Goal: Information Seeking & Learning: Learn about a topic

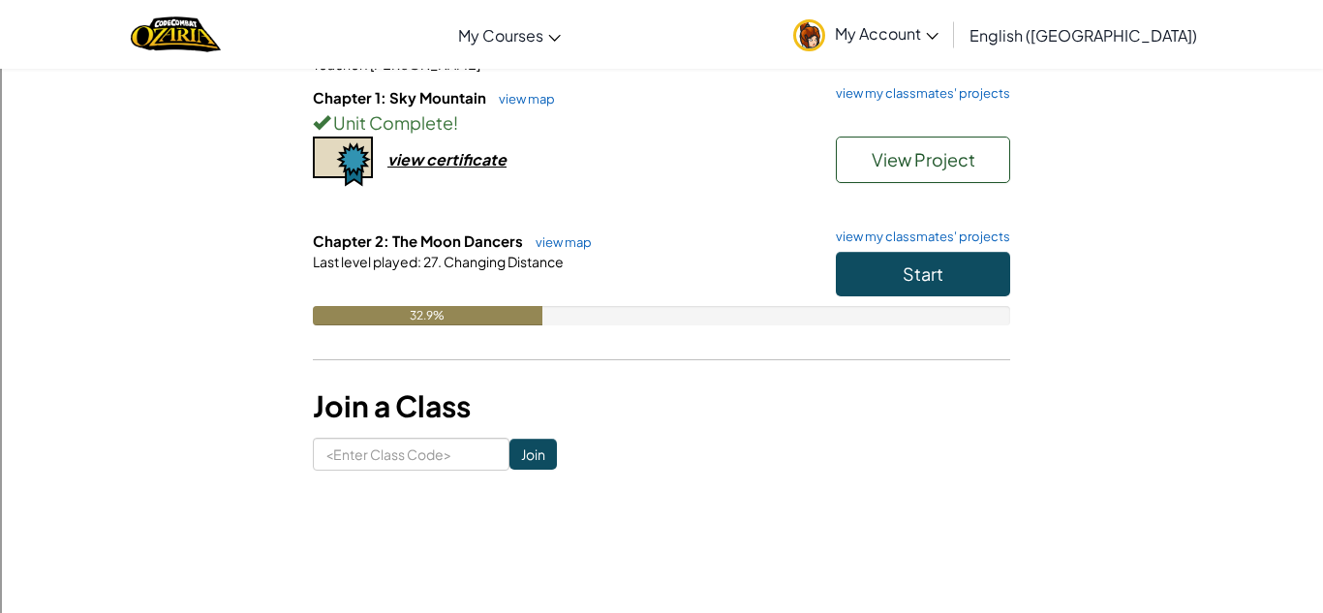
scroll to position [220, 0]
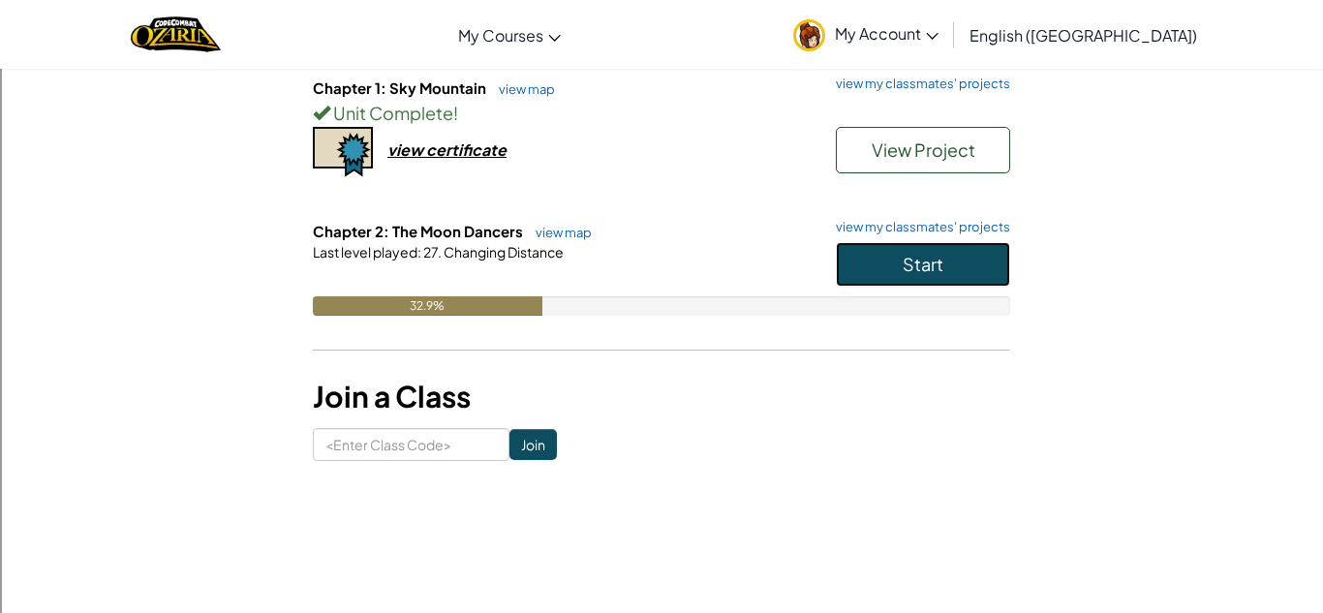
click at [895, 279] on button "Start" at bounding box center [923, 264] width 174 height 45
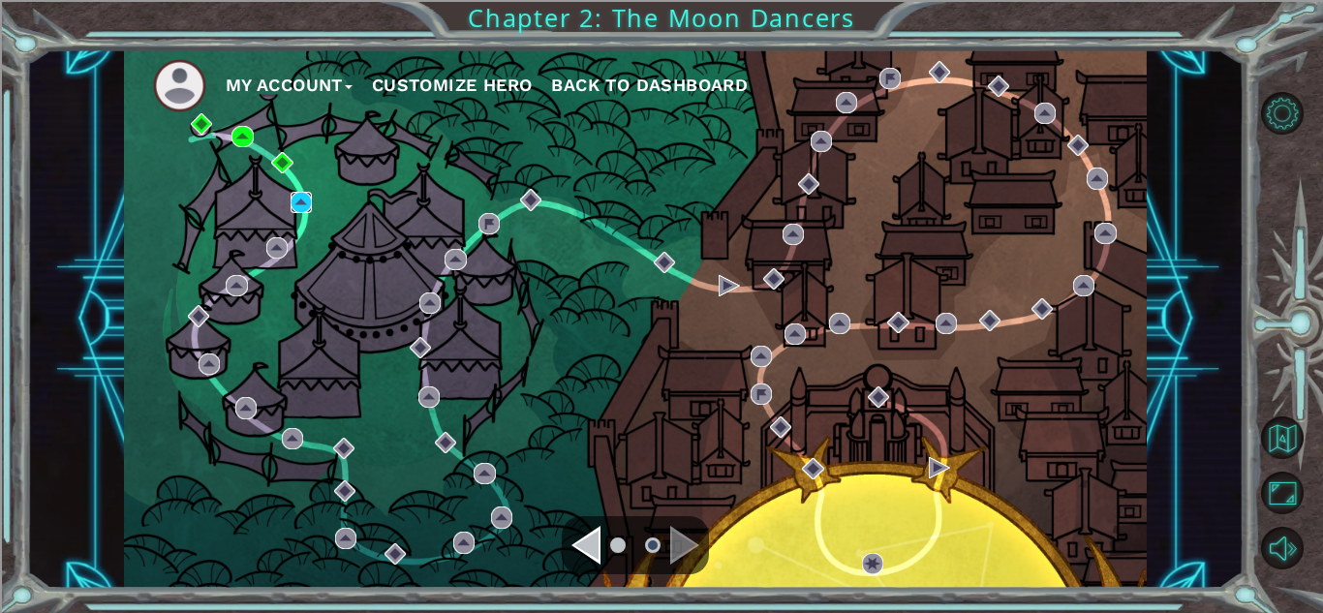
click at [300, 207] on img at bounding box center [300, 202] width 21 height 21
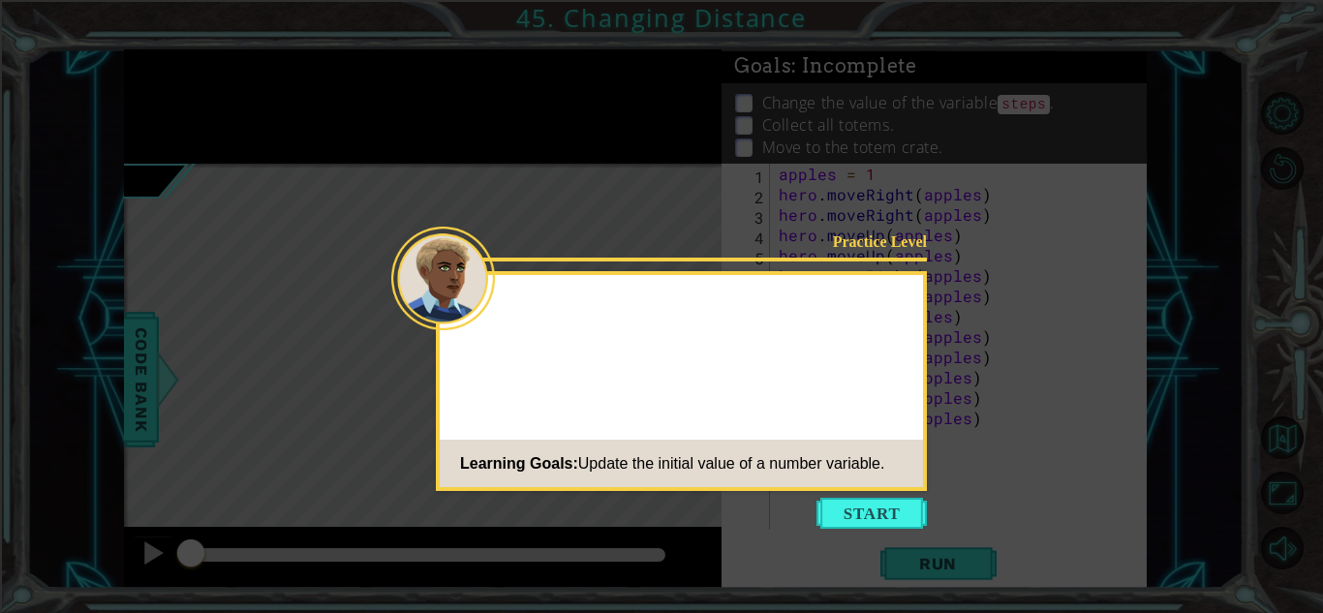
click at [818, 529] on icon at bounding box center [661, 306] width 1323 height 613
click at [838, 497] on icon at bounding box center [661, 306] width 1323 height 613
click at [812, 466] on span "Update the initial value of a number variable." at bounding box center [731, 463] width 307 height 16
click at [865, 505] on button "Start" at bounding box center [871, 513] width 110 height 31
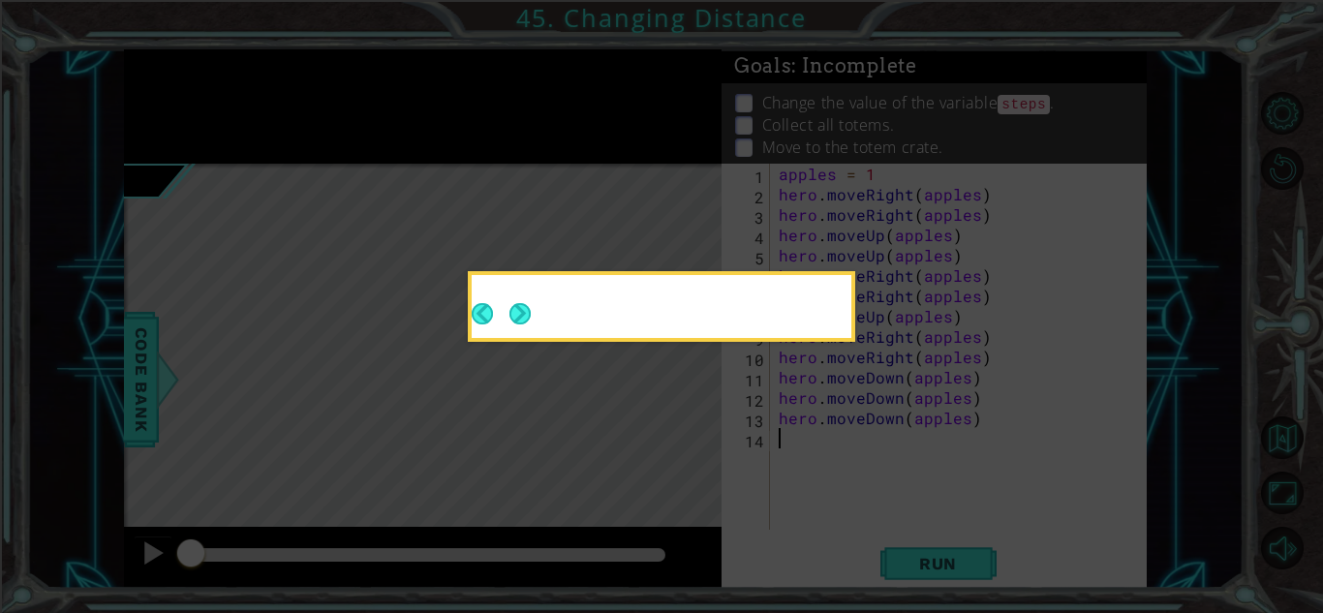
click at [869, 492] on icon at bounding box center [661, 306] width 1323 height 613
click at [851, 471] on icon at bounding box center [661, 306] width 1323 height 613
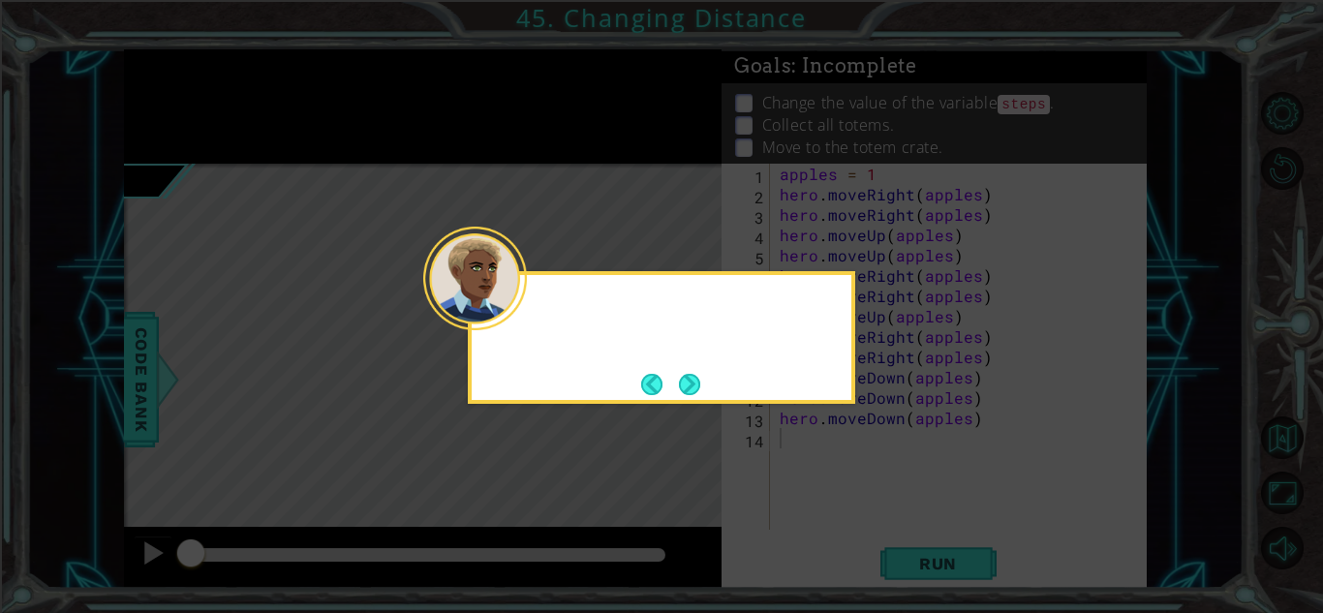
click at [719, 365] on div at bounding box center [661, 337] width 387 height 133
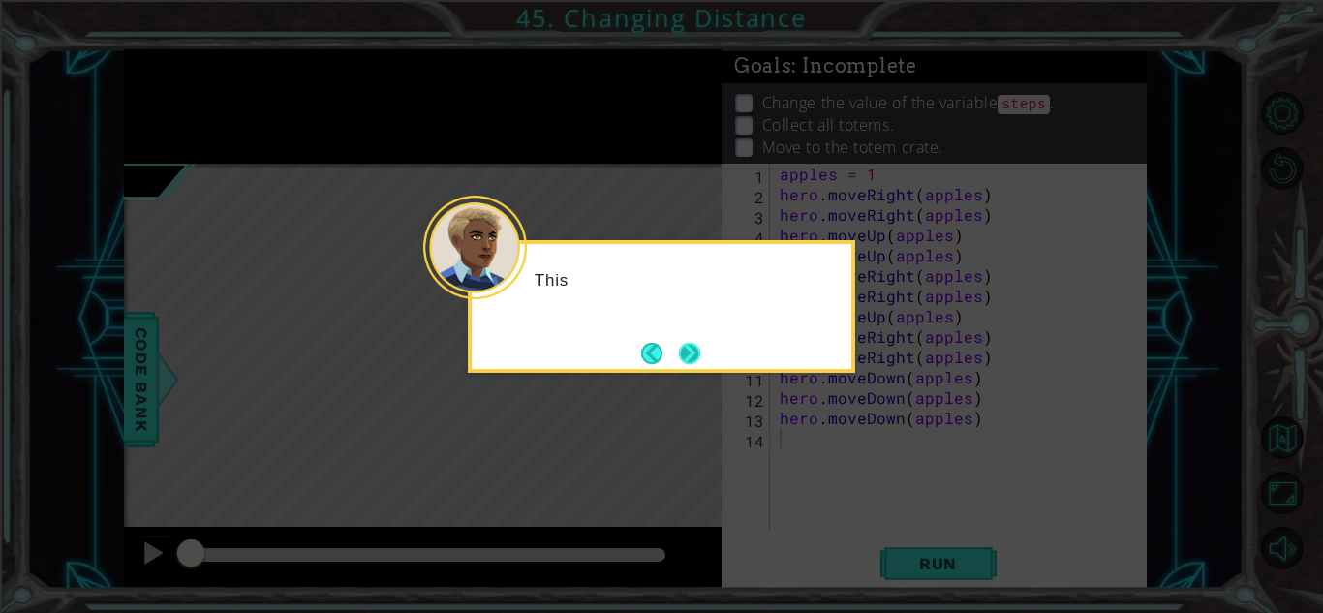
click at [692, 410] on icon at bounding box center [661, 306] width 1323 height 613
click at [700, 365] on button "Next" at bounding box center [689, 353] width 24 height 24
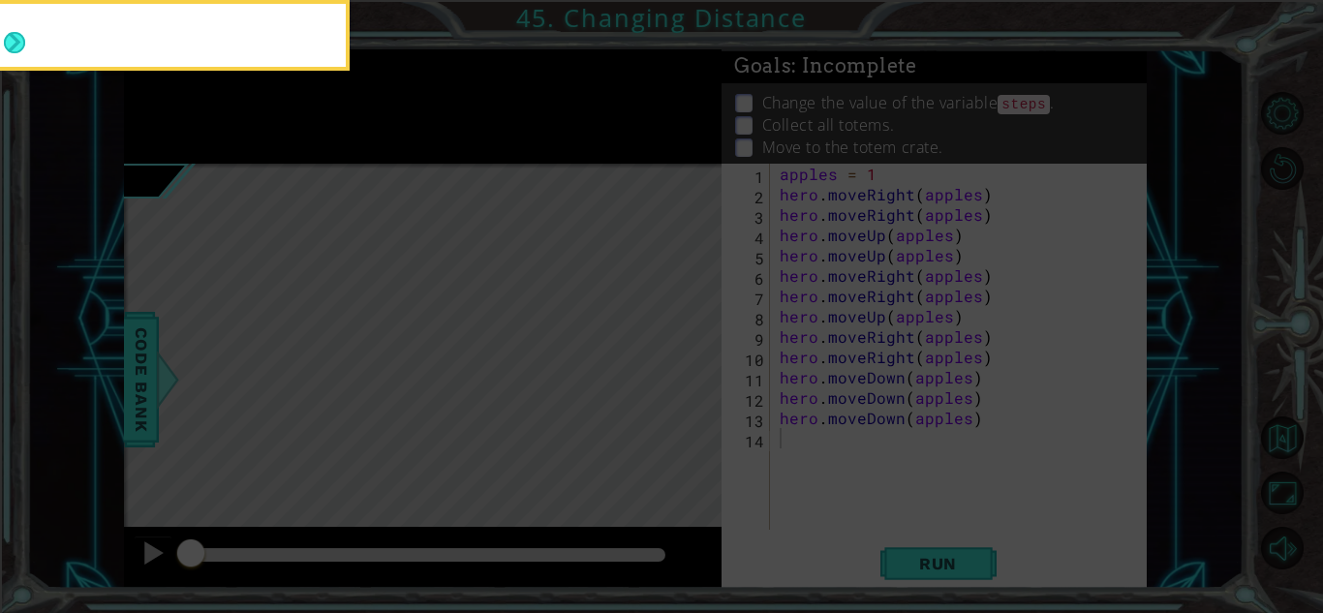
click at [682, 327] on icon at bounding box center [661, 91] width 1323 height 1043
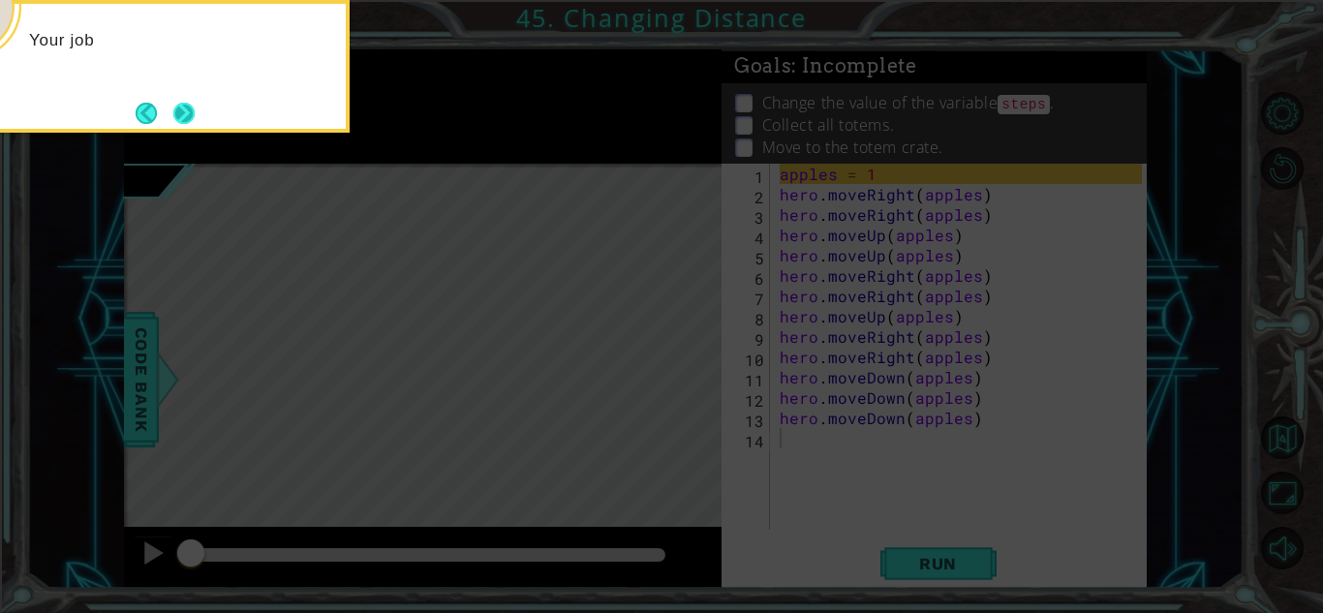
click at [188, 121] on button "Next" at bounding box center [183, 113] width 24 height 24
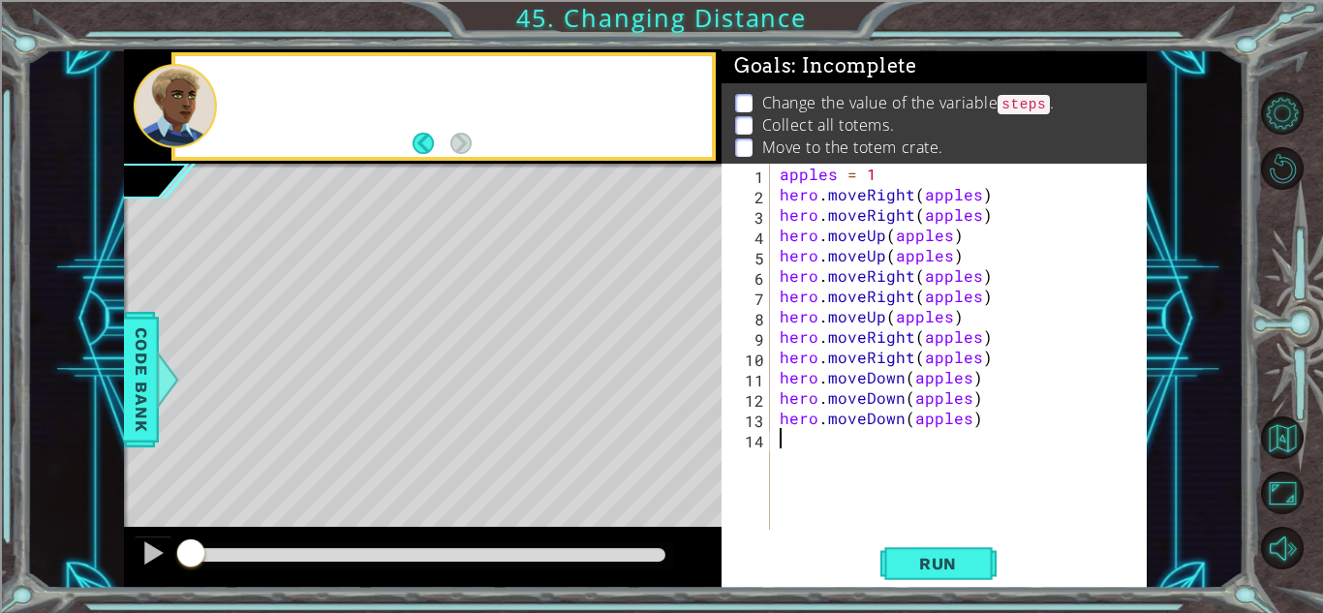
click at [194, 127] on div at bounding box center [175, 106] width 83 height 84
click at [474, 129] on div "Change th" at bounding box center [465, 106] width 493 height 69
click at [412, 110] on div "Change the value" at bounding box center [465, 106] width 493 height 69
click at [285, 95] on p "Change the value of the step" at bounding box center [465, 92] width 466 height 22
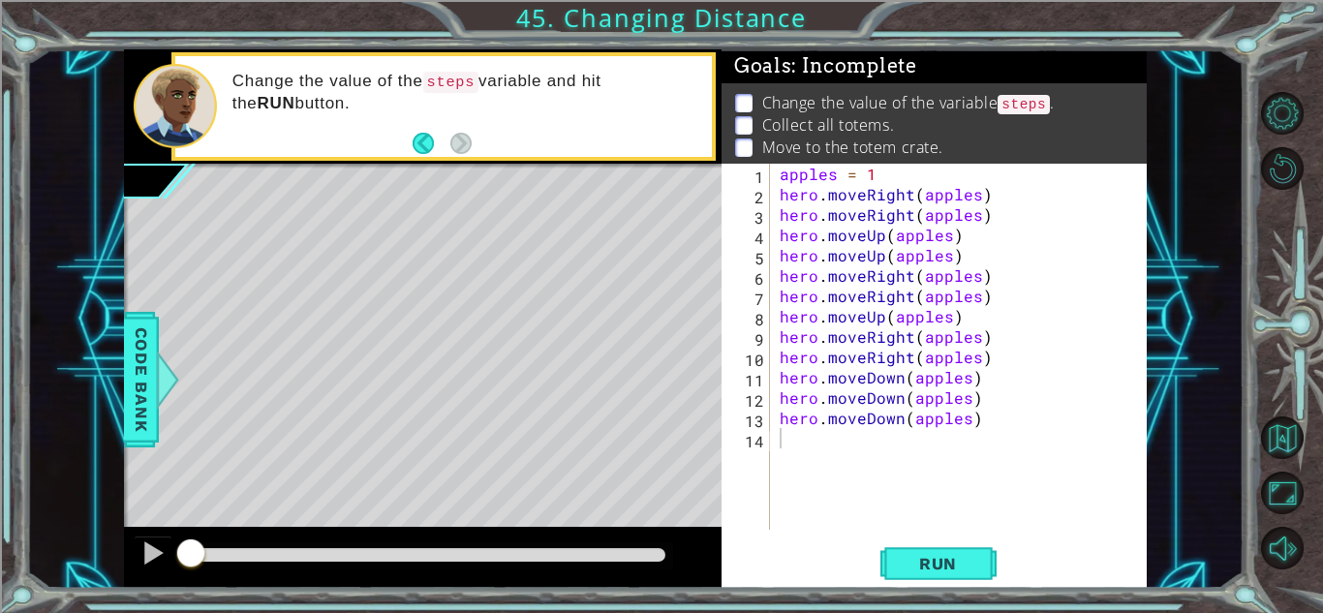
click at [328, 148] on div "Change the value of the steps variable and hit the RUN button." at bounding box center [465, 106] width 493 height 91
click at [315, 122] on div "Change the value of the steps variable and hit the RUN button." at bounding box center [465, 106] width 493 height 91
click at [315, 119] on div "Change the value of the steps variable and hit the RUN button." at bounding box center [465, 106] width 493 height 91
click at [952, 177] on div "apples = 1 hero . moveRight ( apples ) hero . moveRight ( apples ) hero . moveU…" at bounding box center [964, 367] width 376 height 407
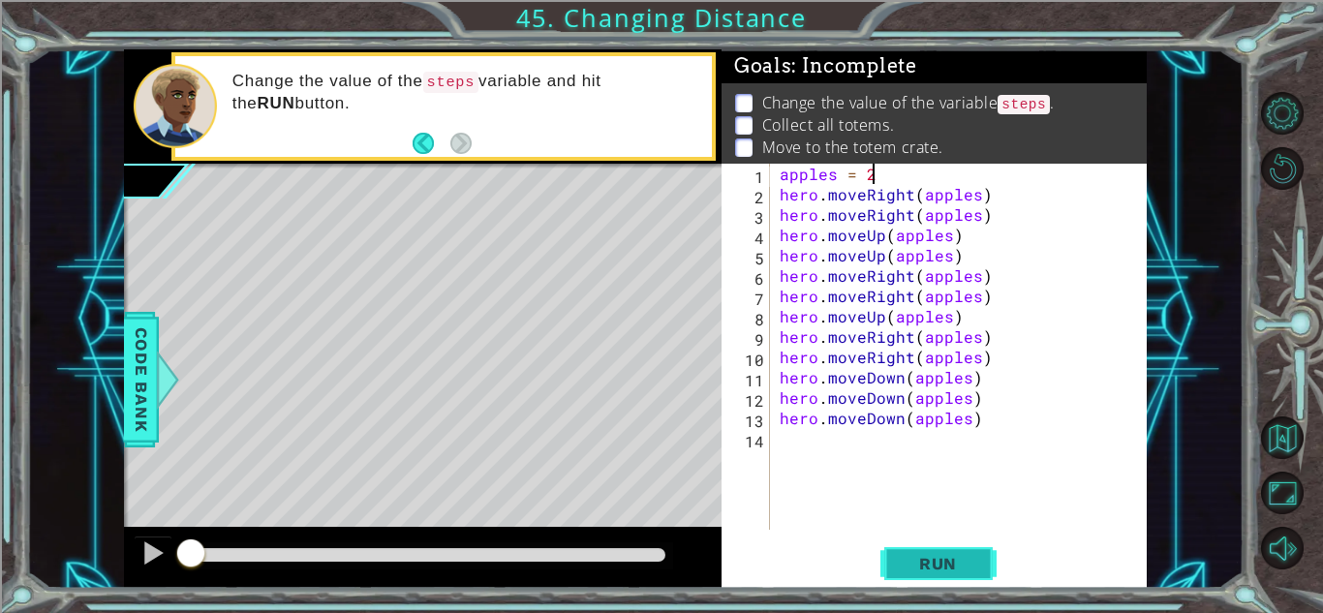
click at [970, 557] on span "Run" at bounding box center [937, 563] width 76 height 19
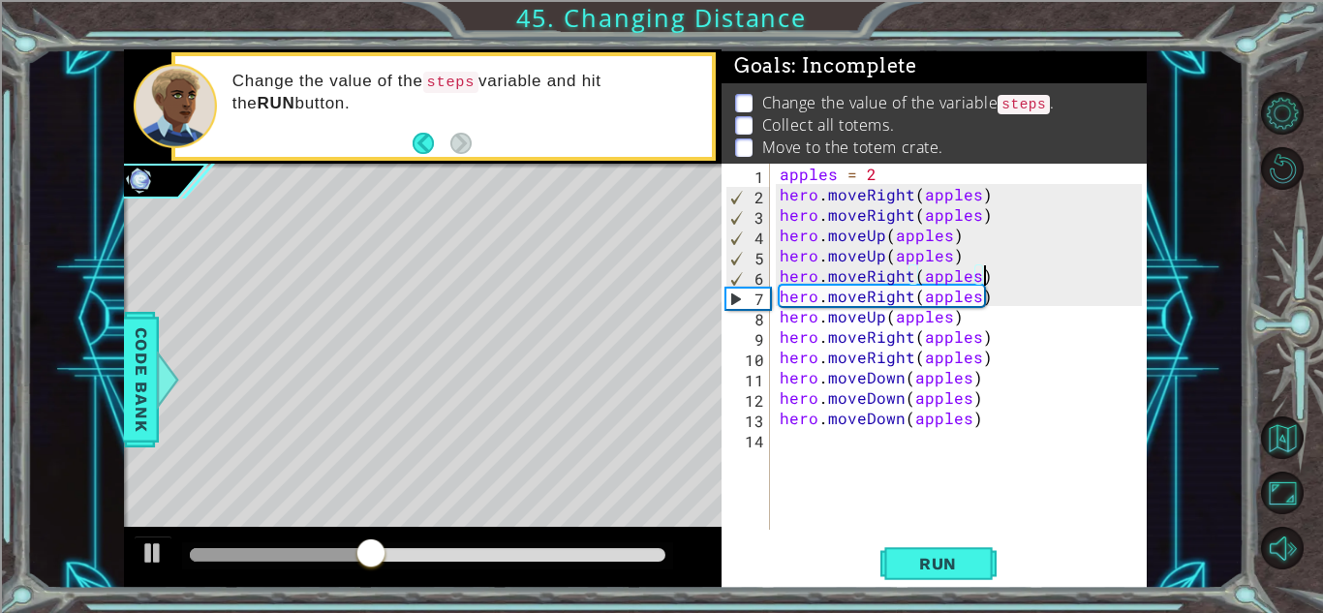
click at [996, 271] on div "apples = 2 hero . moveRight ( apples ) hero . moveRight ( apples ) hero . moveU…" at bounding box center [964, 367] width 376 height 407
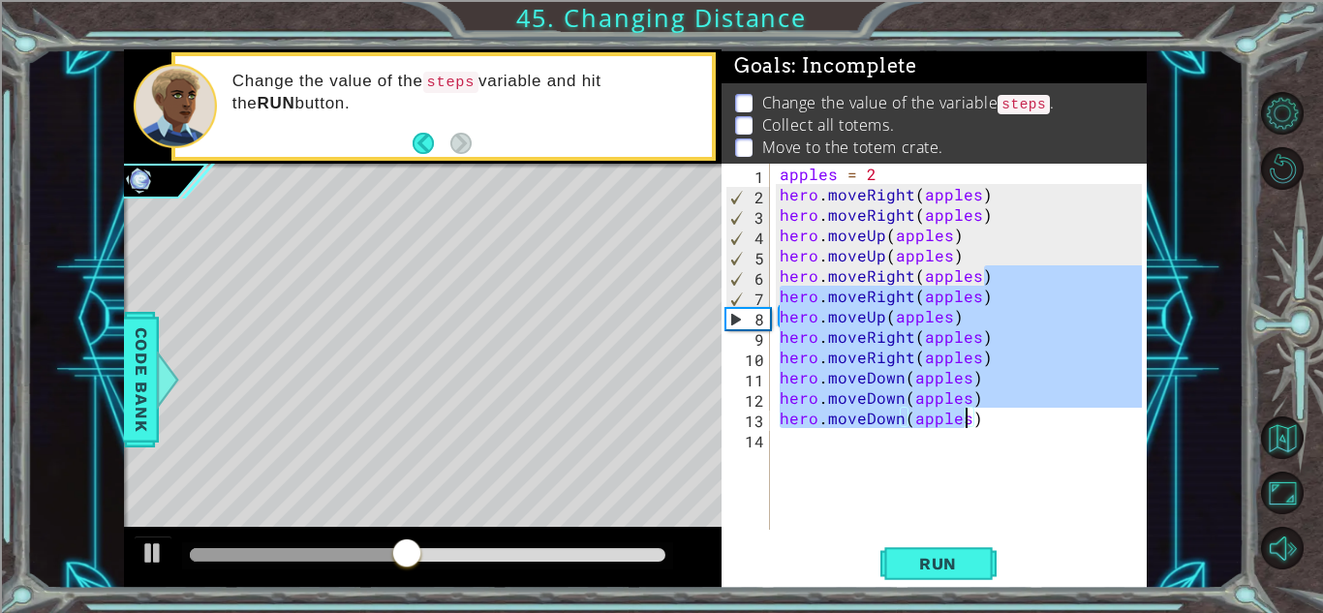
drag, startPoint x: 993, startPoint y: 273, endPoint x: 970, endPoint y: 427, distance: 155.7
click at [970, 427] on div "apples = 2 hero . moveRight ( apples ) hero . moveRight ( apples ) hero . moveU…" at bounding box center [964, 367] width 376 height 407
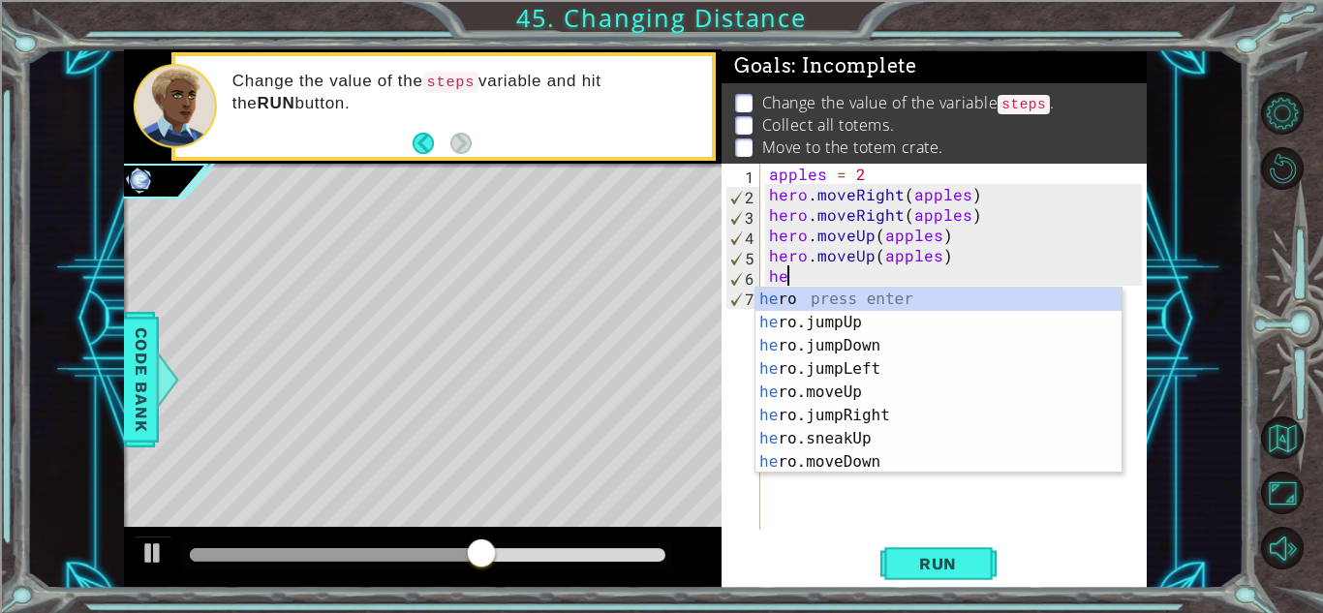
scroll to position [0, 0]
type textarea "h"
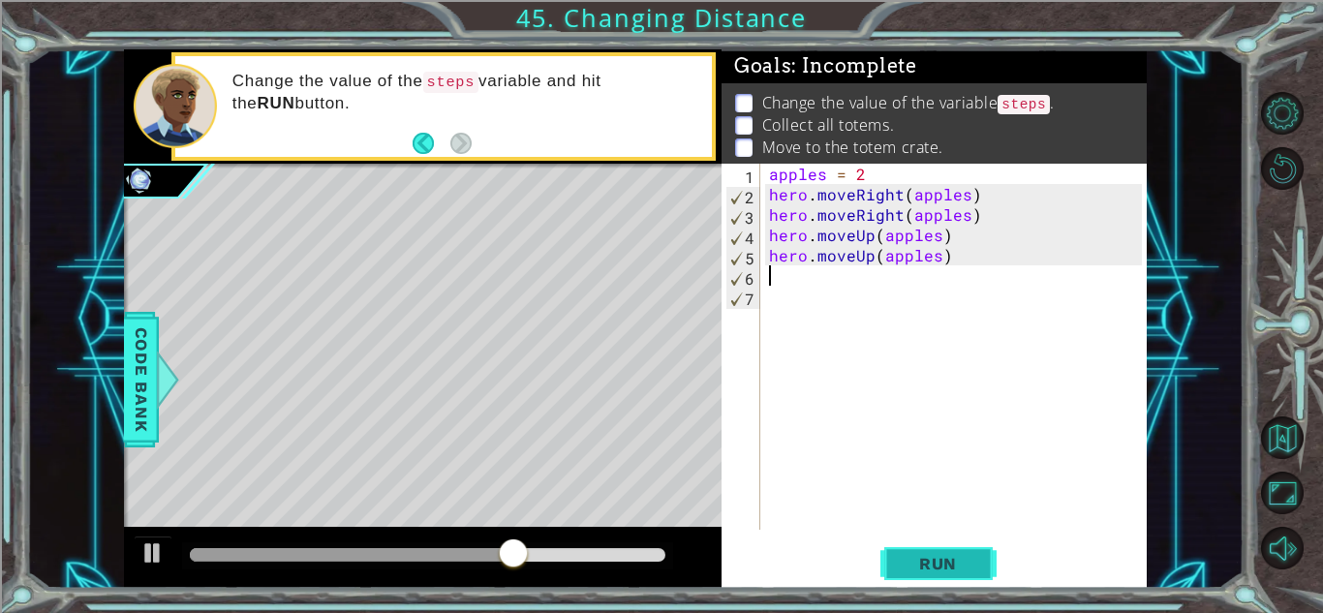
click at [962, 578] on button "Run" at bounding box center [938, 563] width 116 height 43
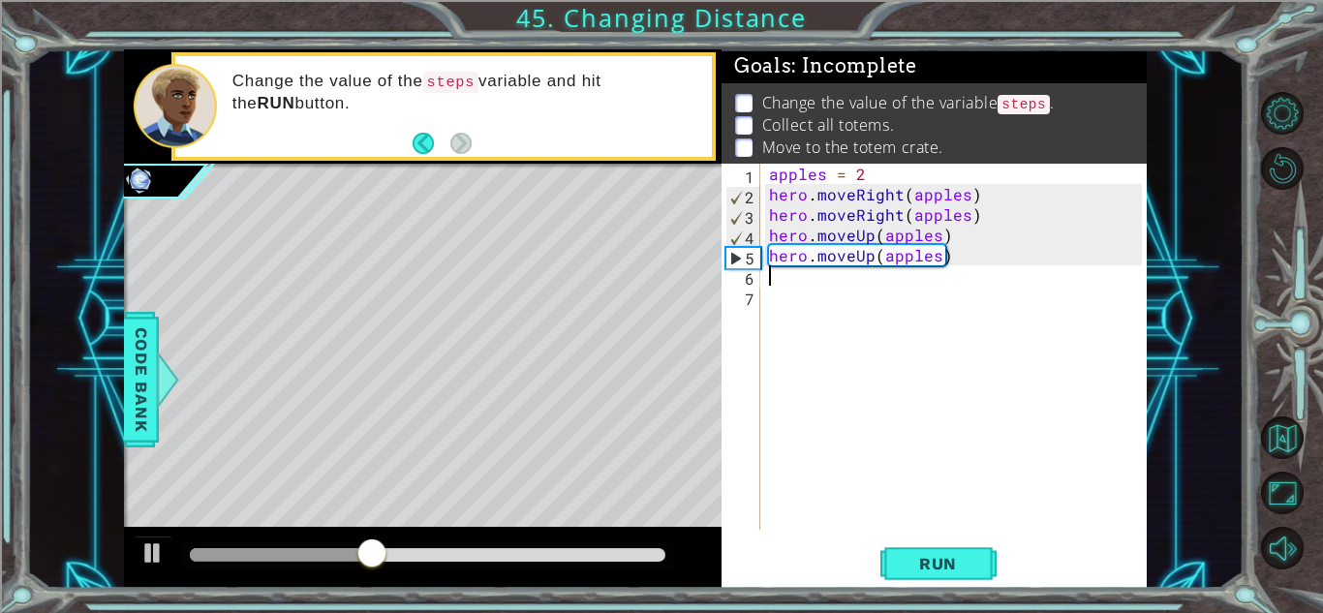
click at [941, 182] on div "apples = 2 hero . moveRight ( apples ) hero . moveRight ( apples ) hero . moveU…" at bounding box center [957, 367] width 385 height 407
click at [946, 563] on span "Run" at bounding box center [937, 563] width 76 height 19
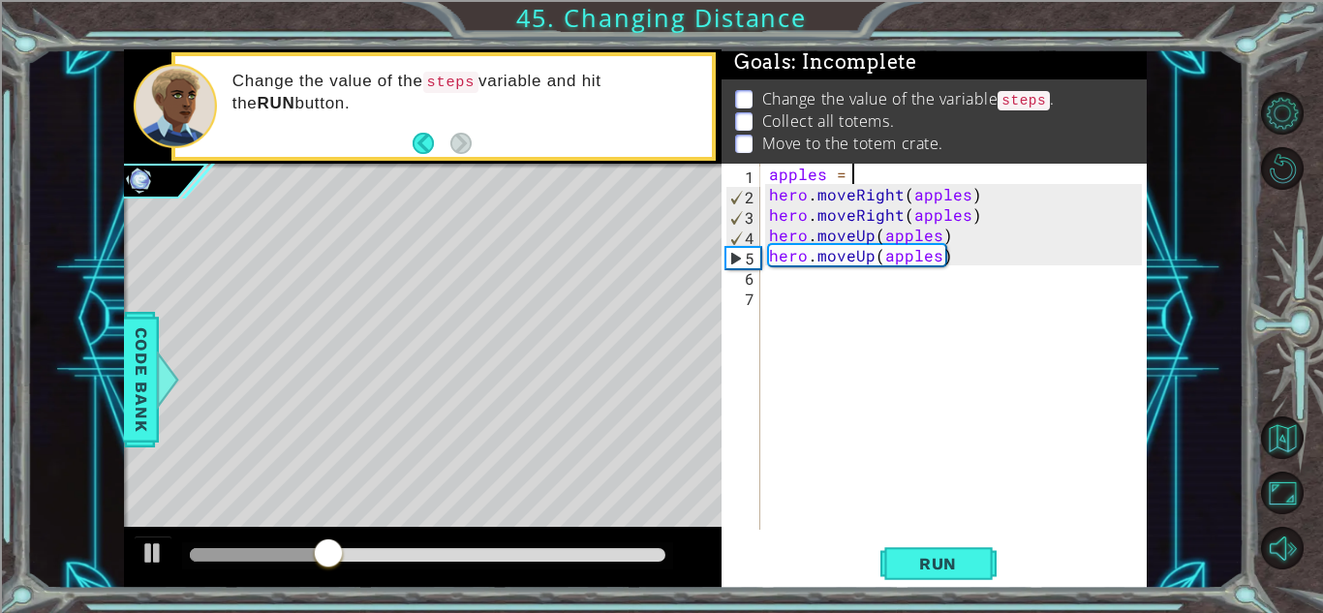
scroll to position [0, 5]
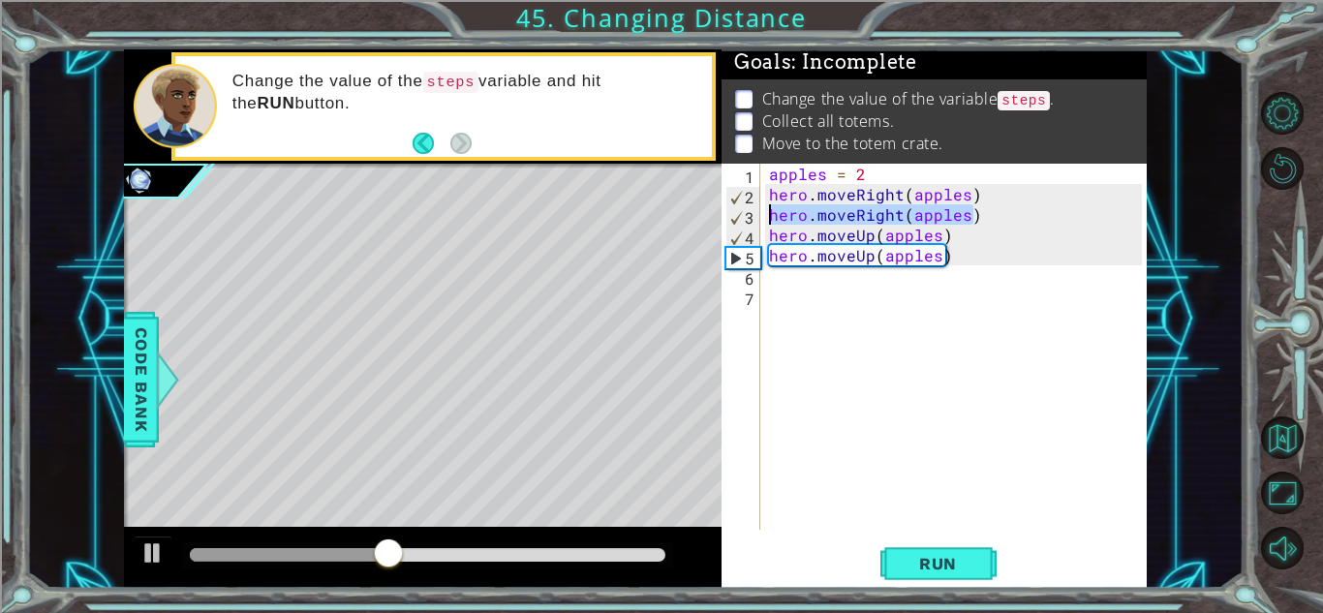
drag, startPoint x: 978, startPoint y: 216, endPoint x: 764, endPoint y: 207, distance: 214.1
click at [765, 207] on div "apples = 2 hero . moveRight ( apples ) hero . moveRight ( apples ) hero . moveU…" at bounding box center [957, 367] width 385 height 407
type textarea "hero.moveRight(apples)"
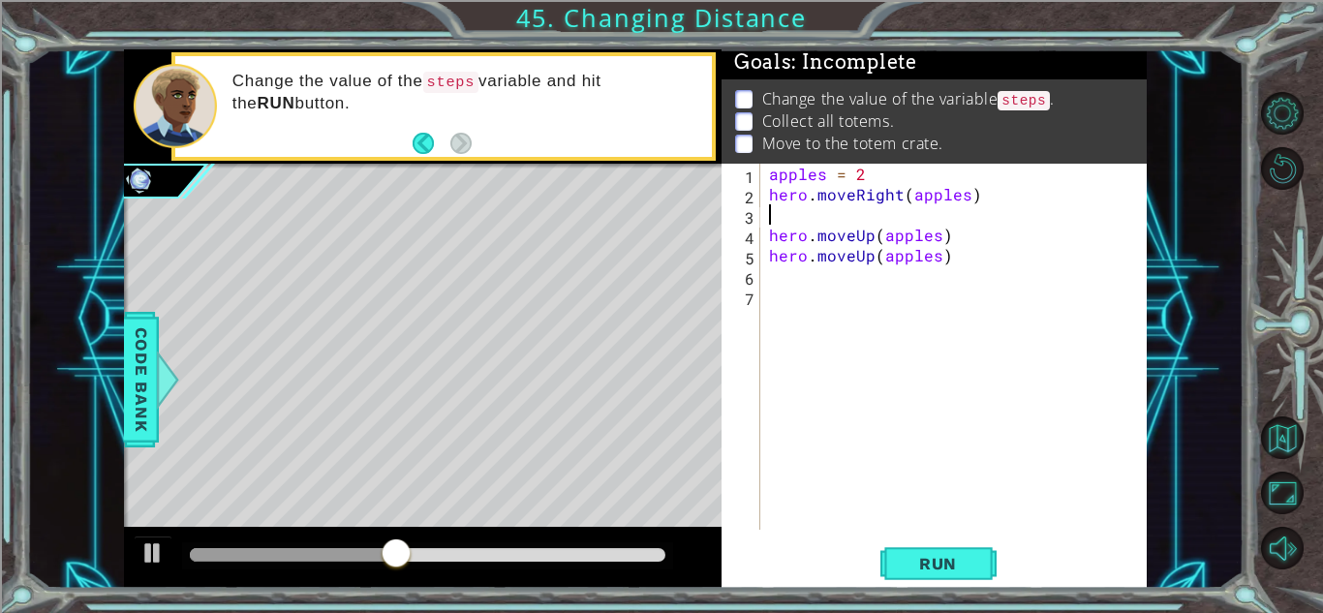
scroll to position [0, 0]
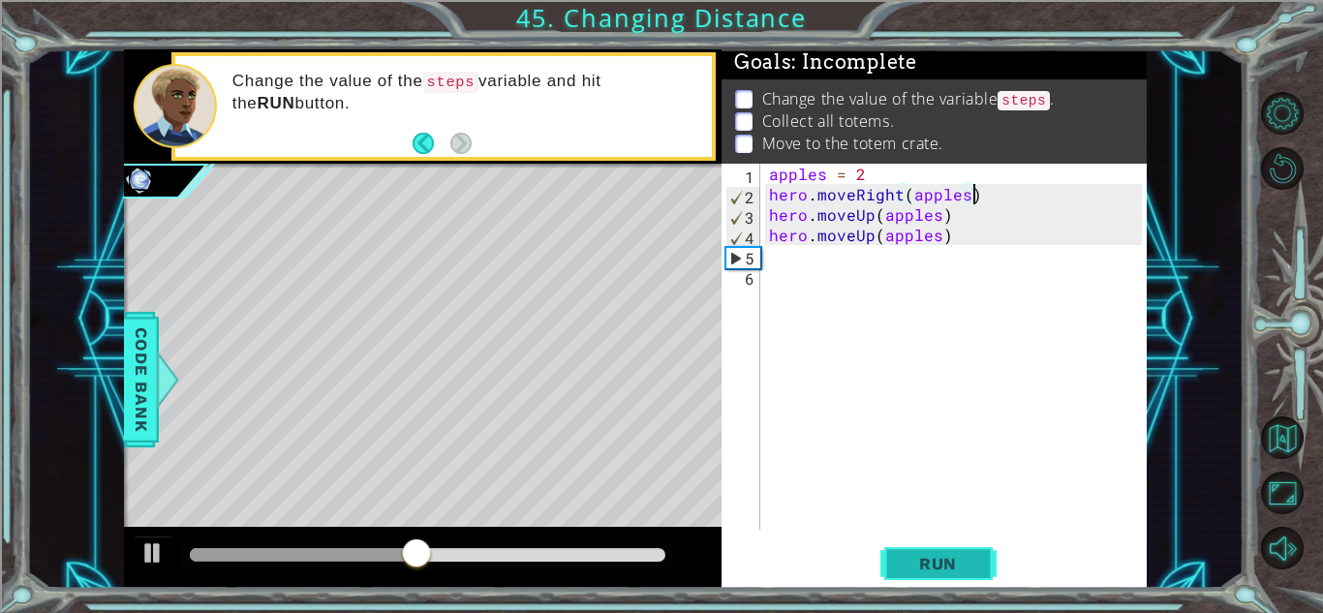
click at [984, 563] on button "Run" at bounding box center [938, 563] width 116 height 43
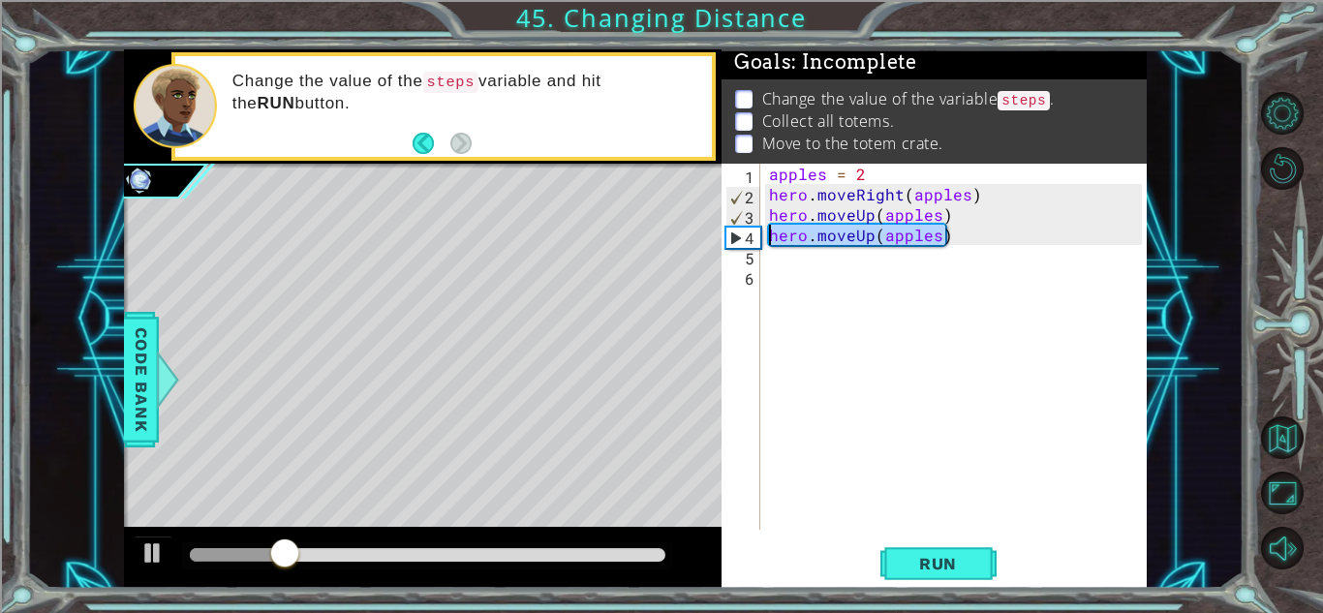
drag, startPoint x: 954, startPoint y: 238, endPoint x: 768, endPoint y: 236, distance: 185.9
click at [768, 236] on div "apples = 2 hero . moveRight ( apples ) hero . moveUp ( apples ) hero . moveUp (…" at bounding box center [957, 367] width 385 height 407
type textarea "hero.moveUp(apples)"
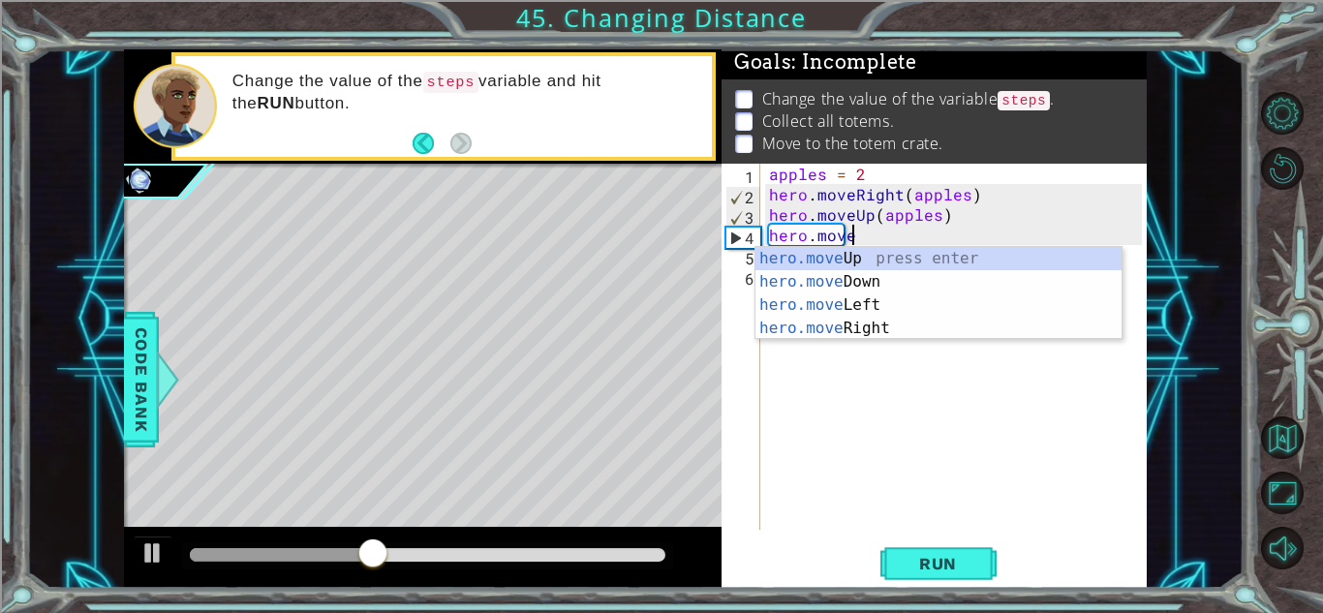
scroll to position [0, 4]
click at [860, 321] on div "hero.move Up press enter hero.move Down press enter hero.move Left press enter …" at bounding box center [938, 316] width 366 height 139
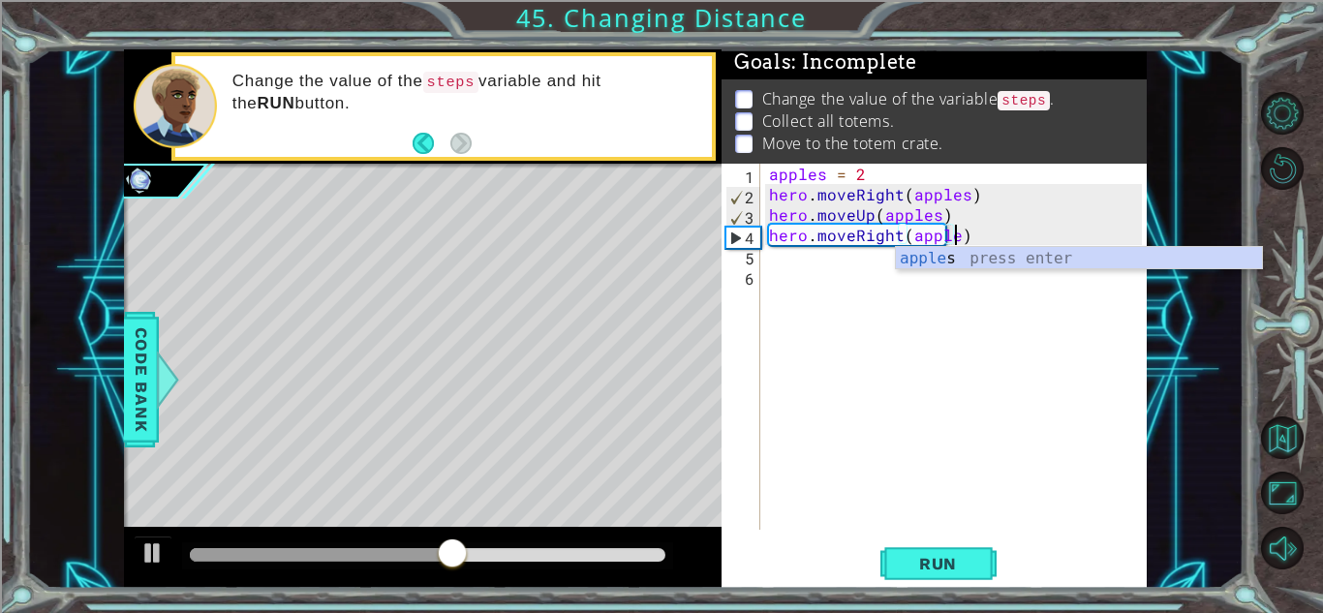
scroll to position [0, 12]
type textarea "hero.moveRight(apples)"
click at [960, 556] on span "Run" at bounding box center [937, 563] width 76 height 19
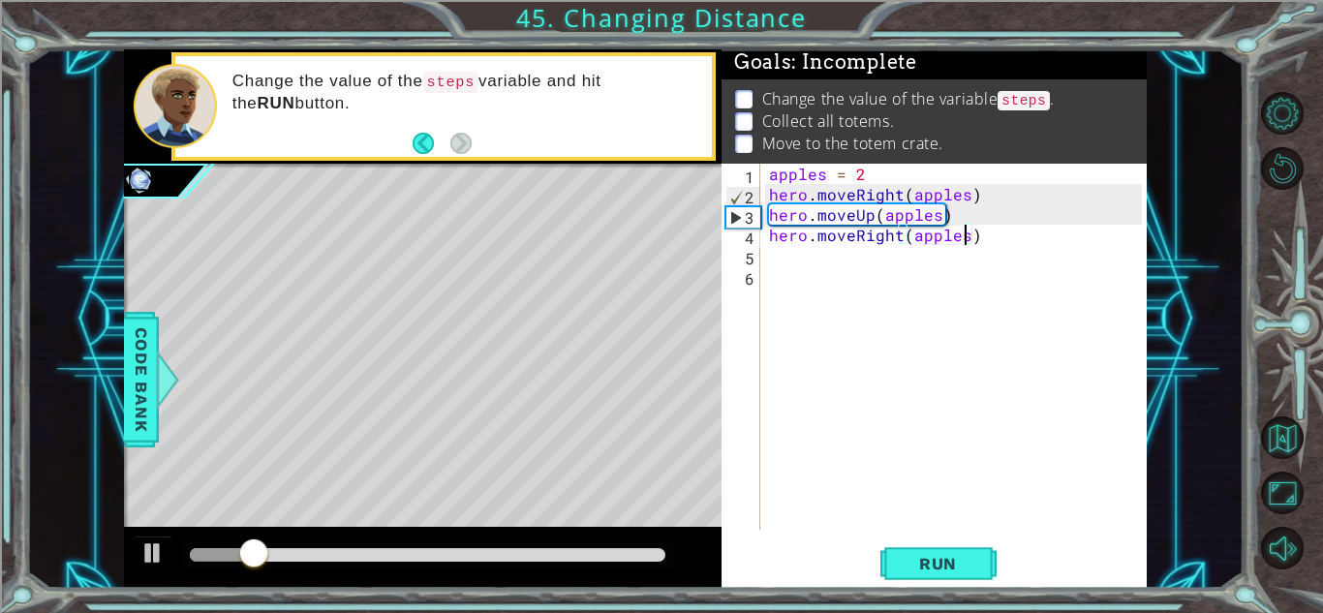
click at [785, 257] on div "apples = 2 hero . moveRight ( apples ) hero . moveUp ( apples ) hero . moveRigh…" at bounding box center [957, 367] width 385 height 407
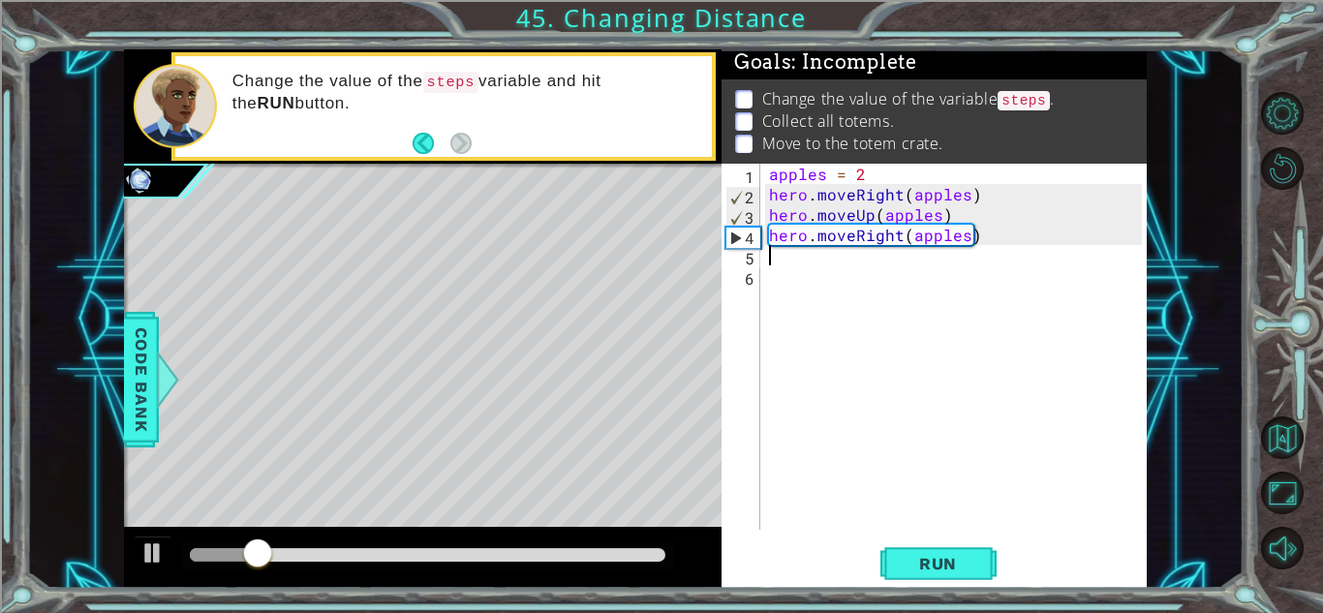
scroll to position [0, 0]
type textarea "u"
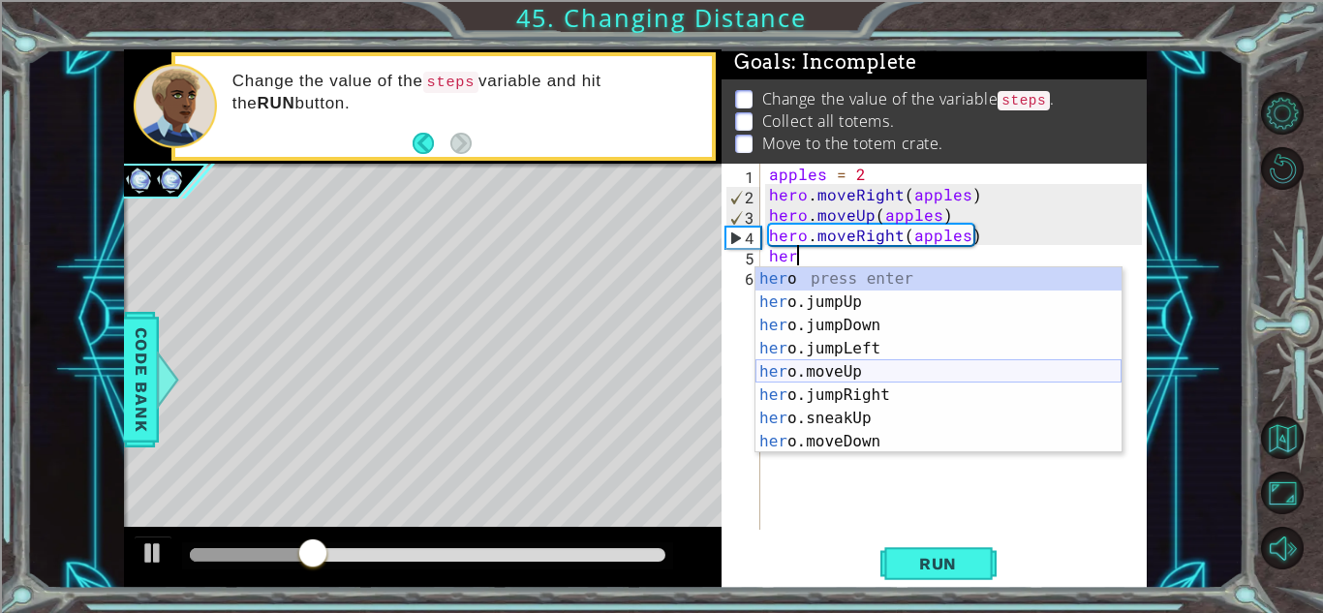
click at [849, 372] on div "her o press enter her o.jumpUp press enter her o.jumpDown press enter her o.jum…" at bounding box center [938, 383] width 366 height 232
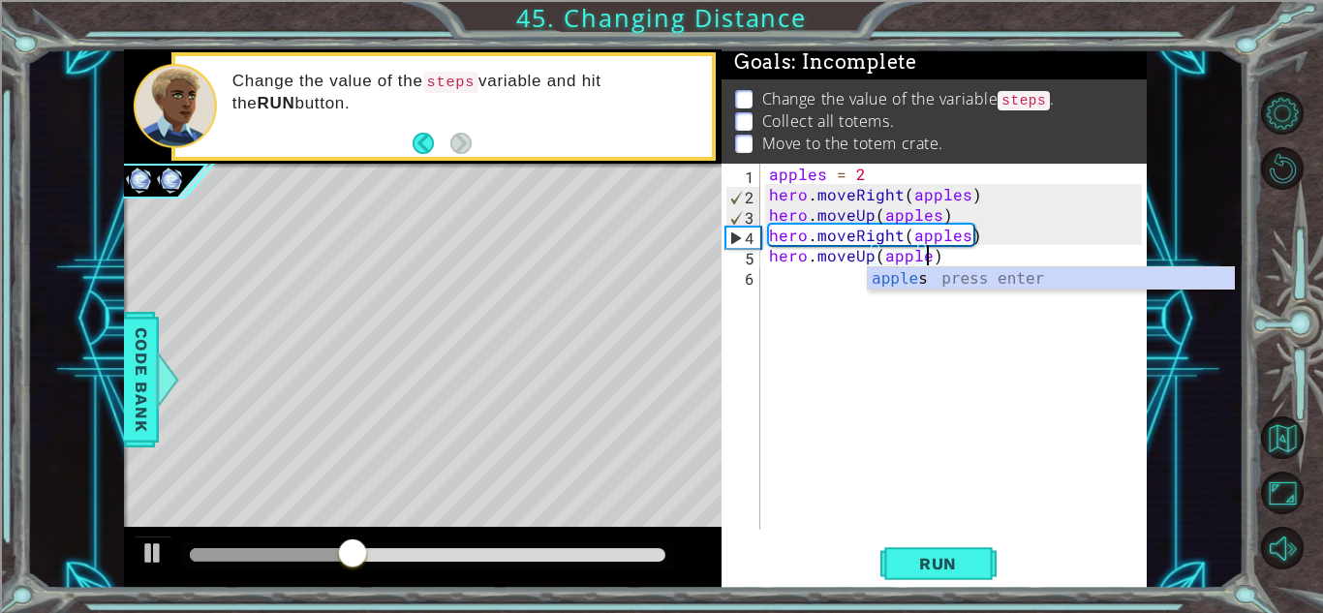
type textarea "hero.moveUp(apples)"
click at [938, 274] on div "apples press enter" at bounding box center [1050, 302] width 366 height 70
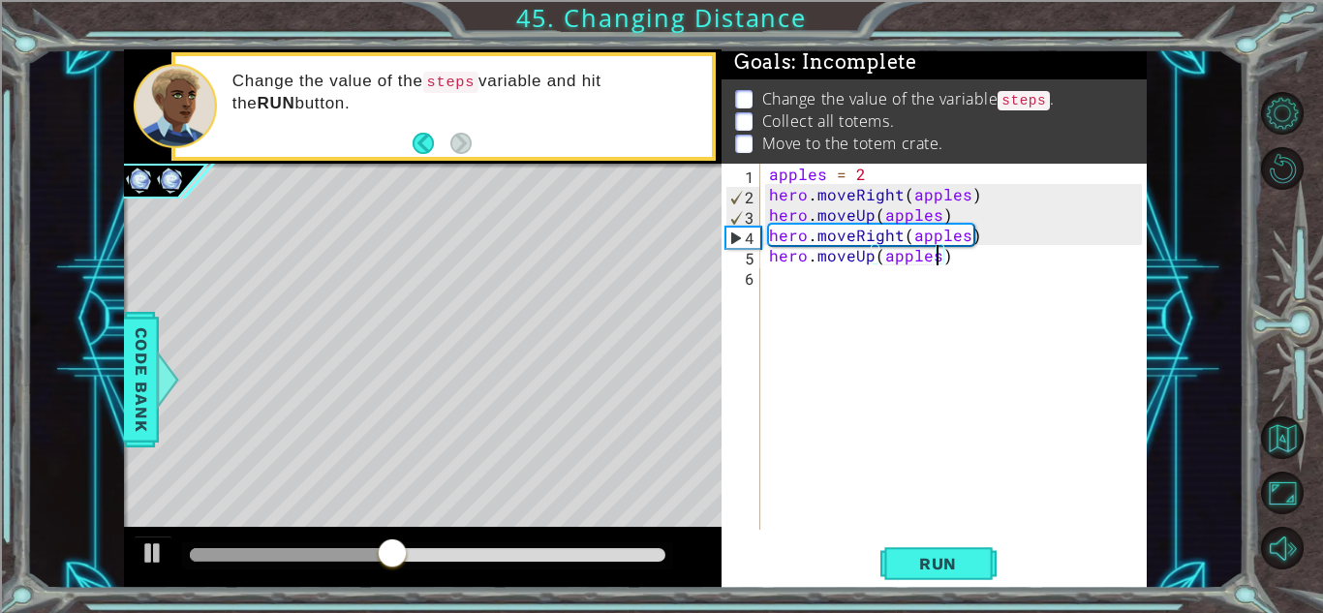
click at [815, 281] on div "apples = 2 hero . moveRight ( apples ) hero . moveUp ( apples ) hero . moveRigh…" at bounding box center [957, 367] width 385 height 407
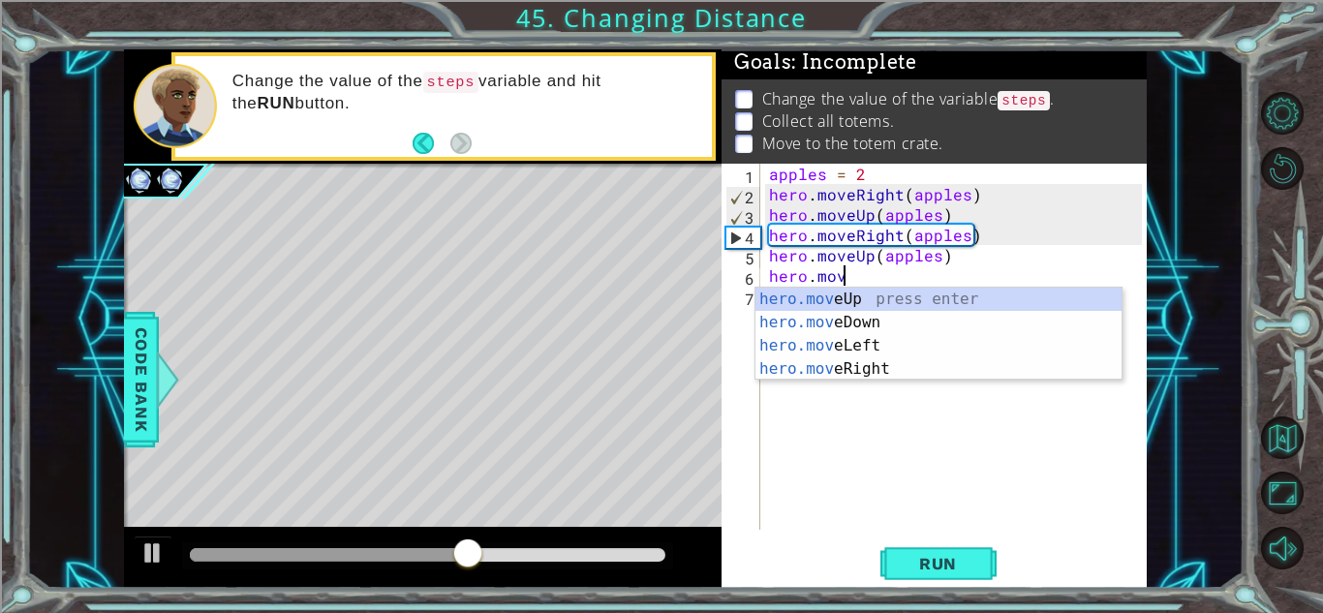
scroll to position [0, 4]
click at [855, 372] on div "hero.move Up press enter hero.move Down press enter hero.move Left press enter …" at bounding box center [938, 357] width 366 height 139
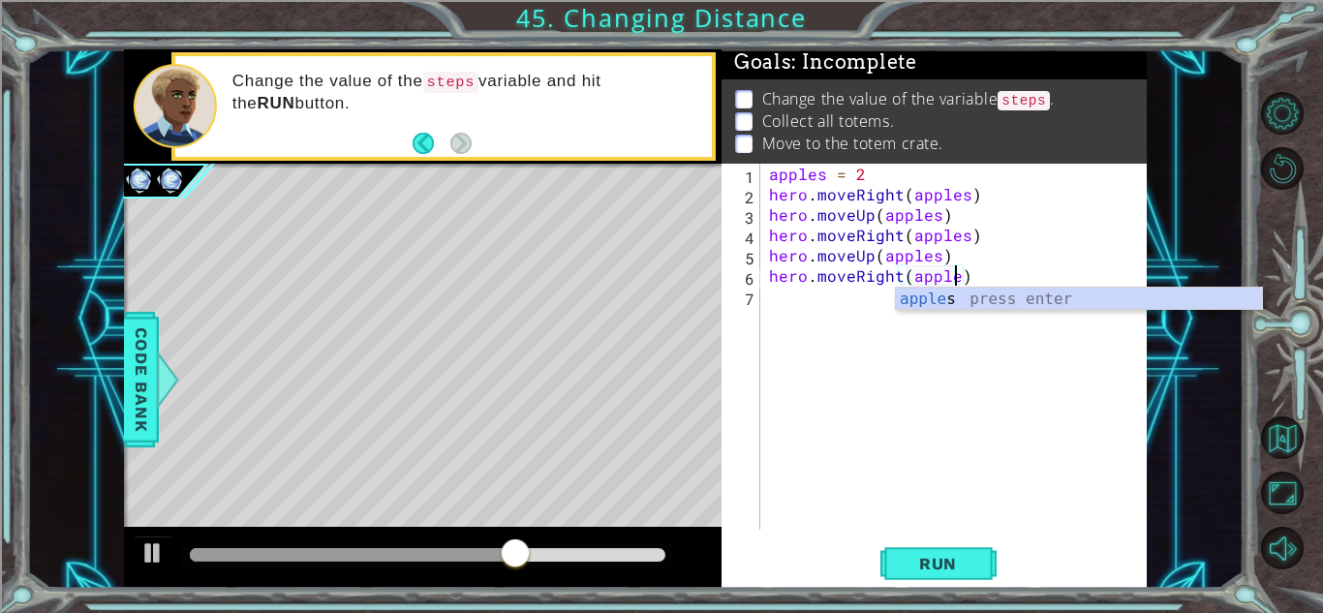
type textarea "hero.moveRight(apples)"
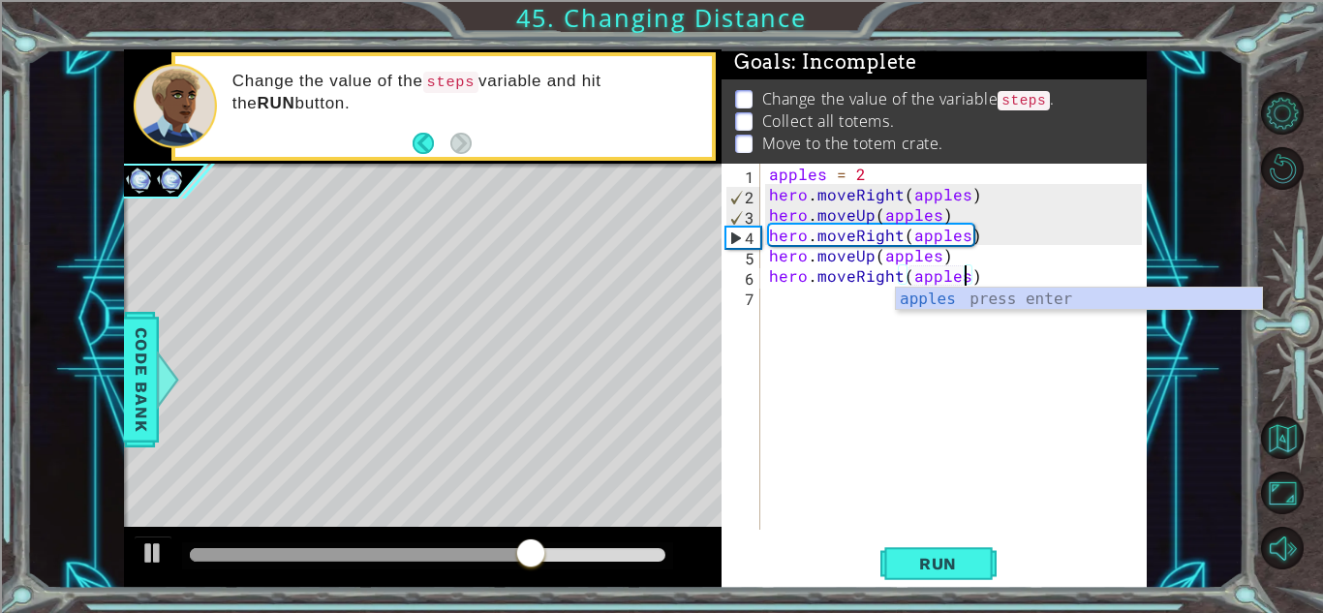
click at [779, 300] on div "apples = 2 hero . moveRight ( apples ) hero . moveUp ( apples ) hero . moveRigh…" at bounding box center [957, 367] width 385 height 407
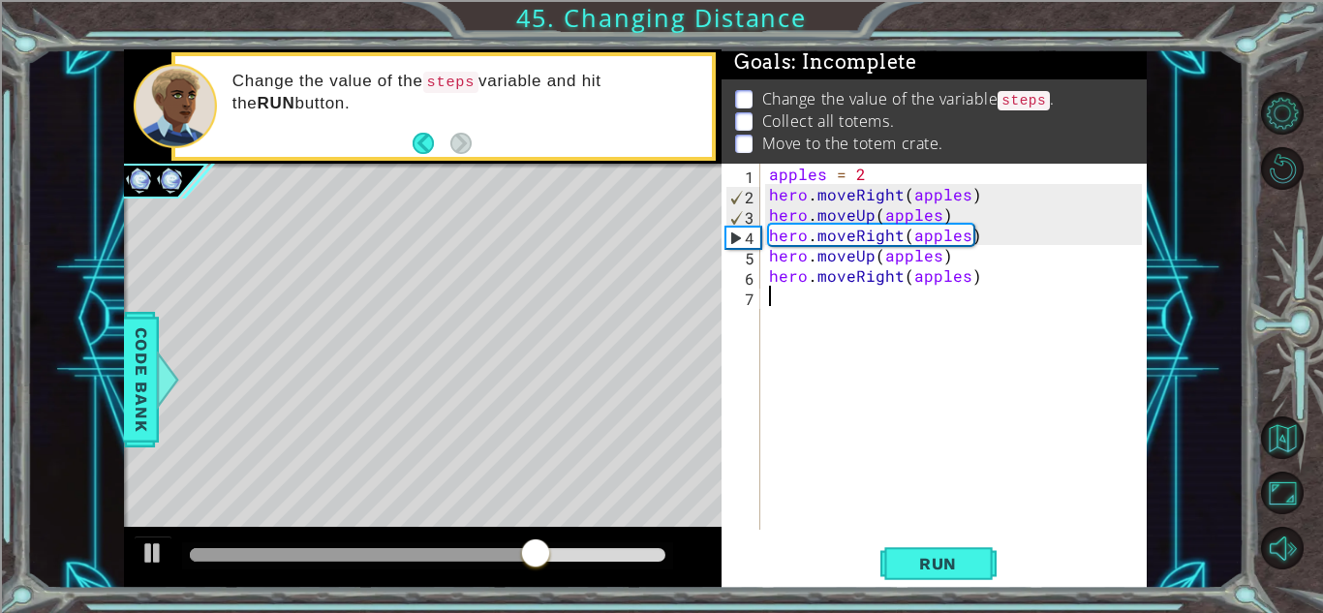
scroll to position [0, 0]
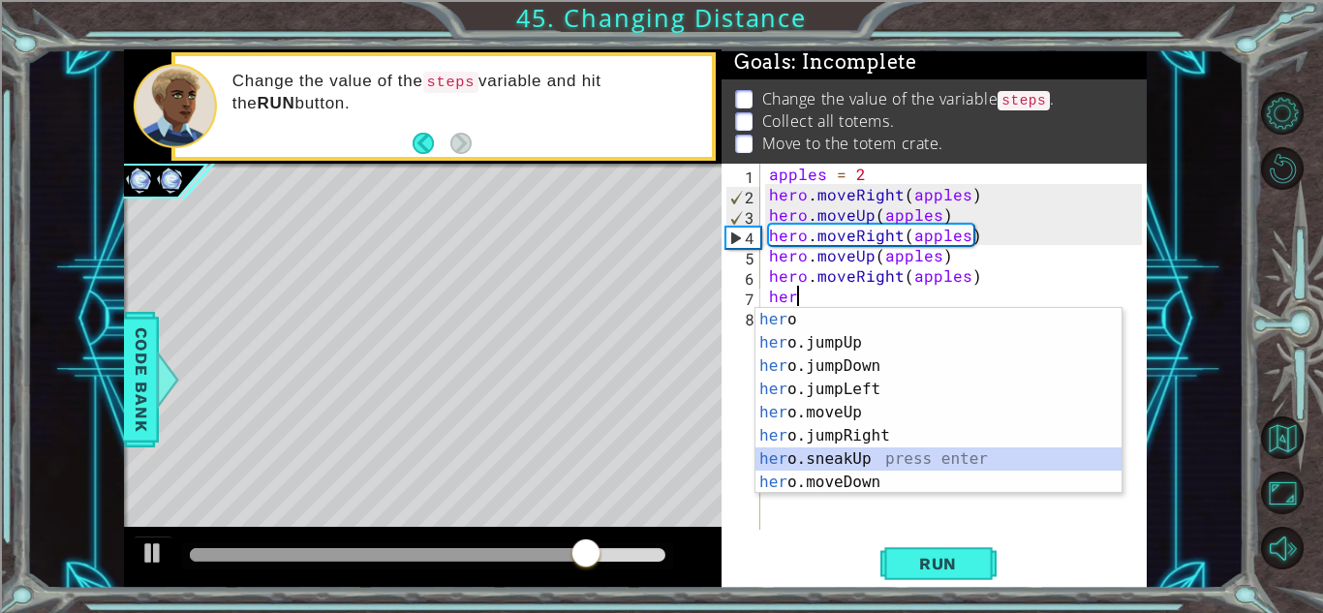
click at [839, 471] on div "her o press enter her o.jumpUp press enter her o.jumpDown press enter her o.jum…" at bounding box center [938, 424] width 366 height 232
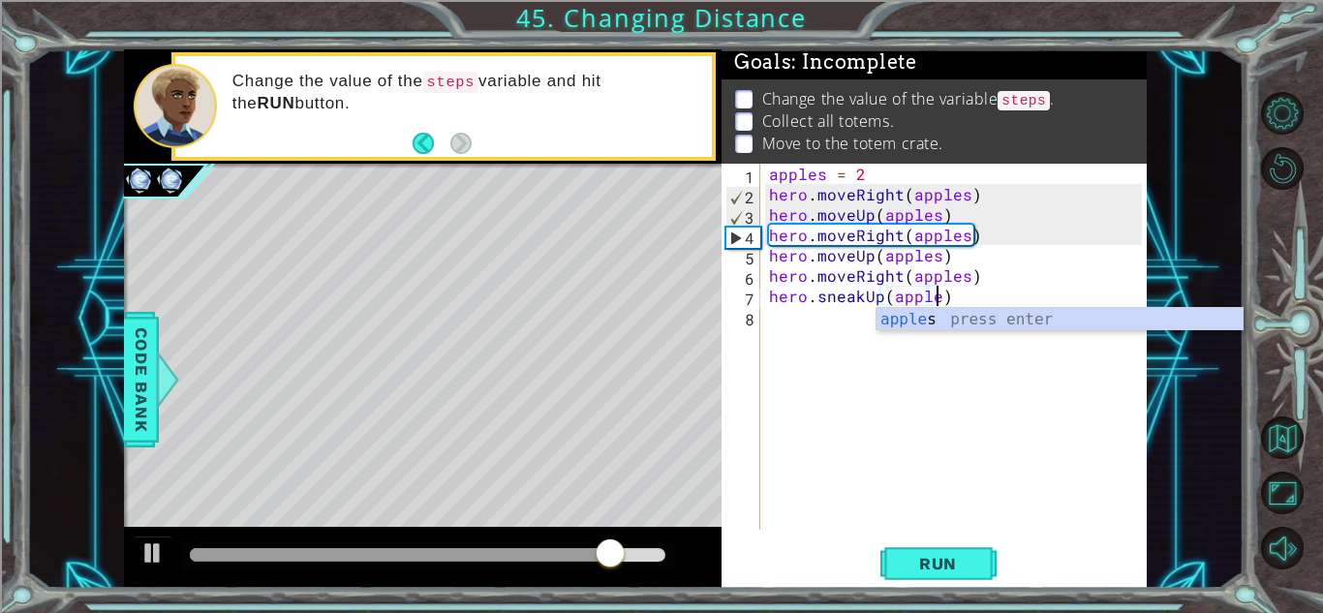
type textarea "hero.sneakUp(apples)"
click at [988, 321] on div "apples press enter" at bounding box center [1059, 343] width 366 height 70
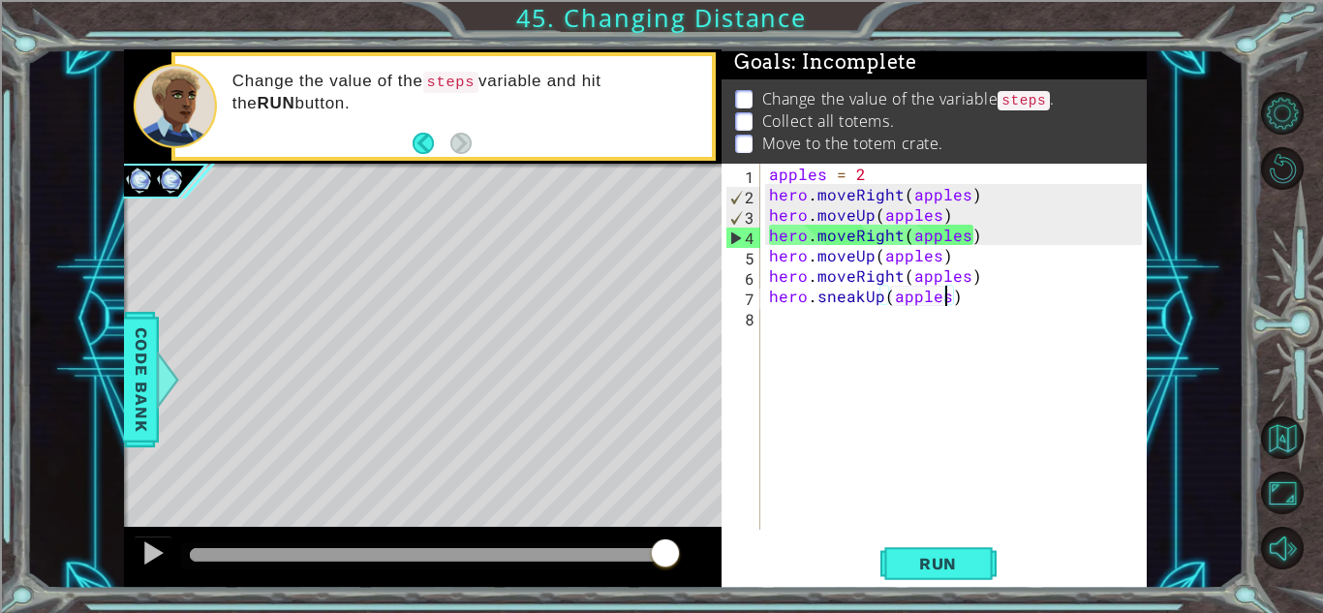
click at [814, 335] on div "apples = 2 hero . moveRight ( apples ) hero . moveUp ( apples ) hero . moveRigh…" at bounding box center [957, 367] width 385 height 407
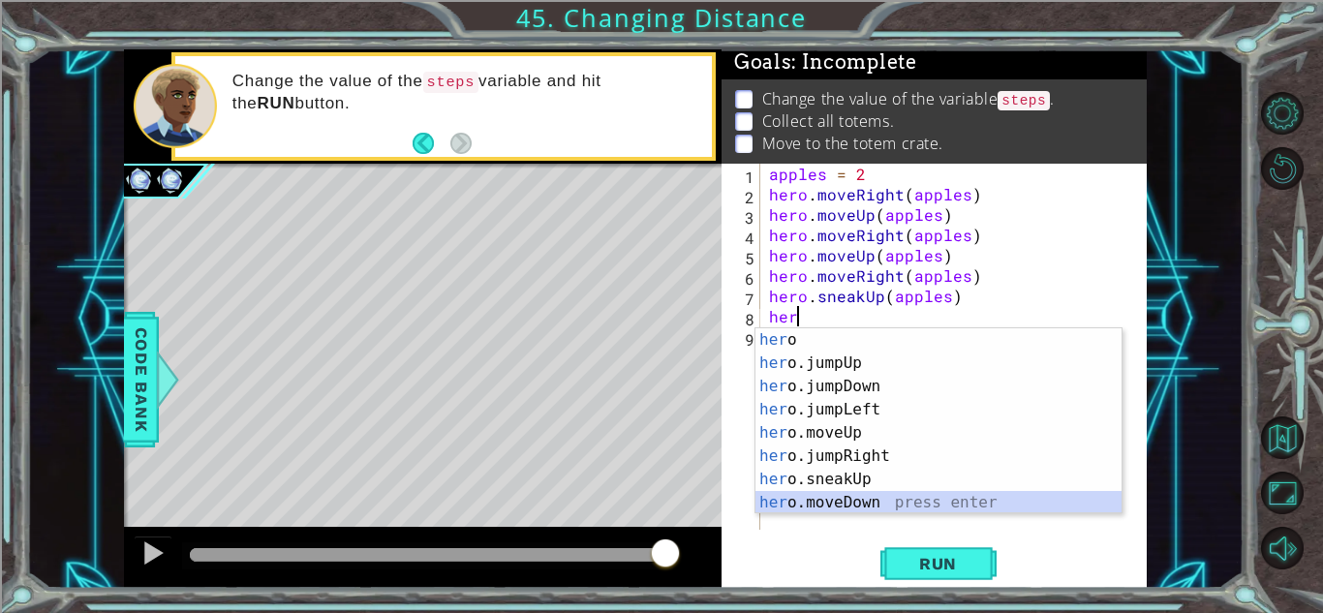
click at [856, 494] on div "her o press enter her o.jumpUp press enter her o.jumpDown press enter her o.jum…" at bounding box center [938, 444] width 366 height 232
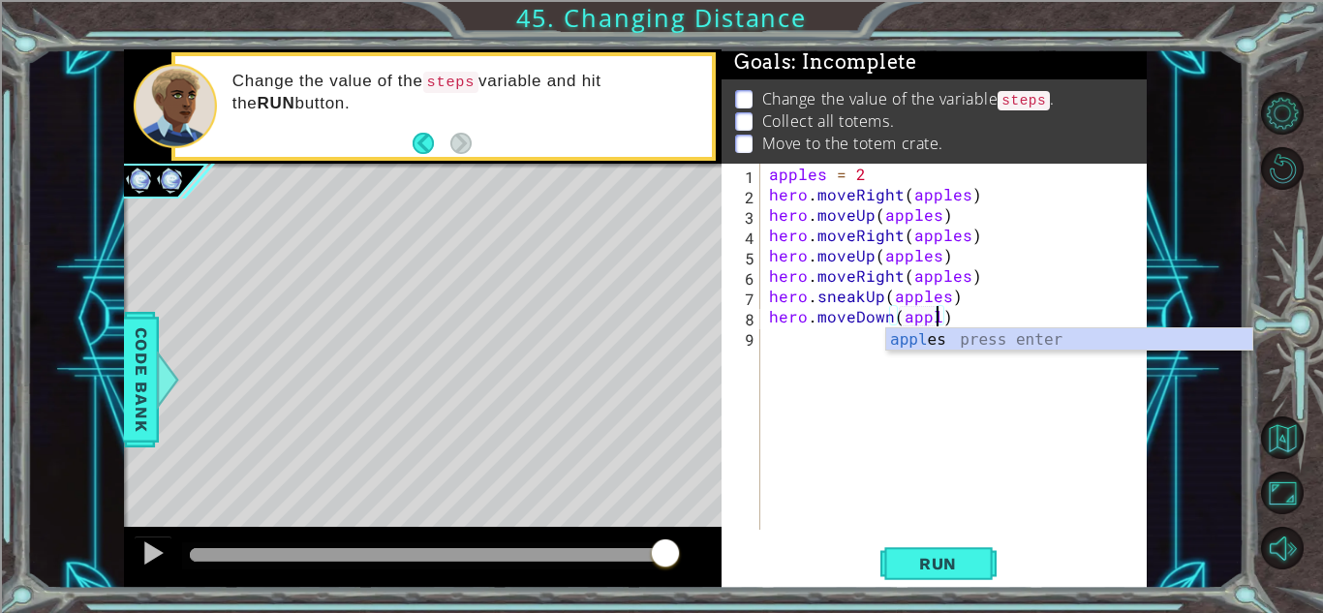
scroll to position [0, 11]
type textarea "hero.moveDown(apples)"
click at [973, 352] on div "apples = 2 hero . moveRight ( apples ) hero . moveUp ( apples ) hero . moveRigh…" at bounding box center [957, 367] width 385 height 407
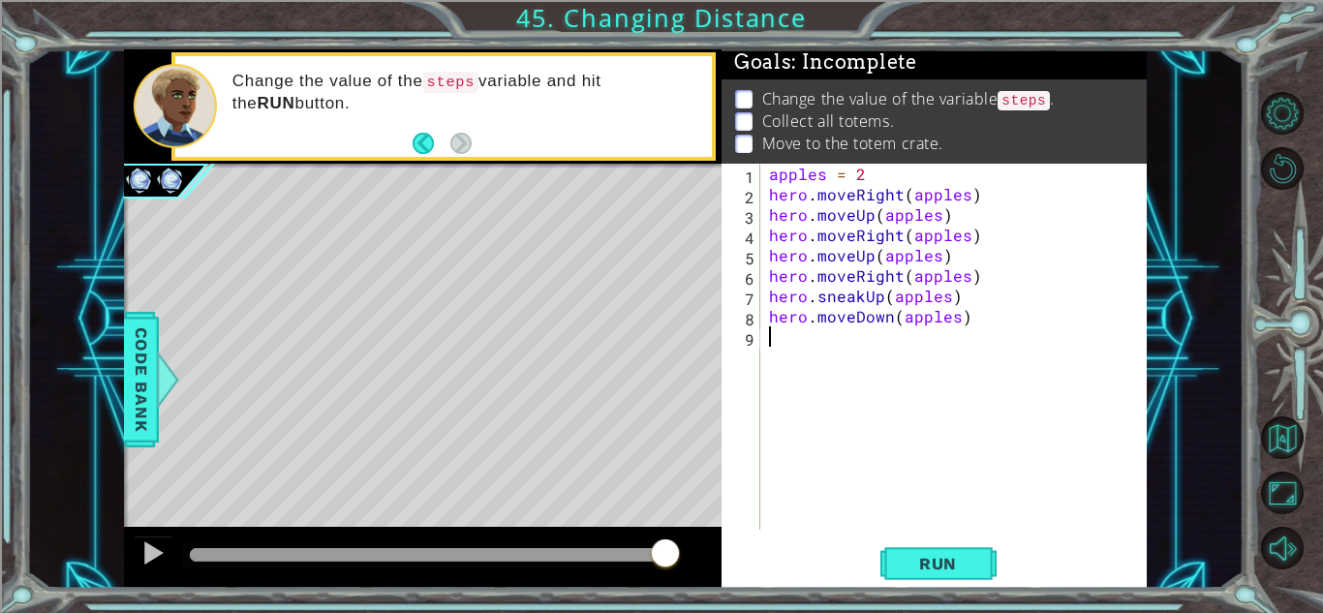
scroll to position [0, 0]
click at [935, 568] on span "Run" at bounding box center [937, 563] width 76 height 19
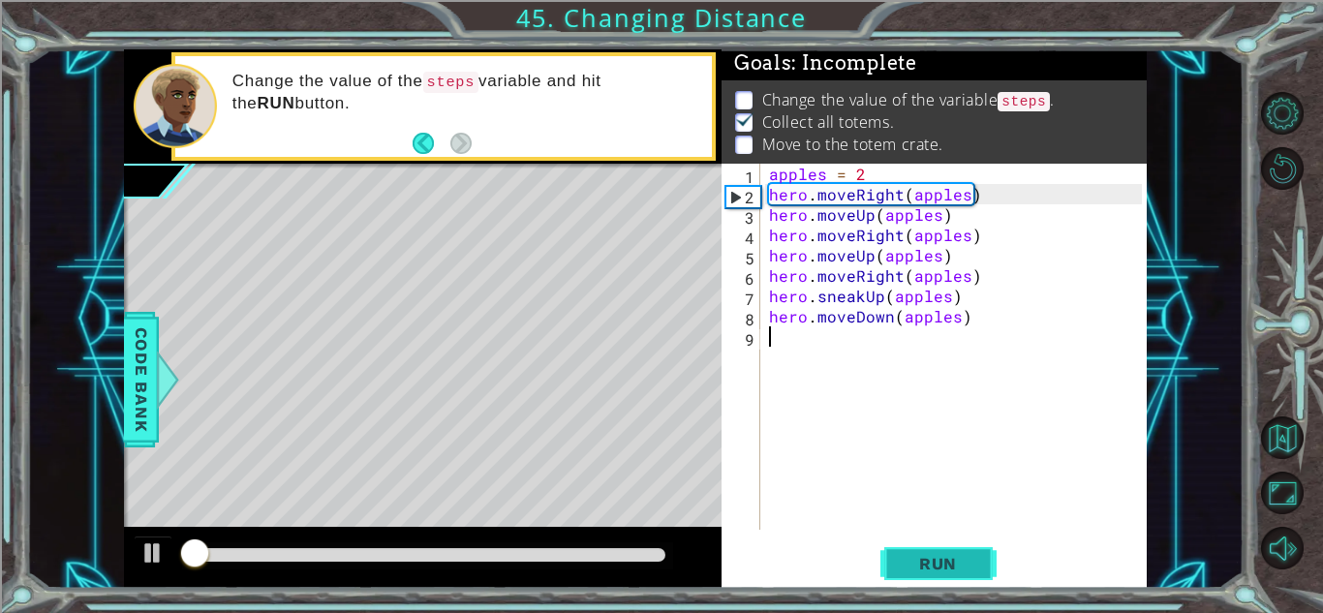
scroll to position [2, 0]
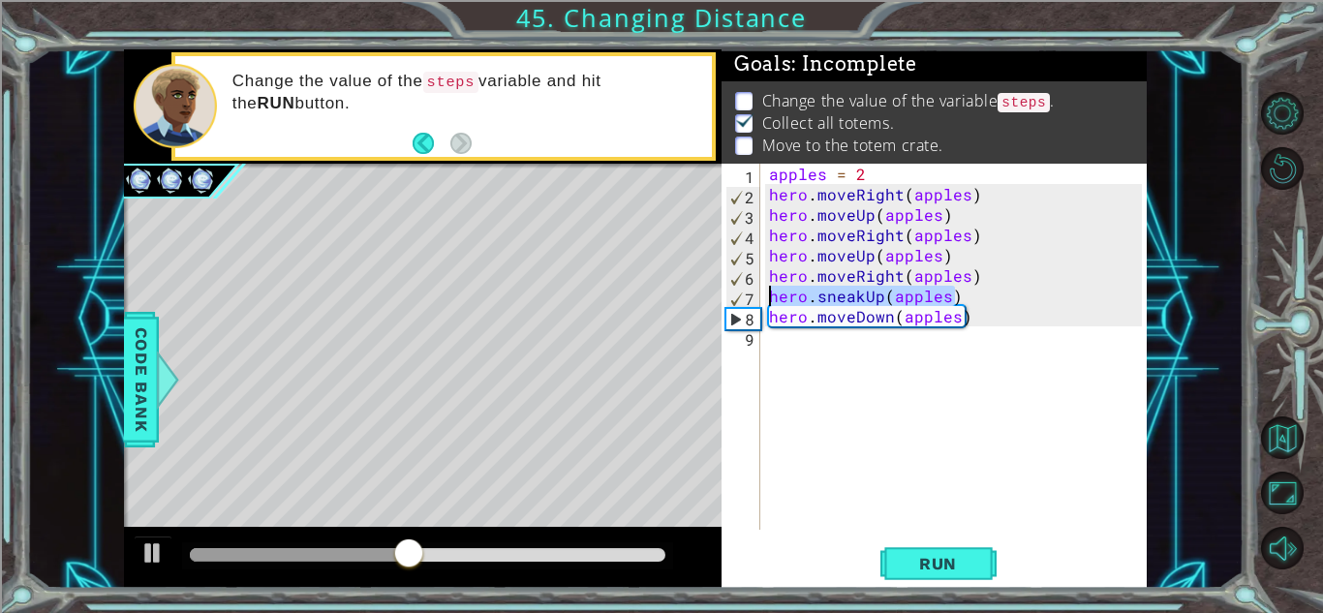
drag, startPoint x: 964, startPoint y: 289, endPoint x: 762, endPoint y: 293, distance: 202.4
click at [762, 293] on div "1 2 3 4 5 6 7 8 9 apples = 2 hero . moveRight ( apples ) hero . moveUp ( apples…" at bounding box center [931, 347] width 420 height 366
type textarea "hero.sneakUp(apples)"
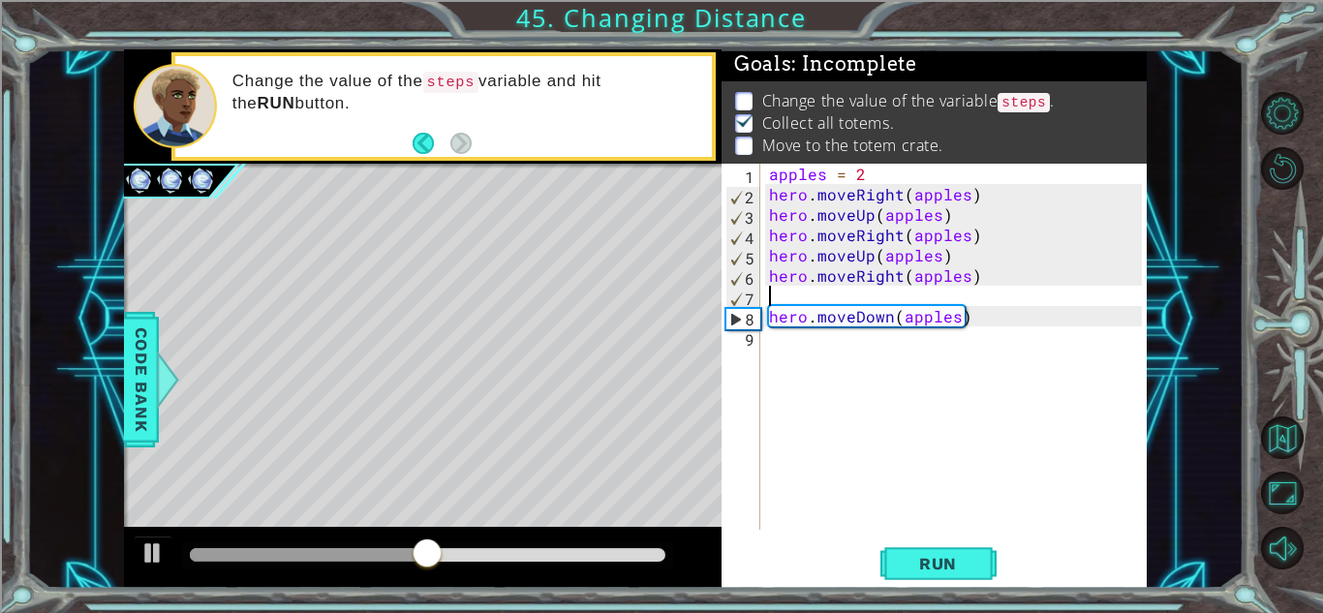
type textarea "hero.moveRight(apples)"
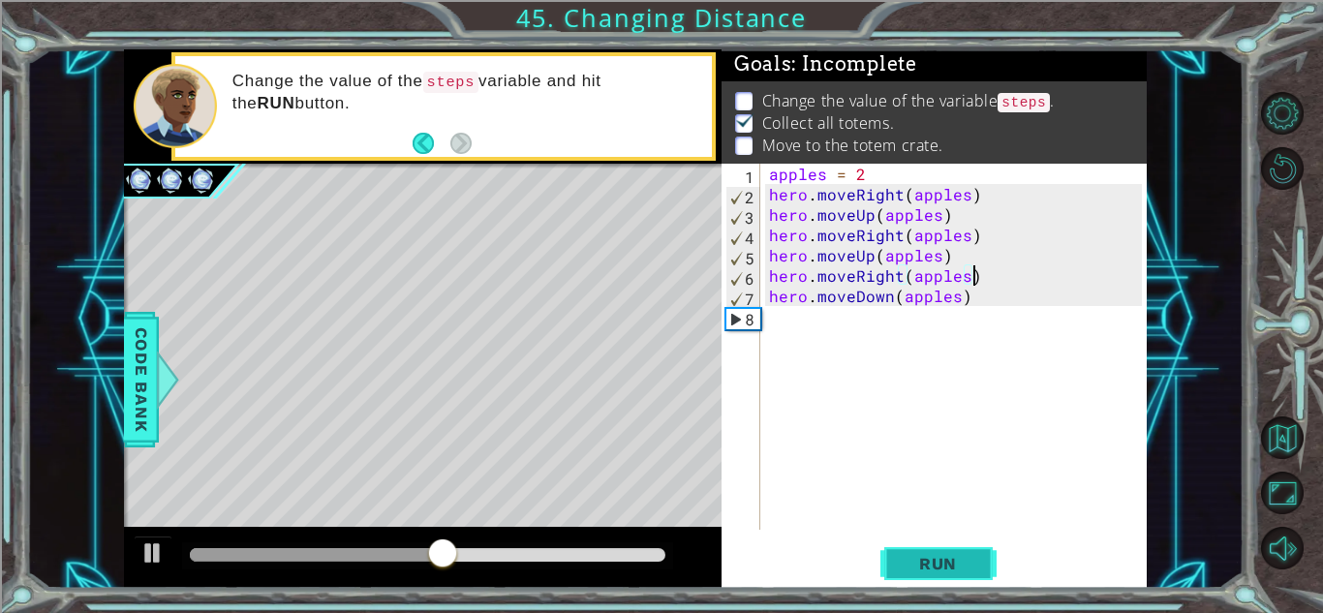
click at [958, 549] on button "Run" at bounding box center [938, 563] width 116 height 43
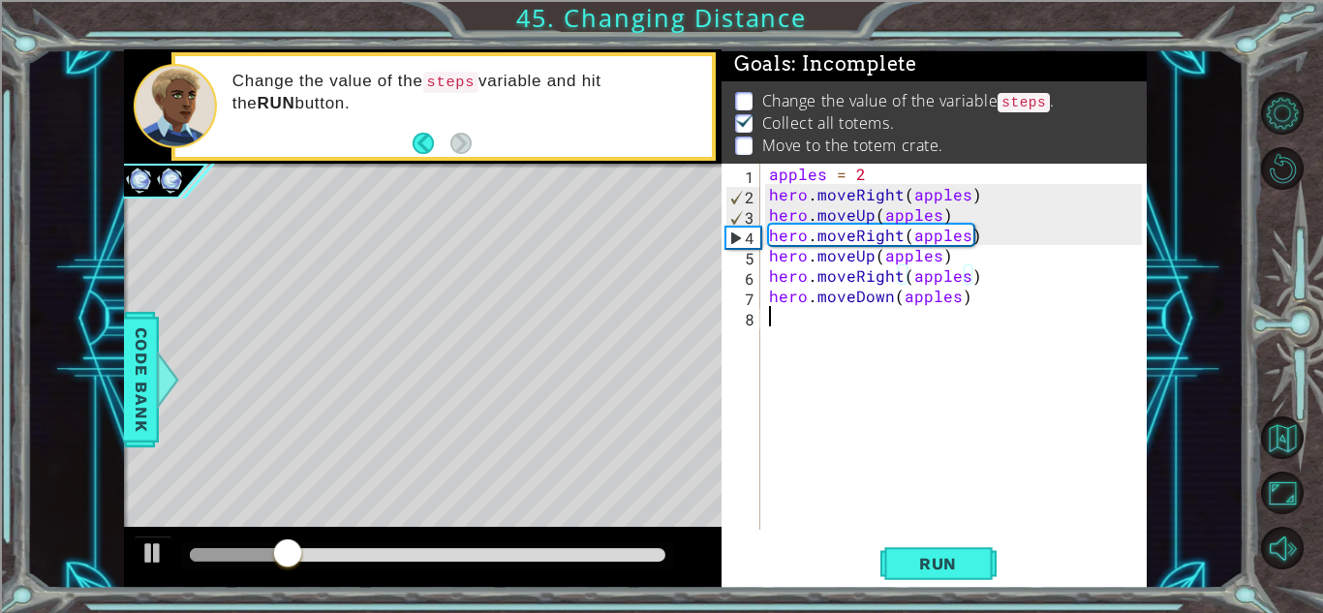
click at [810, 326] on div "apples = 2 hero . moveRight ( apples ) hero . moveUp ( apples ) hero . moveRigh…" at bounding box center [957, 367] width 385 height 407
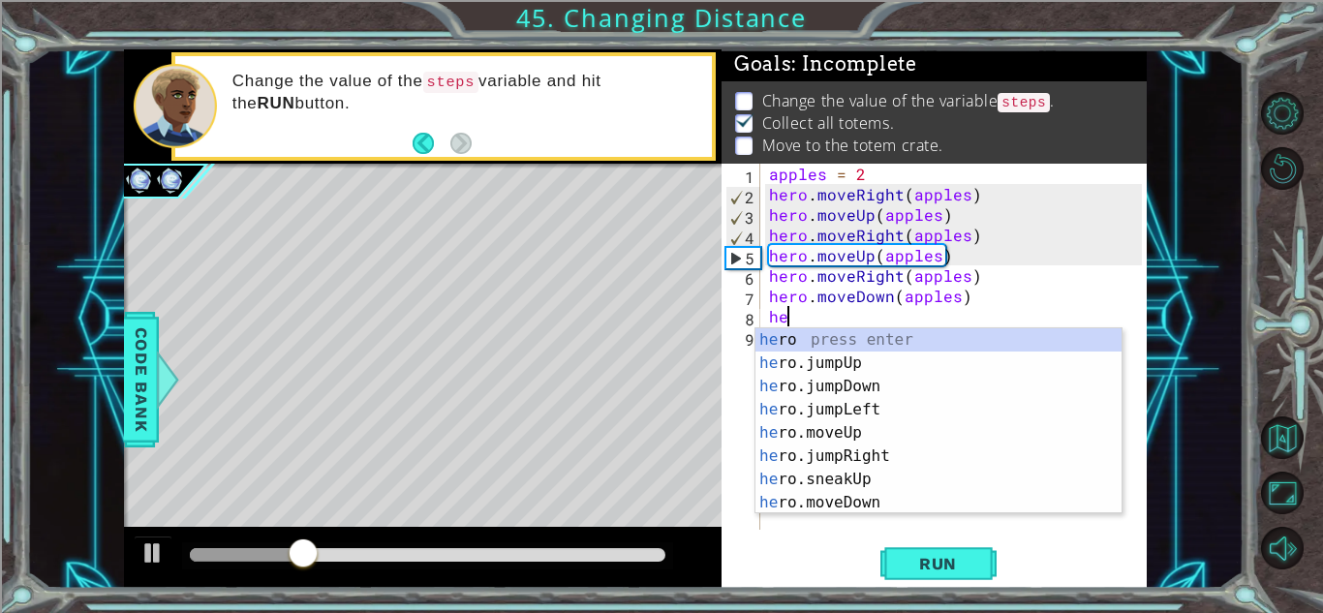
scroll to position [0, 1]
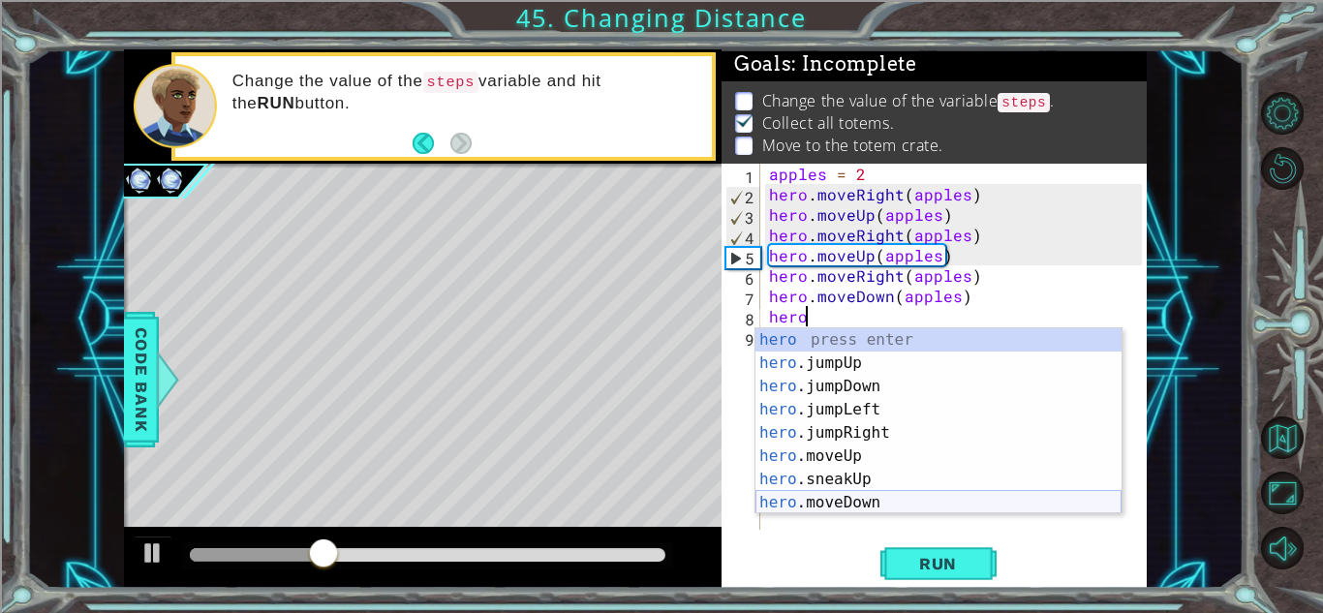
click at [926, 502] on div "hero press enter hero .jumpUp press enter hero .jumpDown press enter hero .jump…" at bounding box center [938, 444] width 366 height 232
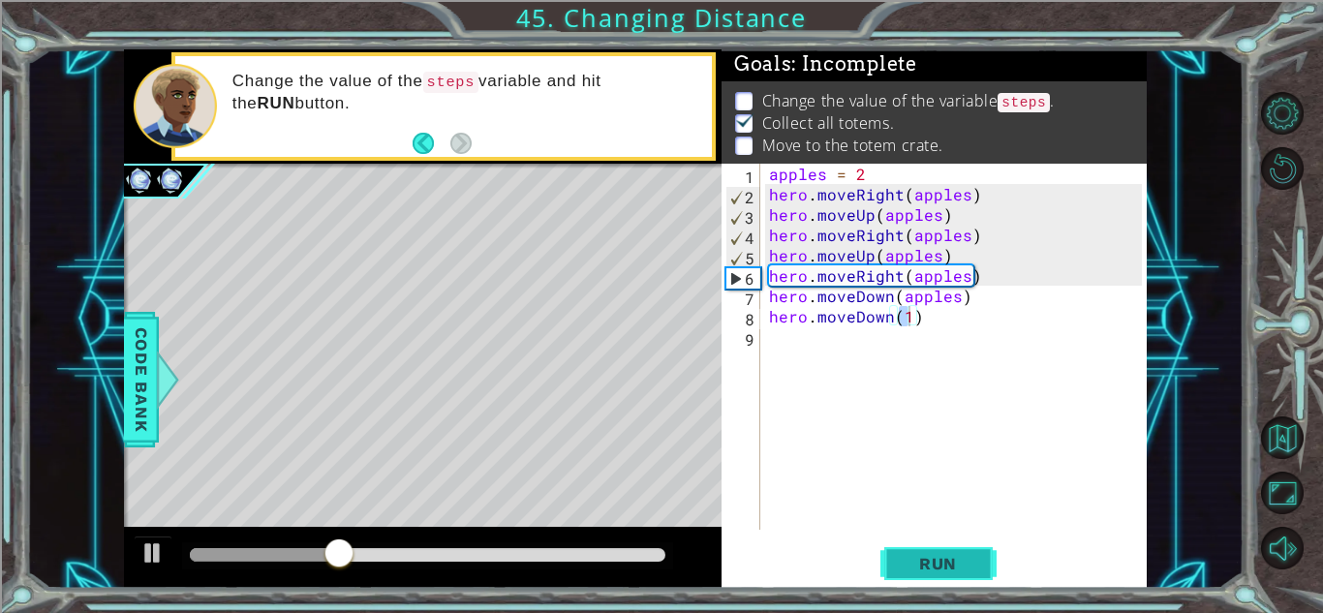
click at [933, 557] on span "Run" at bounding box center [937, 563] width 76 height 19
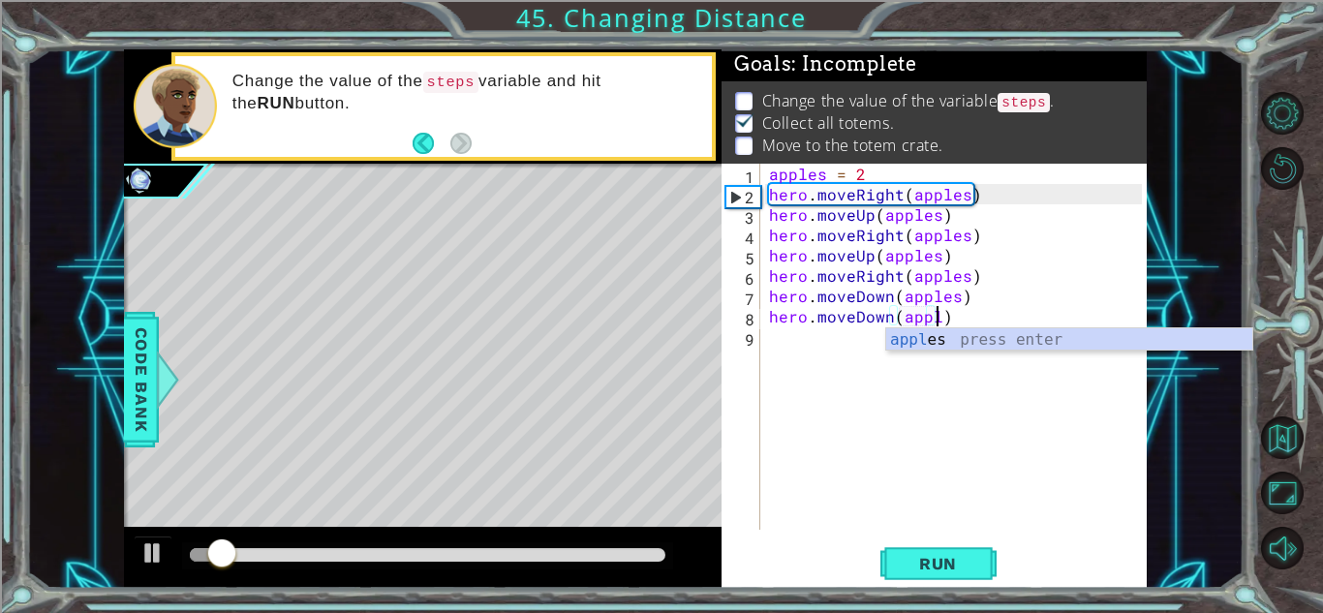
scroll to position [0, 11]
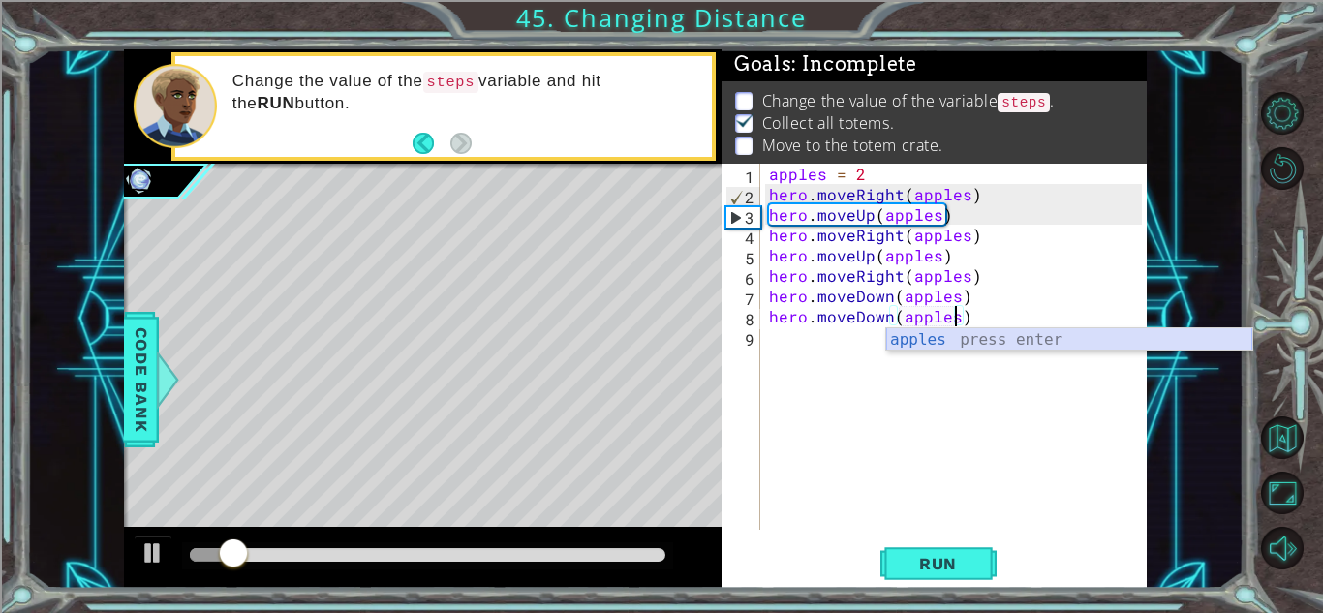
click at [960, 339] on div "apples press enter" at bounding box center [1069, 363] width 366 height 70
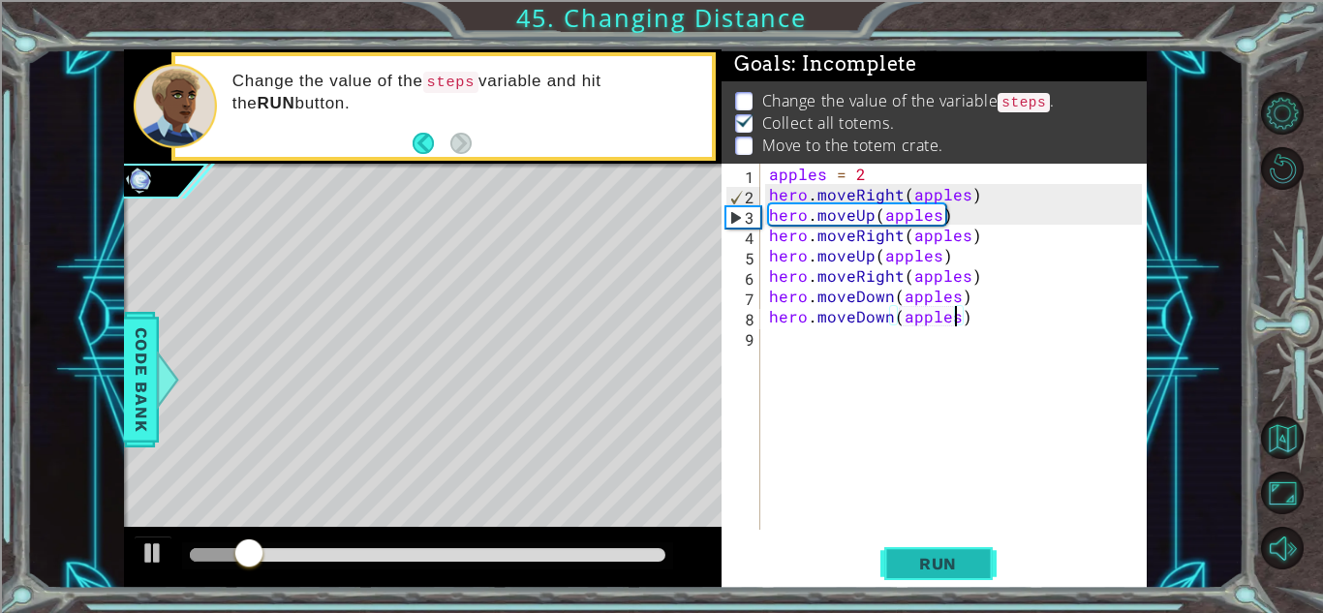
click at [946, 556] on span "Run" at bounding box center [937, 563] width 76 height 19
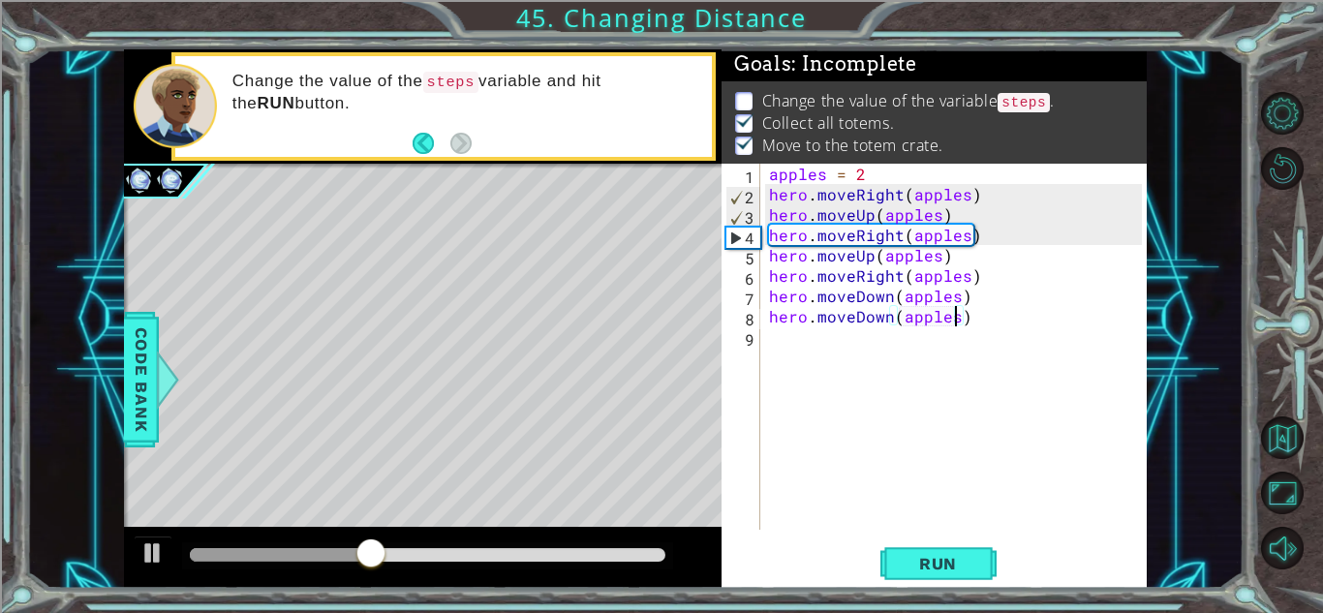
click at [820, 176] on div "apples = 2 hero . moveRight ( apples ) hero . moveUp ( apples ) hero . moveRigh…" at bounding box center [957, 367] width 385 height 407
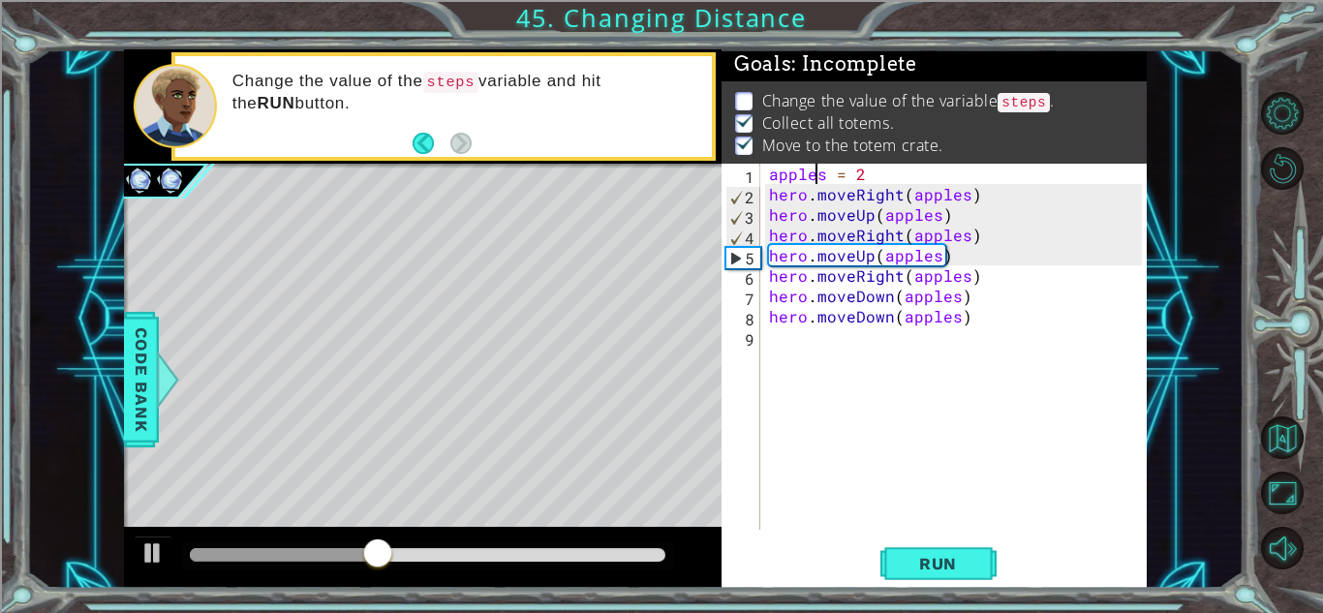
scroll to position [0, 4]
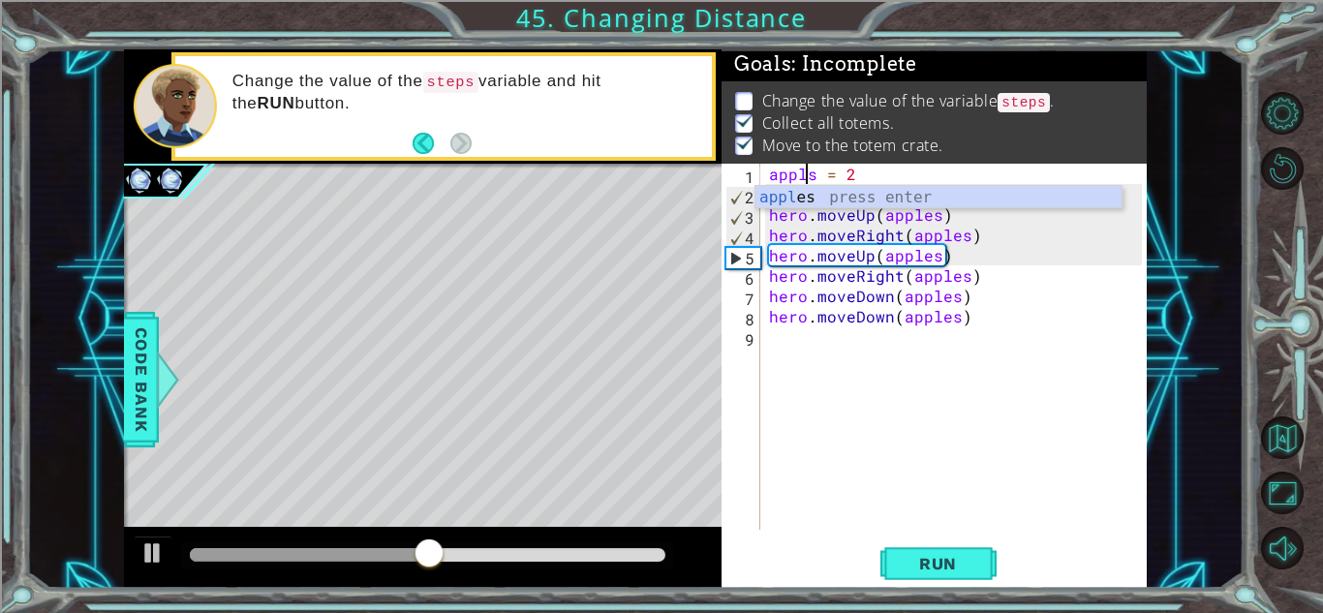
click at [814, 175] on div "appls = 2 hero . moveRight ( apples ) hero . moveUp ( apples ) hero . moveRight…" at bounding box center [957, 367] width 385 height 407
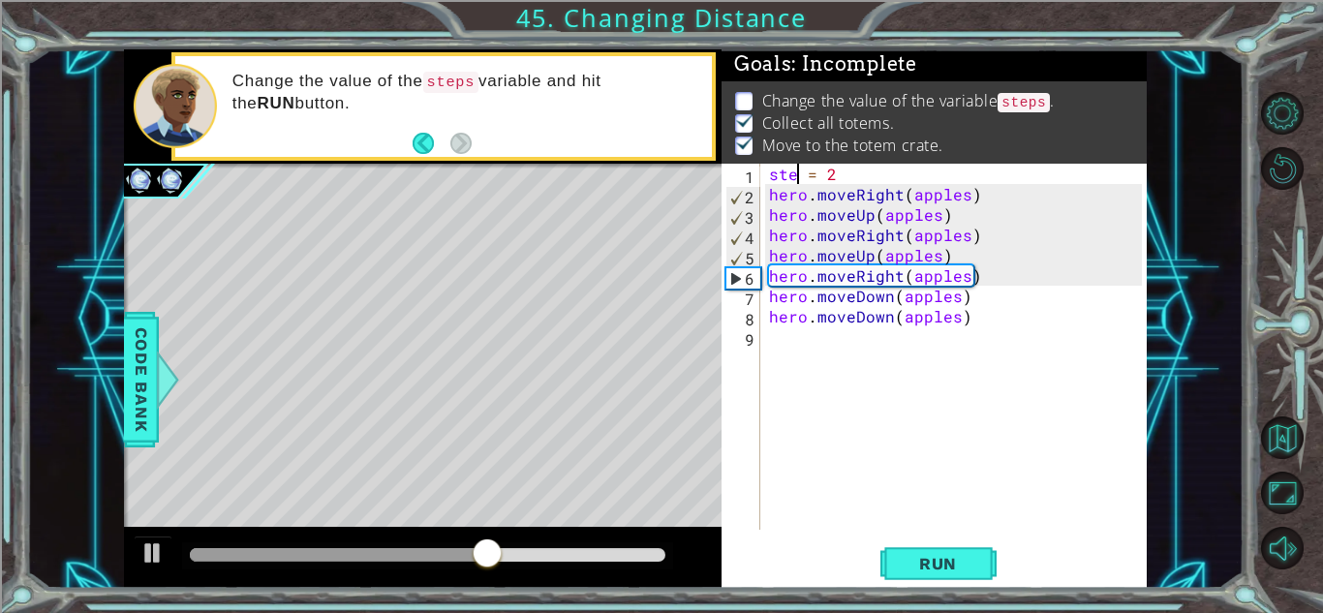
scroll to position [0, 3]
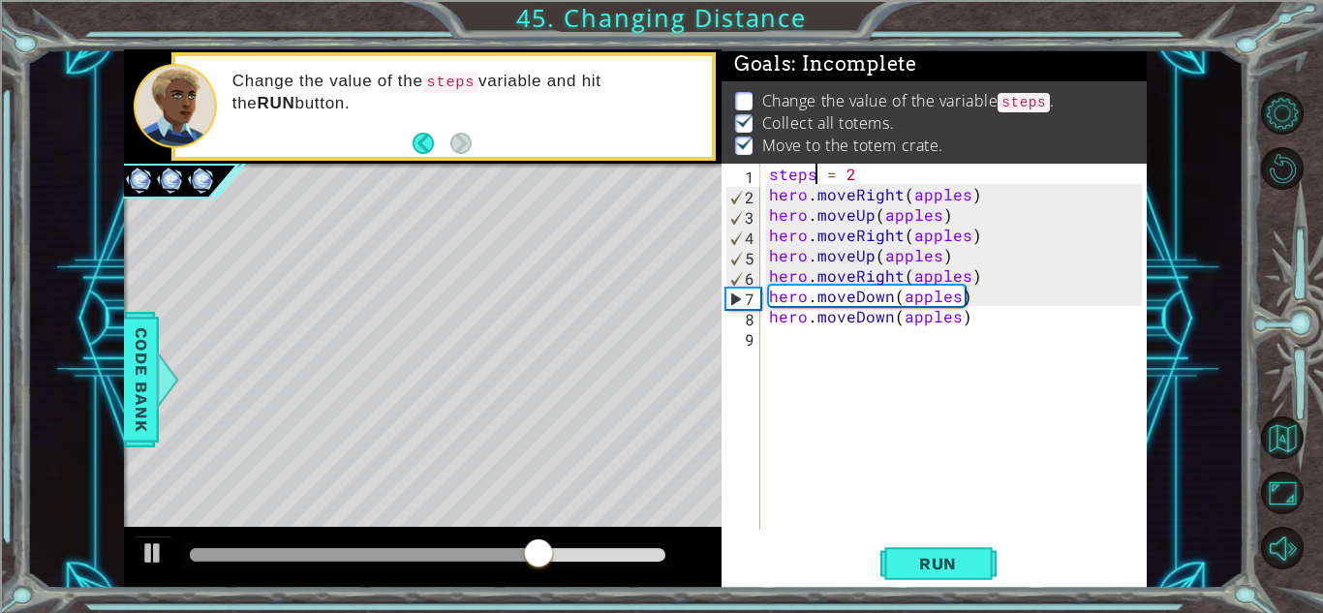
click at [965, 198] on div "steps = 2 hero . moveRight ( apples ) hero . moveUp ( apples ) hero . moveRight…" at bounding box center [957, 367] width 385 height 407
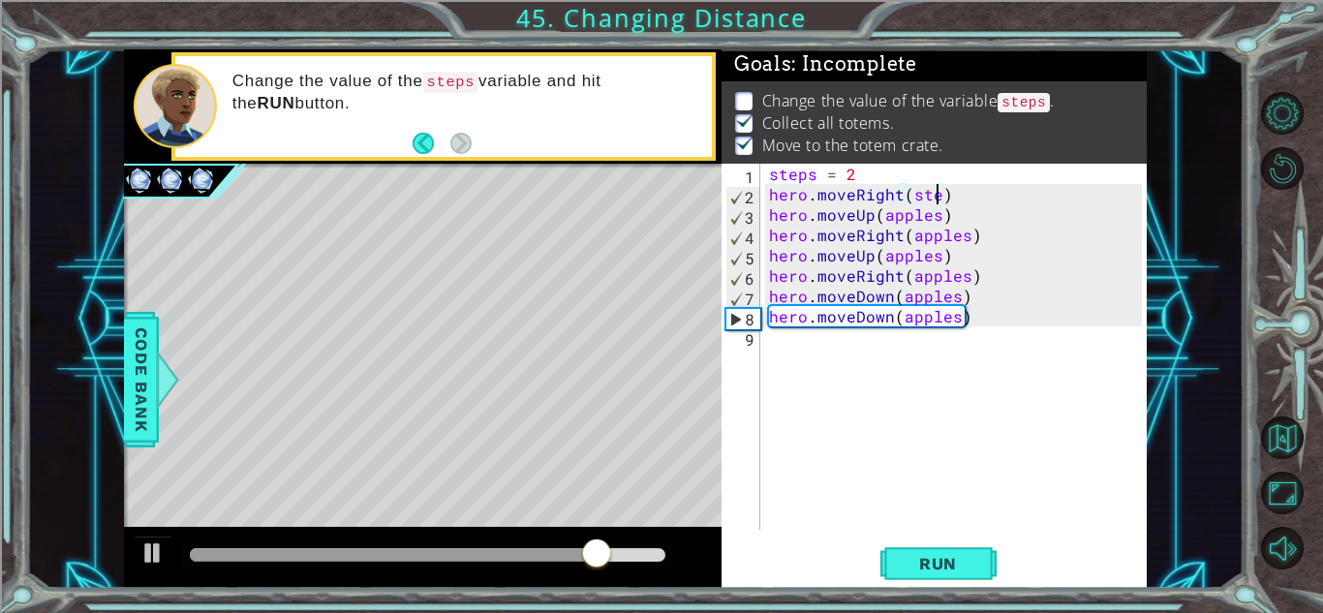
scroll to position [0, 11]
click at [936, 215] on div "steps = 2 hero . moveRight ( steps ) hero . moveUp ( apples ) hero . moveRight …" at bounding box center [957, 367] width 385 height 407
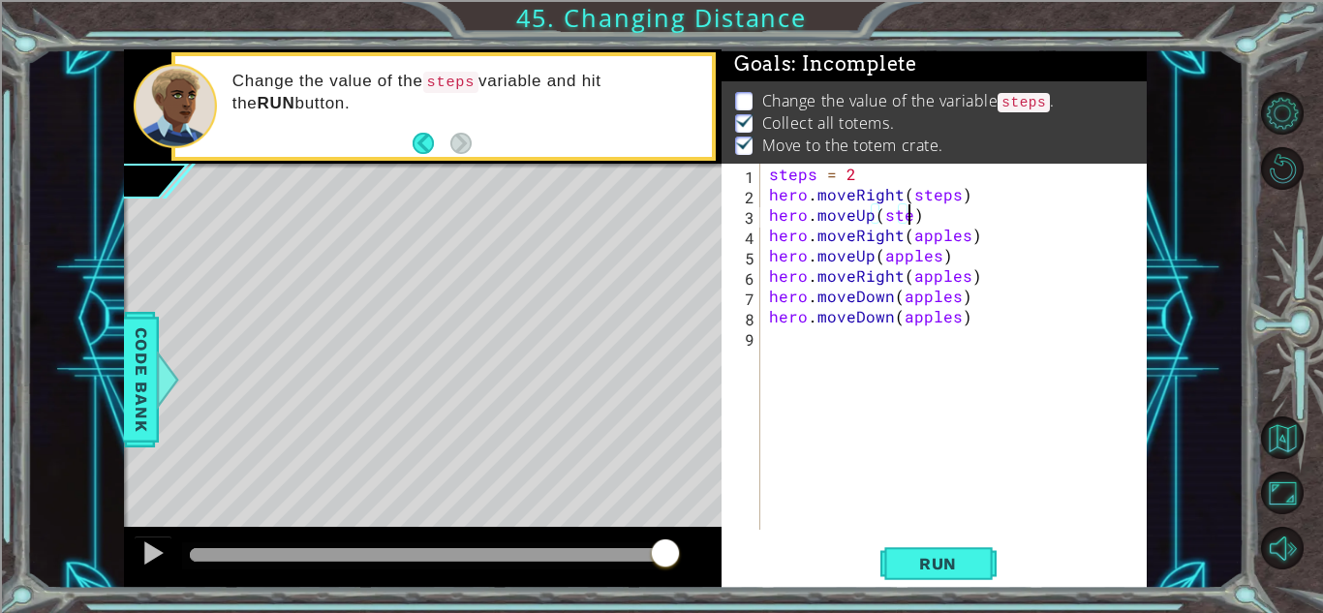
scroll to position [0, 9]
click at [967, 238] on div "steps = 2 hero . moveRight ( steps ) hero . moveUp ( steps ) hero . moveRight (…" at bounding box center [957, 367] width 385 height 407
click at [936, 258] on div "steps = 2 hero . moveRight ( steps ) hero . moveUp ( steps ) hero . moveRight (…" at bounding box center [957, 367] width 385 height 407
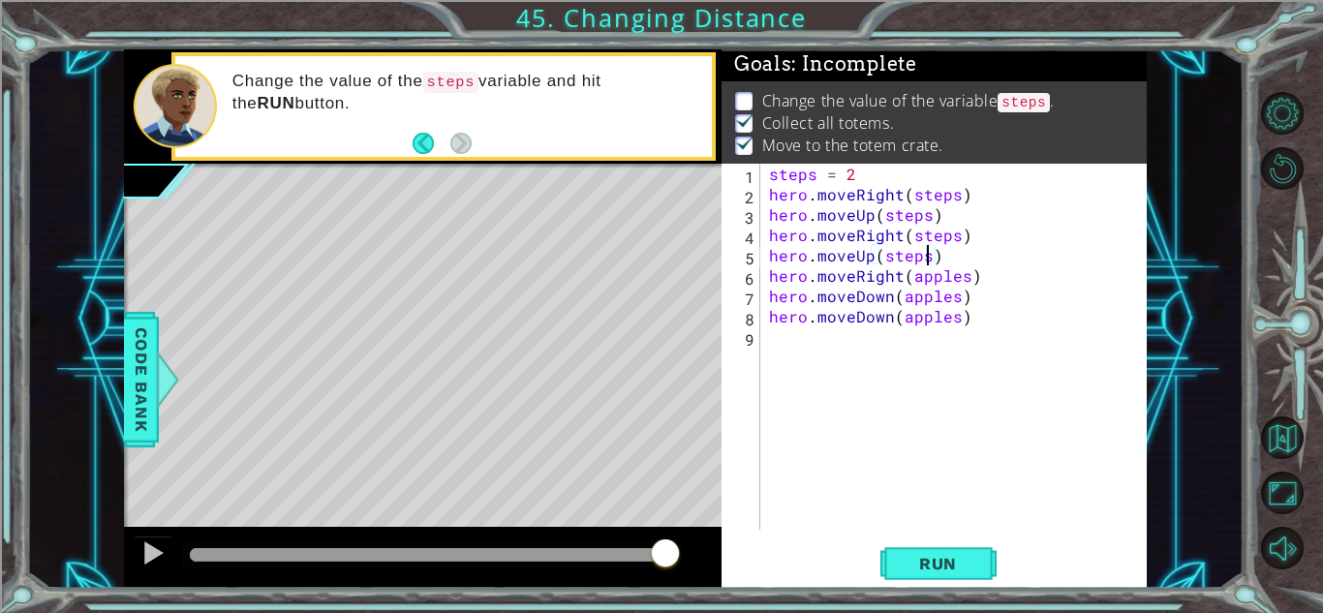
click at [966, 280] on div "steps = 2 hero . moveRight ( steps ) hero . moveUp ( steps ) hero . moveRight (…" at bounding box center [957, 367] width 385 height 407
click at [955, 299] on div "steps = 2 hero . moveRight ( steps ) hero . moveUp ( steps ) hero . moveRight (…" at bounding box center [957, 367] width 385 height 407
click at [955, 320] on div "steps = 2 hero . moveRight ( steps ) hero . moveUp ( steps ) hero . moveRight (…" at bounding box center [957, 367] width 385 height 407
click at [962, 539] on div "hero.moveDown(steps) 1 2 3 4 5 6 7 8 9 steps = 2 hero . moveRight ( steps ) her…" at bounding box center [933, 376] width 425 height 424
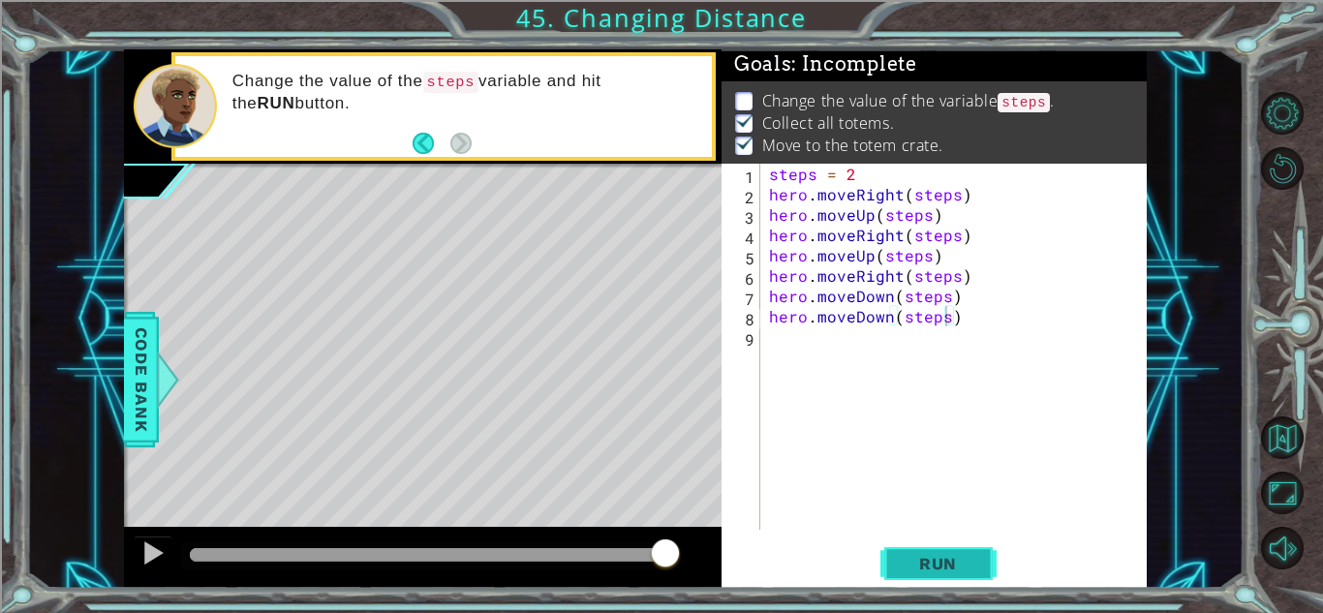
click at [969, 552] on button "Run" at bounding box center [938, 563] width 116 height 43
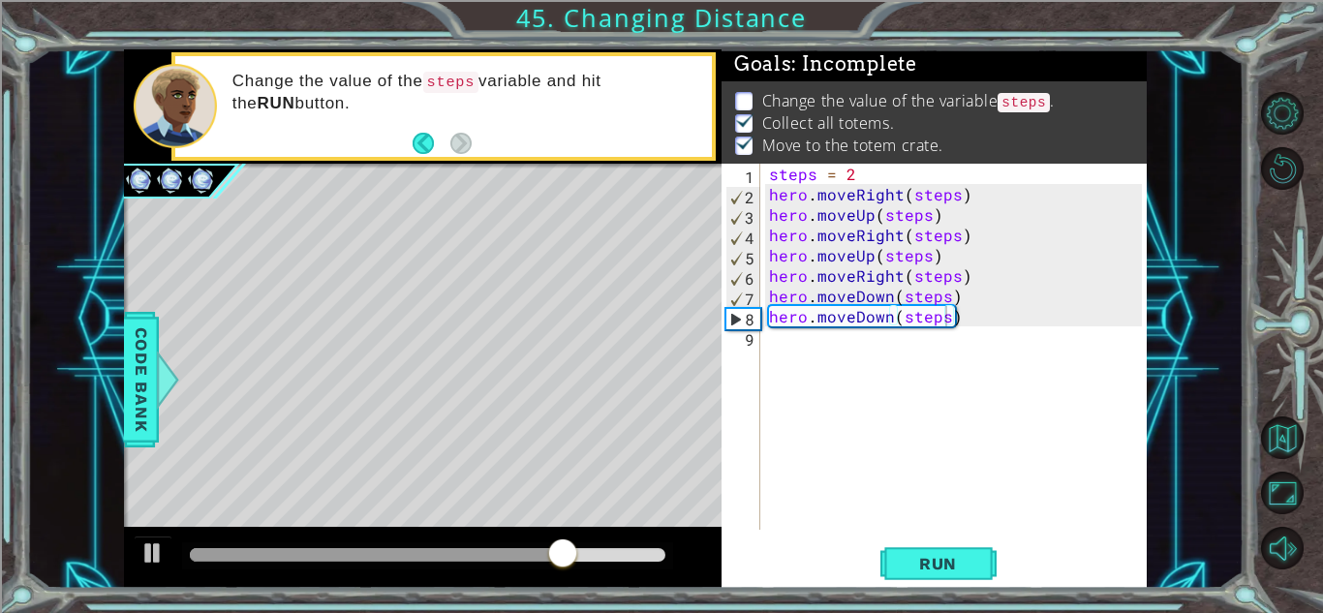
click at [1024, 108] on code "steps" at bounding box center [1023, 102] width 52 height 19
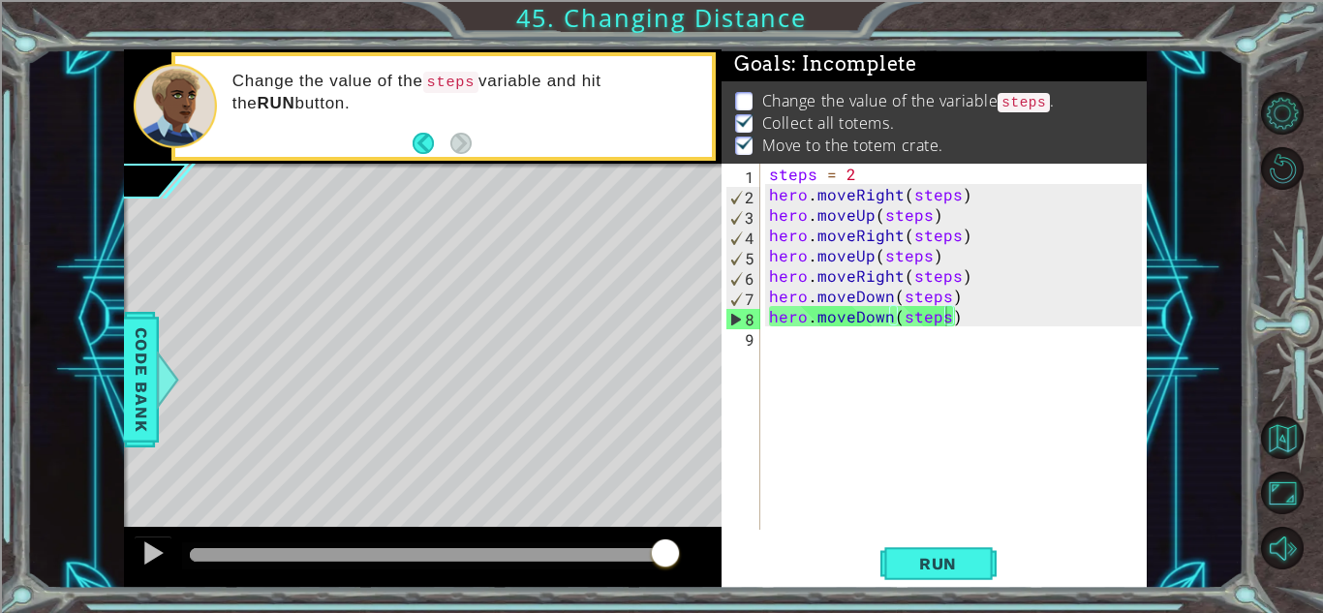
click at [891, 176] on div "steps = 2 hero . moveRight ( steps ) hero . moveUp ( steps ) hero . moveRight (…" at bounding box center [957, 367] width 385 height 407
type textarea "steps = 3"
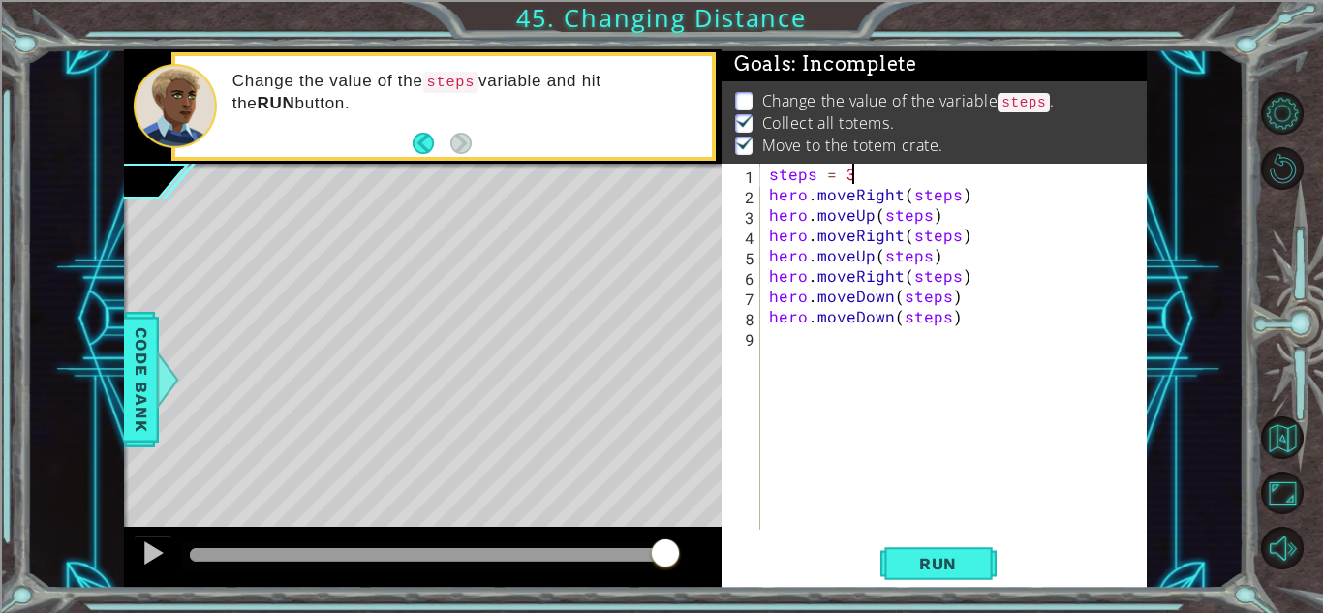
scroll to position [0, 0]
click at [915, 542] on button "Run" at bounding box center [938, 563] width 116 height 43
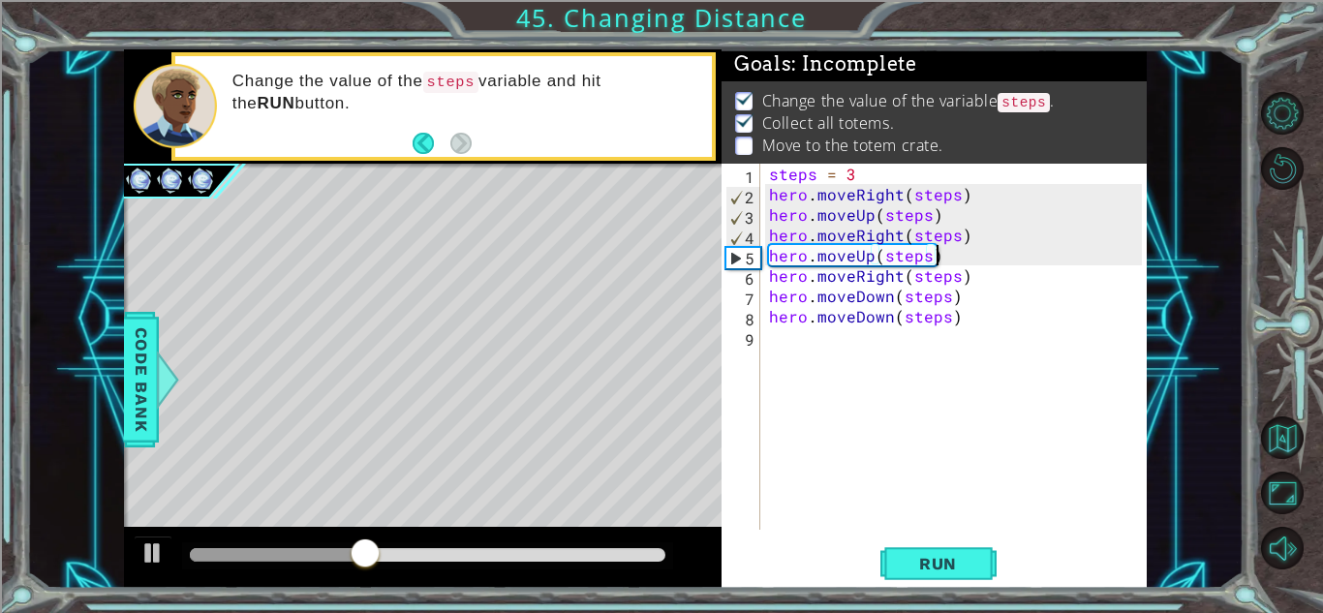
drag, startPoint x: 948, startPoint y: 258, endPoint x: 960, endPoint y: 259, distance: 12.7
click at [960, 259] on div "steps = 3 hero . moveRight ( steps ) hero . moveUp ( steps ) hero . moveRight (…" at bounding box center [957, 367] width 385 height 407
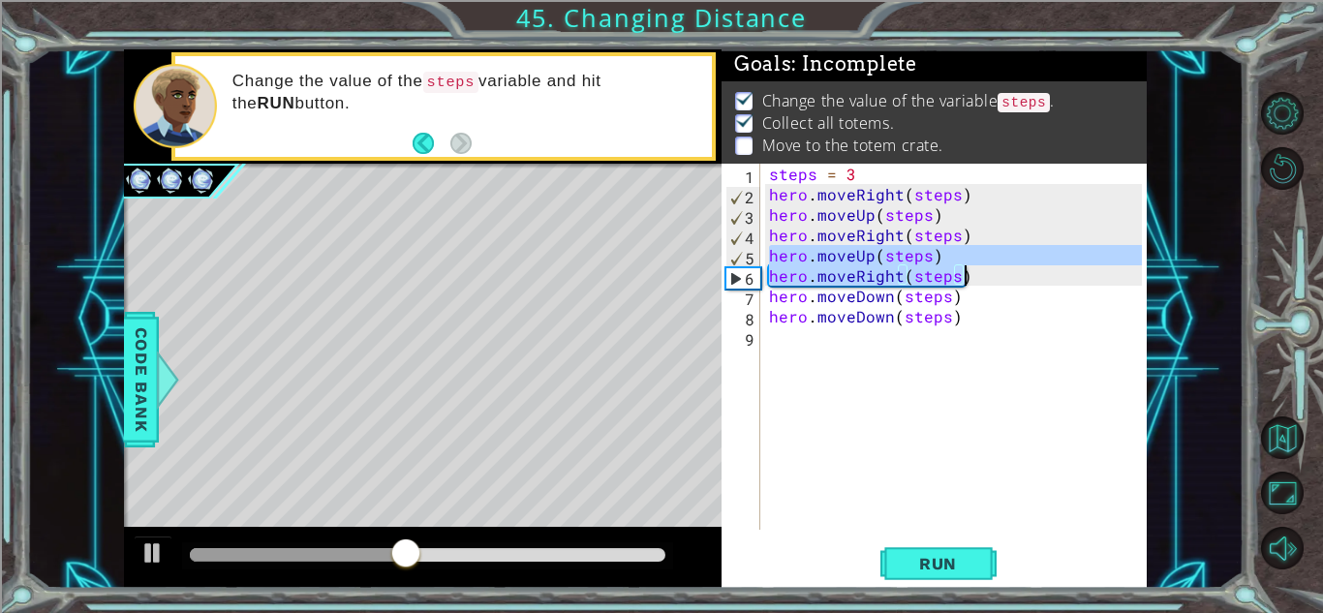
drag, startPoint x: 766, startPoint y: 251, endPoint x: 999, endPoint y: 275, distance: 234.6
click at [999, 275] on div "steps = 3 hero . moveRight ( steps ) hero . moveUp ( steps ) hero . moveRight (…" at bounding box center [957, 367] width 385 height 407
type textarea "hero.moveUp(steps) hero.moveRight(steps)"
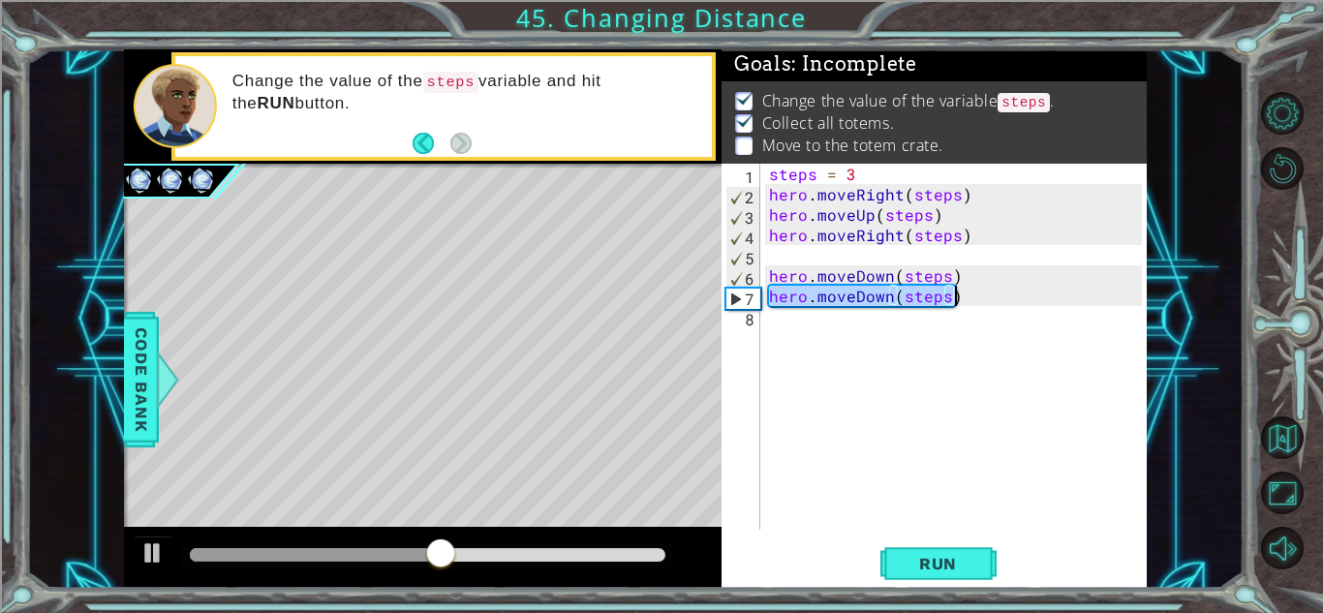
drag, startPoint x: 766, startPoint y: 294, endPoint x: 983, endPoint y: 292, distance: 216.9
click at [983, 292] on div "steps = 3 hero . moveRight ( steps ) hero . moveUp ( steps ) hero . moveRight (…" at bounding box center [957, 367] width 385 height 407
type textarea "hero.moveDown(steps)"
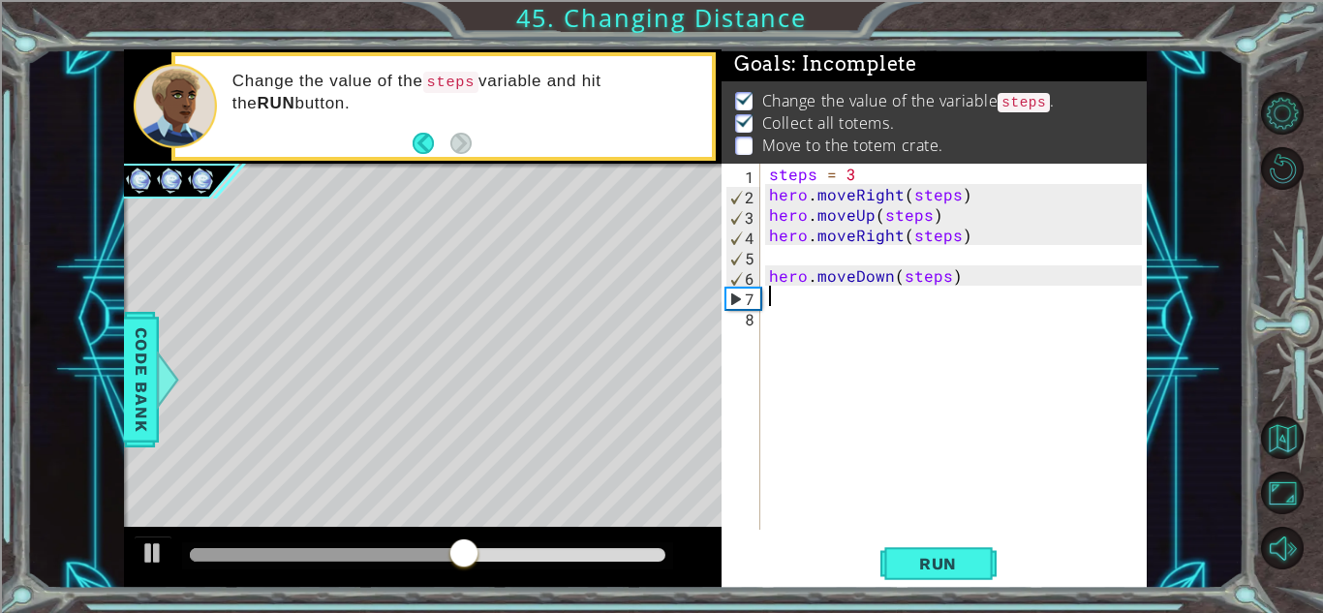
click at [766, 272] on div "steps = 3 hero . moveRight ( steps ) hero . moveUp ( steps ) hero . moveRight (…" at bounding box center [957, 367] width 385 height 407
type textarea "hero.moveDown(steps)"
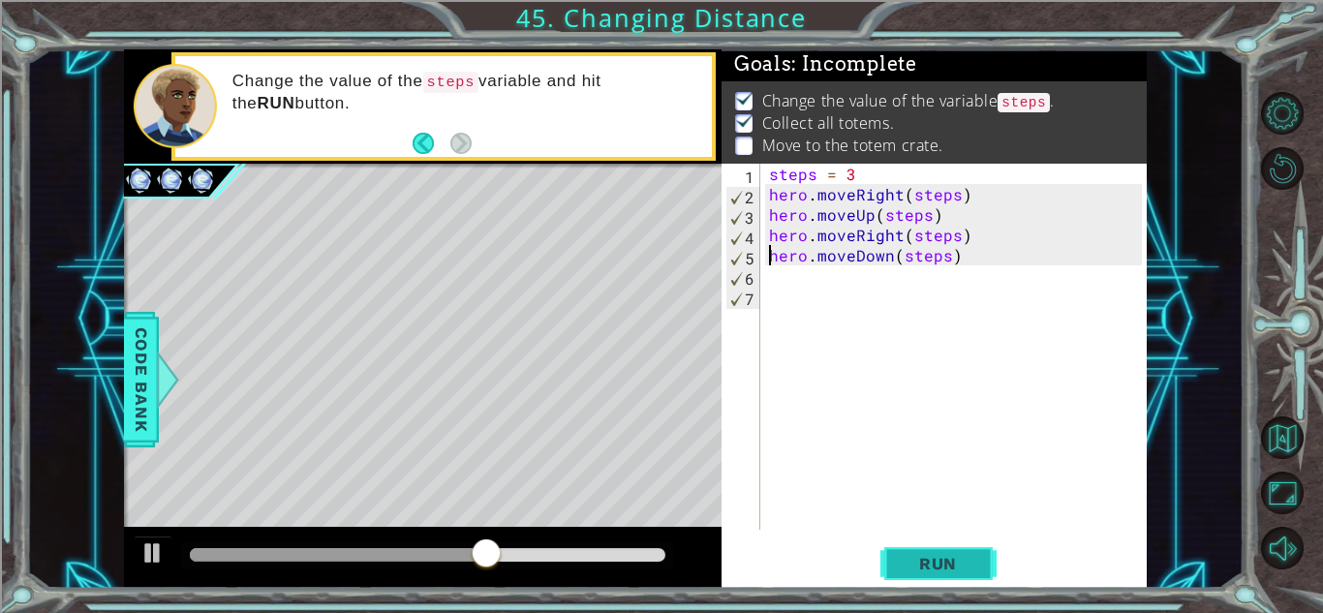
click at [933, 564] on span "Run" at bounding box center [937, 563] width 76 height 19
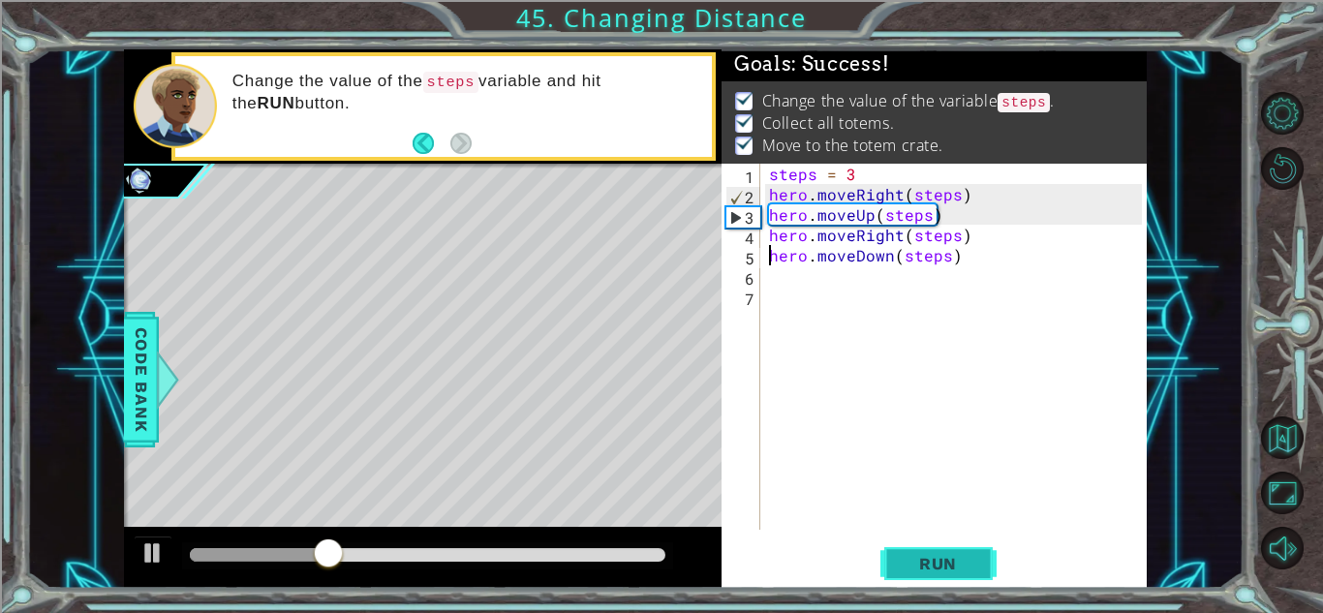
click at [965, 560] on span "Run" at bounding box center [937, 563] width 76 height 19
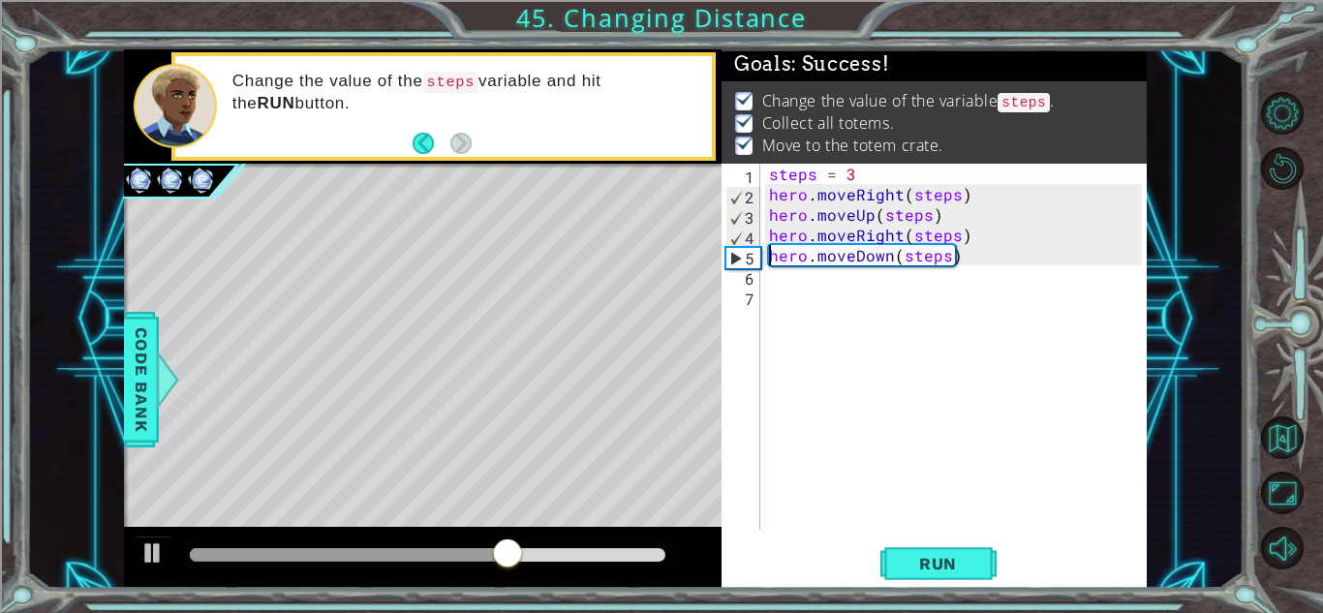
drag, startPoint x: 513, startPoint y: 558, endPoint x: 984, endPoint y: 510, distance: 472.9
click at [984, 510] on div "1 ההההההההההההההההההההההההההההההההההההההההההההההההההההההההההההההההההההההההההההה…" at bounding box center [635, 318] width 1022 height 539
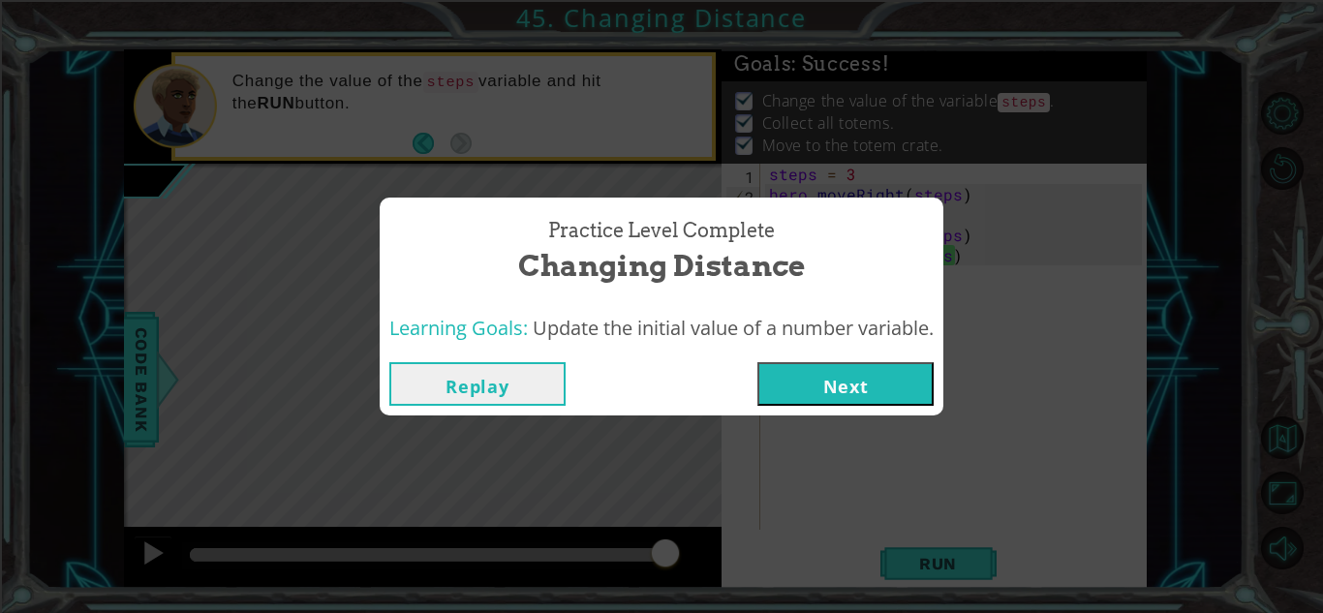
click at [796, 388] on button "Next" at bounding box center [845, 384] width 176 height 44
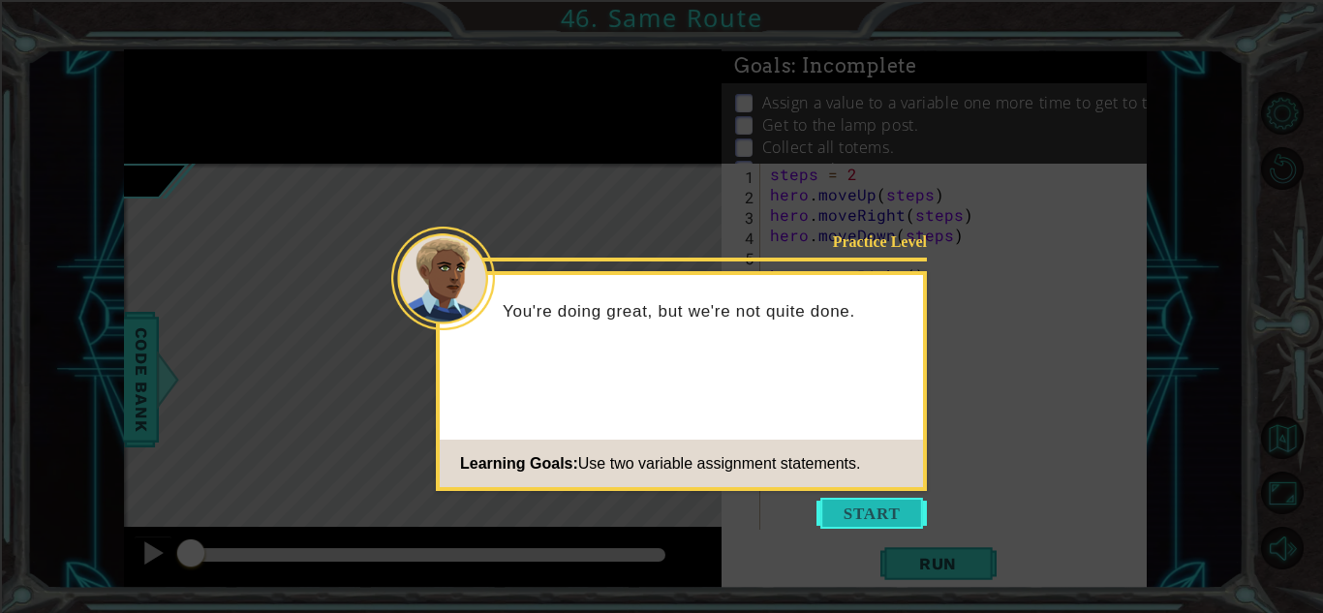
click at [873, 523] on button "Start" at bounding box center [871, 513] width 110 height 31
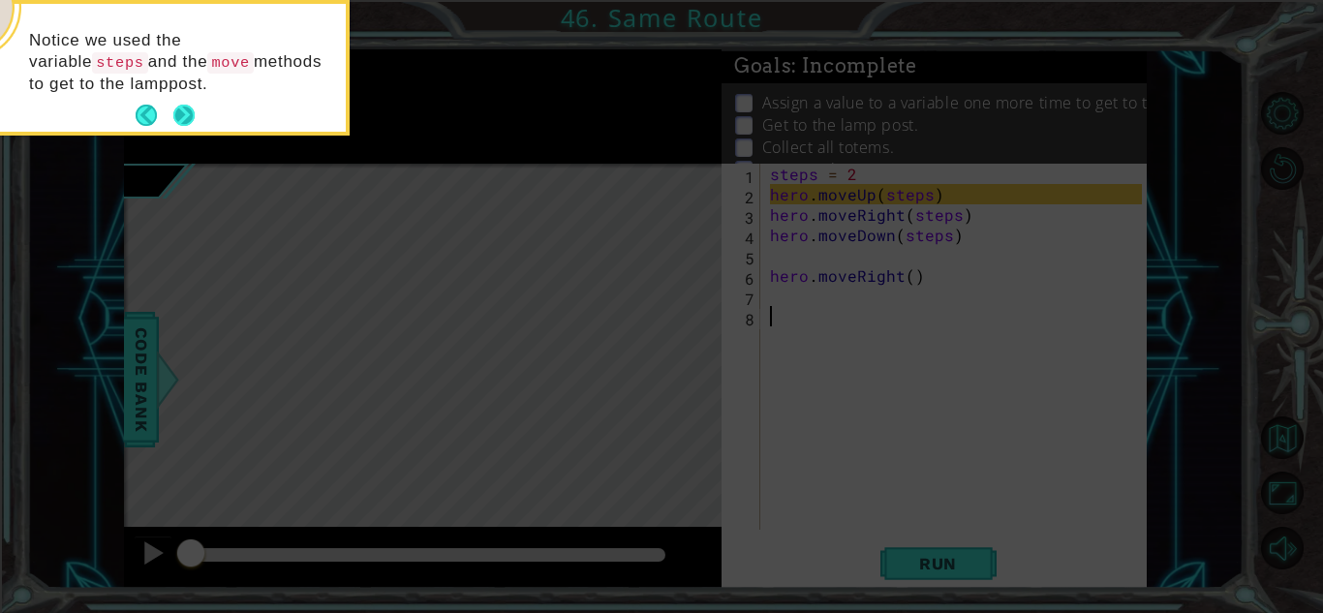
click at [181, 124] on button "Next" at bounding box center [184, 116] width 22 height 22
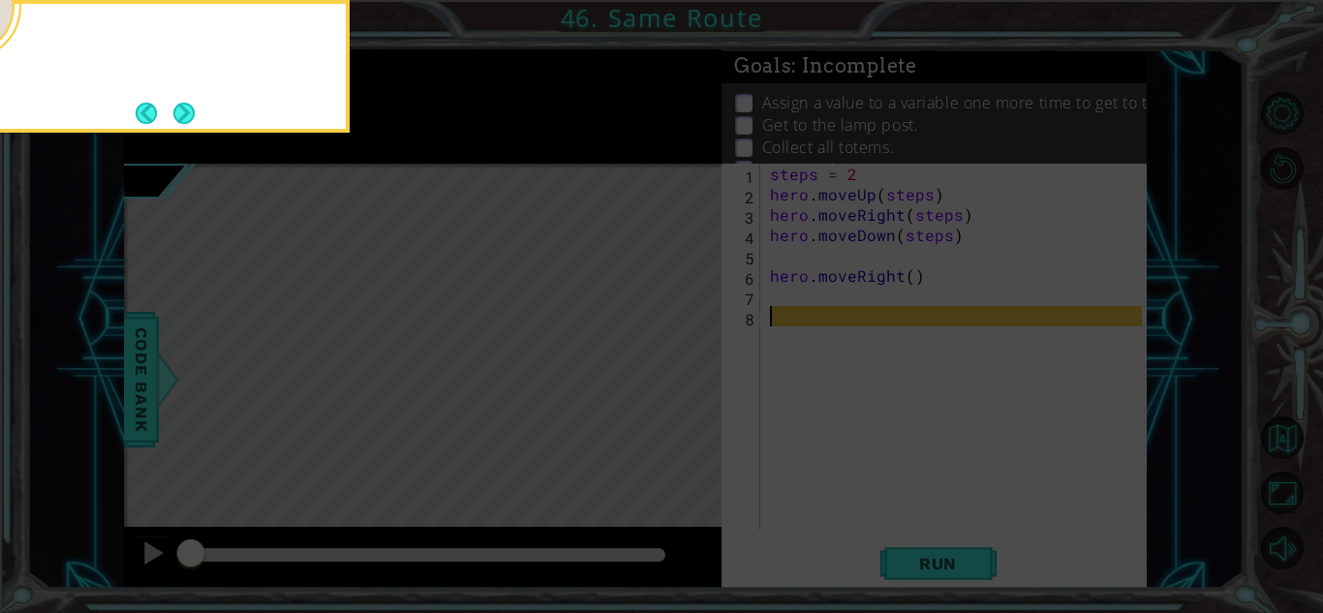
click at [181, 124] on button "Next" at bounding box center [183, 113] width 23 height 23
click at [181, 124] on footer at bounding box center [165, 113] width 59 height 29
click at [181, 124] on button "Next" at bounding box center [184, 113] width 22 height 22
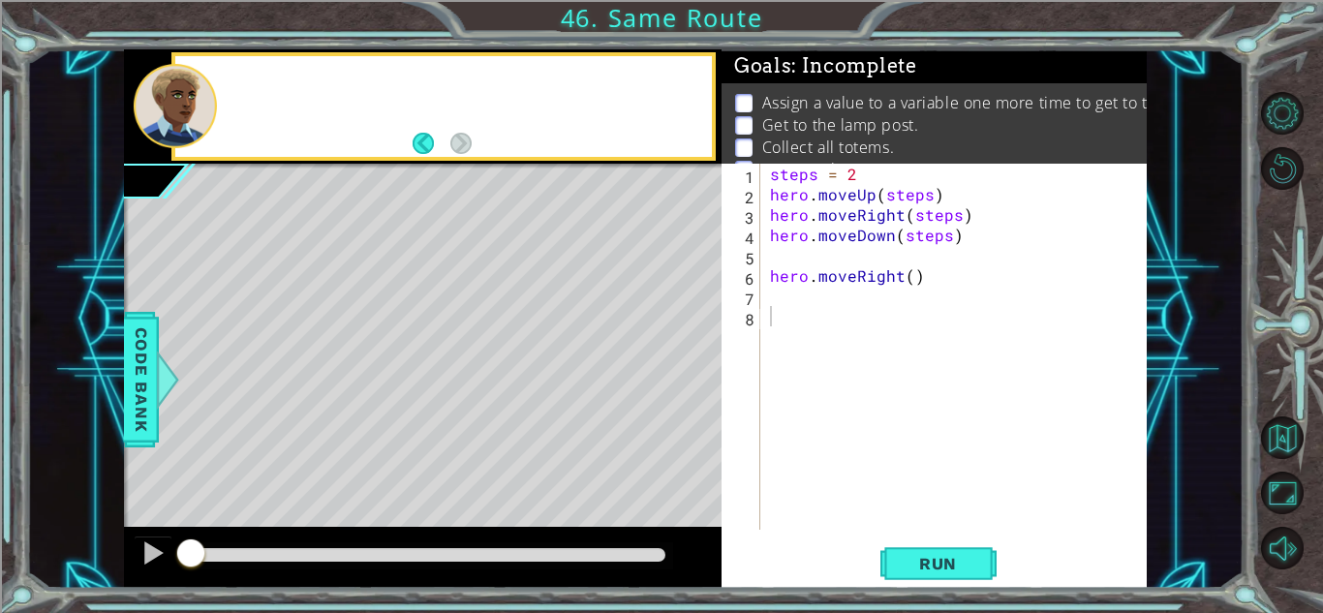
click at [181, 124] on div at bounding box center [175, 106] width 83 height 84
click at [818, 247] on div "steps = 2 hero . moveUp ( steps ) hero . moveRight ( steps ) hero . moveDown ( …" at bounding box center [958, 367] width 385 height 407
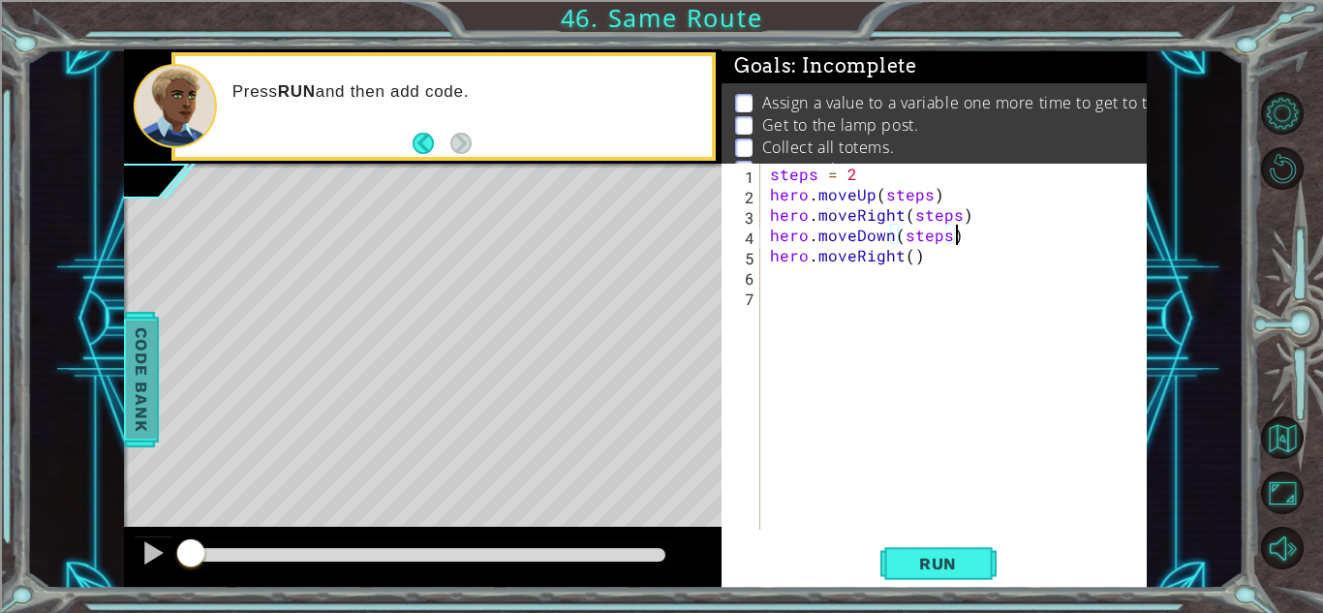
click at [133, 364] on span "Code Bank" at bounding box center [141, 379] width 31 height 118
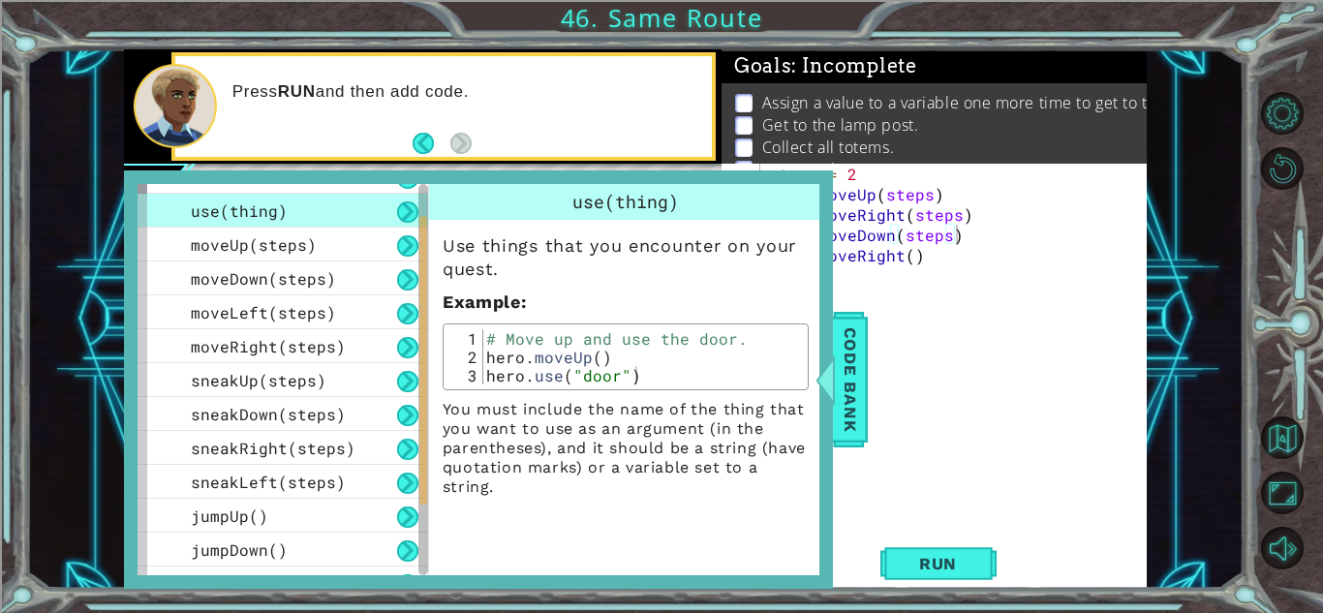
scroll to position [185, 0]
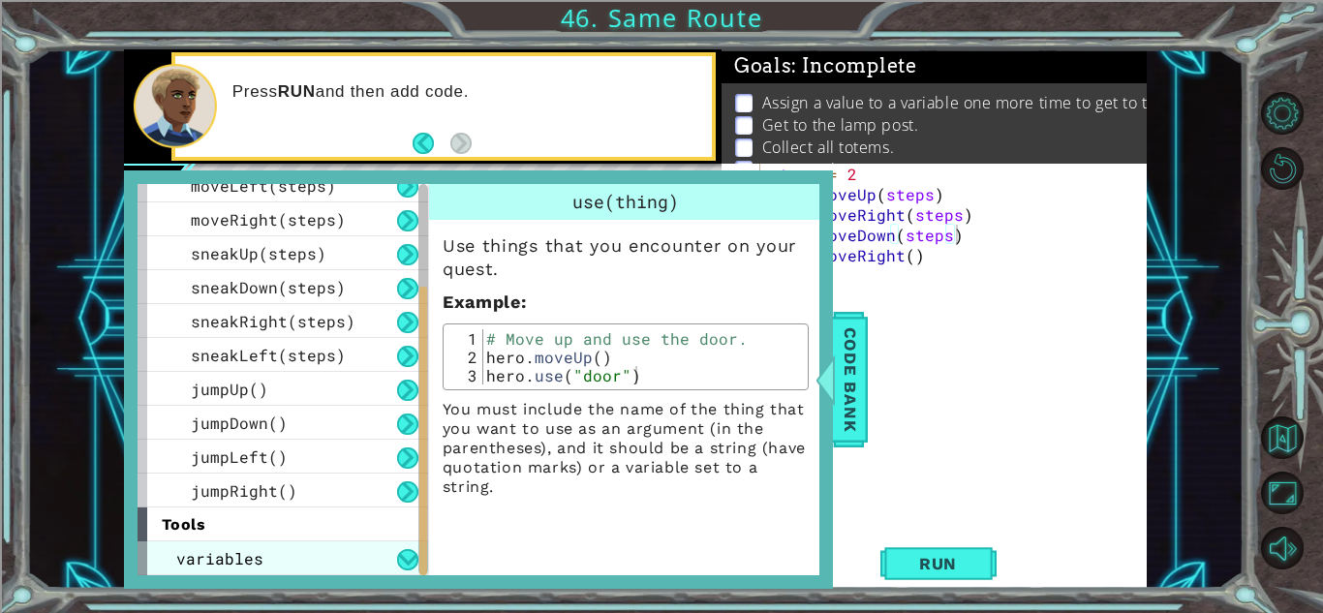
click at [319, 569] on div "variables" at bounding box center [282, 558] width 290 height 34
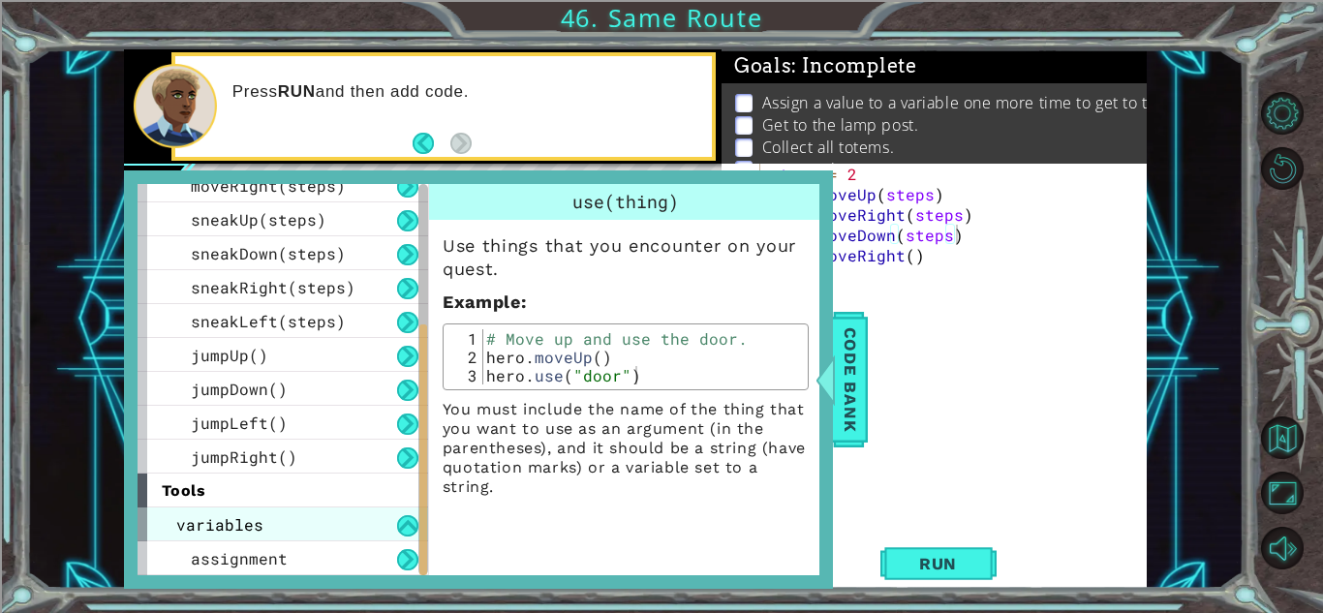
click at [319, 567] on div "assignment" at bounding box center [282, 558] width 290 height 34
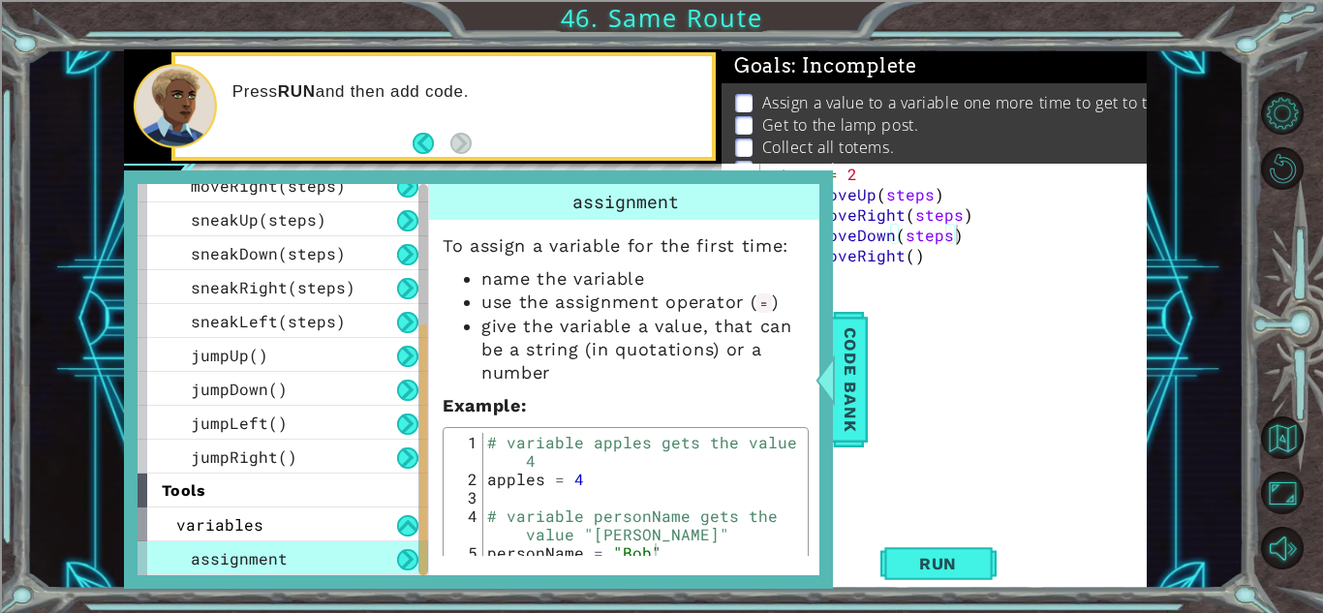
scroll to position [21, 0]
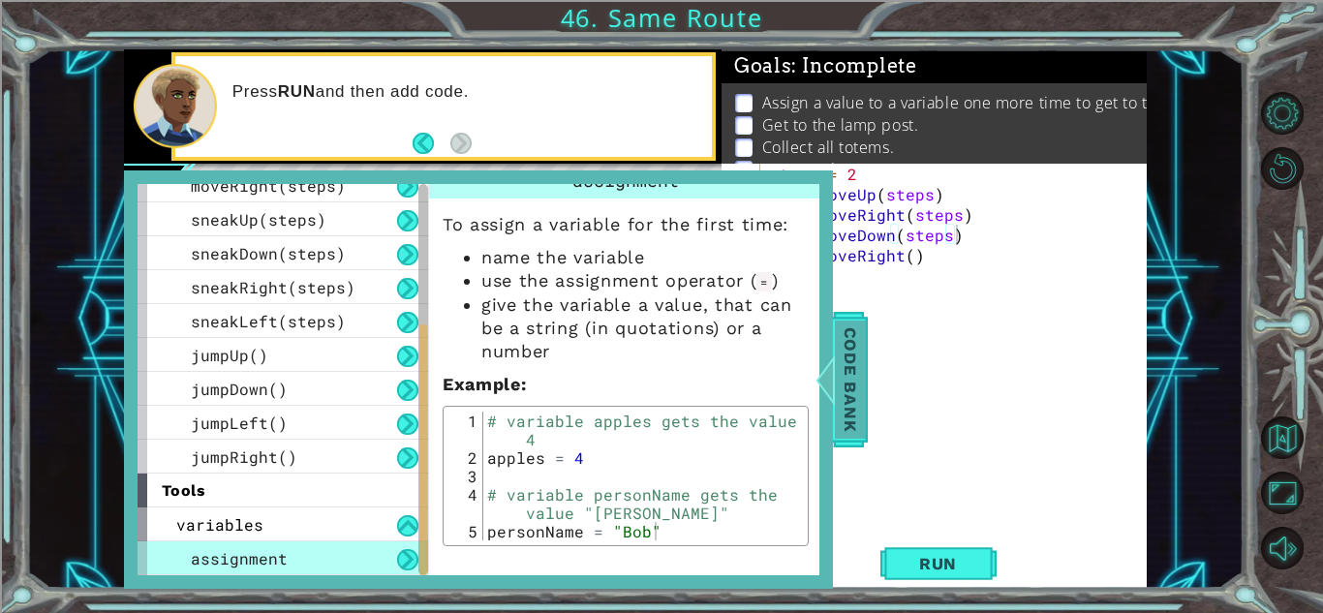
click at [859, 398] on span "Code Bank" at bounding box center [850, 379] width 31 height 118
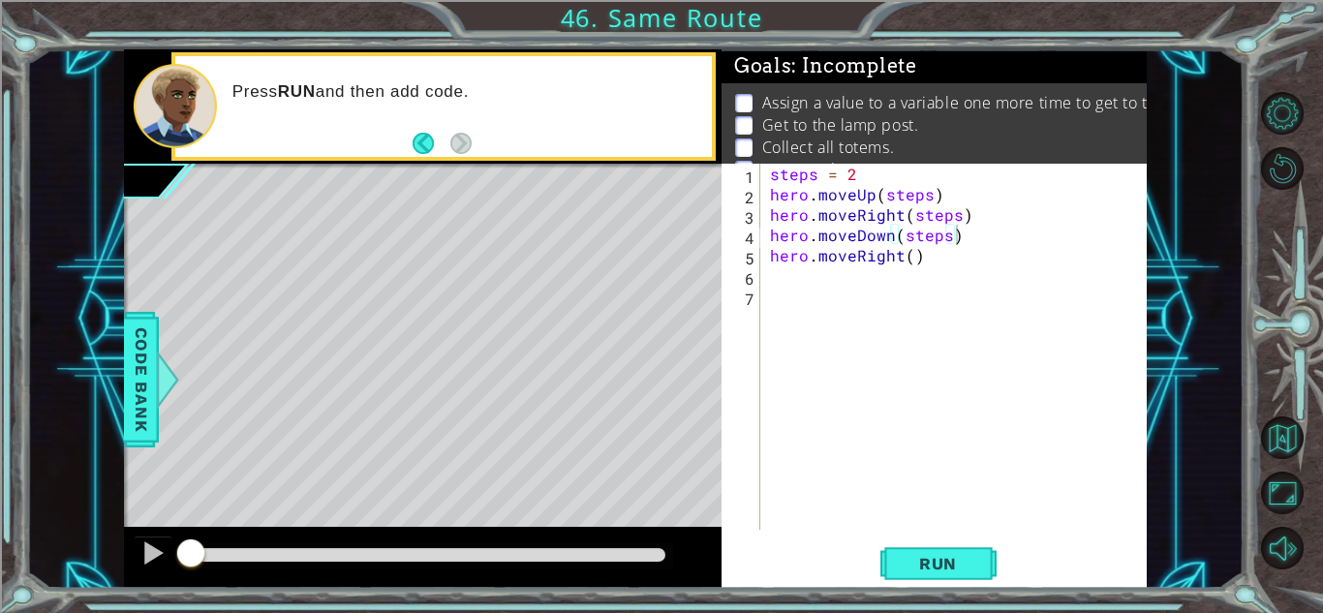
type textarea "steps = 2"
click at [769, 172] on div "steps = 2 hero . moveUp ( steps ) hero . moveRight ( steps ) hero . moveDown ( …" at bounding box center [958, 367] width 385 height 407
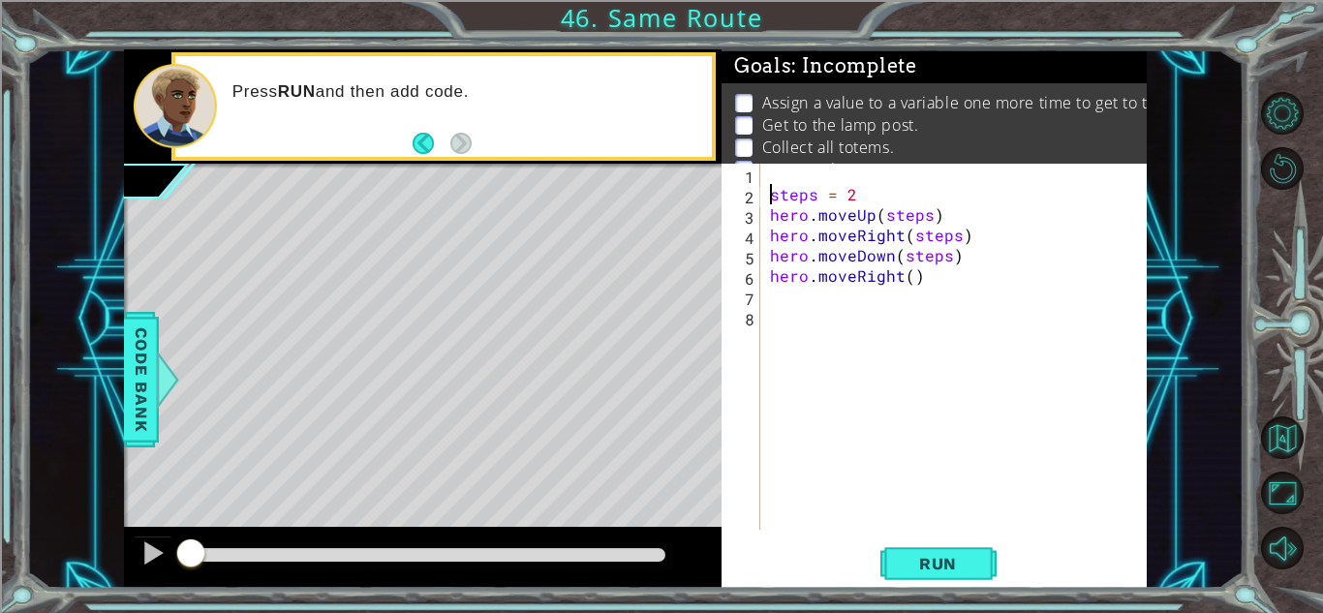
click at [778, 174] on div "steps = 2 hero . moveUp ( steps ) hero . moveRight ( steps ) hero . moveDown ( …" at bounding box center [958, 367] width 385 height 407
click at [902, 271] on div "steps = 2 hero . moveUp ( steps ) hero . moveRight ( steps ) hero . moveDown ( …" at bounding box center [958, 367] width 385 height 407
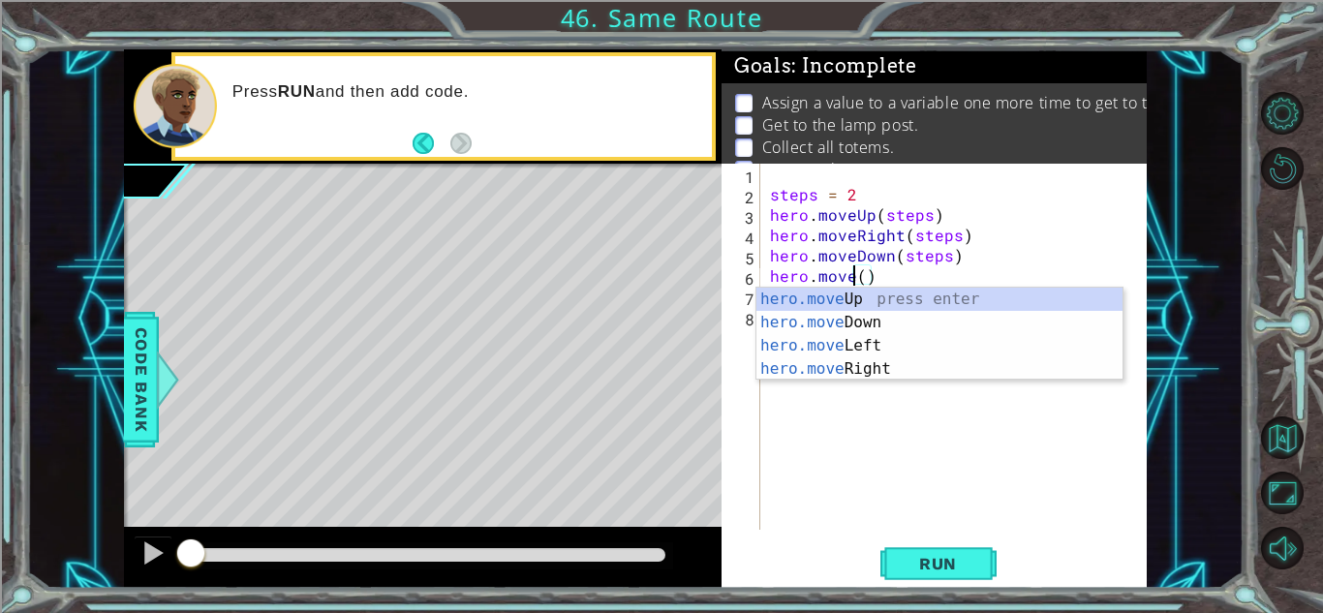
scroll to position [0, 6]
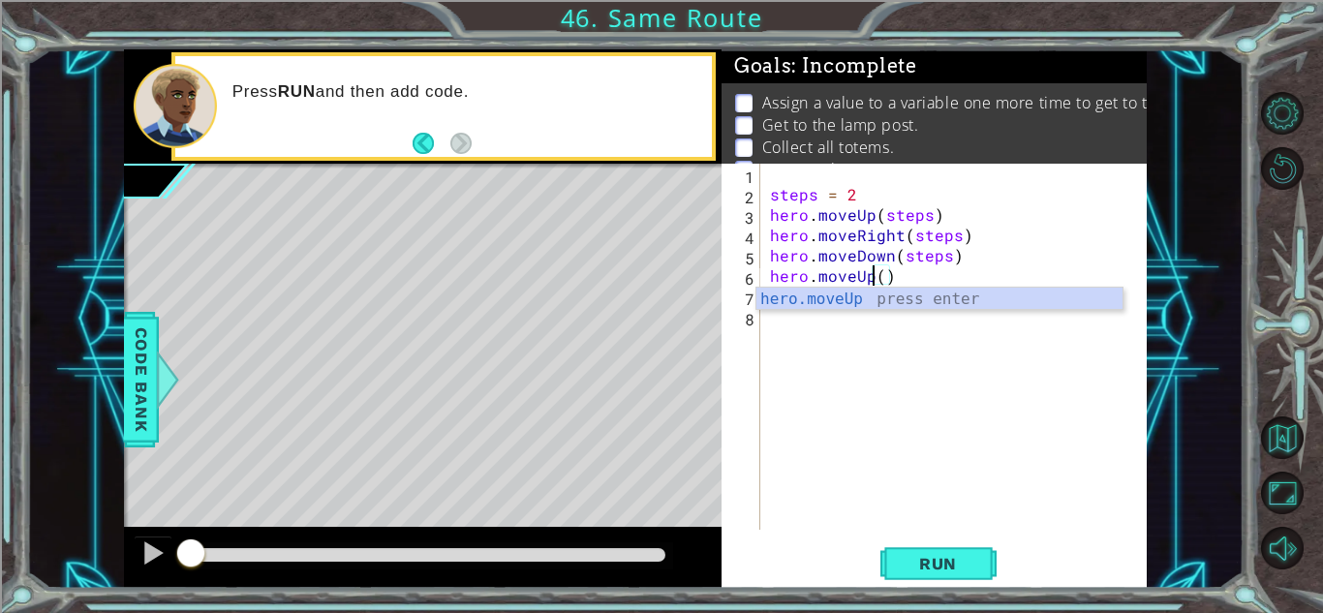
click at [881, 272] on div "steps = 2 hero . moveUp ( steps ) hero . moveRight ( steps ) hero . moveDown ( …" at bounding box center [958, 367] width 385 height 407
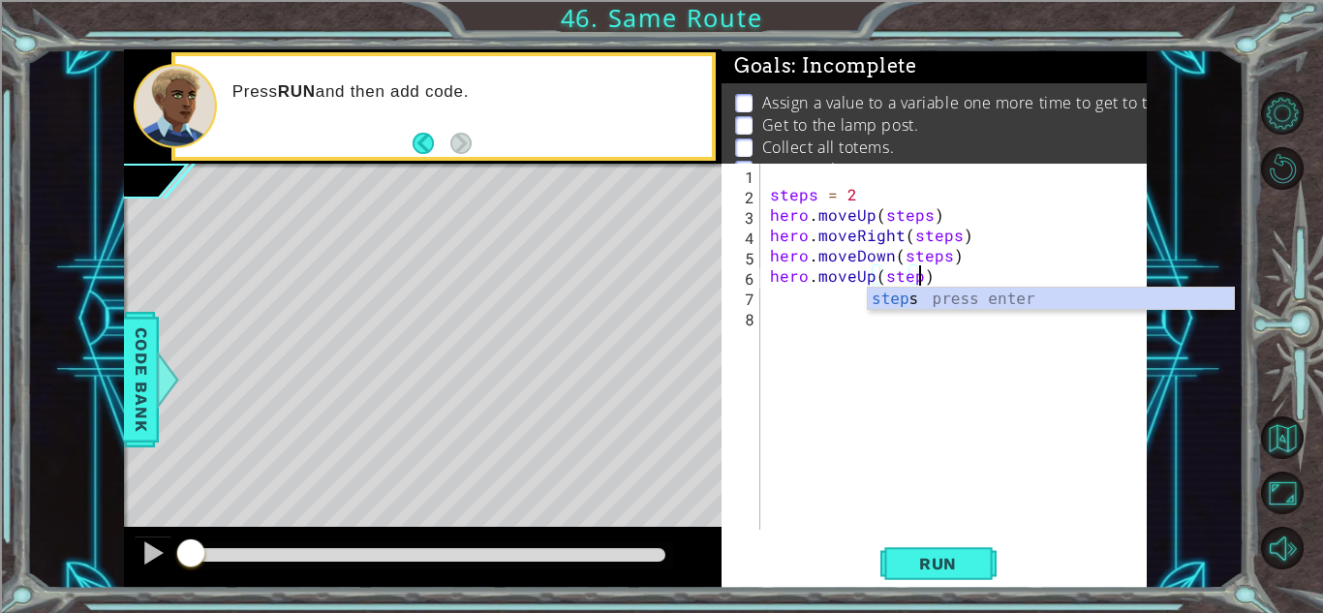
scroll to position [0, 9]
type textarea "hero.moveUp(steps)"
click at [928, 558] on span "Run" at bounding box center [937, 563] width 76 height 19
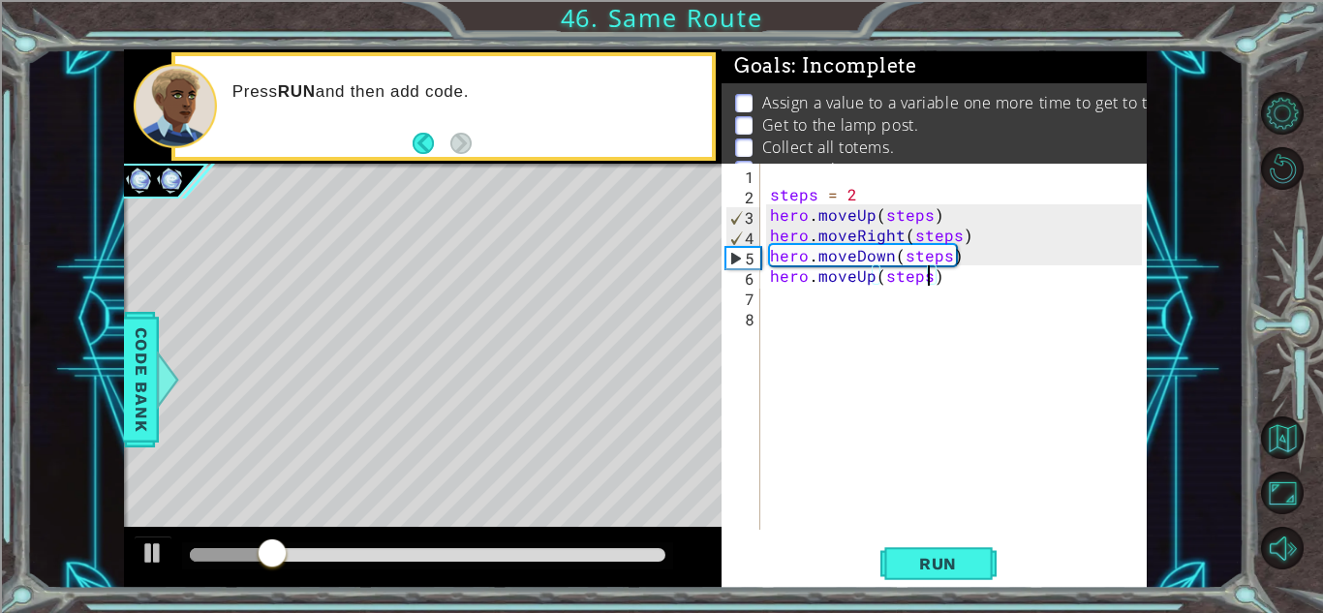
click at [965, 289] on div "steps = 2 hero . moveUp ( steps ) hero . moveRight ( steps ) hero . moveDown ( …" at bounding box center [958, 367] width 385 height 407
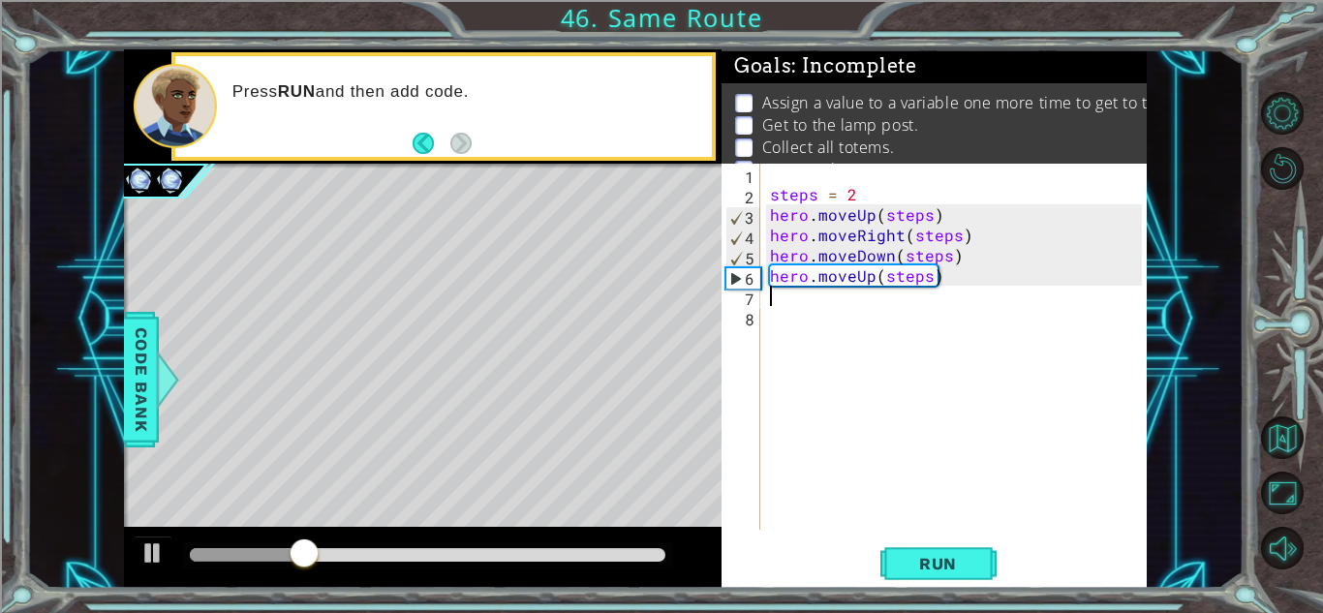
click at [872, 280] on div "steps = 2 hero . moveUp ( steps ) hero . moveRight ( steps ) hero . moveDown ( …" at bounding box center [958, 367] width 385 height 407
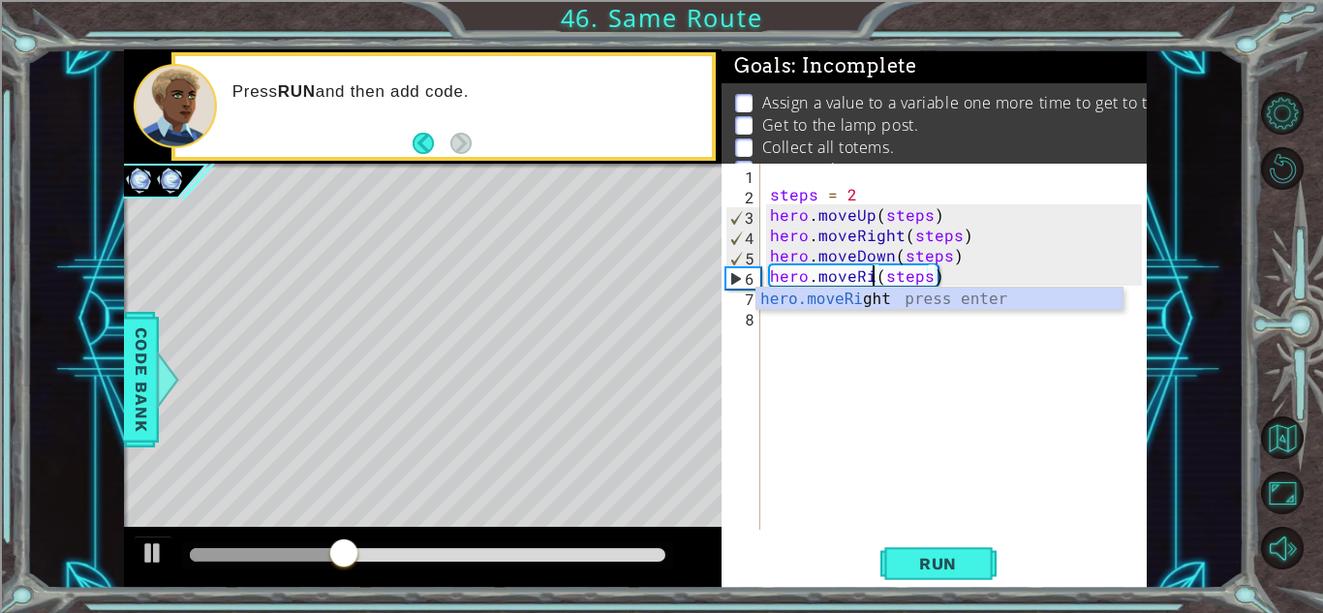
type textarea "hero.moveRight(steps)"
click at [836, 351] on div "steps = 2 hero . moveUp ( steps ) hero . moveRight ( steps ) hero . moveDown ( …" at bounding box center [958, 367] width 385 height 407
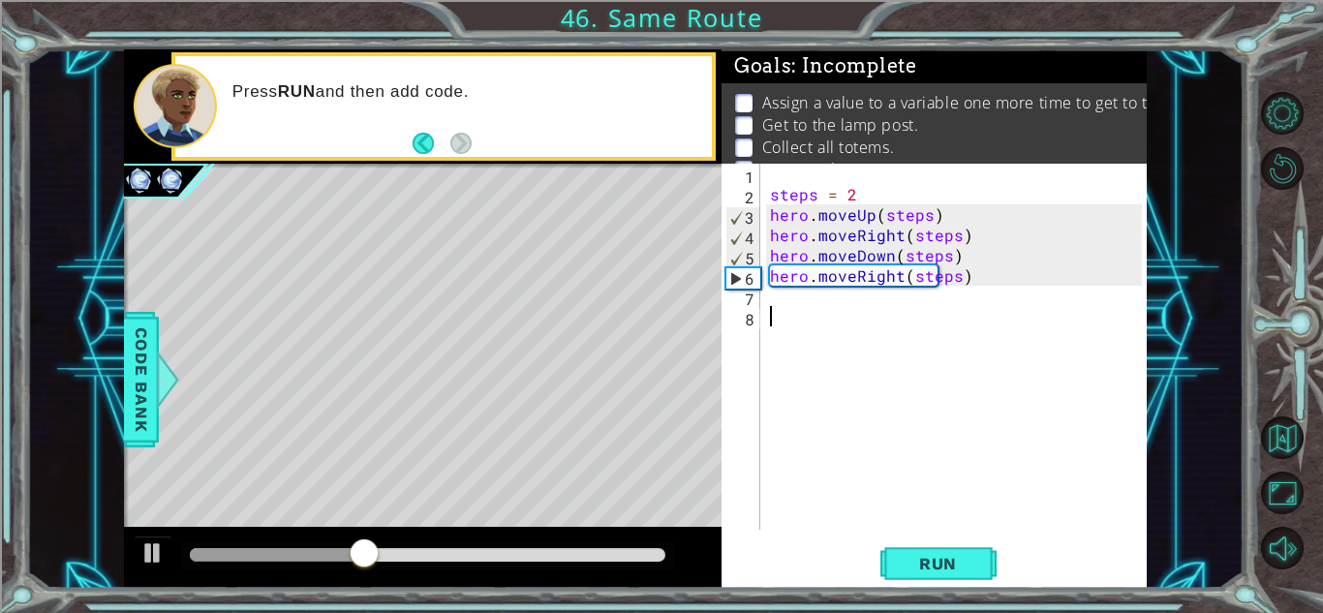
scroll to position [0, 0]
click at [841, 307] on div "steps = 2 hero . moveUp ( steps ) hero . moveRight ( steps ) hero . moveDown ( …" at bounding box center [958, 367] width 385 height 407
click at [822, 294] on div "steps = 2 hero . moveUp ( steps ) hero . moveRight ( steps ) hero . moveDown ( …" at bounding box center [958, 367] width 385 height 407
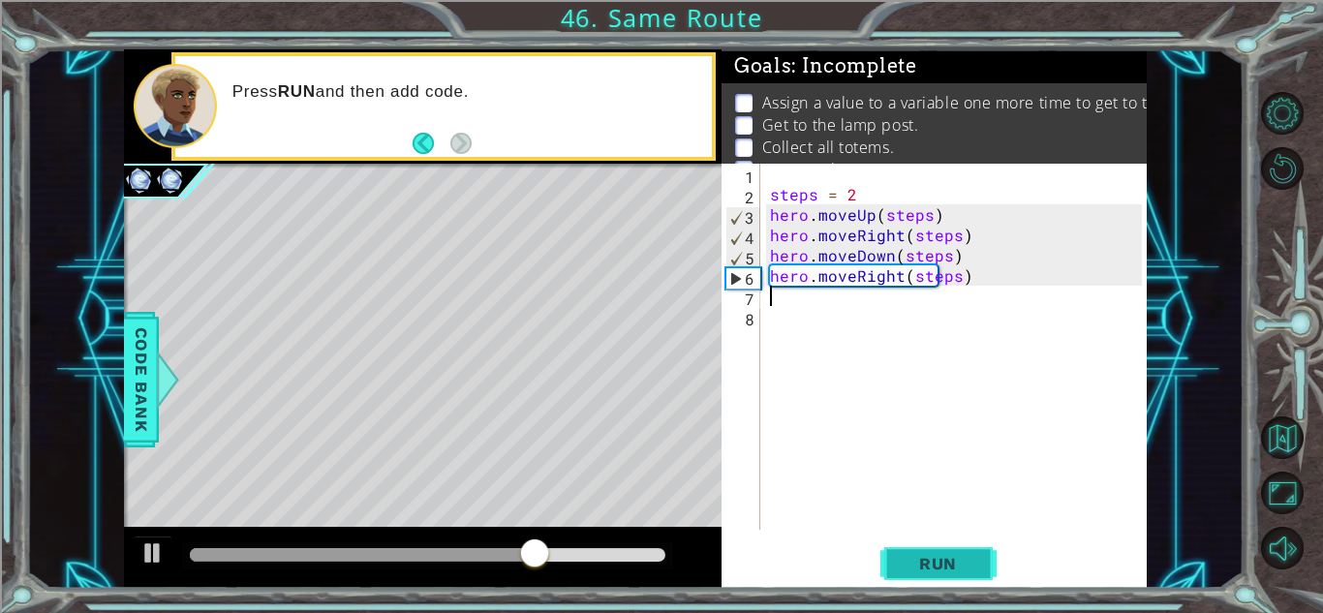
click at [959, 578] on button "Run" at bounding box center [938, 563] width 116 height 43
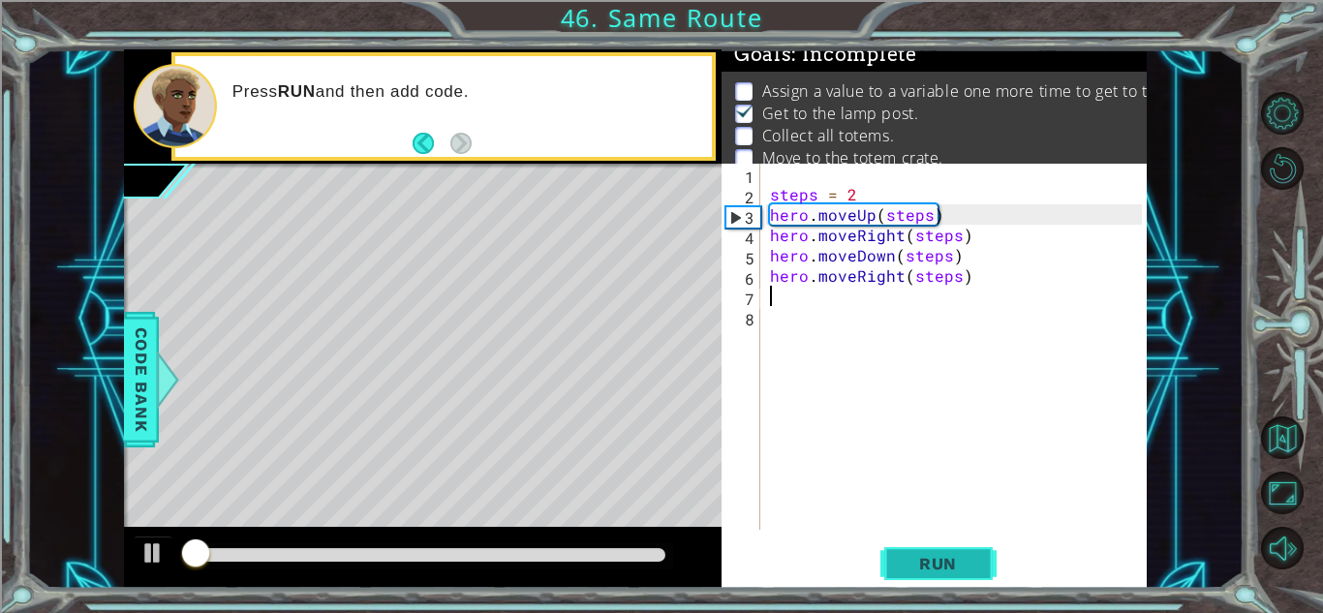
scroll to position [14, 0]
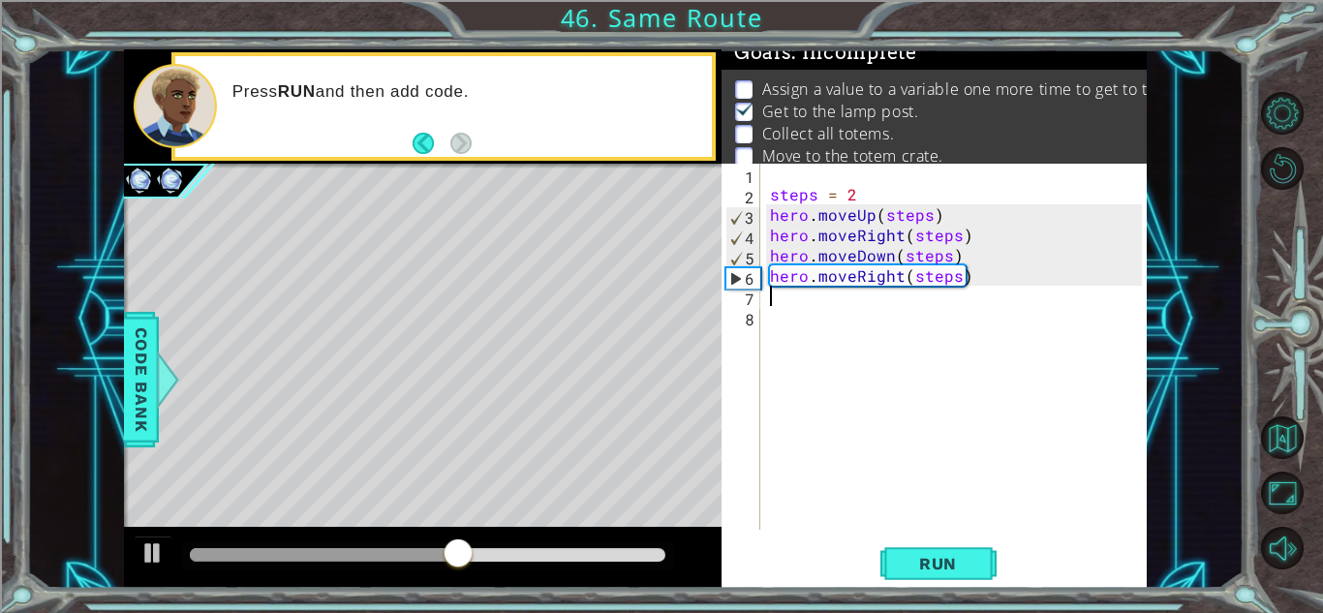
click at [972, 275] on div "steps = 2 hero . moveUp ( steps ) hero . moveRight ( steps ) hero . moveDown ( …" at bounding box center [958, 367] width 385 height 407
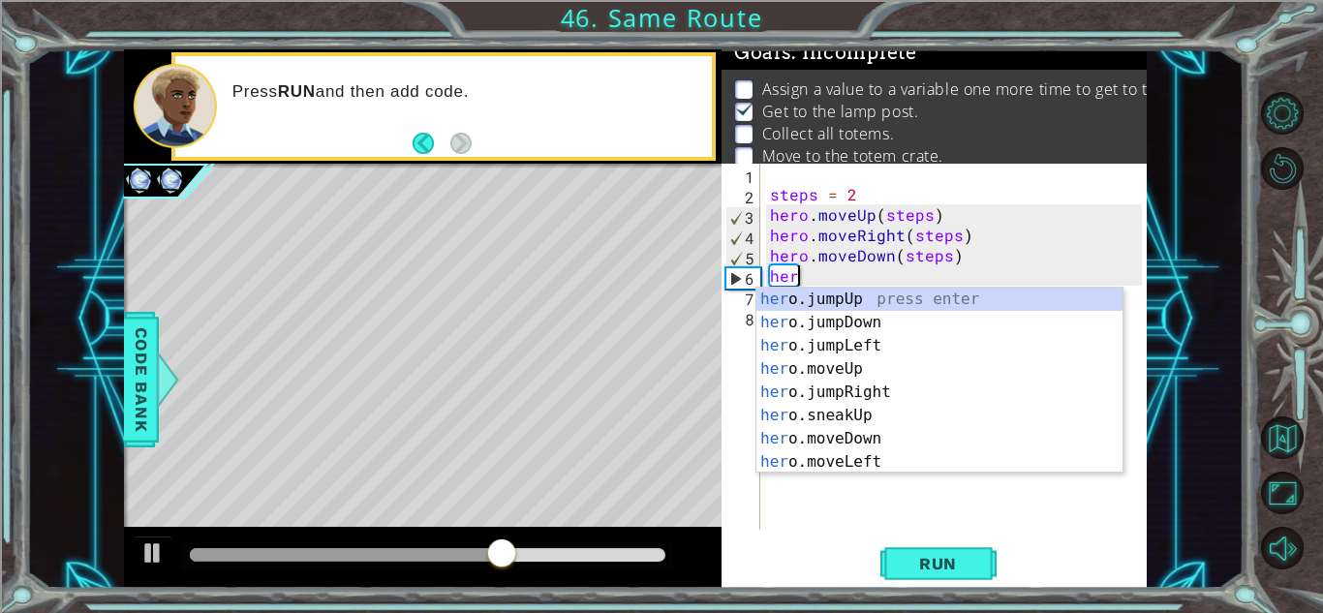
type textarea "h"
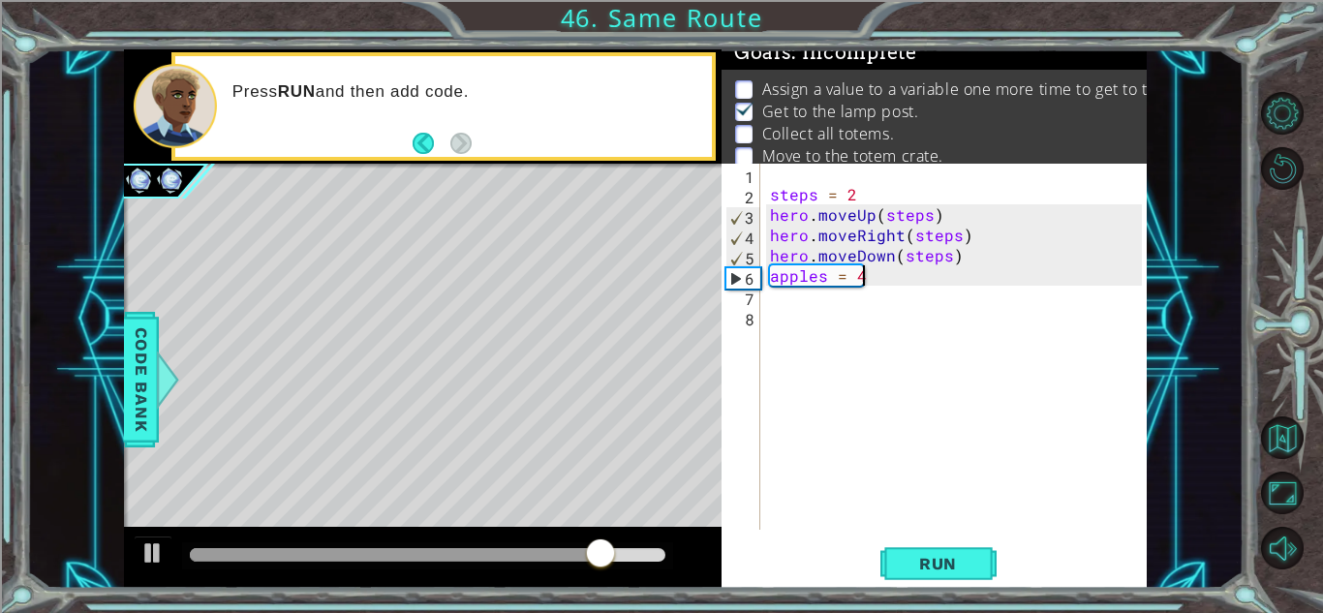
scroll to position [0, 5]
type textarea "apples = 1"
click at [799, 309] on div "steps = 2 hero . moveUp ( steps ) hero . moveRight ( steps ) hero . moveDown ( …" at bounding box center [958, 367] width 385 height 407
click at [803, 296] on div "steps = 2 hero . moveUp ( steps ) hero . moveRight ( steps ) hero . moveDown ( …" at bounding box center [958, 367] width 385 height 407
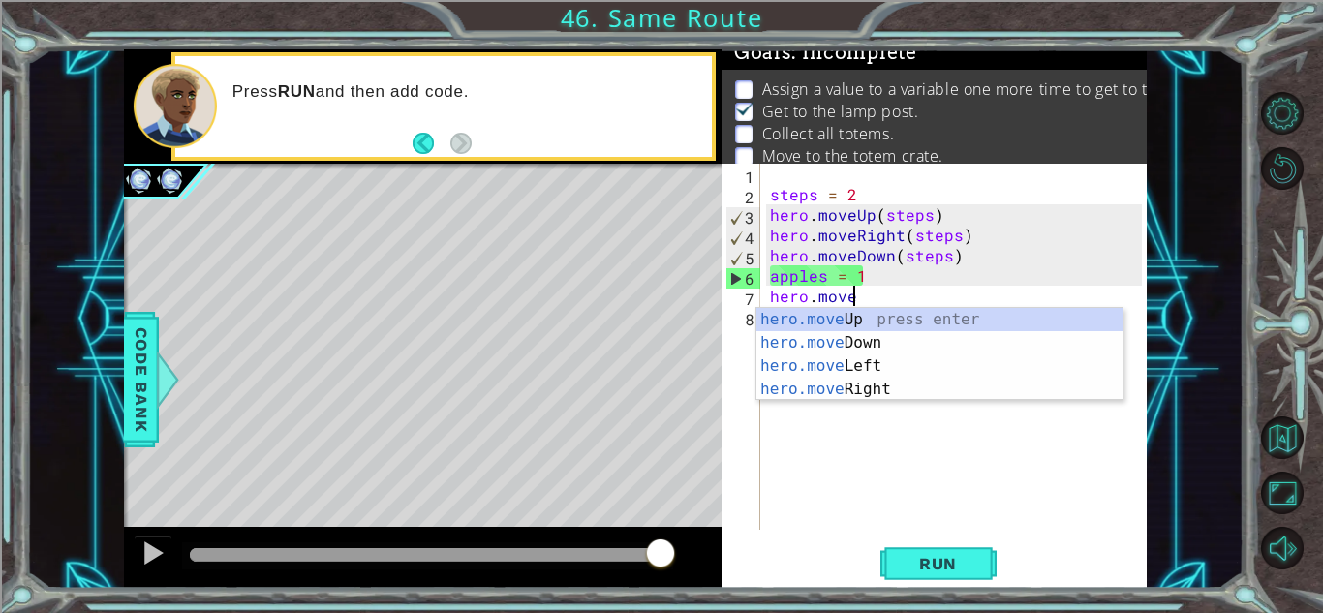
scroll to position [0, 4]
click at [842, 385] on div "hero.move Up press enter hero.move Down press enter hero.move Left press enter …" at bounding box center [939, 377] width 366 height 139
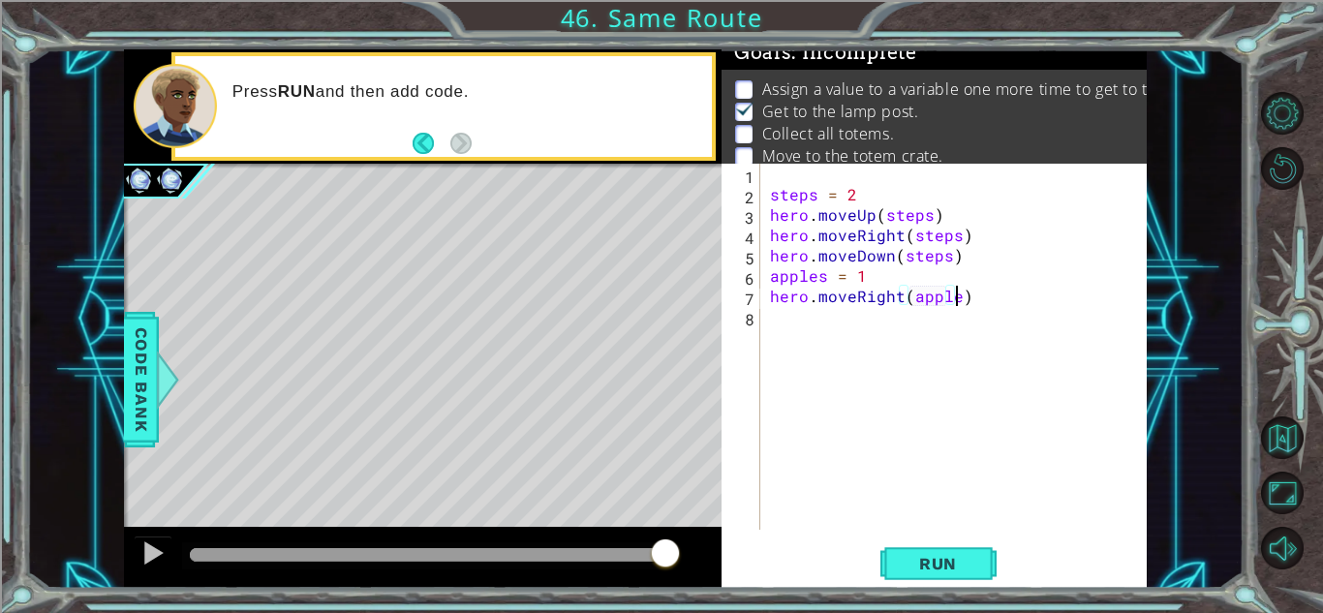
type textarea "hero.moveRight(apples)"
click at [793, 317] on div "steps = 2 hero . moveUp ( steps ) hero . moveRight ( steps ) hero . moveDown ( …" at bounding box center [958, 367] width 385 height 407
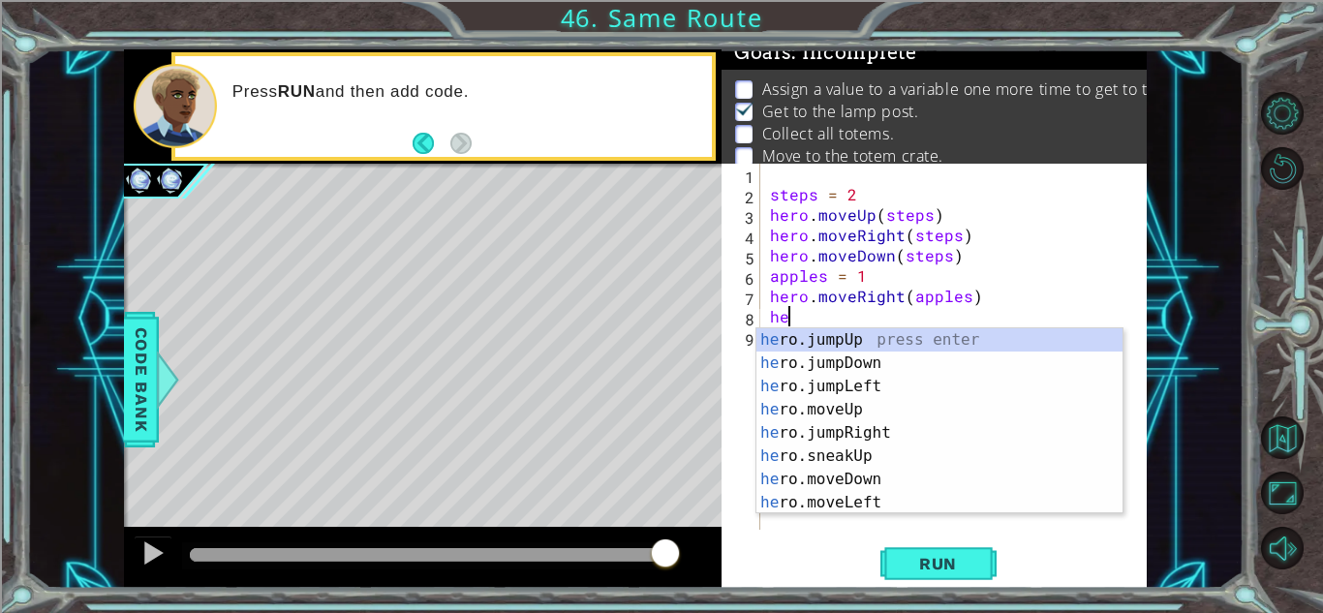
scroll to position [0, 1]
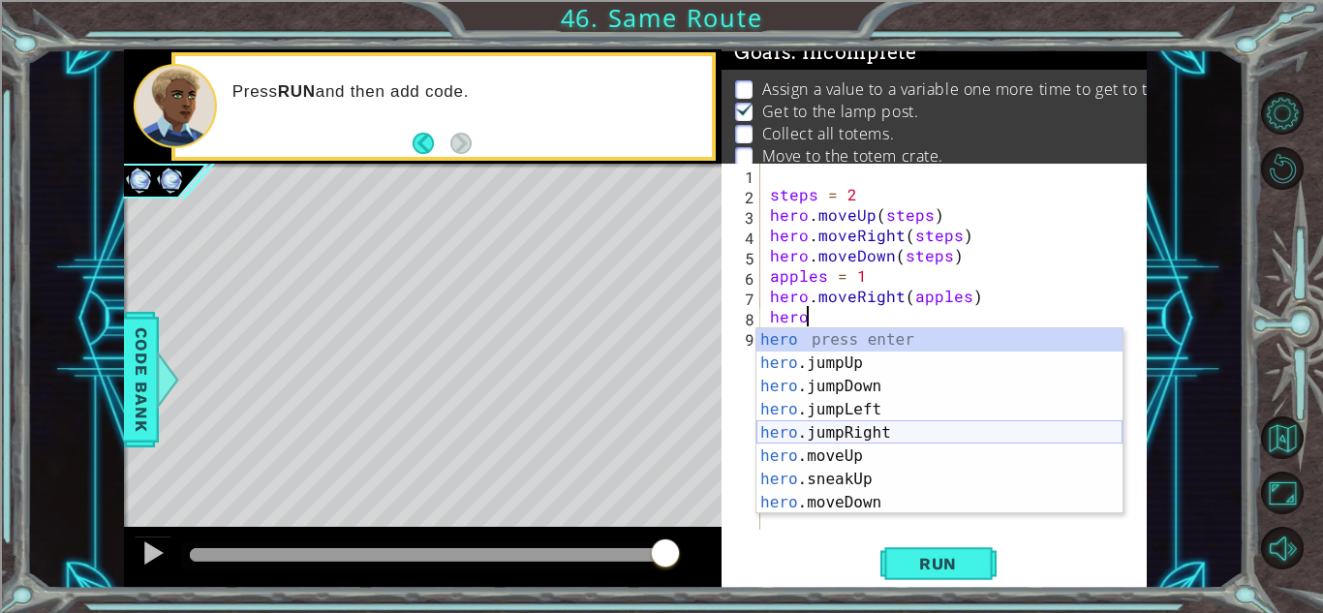
click at [867, 454] on div "hero press enter hero .jumpUp press enter hero .jumpDown press enter hero .jump…" at bounding box center [939, 444] width 366 height 232
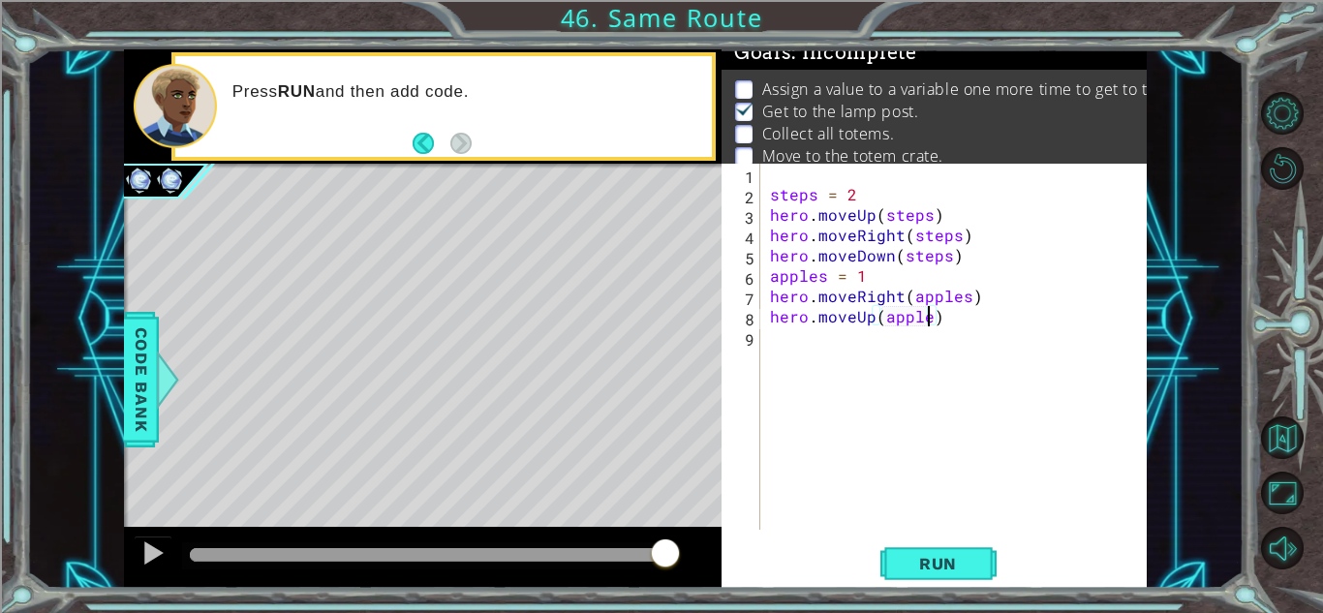
type textarea "hero.moveUp(apples)"
drag, startPoint x: 983, startPoint y: 312, endPoint x: 754, endPoint y: 317, distance: 228.5
click at [754, 317] on div "hero.moveUp(apples) 1 2 3 4 5 6 7 8 9 steps = 2 hero . moveUp ( steps ) hero . …" at bounding box center [931, 347] width 420 height 366
click at [766, 339] on div "steps = 2 hero . moveUp ( steps ) hero . moveRight ( steps ) hero . moveDown ( …" at bounding box center [958, 367] width 385 height 407
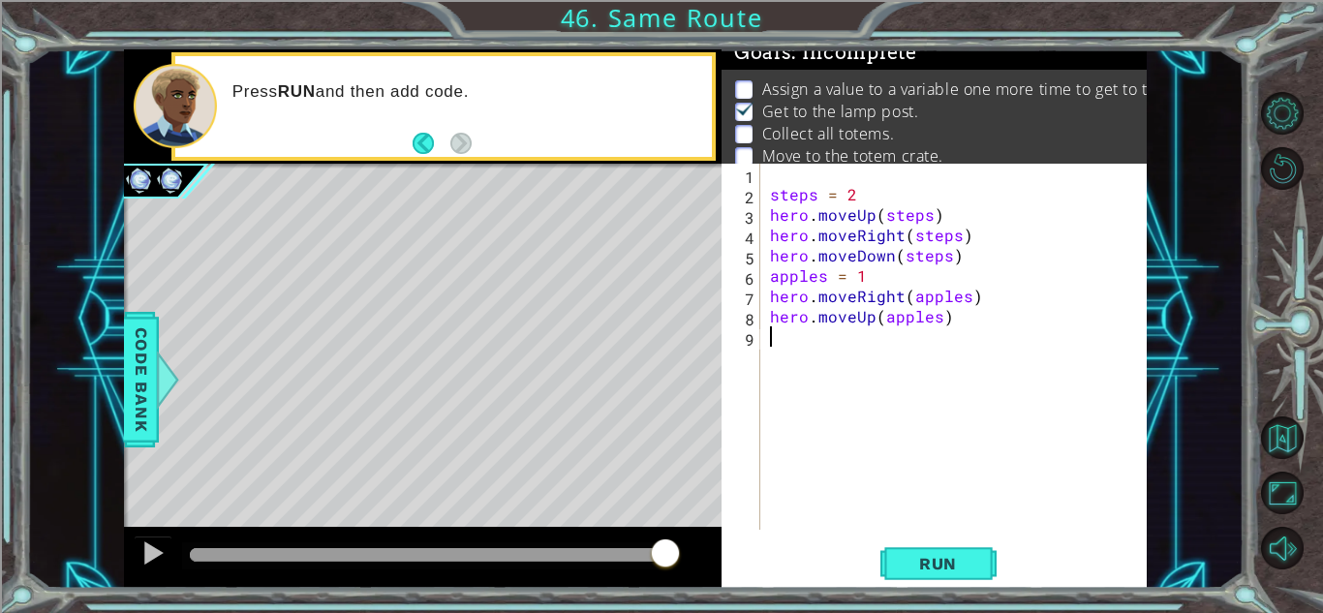
scroll to position [0, 0]
paste textarea "hero.moveUp(apples)"
type textarea "hero.moveUp(apples)"
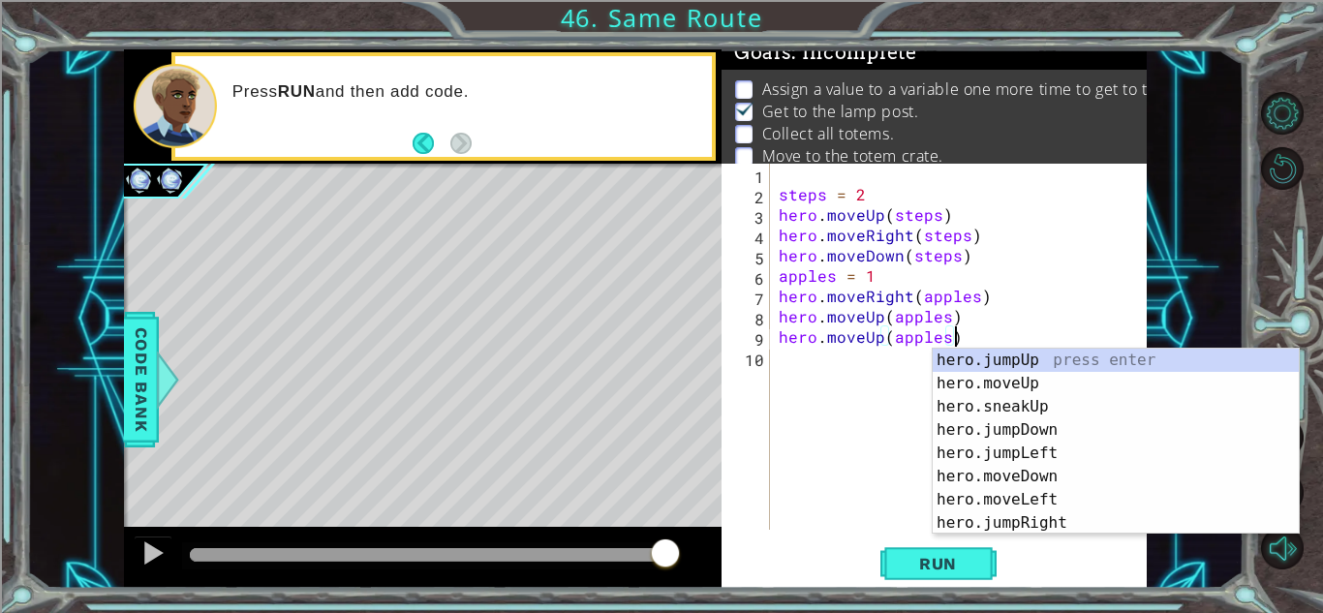
click at [785, 366] on div "steps = 2 hero . moveUp ( steps ) hero . moveRight ( steps ) hero . moveDown ( …" at bounding box center [963, 367] width 377 height 407
paste textarea "hero.moveUp(apples)"
type textarea "hero.moveUp(apples)"
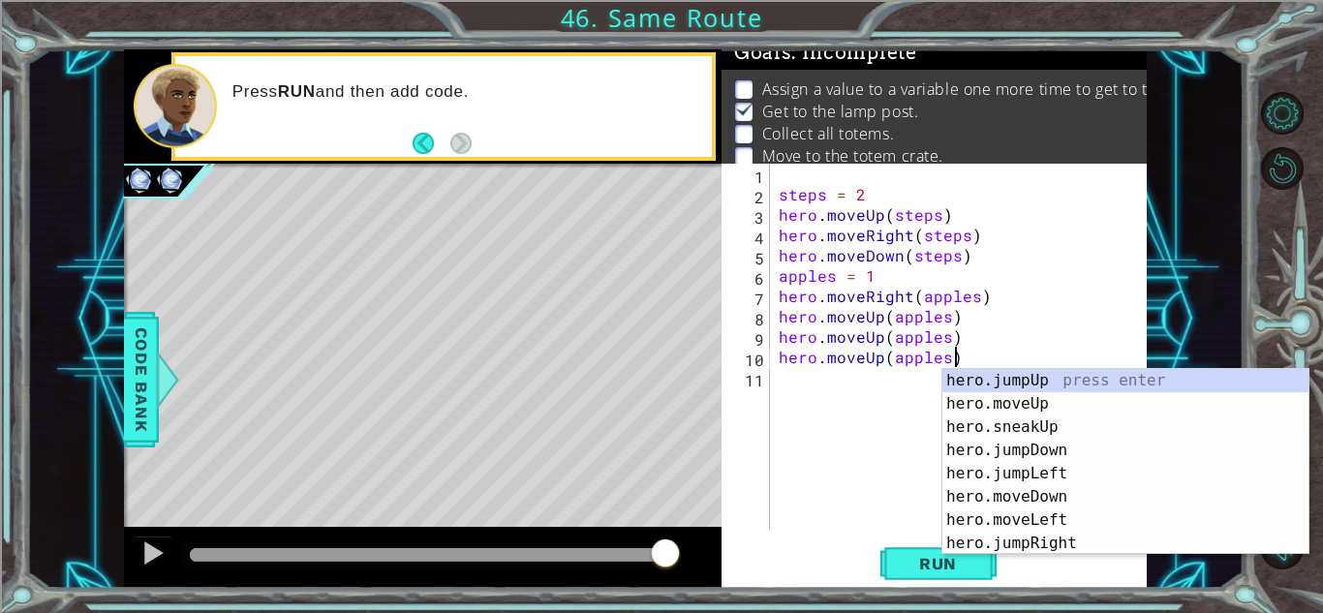
click at [856, 380] on div "steps = 2 hero . moveUp ( steps ) hero . moveRight ( steps ) hero . moveDown ( …" at bounding box center [963, 367] width 377 height 407
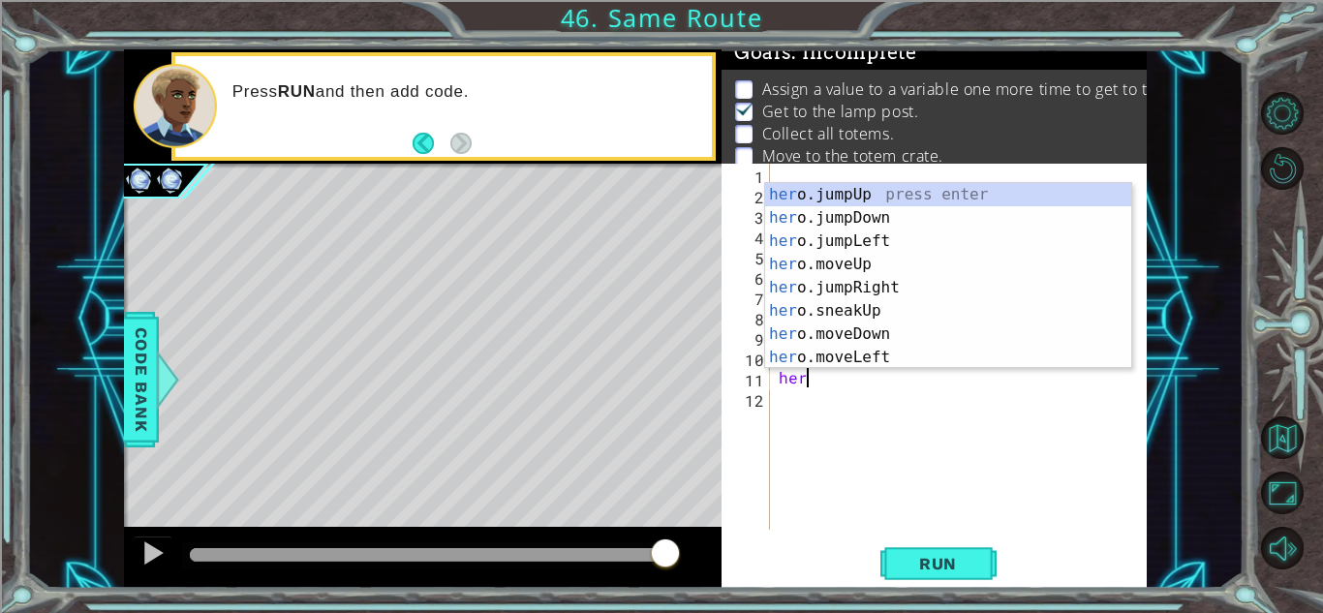
scroll to position [0, 1]
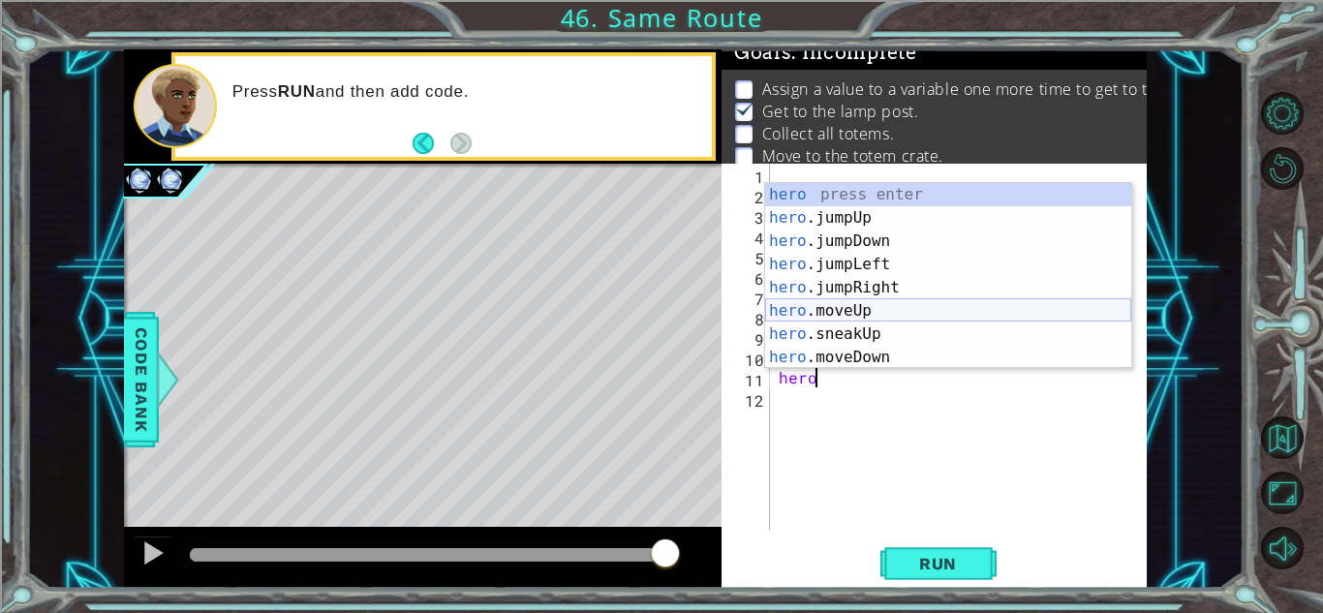
click at [864, 306] on div "hero press enter hero .jumpUp press enter hero .jumpDown press enter hero .jump…" at bounding box center [948, 299] width 366 height 232
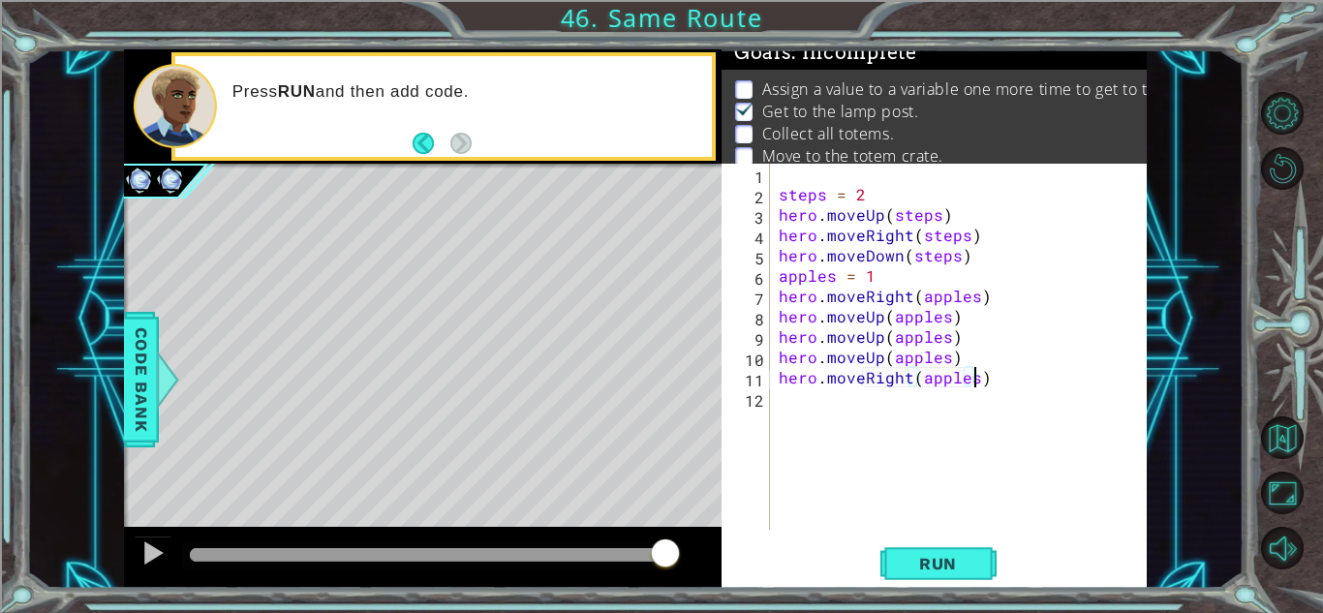
scroll to position [0, 12]
type textarea "hero.moveRight(apples)"
click at [926, 572] on button "Run" at bounding box center [938, 563] width 116 height 43
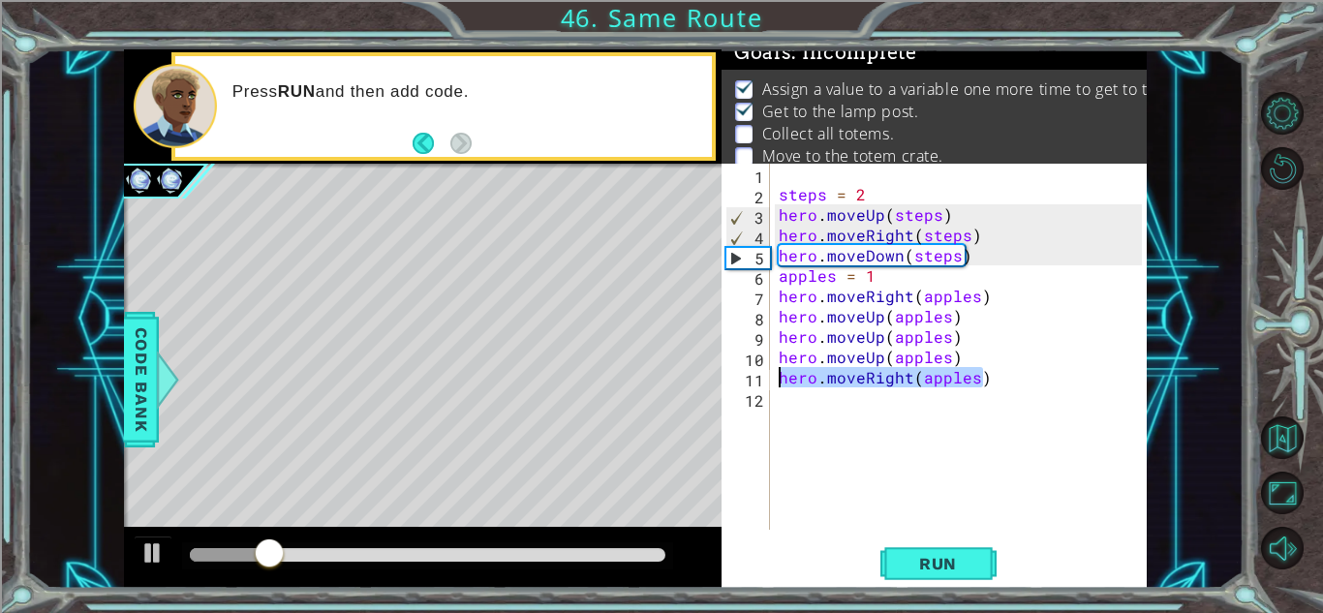
click at [685, 379] on div "1 ההההההההההההההההההההההההההההההההההההההההההההההההההההההההההההההההההההההההההההה…" at bounding box center [635, 318] width 1022 height 539
click at [806, 402] on div "steps = 2 hero . moveUp ( steps ) hero . moveRight ( steps ) hero . moveDown ( …" at bounding box center [963, 367] width 377 height 407
paste textarea "hero.moveRight(apples)"
type textarea "hero.moveRight(apples)"
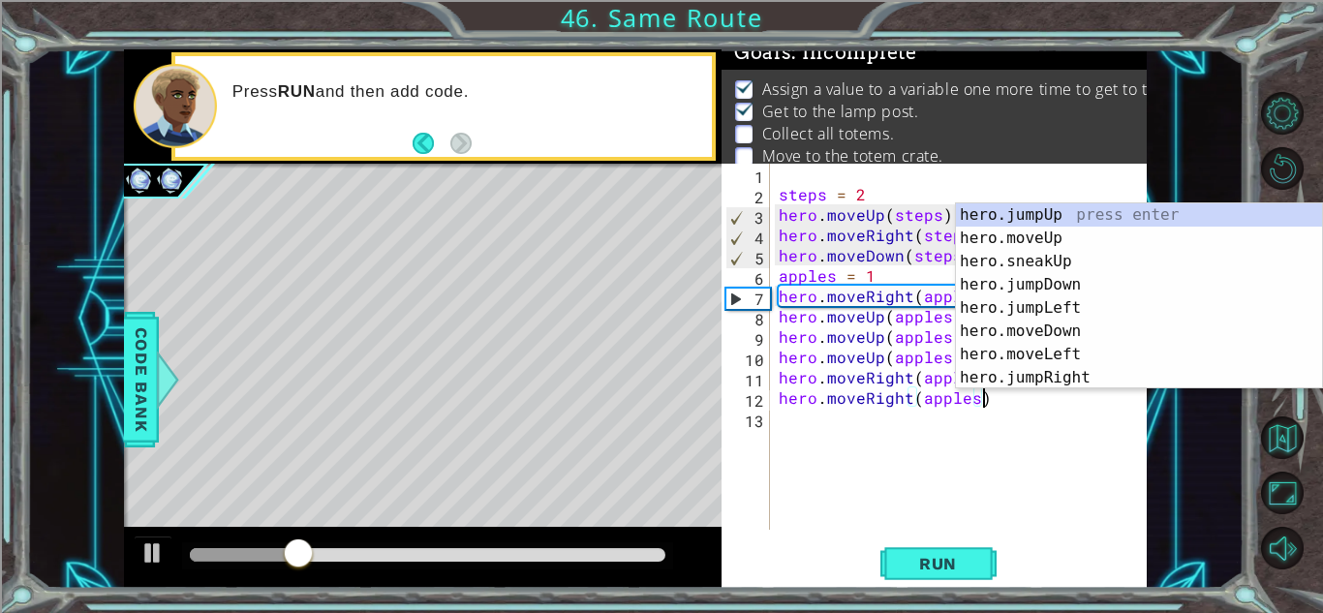
click at [817, 433] on div "steps = 2 hero . moveUp ( steps ) hero . moveRight ( steps ) hero . moveDown ( …" at bounding box center [963, 367] width 377 height 407
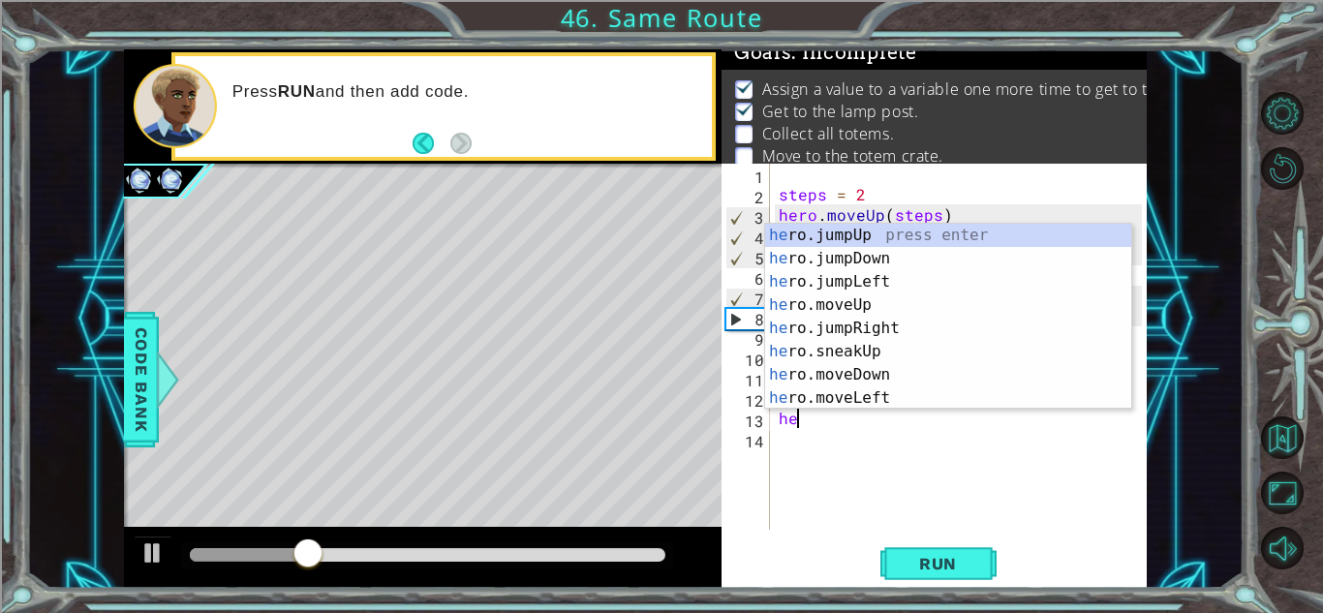
scroll to position [0, 1]
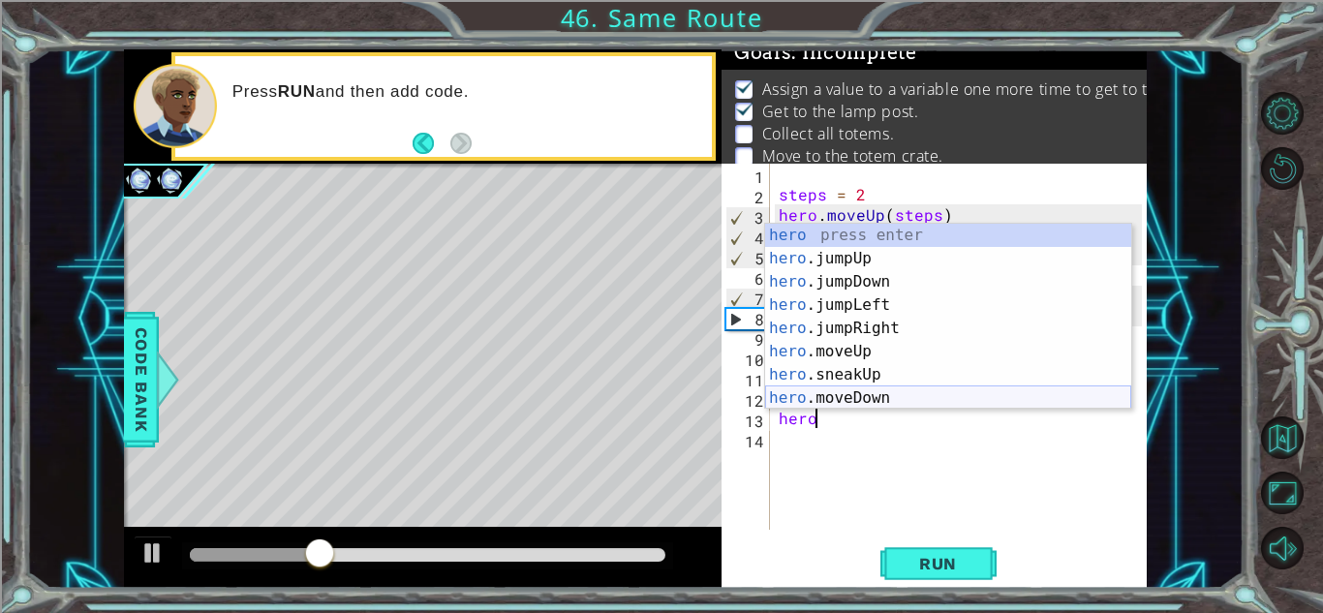
click at [830, 395] on div "hero press enter hero .jumpUp press enter hero .jumpDown press enter hero .jump…" at bounding box center [948, 340] width 366 height 232
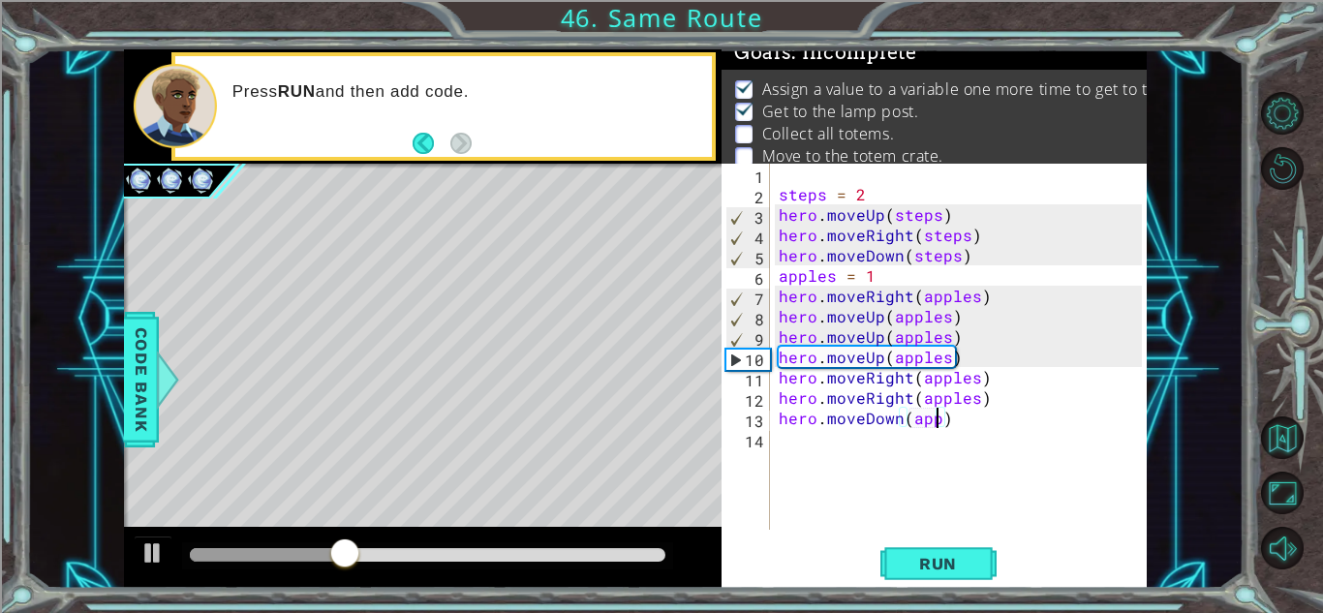
scroll to position [0, 11]
type textarea "hero.moveDown(apples)"
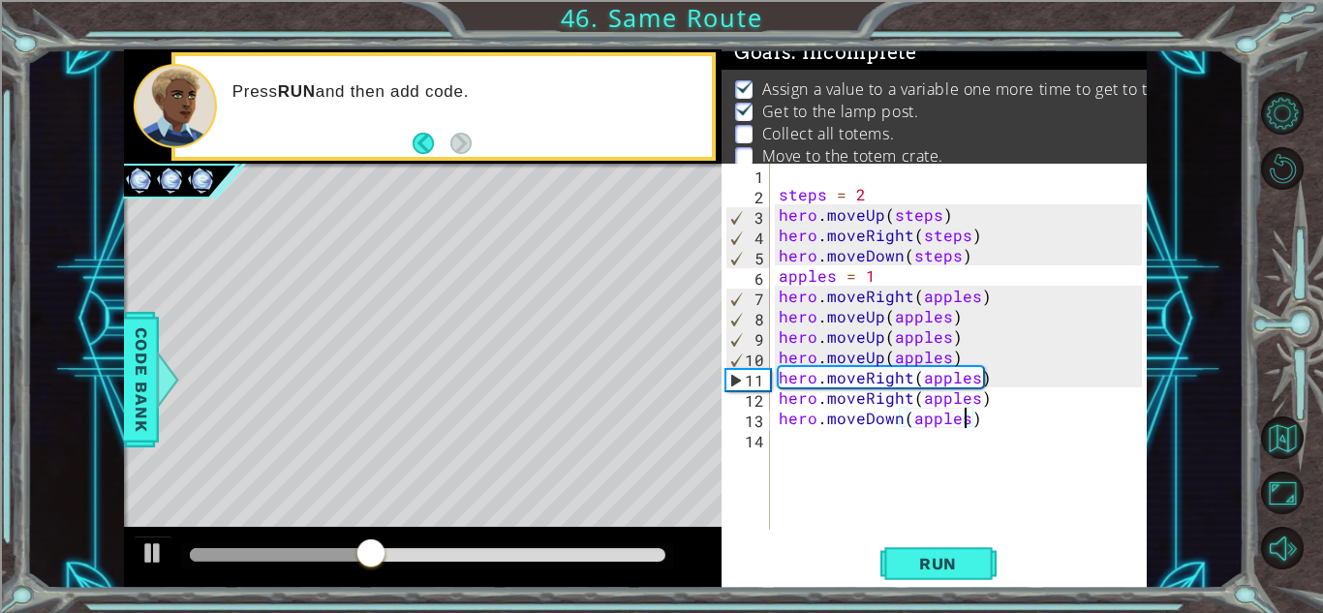
click at [993, 430] on div "steps = 2 hero . moveUp ( steps ) hero . moveRight ( steps ) hero . moveDown ( …" at bounding box center [963, 367] width 377 height 407
type textarea "a"
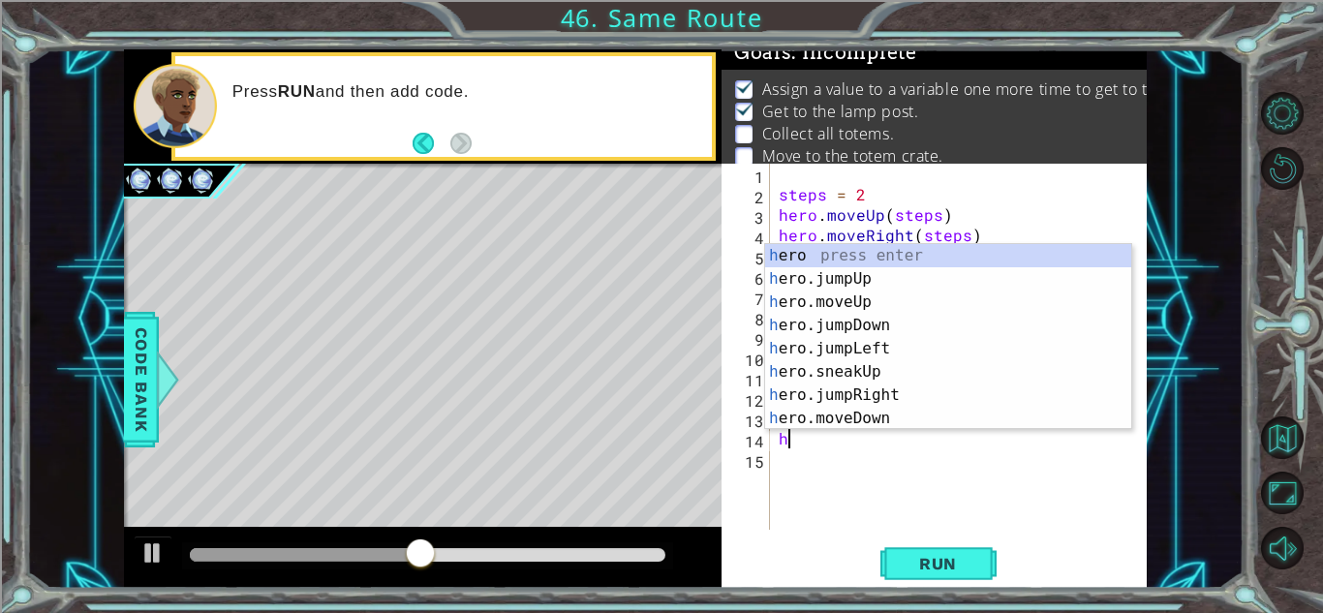
scroll to position [0, 1]
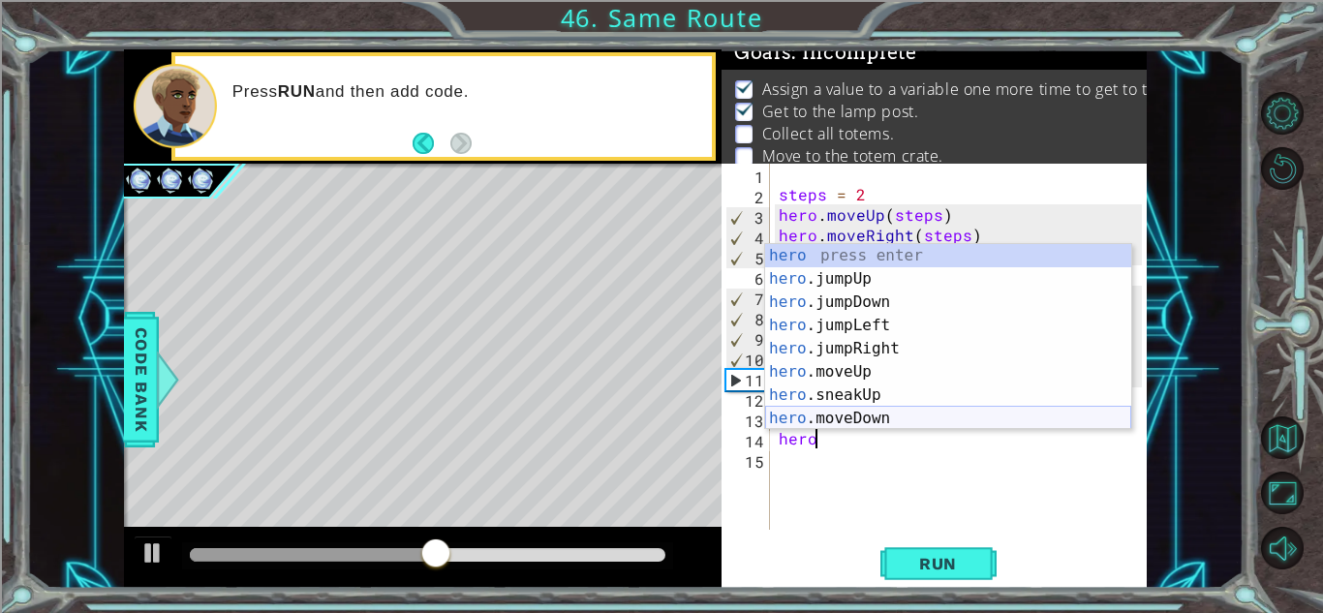
click at [994, 411] on div "hero press enter hero .jumpUp press enter hero .jumpDown press enter hero .jump…" at bounding box center [948, 360] width 366 height 232
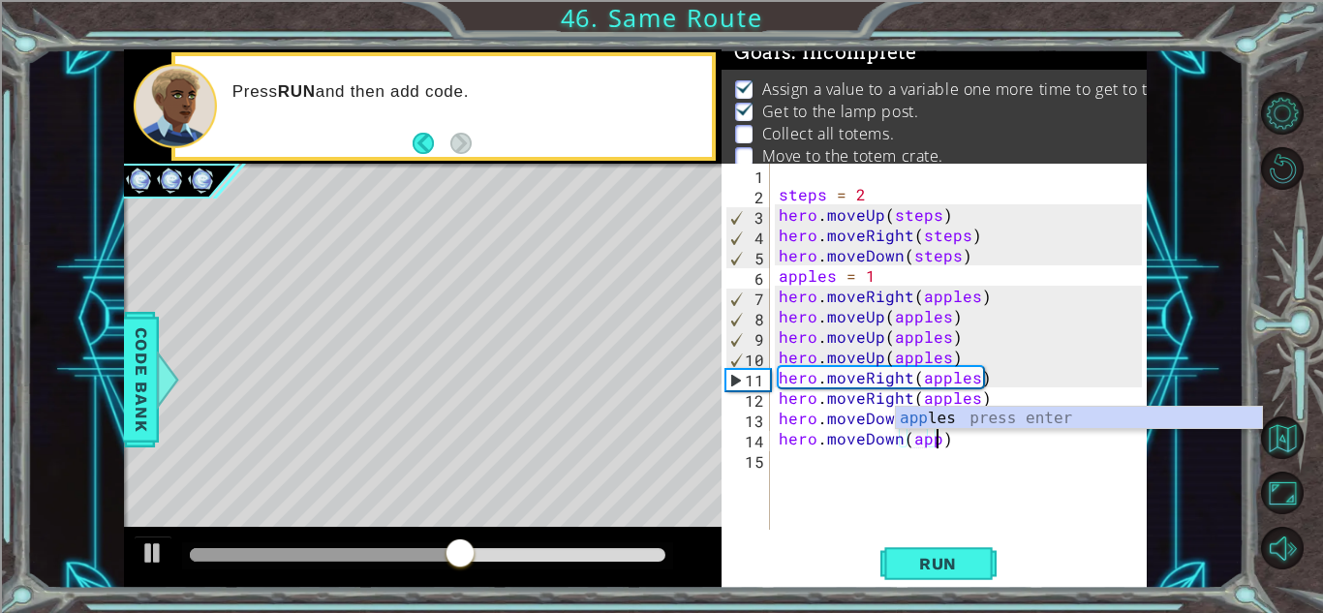
scroll to position [0, 11]
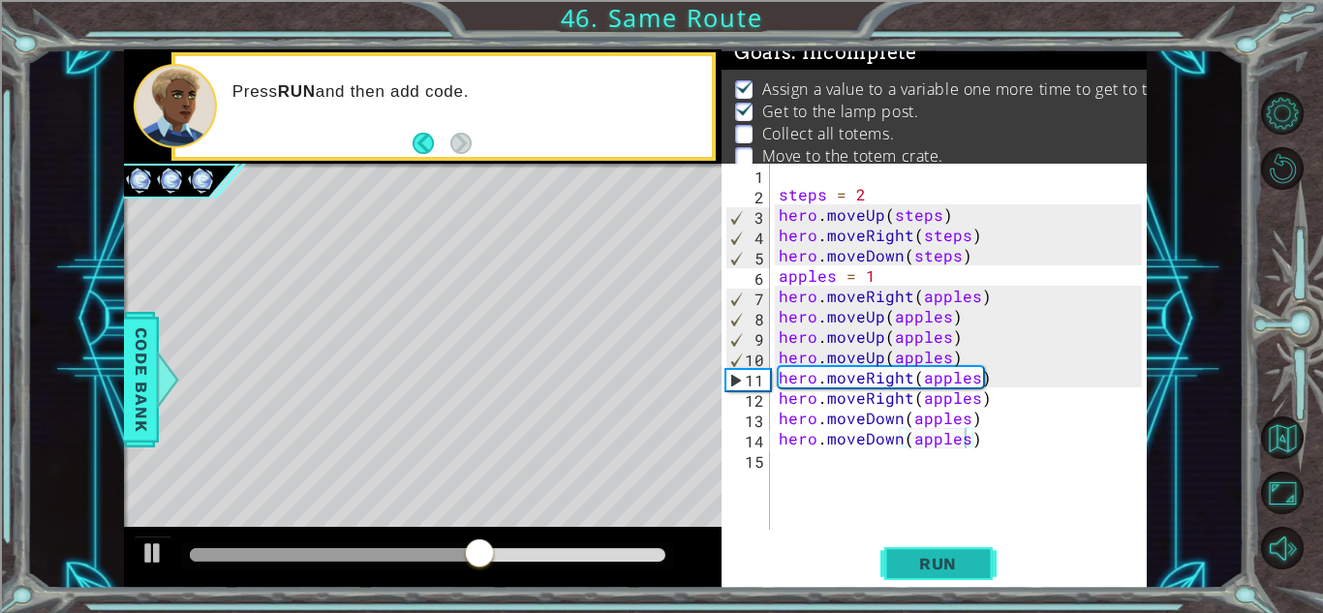
click at [910, 564] on span "Run" at bounding box center [937, 563] width 76 height 19
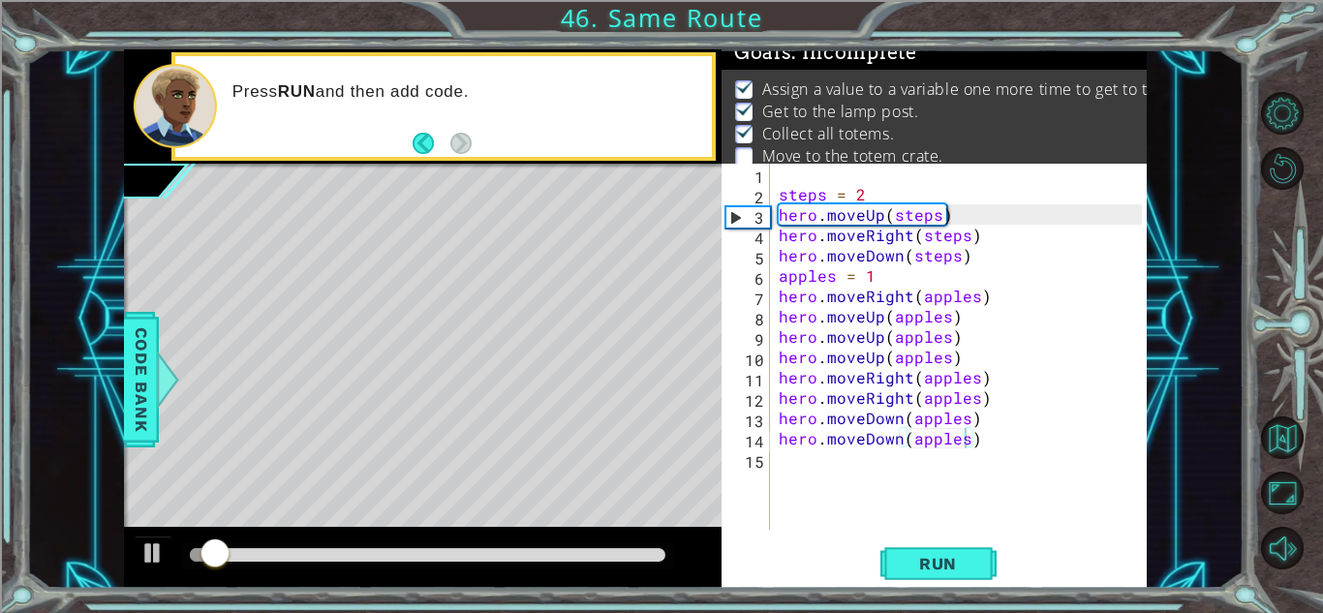
drag, startPoint x: 532, startPoint y: 567, endPoint x: 556, endPoint y: 563, distance: 23.7
click at [556, 563] on div at bounding box center [427, 555] width 491 height 27
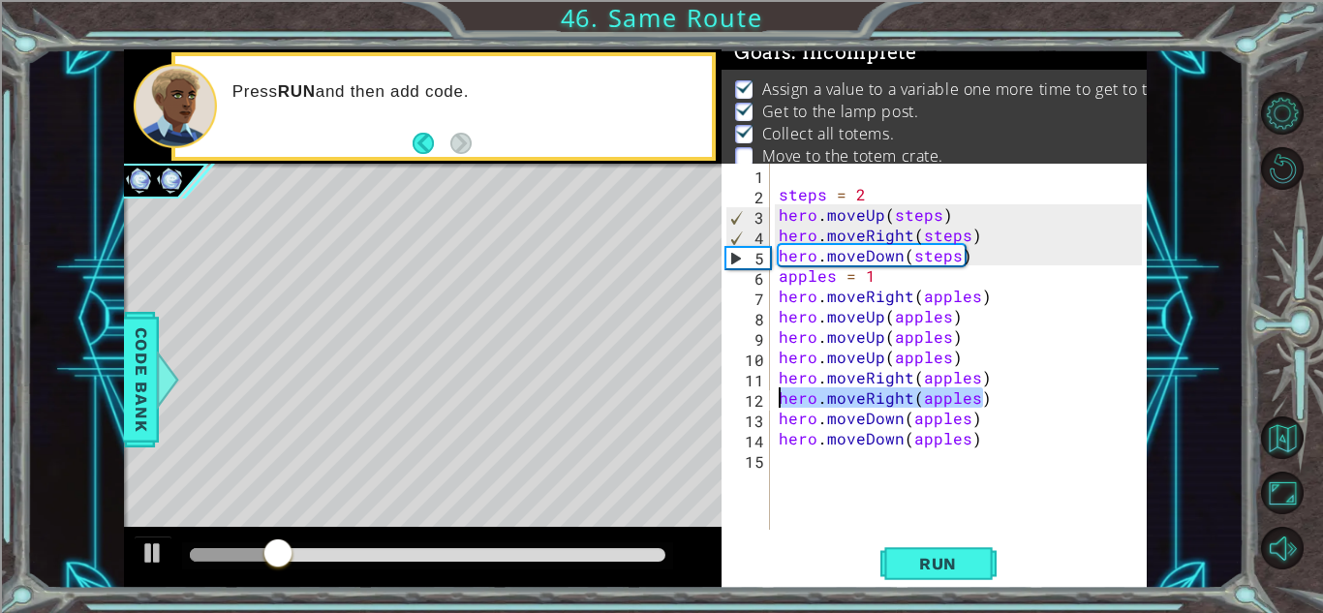
drag, startPoint x: 986, startPoint y: 401, endPoint x: 776, endPoint y: 396, distance: 210.1
click at [776, 396] on div "steps = 2 hero . moveUp ( steps ) hero . moveRight ( steps ) hero . moveDown ( …" at bounding box center [963, 367] width 377 height 407
type textarea "hero.moveRight(apples)"
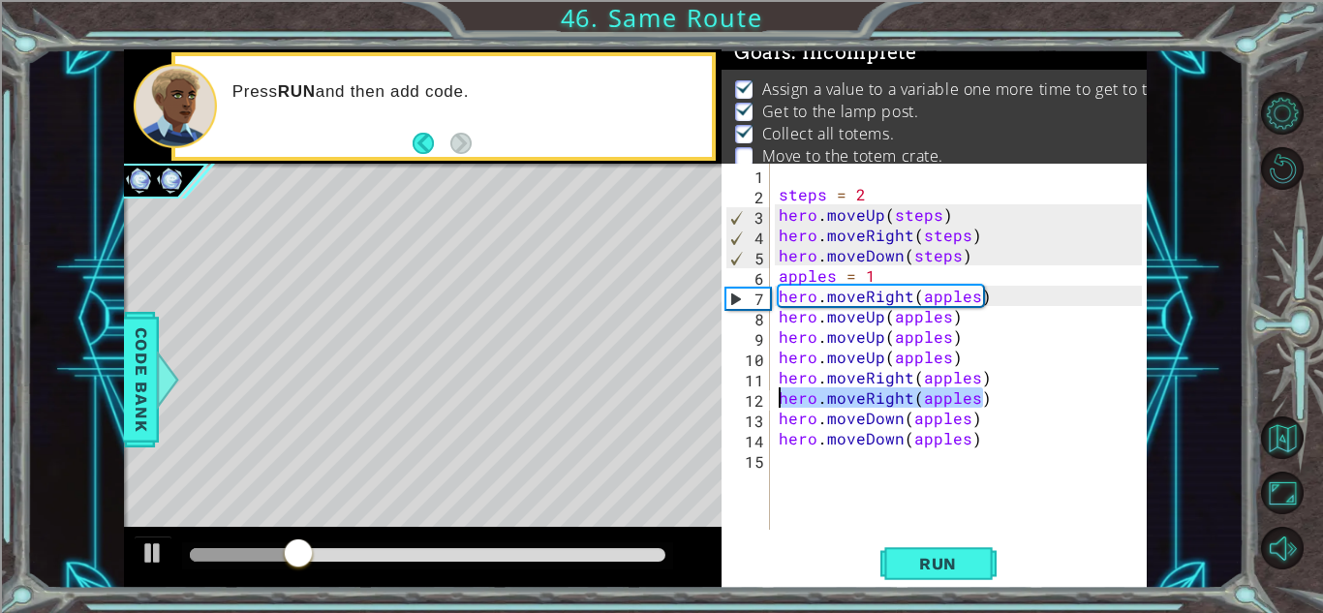
click at [997, 386] on div "steps = 2 hero . moveUp ( steps ) hero . moveRight ( steps ) hero . moveDown ( …" at bounding box center [963, 367] width 377 height 407
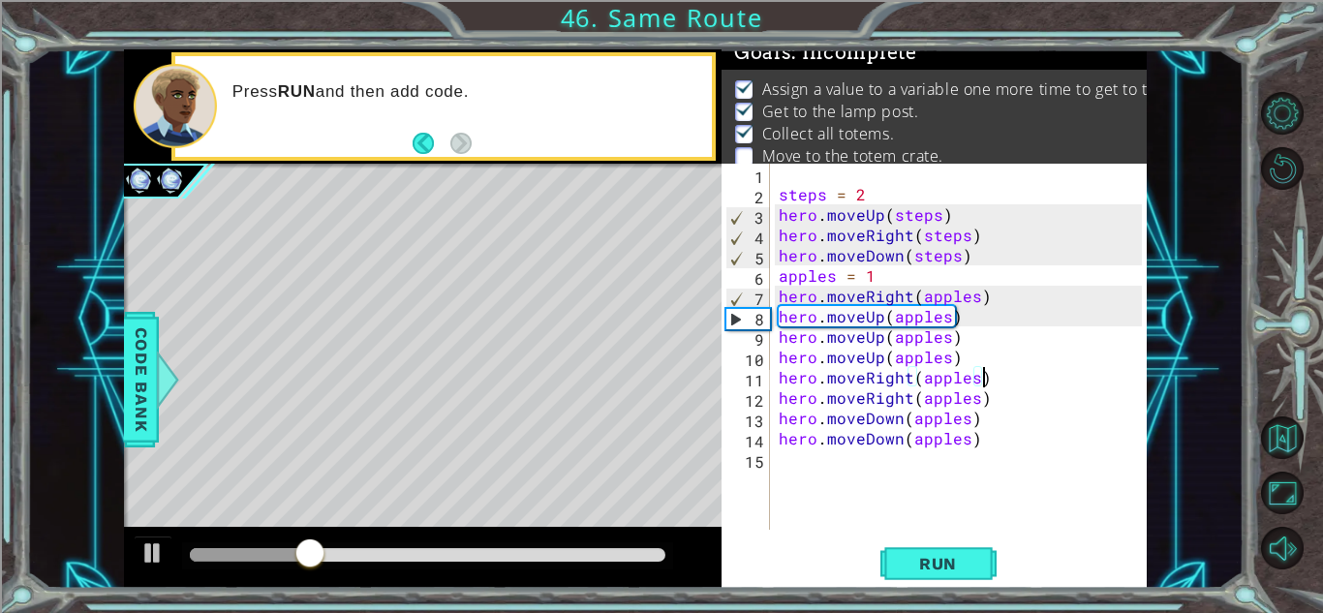
click at [998, 390] on div "steps = 2 hero . moveUp ( steps ) hero . moveRight ( steps ) hero . moveDown ( …" at bounding box center [963, 367] width 377 height 407
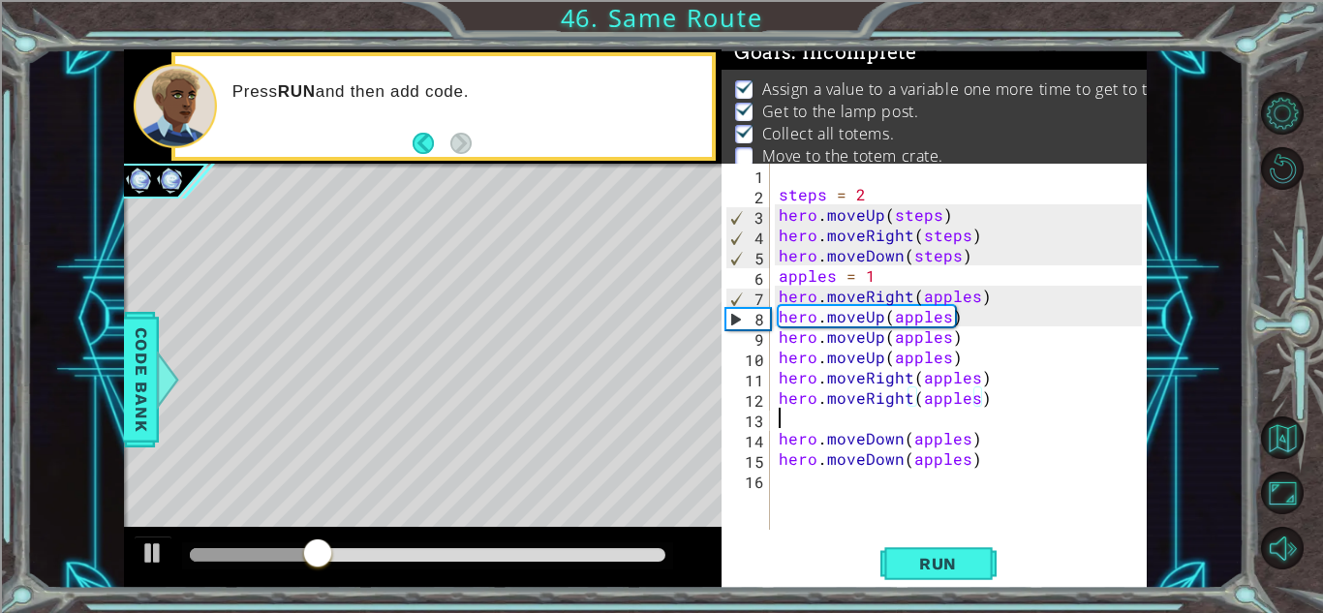
scroll to position [0, 0]
paste textarea "hero.moveRight(apples)"
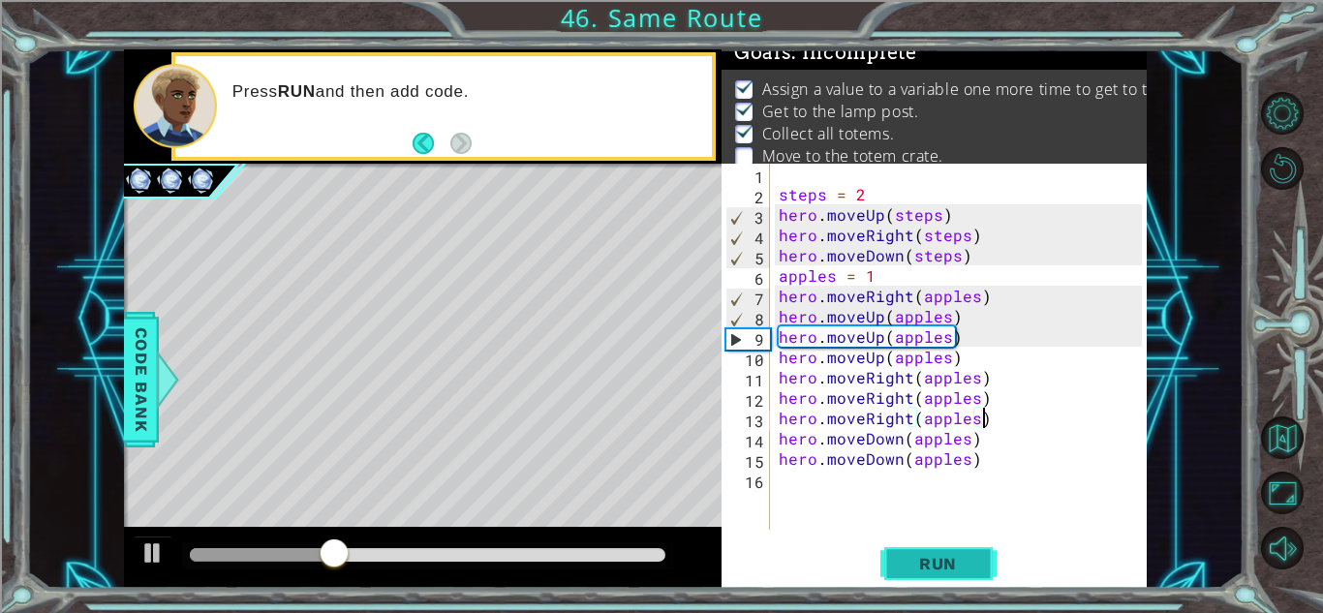
click at [938, 563] on span "Run" at bounding box center [937, 563] width 76 height 19
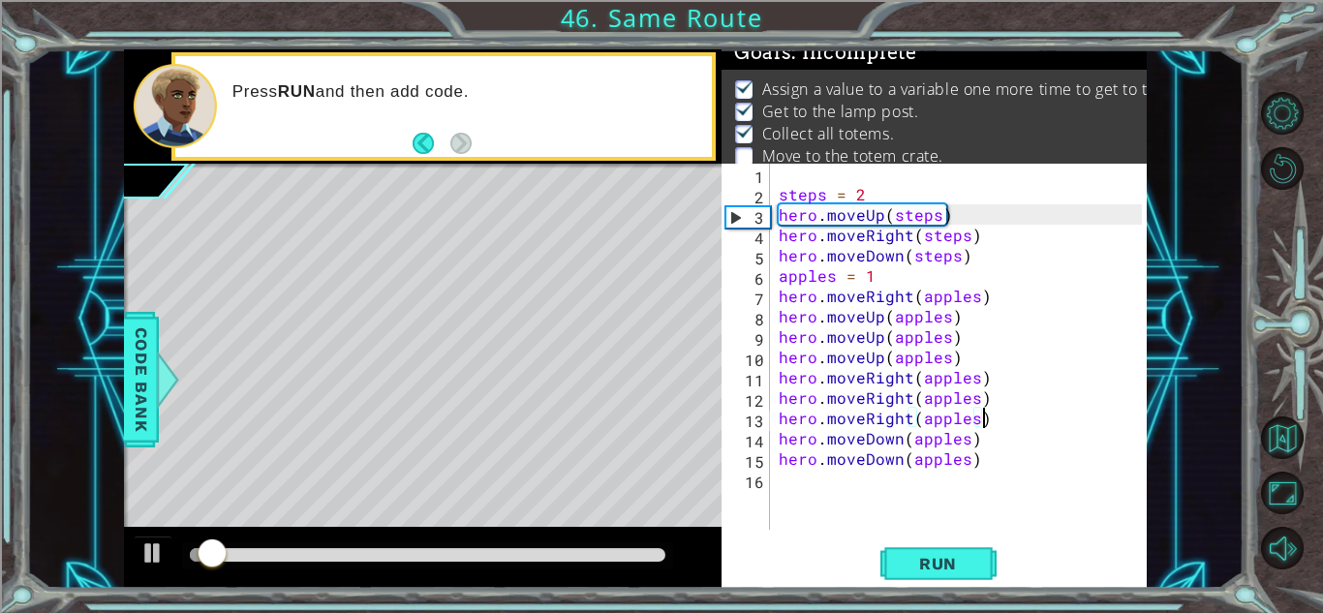
click at [300, 565] on div at bounding box center [427, 555] width 491 height 27
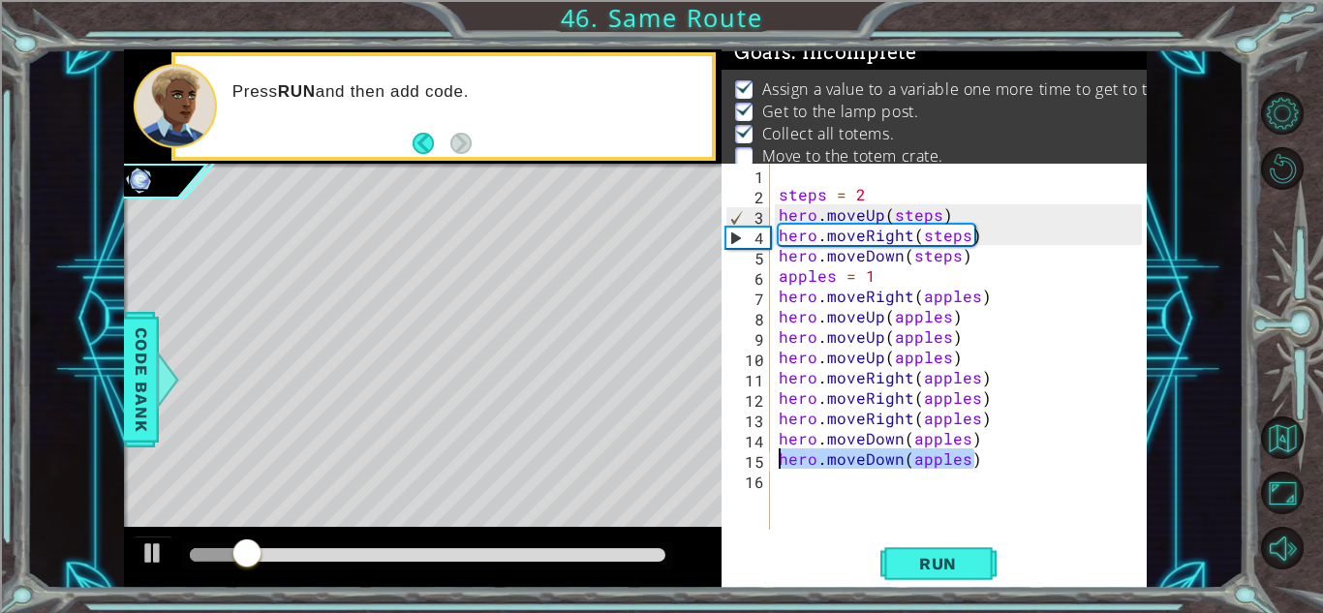
drag, startPoint x: 995, startPoint y: 459, endPoint x: 757, endPoint y: 460, distance: 238.2
click at [757, 460] on div "hero.moveRight(apples) 1 2 3 4 5 6 7 8 9 10 11 12 13 14 15 16 steps = 2 hero . …" at bounding box center [931, 347] width 420 height 366
type textarea "hero.moveDown(apples)"
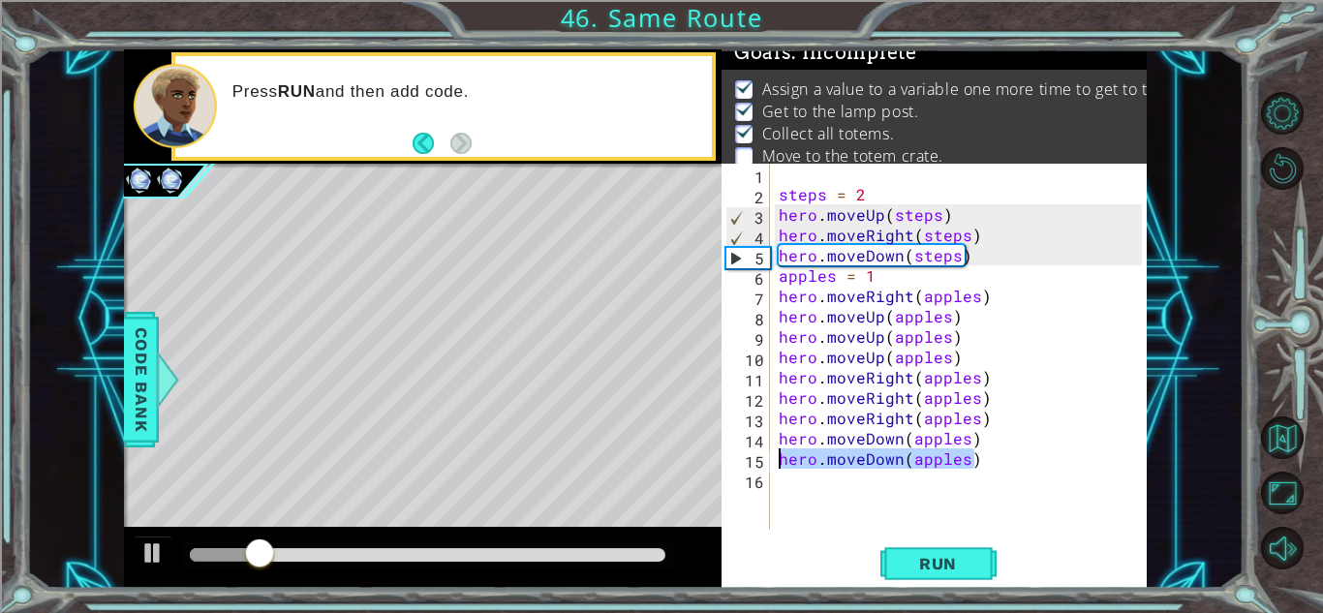
click at [793, 475] on div "steps = 2 hero . moveUp ( steps ) hero . moveRight ( steps ) hero . moveDown ( …" at bounding box center [963, 367] width 377 height 407
paste textarea "hero.moveDown(apples)"
type textarea "hero.moveDown(apples)"
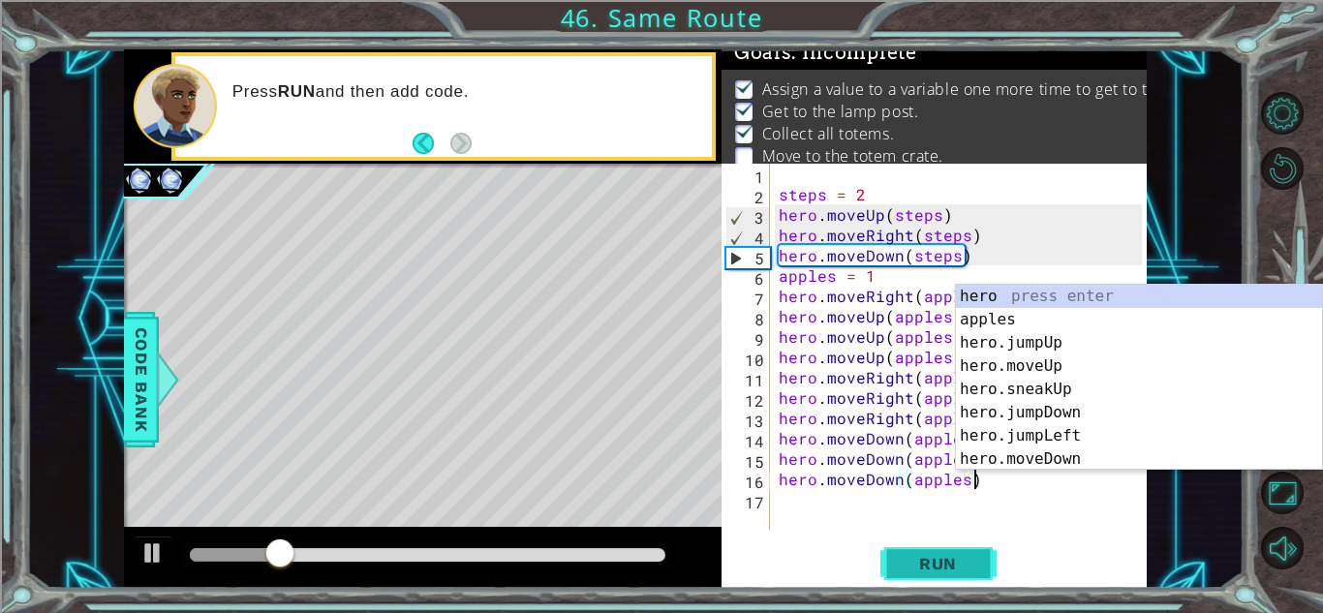
click at [943, 563] on span "Run" at bounding box center [937, 563] width 76 height 19
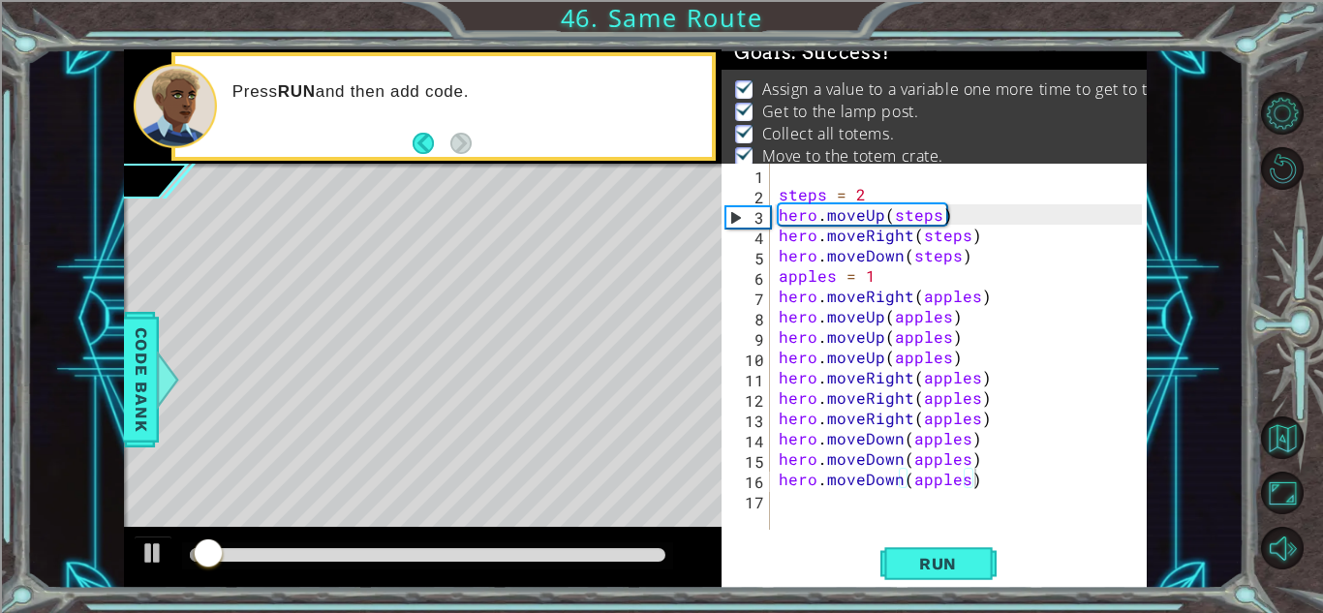
click at [610, 566] on div at bounding box center [427, 555] width 491 height 27
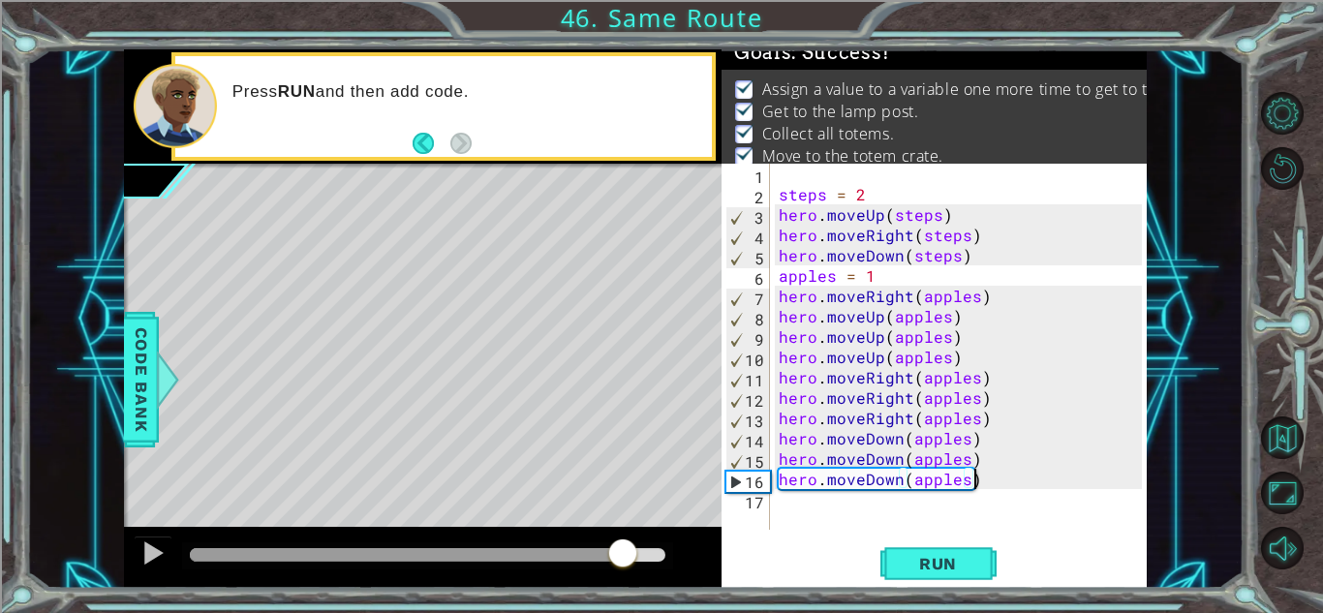
drag, startPoint x: 597, startPoint y: 553, endPoint x: 647, endPoint y: 555, distance: 49.4
click at [647, 555] on div at bounding box center [427, 555] width 475 height 14
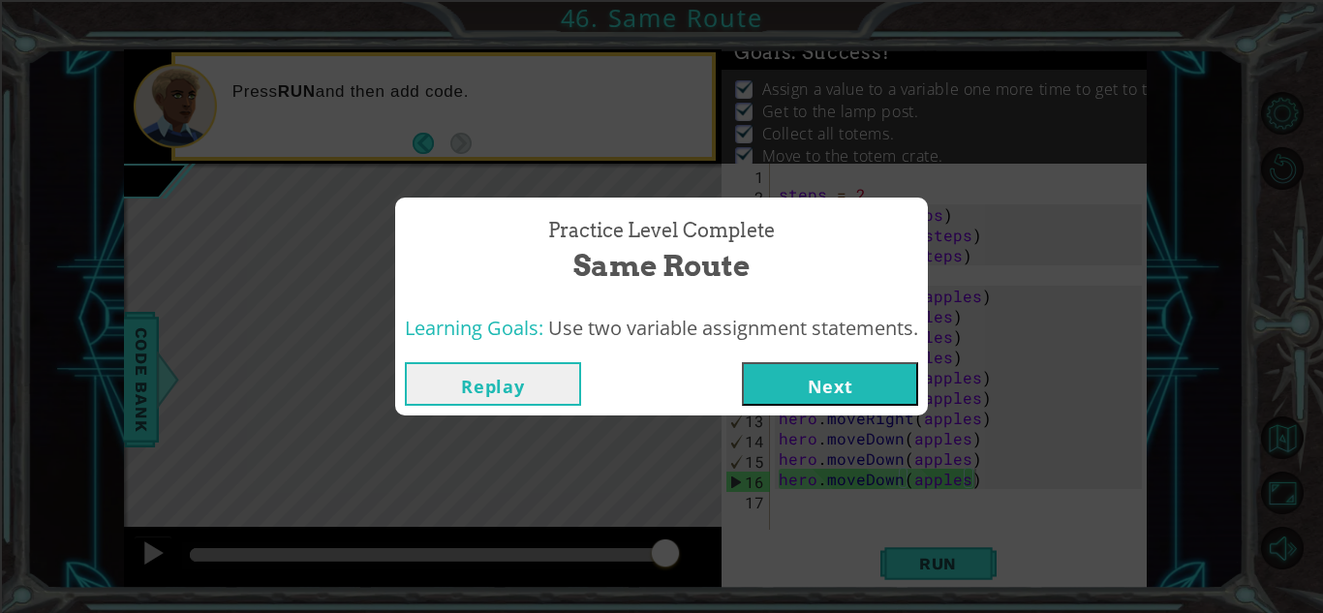
click at [760, 380] on button "Next" at bounding box center [830, 384] width 176 height 44
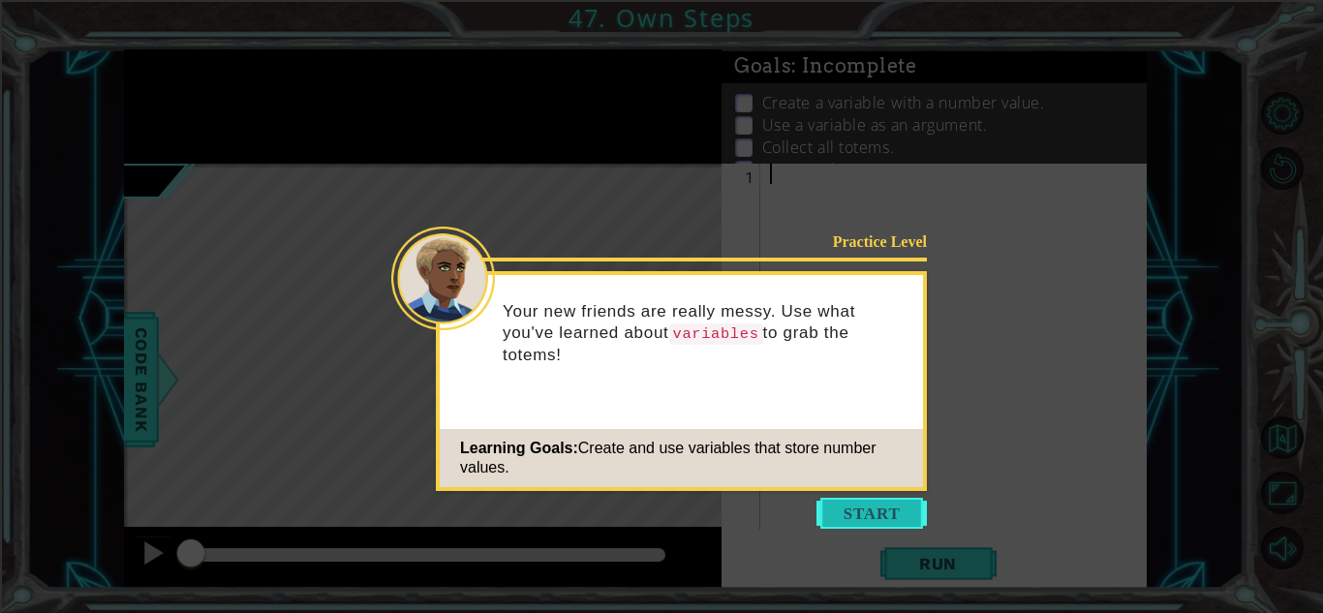
click at [884, 517] on button "Start" at bounding box center [871, 513] width 110 height 31
click at [884, 517] on div at bounding box center [958, 367] width 385 height 407
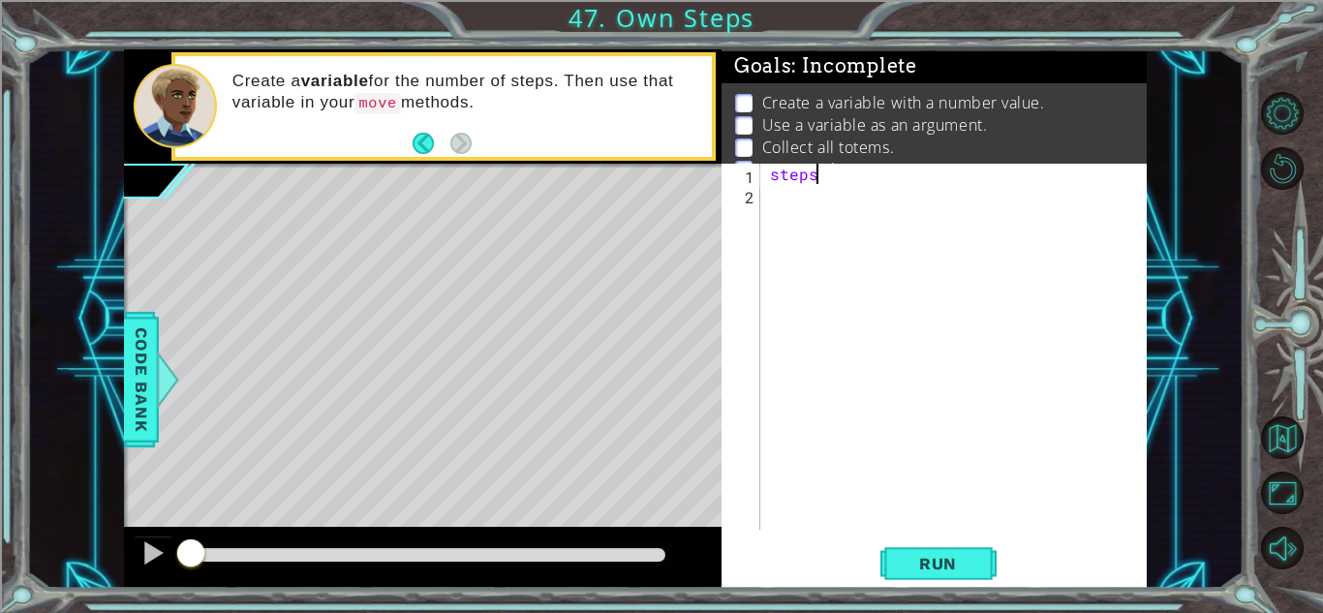
scroll to position [0, 2]
click at [126, 405] on span "Code Bank" at bounding box center [141, 379] width 31 height 118
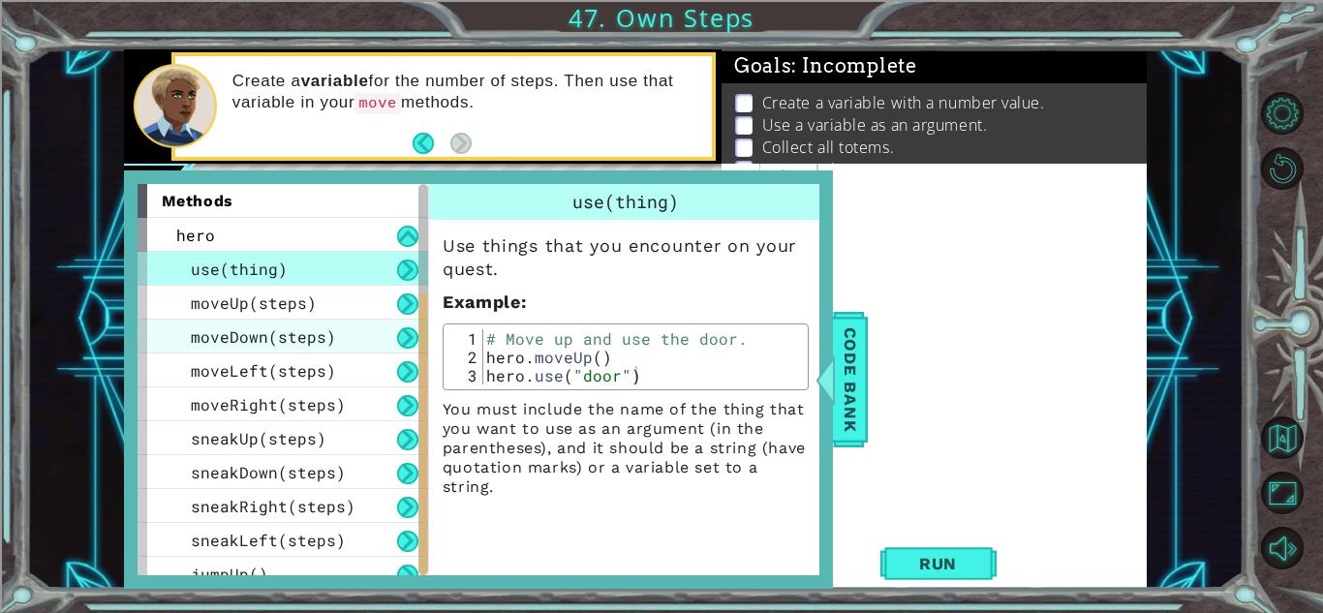
scroll to position [185, 0]
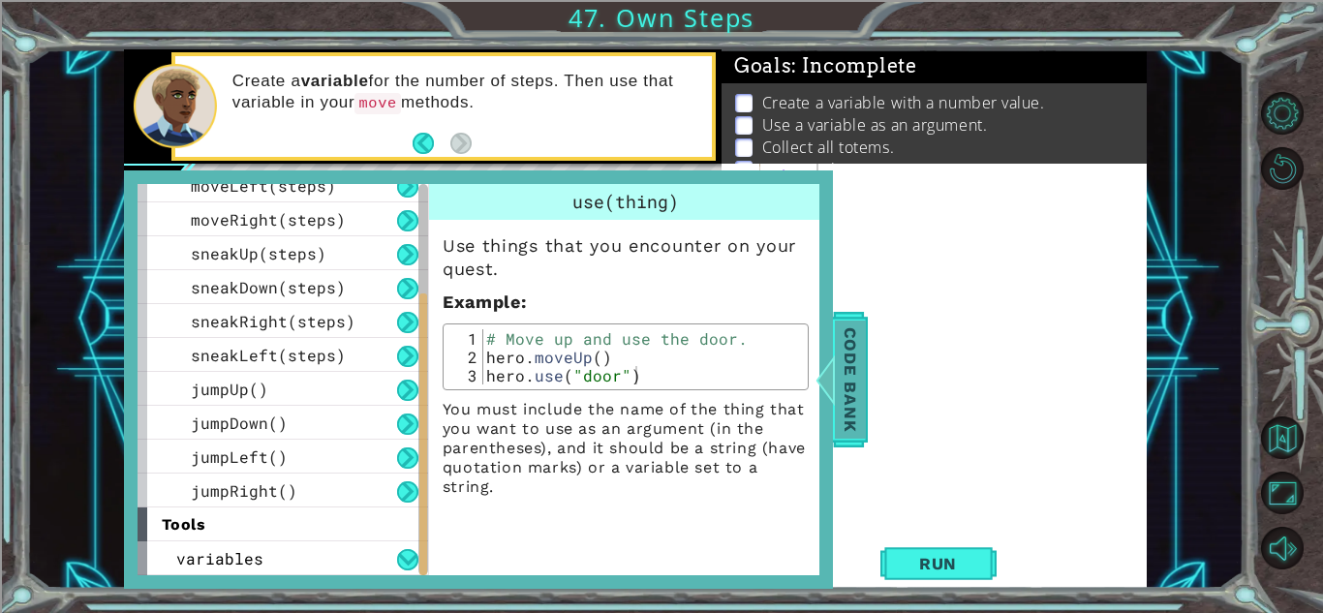
click at [852, 365] on span "Code Bank" at bounding box center [850, 379] width 31 height 118
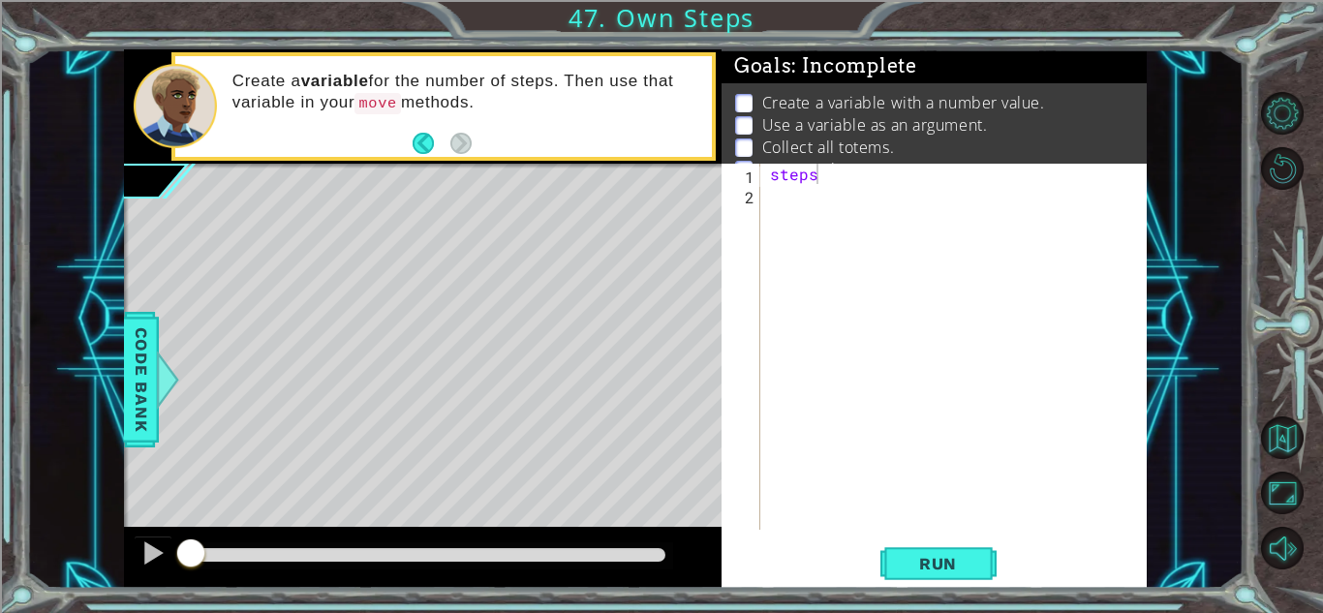
click at [894, 171] on div "steps" at bounding box center [958, 367] width 385 height 407
type textarea "steps = 2"
click at [806, 199] on div "steps = 2" at bounding box center [958, 367] width 385 height 407
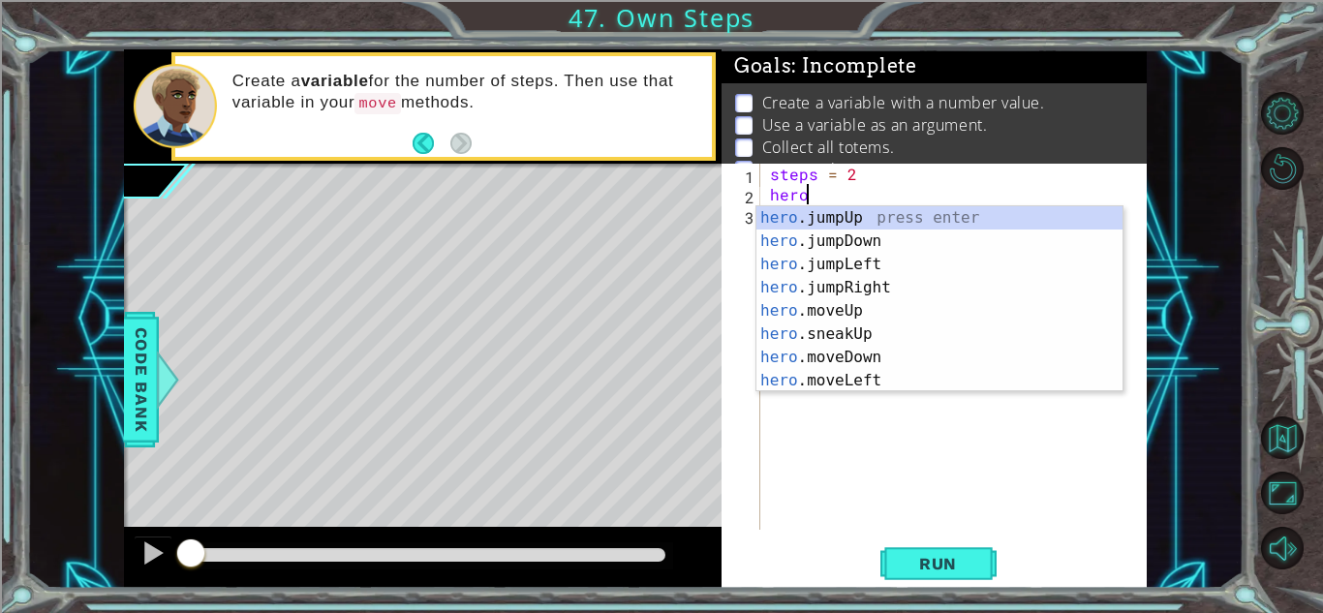
scroll to position [0, 1]
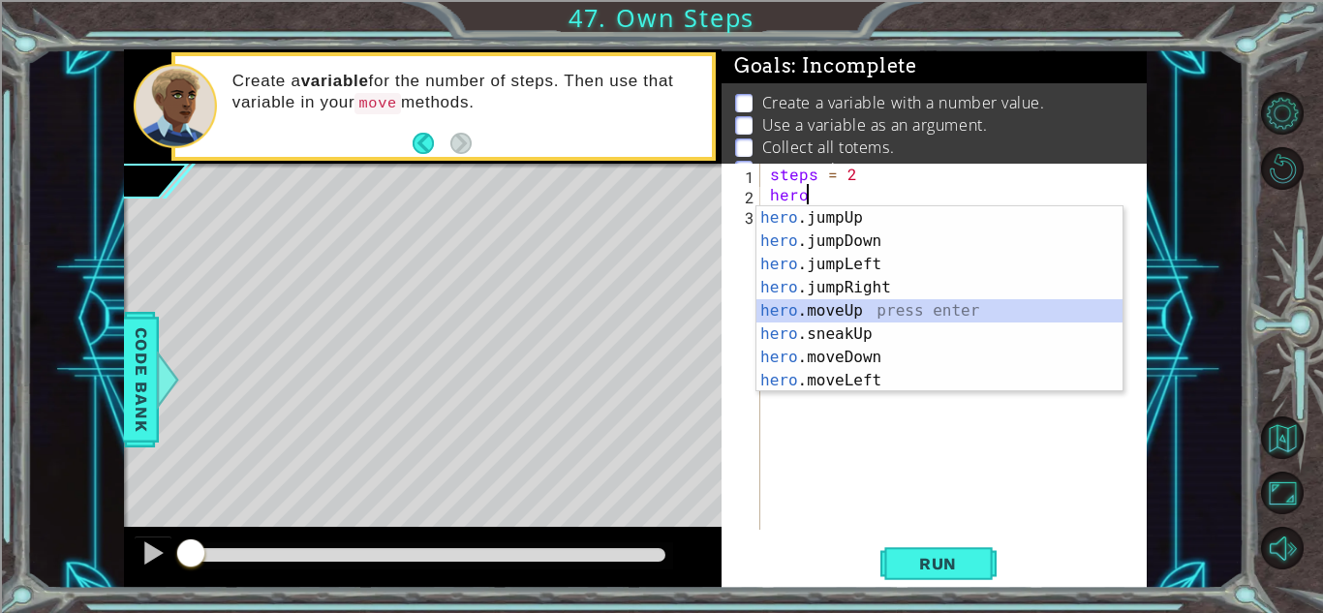
click at [868, 313] on div "hero .jumpUp press enter hero .jumpDown press enter hero .jumpLeft press enter …" at bounding box center [939, 322] width 366 height 232
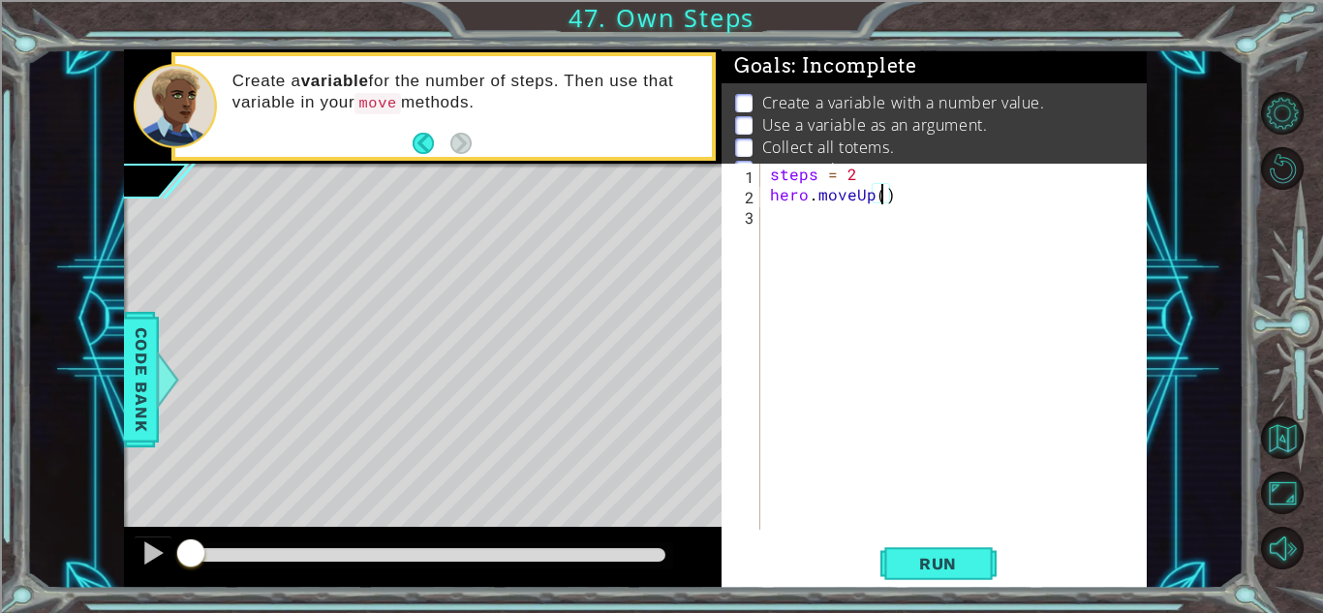
click at [867, 176] on div "steps = 2 hero . moveUp ( )" at bounding box center [958, 367] width 385 height 407
click at [881, 198] on div "steps = 1 hero . moveUp ( )" at bounding box center [958, 367] width 385 height 407
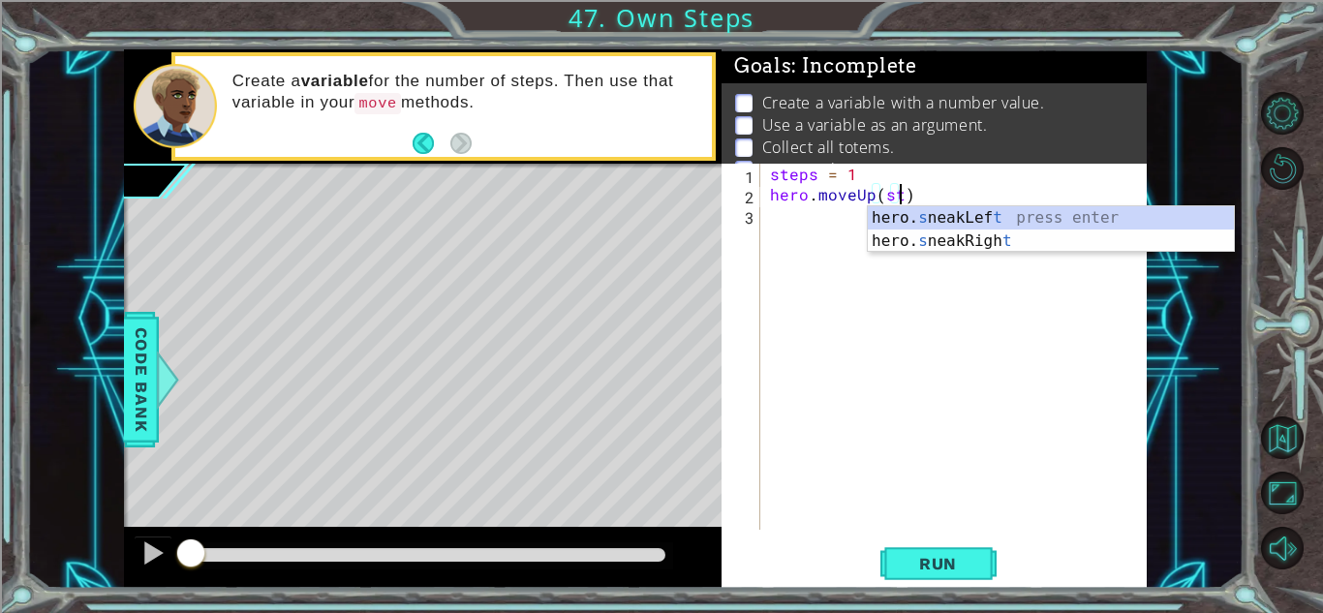
scroll to position [0, 9]
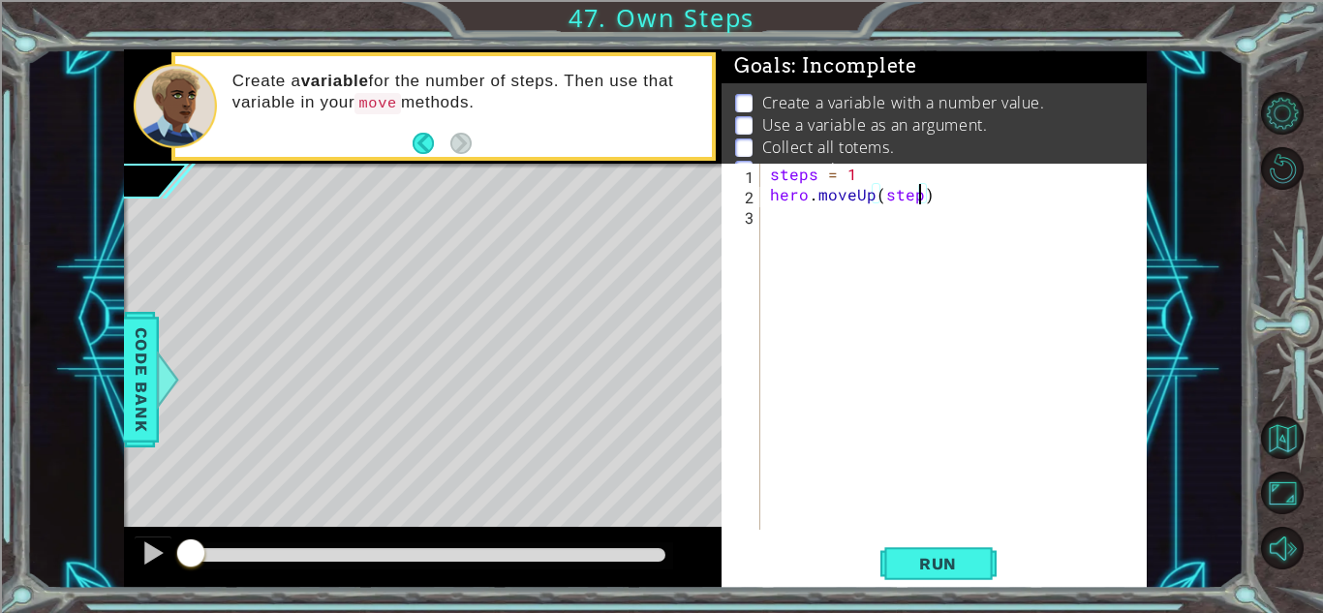
type textarea "hero.moveUp(steps)"
click at [788, 226] on div "steps = 1 hero . moveUp ( steps )" at bounding box center [958, 367] width 385 height 407
drag, startPoint x: 988, startPoint y: 204, endPoint x: 743, endPoint y: 194, distance: 245.2
click at [743, 194] on div "1 2 3 steps = 1 hero . moveUp ( steps ) ההההההההההההההההההההההההההההההההההההההה…" at bounding box center [931, 347] width 420 height 366
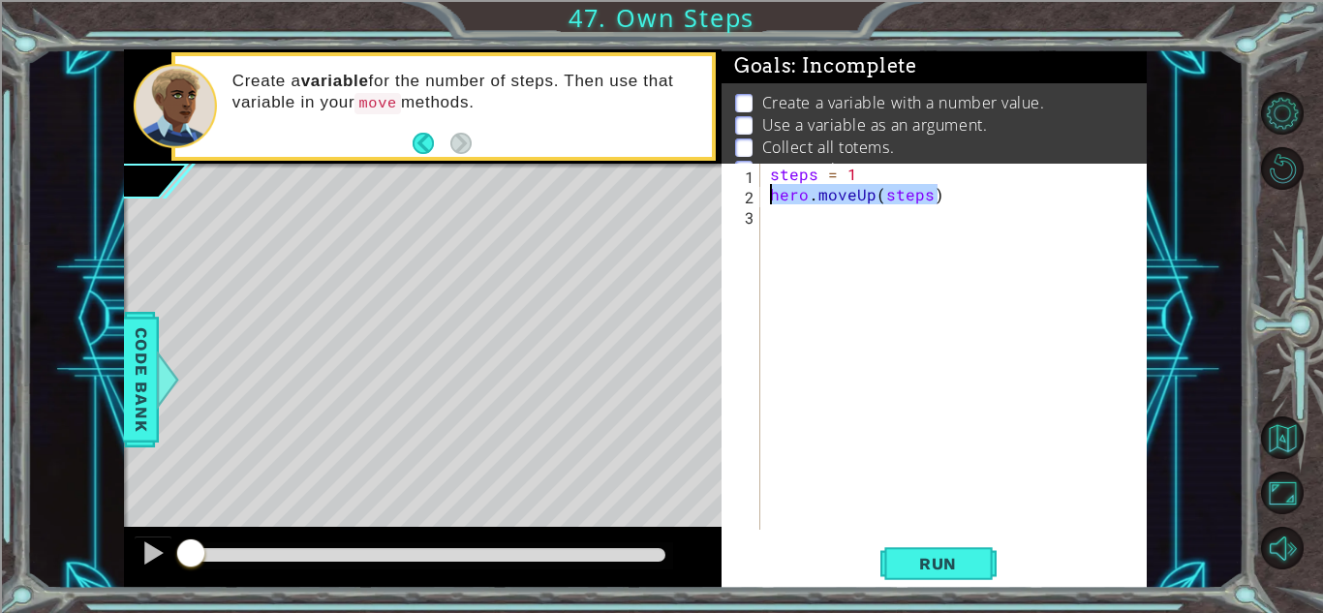
type textarea "hero.moveUp(steps)"
click at [798, 214] on div "steps = 1 hero . moveUp ( steps )" at bounding box center [958, 367] width 385 height 407
paste textarea "hero.moveUp(steps)"
type textarea "hero.moveUp(steps)"
paste textarea "hero.moveUp(steps)"
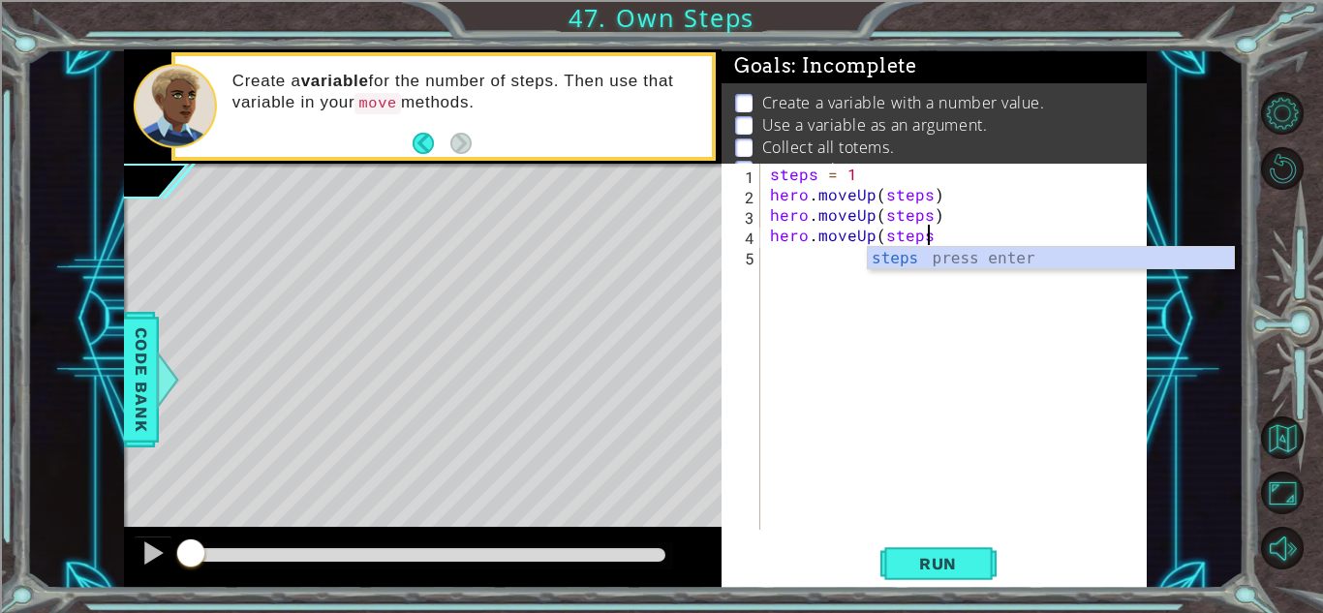
type textarea "hero.moveUp(steps)"
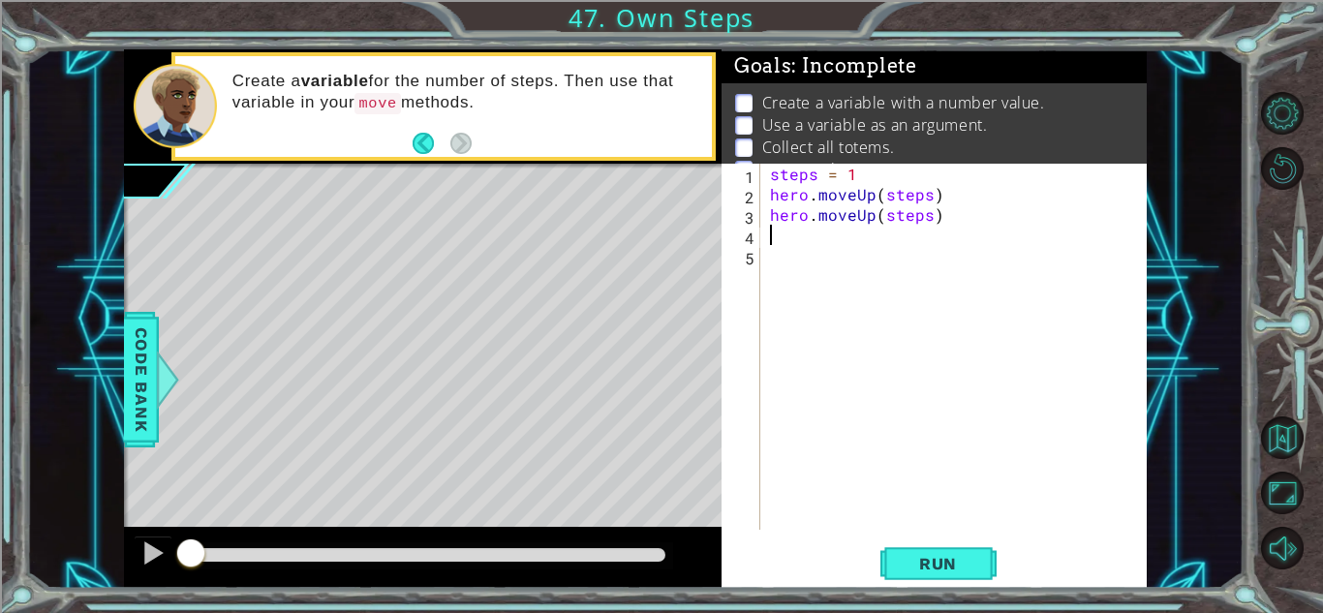
paste textarea "hero.moveUp(steps)"
click at [870, 245] on div "steps = 1 hero . moveUp ( steps ) hero . moveUp ( steps ) hero . moveUp ( steps…" at bounding box center [958, 367] width 385 height 407
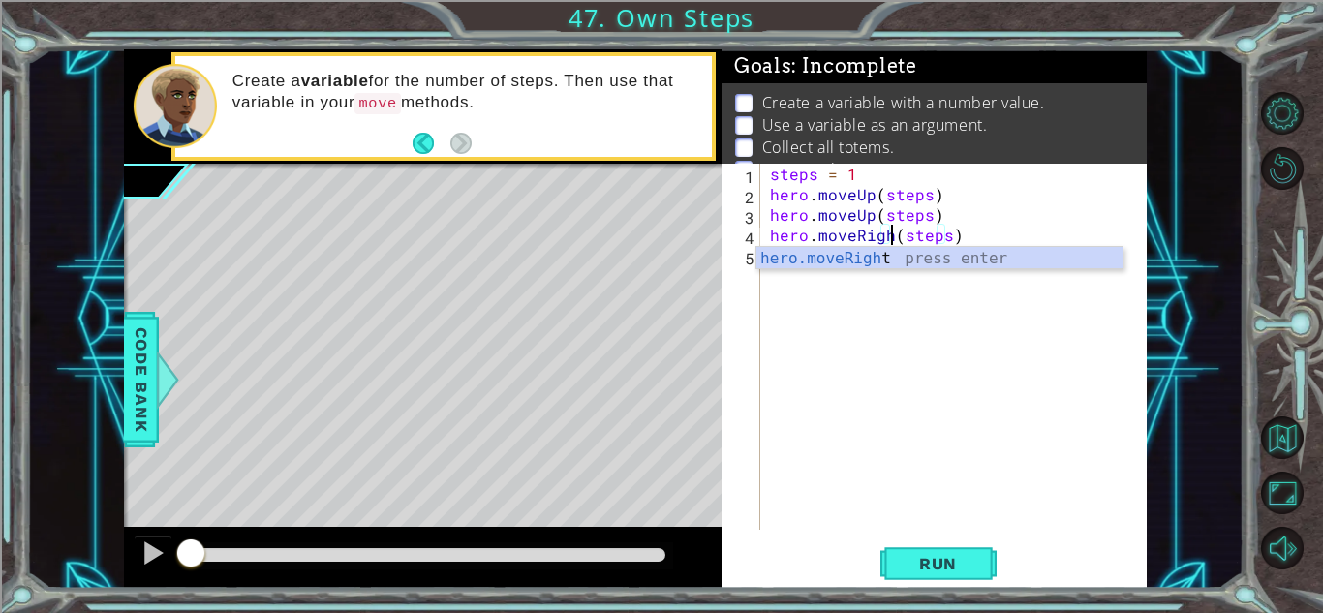
scroll to position [0, 8]
type textarea "hero.moveRight(steps)"
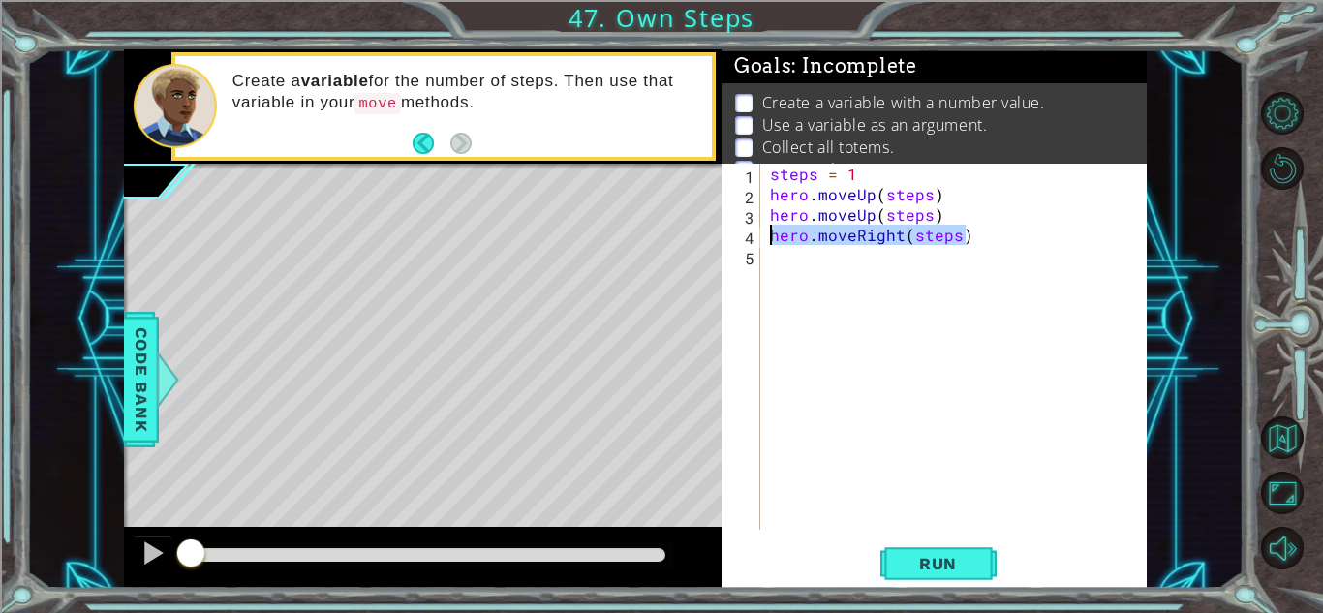
drag, startPoint x: 1059, startPoint y: 226, endPoint x: 733, endPoint y: 236, distance: 326.4
click at [733, 236] on div "hero.moveRight(steps) 1 2 3 4 5 steps = 1 hero . moveUp ( steps ) hero . moveUp…" at bounding box center [931, 347] width 420 height 366
click at [849, 274] on div "steps = 1 hero . moveUp ( steps ) hero . moveUp ( steps ) hero . moveRight ( st…" at bounding box center [958, 367] width 385 height 407
paste textarea "hero.moveRight(steps)"
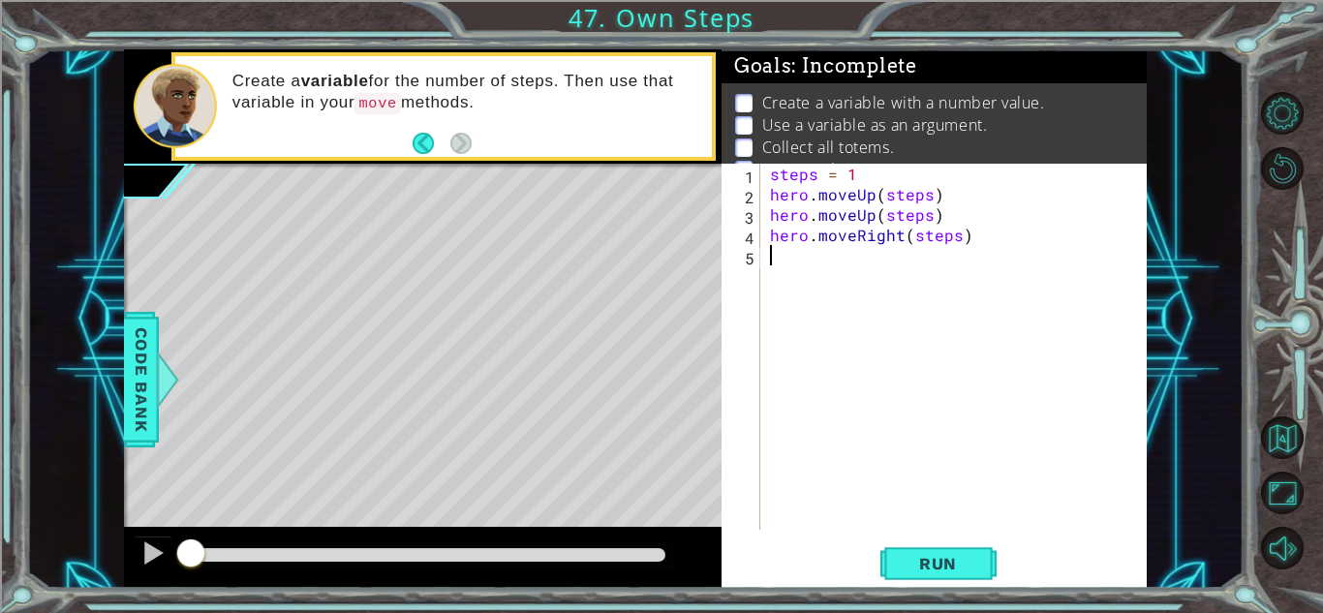
type textarea "hero.moveRight(steps)"
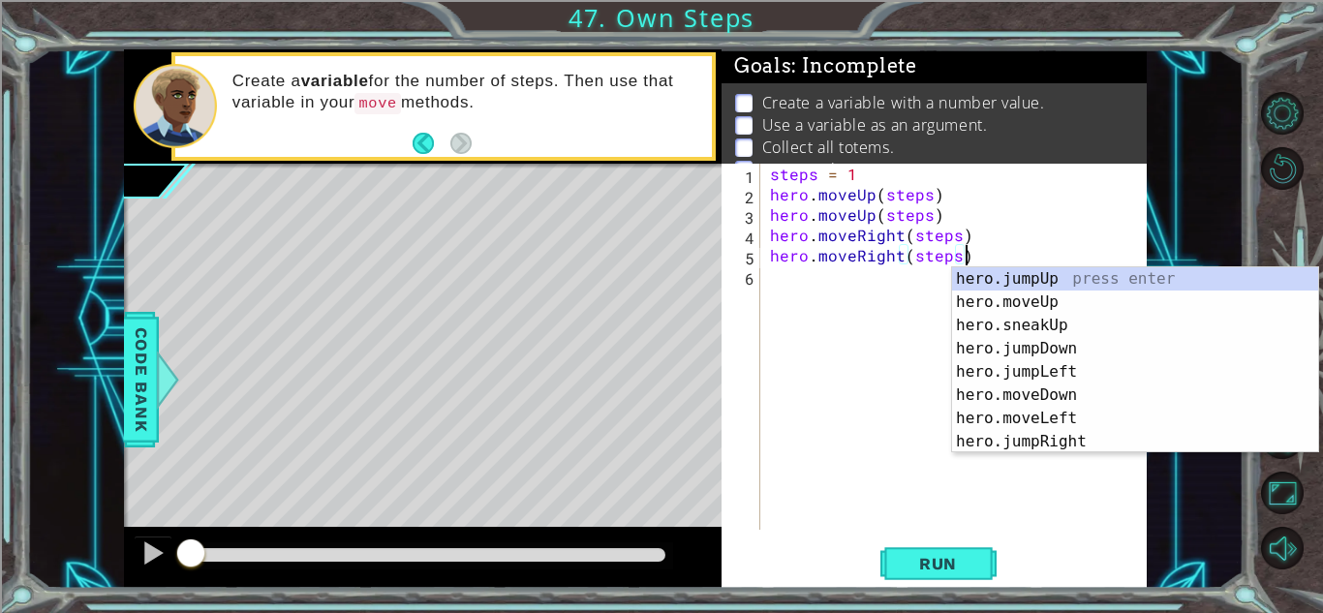
click at [824, 295] on div "steps = 1 hero . moveUp ( steps ) hero . moveUp ( steps ) hero . moveRight ( st…" at bounding box center [958, 367] width 385 height 407
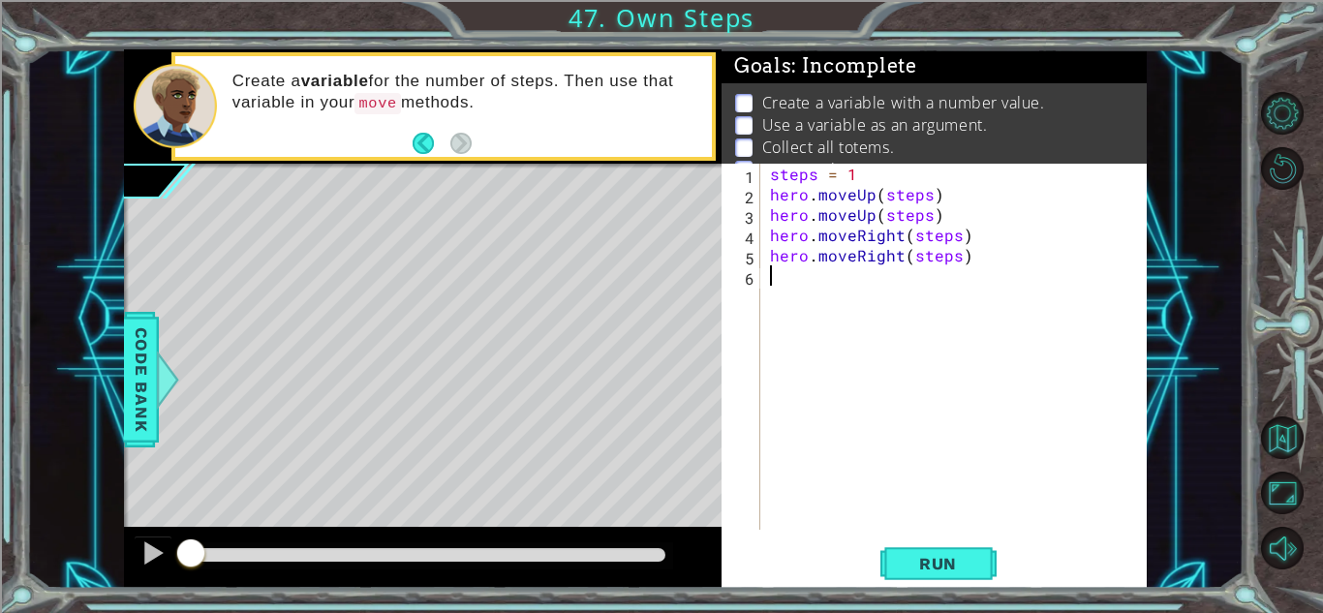
type textarea "v"
paste textarea "hero.moveRight(steps)"
type textarea "hero.moveRight(steps)"
click at [840, 305] on div "steps = 1 hero . moveUp ( steps ) hero . moveUp ( steps ) hero . moveRight ( st…" at bounding box center [958, 367] width 385 height 407
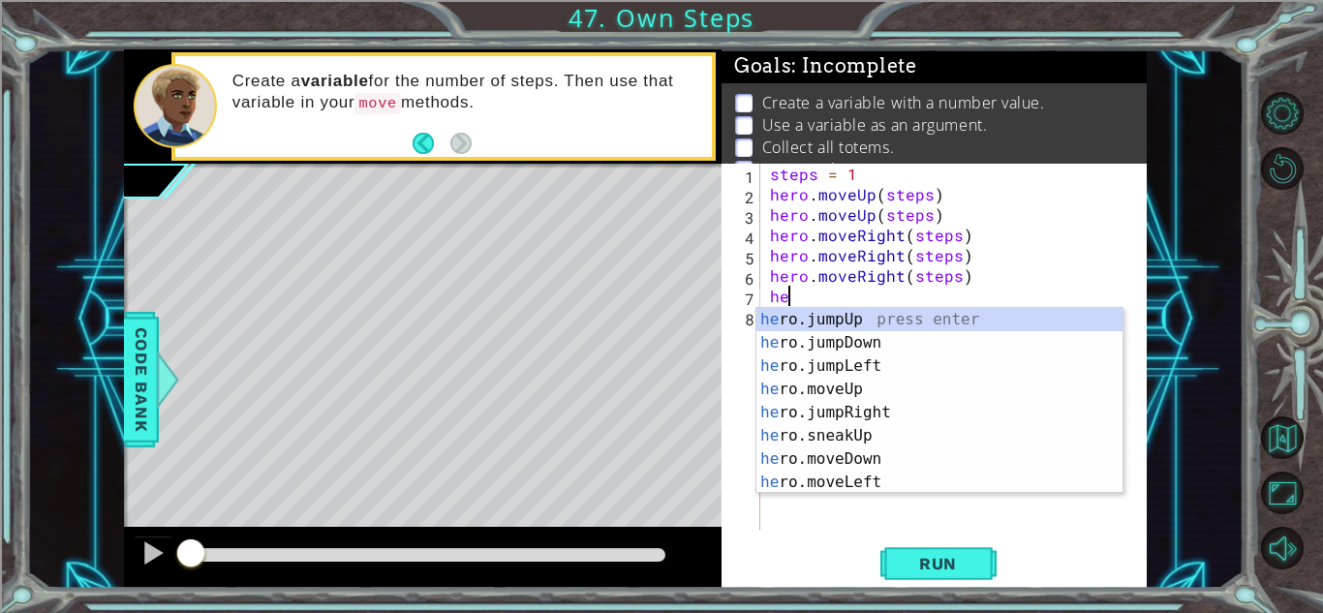
scroll to position [0, 1]
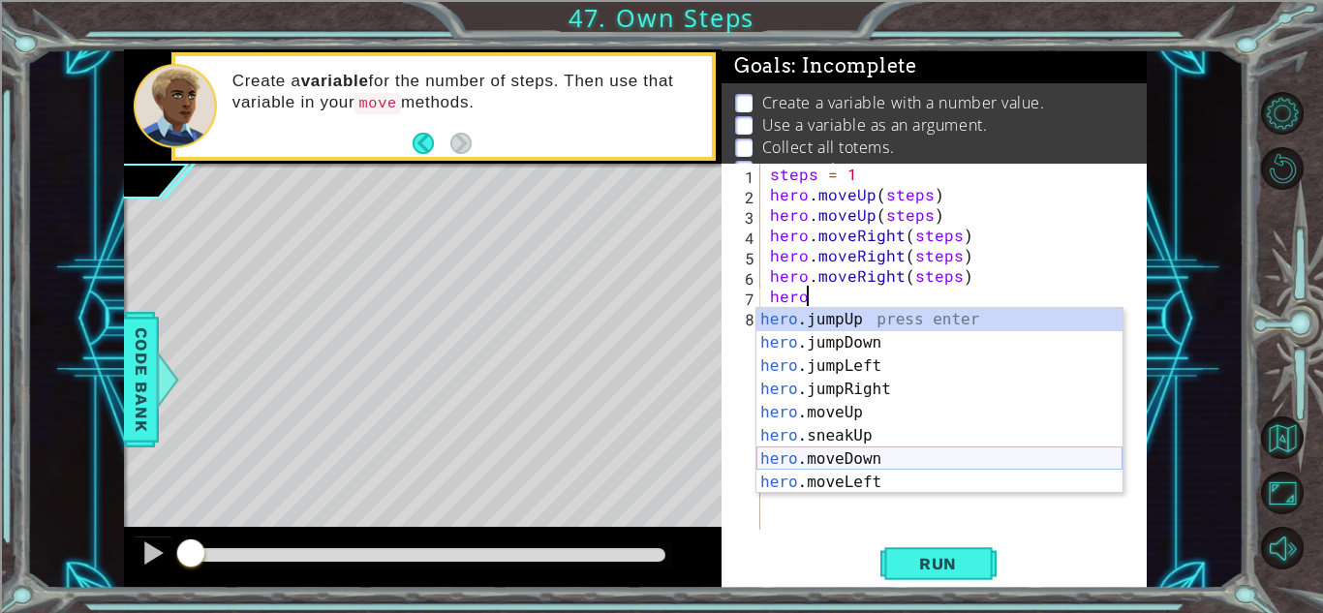
click at [888, 458] on div "hero .jumpUp press enter hero .jumpDown press enter hero .jumpLeft press enter …" at bounding box center [939, 424] width 366 height 232
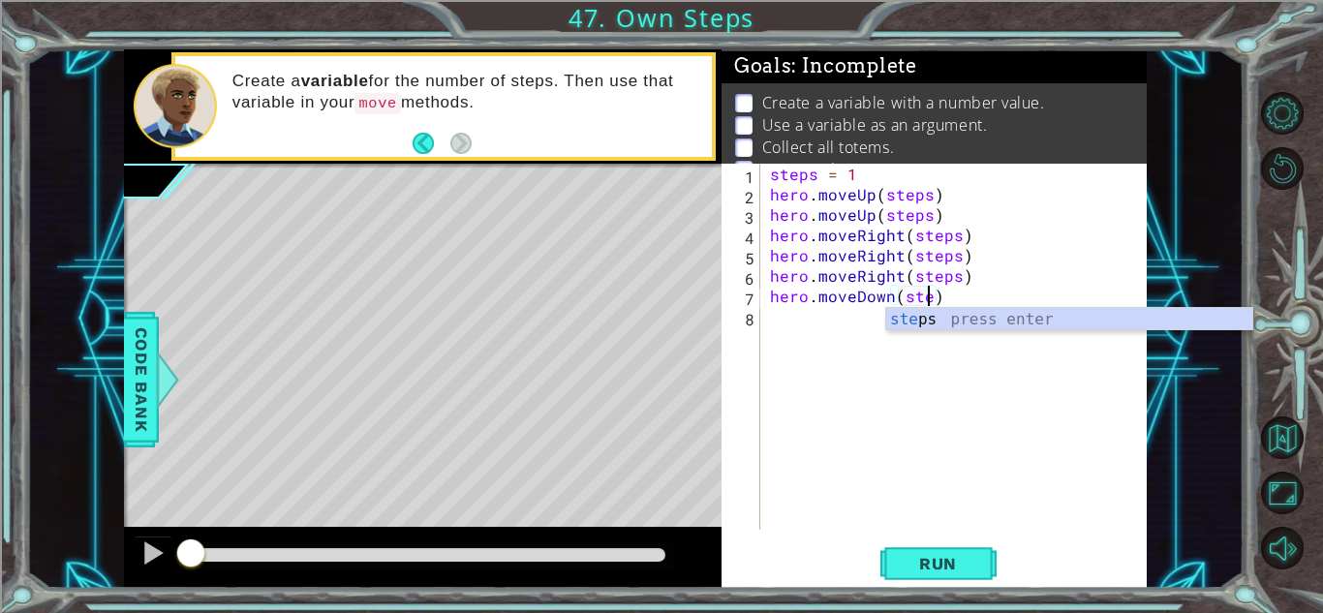
scroll to position [0, 11]
type textarea "hero.moveDown(steps)"
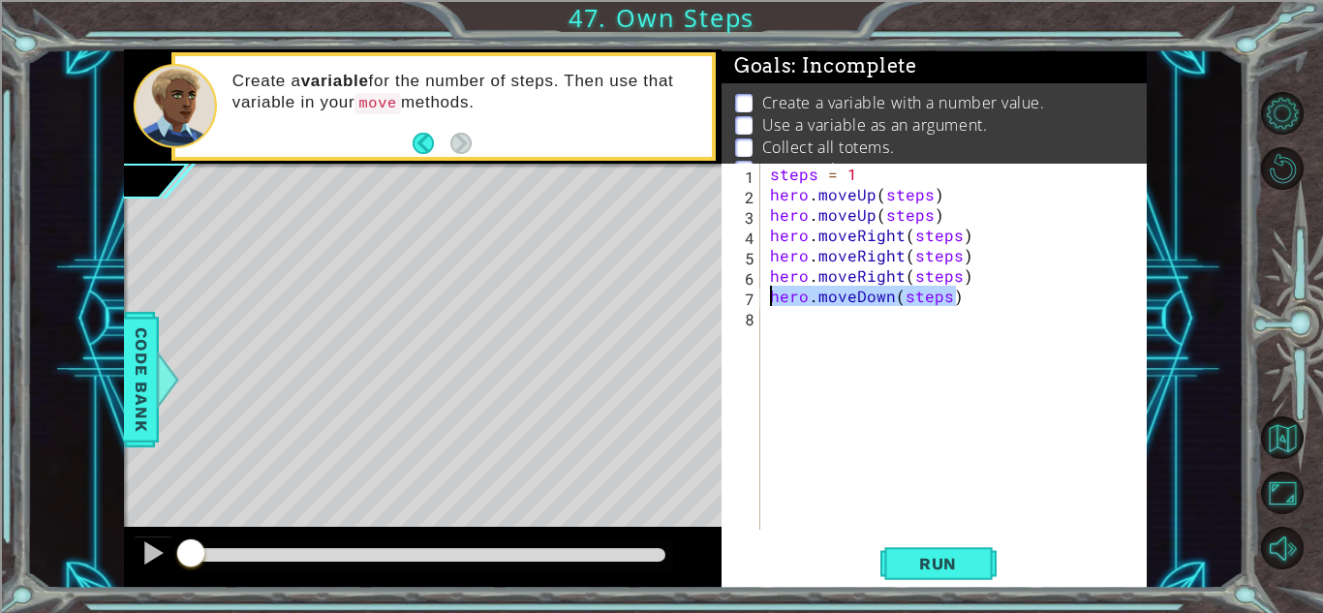
drag, startPoint x: 974, startPoint y: 291, endPoint x: 753, endPoint y: 293, distance: 220.8
click at [753, 293] on div "hero.moveDown(steps) 1 2 3 4 5 6 7 8 steps = 1 hero . moveUp ( steps ) hero . m…" at bounding box center [931, 347] width 420 height 366
click at [775, 327] on div "steps = 1 hero . moveUp ( steps ) hero . moveUp ( steps ) hero . moveRight ( st…" at bounding box center [958, 367] width 385 height 407
paste textarea "hero.moveDown(steps)"
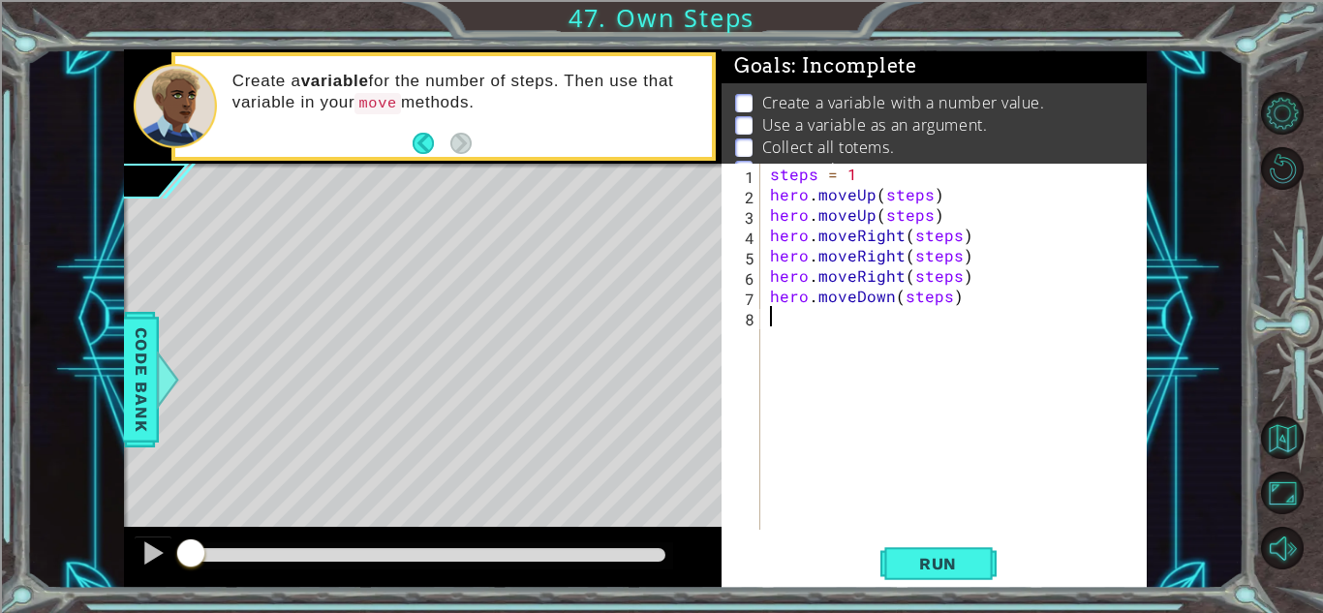
type textarea "hero.moveDown(steps)"
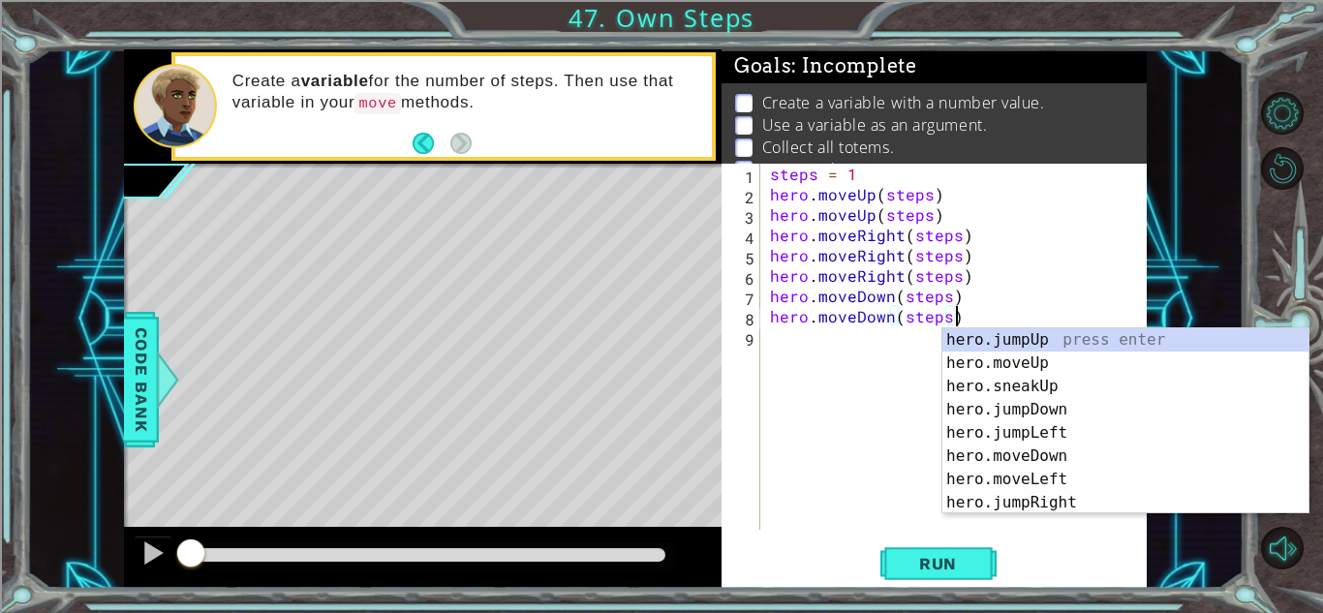
click at [801, 344] on div "steps = 1 hero . moveUp ( steps ) hero . moveUp ( steps ) hero . moveRight ( st…" at bounding box center [958, 367] width 385 height 407
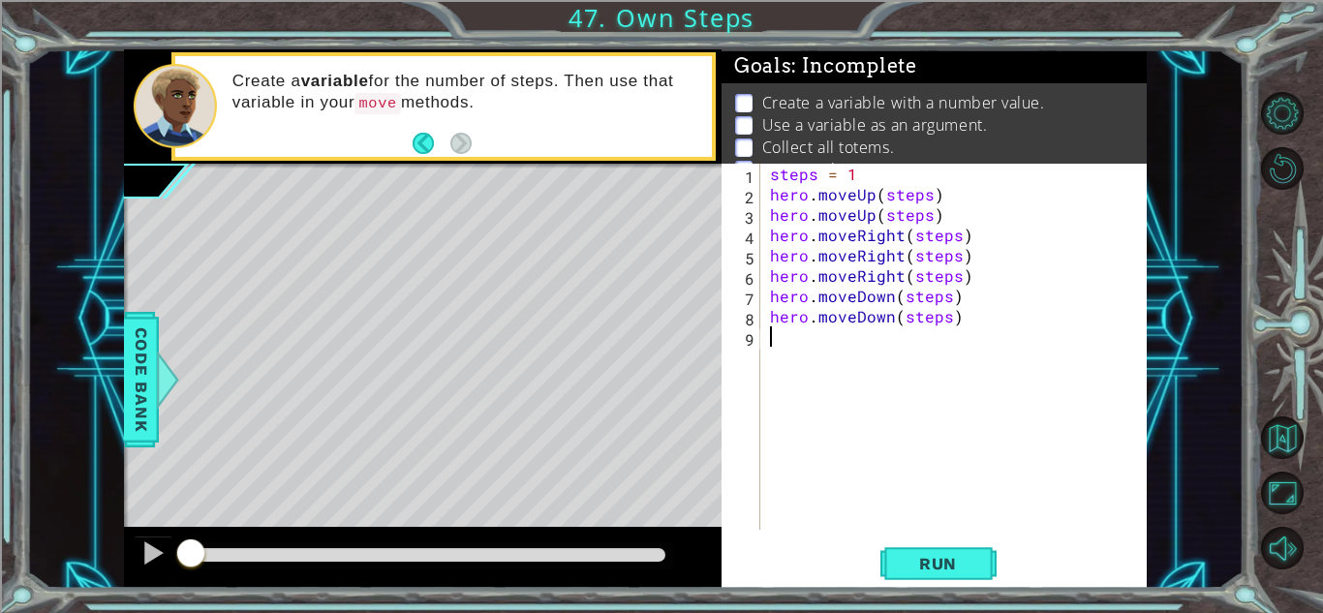
paste textarea "hero.moveDown(steps)"
type textarea "hero.moveDown(steps)"
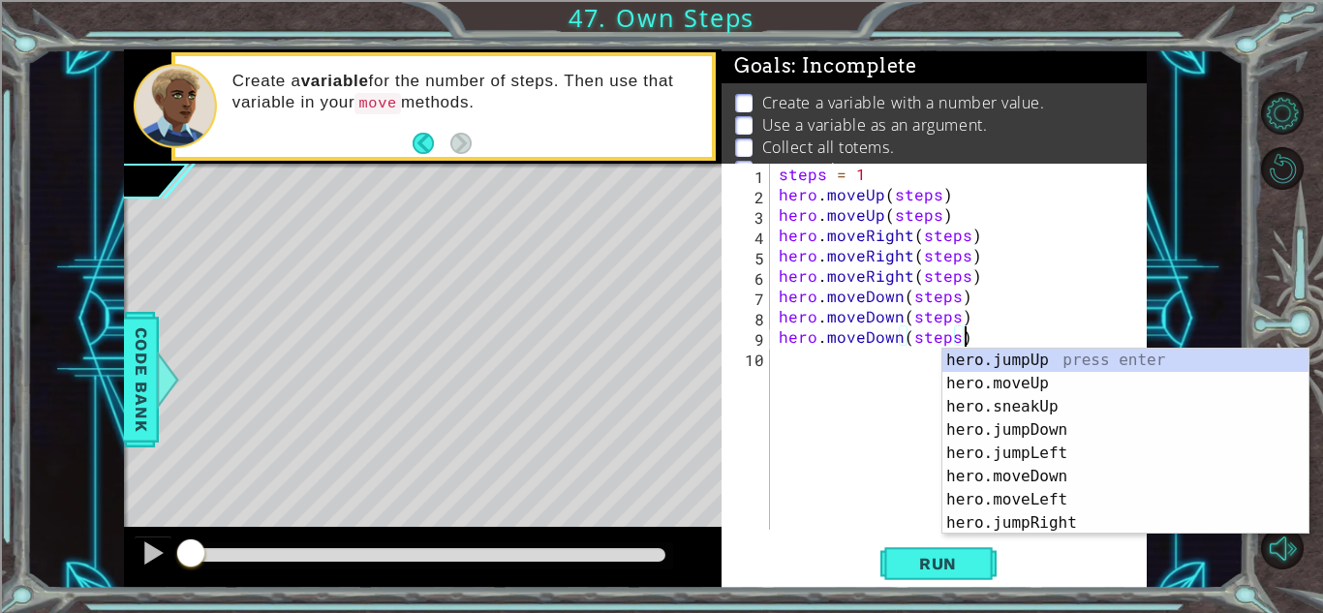
click at [814, 367] on div "steps = 1 hero . moveUp ( steps ) hero . moveUp ( steps ) hero . moveRight ( st…" at bounding box center [963, 367] width 377 height 407
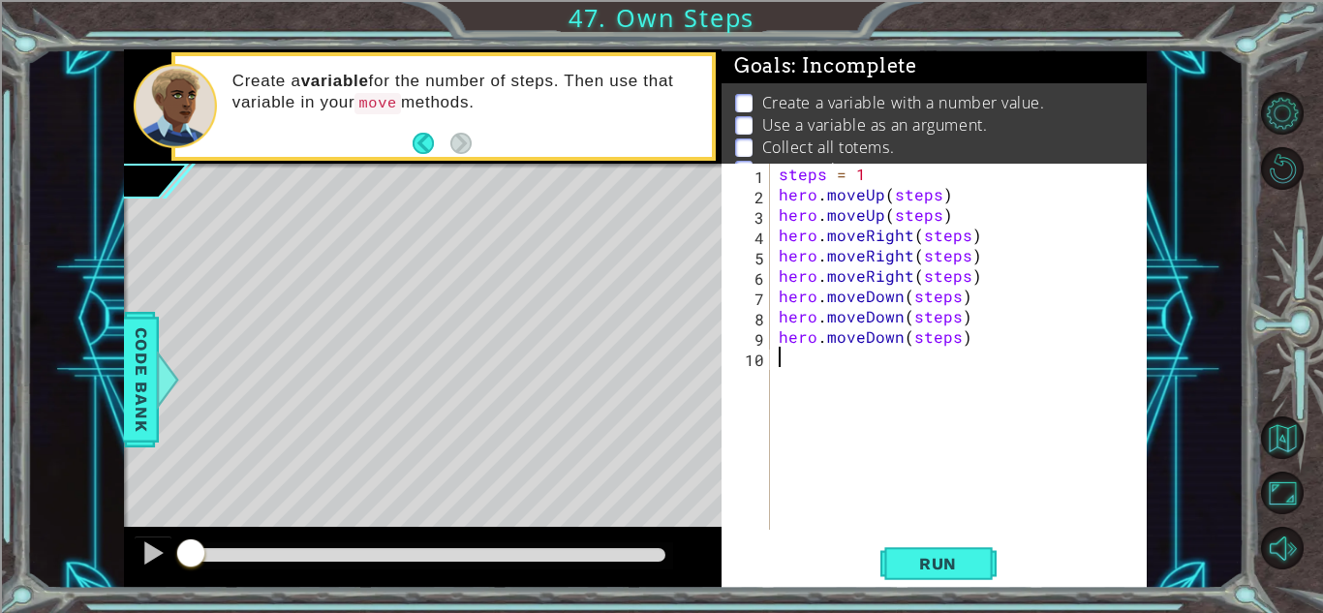
paste textarea "hero.moveDown(steps)"
type textarea "hero.moveDown(steps)"
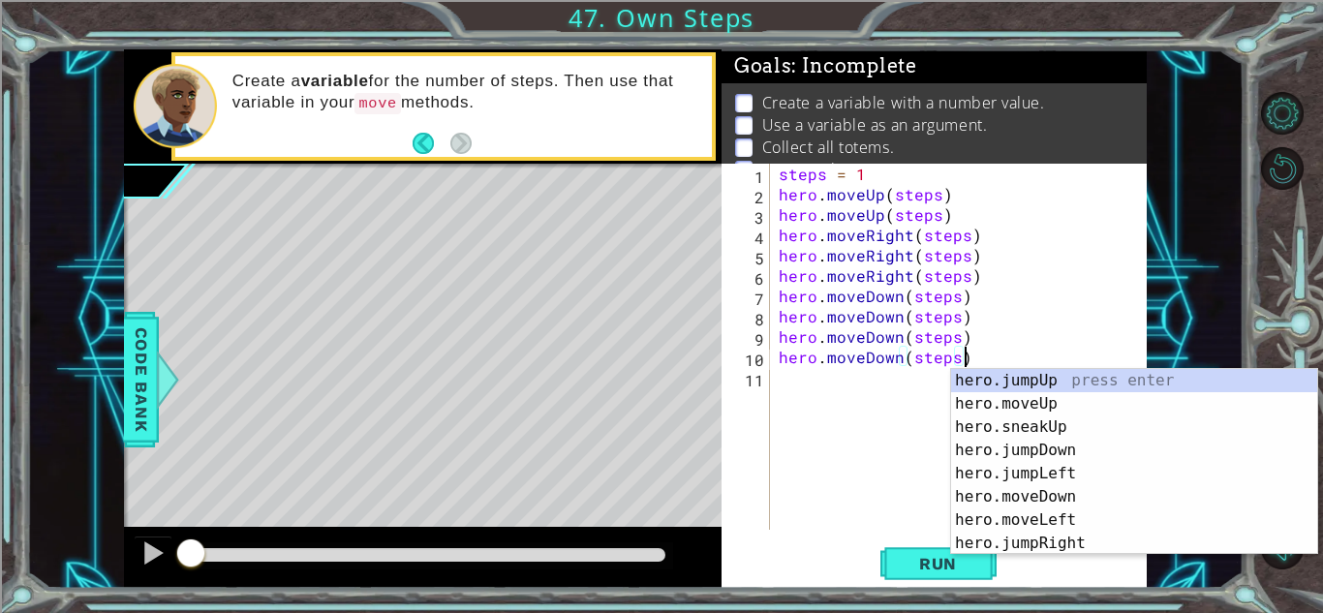
click at [817, 381] on div "steps = 1 hero . moveUp ( steps ) hero . moveUp ( steps ) hero . moveRight ( st…" at bounding box center [963, 367] width 377 height 407
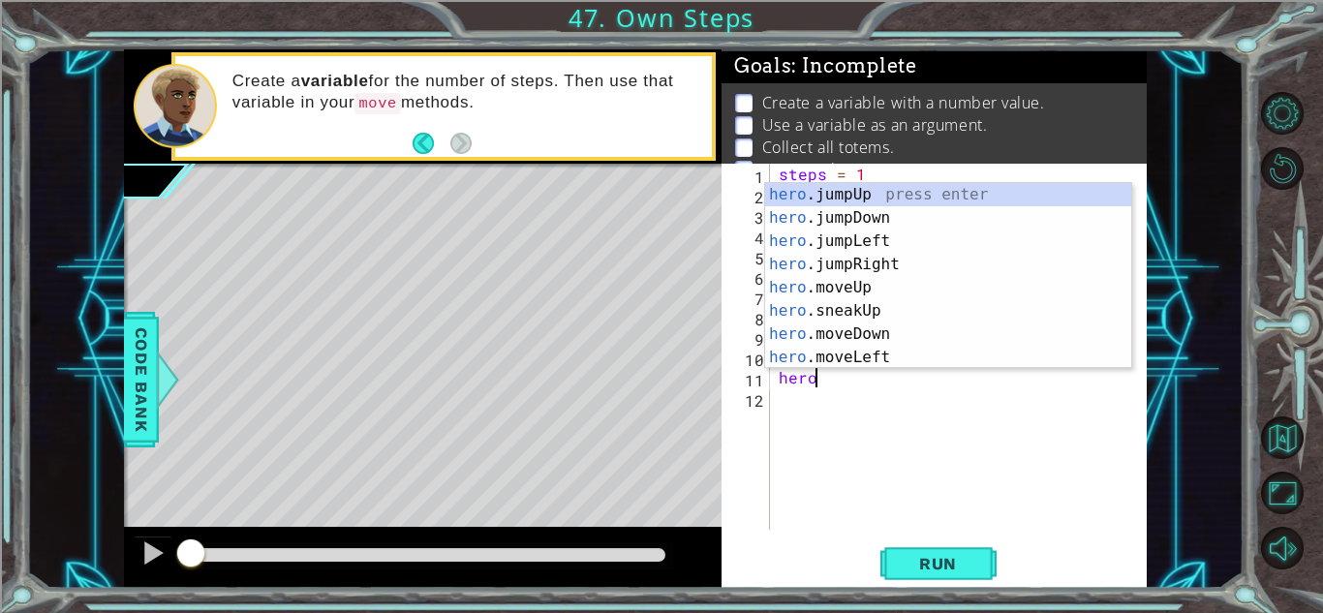
scroll to position [0, 1]
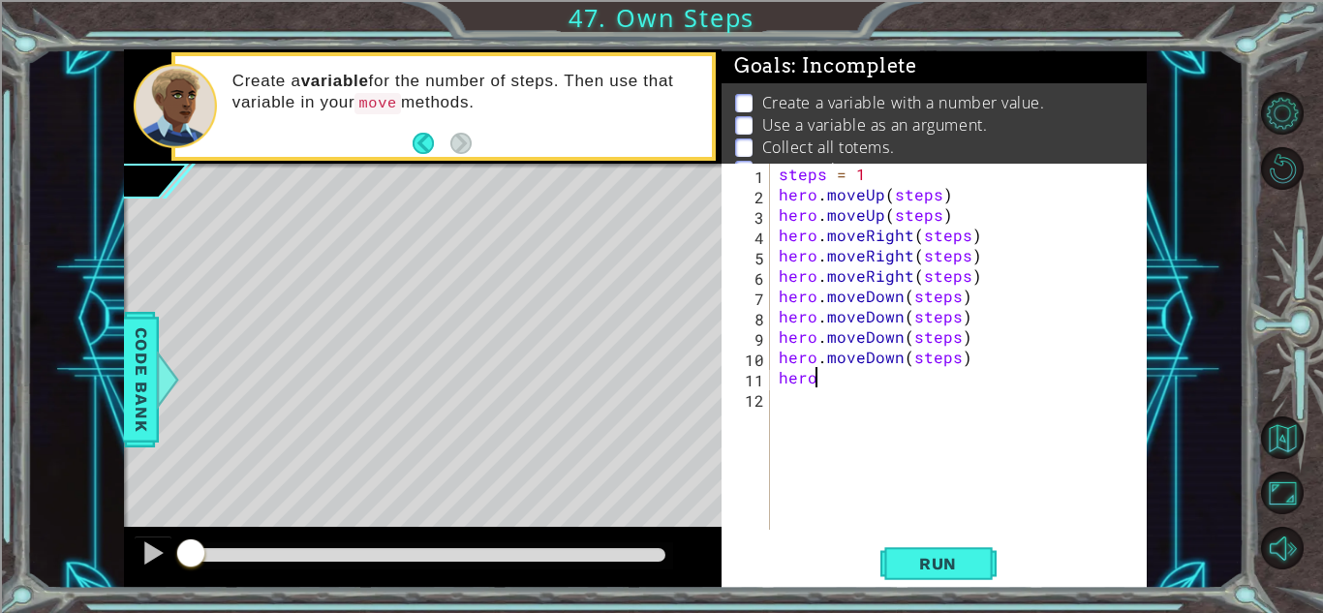
click at [946, 382] on div "steps = 1 hero . moveUp ( steps ) hero . moveUp ( steps ) hero . moveRight ( st…" at bounding box center [963, 367] width 377 height 407
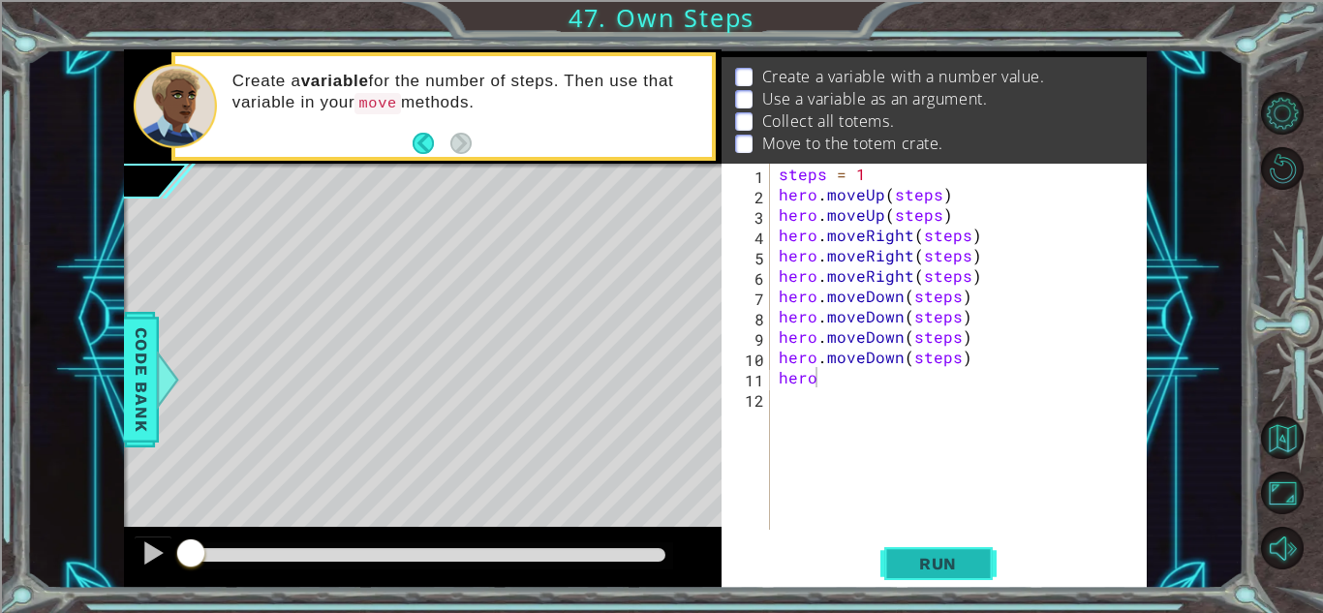
click at [937, 554] on span "Run" at bounding box center [937, 563] width 76 height 19
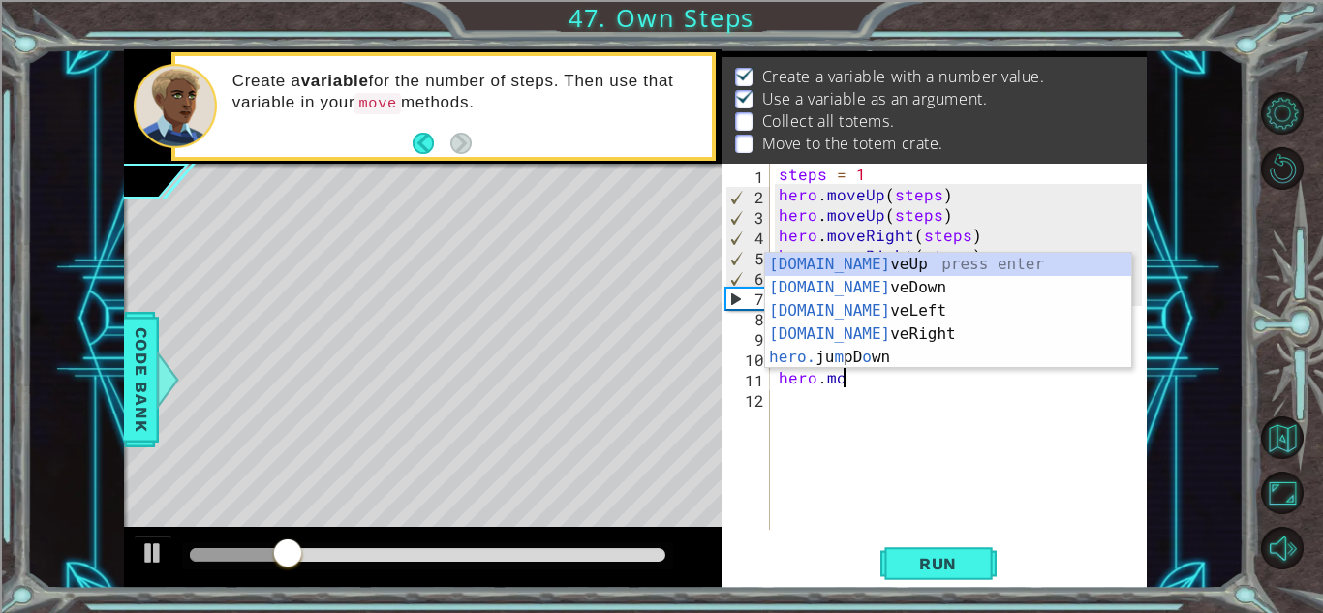
scroll to position [0, 3]
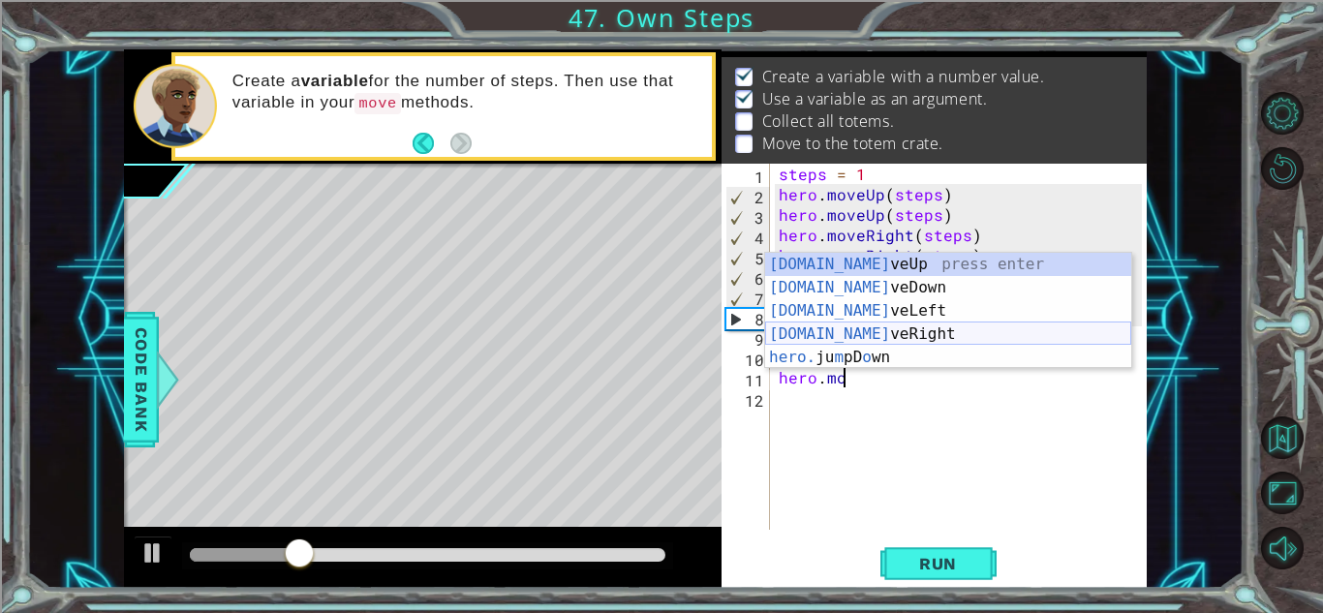
click at [866, 342] on div "[DOMAIN_NAME] veUp press enter [DOMAIN_NAME] veDown press enter [DOMAIN_NAME] v…" at bounding box center [948, 334] width 366 height 163
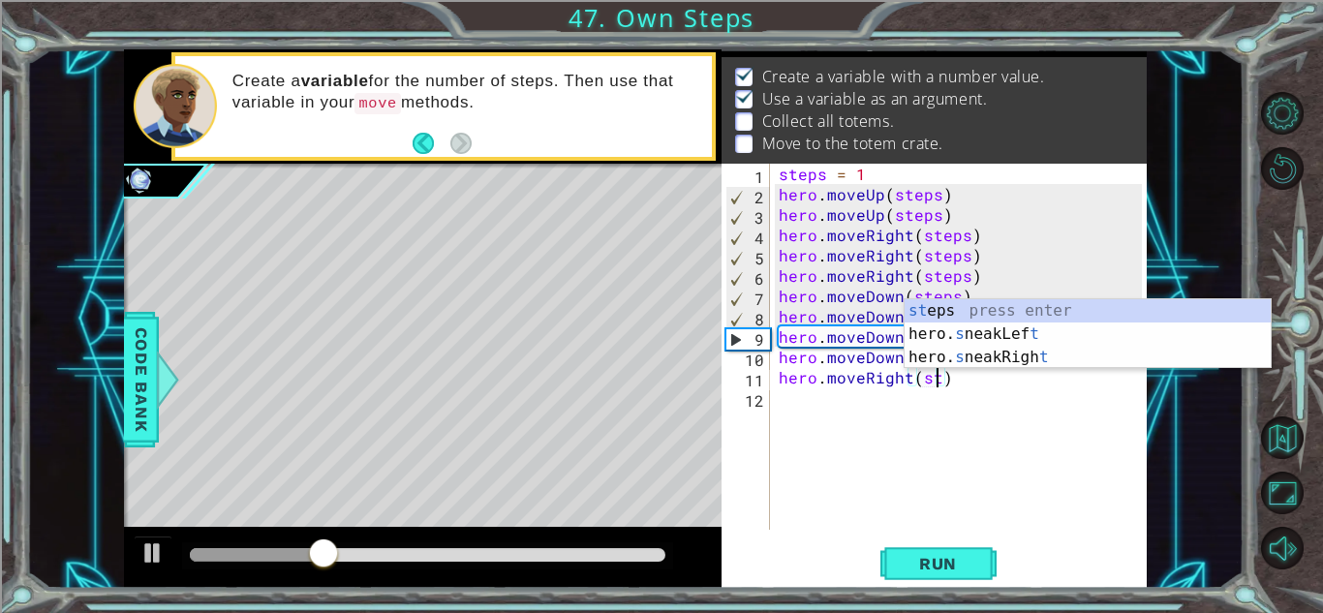
scroll to position [0, 11]
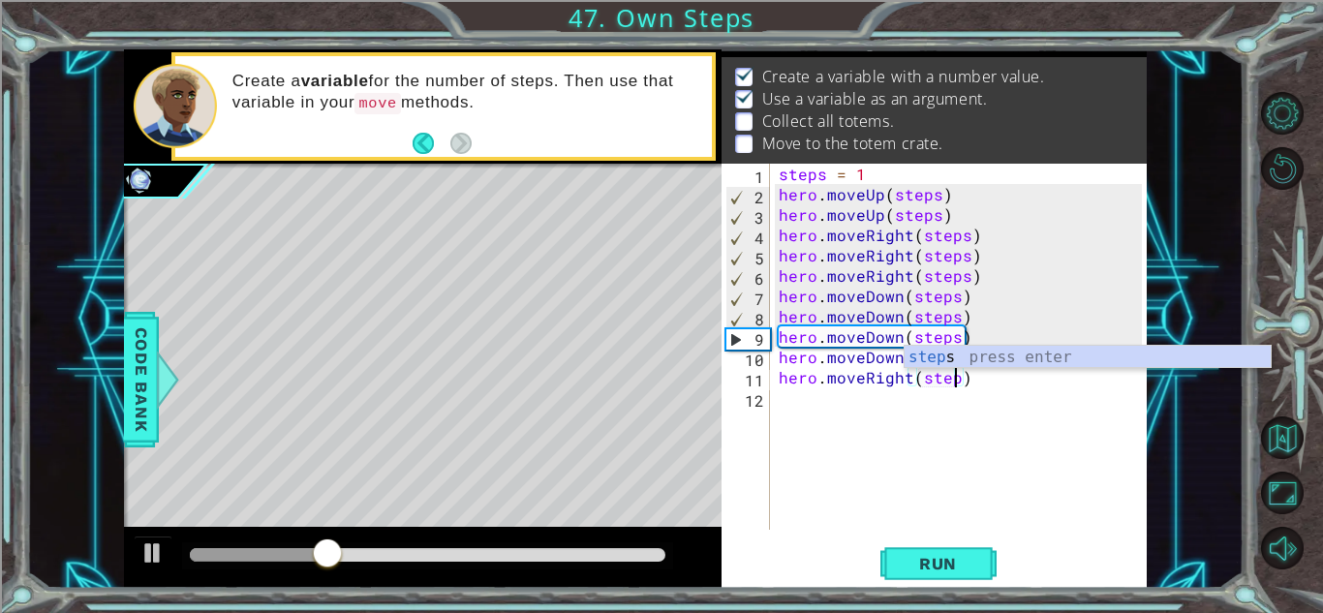
type textarea "hero.moveRight(steps)"
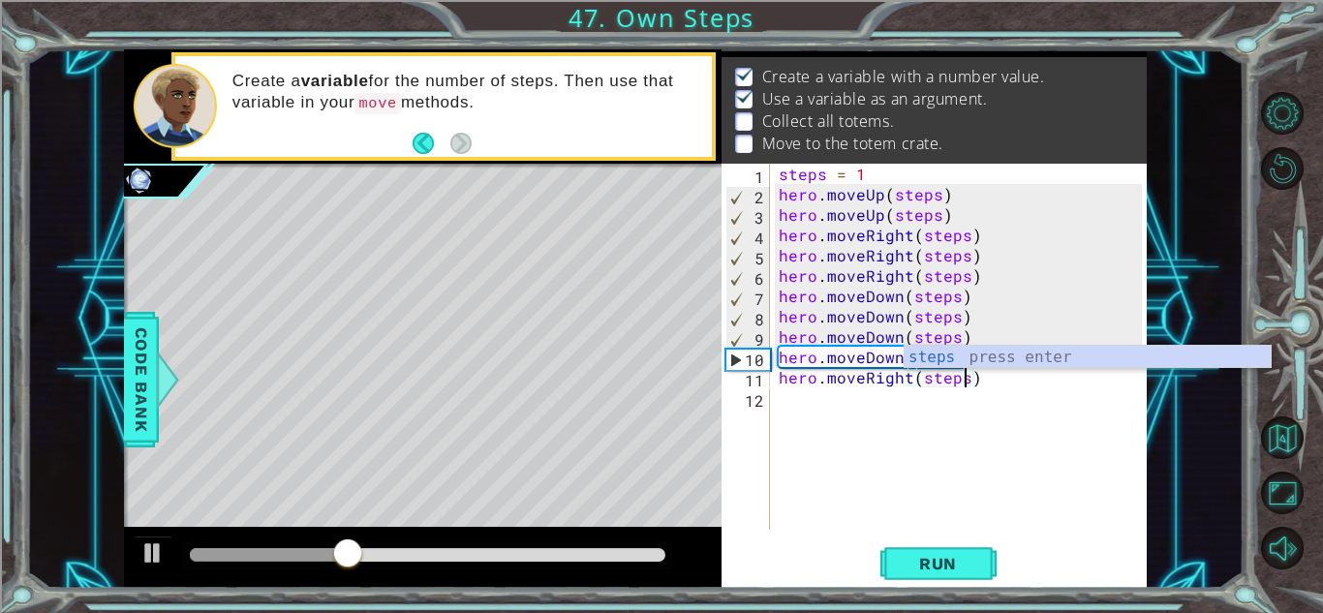
click at [986, 385] on div "steps = 1 hero . moveUp ( steps ) hero . moveUp ( steps ) hero . moveRight ( st…" at bounding box center [963, 367] width 377 height 407
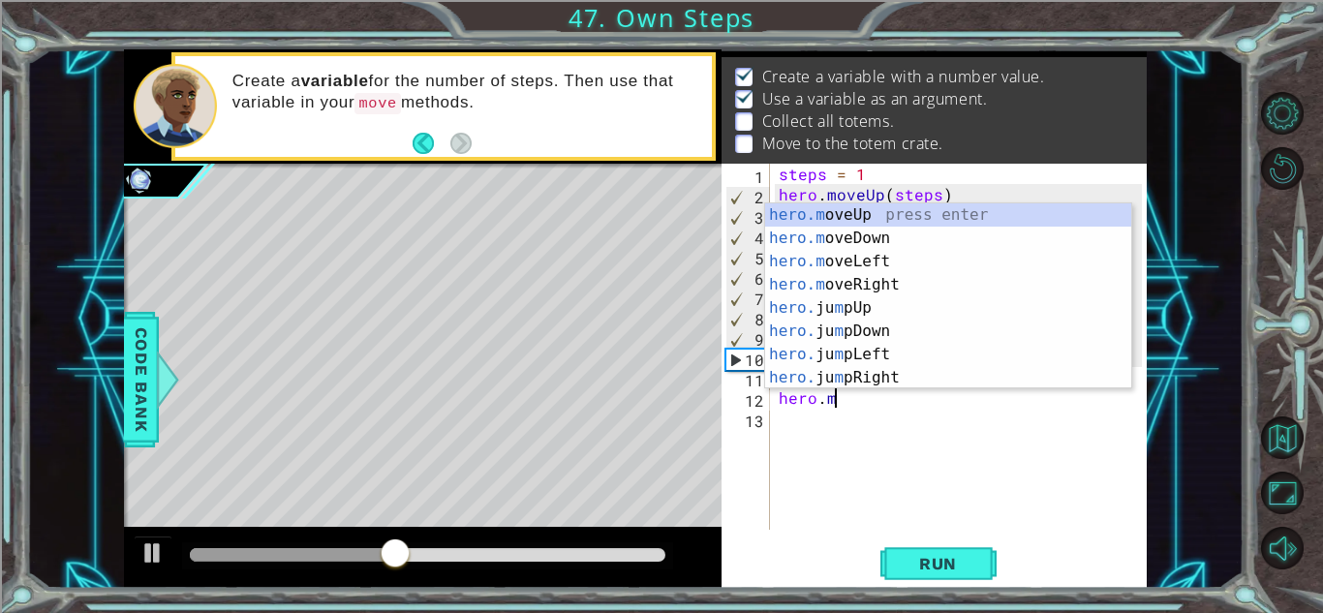
scroll to position [0, 3]
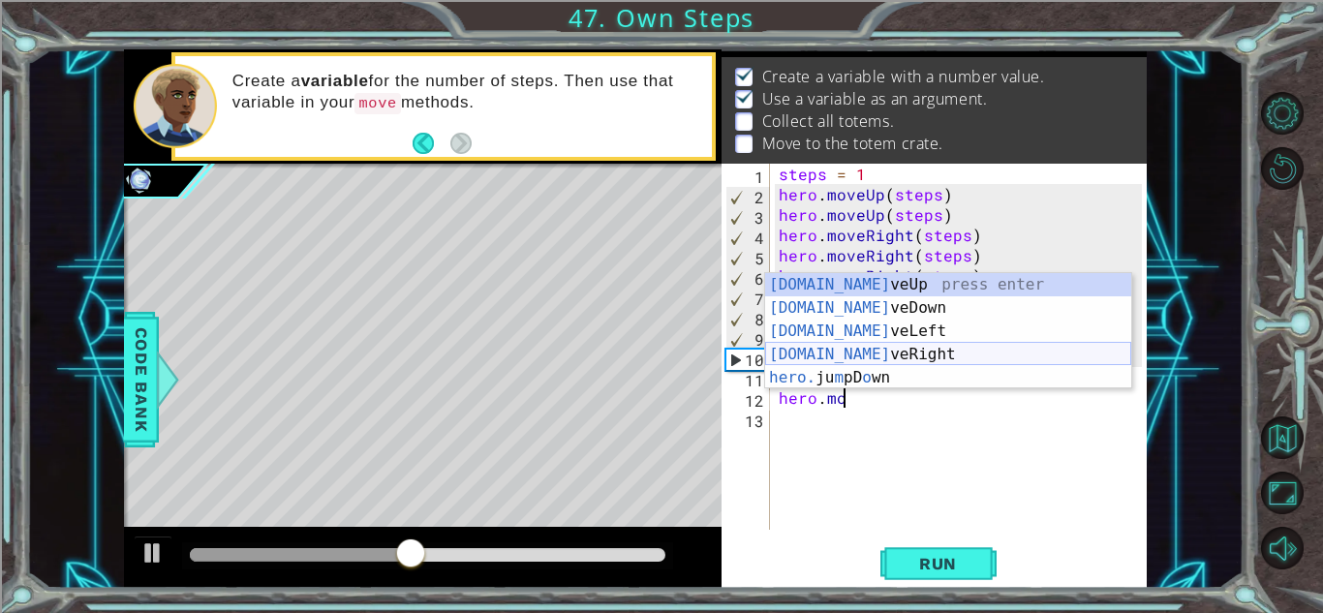
click at [892, 358] on div "[DOMAIN_NAME] veUp press enter [DOMAIN_NAME] veDown press enter [DOMAIN_NAME] v…" at bounding box center [948, 354] width 366 height 163
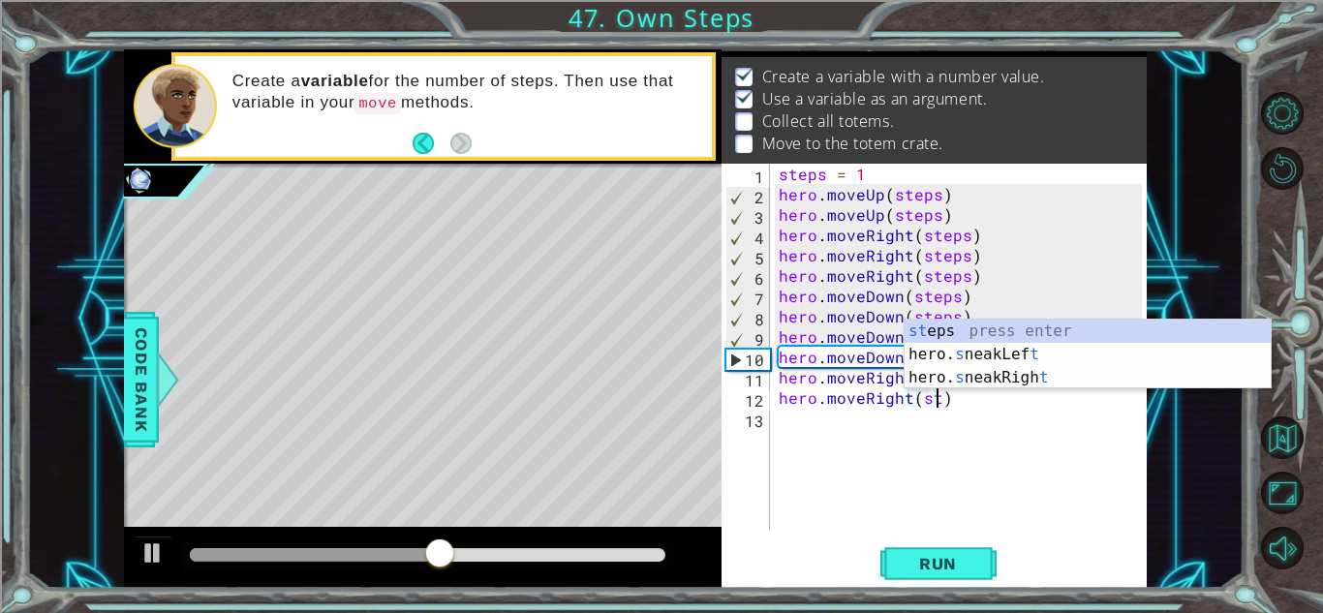
scroll to position [0, 11]
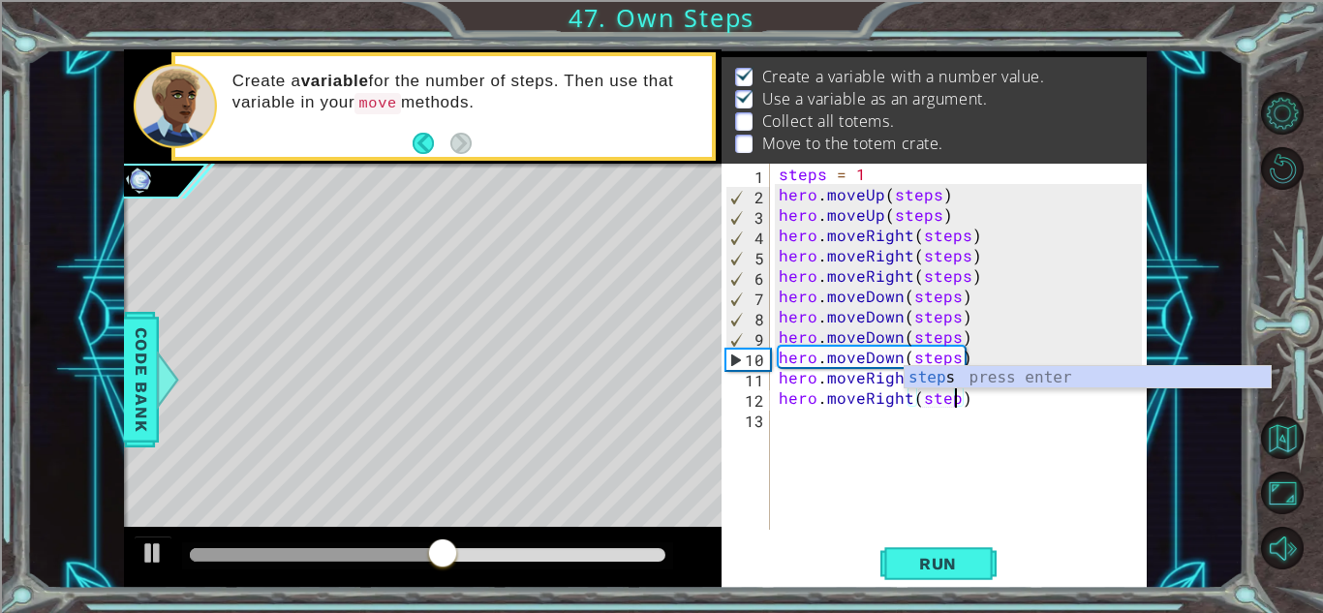
type textarea "hero.moveRight(steps)"
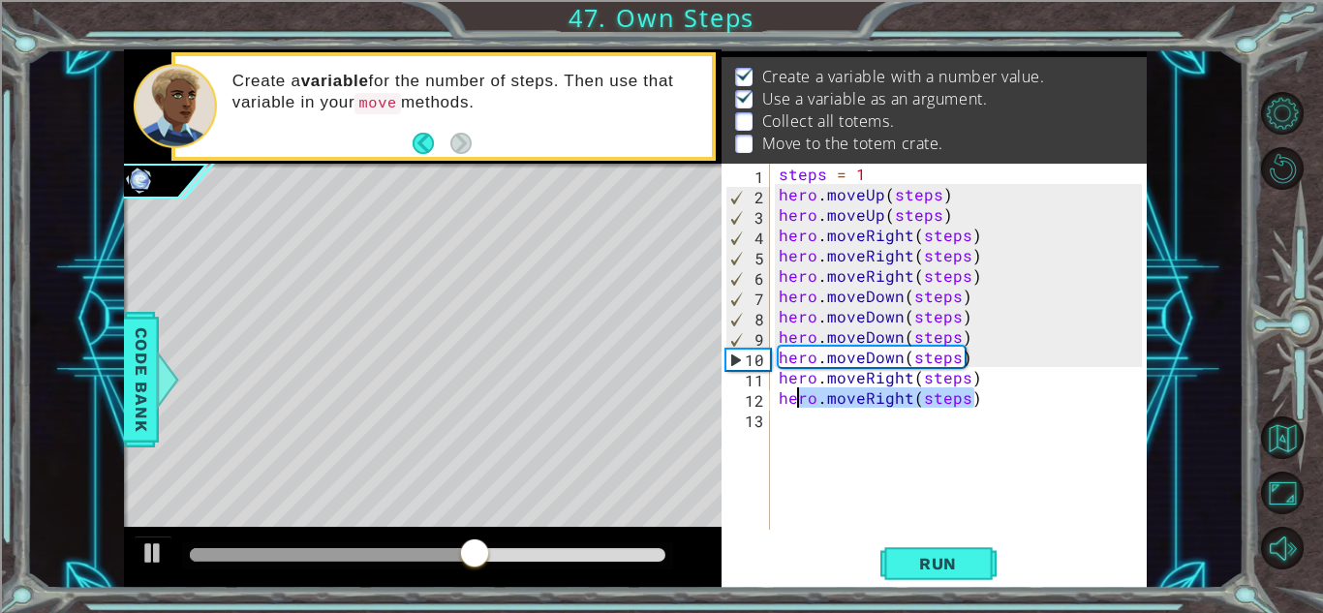
drag, startPoint x: 980, startPoint y: 402, endPoint x: 760, endPoint y: 401, distance: 219.8
click at [760, 401] on div "hero.moveRight(steps) 1 2 3 4 5 6 7 8 9 10 11 12 13 steps = 1 hero . moveUp ( s…" at bounding box center [931, 347] width 420 height 366
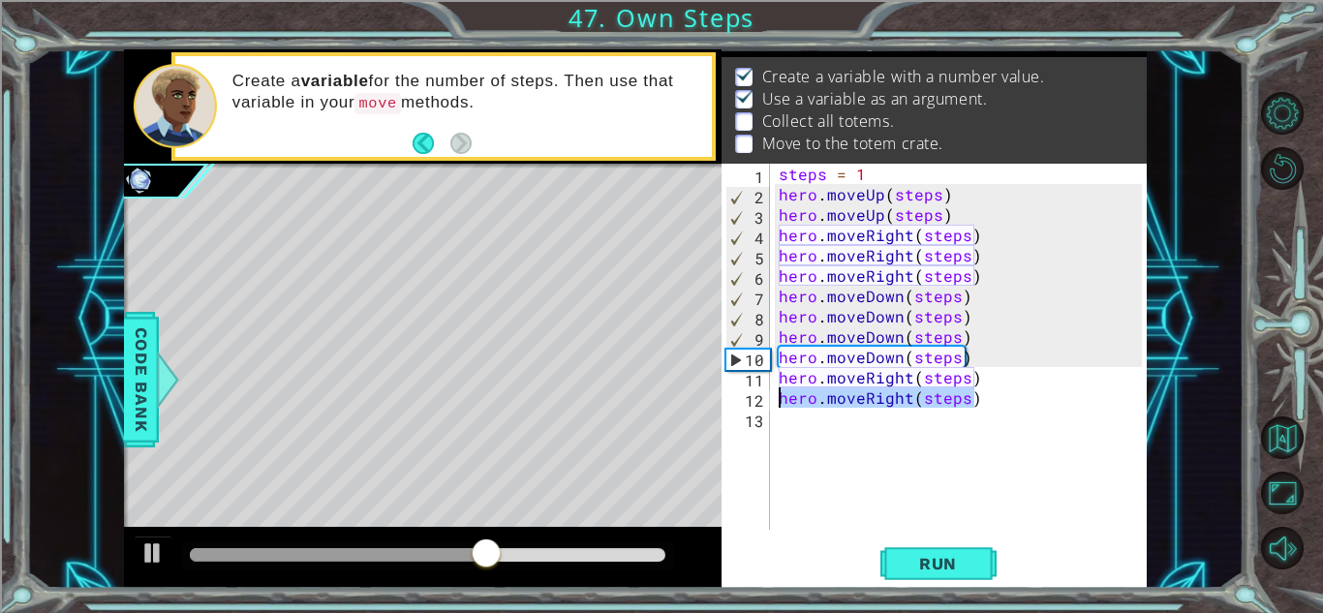
click at [806, 418] on div "steps = 1 hero . moveUp ( steps ) hero . moveUp ( steps ) hero . moveRight ( st…" at bounding box center [963, 367] width 377 height 407
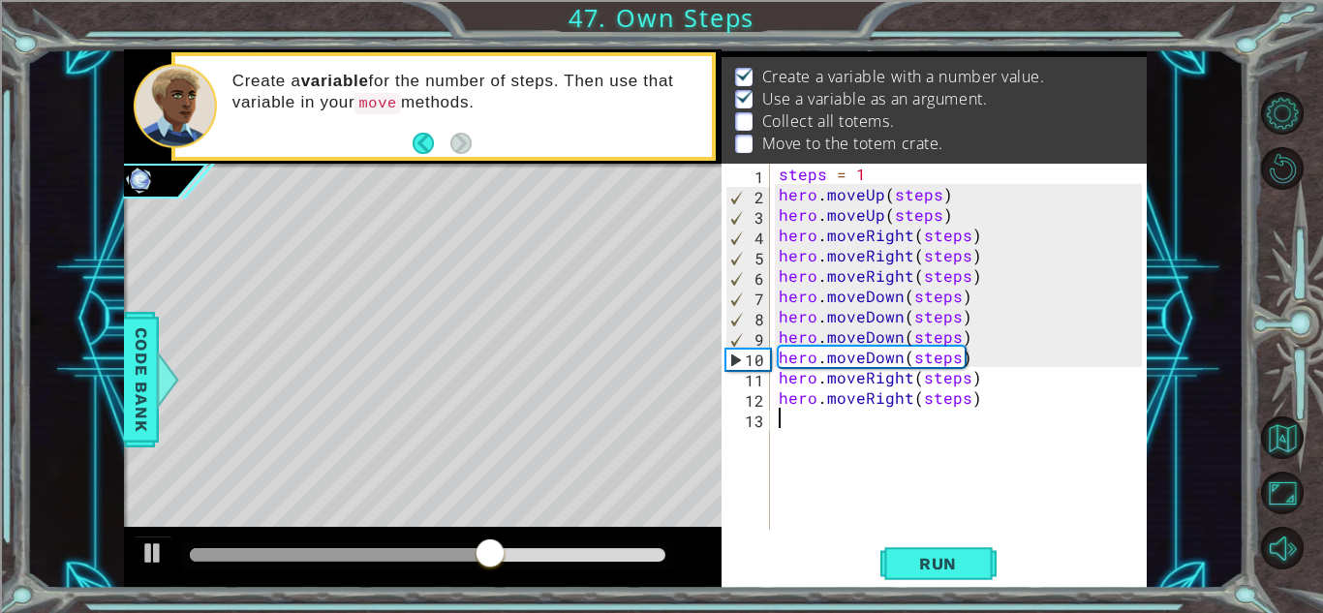
scroll to position [0, 0]
type textarea "v"
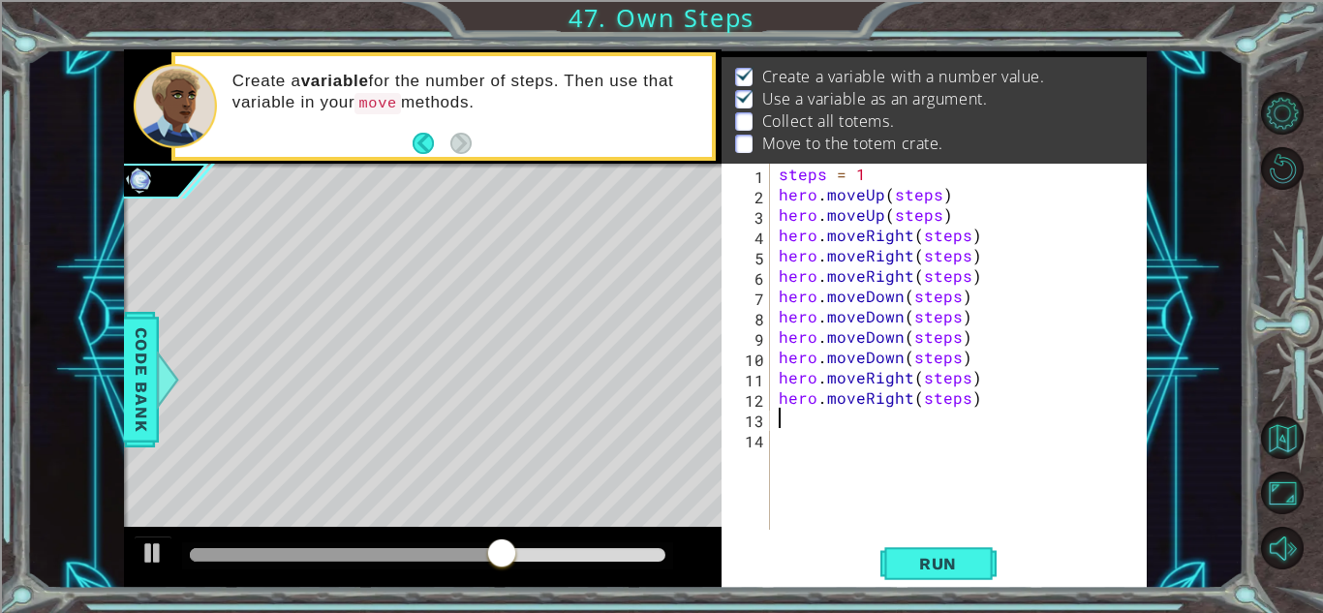
paste textarea "hero.moveRight(steps)"
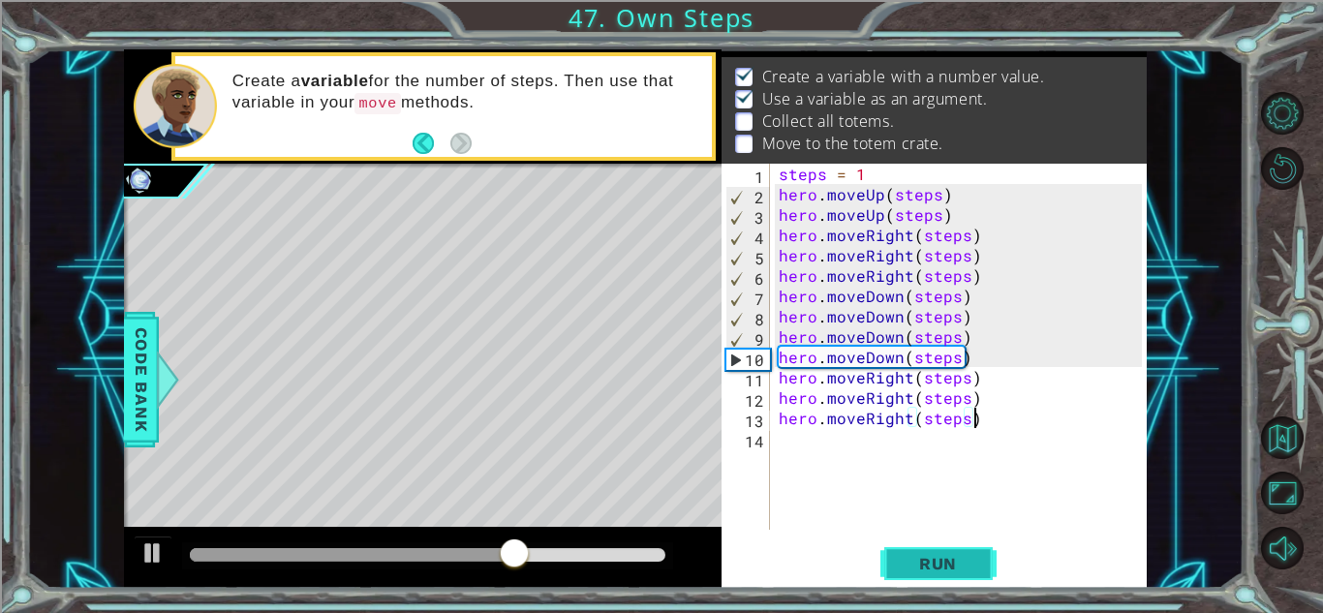
type textarea "hero.moveRight(steps)"
click at [918, 563] on span "Run" at bounding box center [937, 563] width 76 height 19
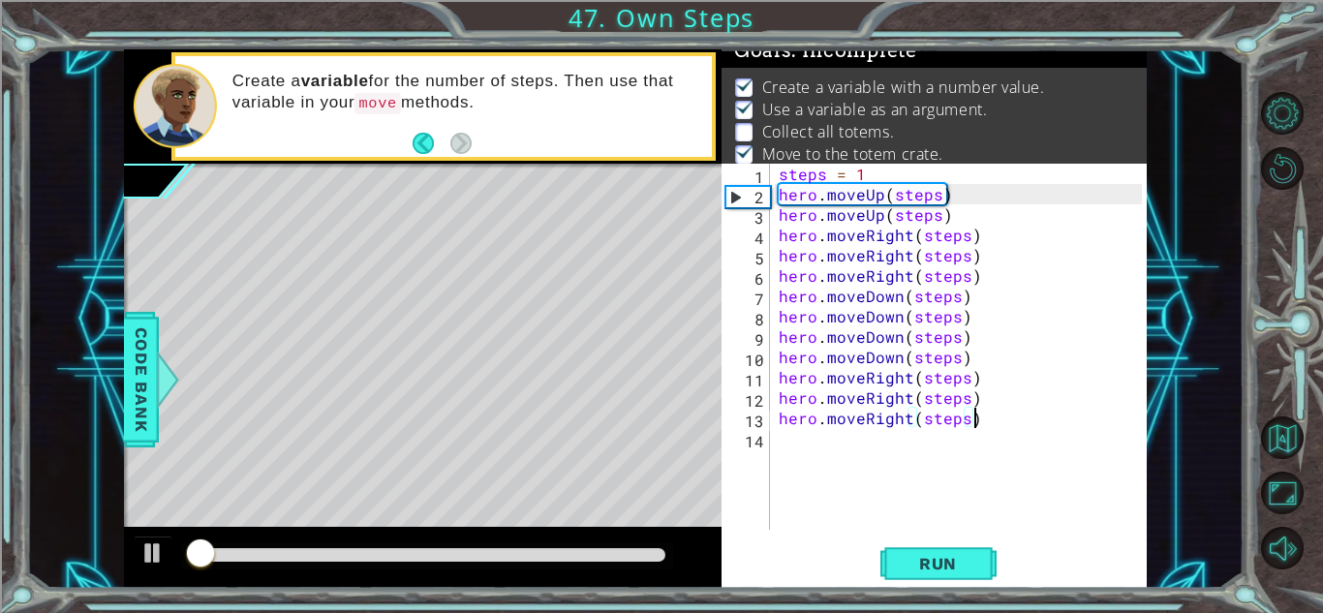
scroll to position [14, 0]
click at [539, 544] on div at bounding box center [427, 555] width 491 height 27
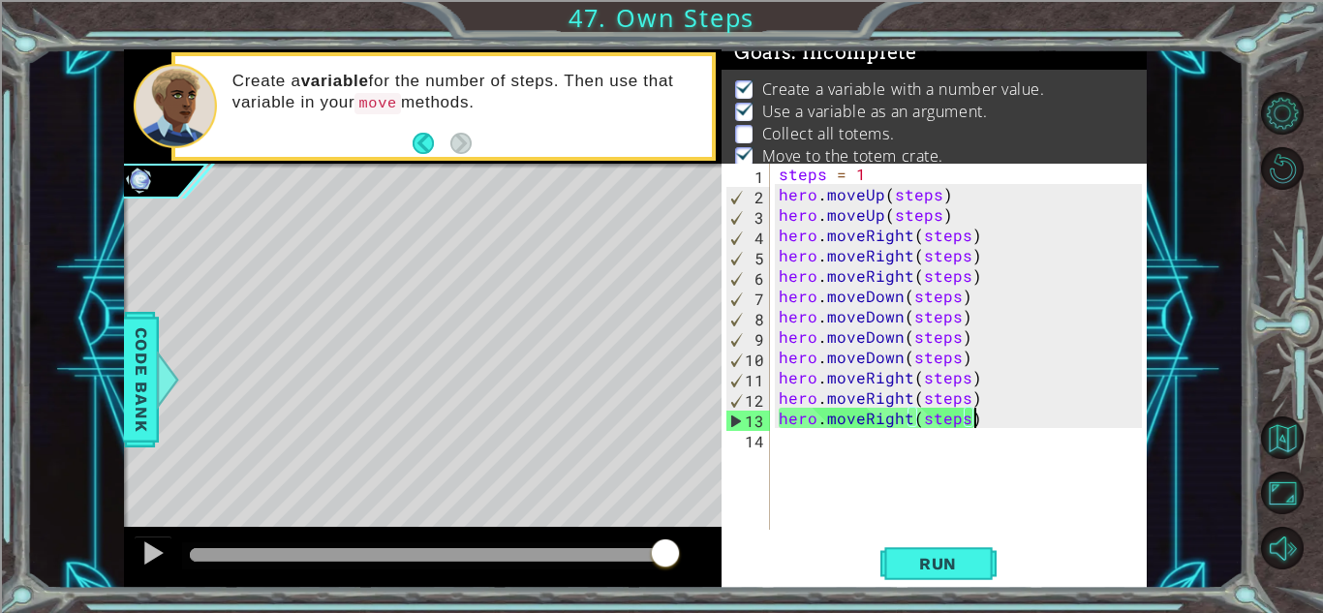
drag, startPoint x: 544, startPoint y: 549, endPoint x: 798, endPoint y: 547, distance: 253.7
click at [798, 547] on div "1 ההההההההההההההההההההההההההההההההההההההההההההההההההההההההההההההההההההההההההההה…" at bounding box center [635, 318] width 1022 height 539
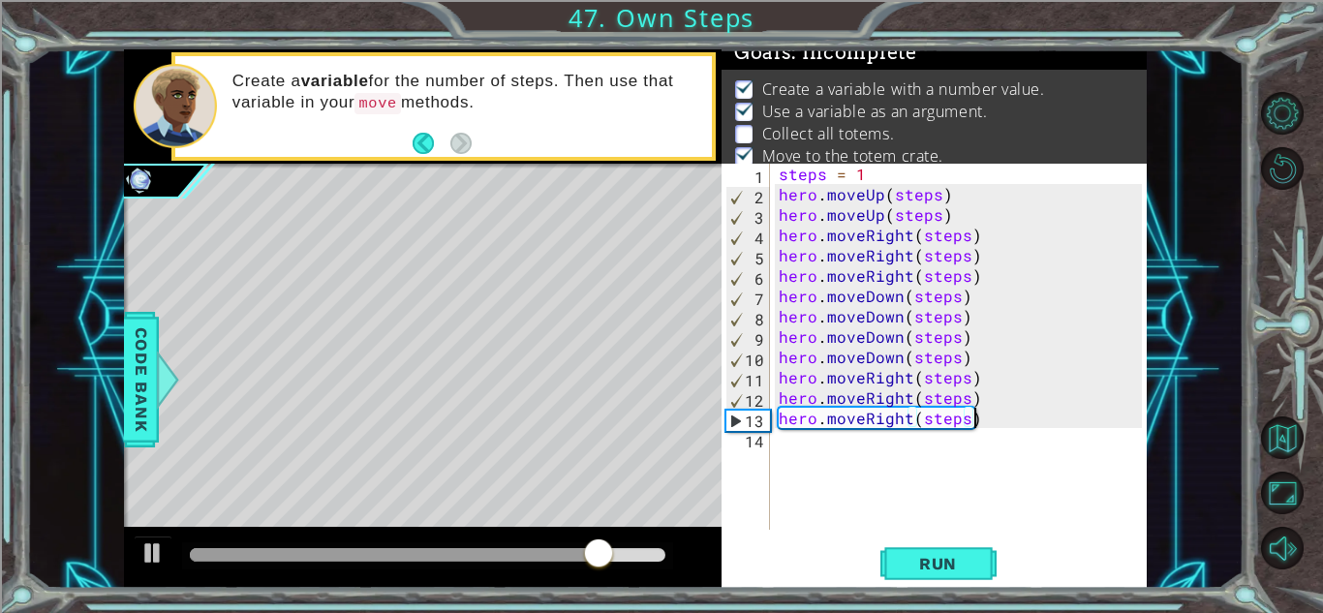
click at [978, 279] on div "steps = 1 hero . moveUp ( steps ) hero . moveUp ( steps ) hero . moveRight ( st…" at bounding box center [963, 367] width 377 height 407
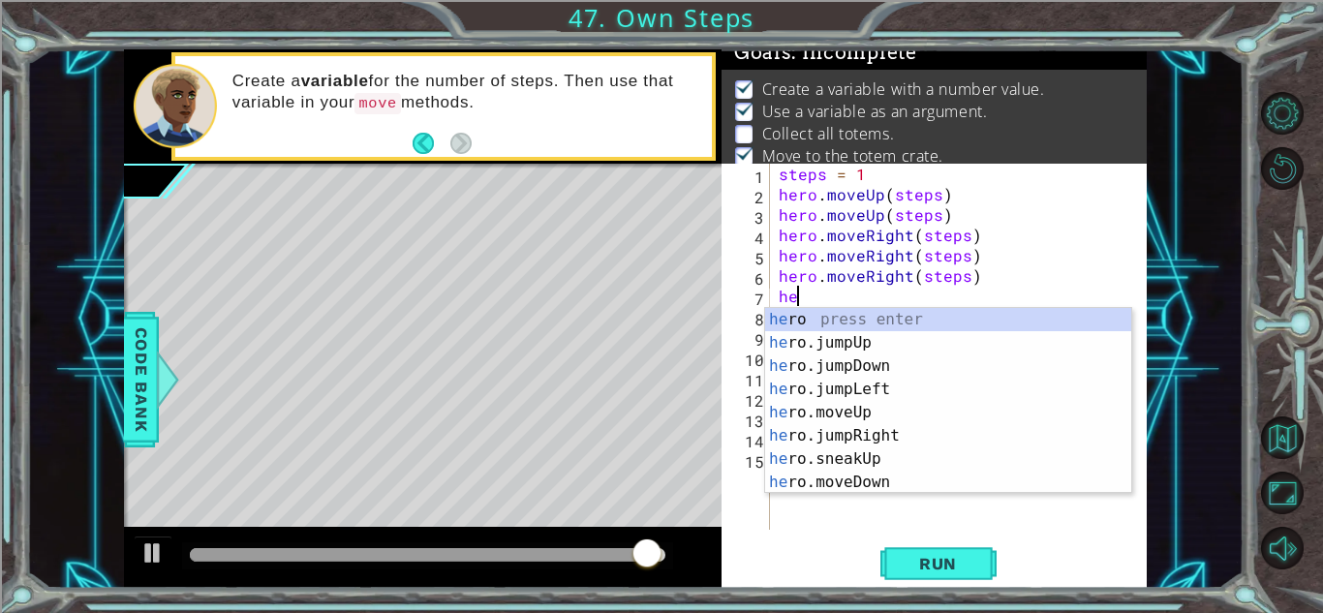
scroll to position [0, 1]
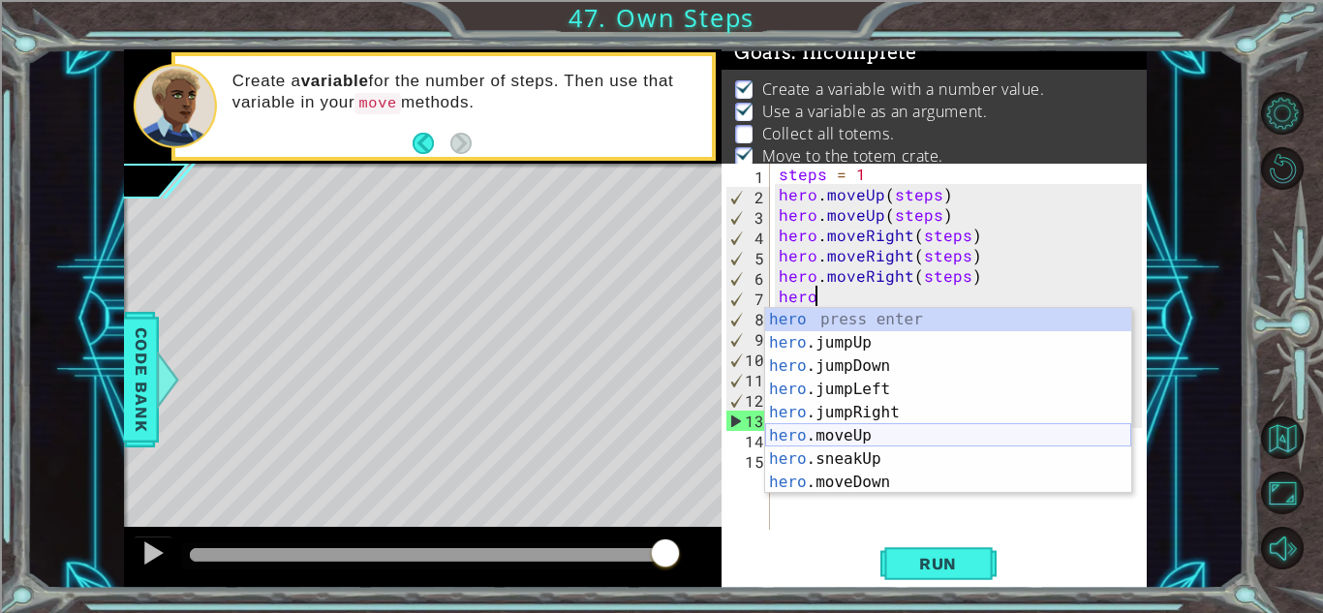
click at [897, 433] on div "hero press enter hero .jumpUp press enter hero .jumpDown press enter hero .jump…" at bounding box center [948, 424] width 366 height 232
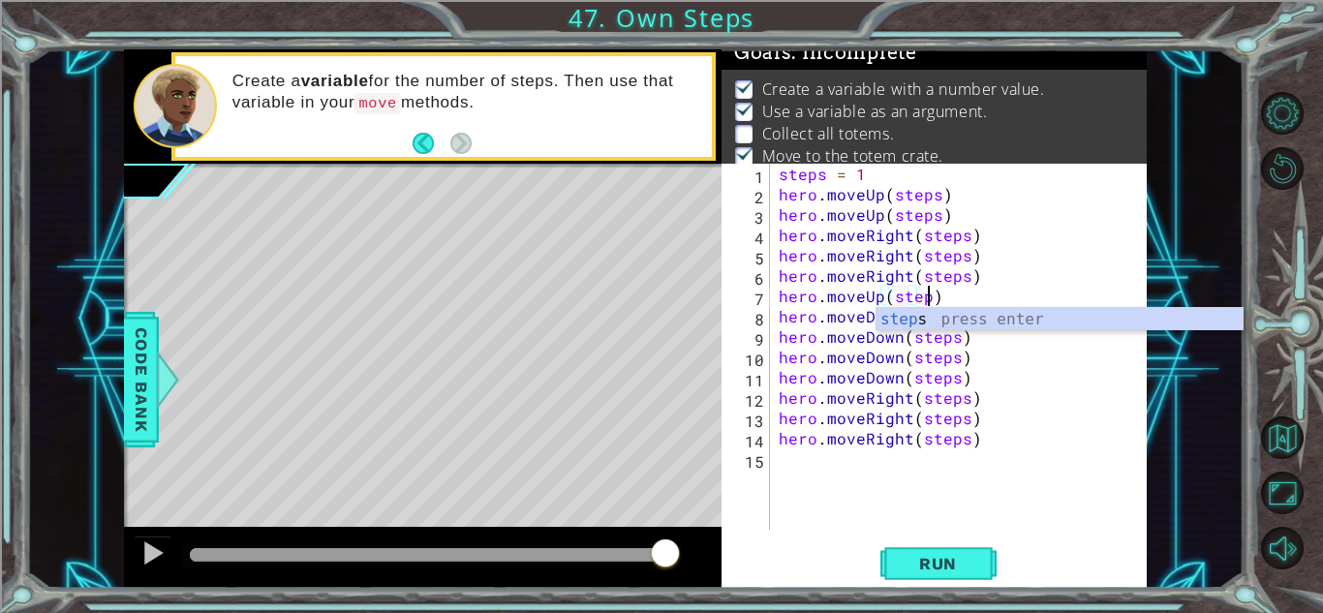
scroll to position [0, 9]
type textarea "hero.moveUp(steps)"
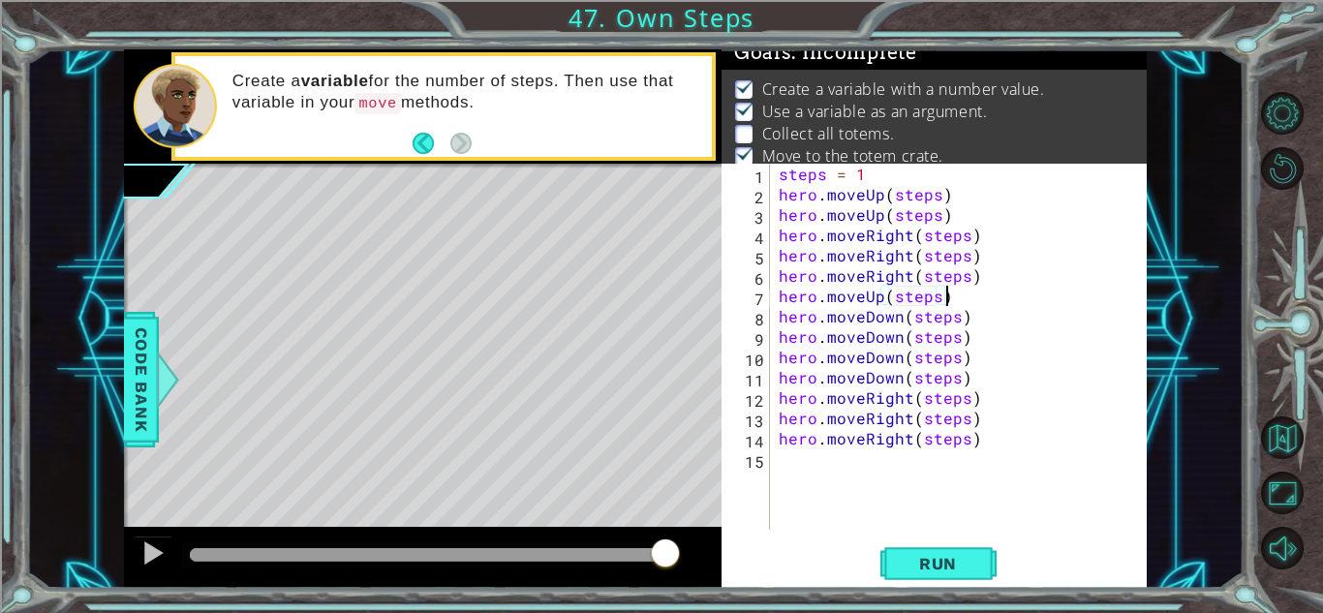
click at [949, 300] on div "steps = 1 hero . moveUp ( steps ) hero . moveUp ( steps ) hero . moveRight ( st…" at bounding box center [963, 367] width 377 height 407
type textarea "j"
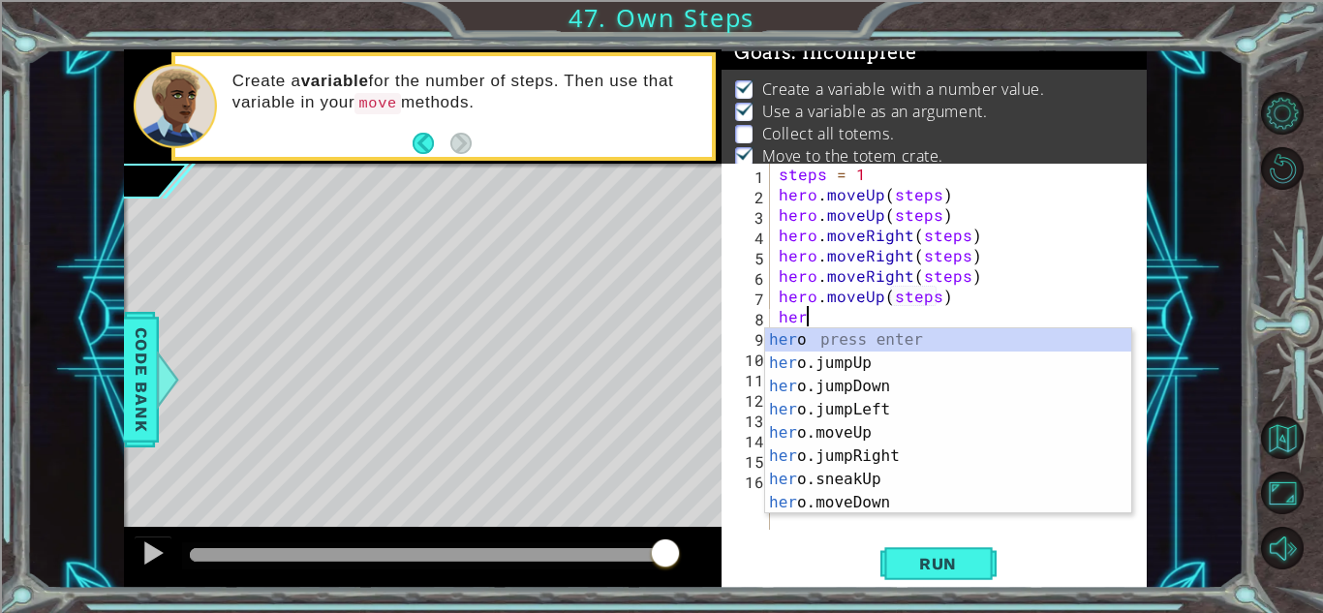
scroll to position [0, 1]
click at [920, 494] on div "hero press enter hero .jumpUp press enter hero .jumpDown press enter hero .jump…" at bounding box center [948, 444] width 366 height 232
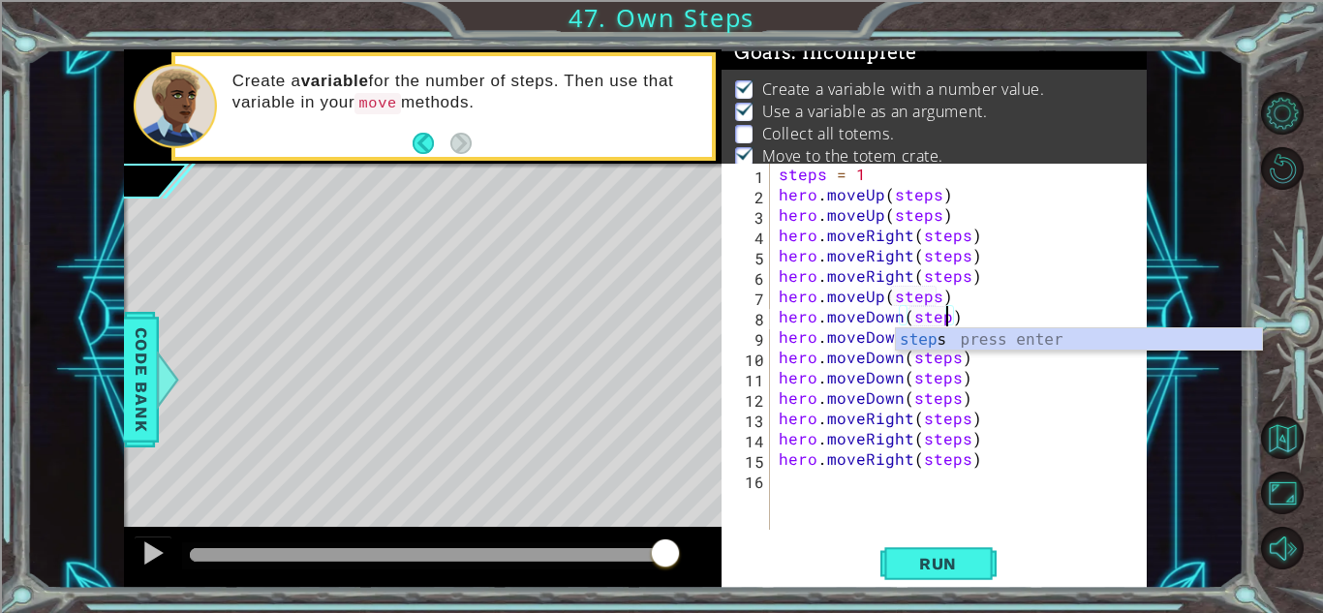
scroll to position [0, 11]
click at [927, 566] on span "Run" at bounding box center [937, 563] width 76 height 19
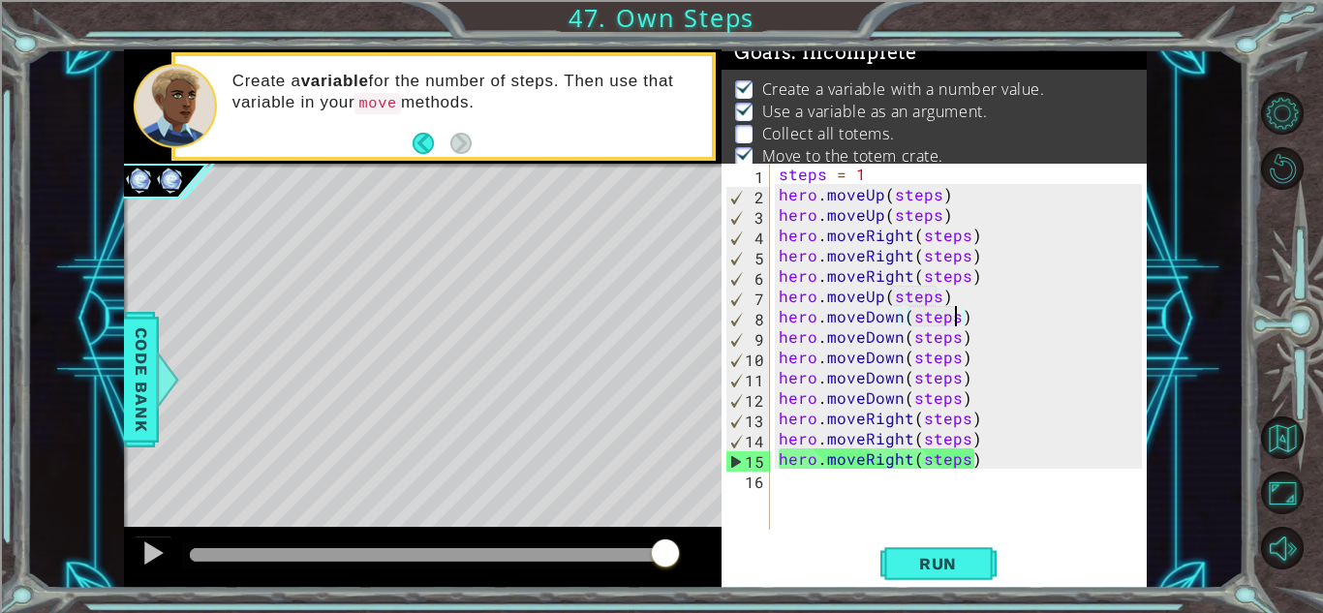
drag, startPoint x: 484, startPoint y: 558, endPoint x: 1120, endPoint y: 593, distance: 637.1
click at [1120, 593] on div "1 ההההההההההההההההההההההההההההההההההההההההההההההההההההההההההההההההההההההההההההה…" at bounding box center [661, 306] width 1323 height 613
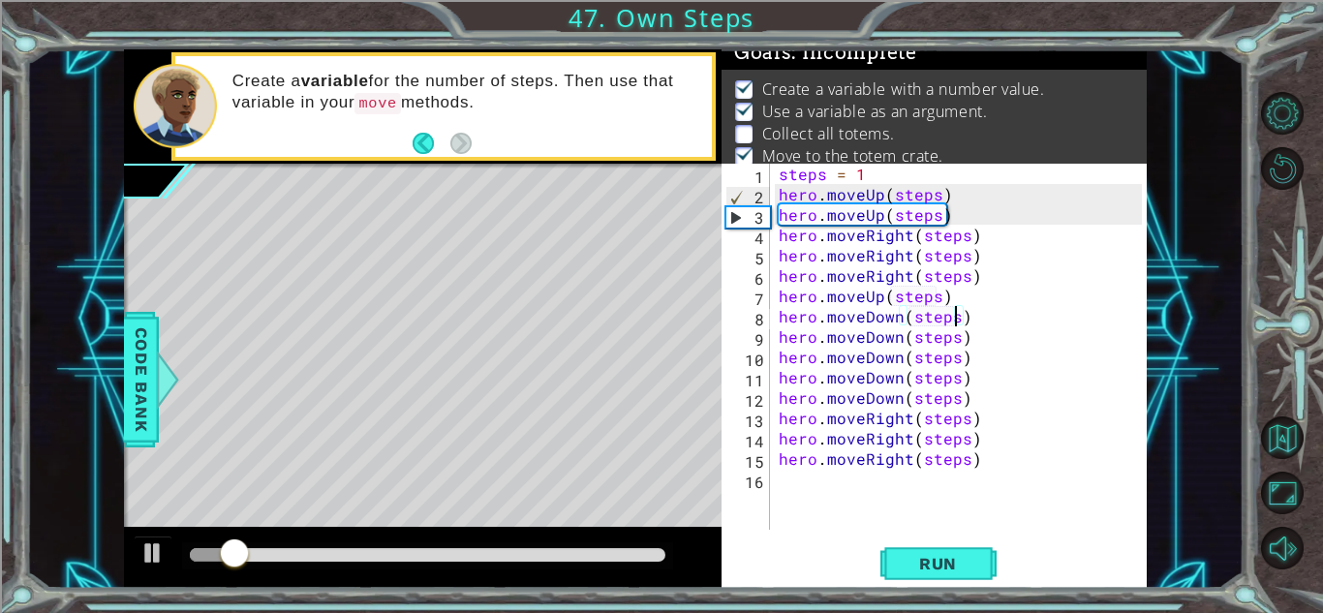
click at [612, 540] on div at bounding box center [422, 558] width 597 height 62
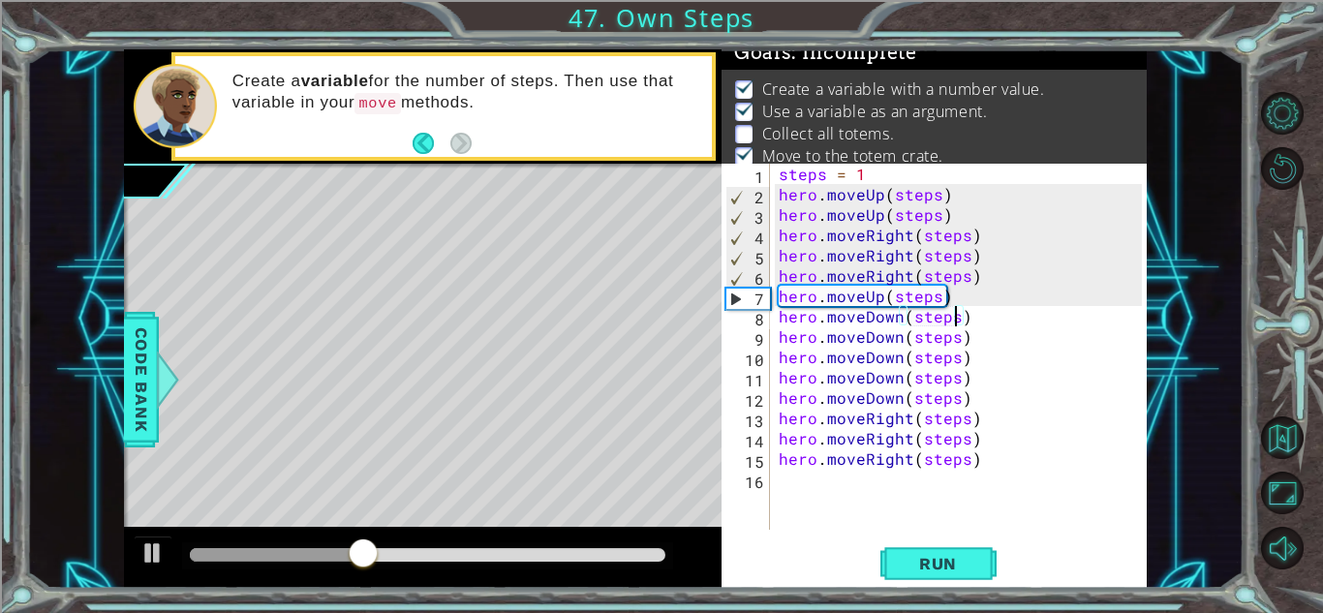
click at [950, 206] on div "steps = 1 hero . moveUp ( steps ) hero . moveUp ( steps ) hero . moveRight ( st…" at bounding box center [963, 367] width 377 height 407
type textarea "hero.moveUp(steps)"
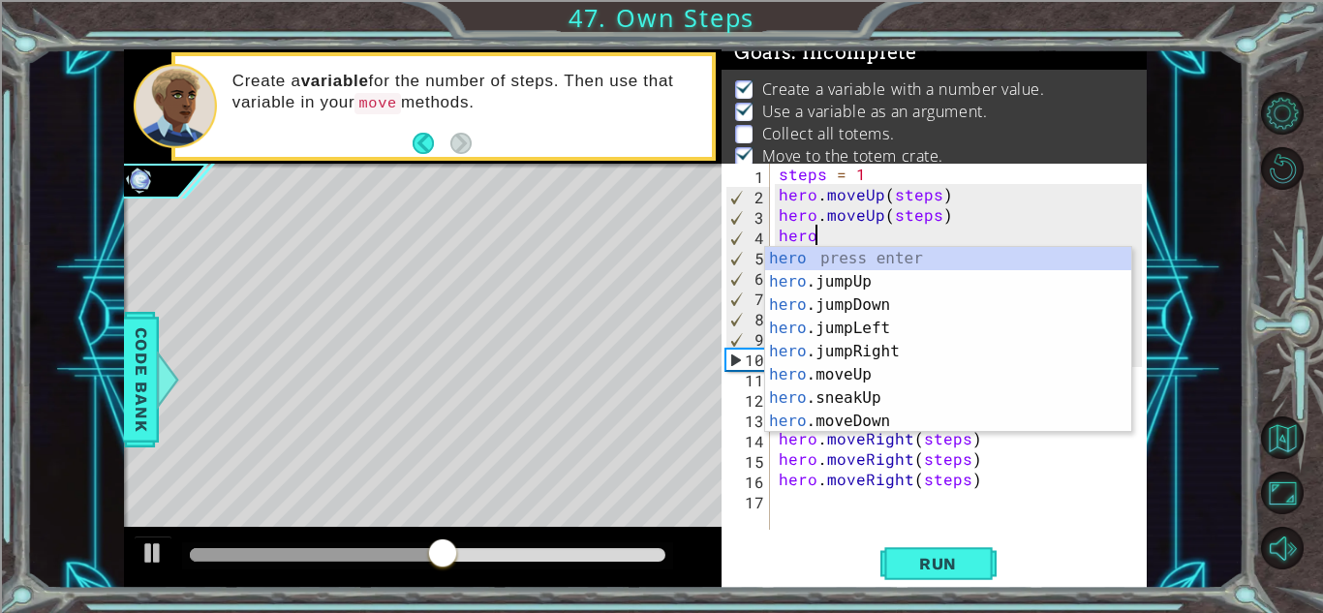
scroll to position [0, 1]
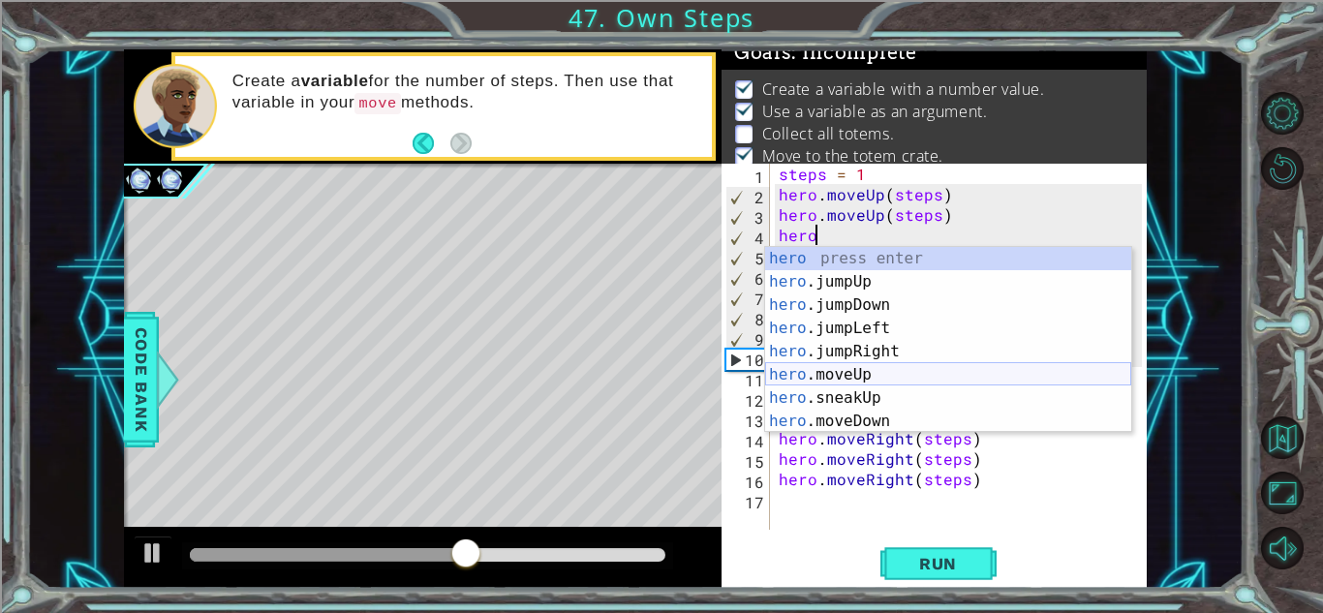
click at [877, 369] on div "hero press enter hero .jumpUp press enter hero .jumpDown press enter hero .jump…" at bounding box center [948, 363] width 366 height 232
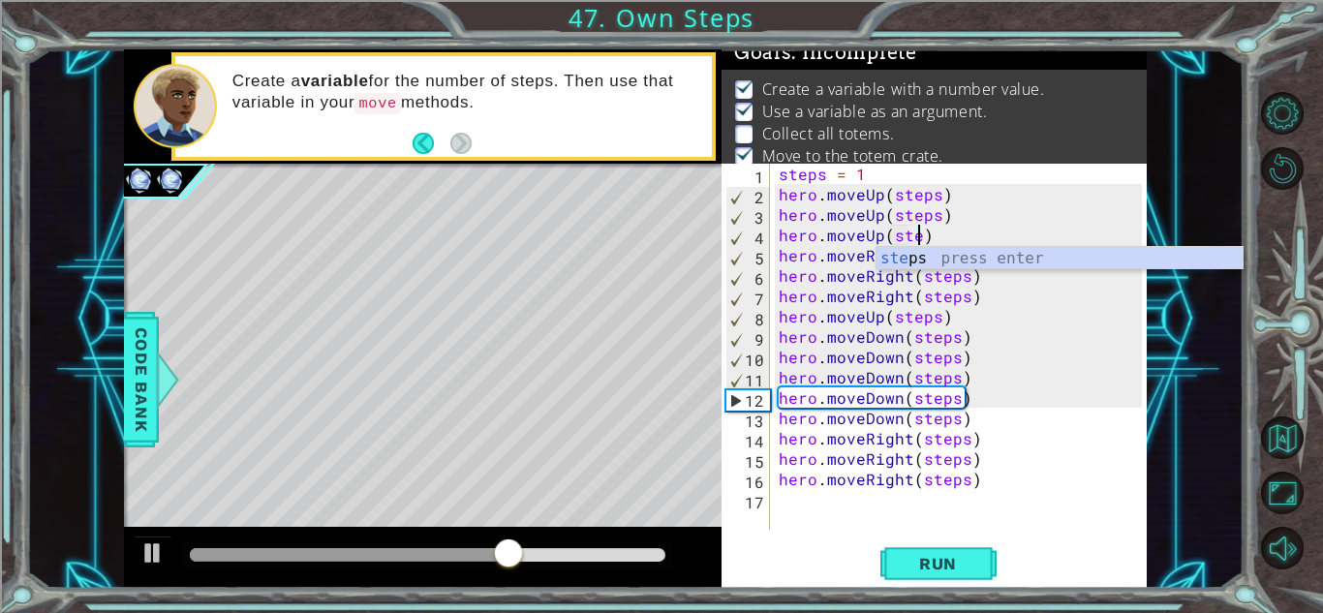
scroll to position [0, 9]
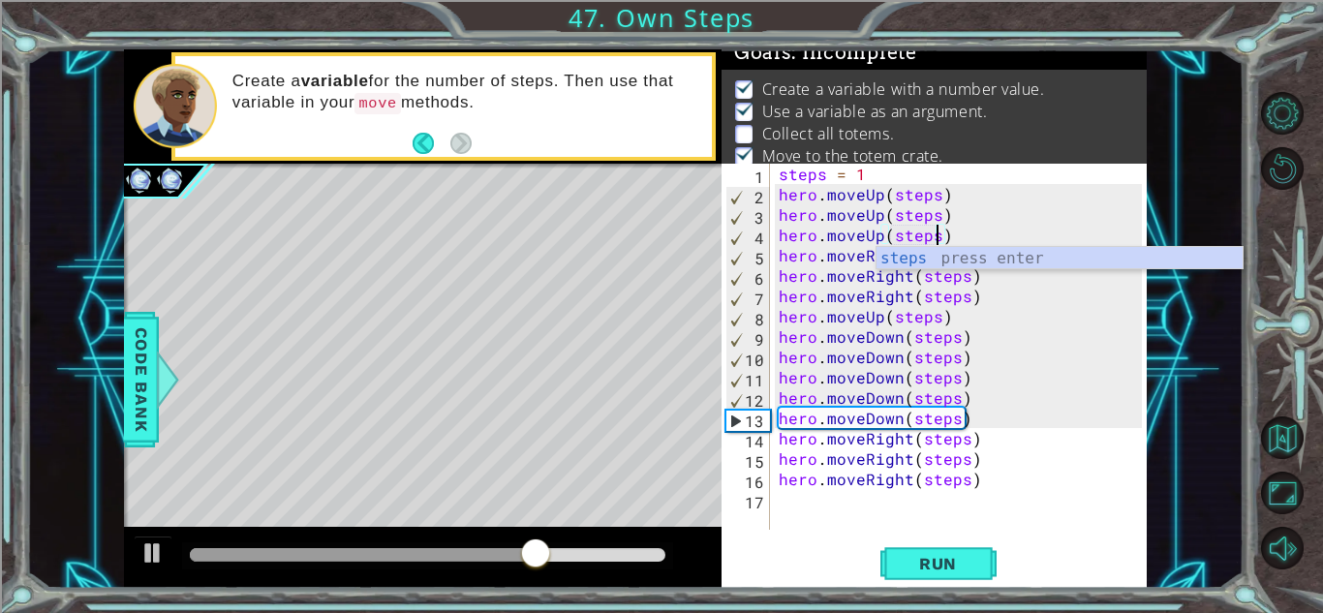
click at [964, 239] on div "steps = 1 hero . moveUp ( steps ) hero . moveUp ( steps ) hero . moveUp ( steps…" at bounding box center [963, 367] width 377 height 407
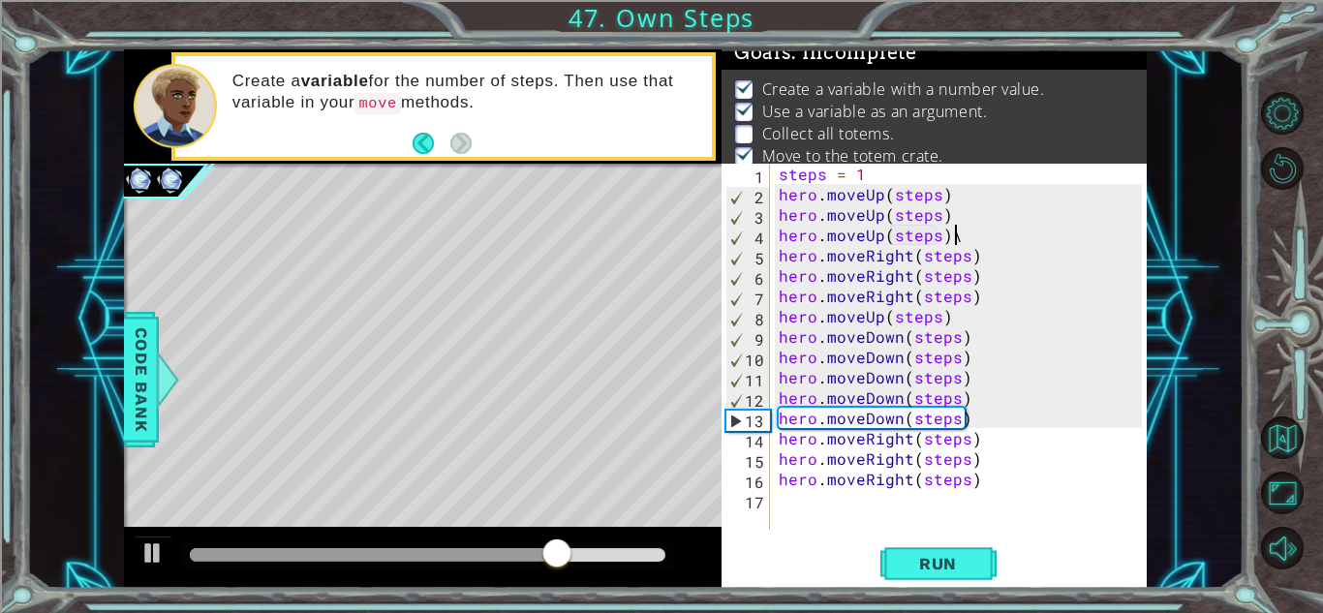
scroll to position [0, 10]
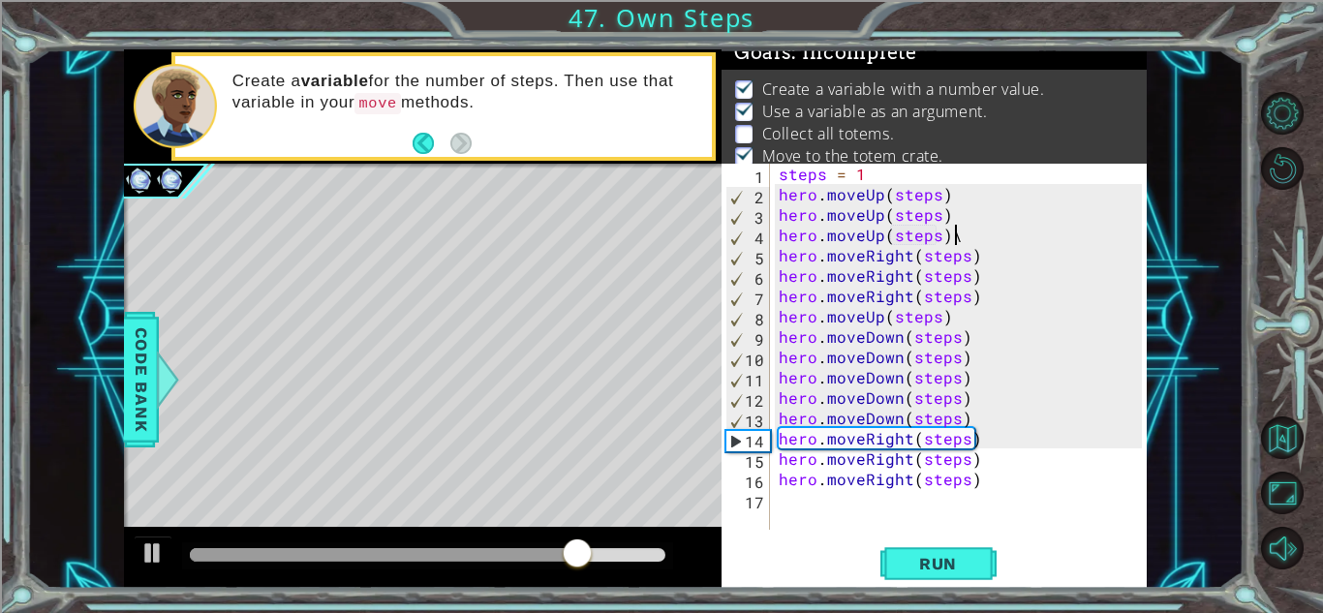
type textarea "hero.moveUp(steps)"
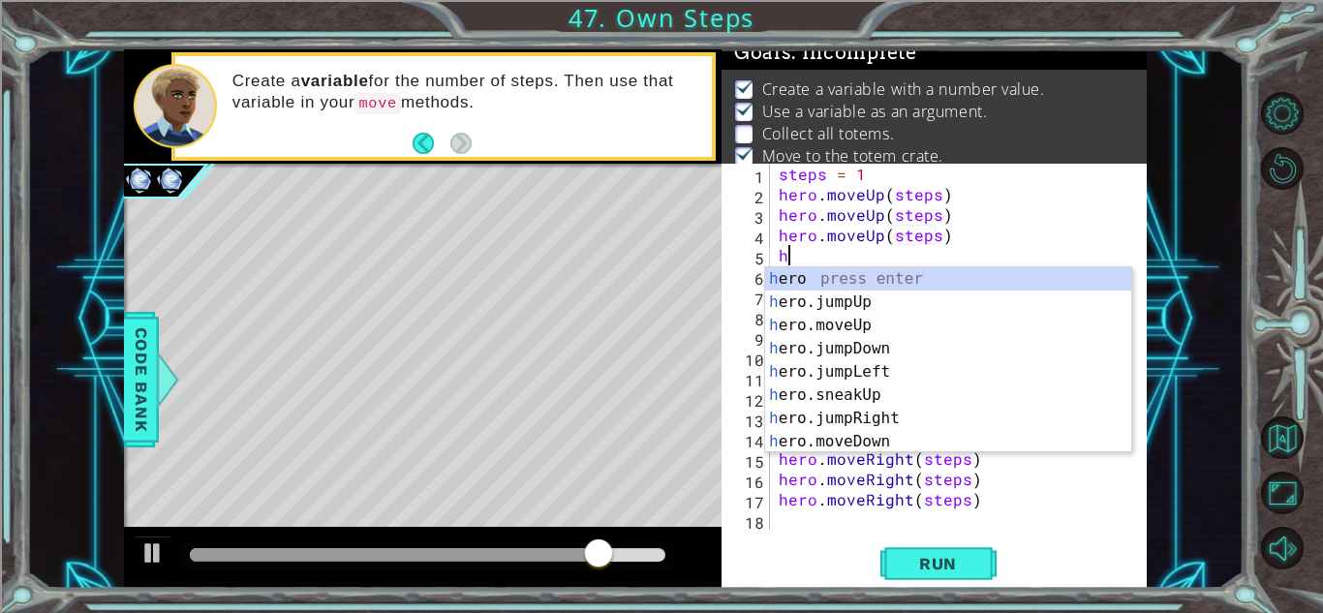
scroll to position [0, 1]
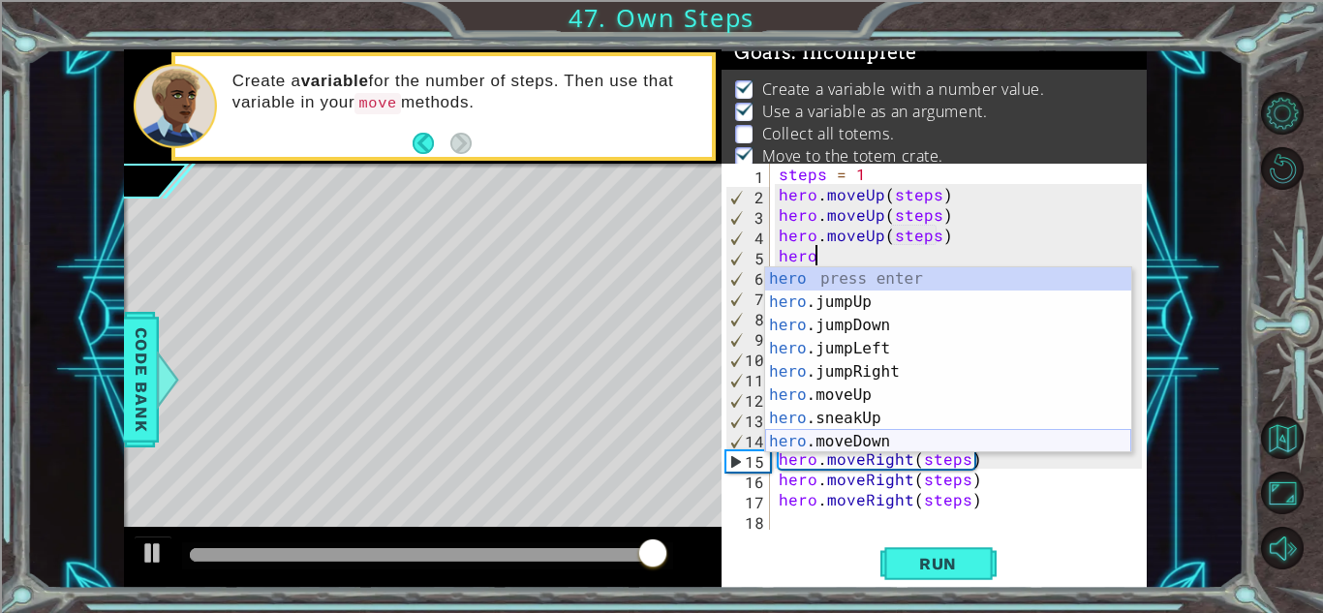
click at [897, 440] on div "hero press enter hero .jumpUp press enter hero .jumpDown press enter hero .jump…" at bounding box center [948, 383] width 366 height 232
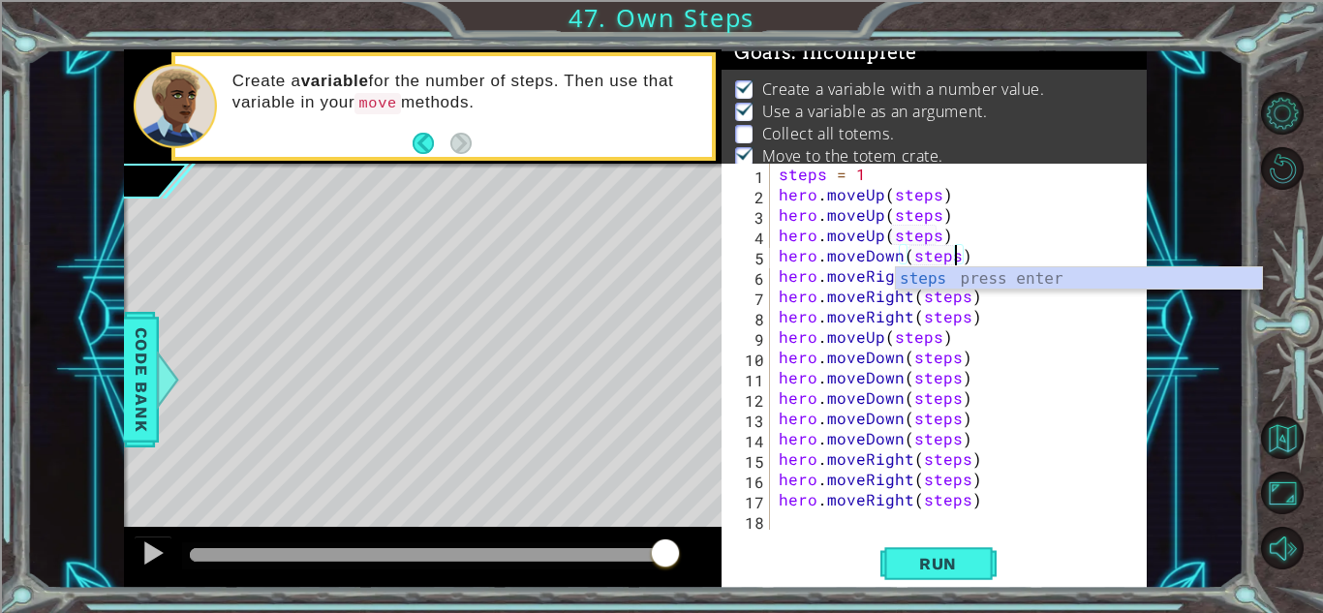
scroll to position [0, 11]
type textarea "hero.moveDown(steps)"
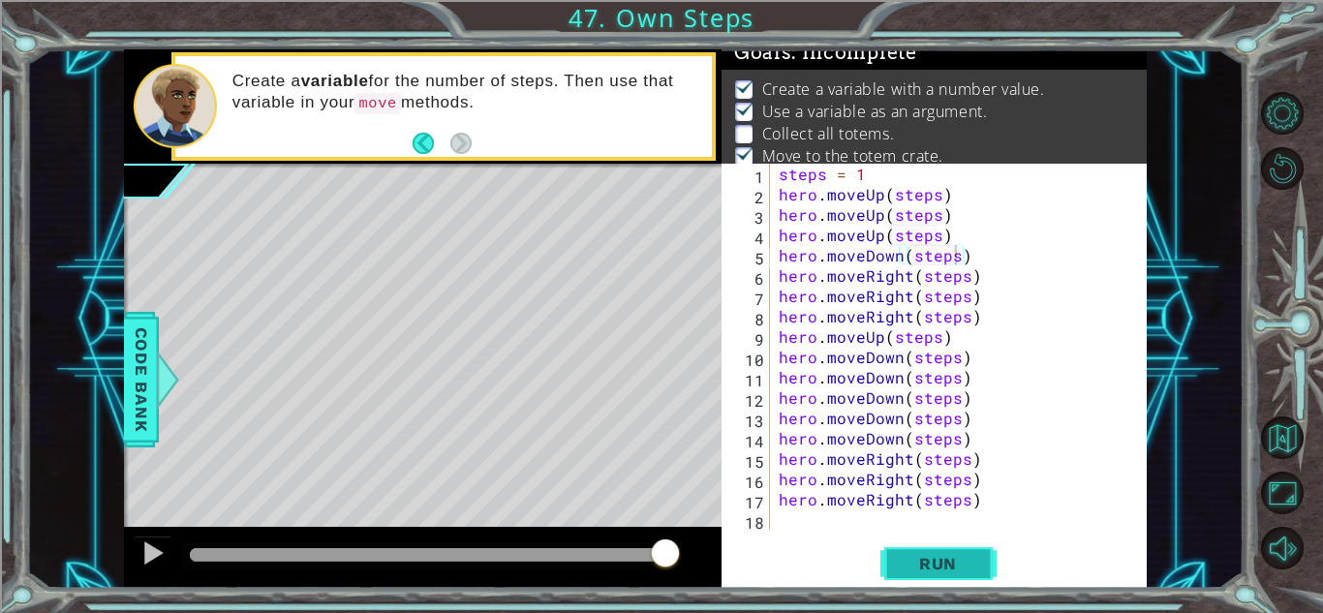
click at [954, 574] on button "Run" at bounding box center [938, 563] width 116 height 43
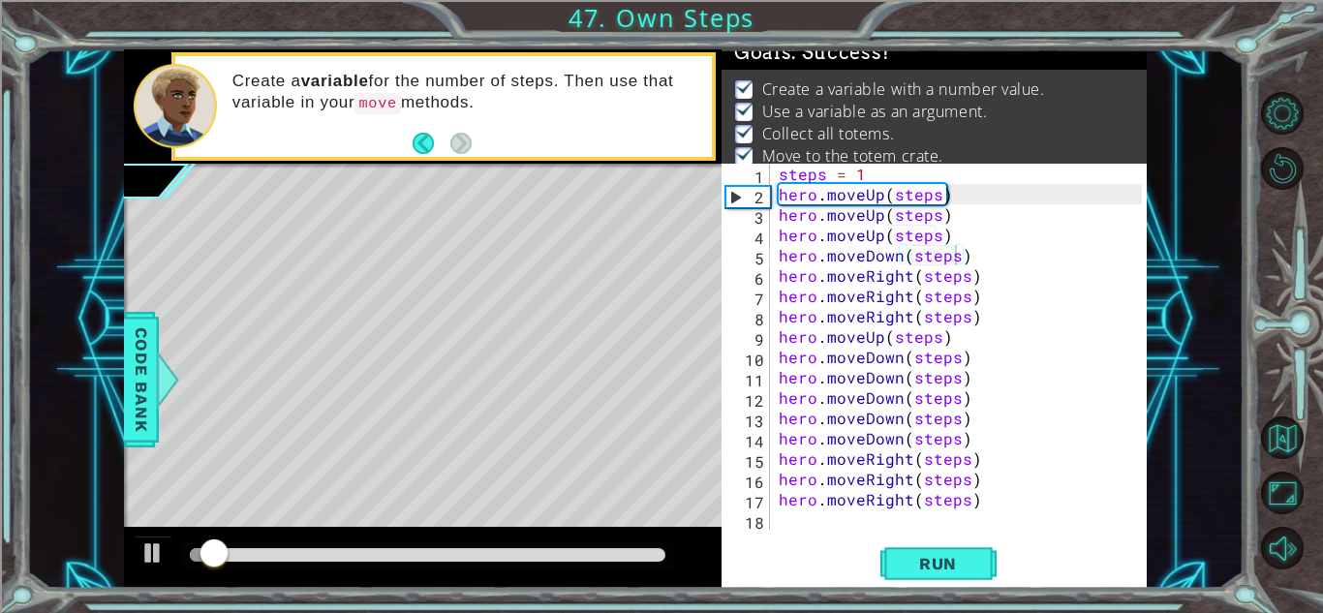
drag, startPoint x: 525, startPoint y: 540, endPoint x: 555, endPoint y: 542, distance: 30.1
click at [555, 542] on div at bounding box center [427, 555] width 491 height 27
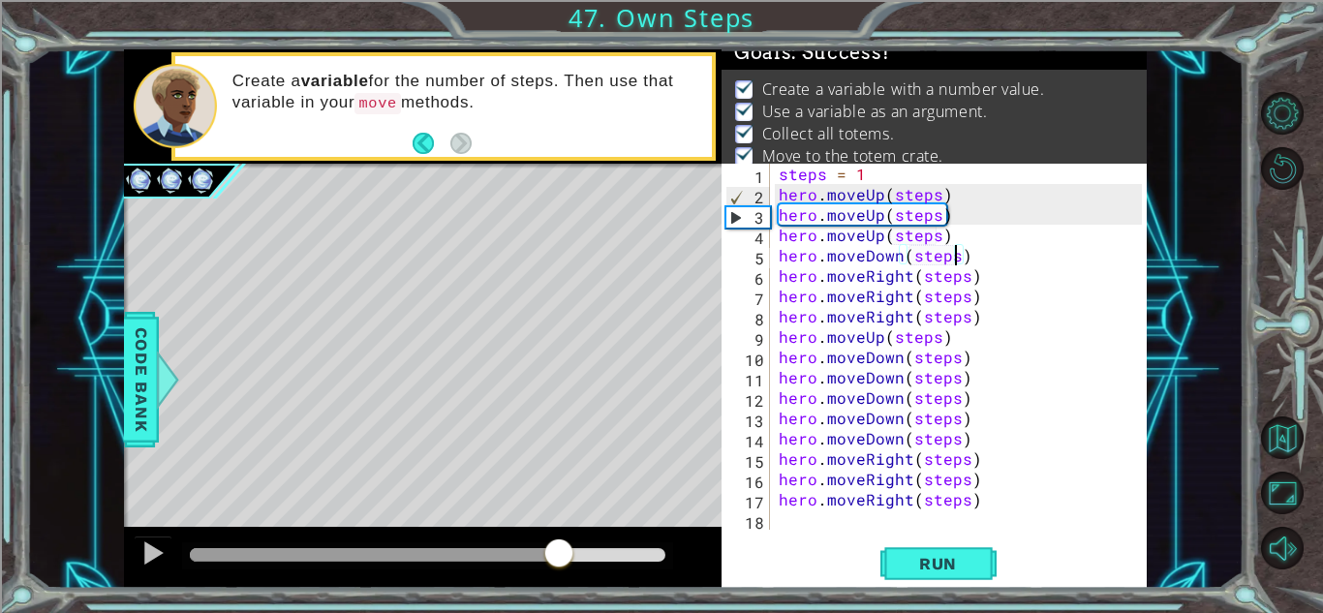
drag, startPoint x: 560, startPoint y: 554, endPoint x: 1251, endPoint y: 563, distance: 691.3
click at [1251, 563] on div "1 ההההההההההההההההההההההההההההההההההההההההההההההההההההההההההההההההההההההההההההה…" at bounding box center [661, 306] width 1323 height 613
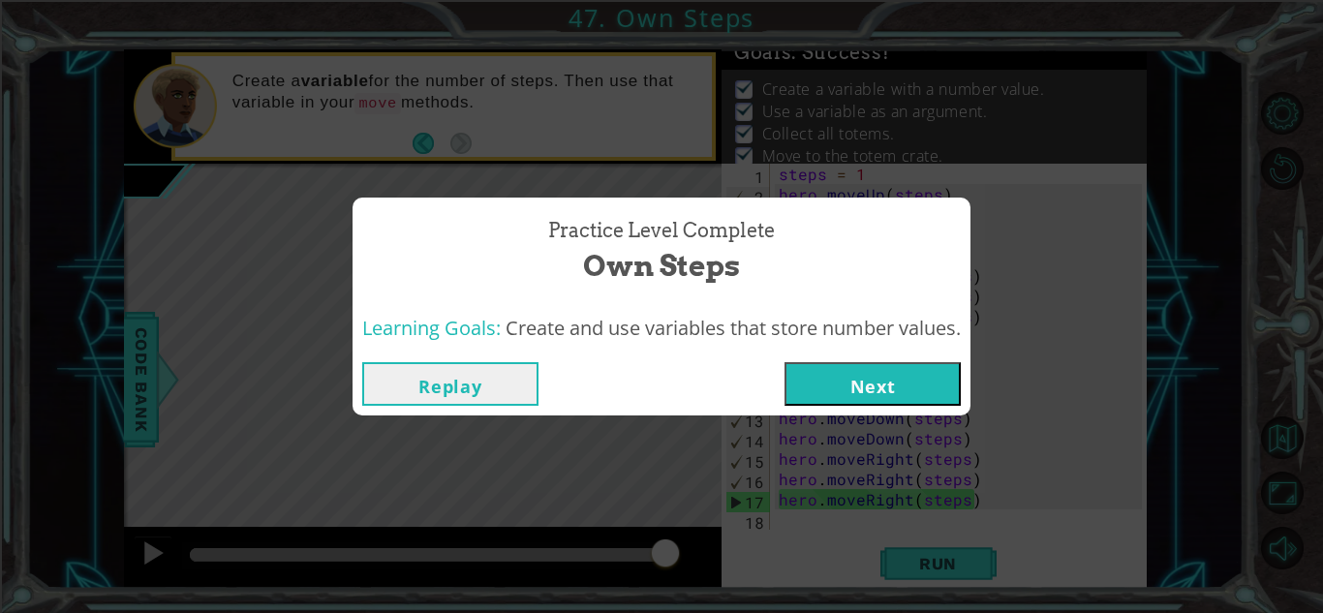
click at [898, 406] on div "Replay Next" at bounding box center [661, 383] width 618 height 63
click at [885, 382] on button "Next" at bounding box center [872, 384] width 176 height 44
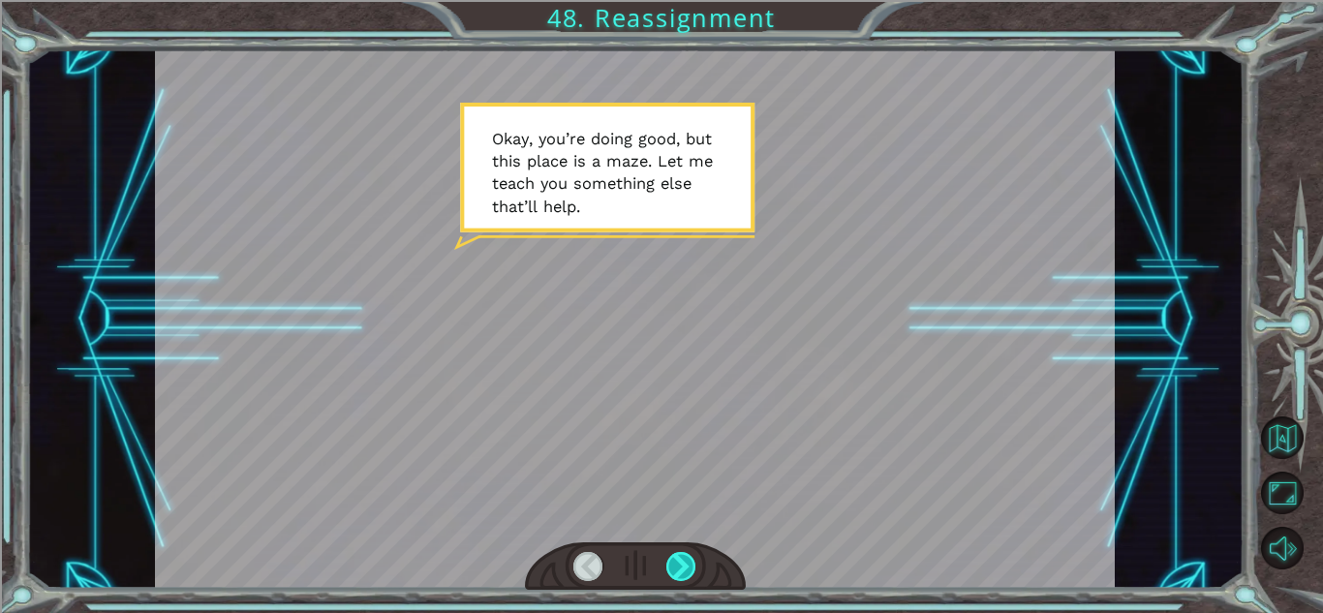
click at [680, 561] on div at bounding box center [681, 566] width 30 height 29
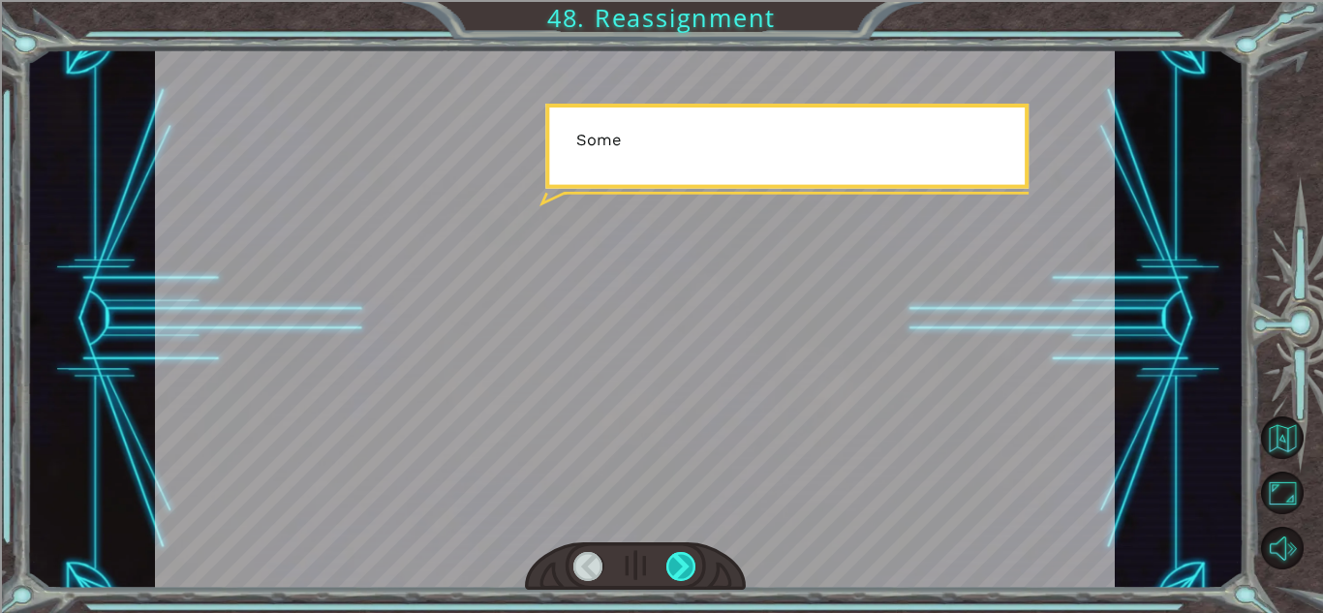
click at [680, 561] on div at bounding box center [681, 566] width 30 height 29
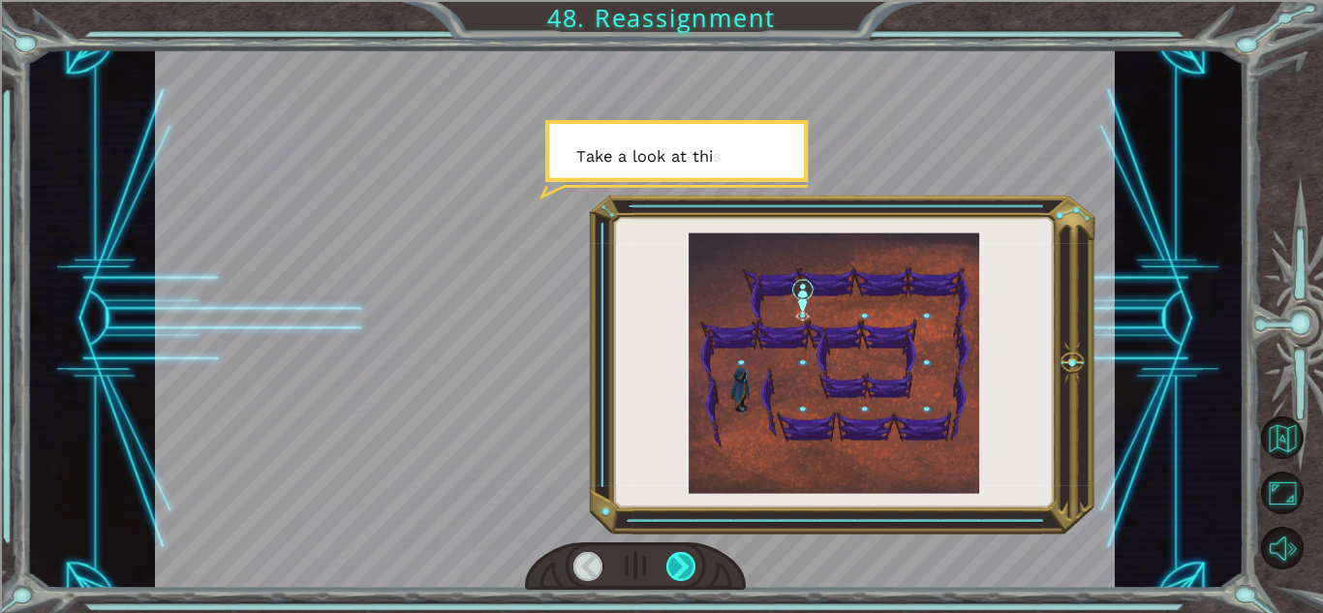
click at [680, 561] on div at bounding box center [681, 566] width 30 height 29
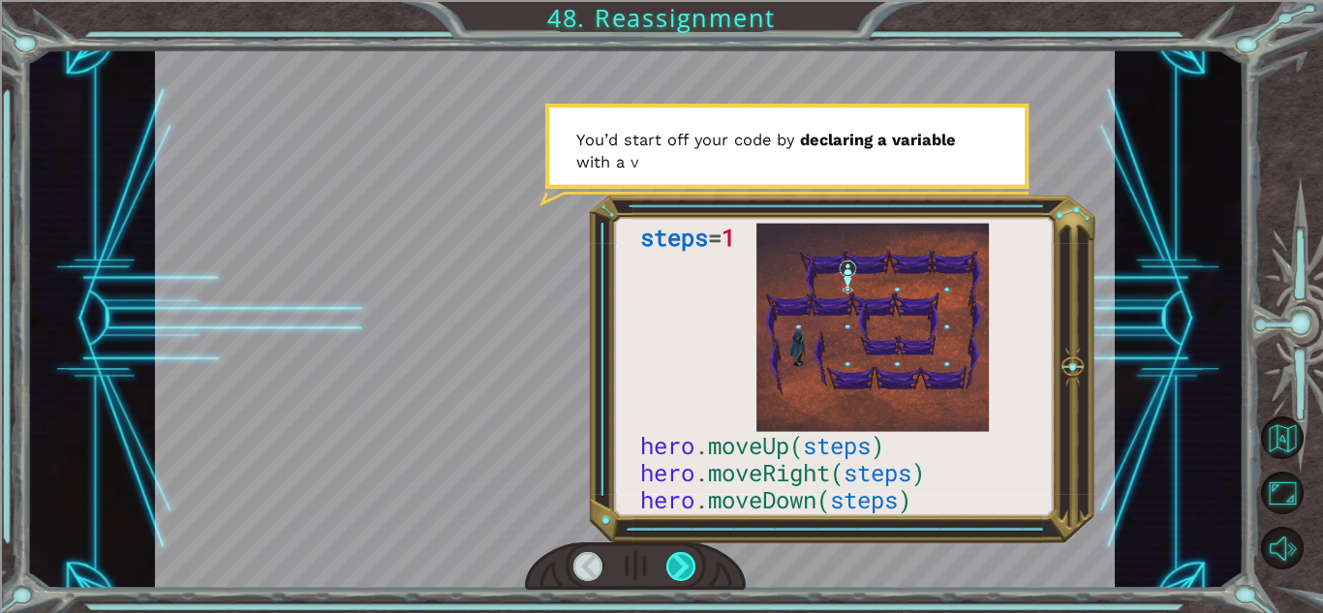
click at [680, 561] on div at bounding box center [681, 566] width 30 height 29
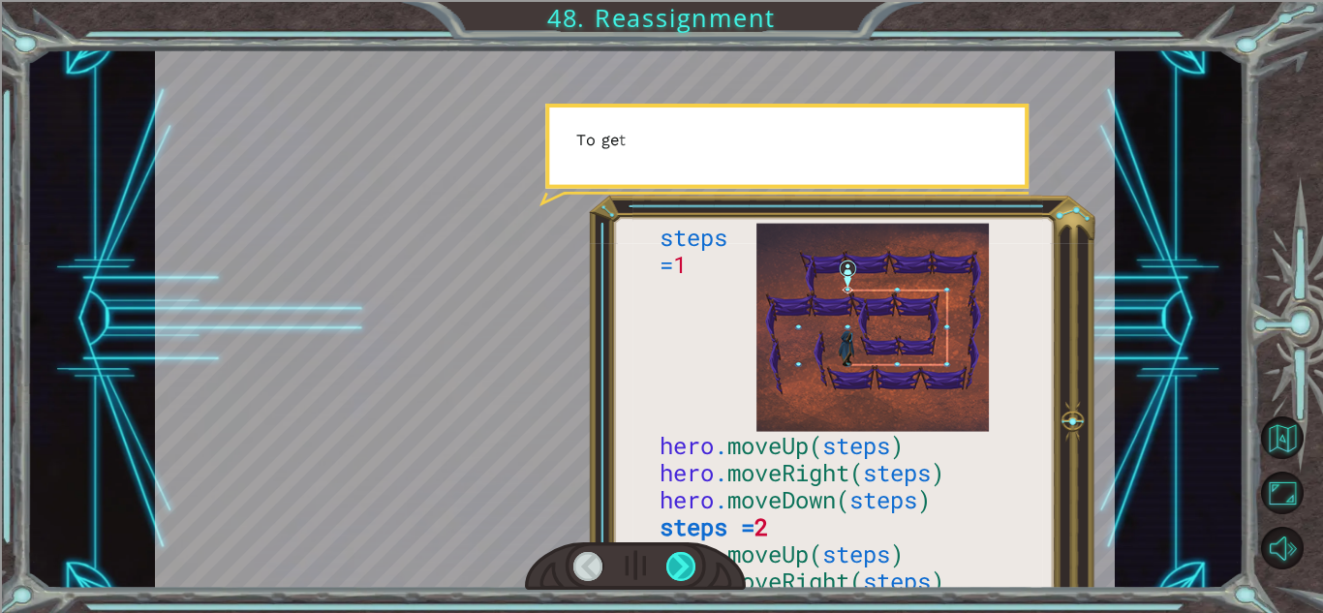
click at [680, 561] on div at bounding box center [681, 566] width 30 height 29
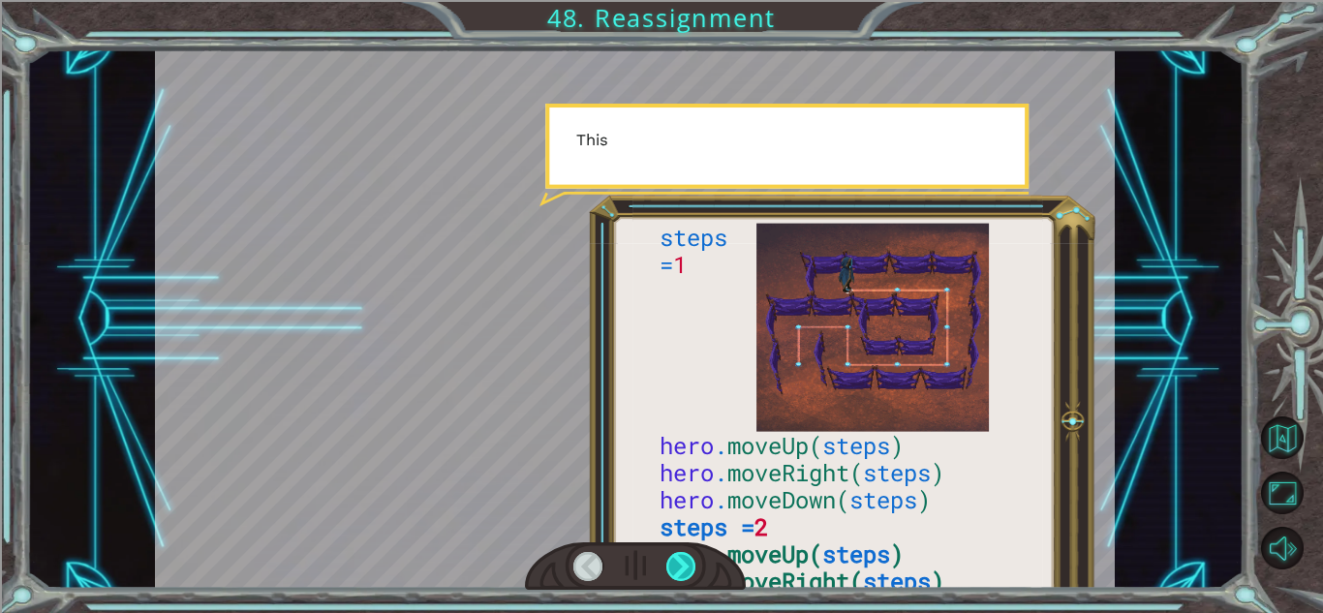
click at [680, 561] on div at bounding box center [681, 566] width 30 height 29
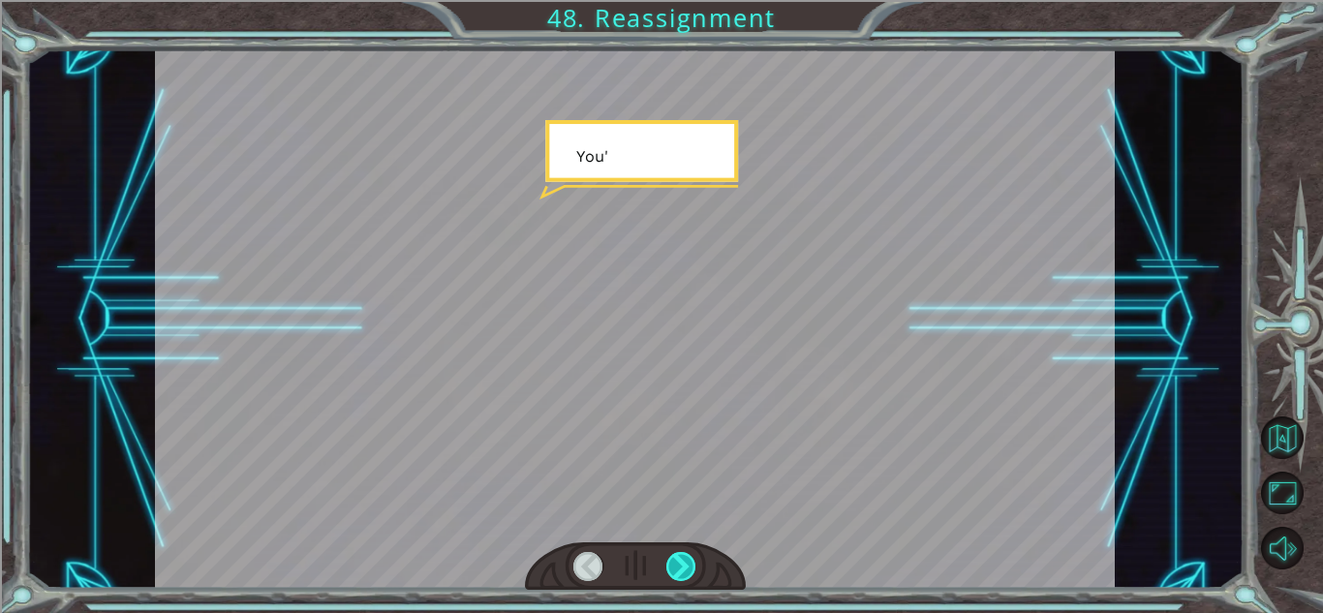
click at [680, 561] on div at bounding box center [681, 566] width 30 height 29
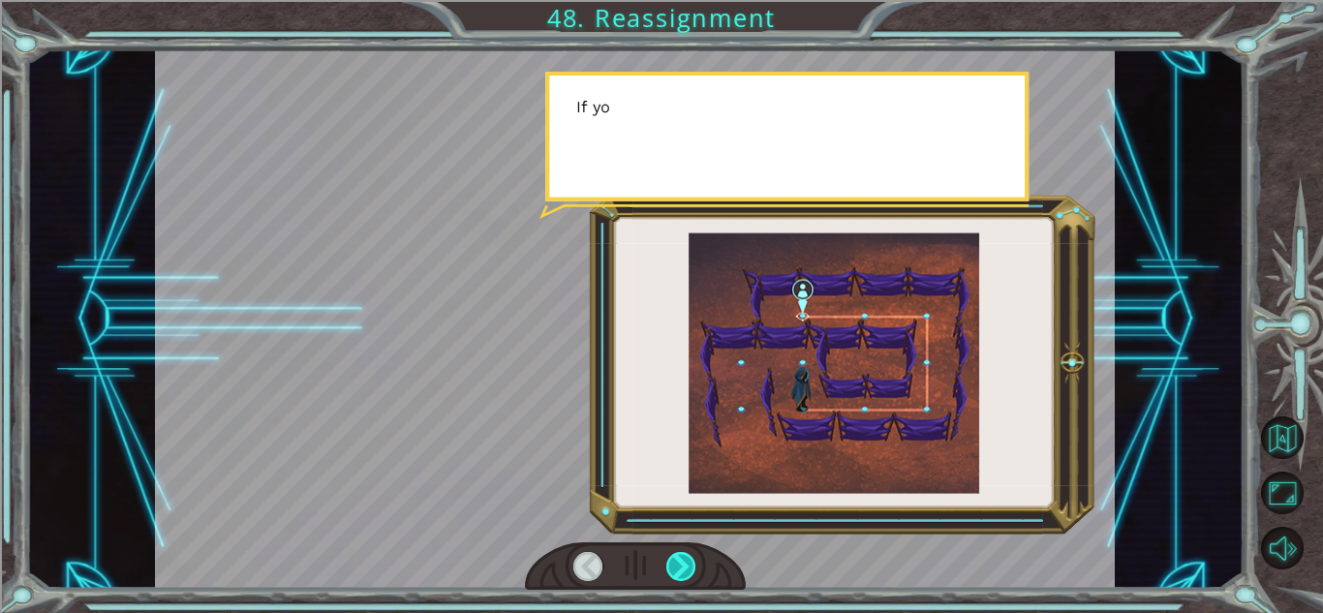
click at [680, 561] on div at bounding box center [681, 566] width 30 height 29
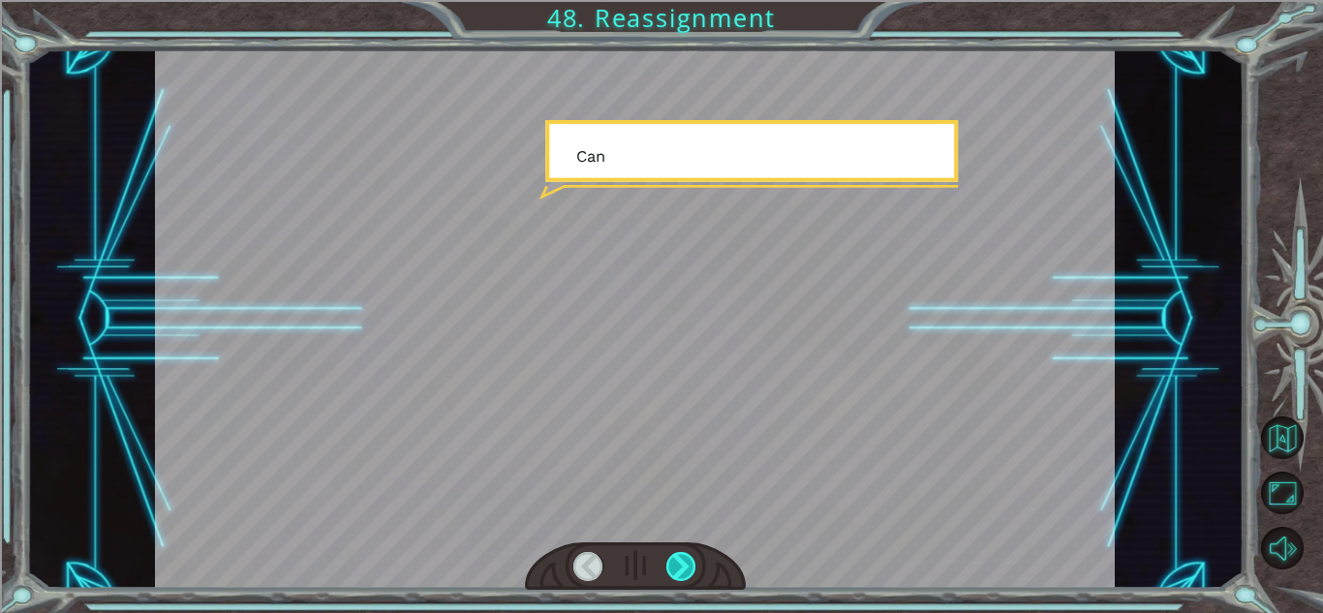
click at [680, 561] on div at bounding box center [681, 566] width 30 height 29
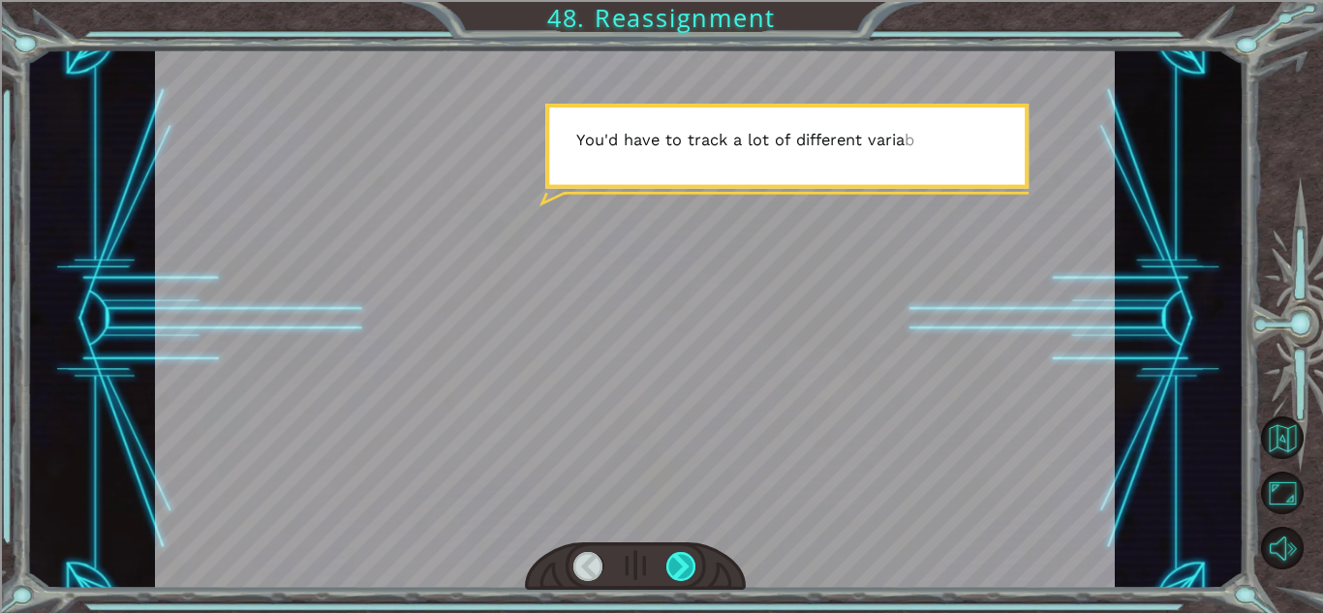
click at [680, 561] on div at bounding box center [681, 566] width 30 height 29
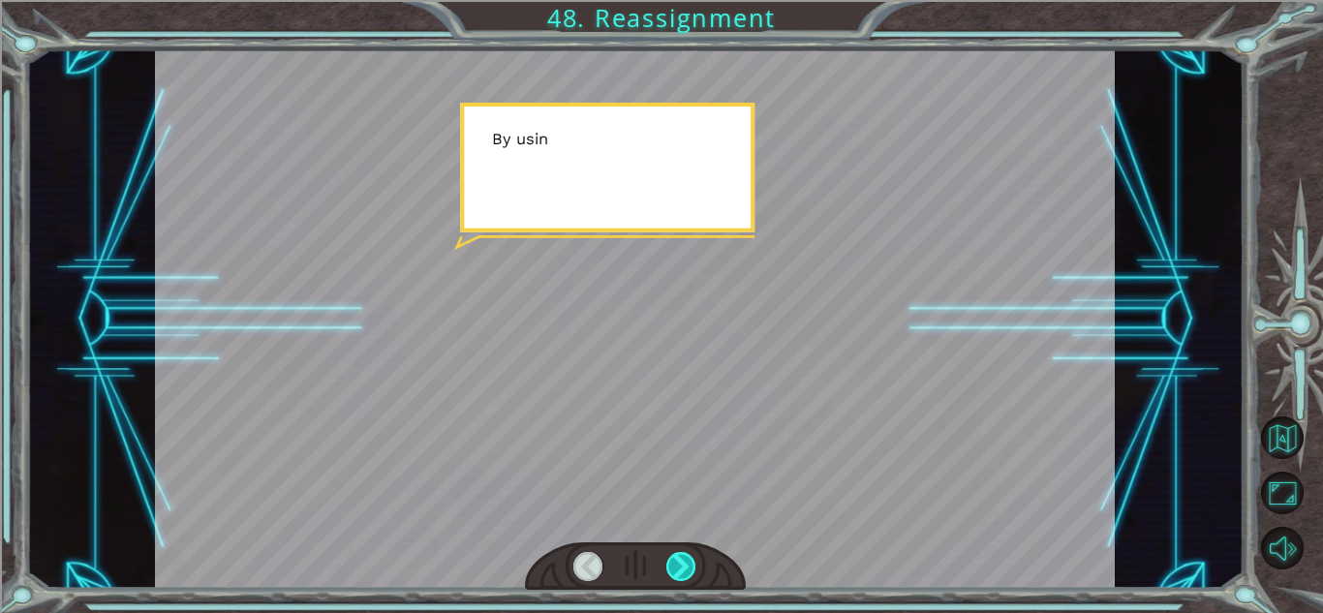
click at [680, 561] on div at bounding box center [681, 566] width 30 height 29
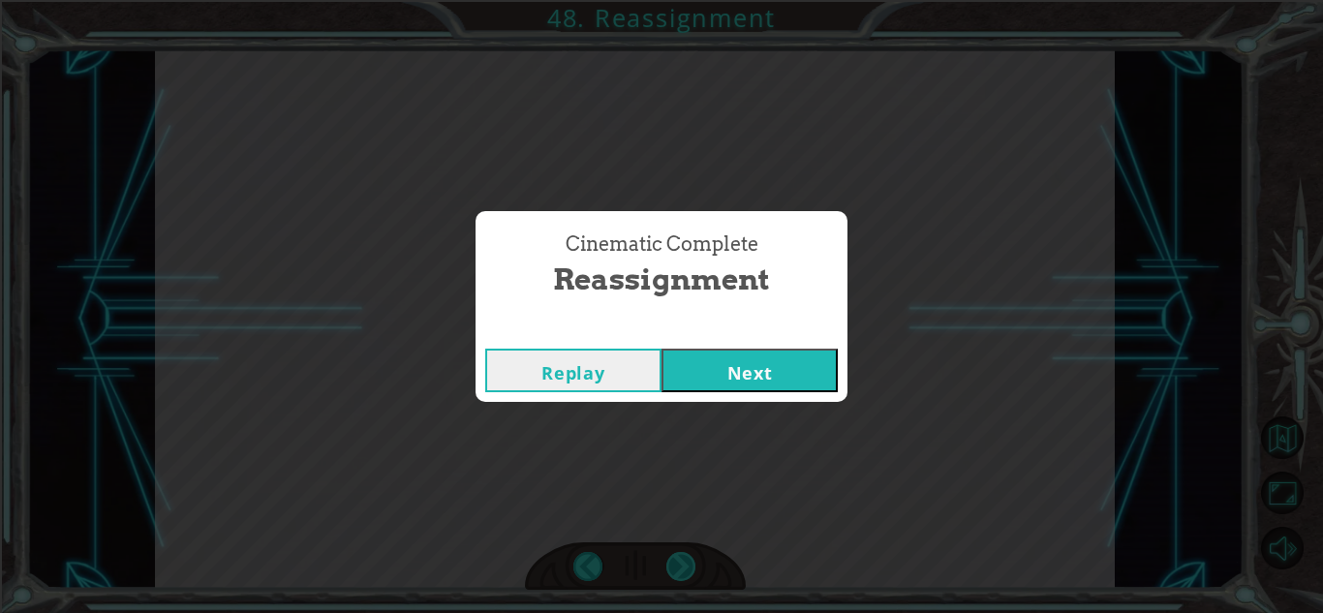
click at [680, 561] on div "Cinematic Complete Reassignment Replay Next" at bounding box center [661, 306] width 1323 height 613
click at [702, 363] on button "Next" at bounding box center [749, 371] width 176 height 44
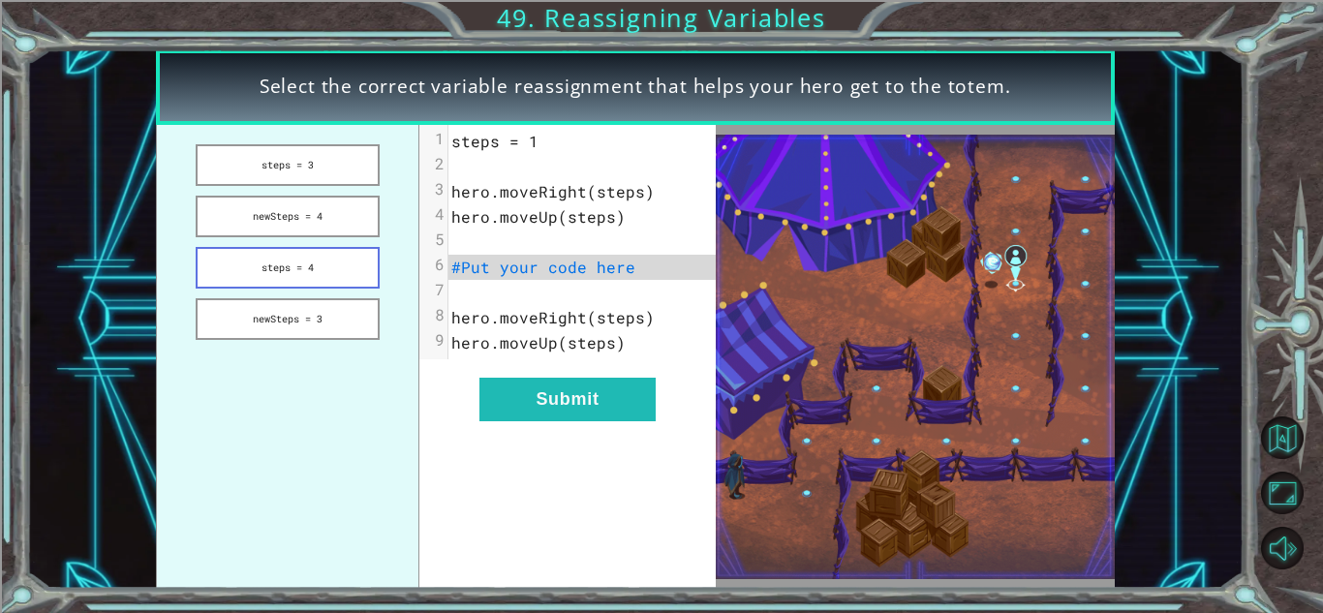
click at [343, 286] on button "steps = 4" at bounding box center [287, 268] width 183 height 42
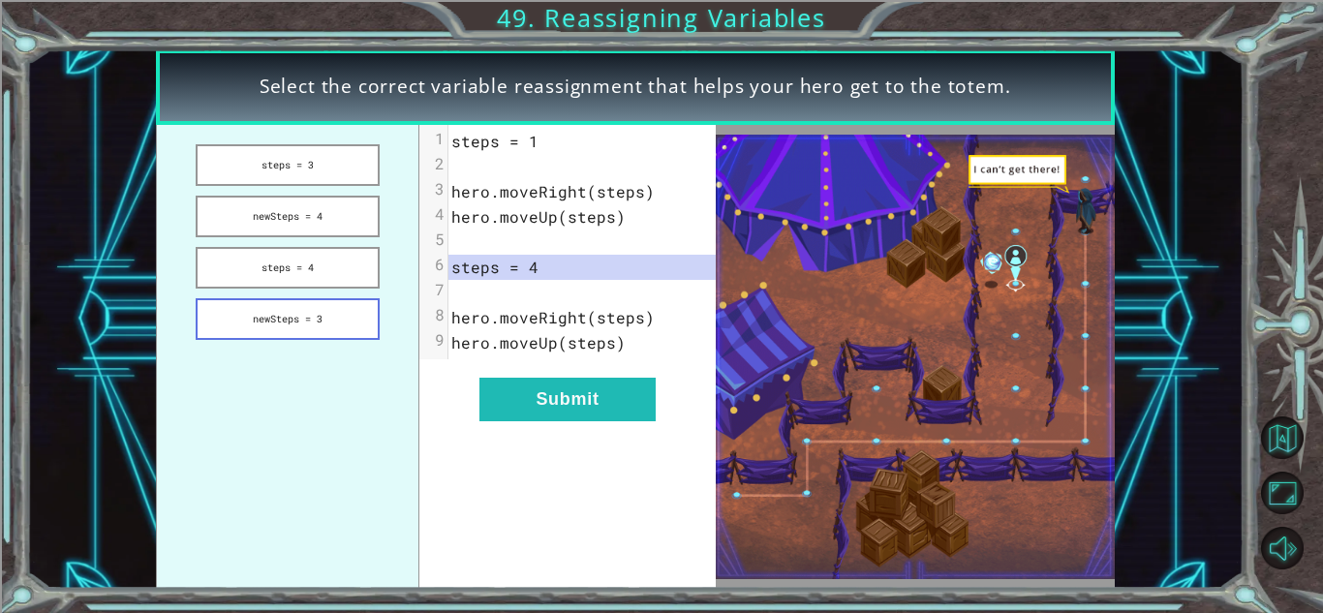
click at [352, 321] on button "newSteps = 3" at bounding box center [287, 319] width 183 height 42
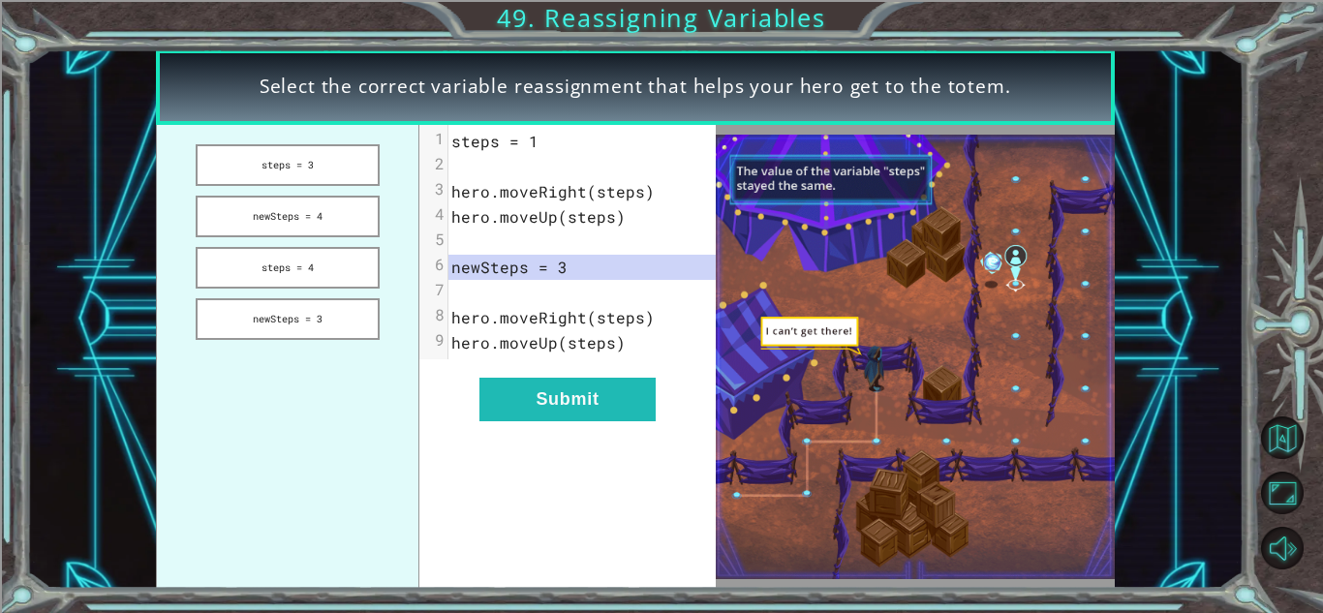
click at [366, 127] on ul "steps = 3 newSteps = 4 steps = 4 newSteps = 3" at bounding box center [288, 357] width 264 height 464
click at [365, 147] on button "steps = 3" at bounding box center [287, 165] width 183 height 42
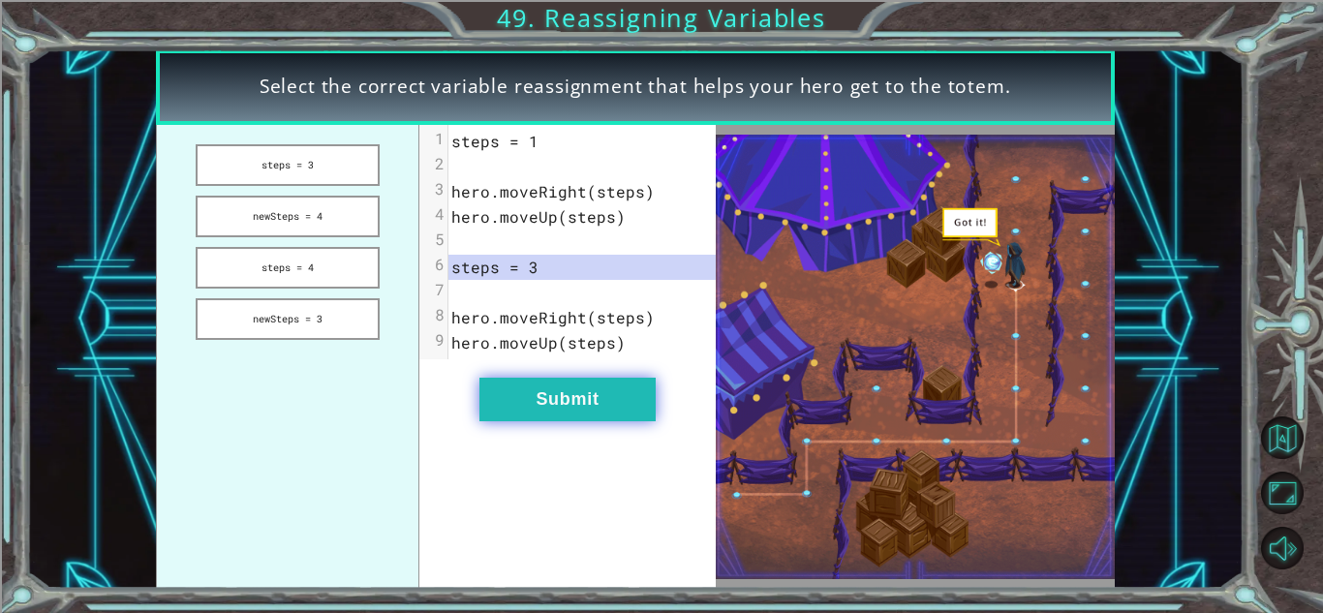
click at [602, 397] on button "Submit" at bounding box center [567, 400] width 176 height 44
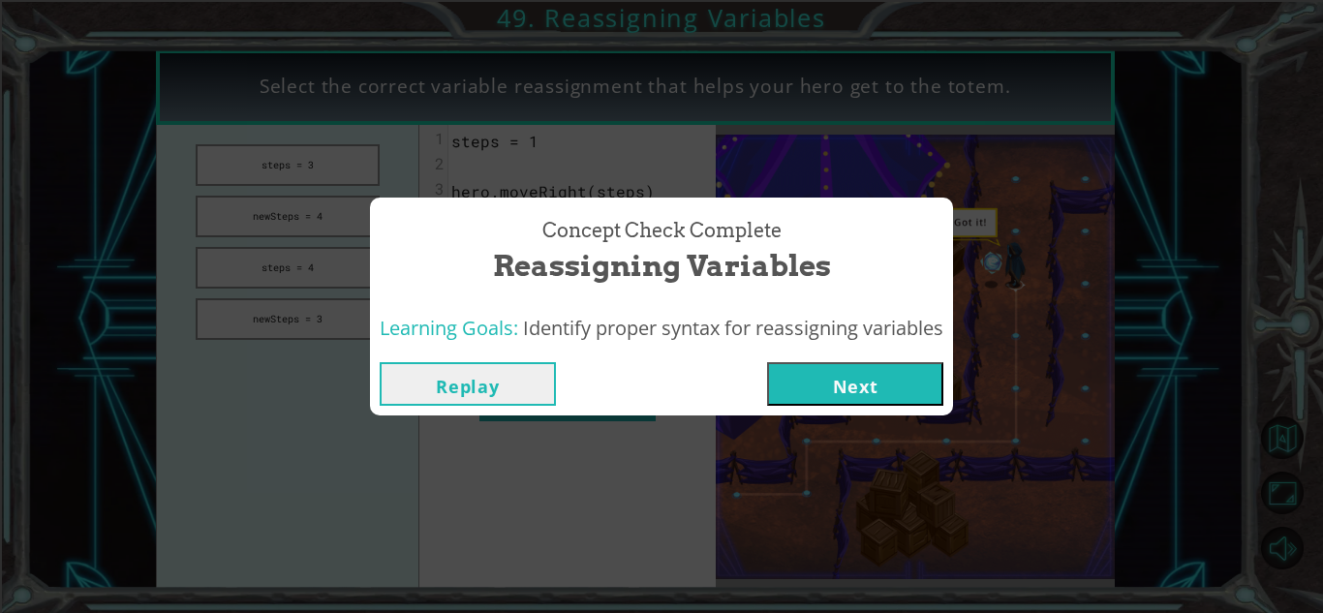
click at [839, 403] on button "Next" at bounding box center [855, 384] width 176 height 44
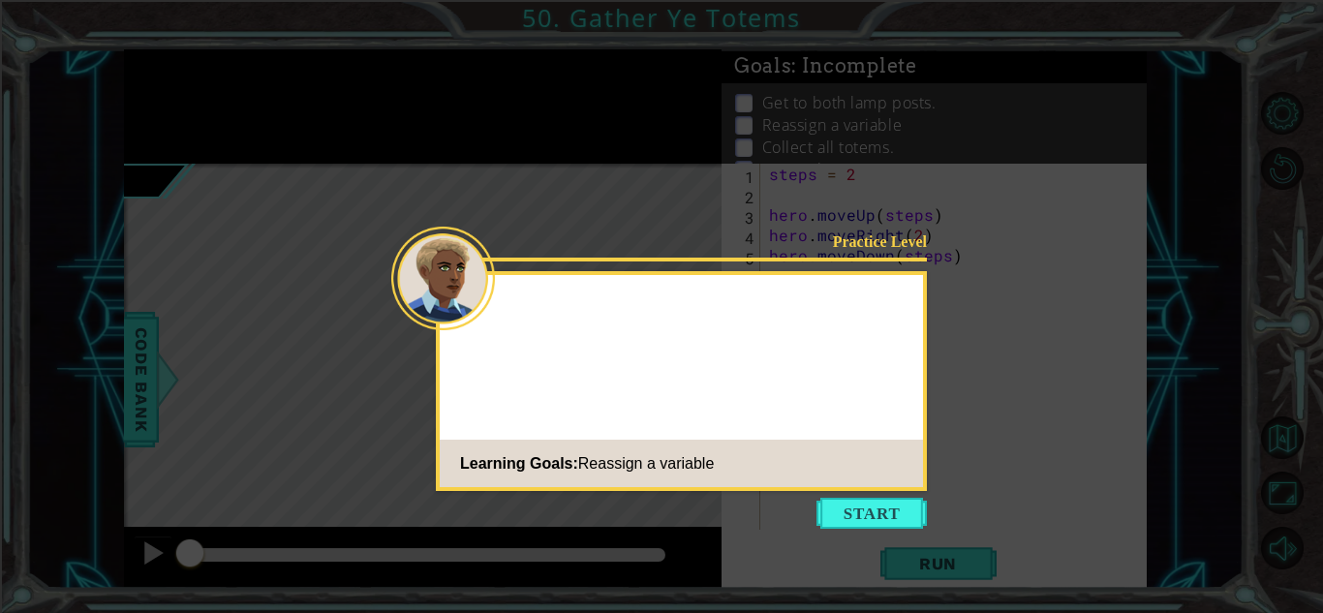
click at [829, 530] on icon at bounding box center [661, 306] width 1323 height 613
click at [832, 525] on button "Start" at bounding box center [871, 513] width 110 height 31
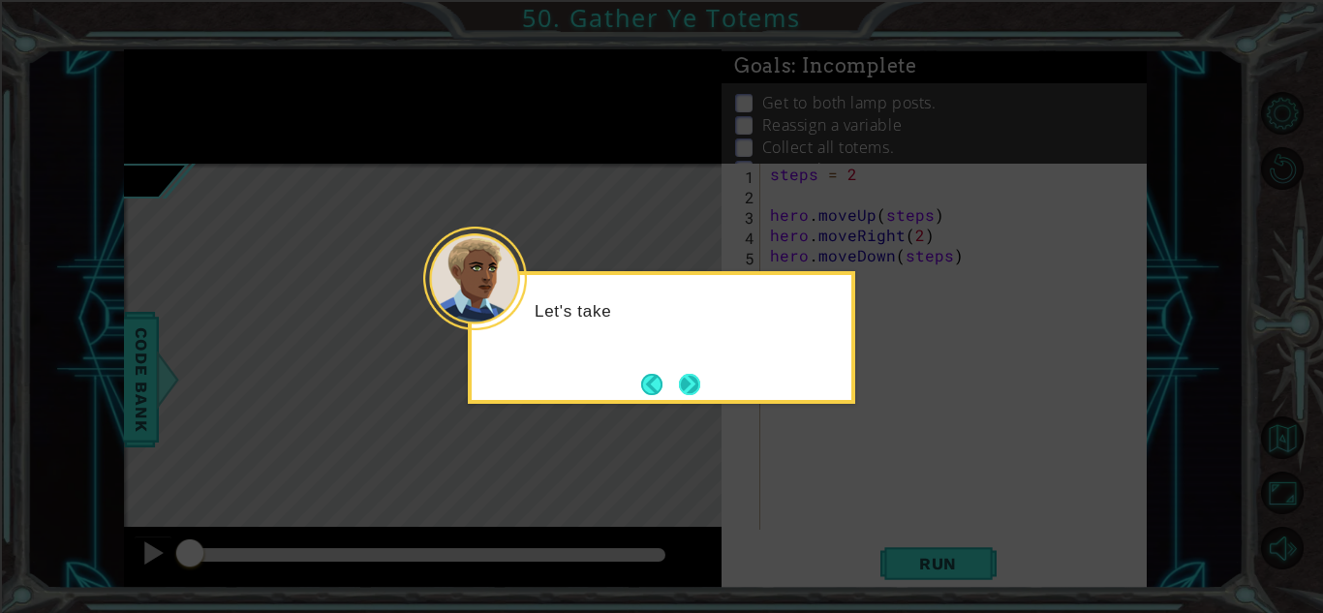
click at [700, 381] on button "Next" at bounding box center [689, 384] width 21 height 21
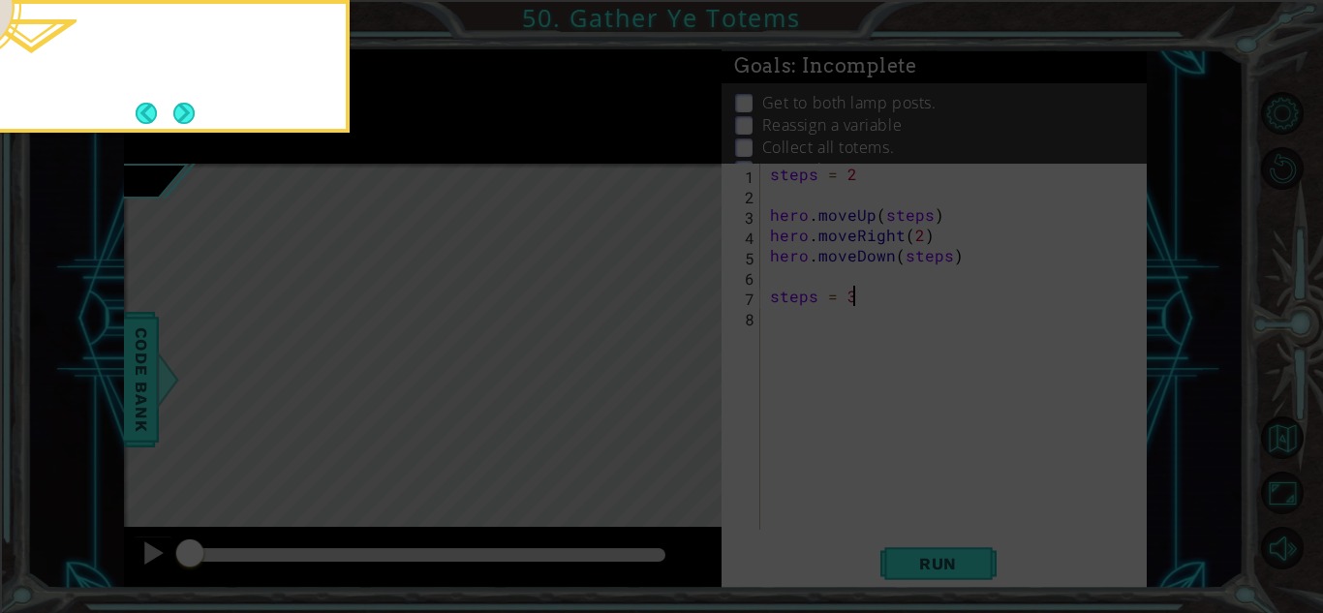
click at [701, 381] on icon at bounding box center [661, 91] width 1323 height 1043
click at [179, 107] on button "Next" at bounding box center [184, 113] width 22 height 22
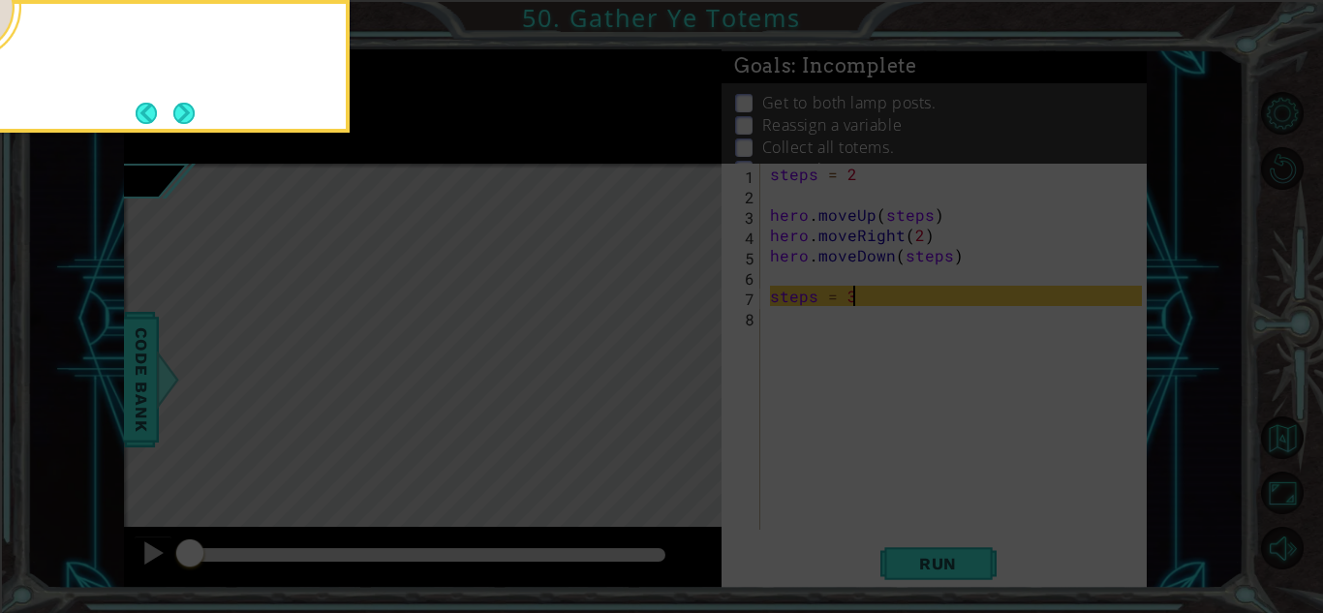
click at [179, 107] on button "Next" at bounding box center [184, 113] width 22 height 22
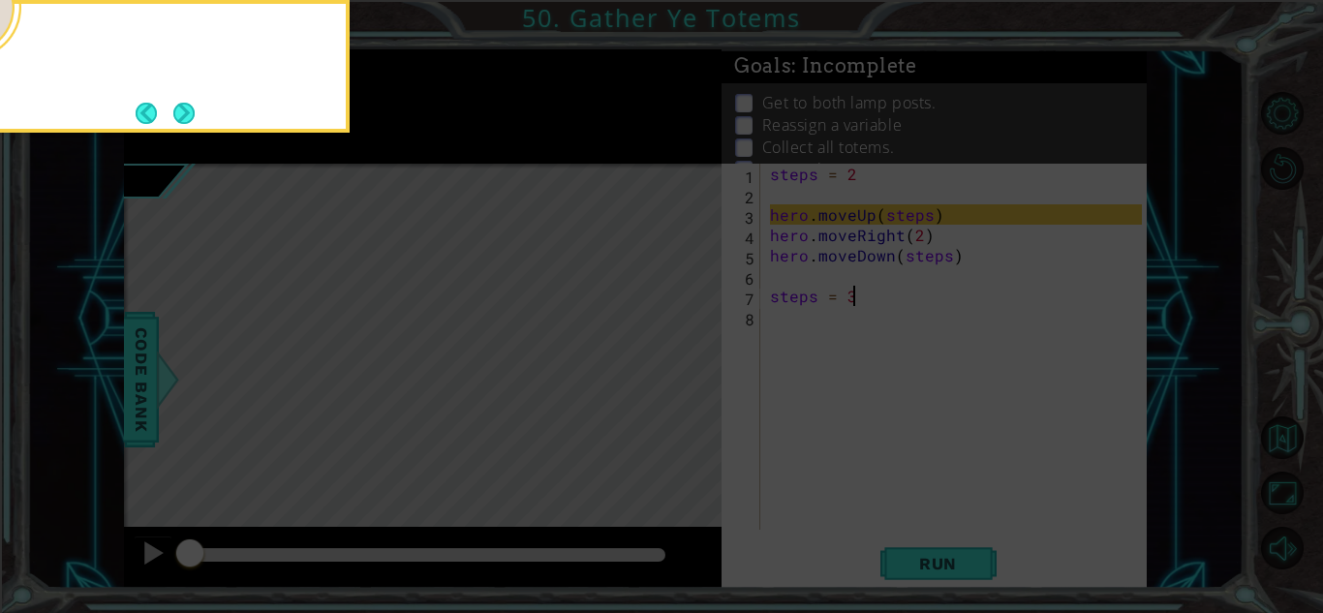
click at [179, 107] on button "Next" at bounding box center [183, 113] width 25 height 25
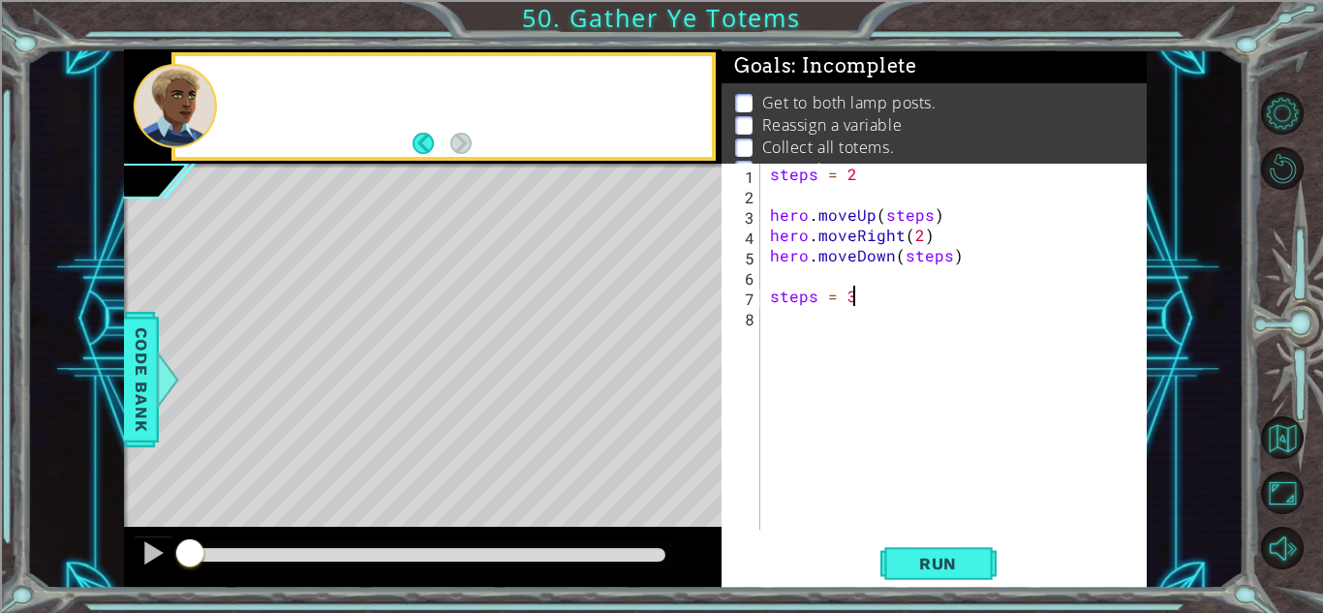
click at [179, 107] on div at bounding box center [175, 106] width 83 height 84
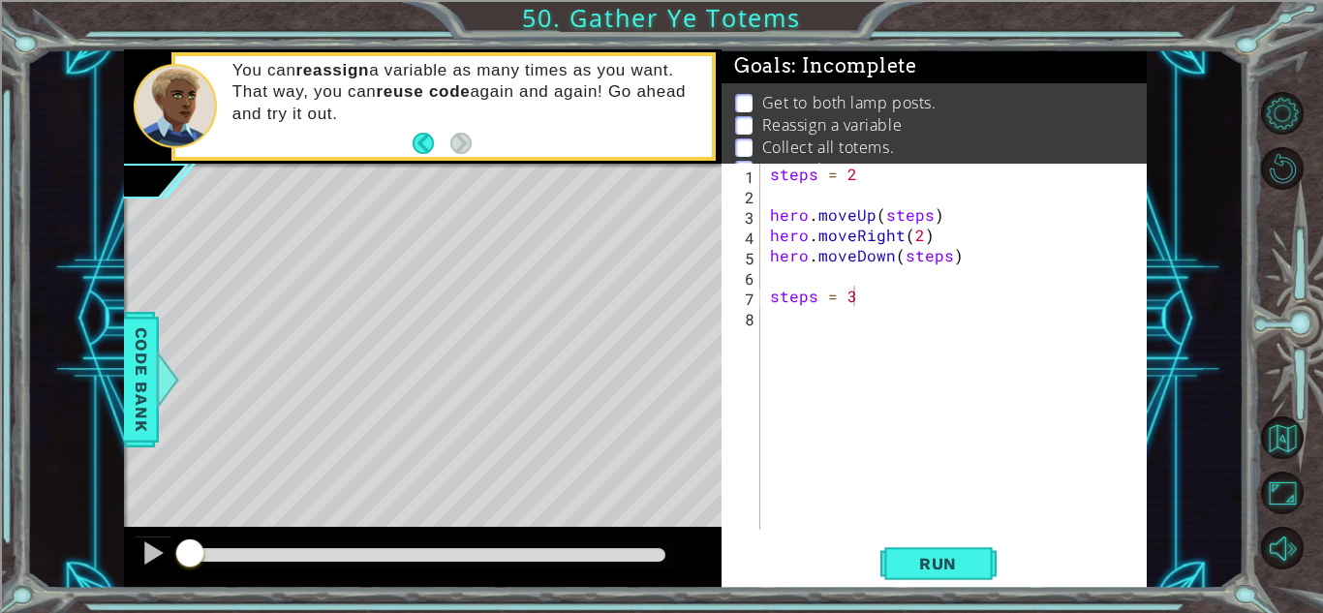
click at [920, 230] on div "steps = 2 hero . moveUp ( steps ) hero . moveRight ( 2 ) hero . moveDown ( step…" at bounding box center [958, 367] width 385 height 407
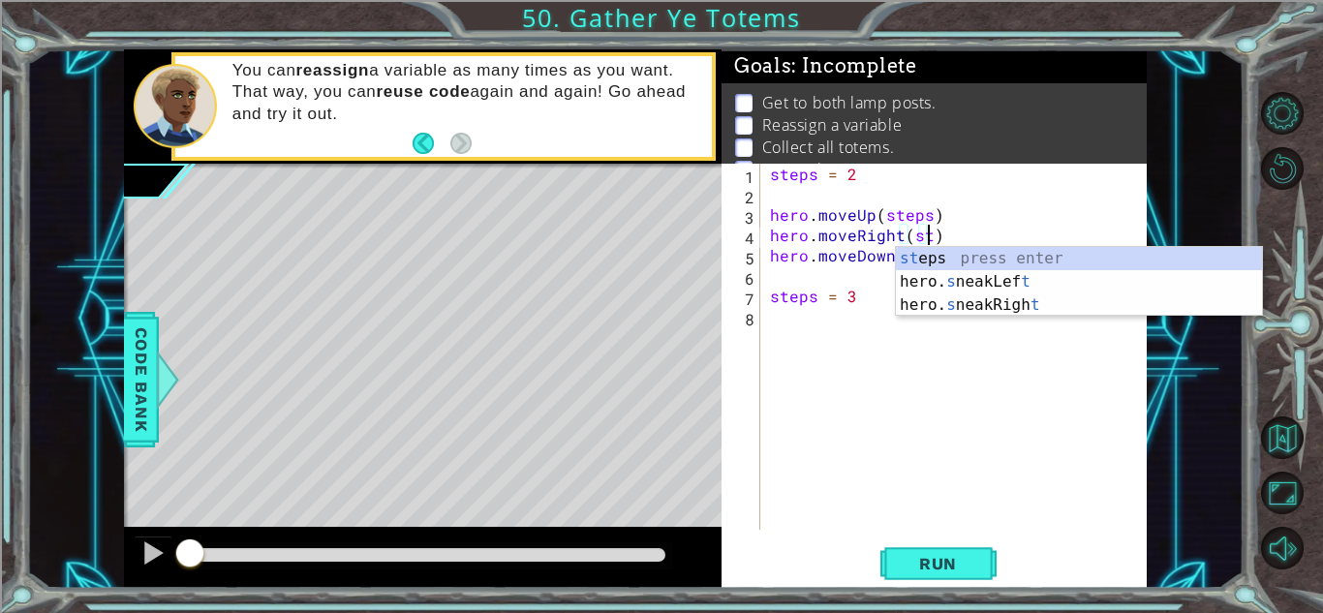
scroll to position [0, 11]
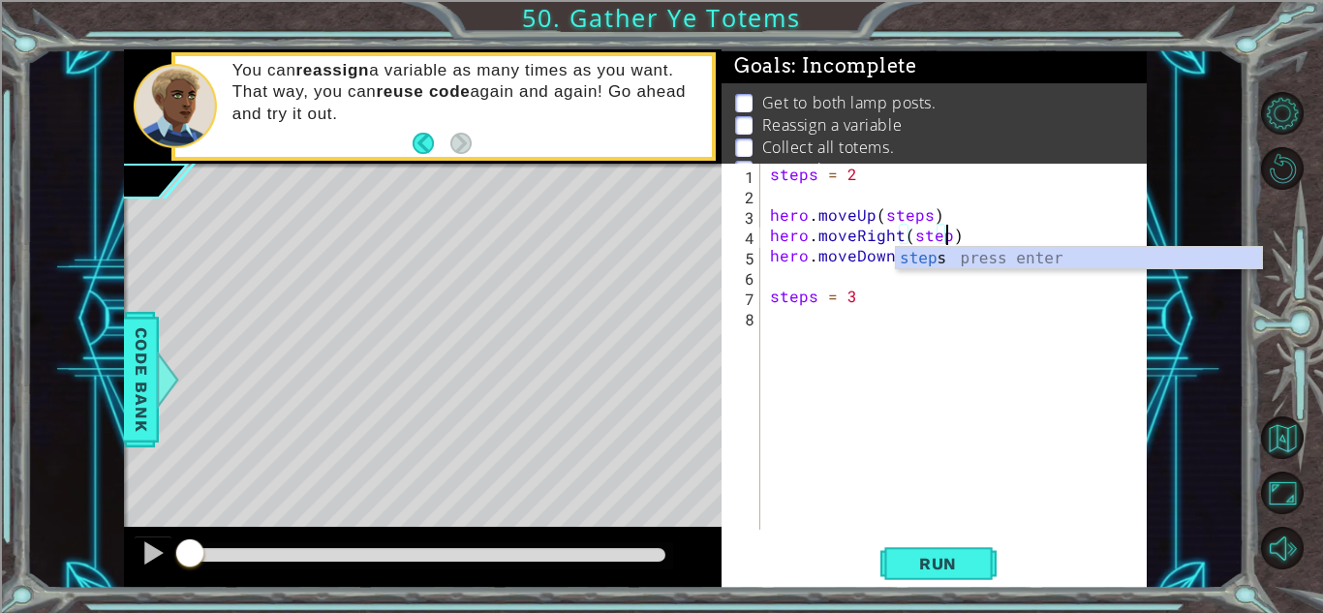
type textarea "hero.moveRight(steps)"
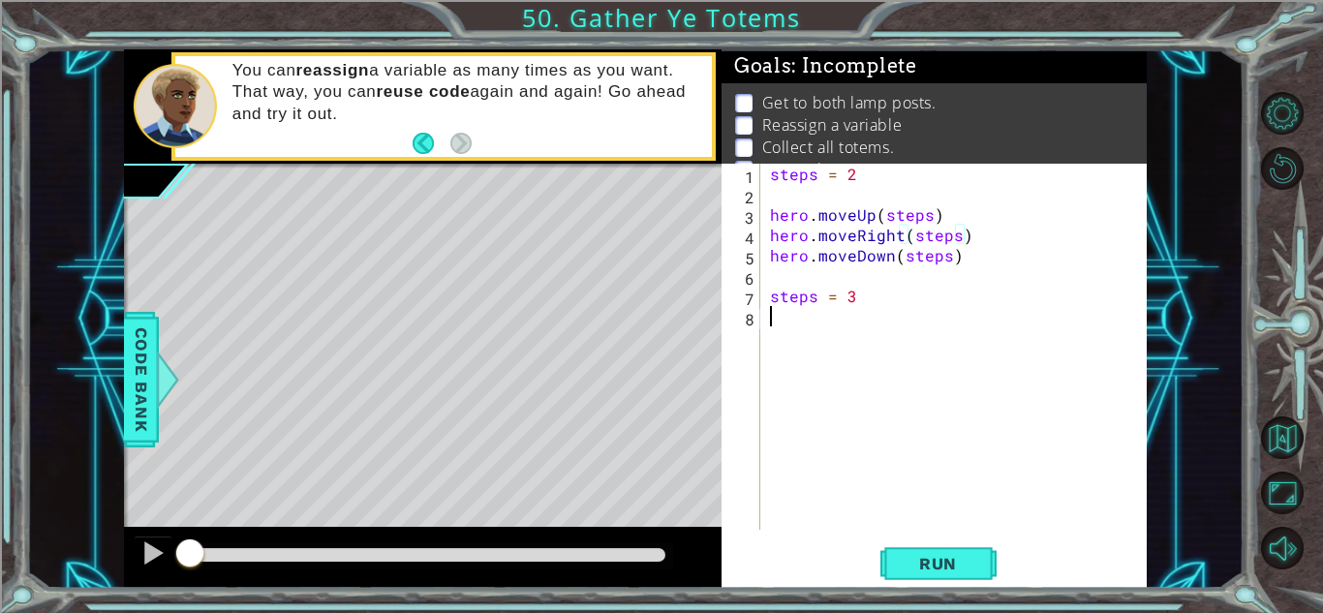
click at [880, 364] on div "steps = 2 hero . moveUp ( steps ) hero . moveRight ( steps ) hero . moveDown ( …" at bounding box center [958, 367] width 385 height 407
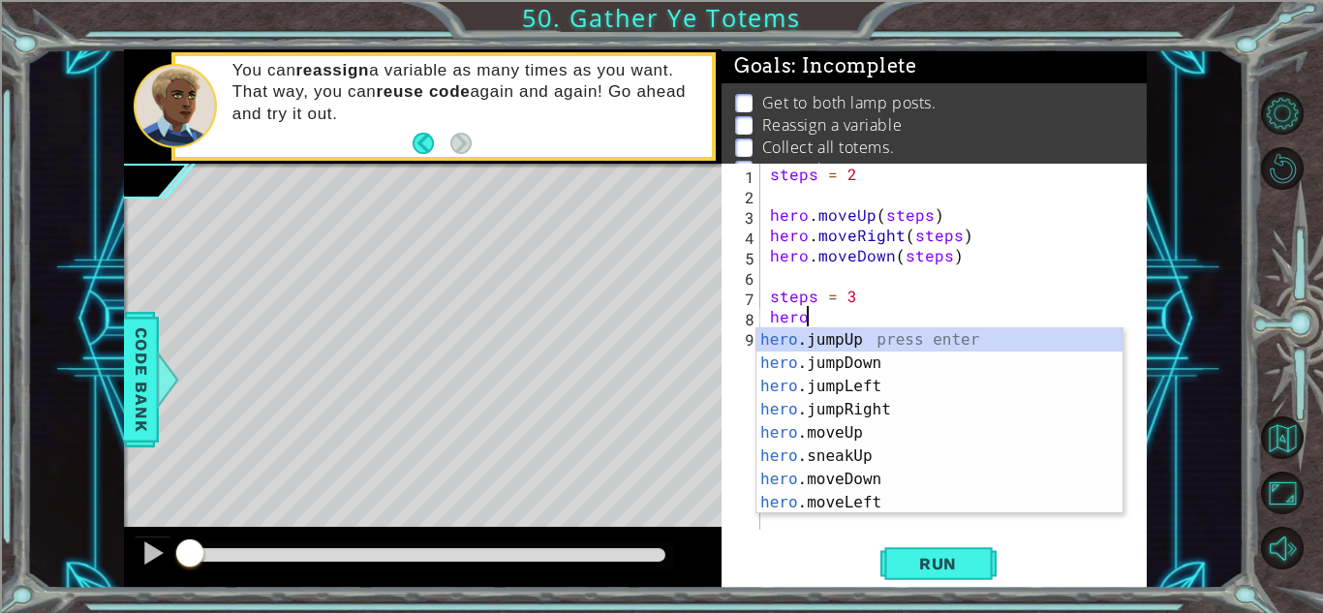
scroll to position [0, 1]
click at [831, 428] on div "hero .jumpUp press enter hero .jumpDown press enter hero .jumpLeft press enter …" at bounding box center [939, 444] width 366 height 232
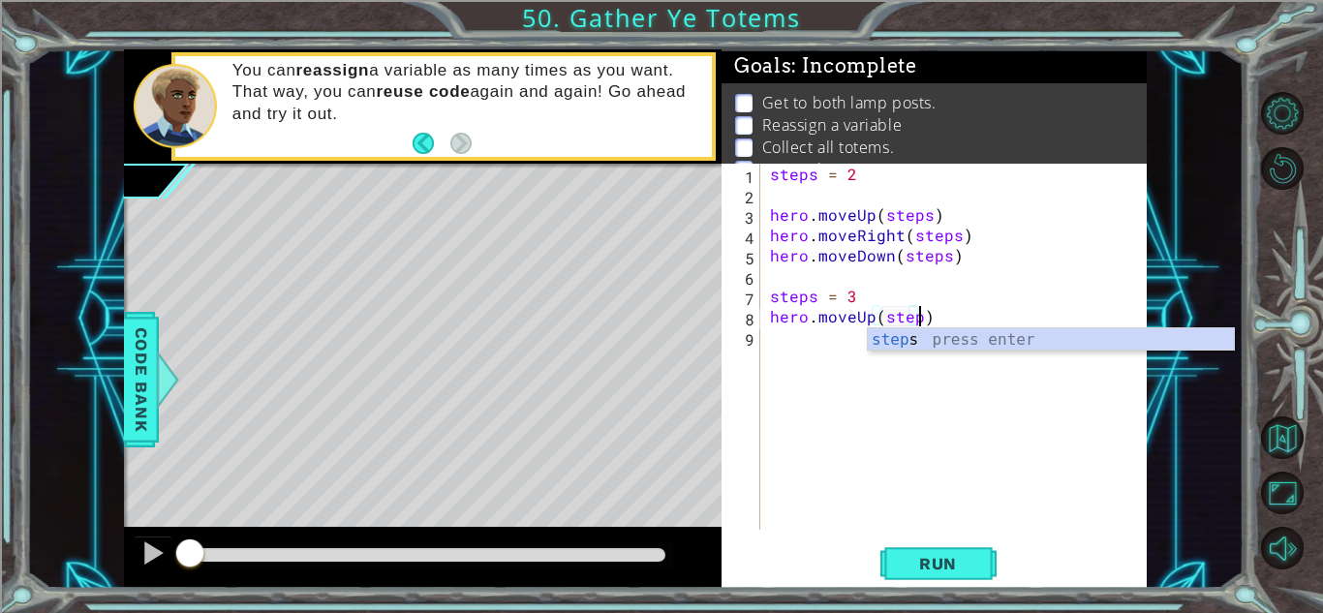
scroll to position [0, 9]
type textarea "hero.moveUp(steps)"
click at [968, 310] on div "steps = 2 hero . moveUp ( steps ) hero . moveRight ( steps ) hero . moveDown ( …" at bounding box center [958, 367] width 385 height 407
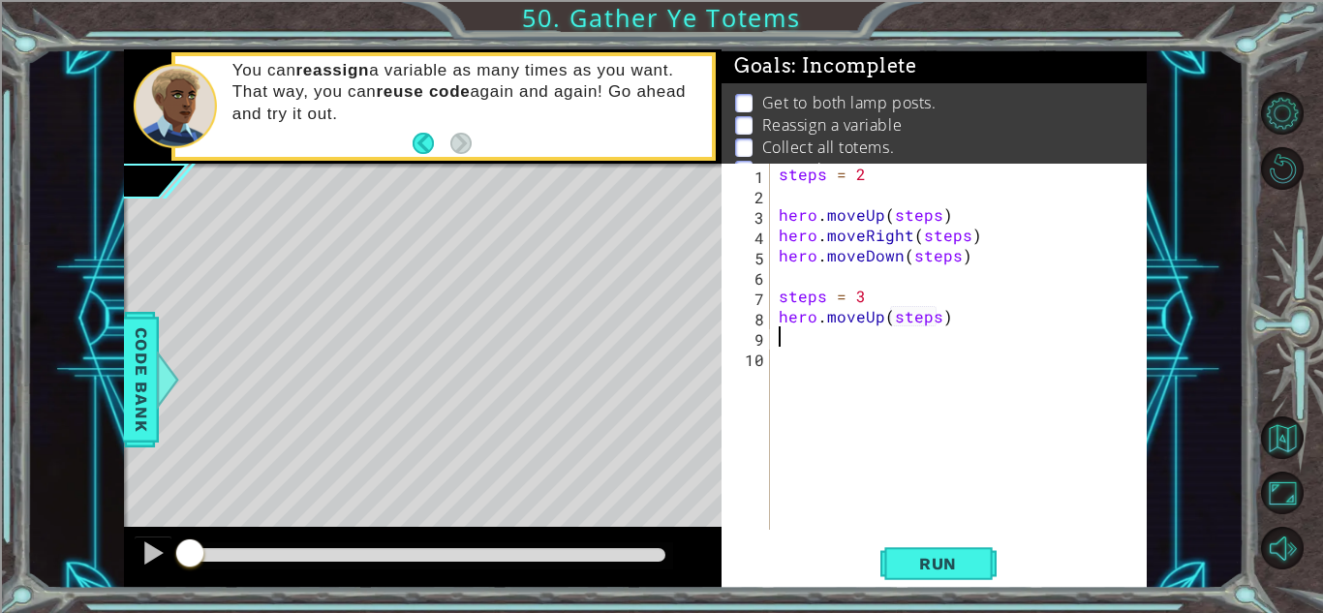
scroll to position [0, 0]
type textarea "s"
type textarea "steps=2"
type textarea "steps= 2"
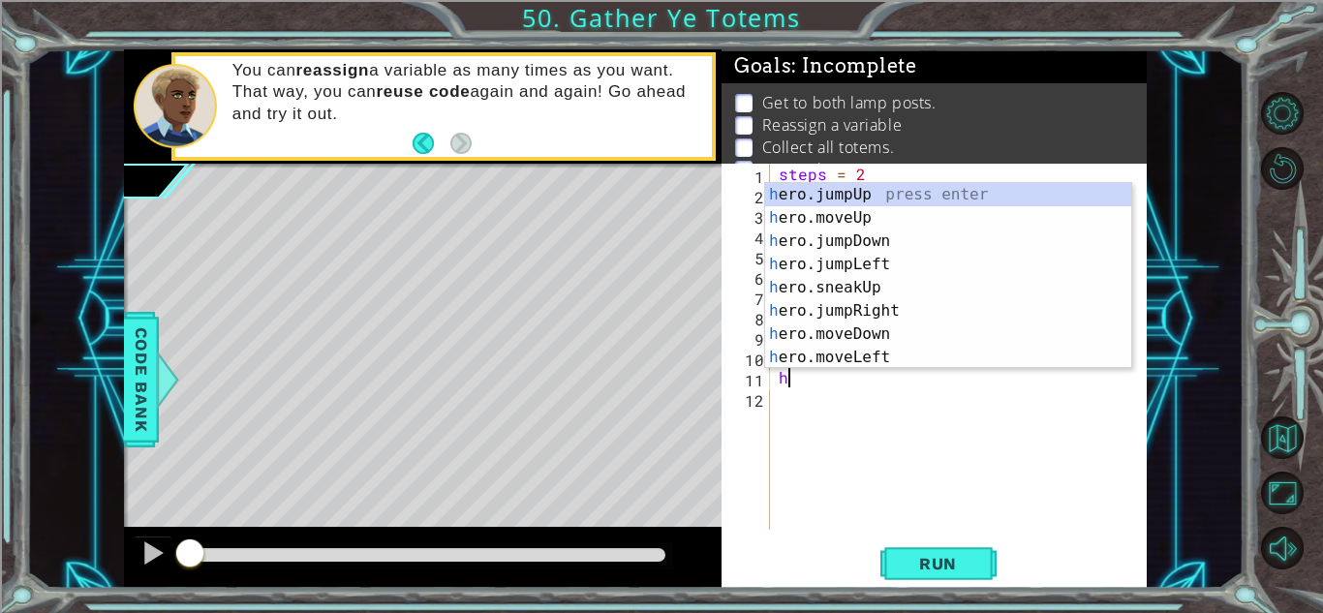
type textarea "hero"
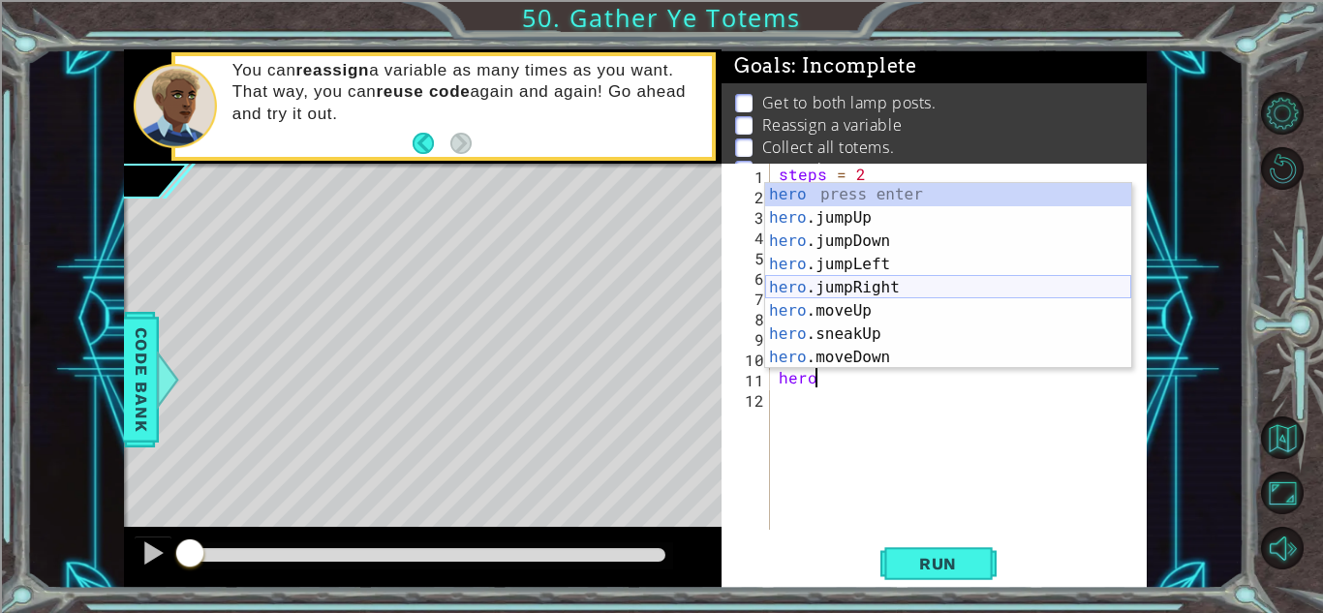
click at [872, 283] on div "hero press enter hero .jumpUp press enter hero .jumpDown press enter hero .jump…" at bounding box center [948, 299] width 366 height 232
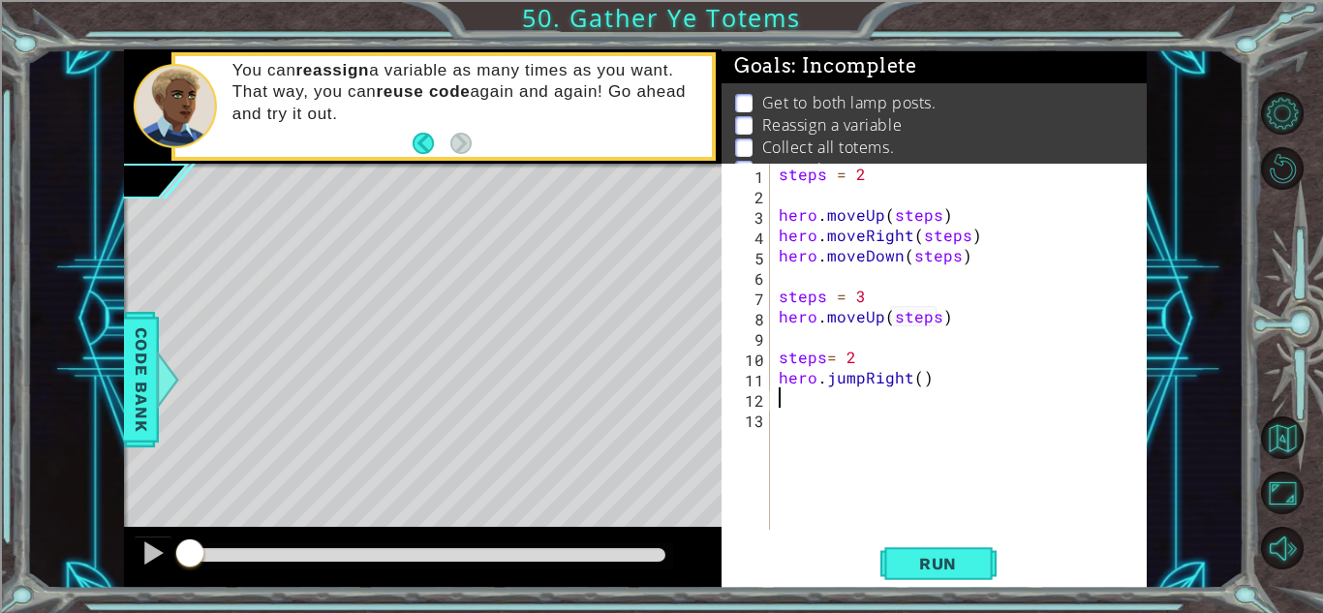
scroll to position [0, 0]
click at [919, 380] on div "steps = 2 hero . moveUp ( steps ) hero . moveRight ( steps ) hero . moveDown ( …" at bounding box center [963, 367] width 377 height 407
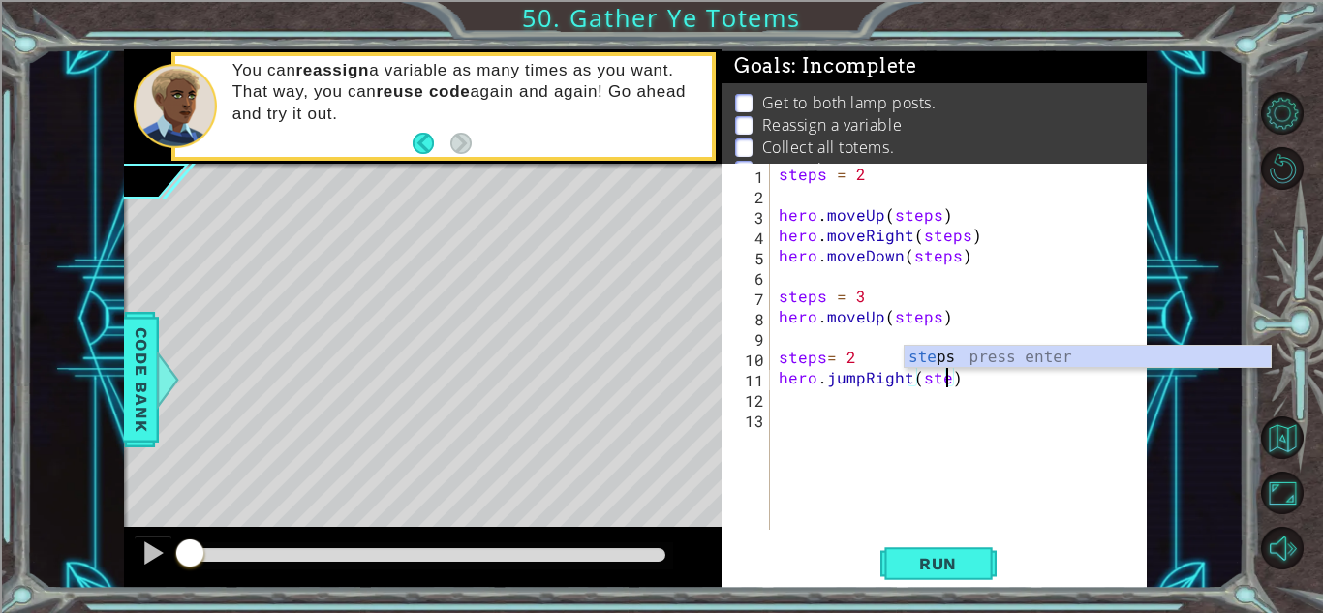
scroll to position [0, 11]
click at [864, 378] on div "steps = 2 hero . moveUp ( steps ) hero . moveRight ( steps ) hero . moveDown ( …" at bounding box center [963, 367] width 377 height 407
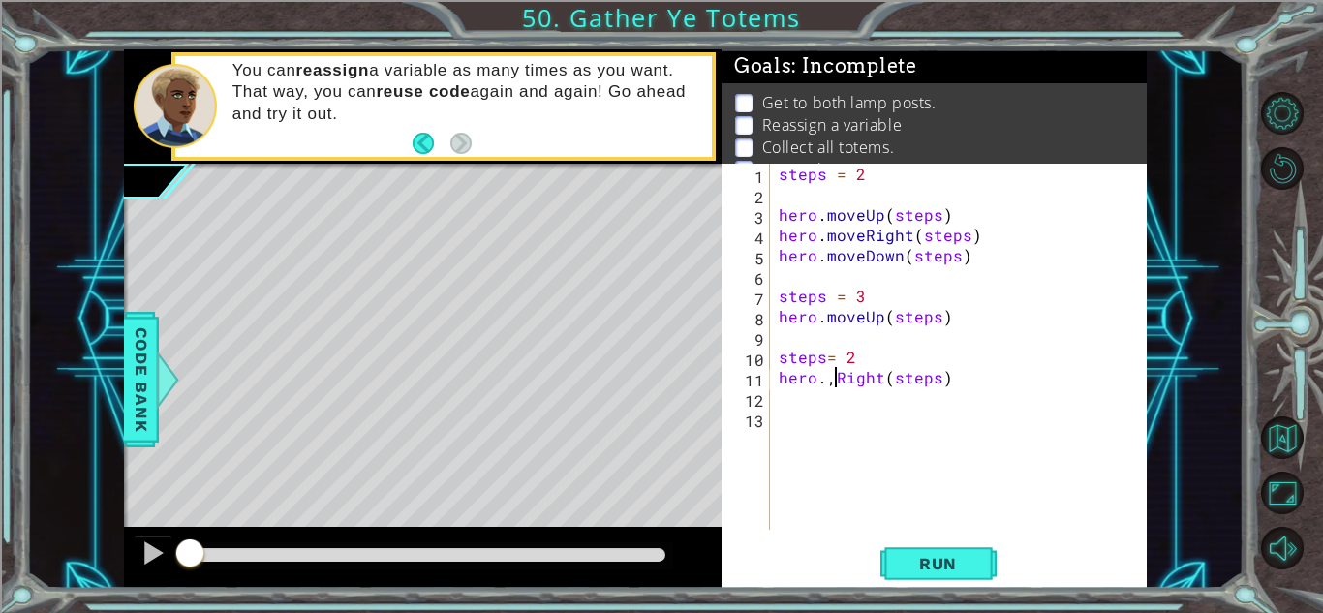
scroll to position [0, 4]
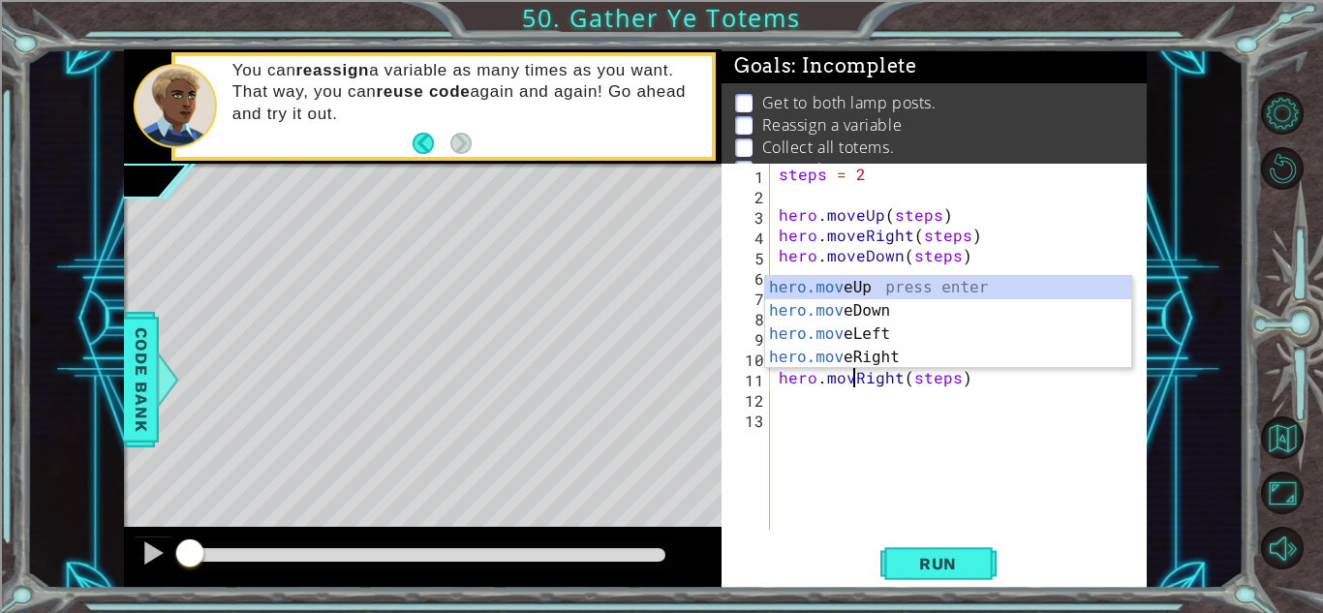
type textarea "hero.moveRight(steps)"
click at [1005, 386] on div "steps = 2 hero . moveUp ( steps ) hero . moveRight ( steps ) hero . moveDown ( …" at bounding box center [963, 367] width 377 height 407
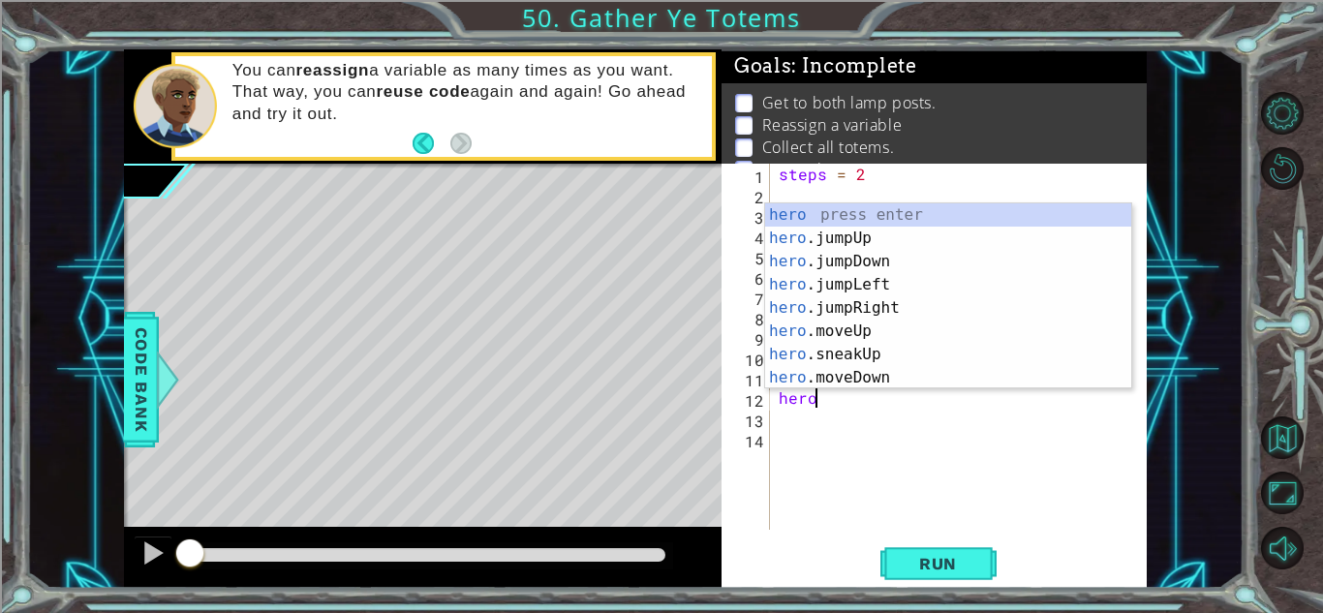
scroll to position [0, 1]
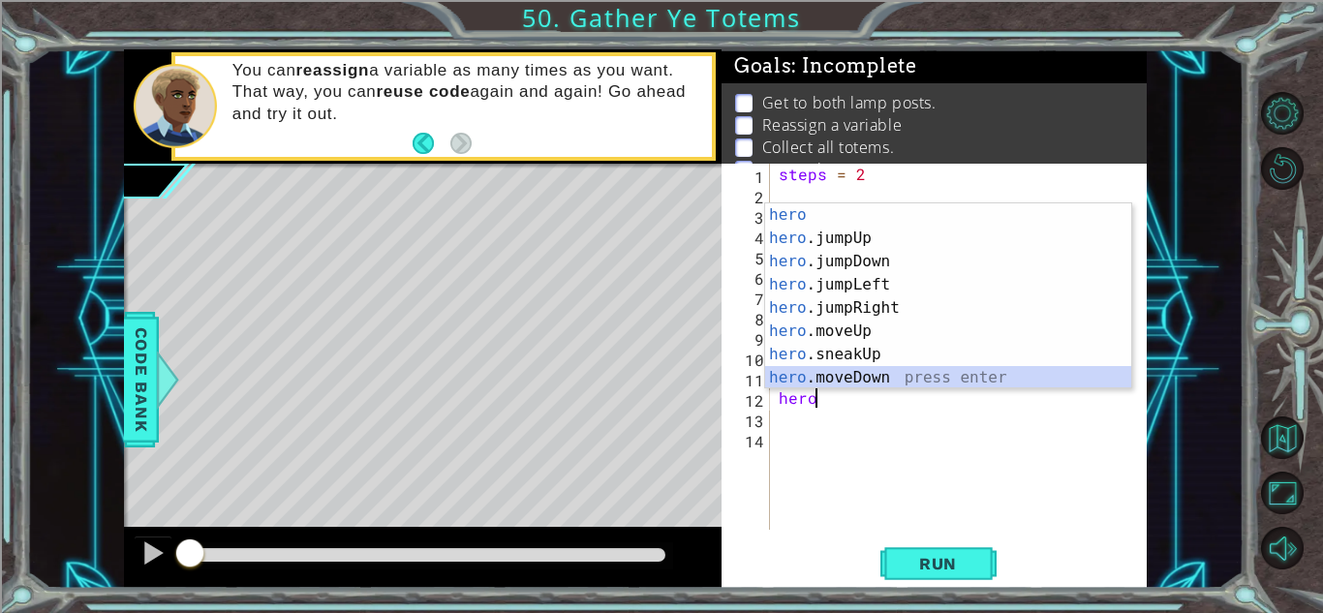
click at [962, 374] on div "hero press enter hero .jumpUp press enter hero .jumpDown press enter hero .jump…" at bounding box center [948, 319] width 366 height 232
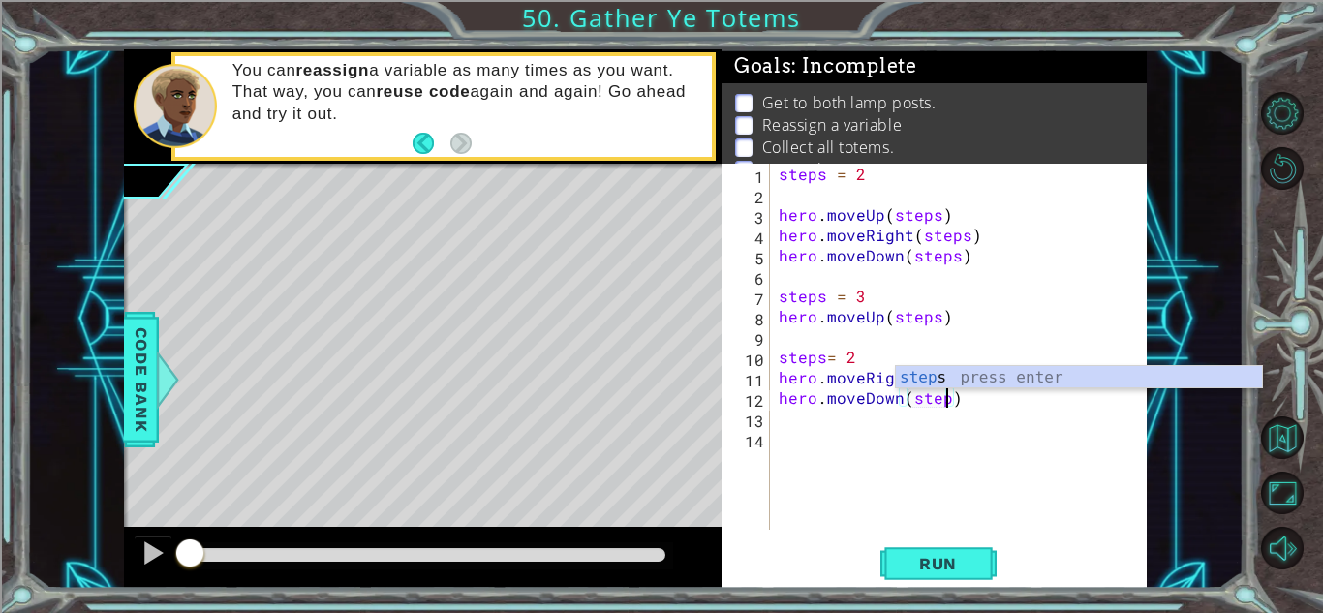
type textarea "hero.moveDown(steps)"
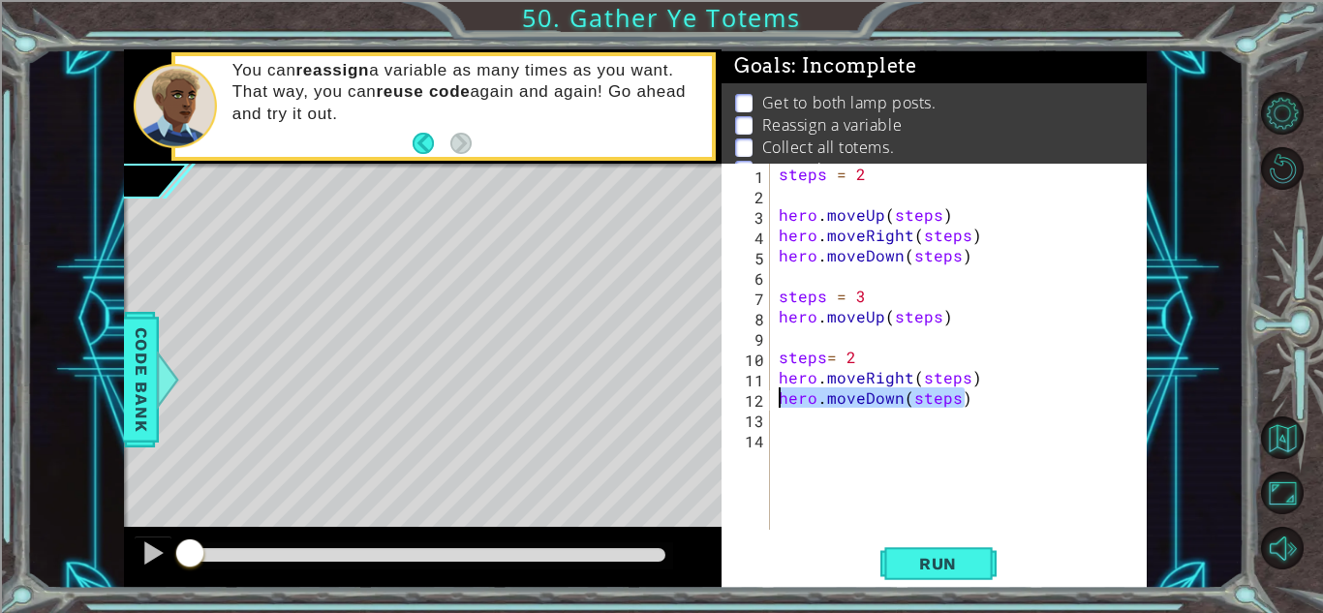
drag, startPoint x: 974, startPoint y: 405, endPoint x: 767, endPoint y: 398, distance: 207.3
click at [767, 398] on div "hero.moveDown(steps) 1 2 3 4 5 6 7 8 9 10 11 12 13 14 steps = 2 hero . moveUp (…" at bounding box center [931, 347] width 420 height 366
click at [791, 426] on div "steps = 2 hero . moveUp ( steps ) hero . moveRight ( steps ) hero . moveDown ( …" at bounding box center [963, 367] width 377 height 407
paste textarea "hero.moveDown(steps)"
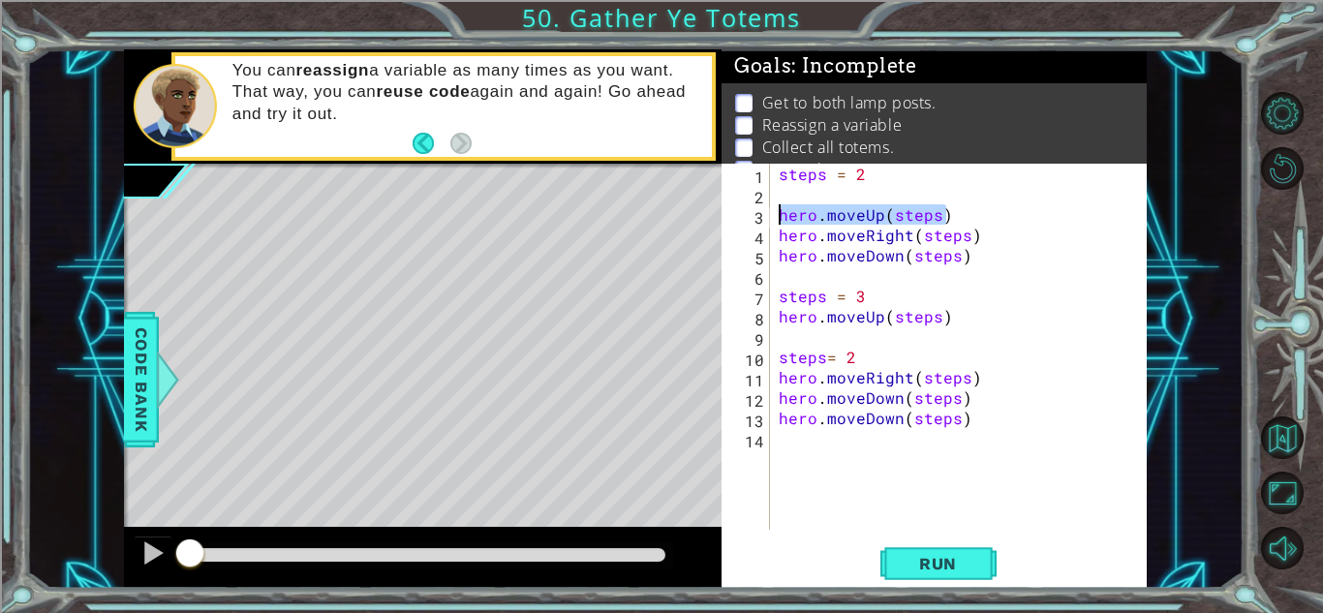
drag, startPoint x: 943, startPoint y: 212, endPoint x: 745, endPoint y: 213, distance: 198.5
click at [745, 213] on div "hero.moveDown(steps) 1 2 3 4 5 6 7 8 9 10 11 12 13 14 steps = 2 hero . moveUp (…" at bounding box center [931, 347] width 420 height 366
type textarea "hero.moveUp(steps)"
click at [844, 441] on div "steps = 2 hero . moveUp ( steps ) hero . moveRight ( steps ) hero . moveDown ( …" at bounding box center [963, 367] width 377 height 407
paste textarea "hero.moveUp(steps)"
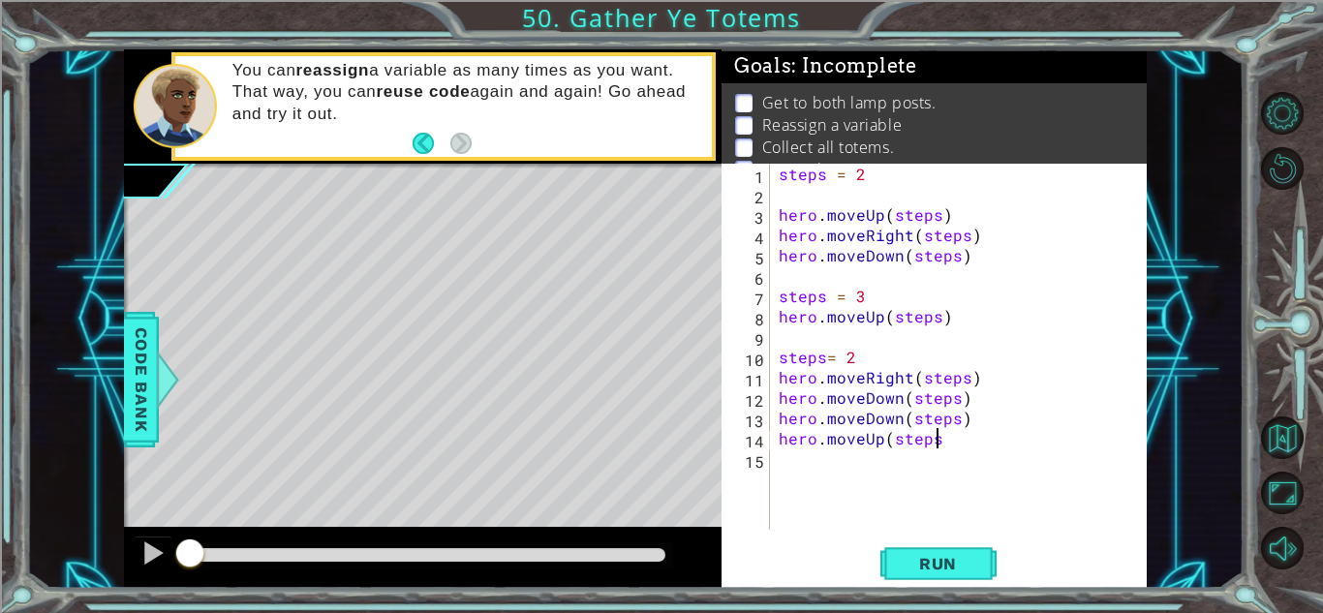
type textarea "hero.moveUp(steps)"
drag, startPoint x: 963, startPoint y: 437, endPoint x: 740, endPoint y: 441, distance: 223.7
click at [740, 441] on div "hero.moveUp(steps) 1 2 3 4 5 6 7 8 9 10 11 12 13 14 15 steps = 2 hero . moveUp …" at bounding box center [931, 347] width 420 height 366
click at [834, 480] on div "steps = 2 hero . moveUp ( steps ) hero . moveRight ( steps ) hero . moveDown ( …" at bounding box center [963, 367] width 377 height 407
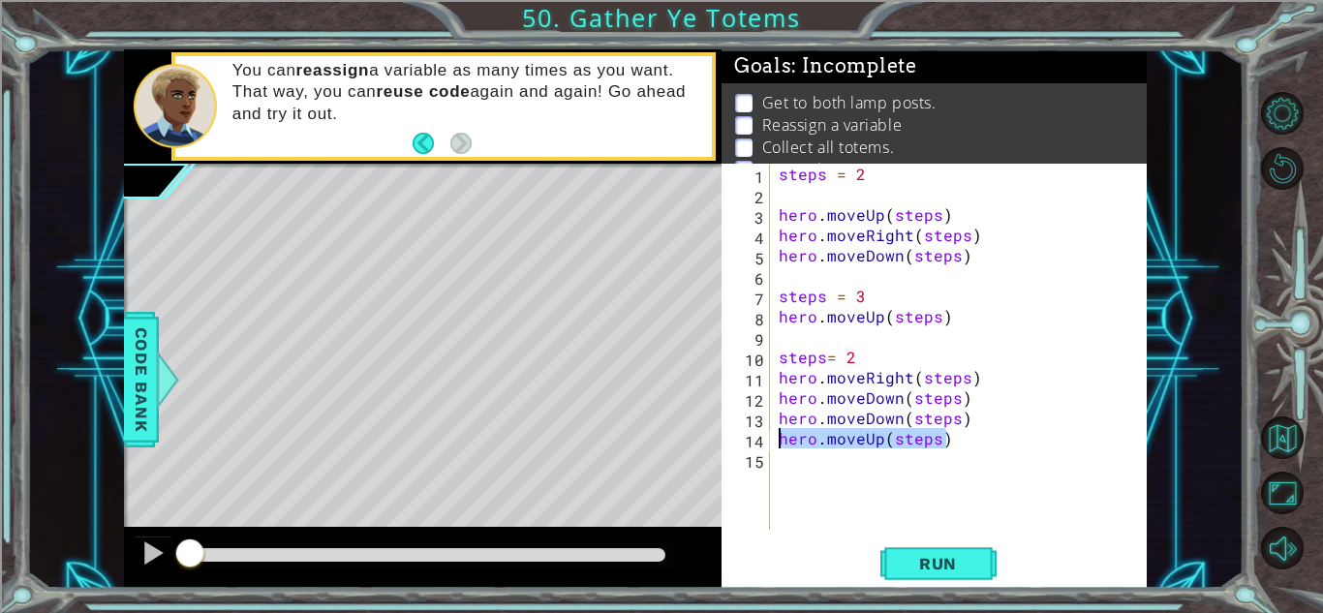
scroll to position [0, 0]
paste textarea "hero.moveUp(steps)"
type textarea "hero.moveUp(steps)"
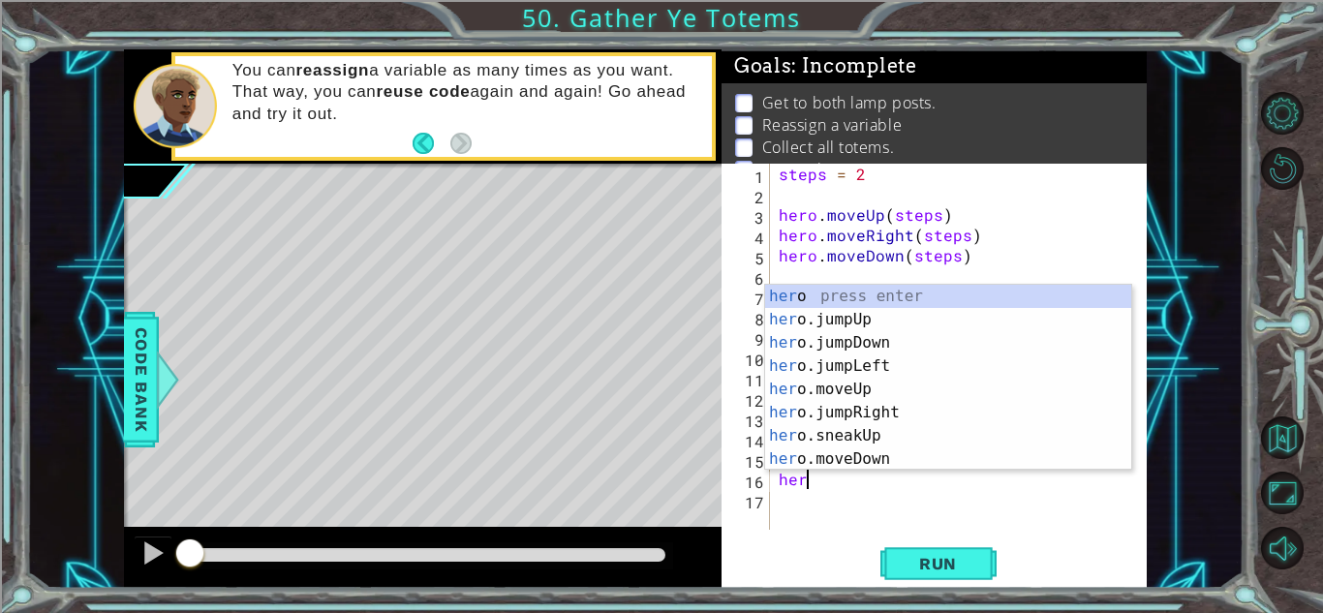
scroll to position [0, 1]
click at [998, 459] on div "hero press enter hero .jumpUp press enter hero .jumpDown press enter hero .jump…" at bounding box center [948, 401] width 366 height 232
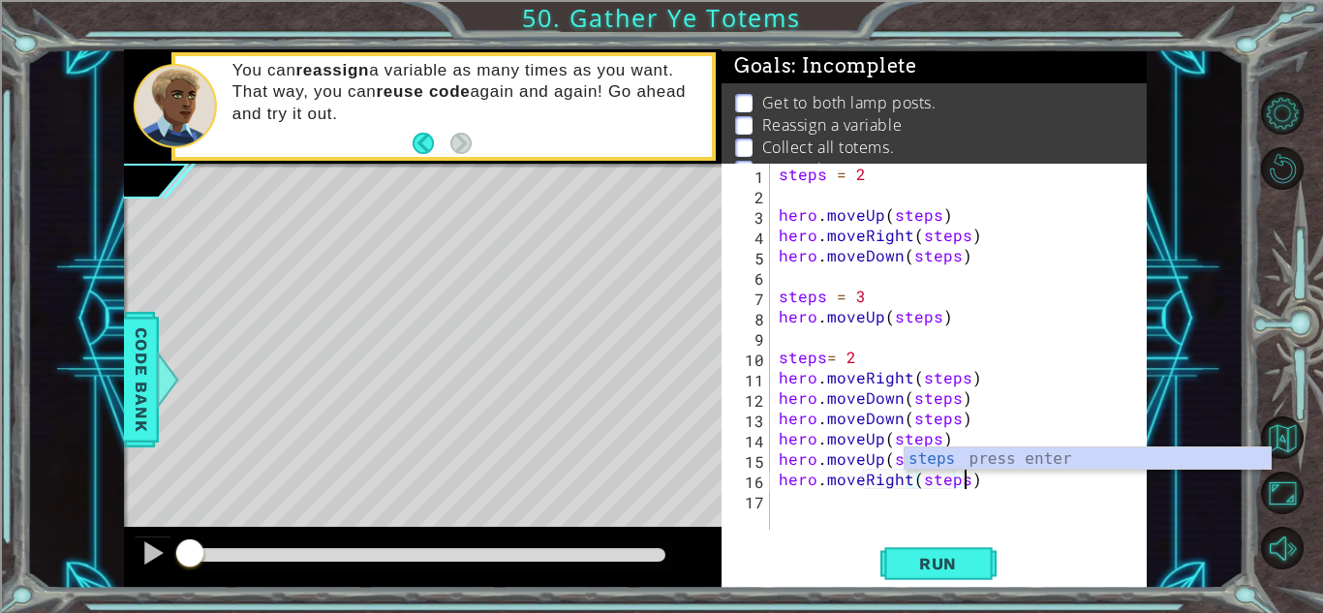
scroll to position [0, 11]
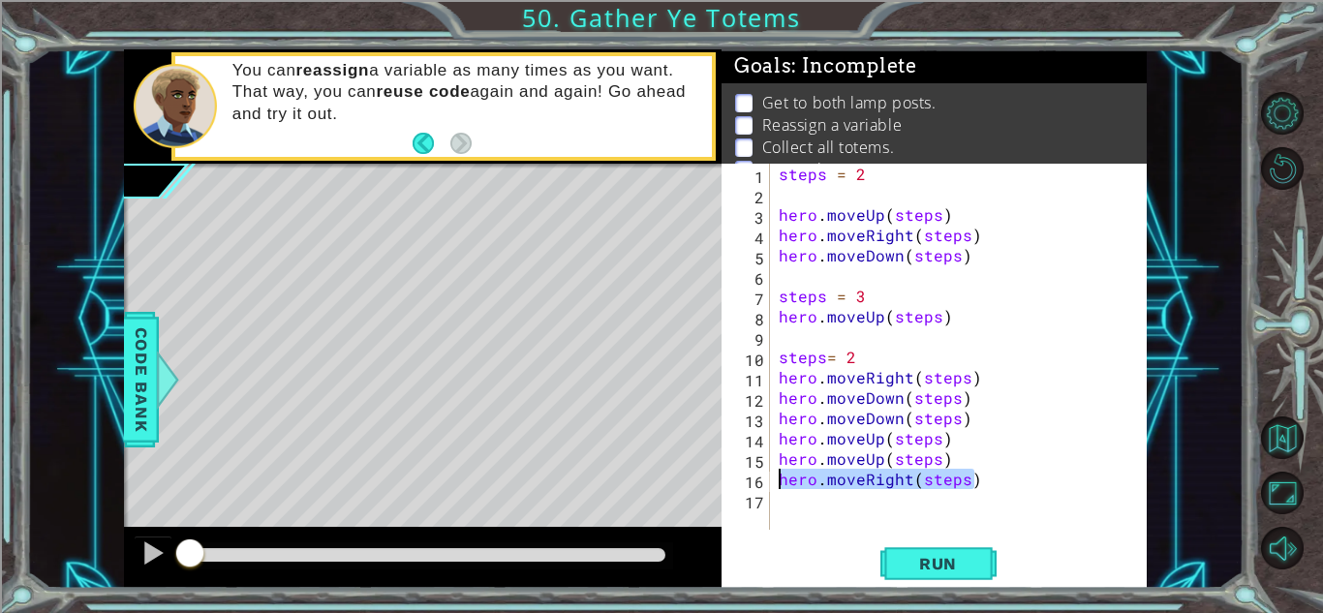
drag, startPoint x: 1021, startPoint y: 489, endPoint x: 776, endPoint y: 483, distance: 246.0
click at [776, 483] on div "steps = 2 hero . moveUp ( steps ) hero . moveRight ( steps ) hero . moveDown ( …" at bounding box center [963, 367] width 377 height 407
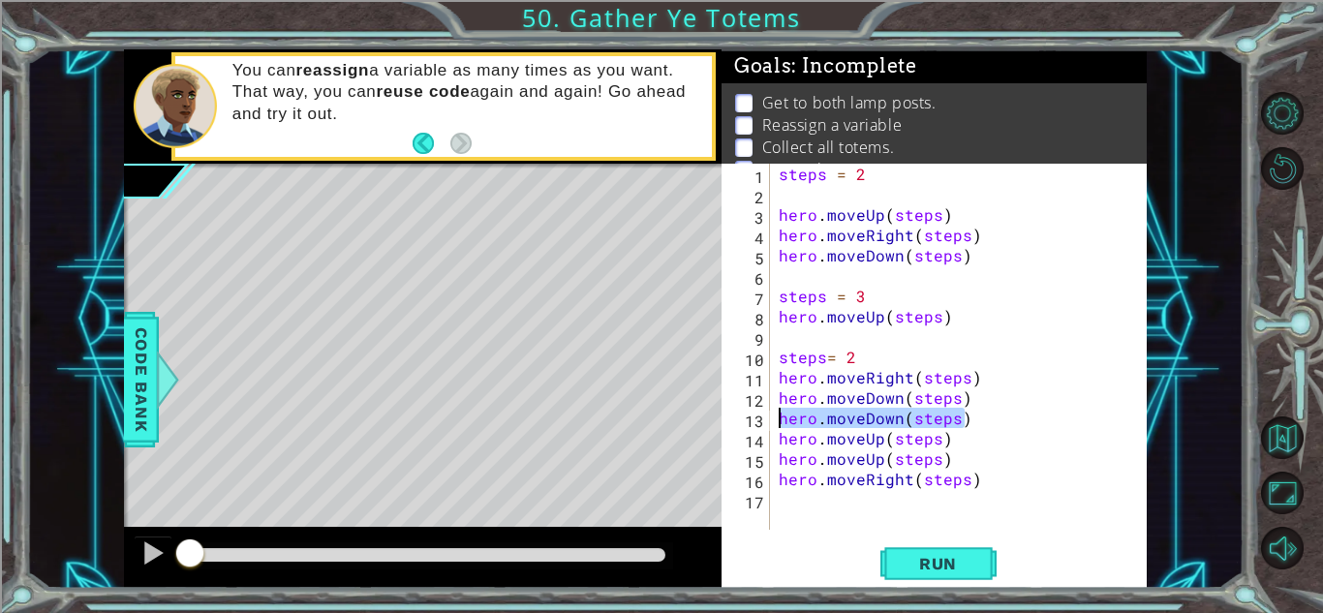
drag, startPoint x: 1011, startPoint y: 415, endPoint x: 753, endPoint y: 414, distance: 257.5
click at [753, 414] on div "hero.moveRight(steps) 1 2 3 4 5 6 7 8 9 10 11 12 13 14 15 16 17 steps = 2 hero …" at bounding box center [931, 347] width 420 height 366
type textarea "hero.moveDown(steps)"
click at [787, 504] on div "steps = 2 hero . moveUp ( steps ) hero . moveRight ( steps ) hero . moveDown ( …" at bounding box center [963, 367] width 377 height 407
paste textarea "hero.moveDown(steps)"
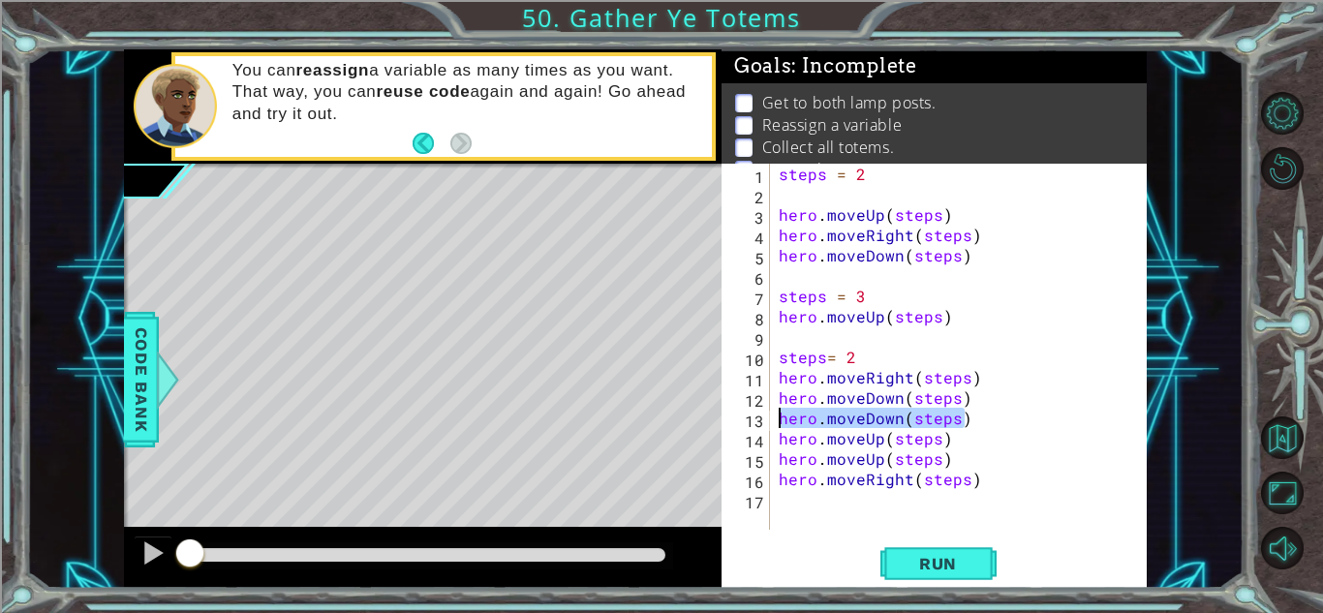
type textarea "hero.moveDown(steps)"
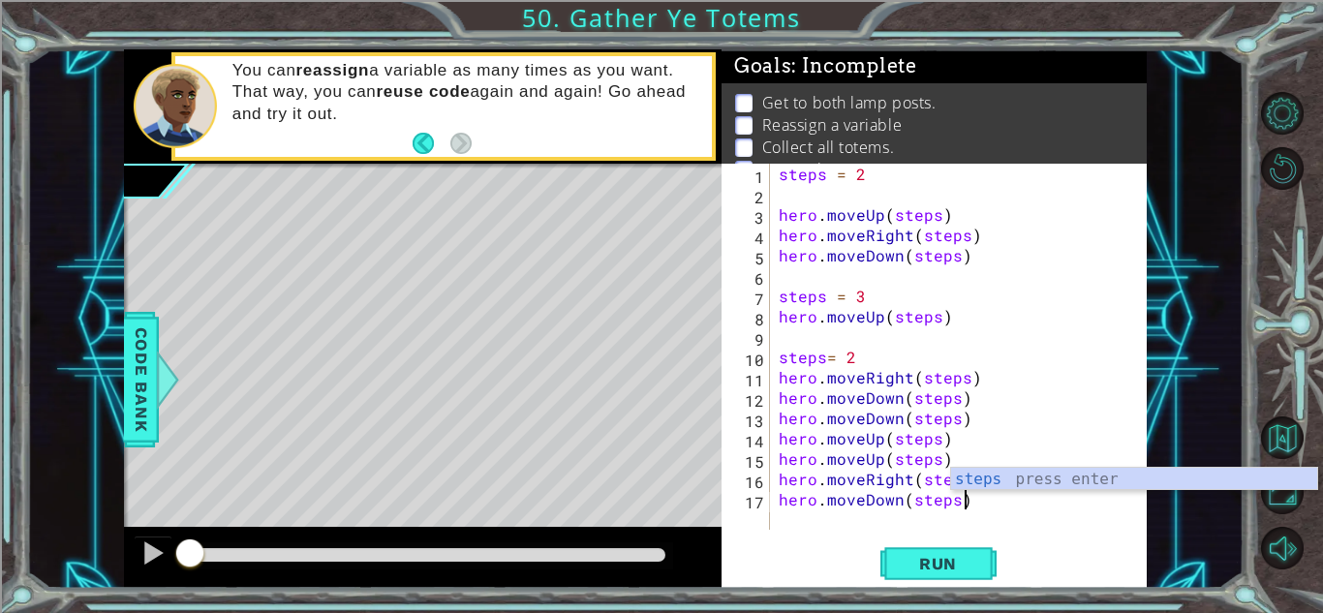
scroll to position [0, 0]
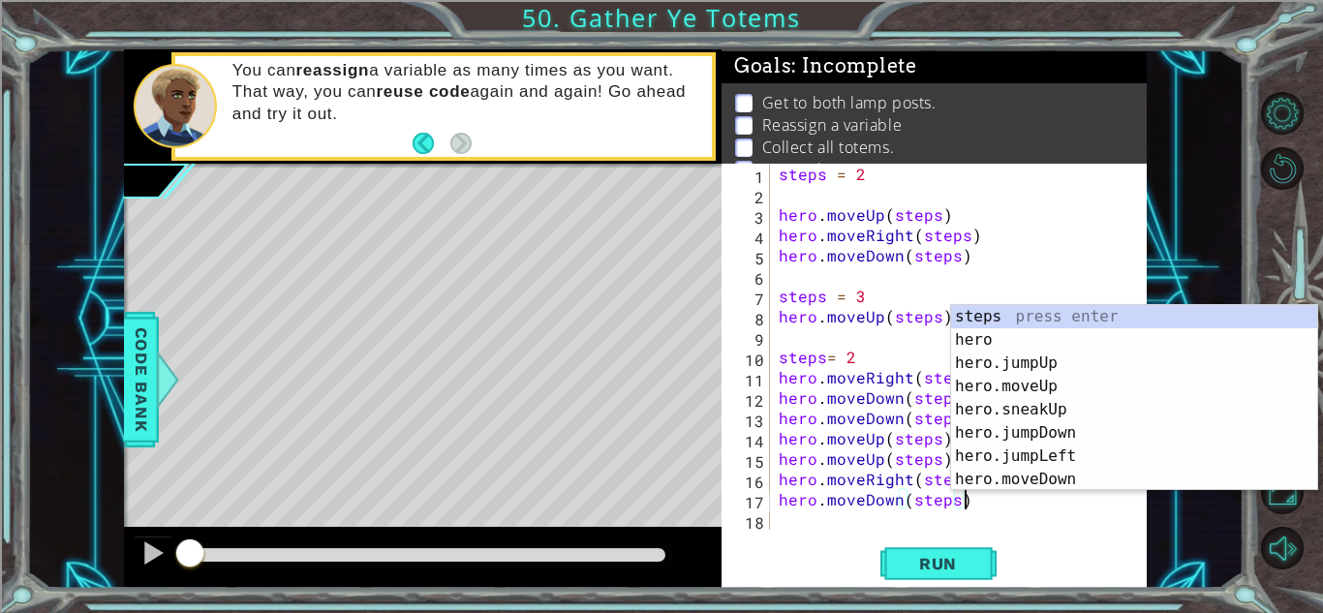
click at [955, 512] on div "steps = 2 hero . moveUp ( steps ) hero . moveRight ( steps ) hero . moveDown ( …" at bounding box center [963, 367] width 377 height 407
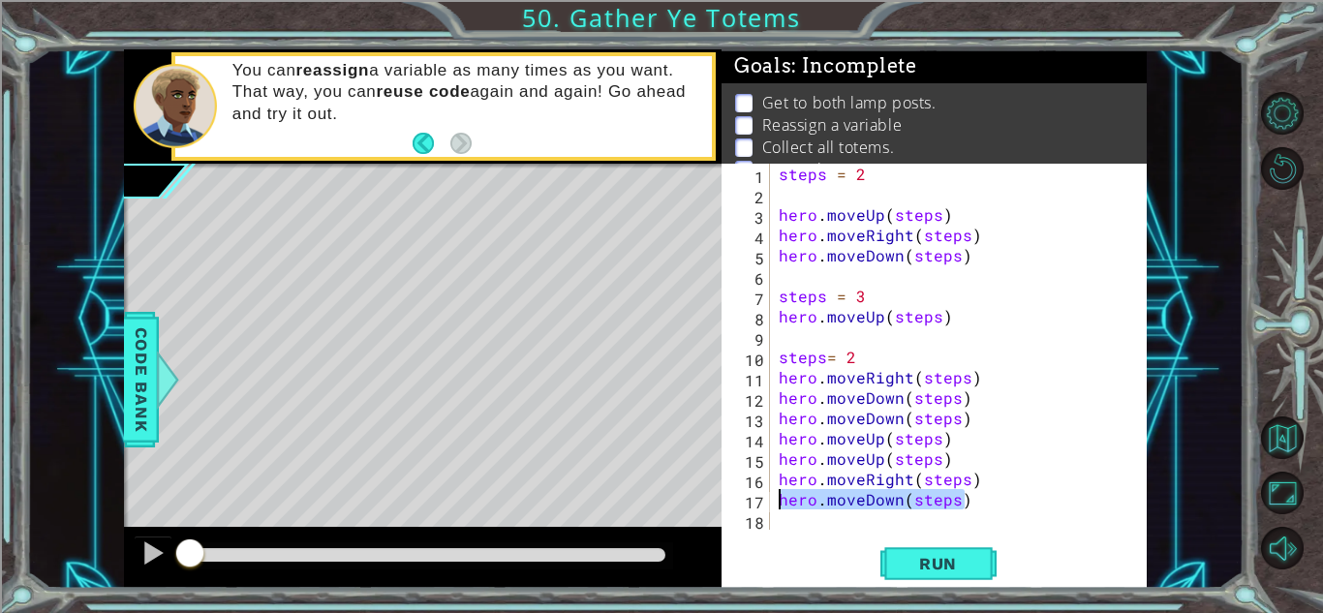
drag, startPoint x: 973, startPoint y: 506, endPoint x: 741, endPoint y: 501, distance: 232.4
click at [741, 501] on div "1 2 3 4 5 6 7 8 9 10 11 12 13 14 15 16 17 18 steps = 2 hero . moveUp ( steps ) …" at bounding box center [931, 347] width 420 height 366
type textarea "hero.moveDown(steps)"
click at [795, 526] on div "steps = 2 hero . moveUp ( steps ) hero . moveRight ( steps ) hero . moveDown ( …" at bounding box center [963, 367] width 377 height 407
paste textarea "hero.moveDown(steps)"
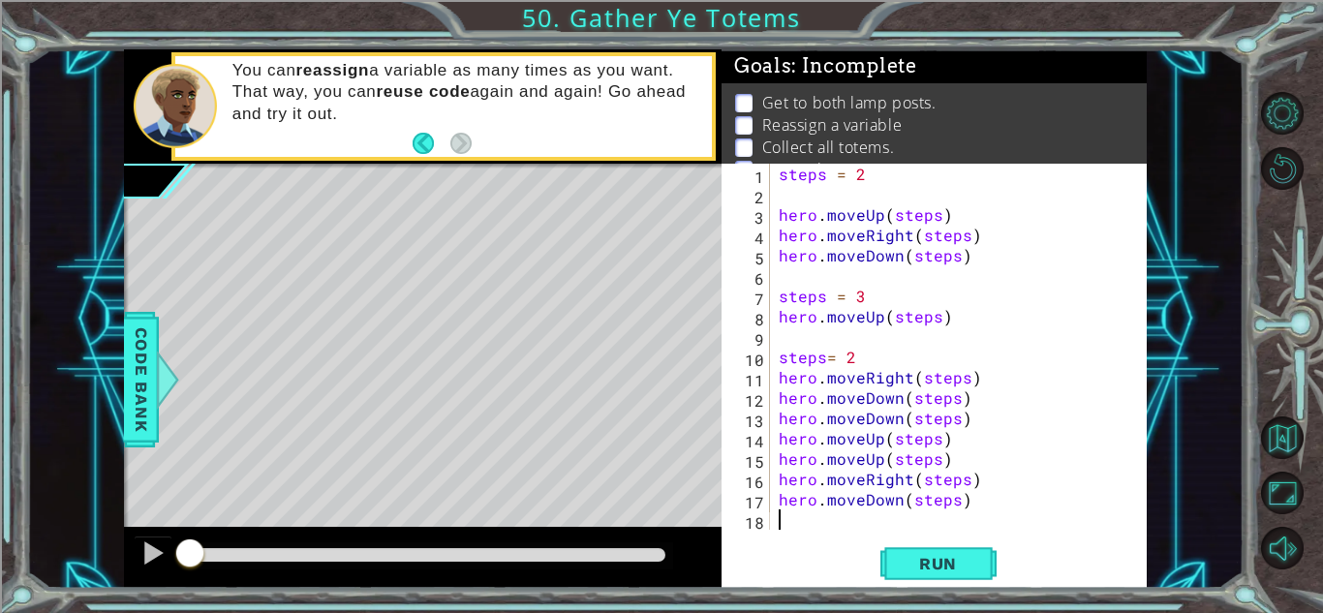
scroll to position [20, 0]
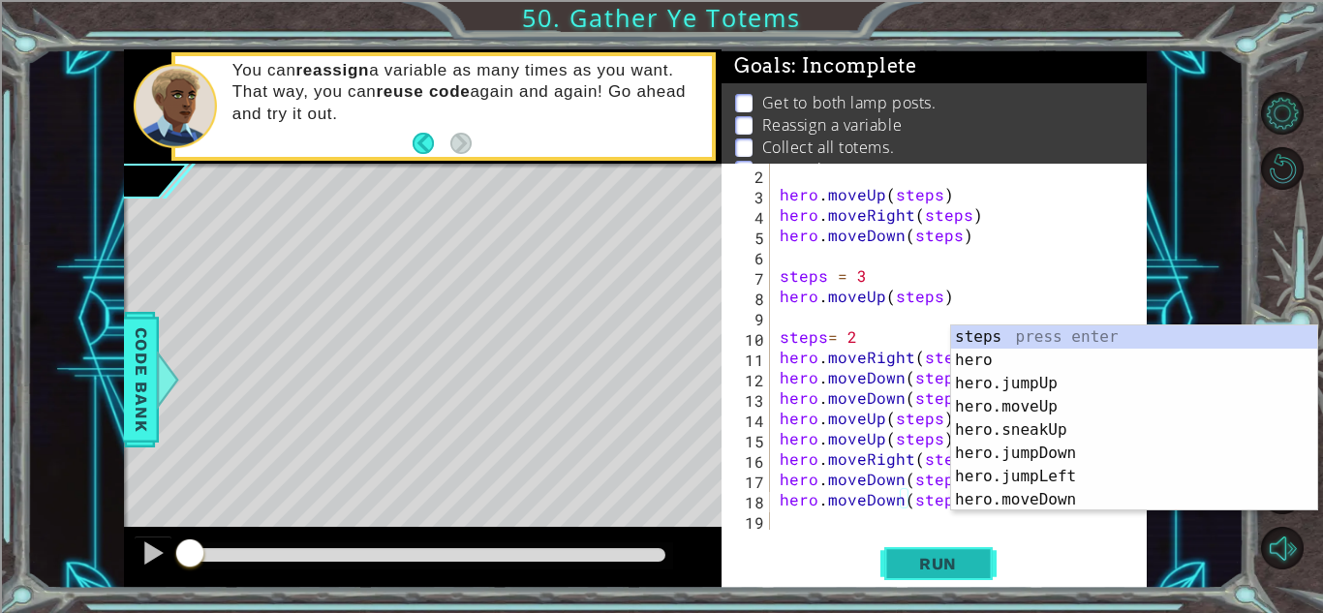
type textarea "hero.moveDown(steps)"
click at [900, 555] on span "Run" at bounding box center [937, 563] width 76 height 19
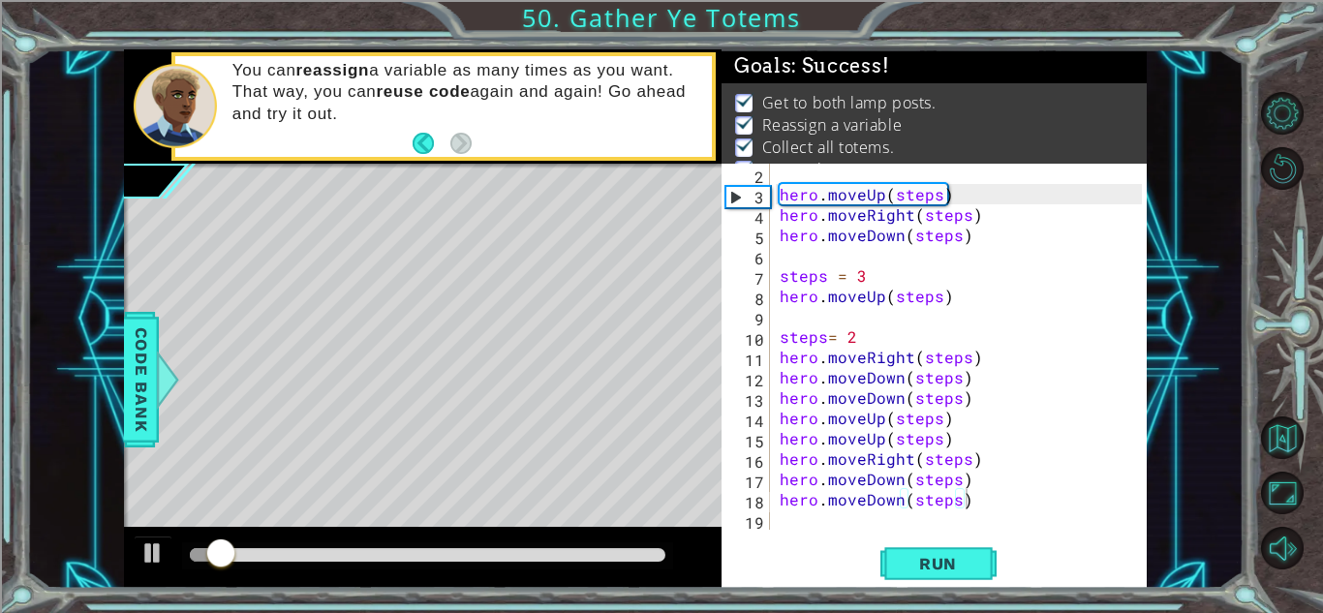
drag, startPoint x: 477, startPoint y: 562, endPoint x: 550, endPoint y: 569, distance: 73.0
click at [550, 569] on div at bounding box center [422, 558] width 597 height 62
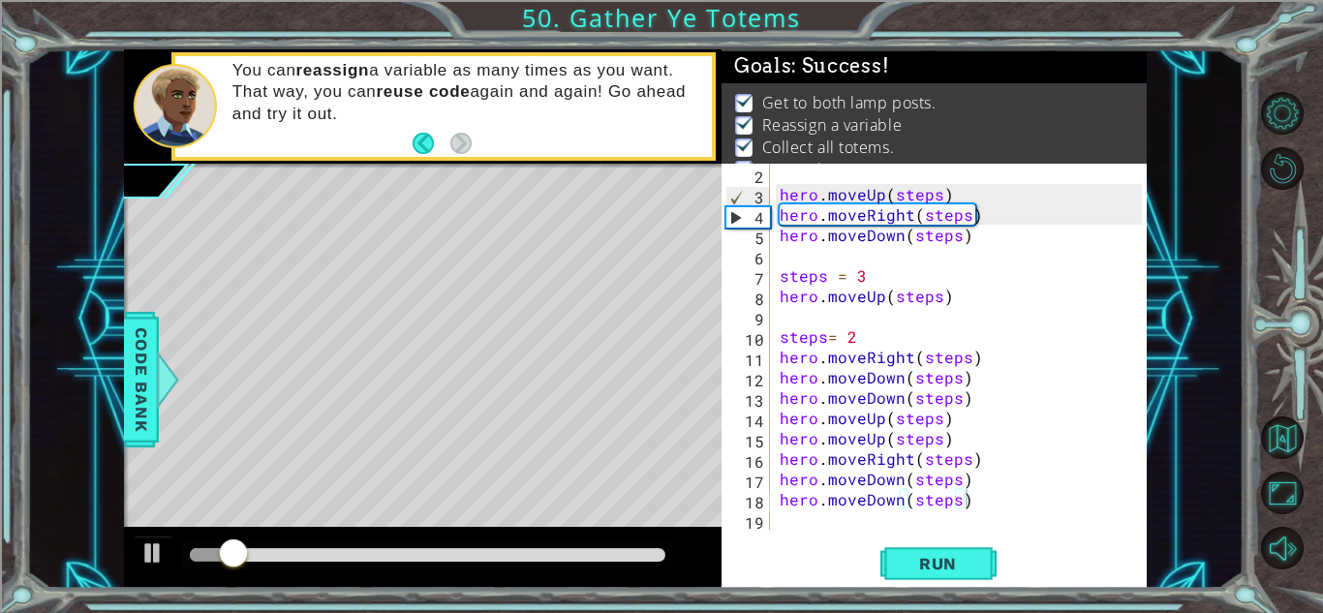
drag, startPoint x: 550, startPoint y: 566, endPoint x: 579, endPoint y: 567, distance: 29.1
click at [579, 567] on div at bounding box center [427, 555] width 491 height 27
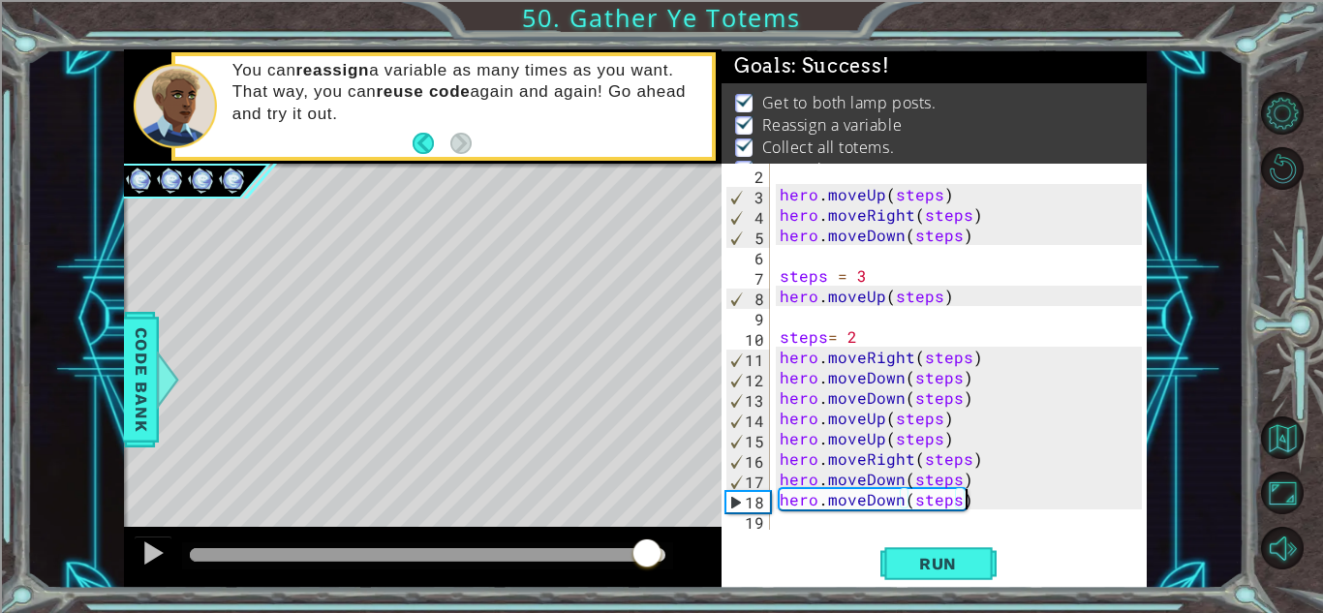
drag, startPoint x: 562, startPoint y: 548, endPoint x: 712, endPoint y: 560, distance: 150.5
click at [712, 560] on div at bounding box center [422, 558] width 597 height 62
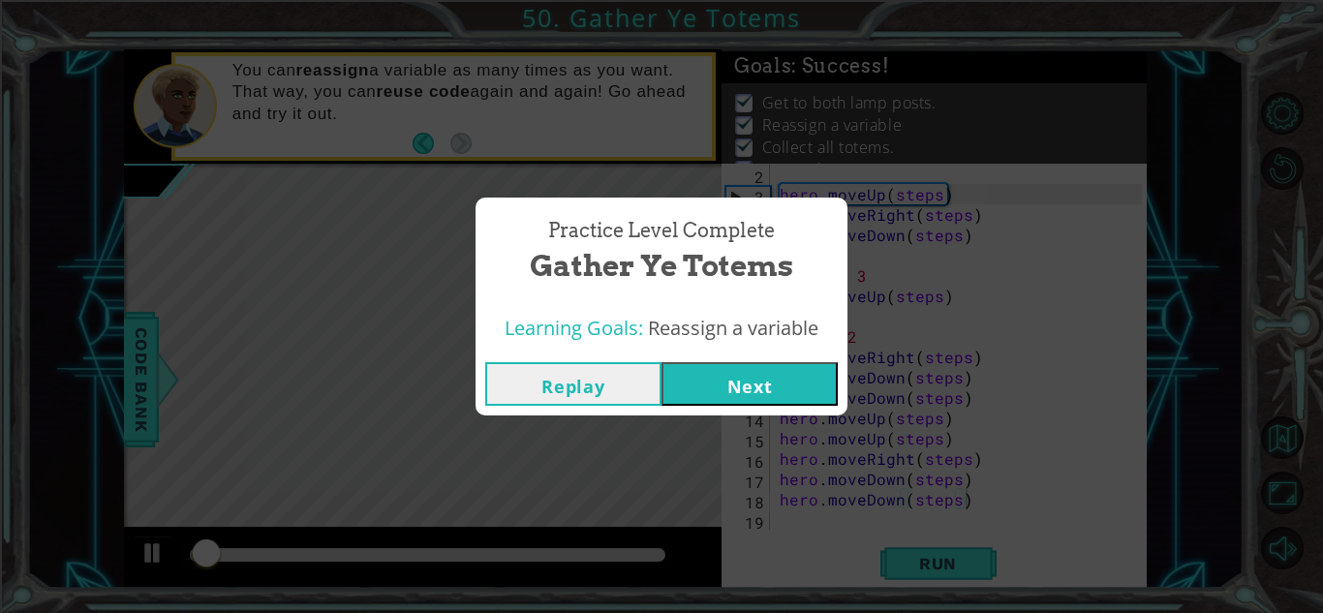
click at [692, 390] on button "Next" at bounding box center [749, 384] width 176 height 44
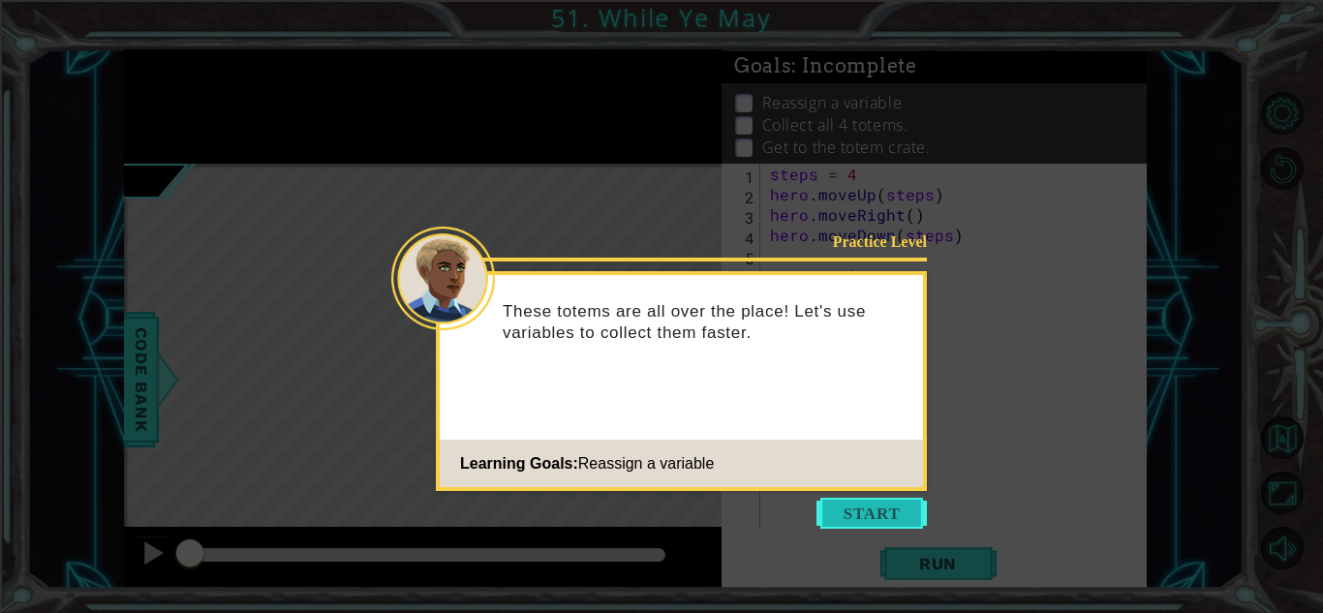
click at [877, 510] on button "Start" at bounding box center [871, 513] width 110 height 31
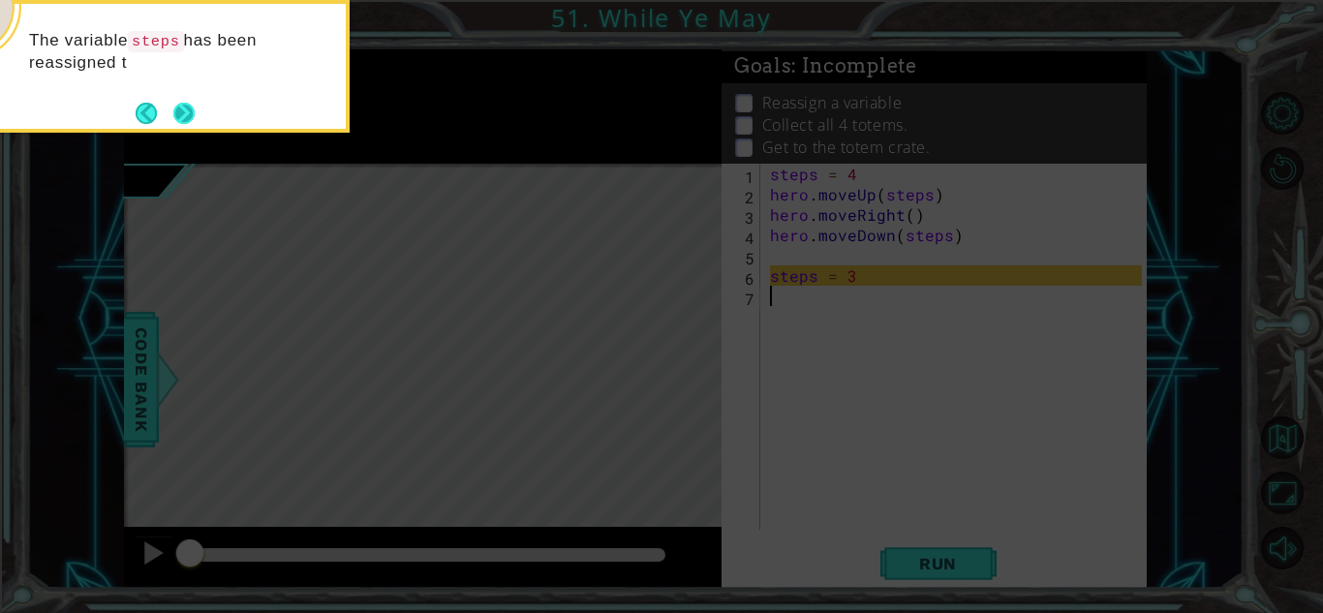
click at [187, 107] on button "Next" at bounding box center [183, 113] width 22 height 22
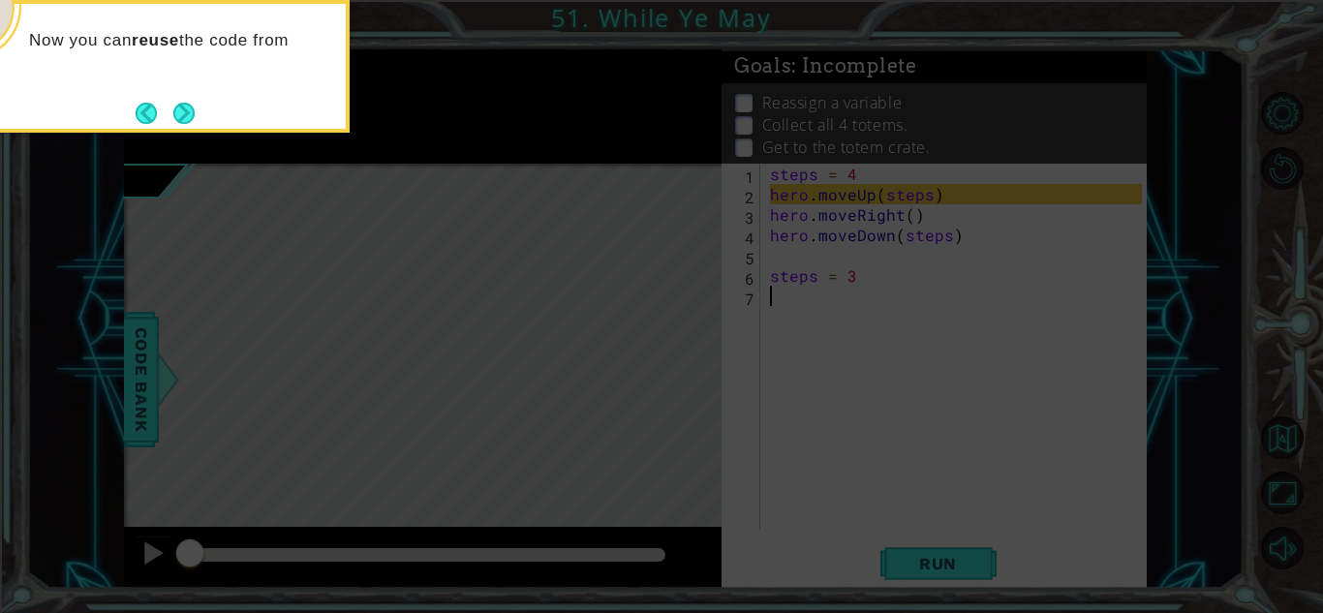
click at [187, 107] on button "Next" at bounding box center [183, 113] width 24 height 24
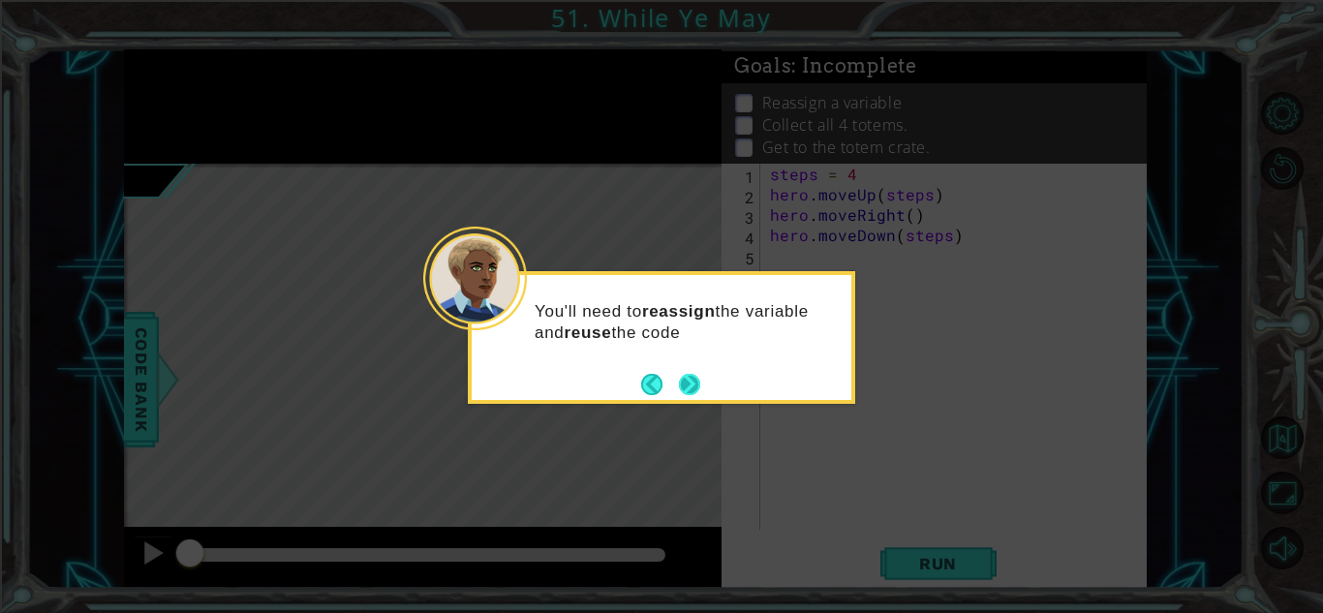
click at [695, 385] on button "Next" at bounding box center [689, 384] width 29 height 29
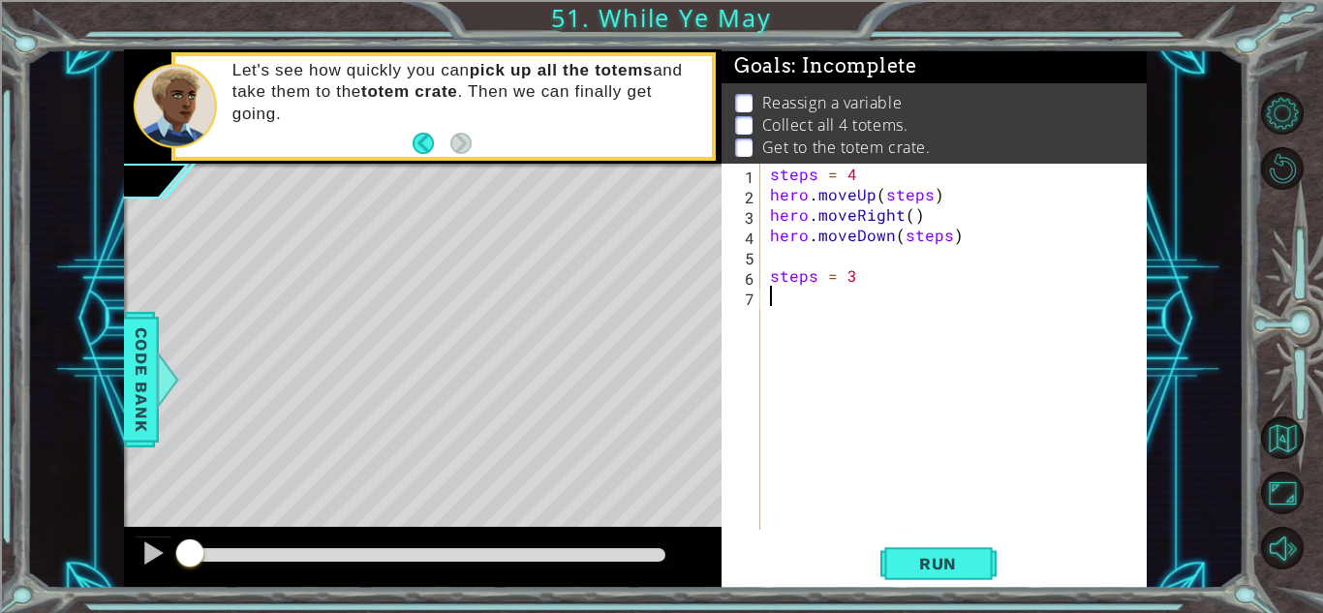
click at [905, 216] on div "steps = 4 hero . moveUp ( steps ) hero . moveRight ( ) hero . moveDown ( steps …" at bounding box center [958, 367] width 385 height 407
type textarea "hero.moveRight(1)"
click at [930, 581] on button "Run" at bounding box center [938, 563] width 116 height 43
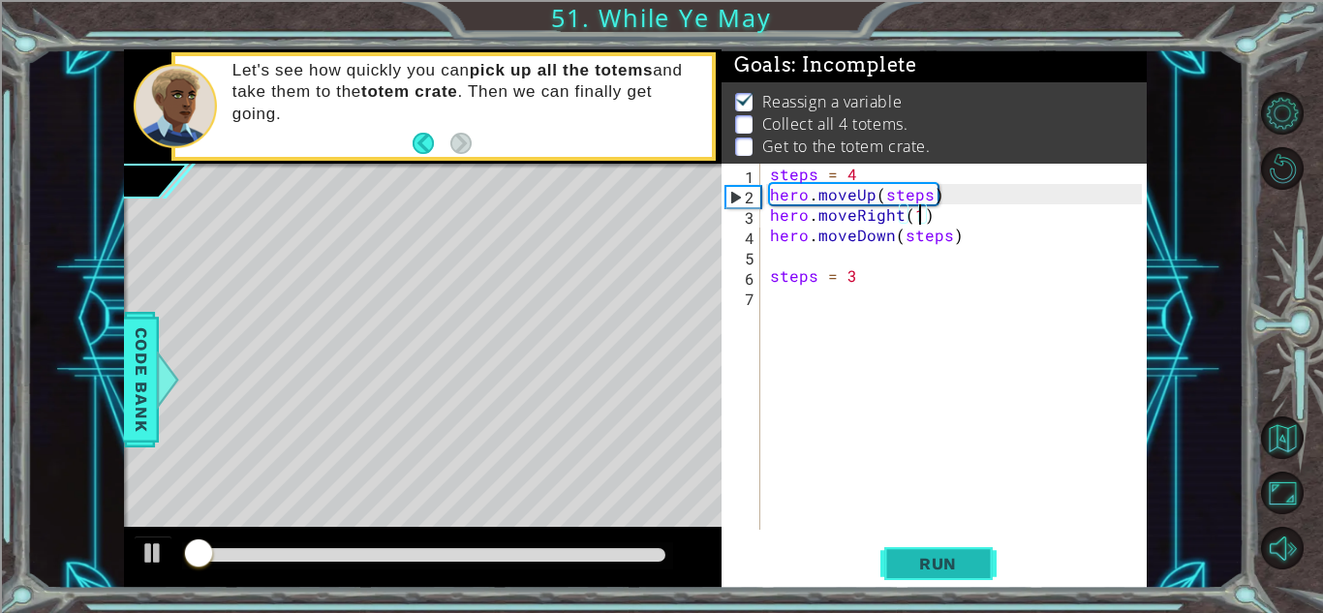
scroll to position [2, 0]
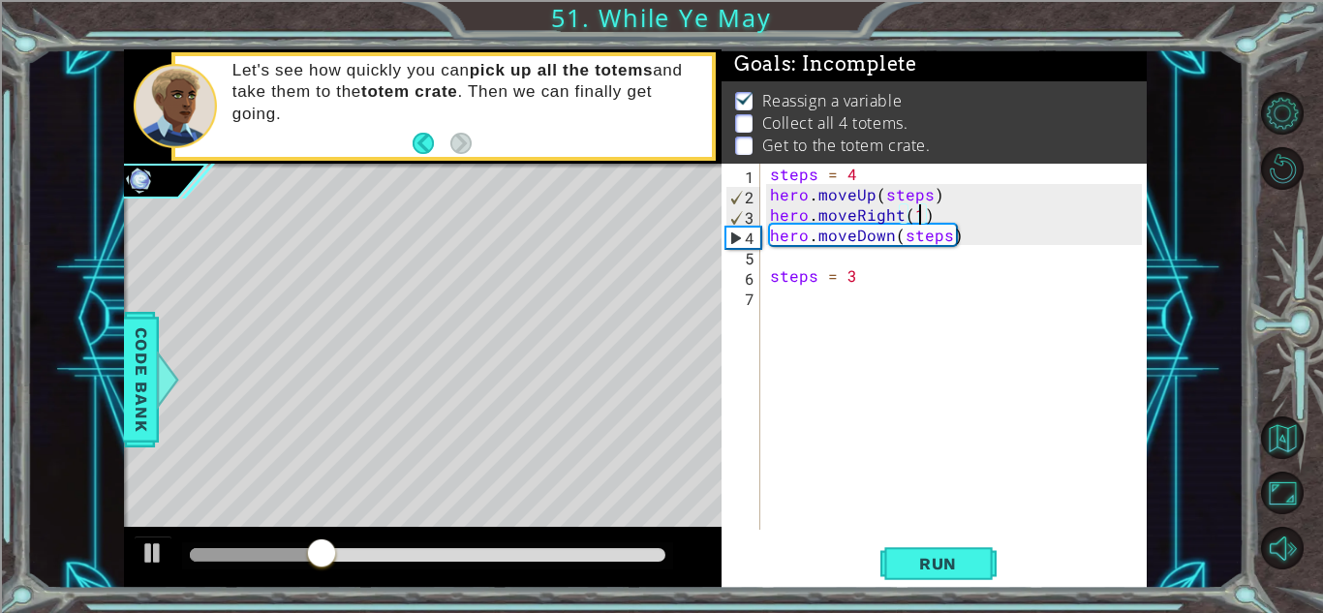
click at [821, 292] on div "steps = 4 hero . moveUp ( steps ) hero . moveRight ( 1 ) hero . moveDown ( step…" at bounding box center [958, 367] width 385 height 407
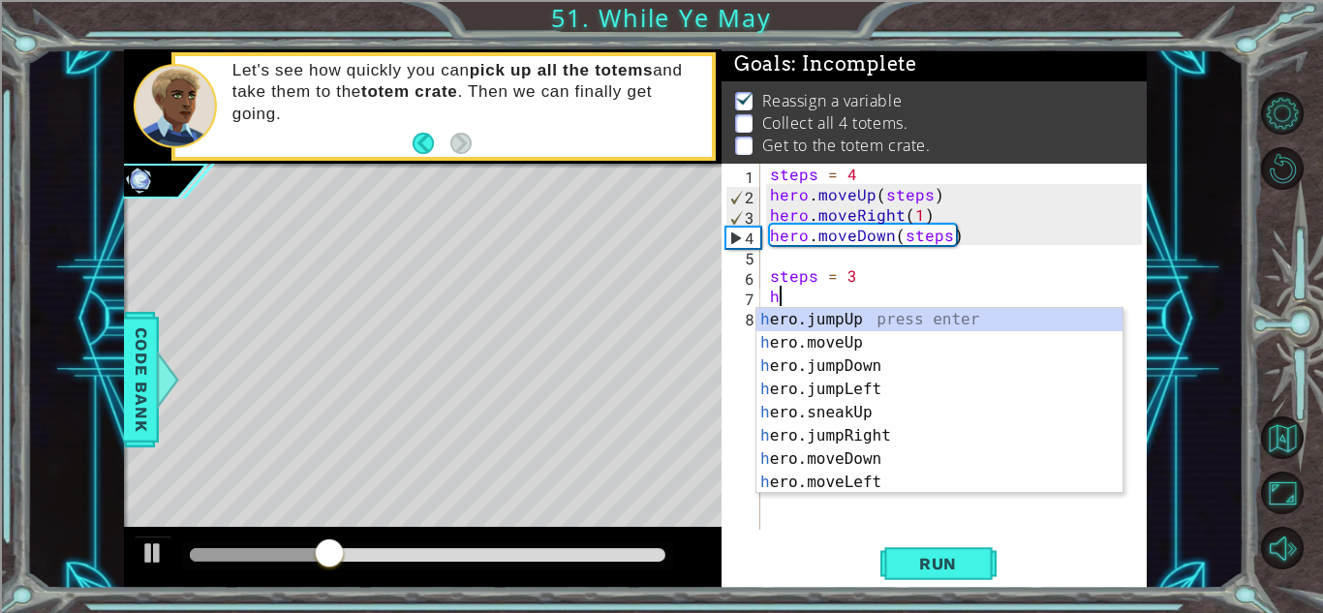
scroll to position [0, 1]
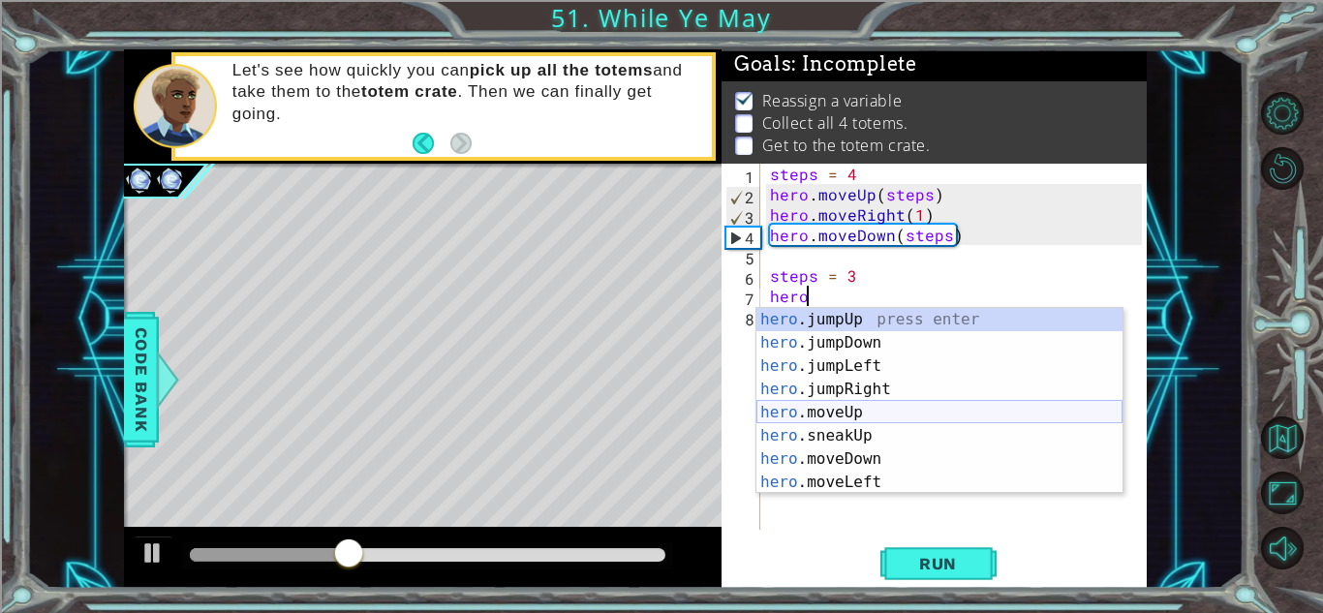
click at [873, 418] on div "hero .jumpUp press enter hero .jumpDown press enter hero .jumpLeft press enter …" at bounding box center [939, 424] width 366 height 232
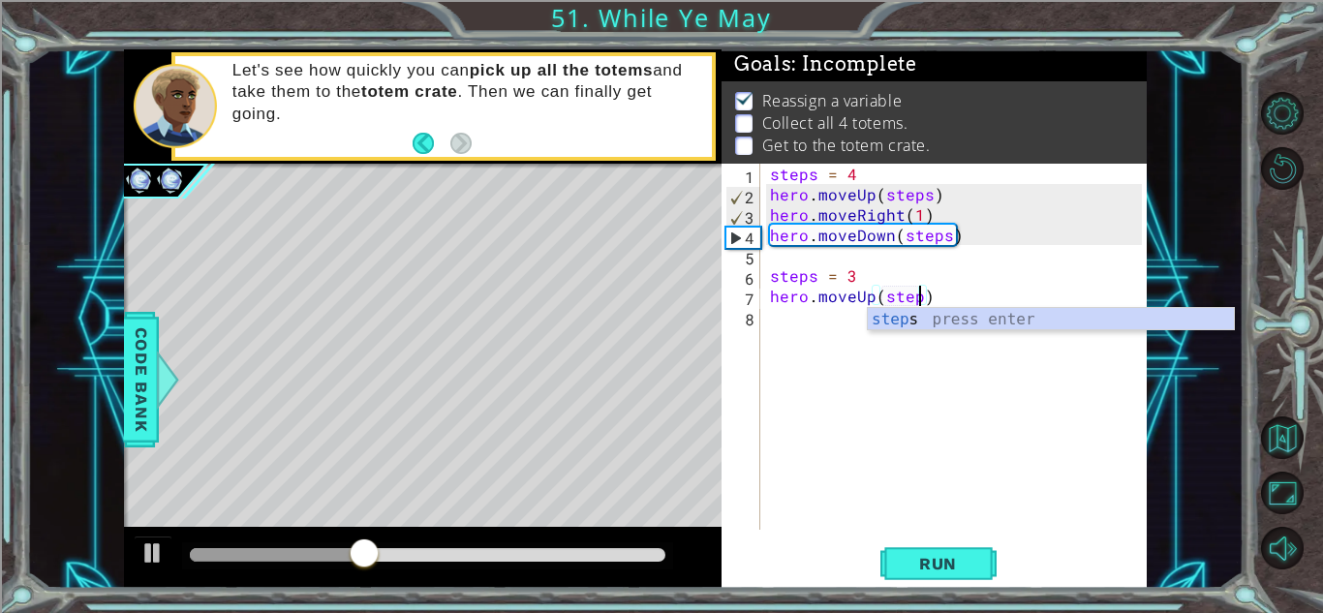
scroll to position [0, 9]
type textarea "hero.moveUp(steps)"
click at [782, 318] on div "steps = 4 hero . moveUp ( steps ) hero . moveRight ( 1 ) hero . moveDown ( step…" at bounding box center [958, 367] width 385 height 407
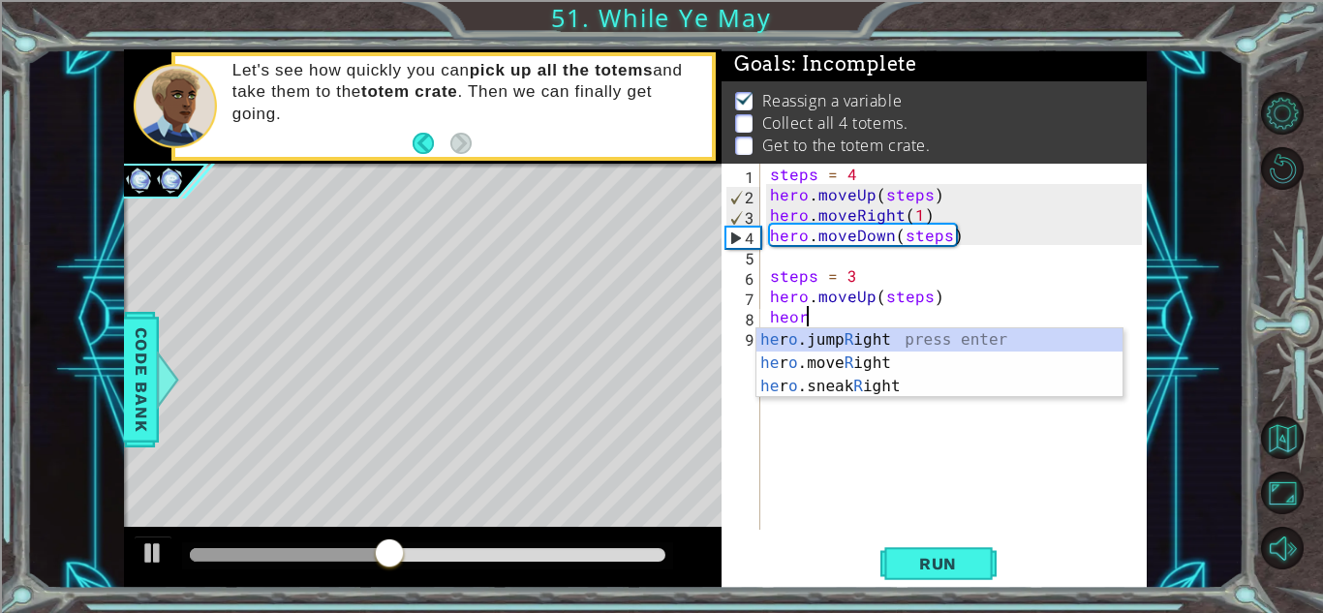
scroll to position [0, 1]
click at [840, 368] on div "he r o .jump R ight press enter he r o .move R ight press enter he r o .sneak R…" at bounding box center [939, 386] width 366 height 116
type textarea "hero.moveRight(1)"
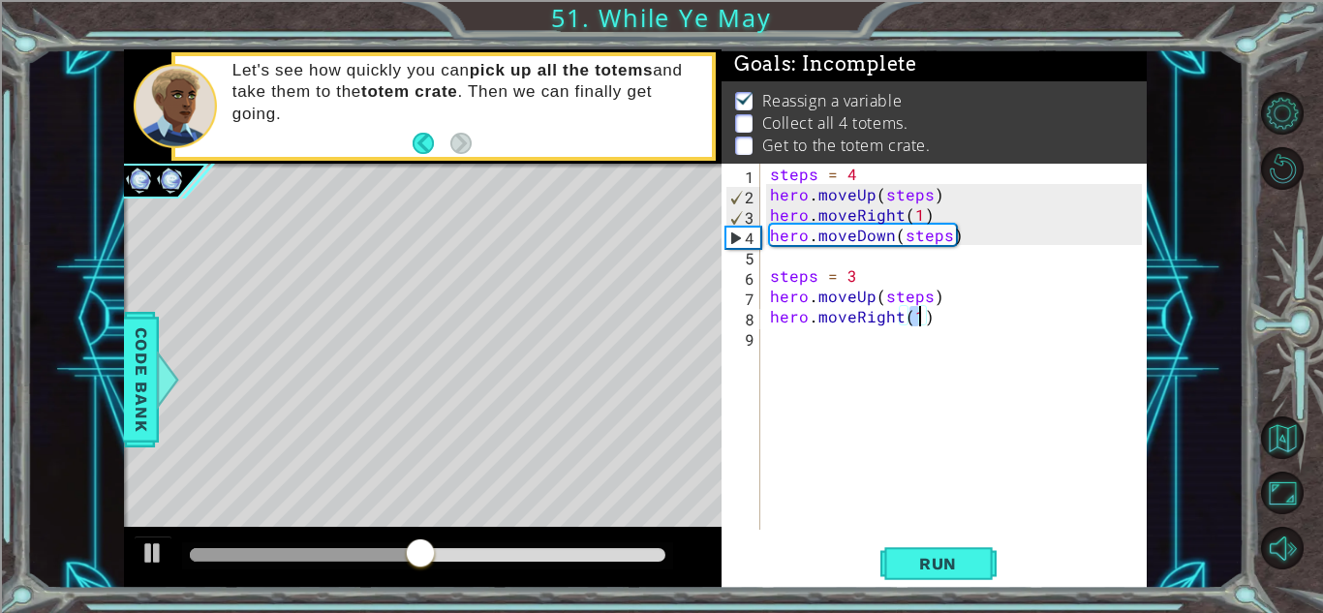
click at [803, 343] on div "steps = 4 hero . moveUp ( steps ) hero . moveRight ( 1 ) hero . moveDown ( step…" at bounding box center [958, 367] width 385 height 407
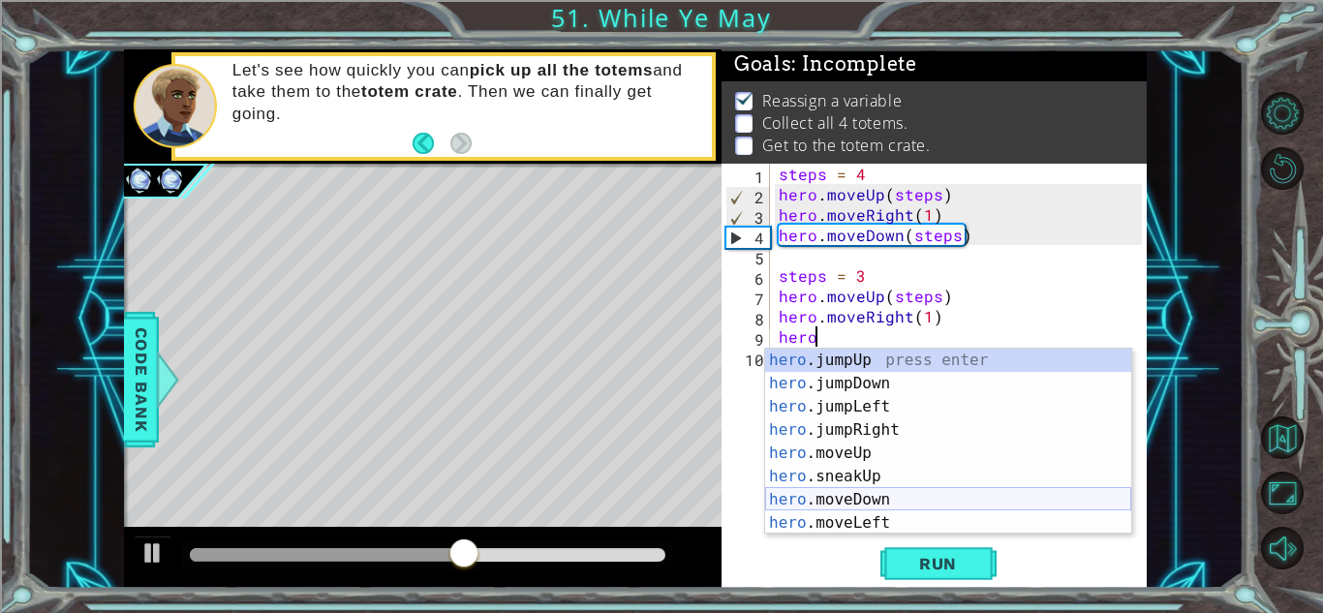
click at [889, 495] on div "hero .jumpUp press enter hero .jumpDown press enter hero .jumpLeft press enter …" at bounding box center [948, 465] width 366 height 232
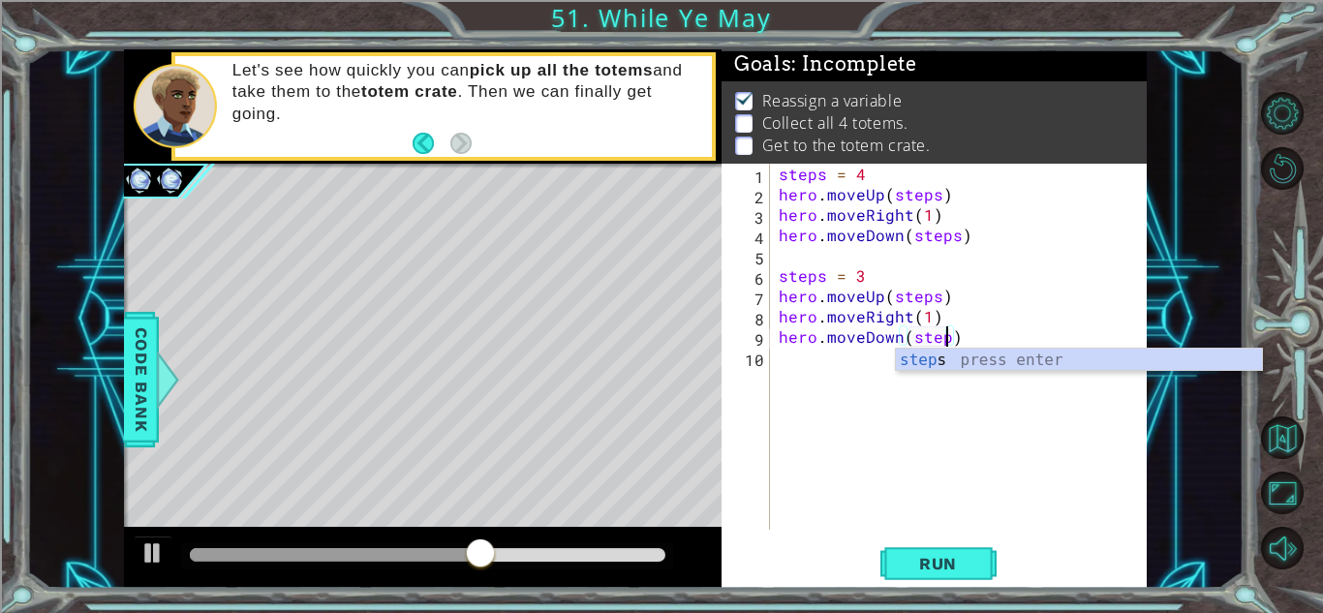
scroll to position [0, 11]
type textarea "hero.moveDown(steps)"
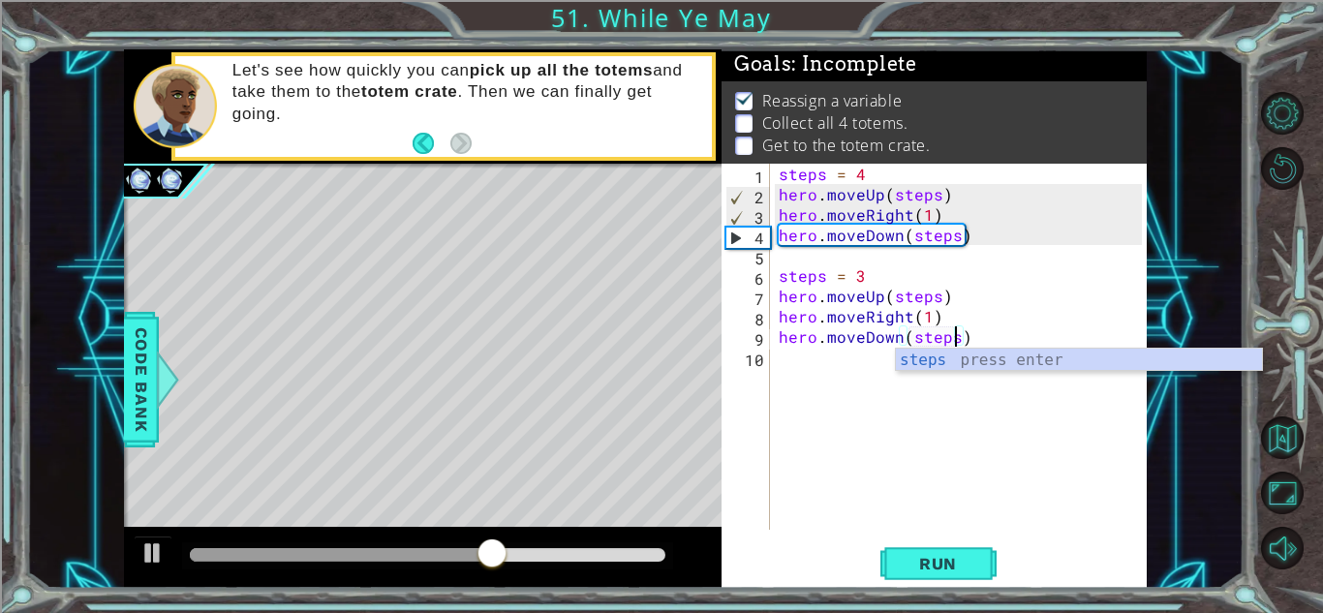
click at [801, 363] on div "steps = 4 hero . moveUp ( steps ) hero . moveRight ( 1 ) hero . moveDown ( step…" at bounding box center [963, 367] width 377 height 407
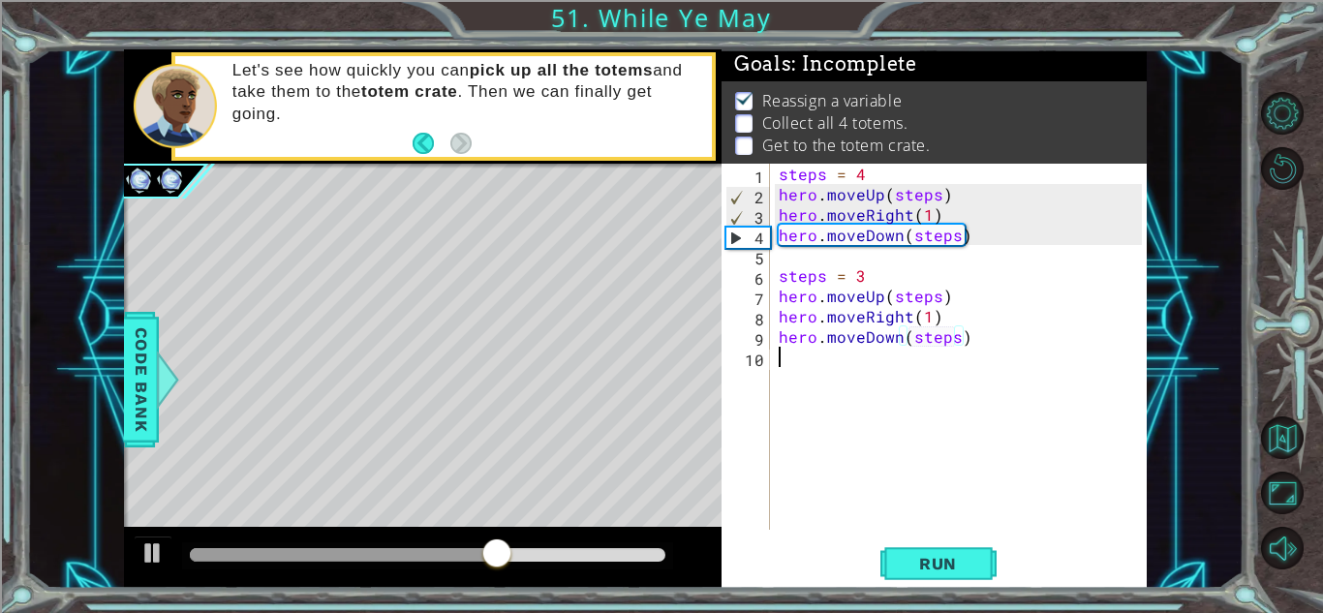
scroll to position [0, 0]
type textarea "steps = 2"
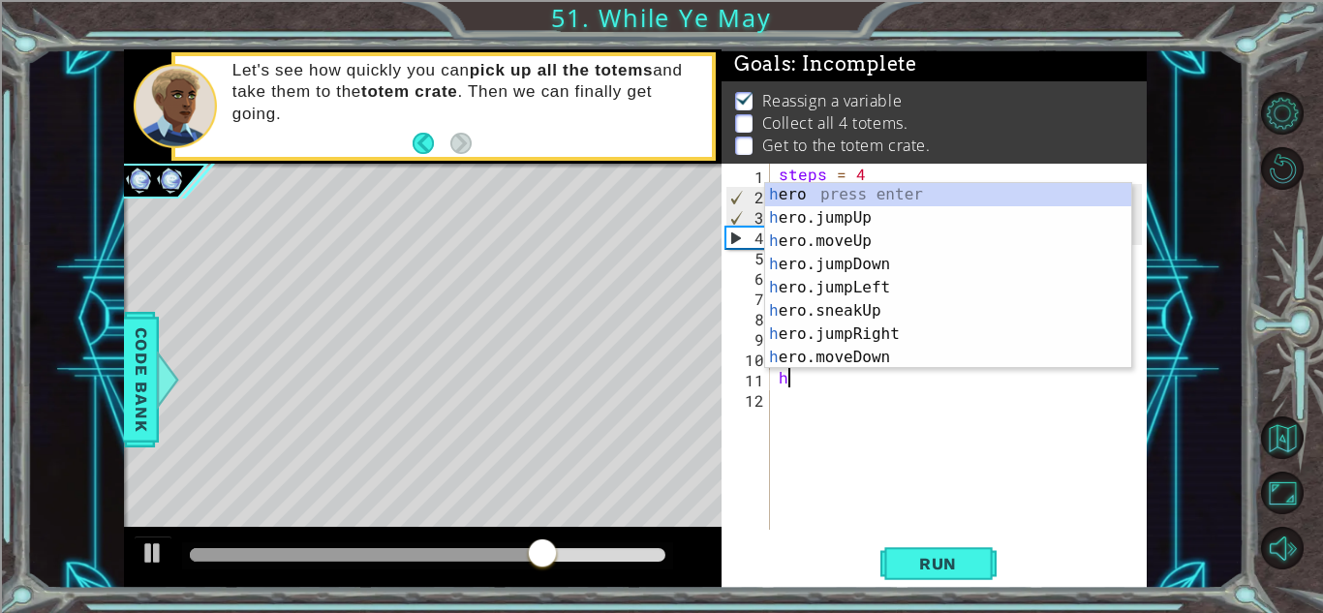
scroll to position [0, 1]
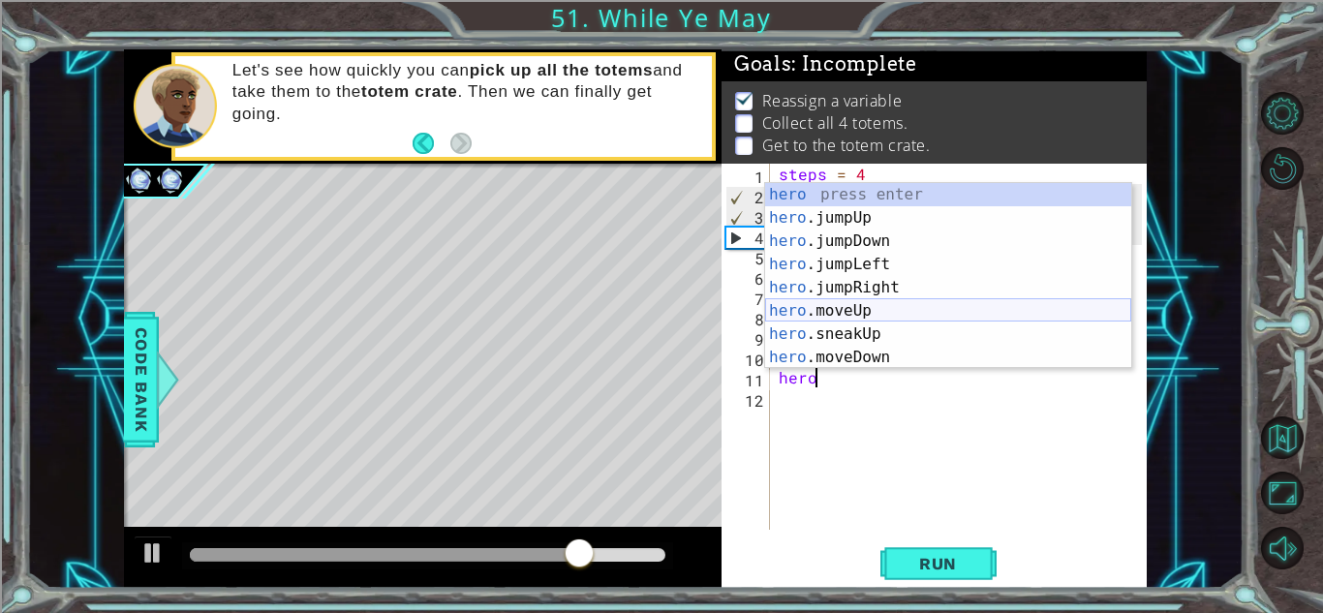
click at [850, 319] on div "hero press enter hero .jumpUp press enter hero .jumpDown press enter hero .jump…" at bounding box center [948, 299] width 366 height 232
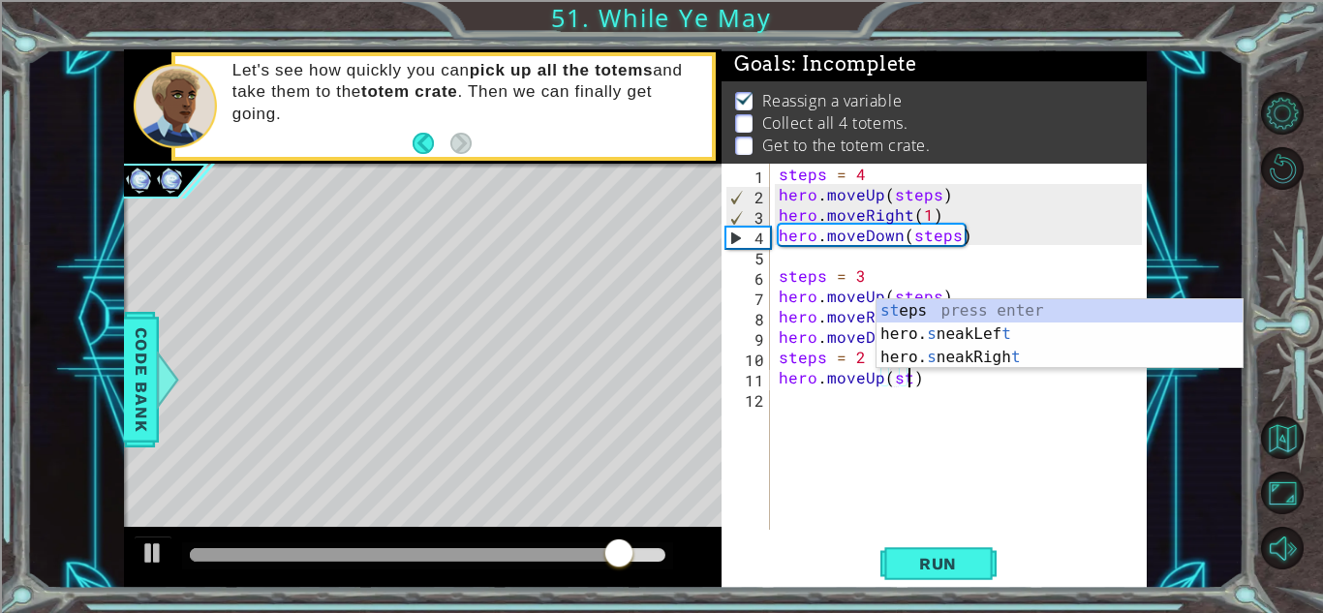
scroll to position [0, 9]
type textarea "hero.moveUp(steps)"
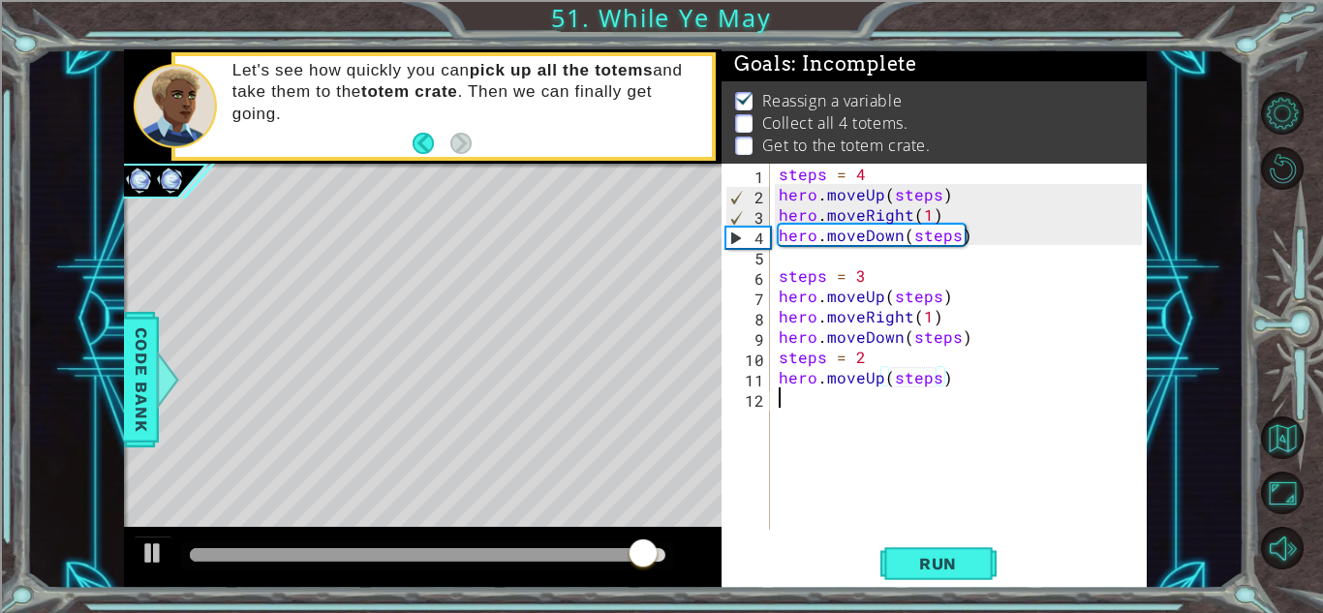
click at [974, 388] on div "steps = 4 hero . moveUp ( steps ) hero . moveRight ( 1 ) hero . moveDown ( step…" at bounding box center [963, 367] width 377 height 407
type textarea "e"
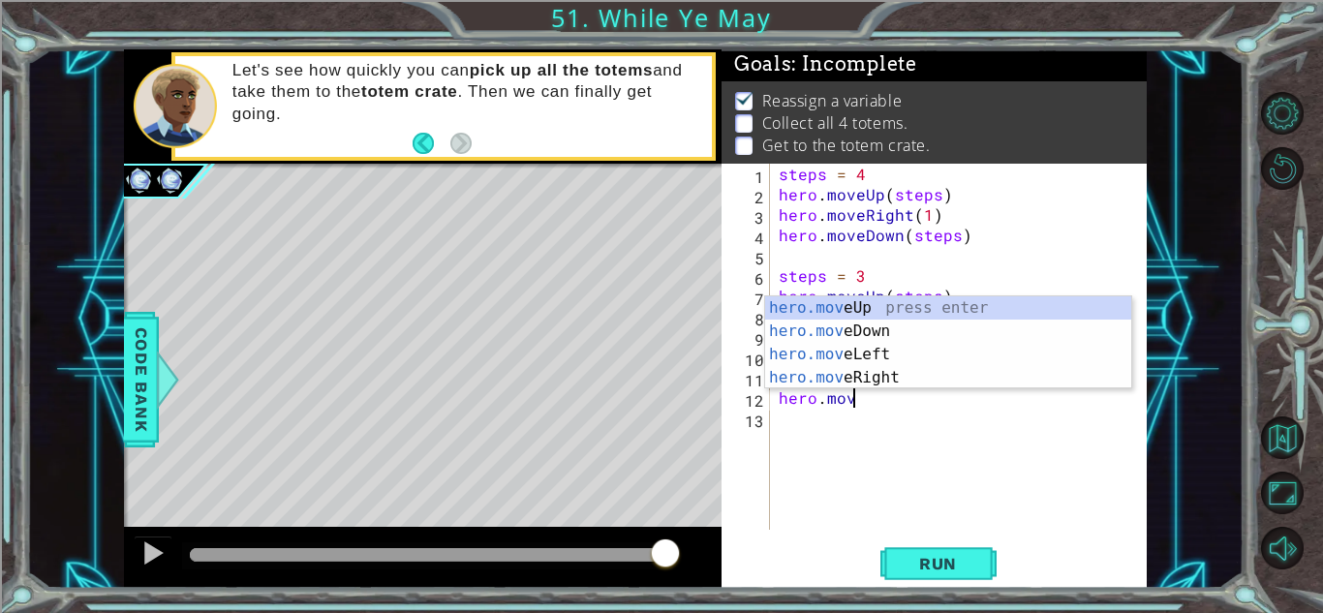
scroll to position [0, 4]
click at [949, 368] on div "hero.move Up press enter hero.move Down press enter hero.move Left press enter …" at bounding box center [948, 365] width 366 height 139
type textarea "hero.moveRight(1)"
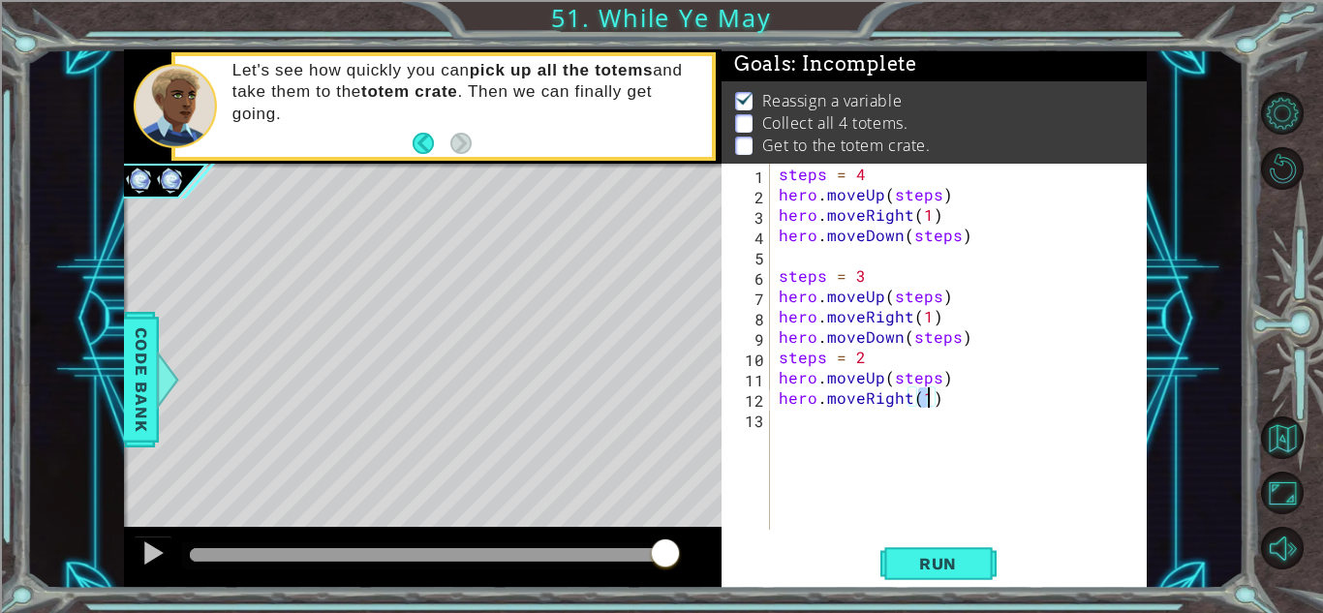
click at [851, 424] on div "steps = 4 hero . moveUp ( steps ) hero . moveRight ( 1 ) hero . moveDown ( step…" at bounding box center [963, 367] width 377 height 407
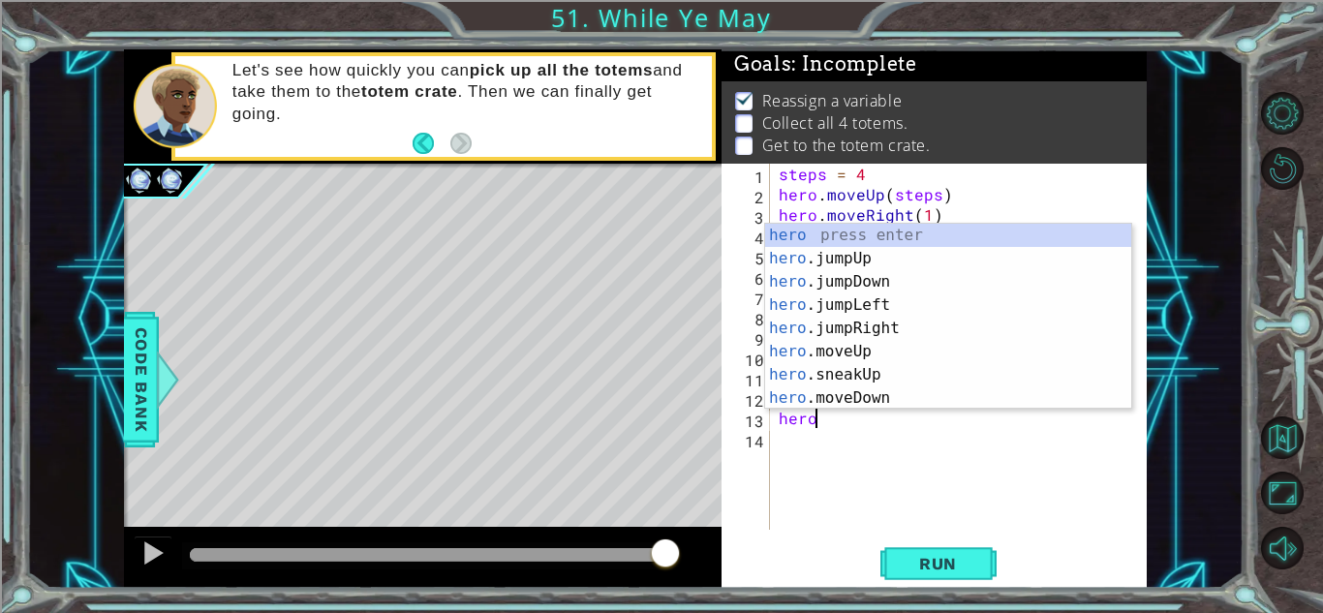
scroll to position [0, 1]
click at [841, 396] on div "hero press enter hero .jumpUp press enter hero .jumpDown press enter hero .jump…" at bounding box center [948, 340] width 366 height 232
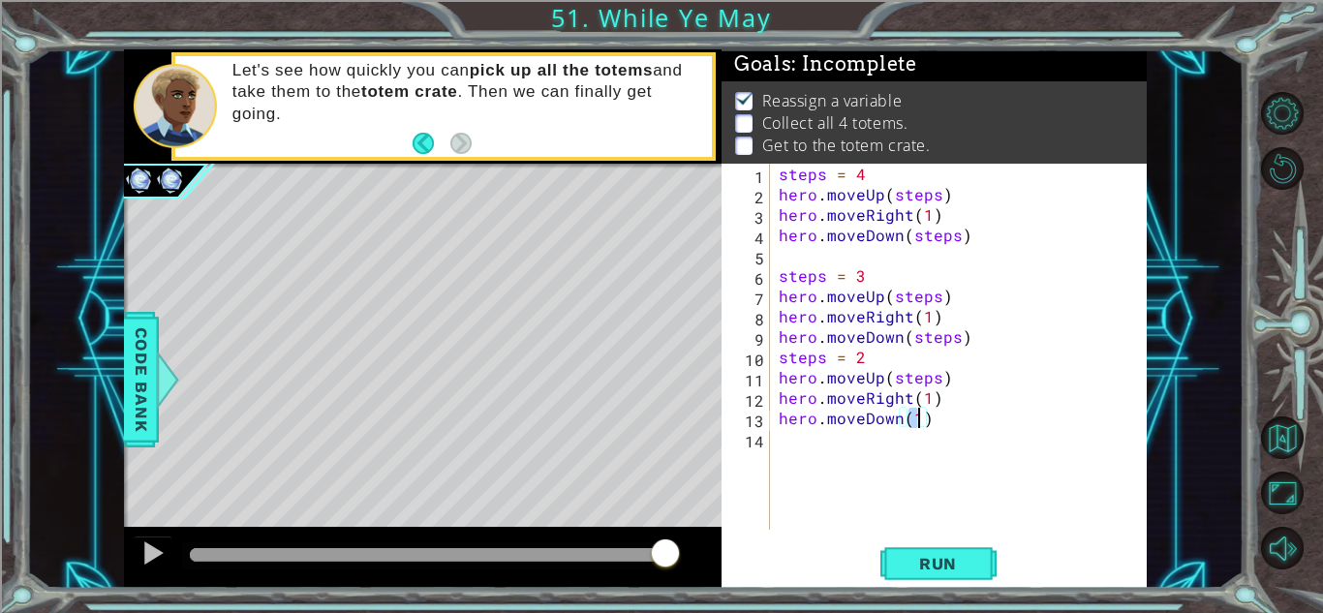
click at [954, 589] on div "1 ההההההההההההההההההההההההההההההההההההההההההההההההההההההההההההההההההההההההההההה…" at bounding box center [661, 306] width 1323 height 613
click at [925, 554] on span "Run" at bounding box center [937, 563] width 76 height 19
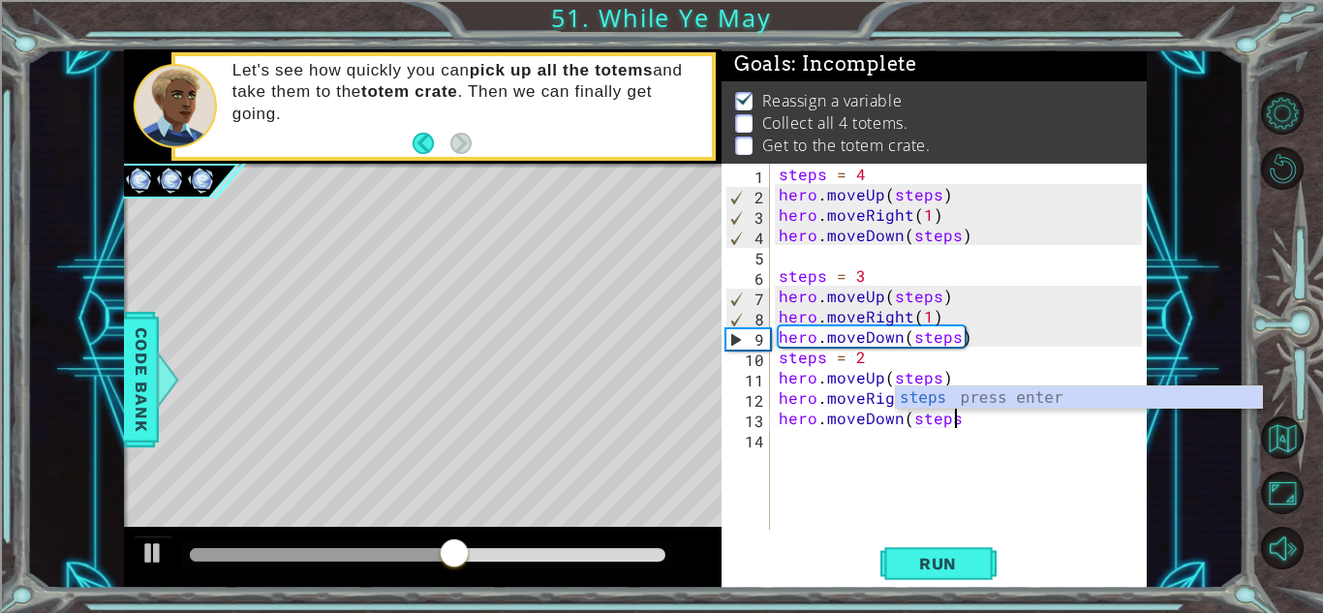
scroll to position [0, 11]
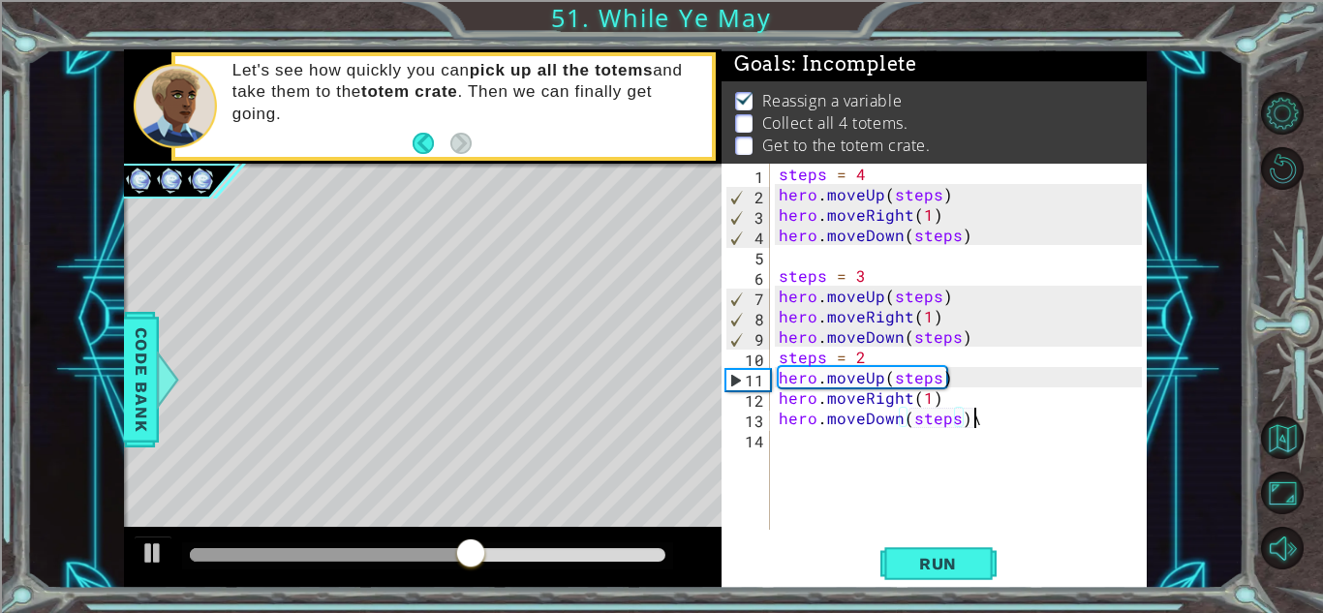
type textarea "hero.moveDown(steps)\"
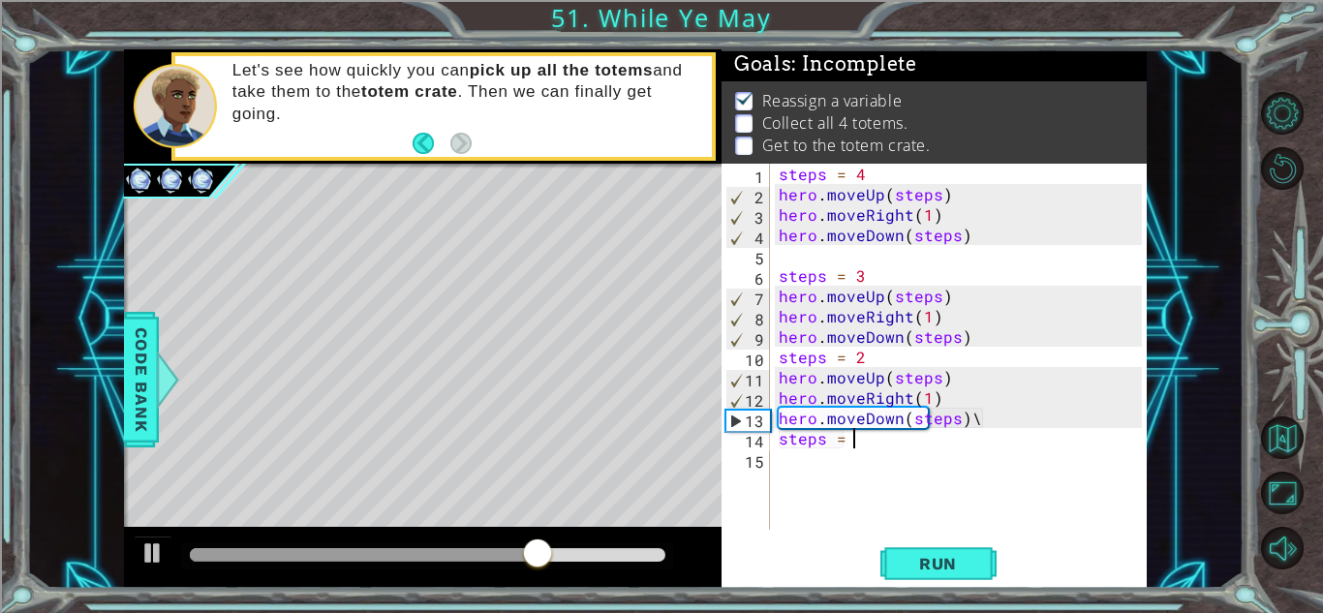
scroll to position [0, 4]
click at [1022, 425] on div "steps = 4 hero . moveUp ( steps ) hero . moveRight ( 1 ) hero . moveDown ( step…" at bounding box center [963, 367] width 377 height 407
click at [900, 440] on div "steps = 4 hero . moveUp ( steps ) hero . moveRight ( 1 ) hero . moveDown ( step…" at bounding box center [963, 367] width 377 height 407
type textarea "steps = 1"
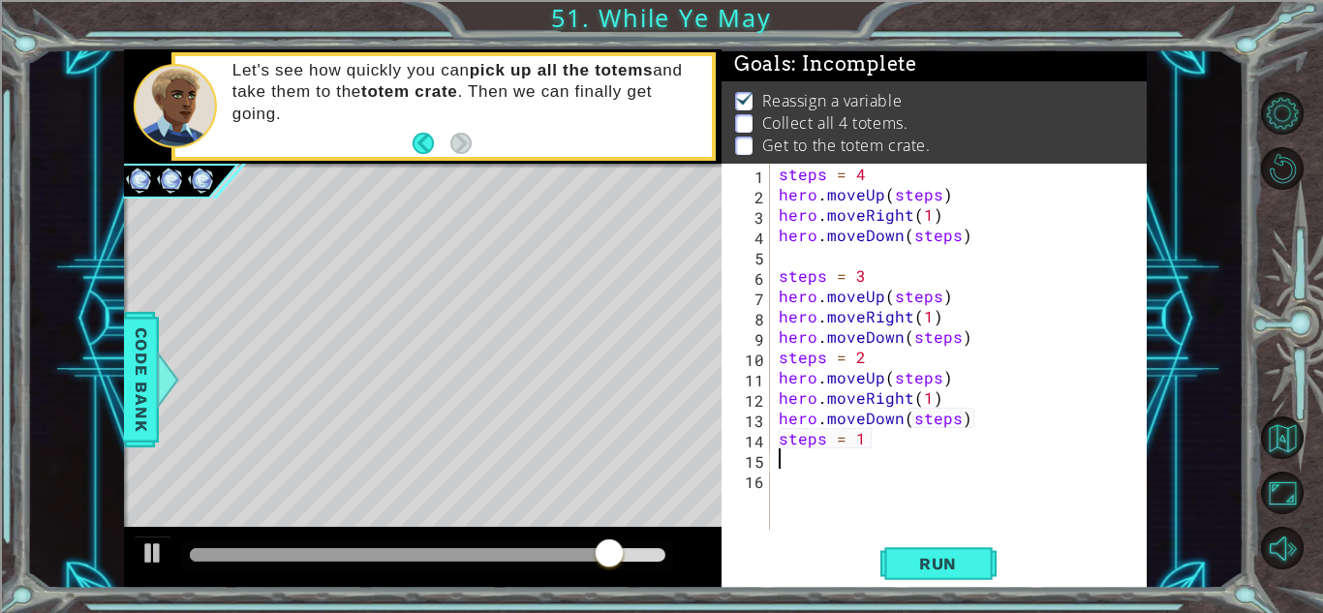
scroll to position [0, 0]
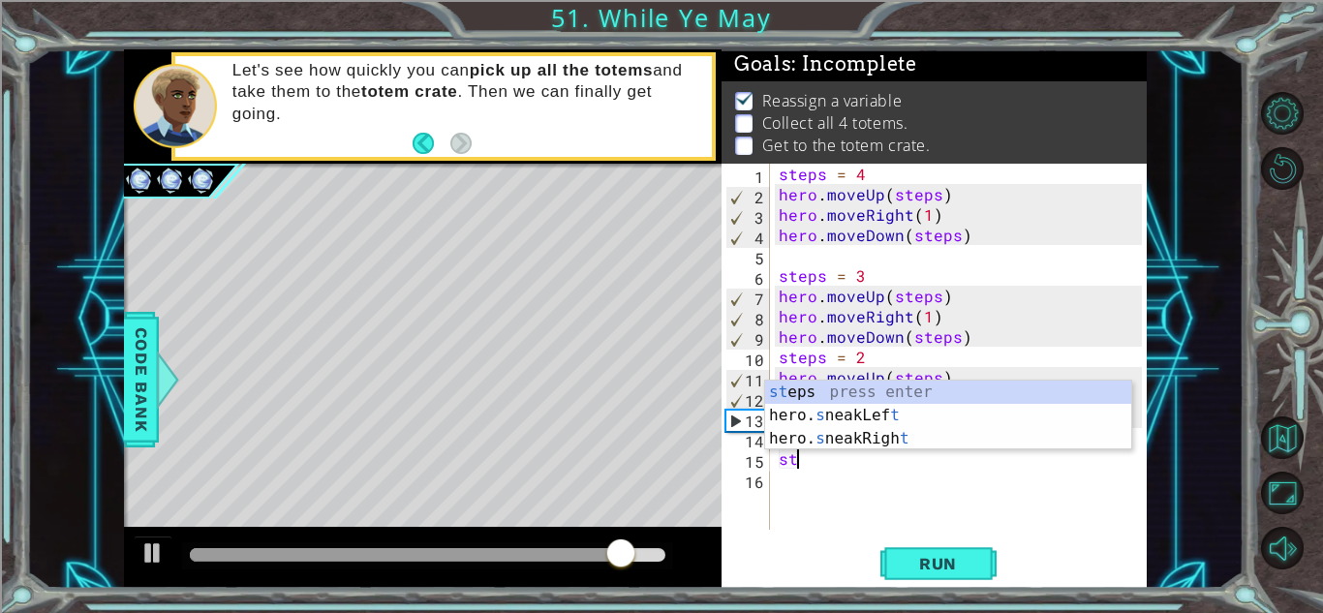
type textarea "s"
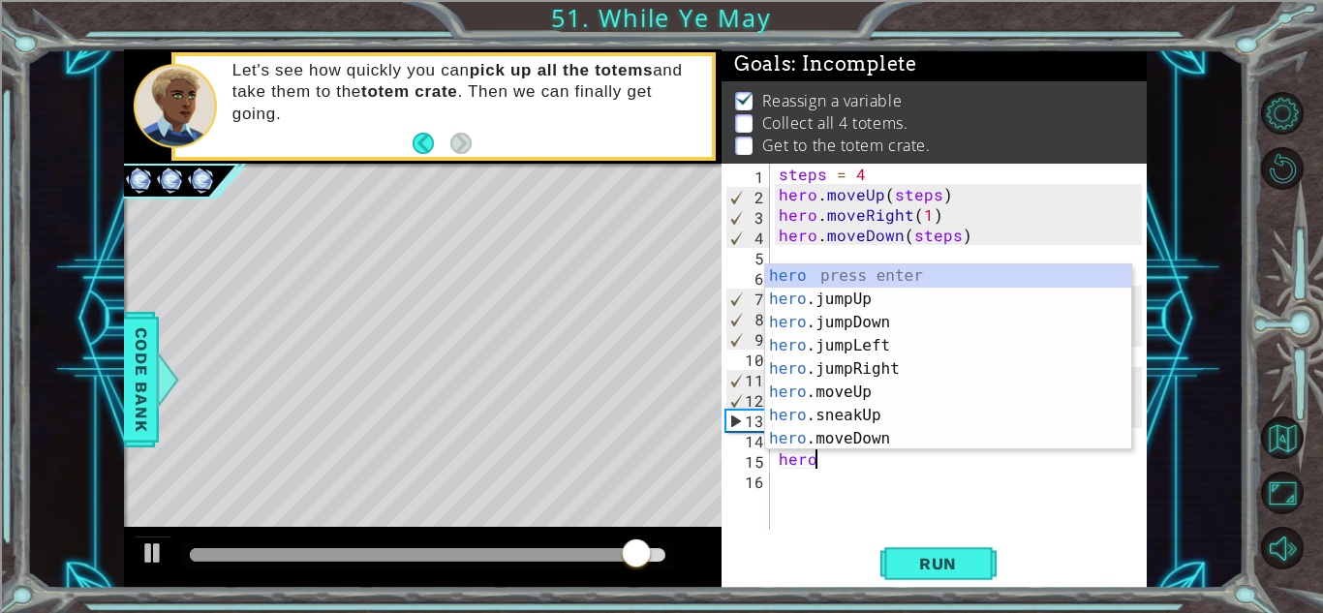
scroll to position [0, 2]
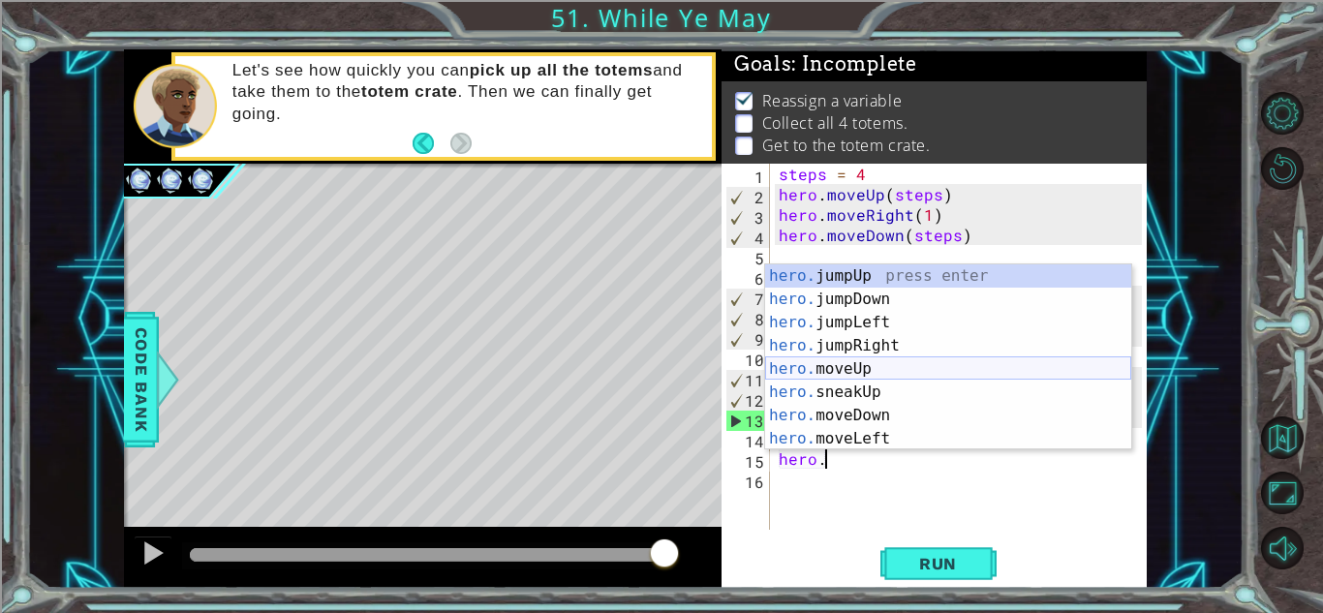
click at [873, 368] on div "hero. jumpUp press enter hero. jumpDown press enter hero. jumpLeft press enter …" at bounding box center [948, 380] width 366 height 232
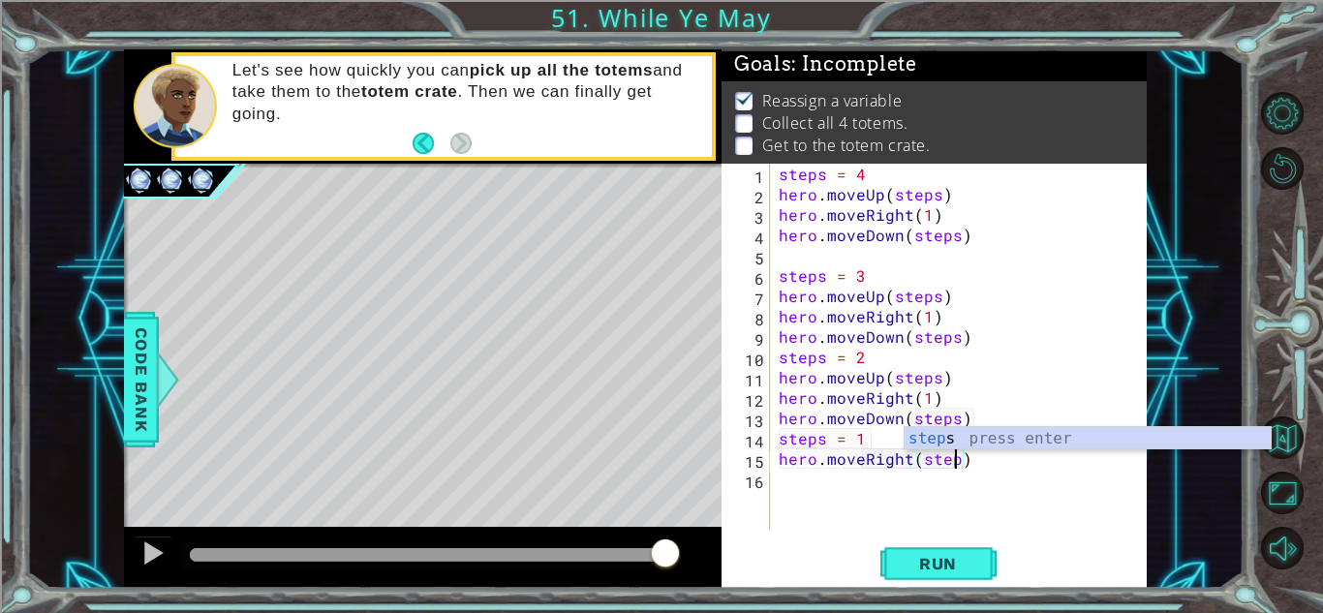
scroll to position [0, 11]
type textarea "hero.moveRight(steps)"
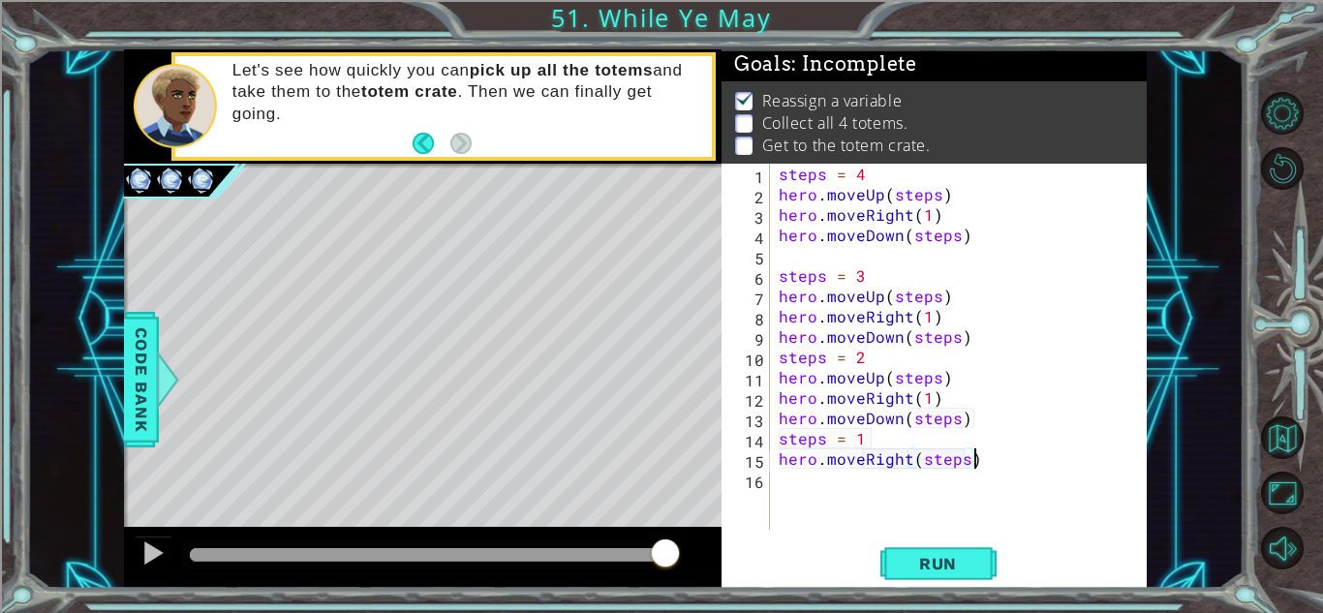
click at [999, 456] on div "steps = 4 hero . moveUp ( steps ) hero . moveRight ( 1 ) hero . moveDown ( step…" at bounding box center [963, 367] width 377 height 407
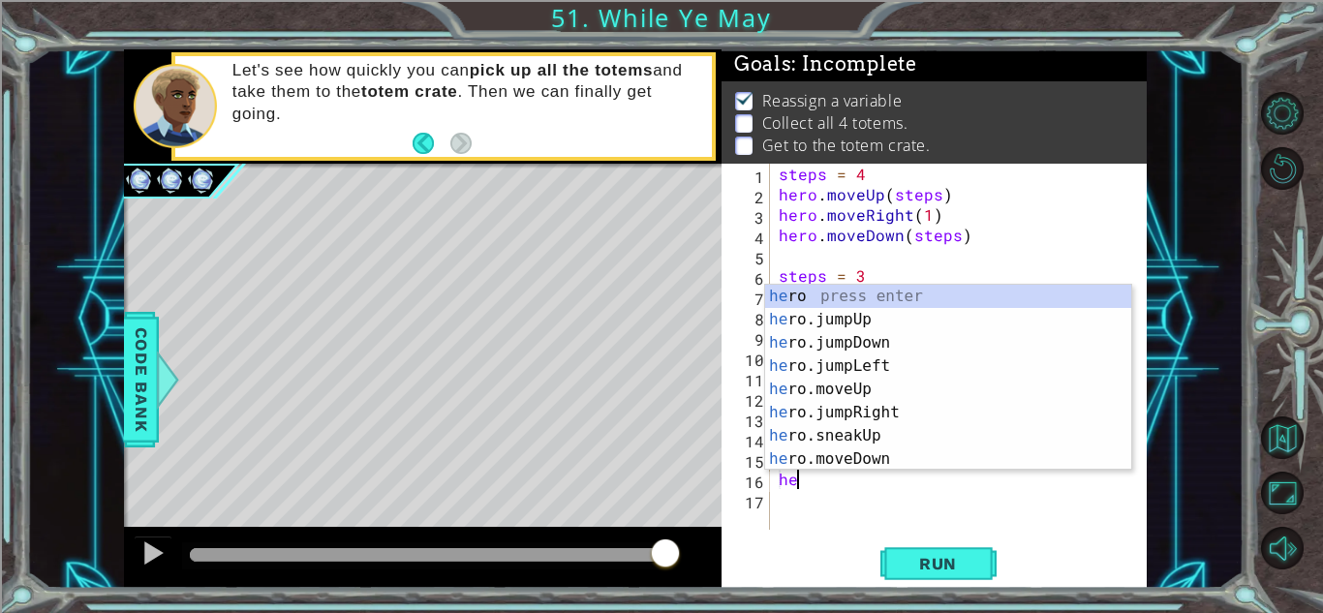
scroll to position [0, 1]
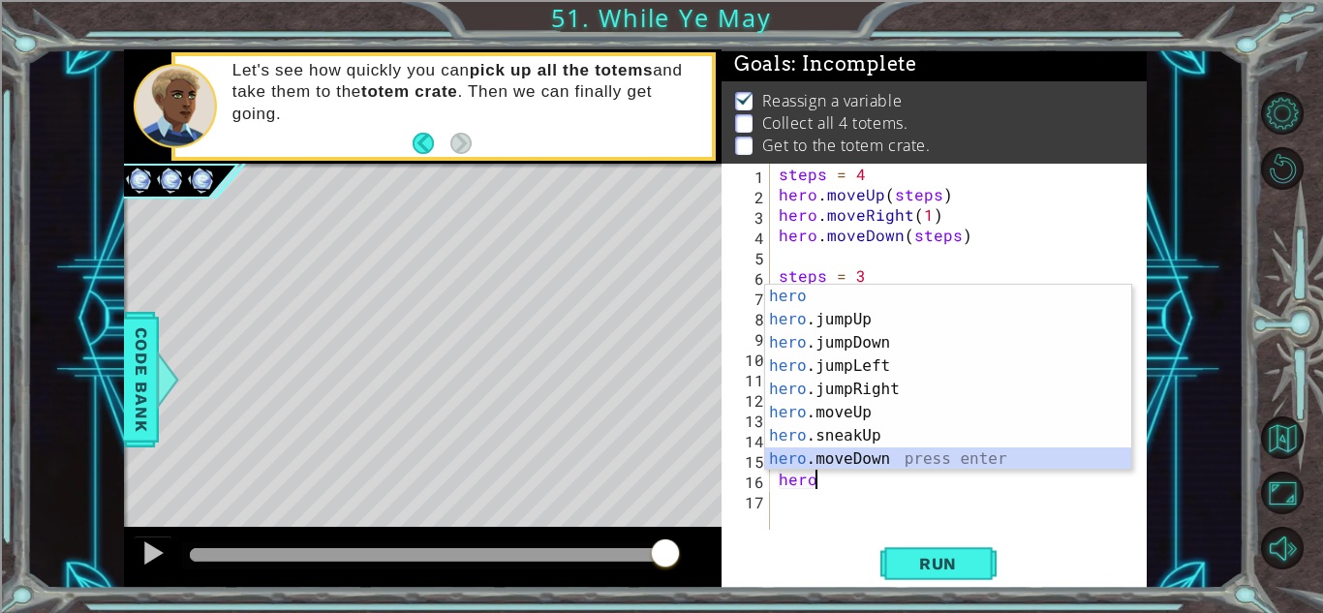
click at [969, 453] on div "hero press enter hero .jumpUp press enter hero .jumpDown press enter hero .jump…" at bounding box center [948, 401] width 366 height 232
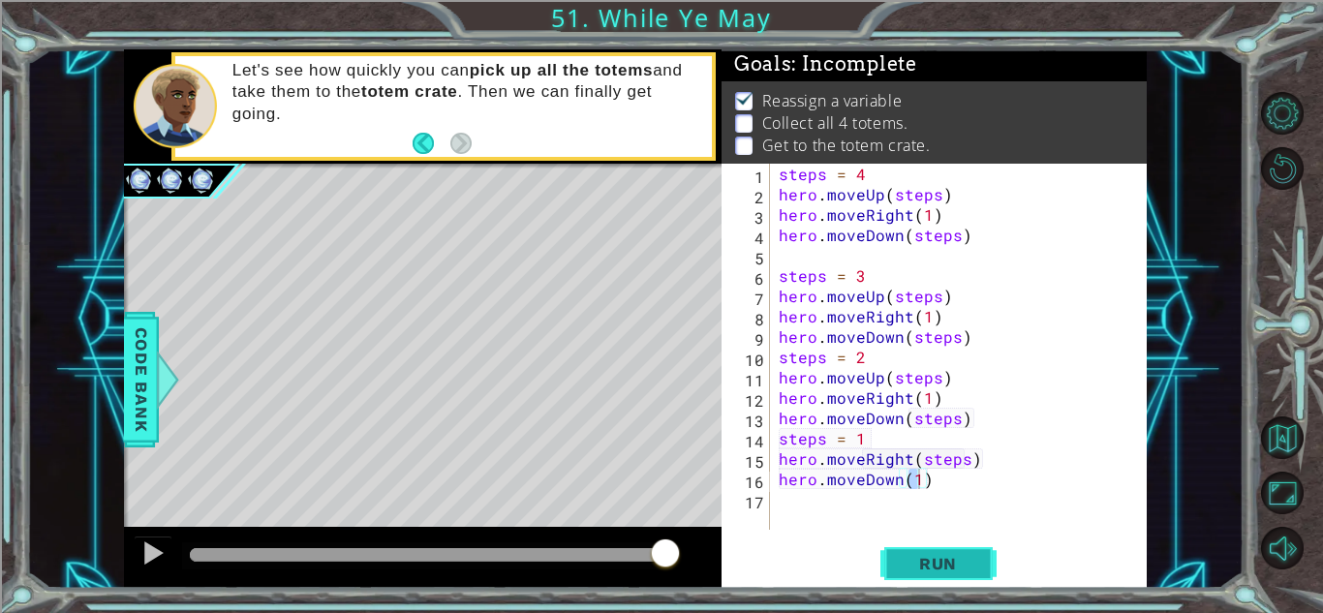
click at [928, 542] on button "Run" at bounding box center [938, 563] width 116 height 43
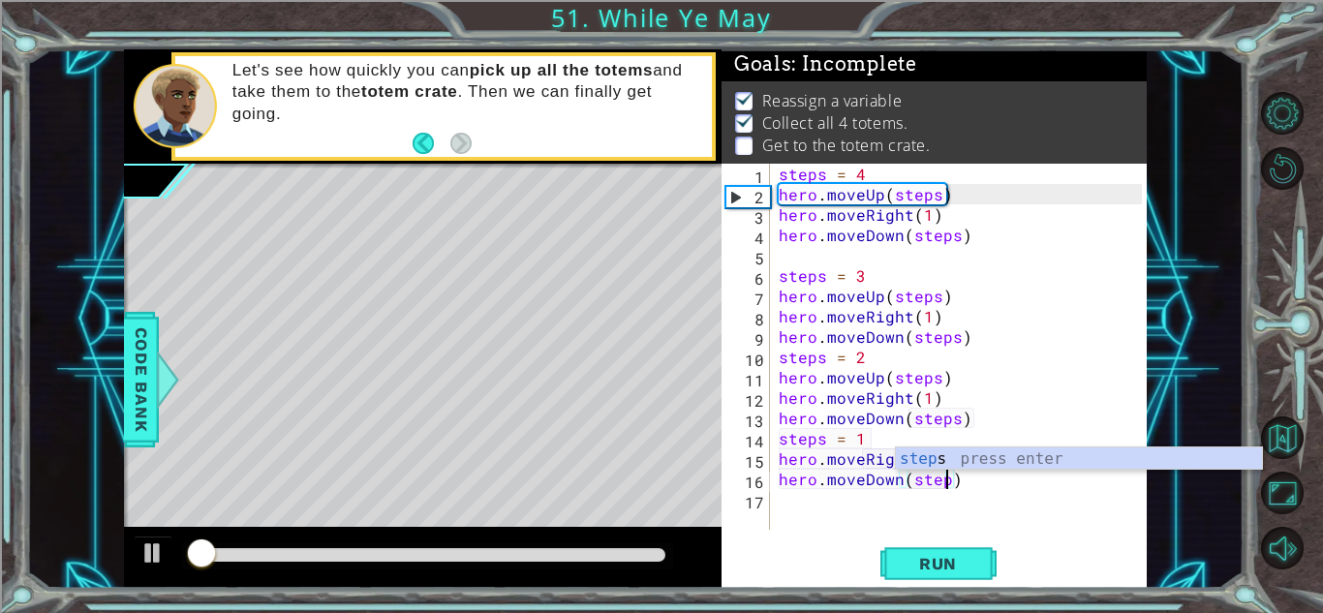
scroll to position [0, 11]
click at [917, 568] on span "Run" at bounding box center [937, 563] width 76 height 19
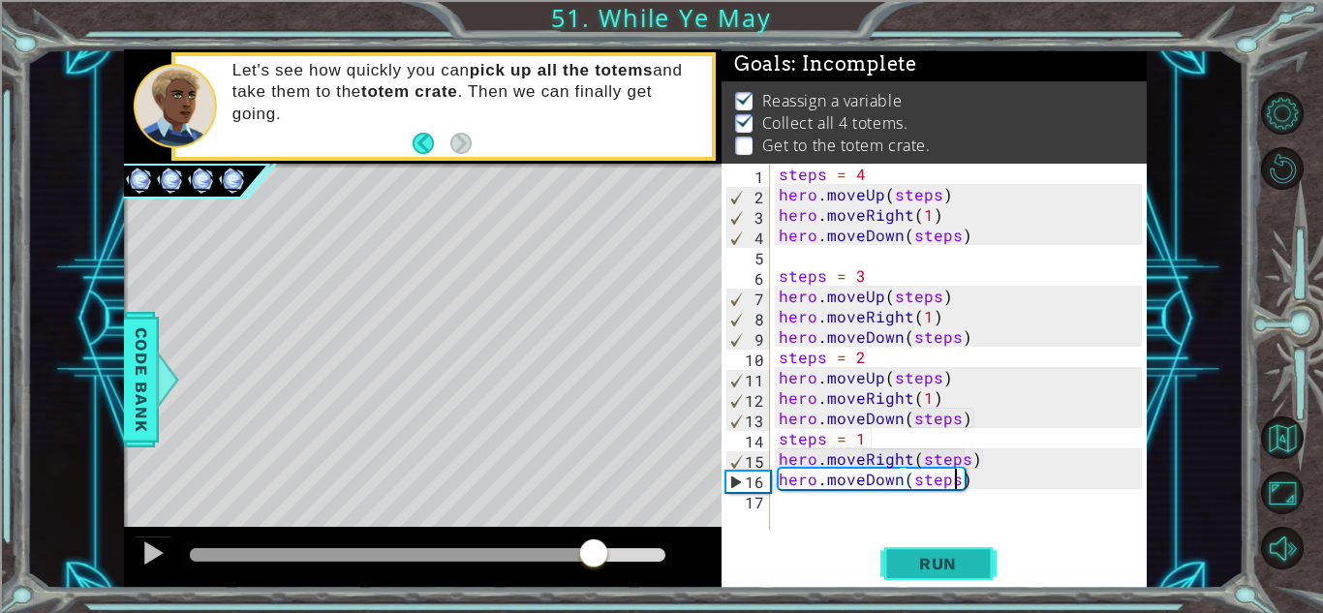
drag, startPoint x: 593, startPoint y: 554, endPoint x: 911, endPoint y: 569, distance: 318.9
click at [911, 569] on div "1 ההההההההההההההההההההההההההההההההההההההההההההההההההההההההההההההההההההההההההההה…" at bounding box center [635, 318] width 1022 height 539
drag, startPoint x: 578, startPoint y: 550, endPoint x: 629, endPoint y: 556, distance: 51.6
click at [629, 556] on div at bounding box center [427, 555] width 475 height 14
click at [908, 448] on div "steps = 4 hero . moveUp ( steps ) hero . moveRight ( 1 ) hero . moveDown ( step…" at bounding box center [963, 367] width 377 height 407
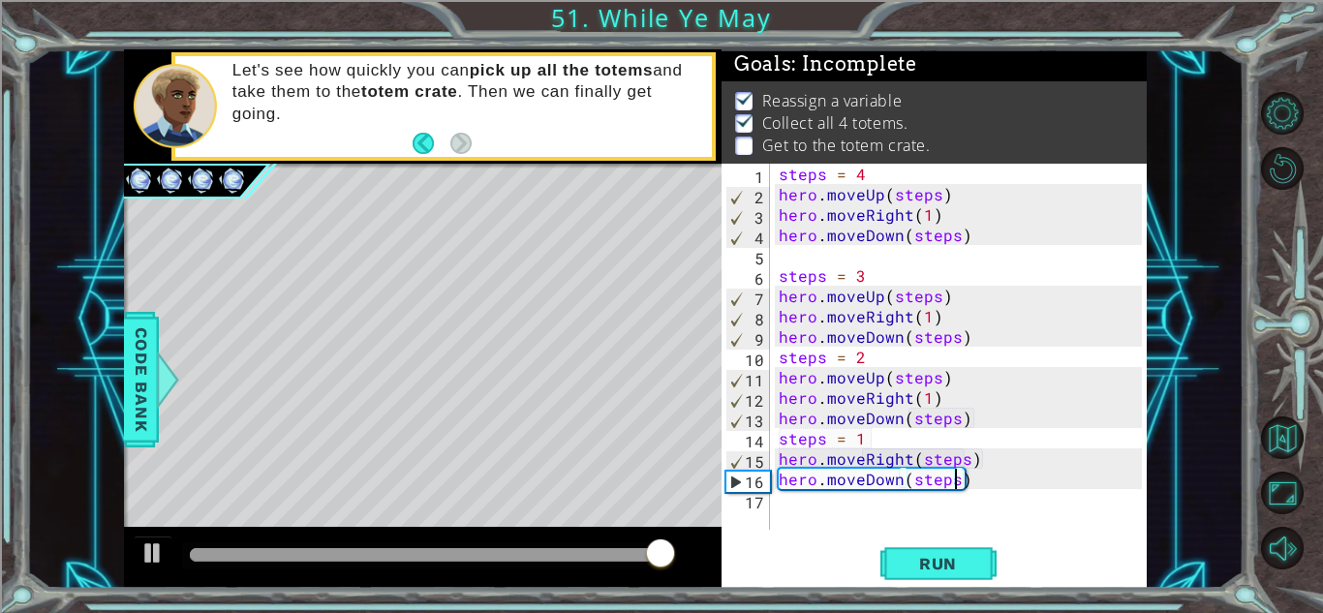
type textarea "steps = 1"
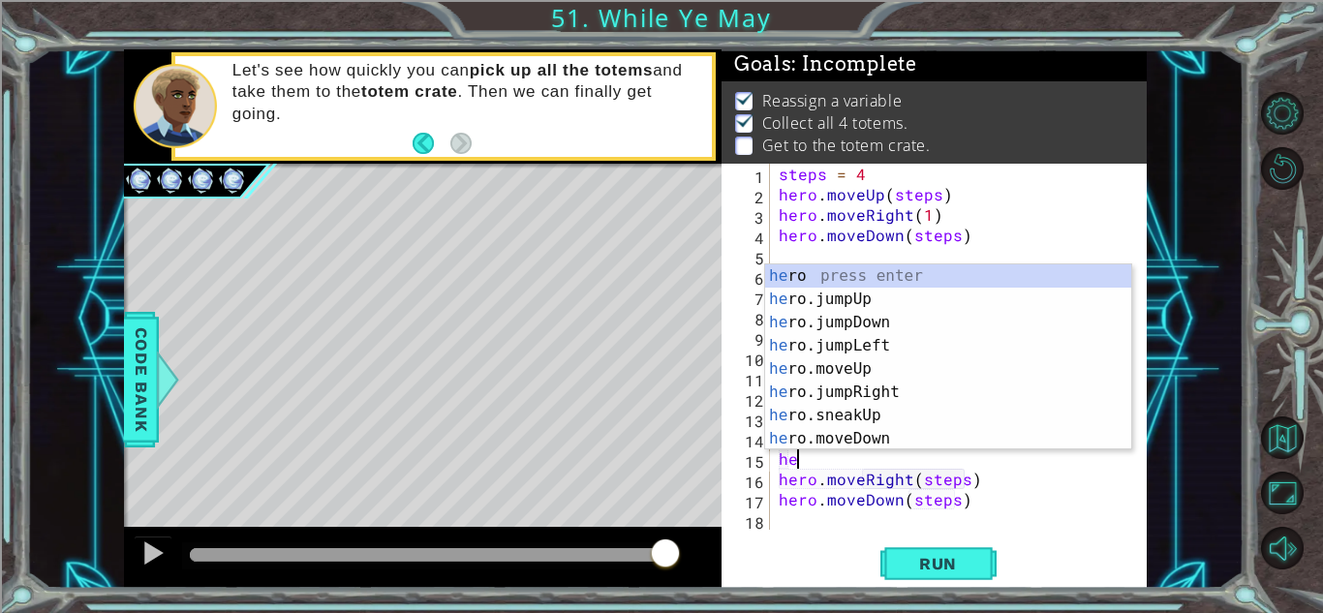
scroll to position [0, 1]
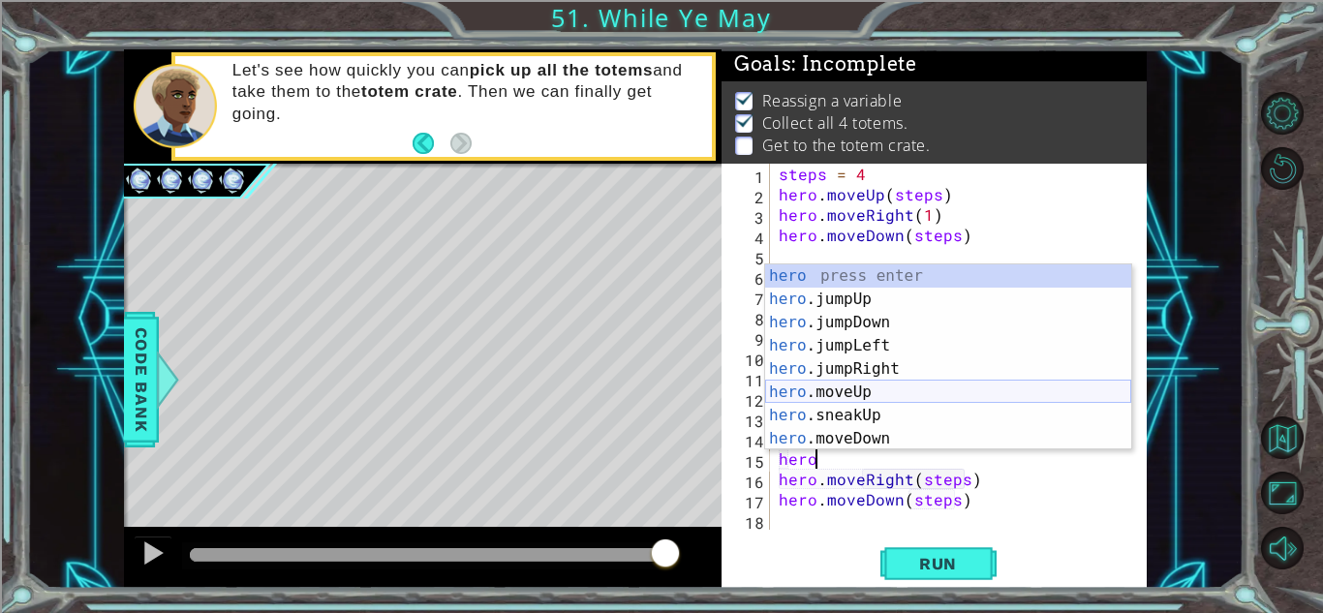
click at [871, 396] on div "hero press enter hero .jumpUp press enter hero .jumpDown press enter hero .jump…" at bounding box center [948, 380] width 366 height 232
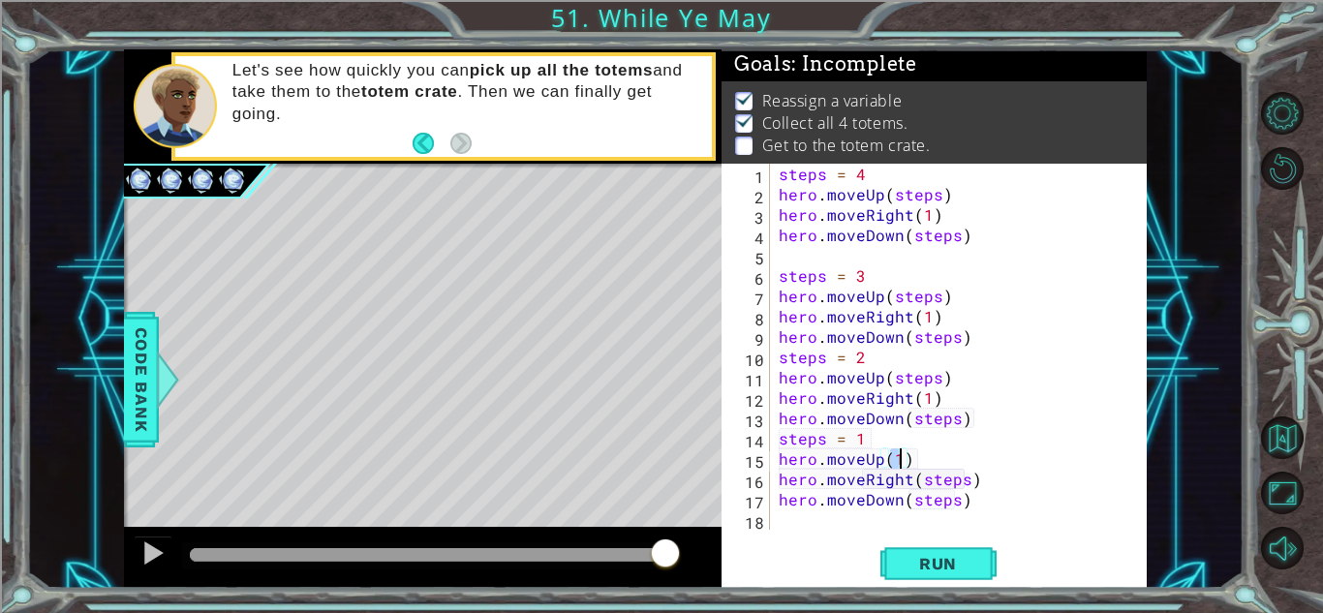
type textarea "hero.moveUp(1)"
click at [943, 588] on div "hero.moveUp(1) 1 2 3 4 5 6 7 8 9 10 11 12 13 14 15 16 17 18 steps = 4 hero . mo…" at bounding box center [933, 376] width 425 height 424
click at [934, 574] on button "Run" at bounding box center [938, 563] width 116 height 43
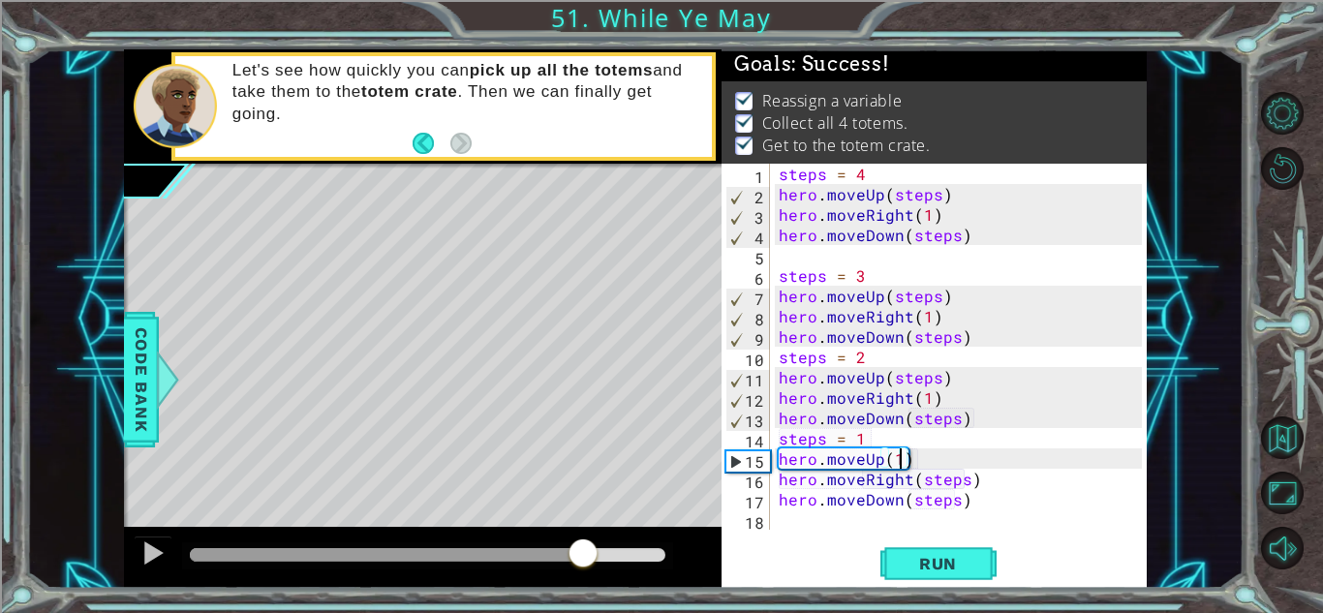
drag, startPoint x: 583, startPoint y: 558, endPoint x: 776, endPoint y: 577, distance: 194.6
click at [776, 577] on div "1 ההההההההההההההההההההההההההההההההההההההההההההההההההההההההההההההההההההההההההההה…" at bounding box center [635, 318] width 1022 height 539
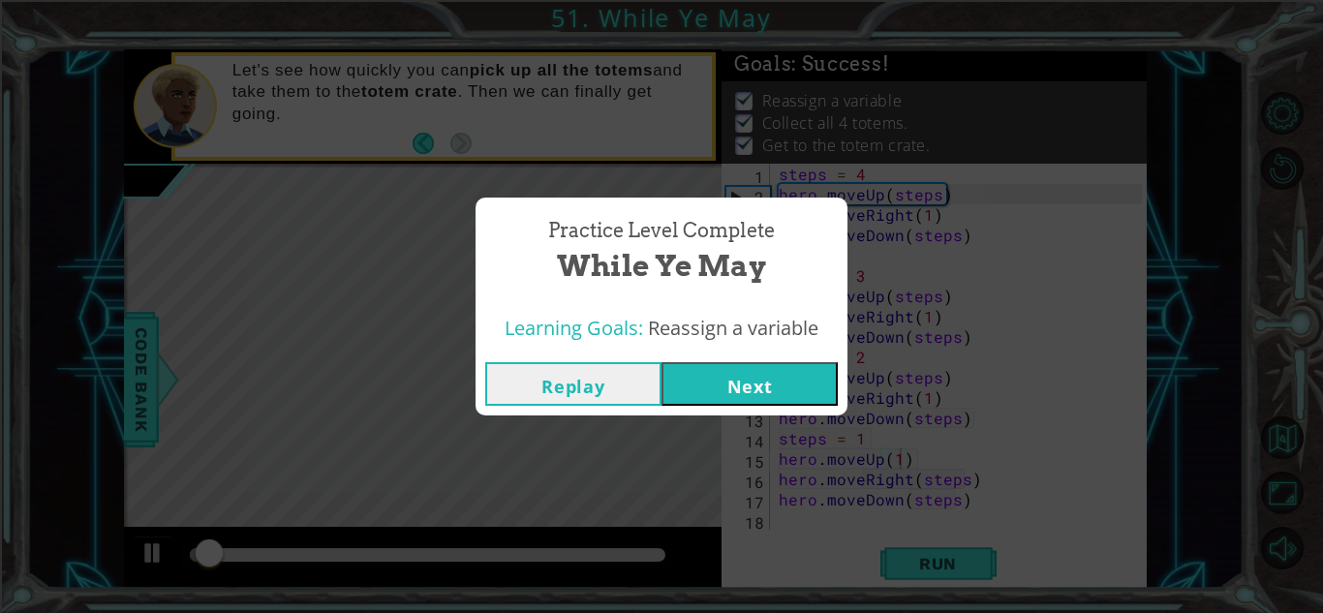
click at [757, 395] on button "Next" at bounding box center [749, 384] width 176 height 44
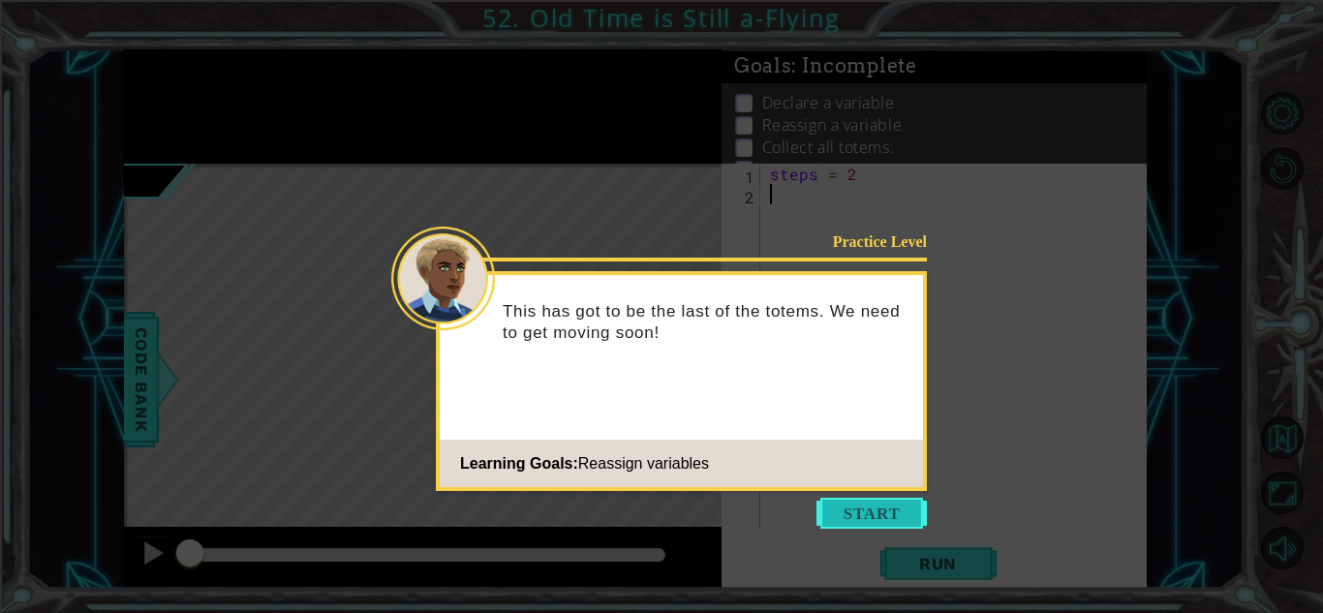
click at [839, 507] on button "Start" at bounding box center [871, 513] width 110 height 31
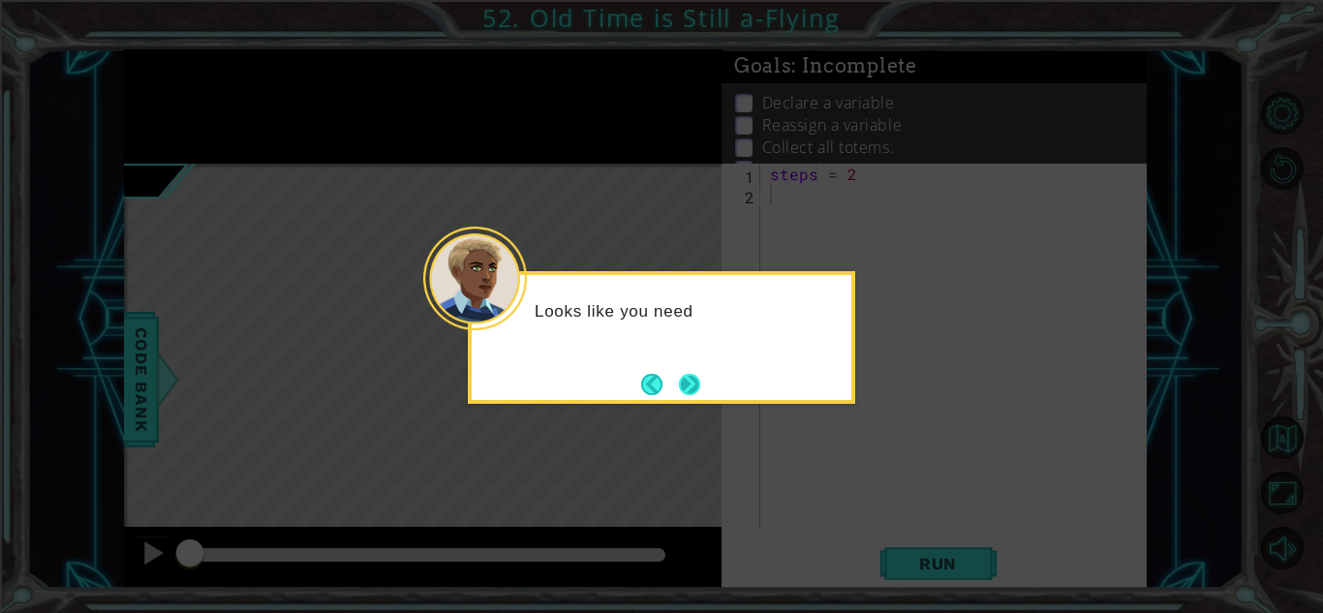
click at [686, 376] on button "Next" at bounding box center [690, 384] width 22 height 22
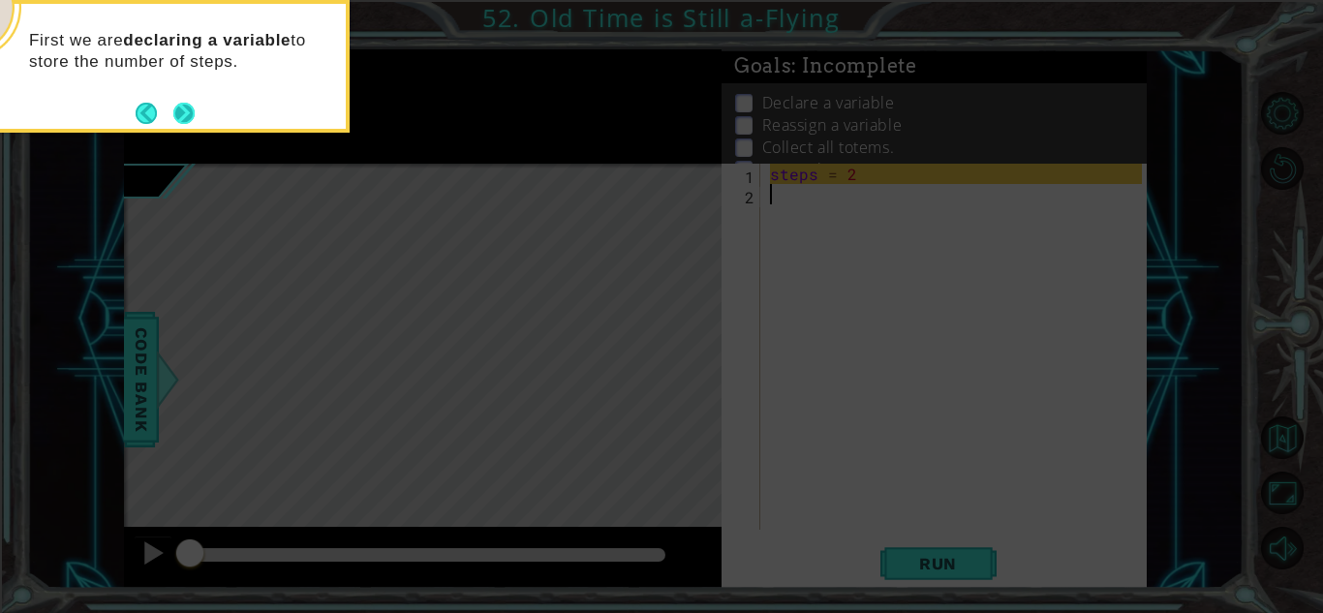
click at [185, 121] on button "Next" at bounding box center [183, 113] width 24 height 24
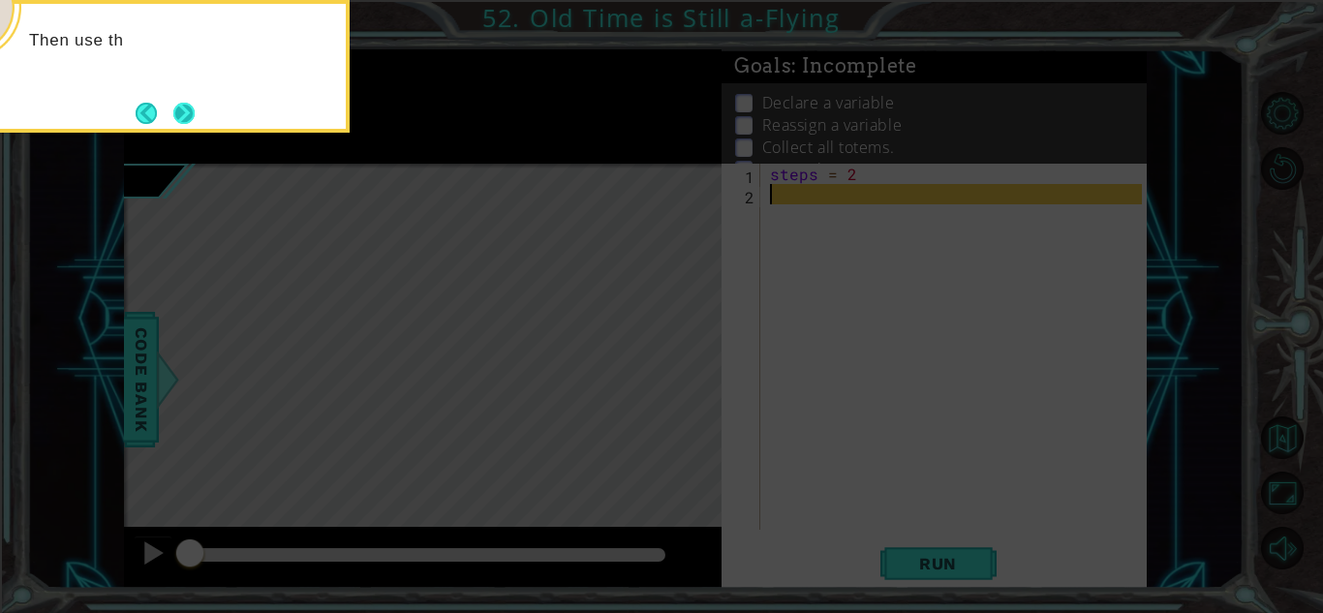
click at [186, 122] on button "Next" at bounding box center [183, 113] width 21 height 21
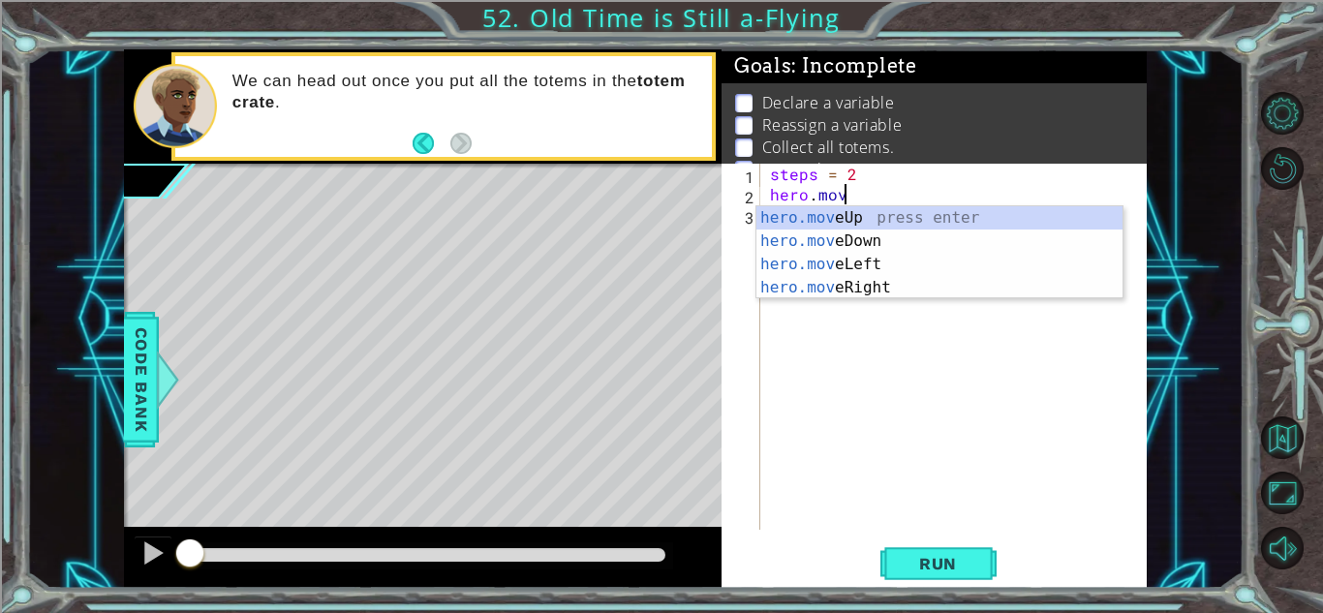
scroll to position [0, 4]
click at [867, 282] on div "hero.move Up press enter hero.move Down press enter hero.move Left press enter …" at bounding box center [939, 275] width 366 height 139
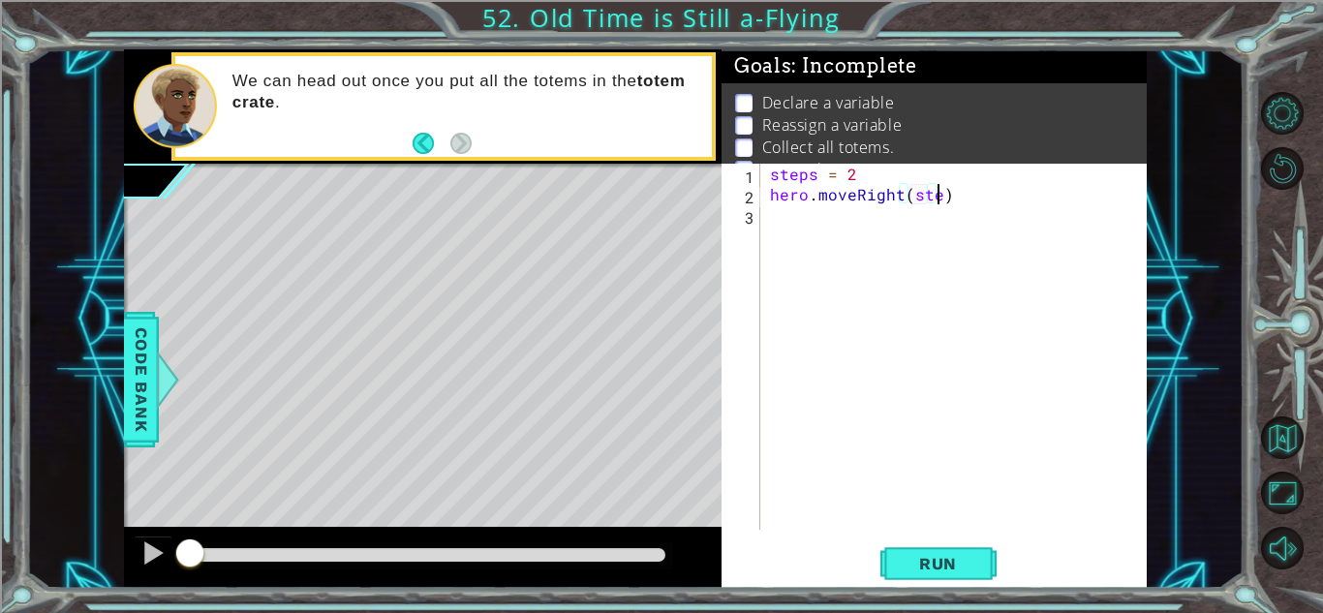
scroll to position [0, 11]
type textarea "hero.moveRight(steps)"
click at [797, 225] on div "steps = 2 hero . moveRight ( steps )" at bounding box center [958, 367] width 385 height 407
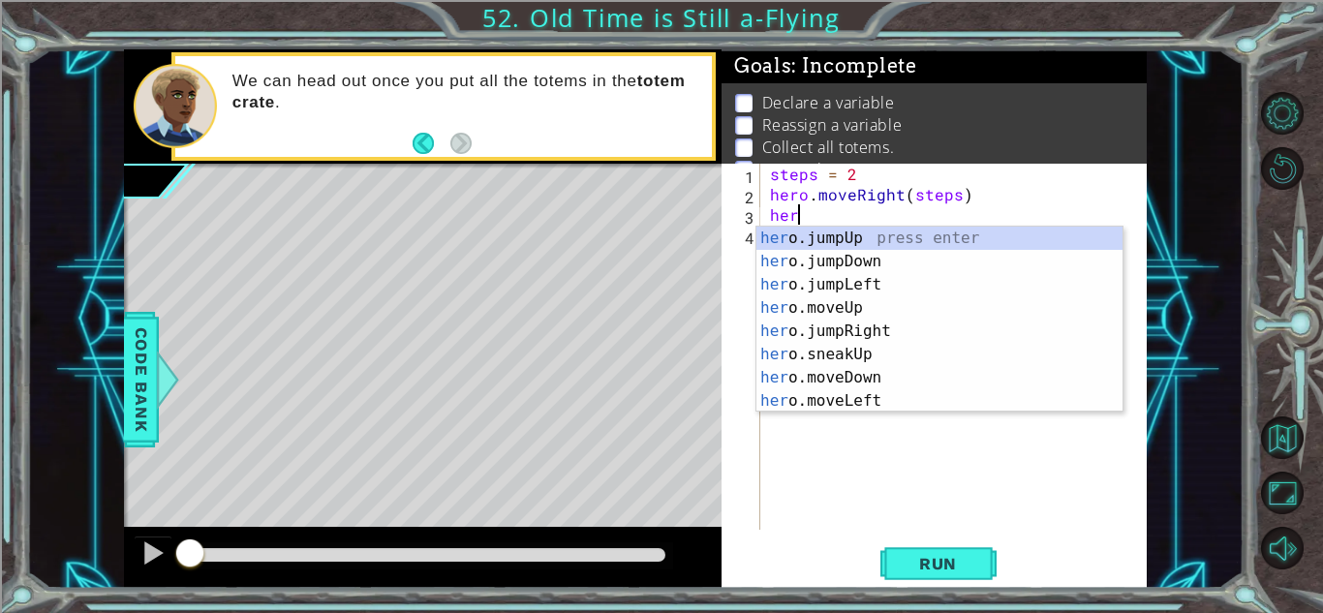
scroll to position [0, 1]
click at [851, 377] on div "hero .jumpUp press enter hero .jumpDown press enter hero .jumpLeft press enter …" at bounding box center [939, 343] width 366 height 232
type textarea "hero.moveDown(1)"
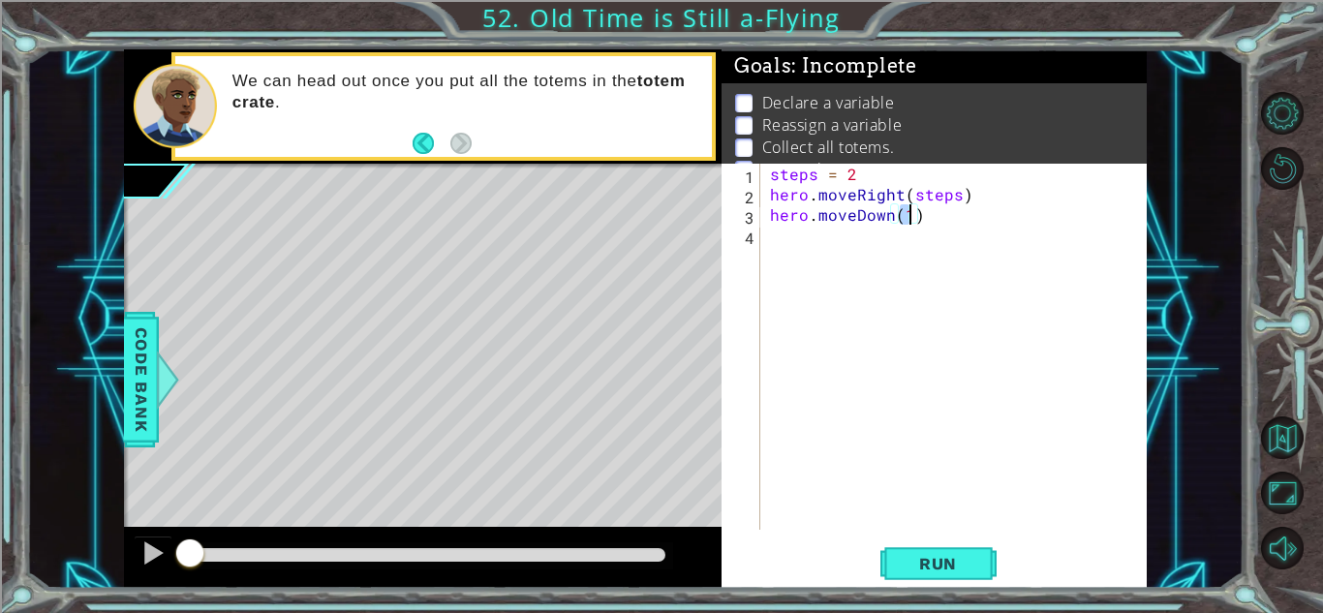
click at [784, 240] on div "steps = 2 hero . moveRight ( steps ) hero . moveDown ( 1 )" at bounding box center [958, 367] width 385 height 407
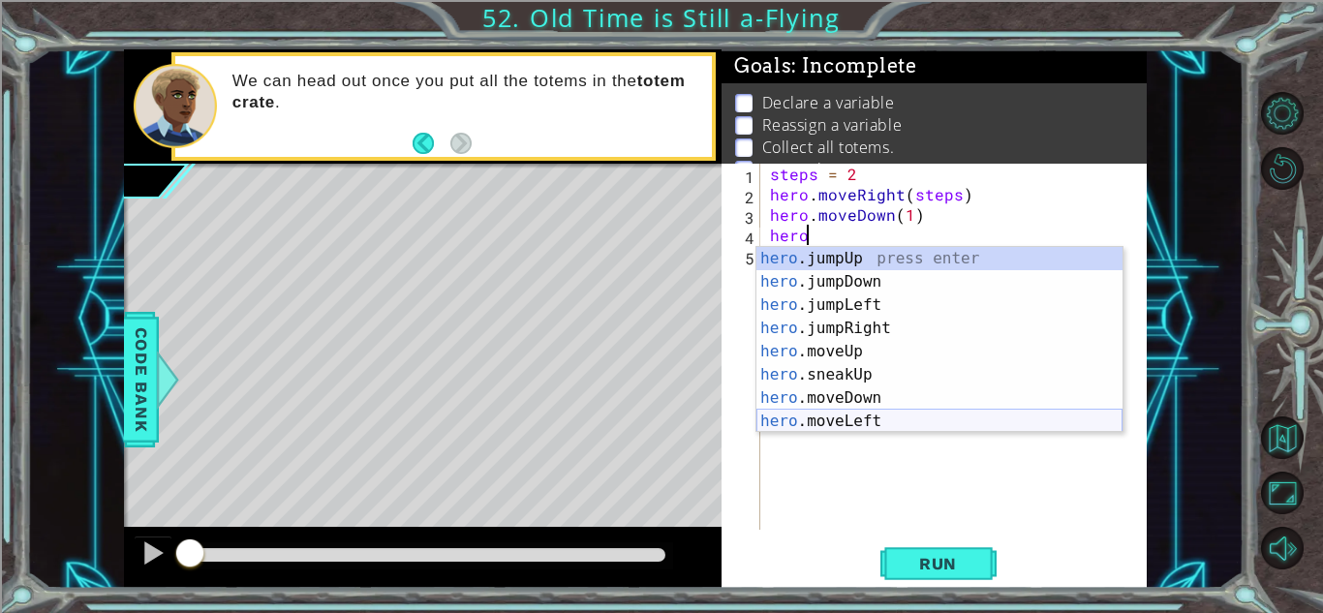
click at [874, 418] on div "hero .jumpUp press enter hero .jumpDown press enter hero .jumpLeft press enter …" at bounding box center [939, 363] width 366 height 232
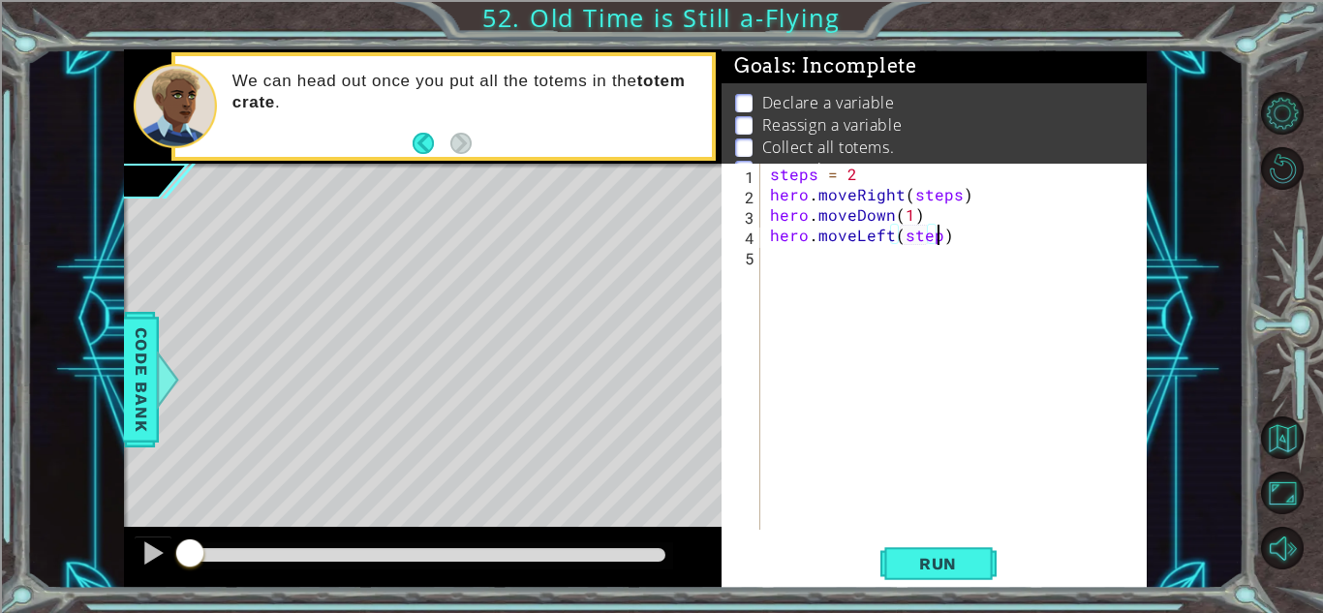
type textarea "hero.moveLeft(steps)"
click at [804, 270] on div "steps = 2 hero . moveRight ( steps ) hero . moveDown ( 1 ) hero . moveLeft ( st…" at bounding box center [958, 367] width 385 height 407
type textarea "steps = 4"
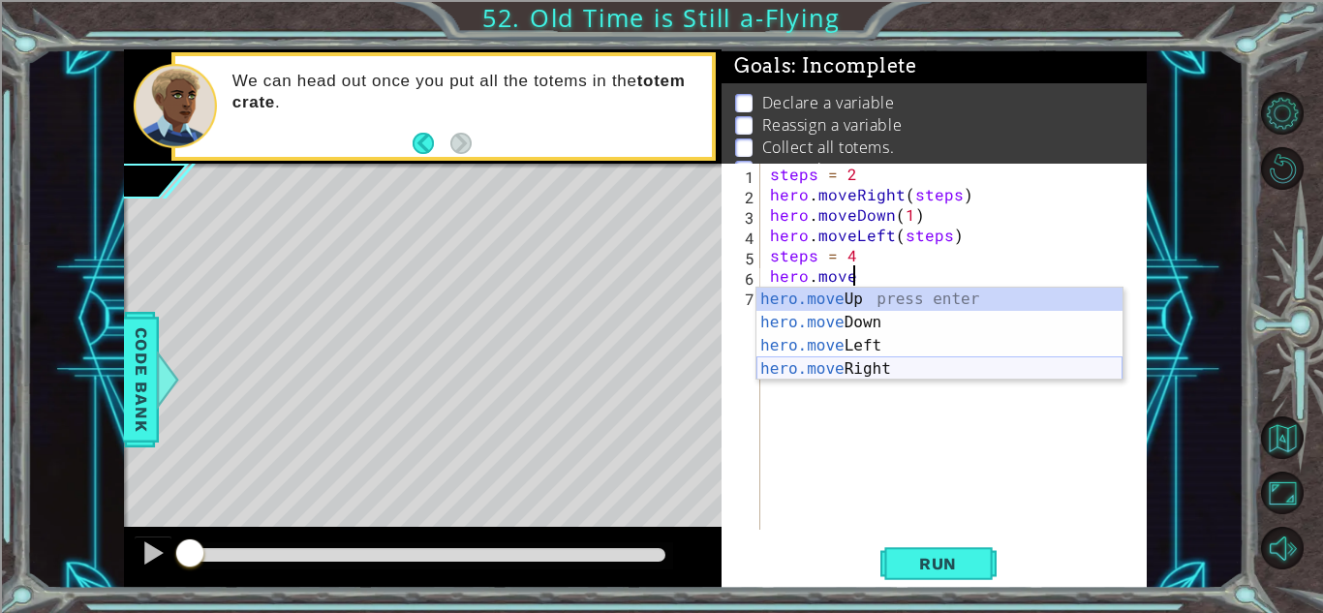
click at [837, 361] on div "hero.move Up press enter hero.move Down press enter hero.move Left press enter …" at bounding box center [939, 357] width 366 height 139
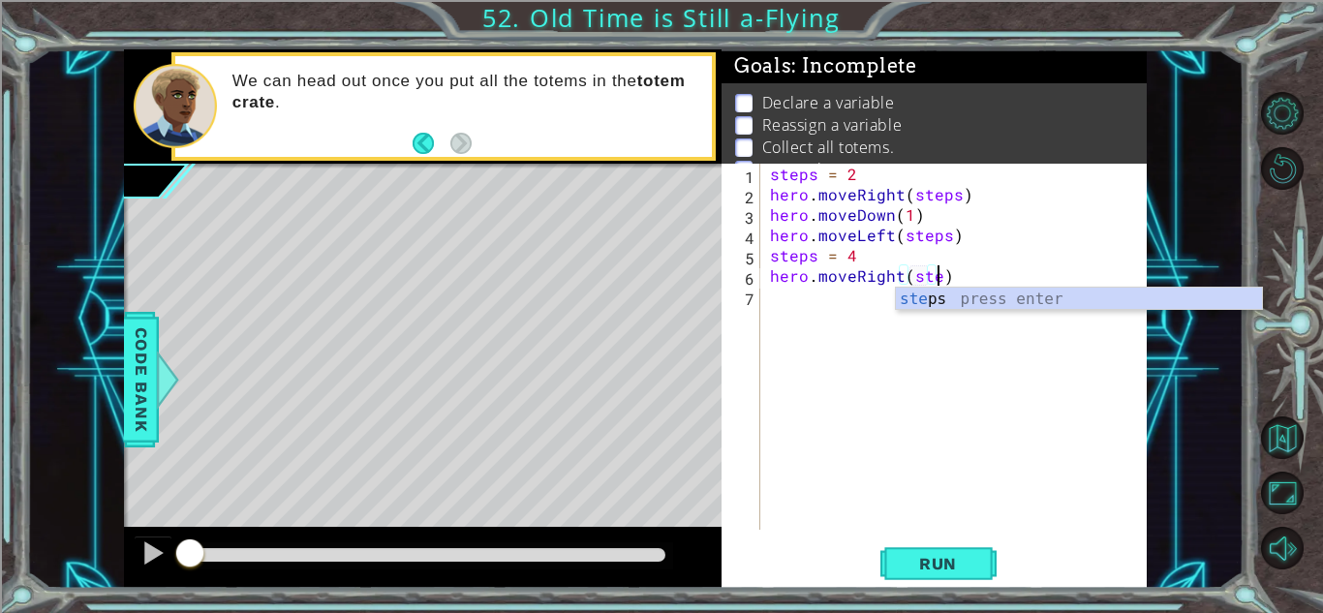
scroll to position [0, 11]
type textarea "hero.moveRight(steps)"
click at [776, 298] on div "steps = 2 hero . moveRight ( steps ) hero . moveDown ( 1 ) hero . moveLeft ( st…" at bounding box center [958, 367] width 385 height 407
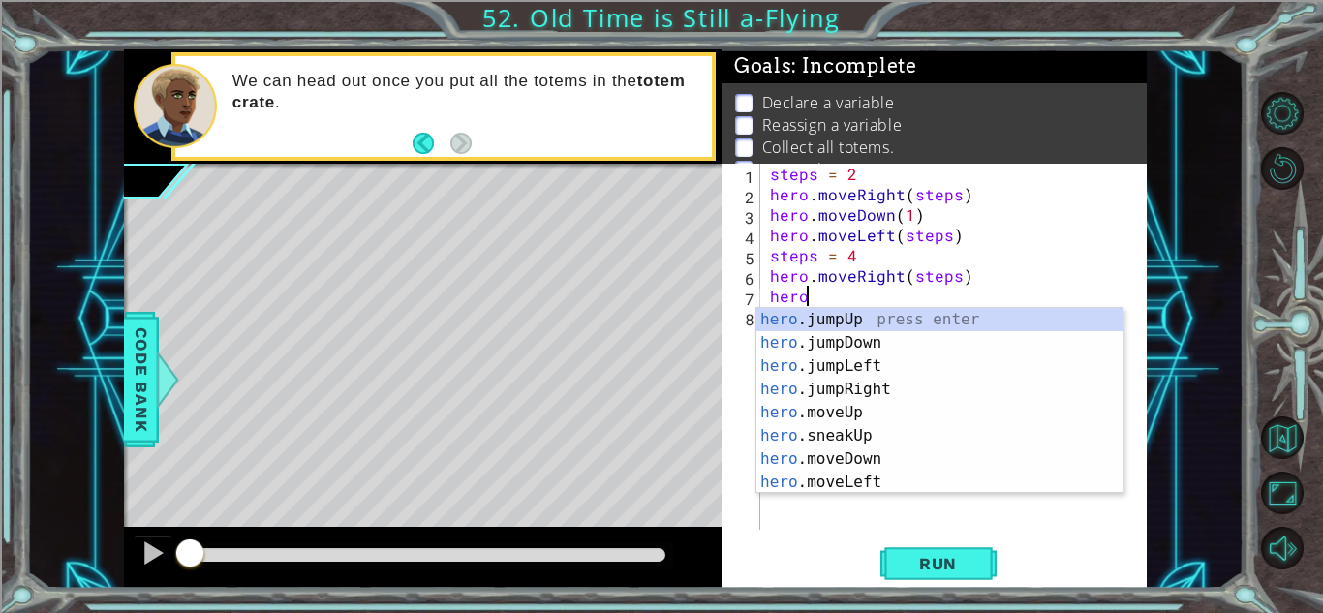
scroll to position [0, 1]
click at [886, 453] on div "hero .jumpUp press enter hero .jumpDown press enter hero .jumpLeft press enter …" at bounding box center [939, 424] width 366 height 232
type textarea "hero.moveDown(1)"
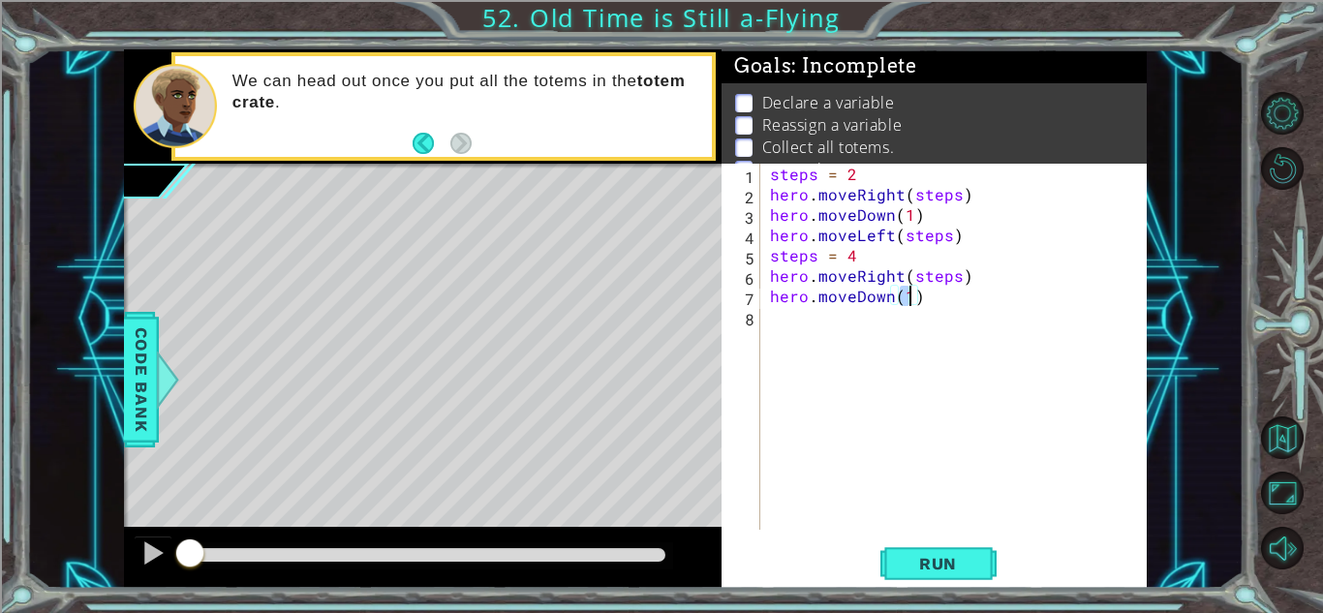
click at [803, 324] on div "steps = 2 hero . moveRight ( steps ) hero . moveDown ( 1 ) hero . moveLeft ( st…" at bounding box center [958, 367] width 385 height 407
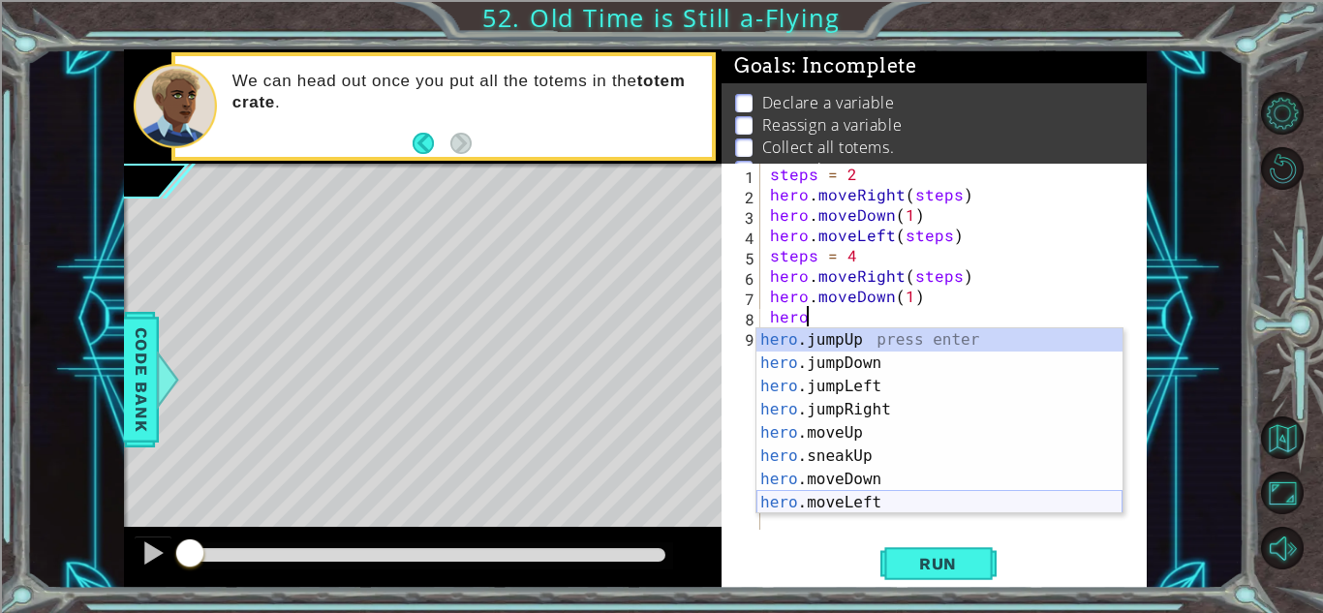
click at [870, 497] on div "hero .jumpUp press enter hero .jumpDown press enter hero .jumpLeft press enter …" at bounding box center [939, 444] width 366 height 232
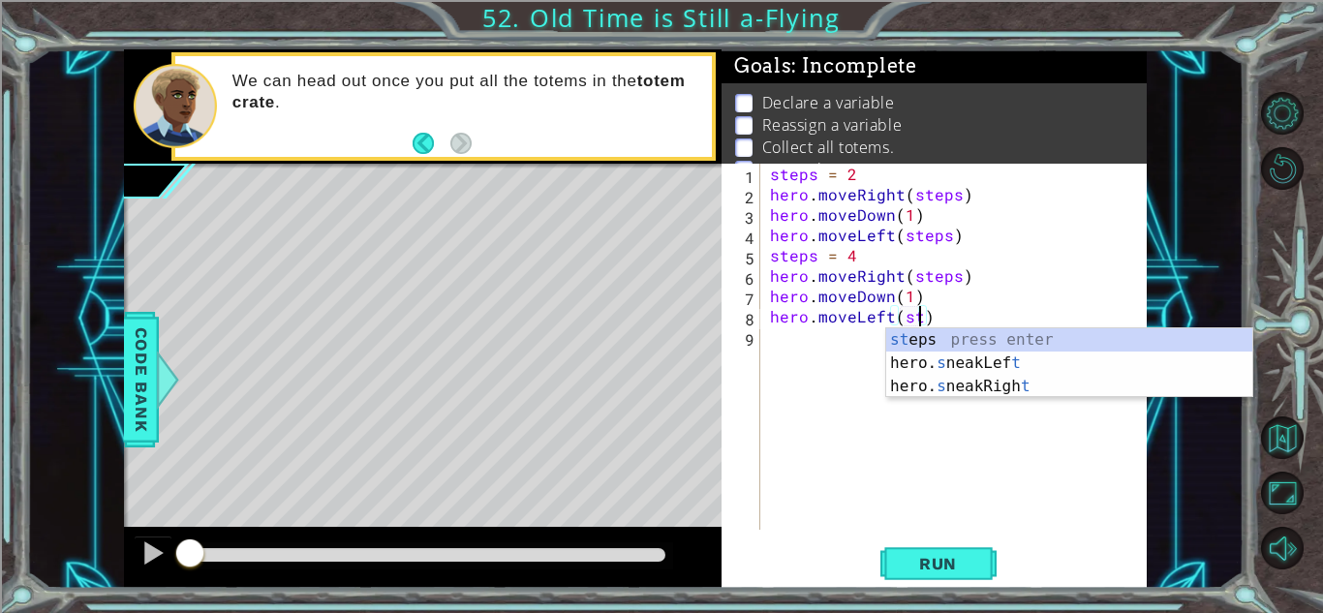
type textarea "hero.moveLeft(steps)"
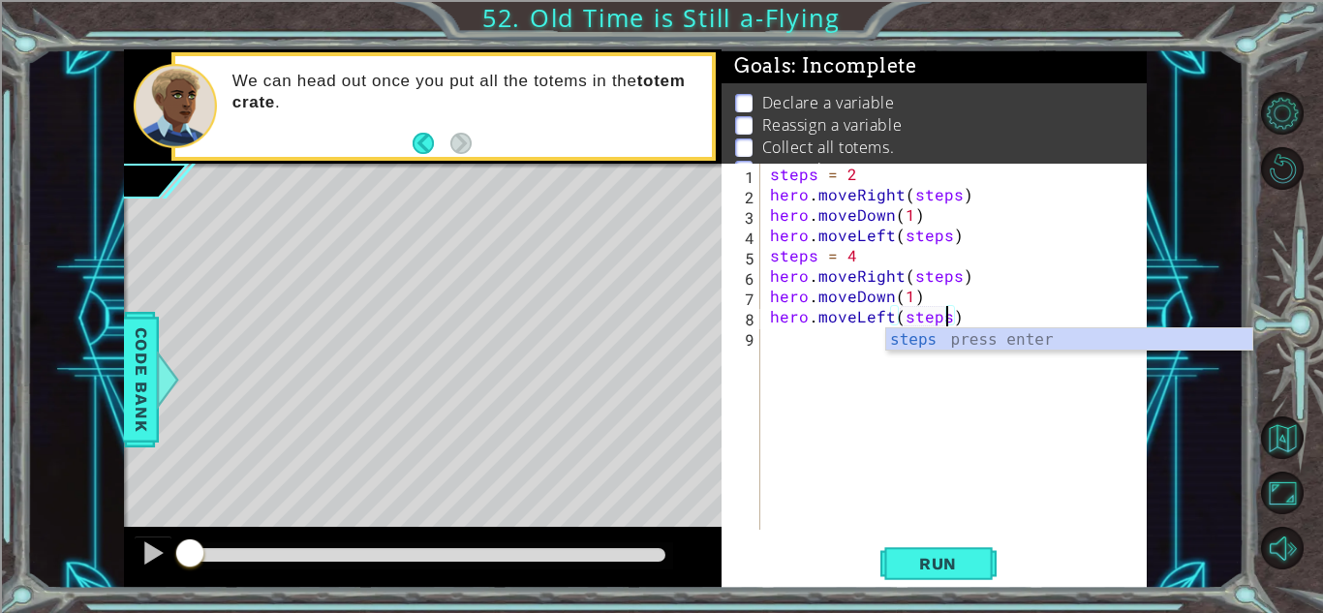
click at [826, 350] on div "steps = 2 hero . moveRight ( steps ) hero . moveDown ( 1 ) hero . moveLeft ( st…" at bounding box center [958, 367] width 385 height 407
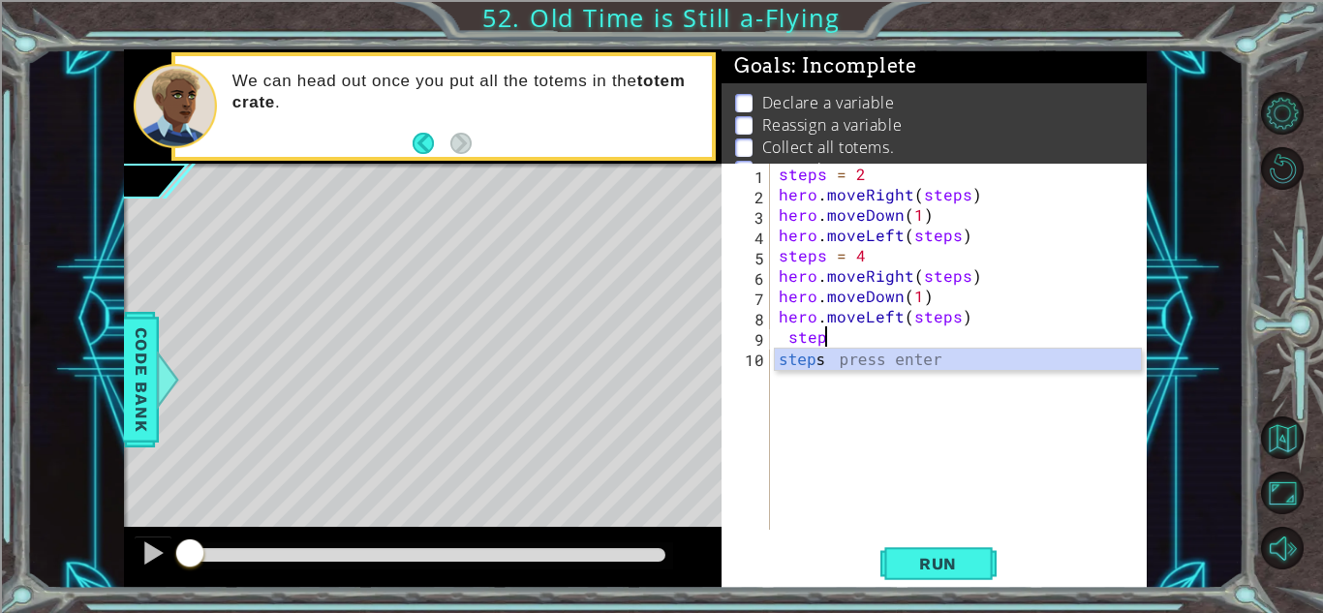
scroll to position [0, 1]
type textarea "s"
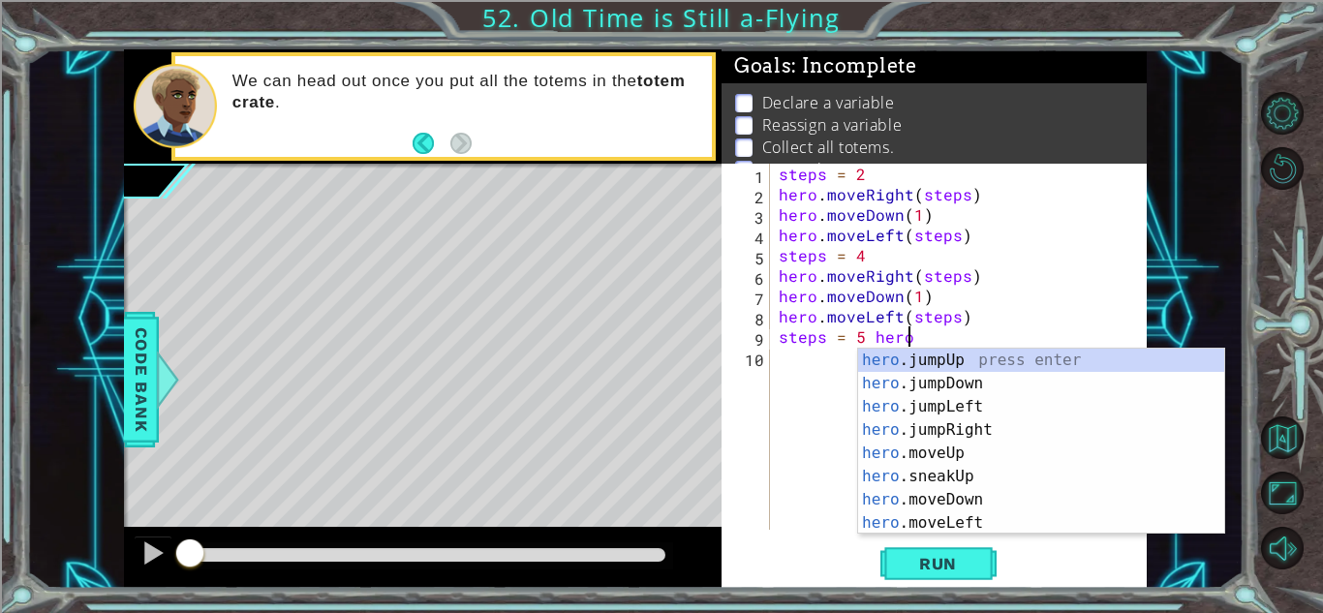
scroll to position [0, 7]
type textarea "steps = 5"
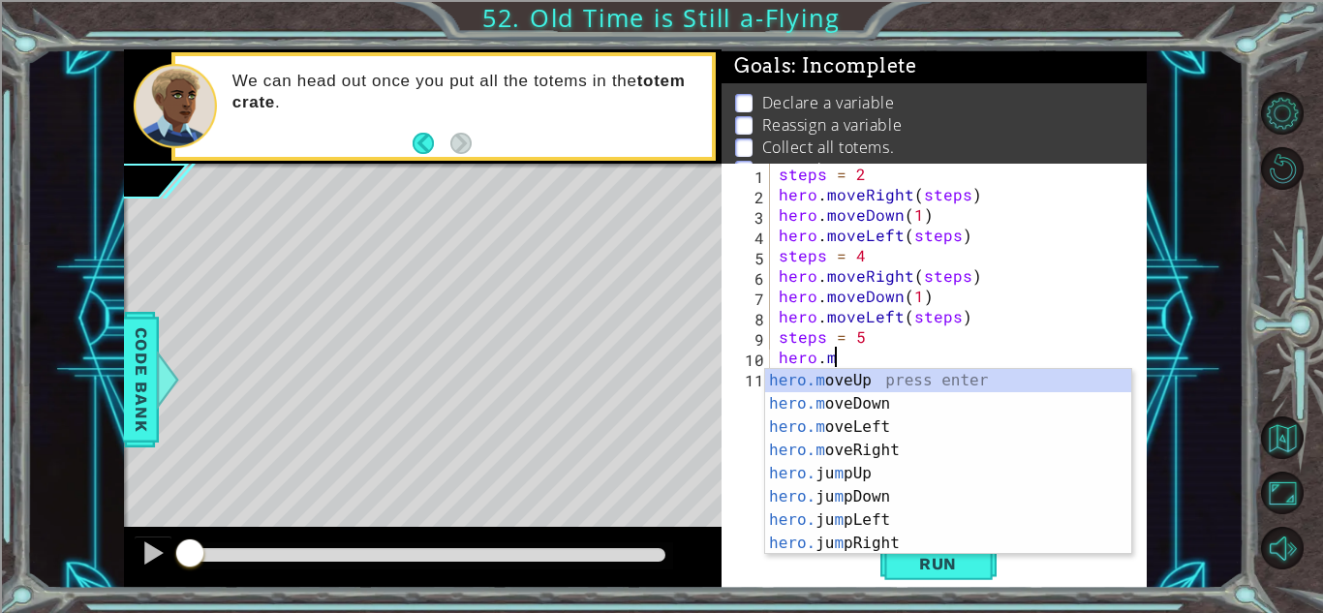
scroll to position [0, 3]
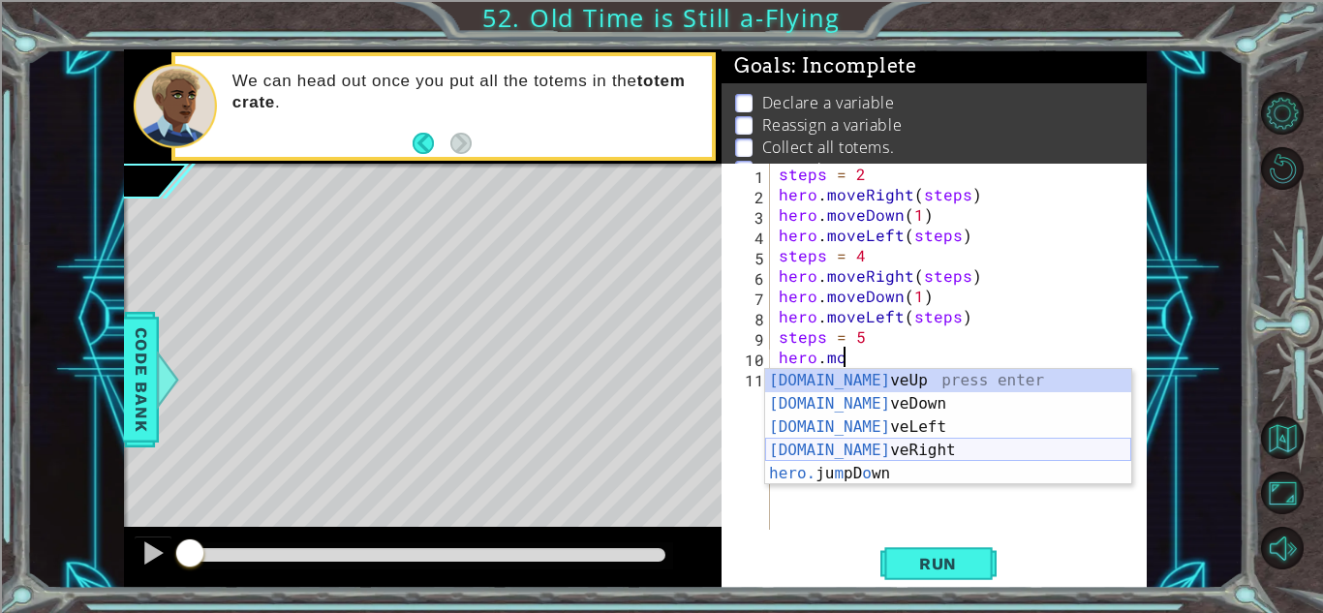
click at [845, 449] on div "[DOMAIN_NAME] veUp press enter [DOMAIN_NAME] veDown press enter [DOMAIN_NAME] v…" at bounding box center [948, 450] width 366 height 163
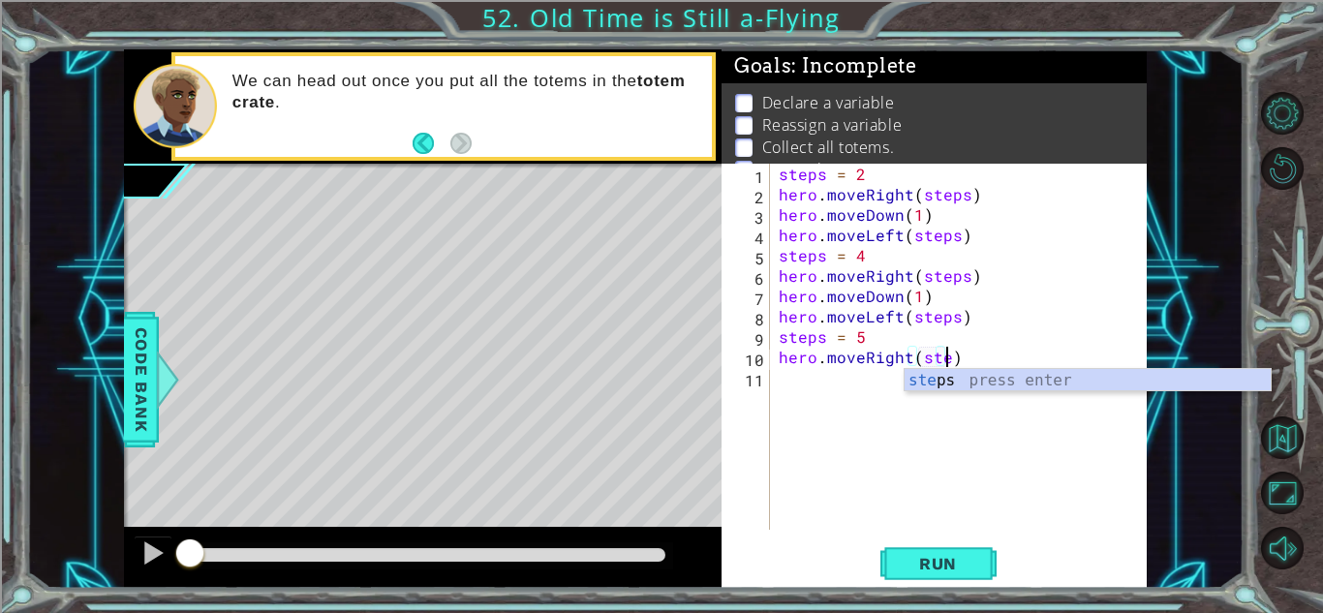
scroll to position [0, 11]
type textarea "hero.moveRight(steps)"
click at [815, 387] on div "steps = 2 hero . moveRight ( steps ) hero . moveDown ( 1 ) hero . moveLeft ( st…" at bounding box center [963, 367] width 377 height 407
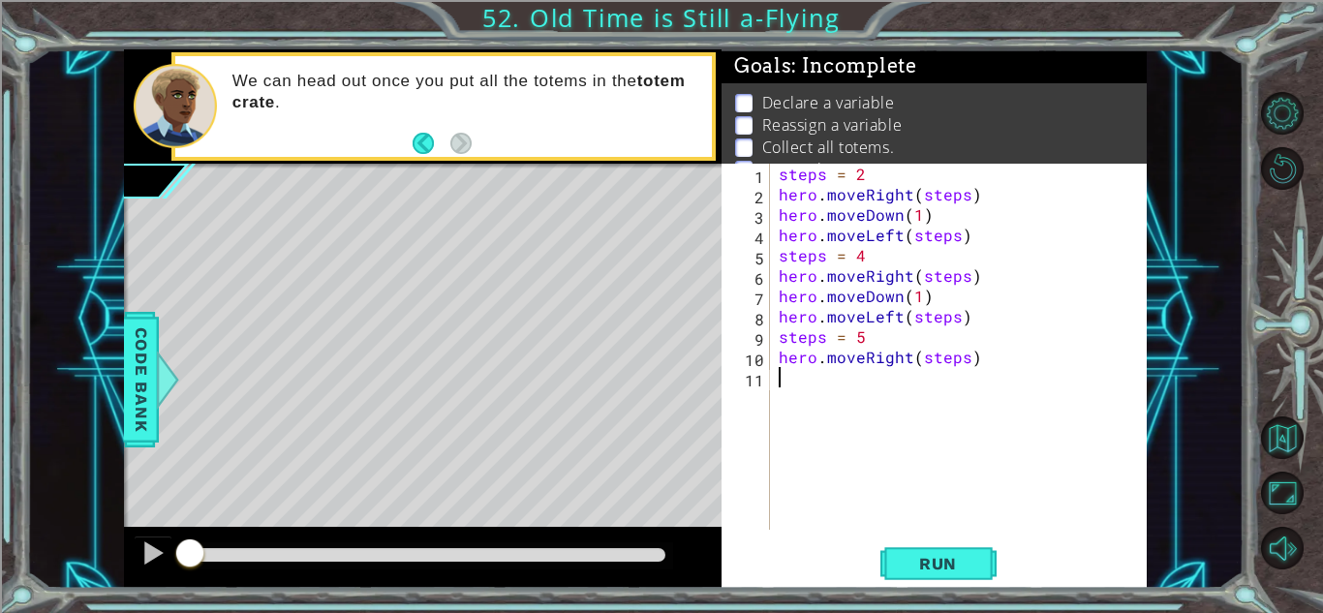
scroll to position [0, 0]
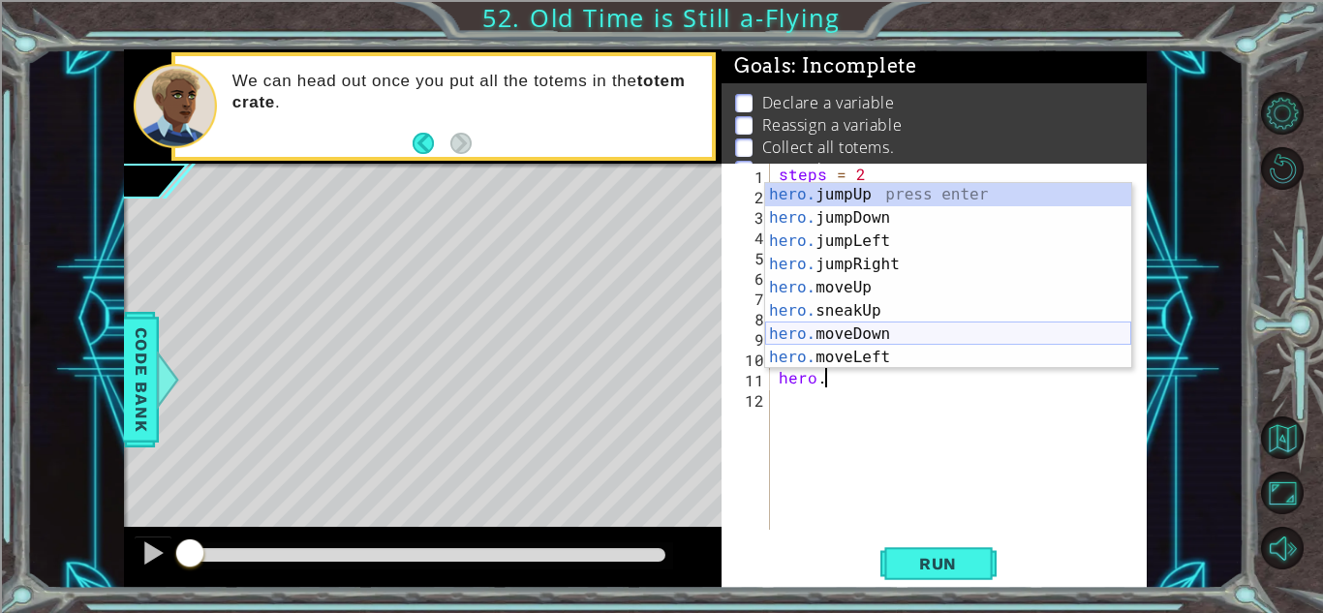
click at [808, 328] on div "hero. jumpUp press enter hero. jumpDown press enter hero. jumpLeft press enter …" at bounding box center [948, 299] width 366 height 232
type textarea "hero.moveDown(1)"
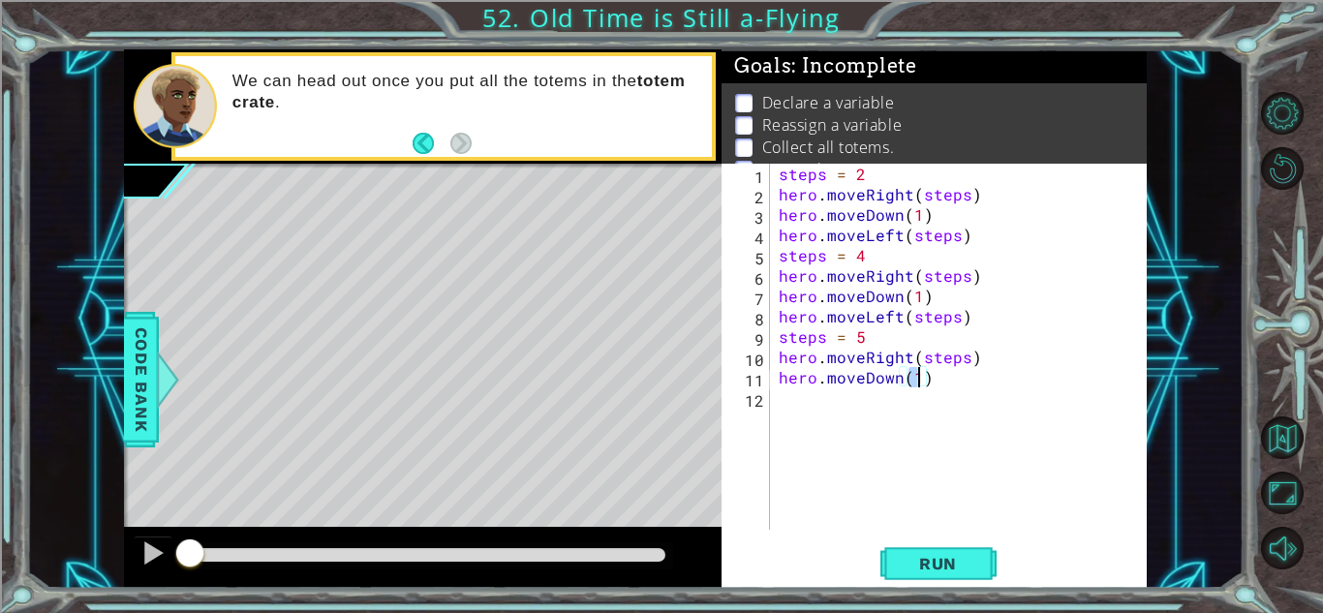
click at [827, 400] on div "steps = 2 hero . moveRight ( steps ) hero . moveDown ( 1 ) hero . moveLeft ( st…" at bounding box center [963, 367] width 377 height 407
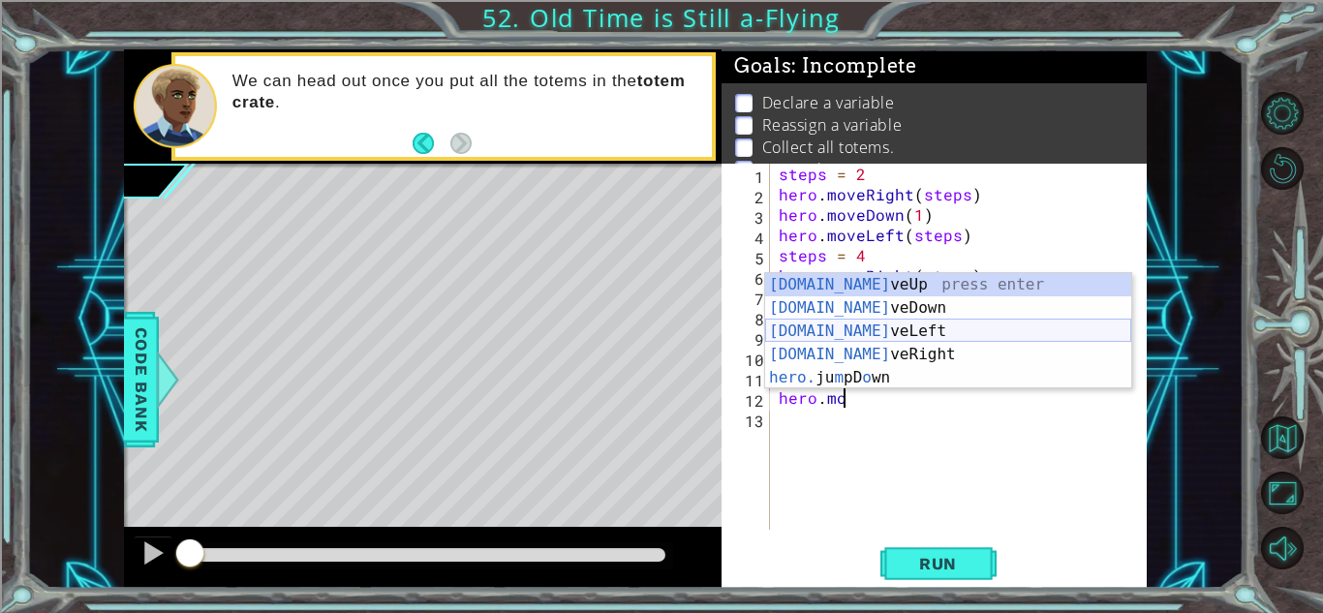
click at [871, 330] on div "[DOMAIN_NAME] veUp press enter [DOMAIN_NAME] veDown press enter [DOMAIN_NAME] v…" at bounding box center [948, 354] width 366 height 163
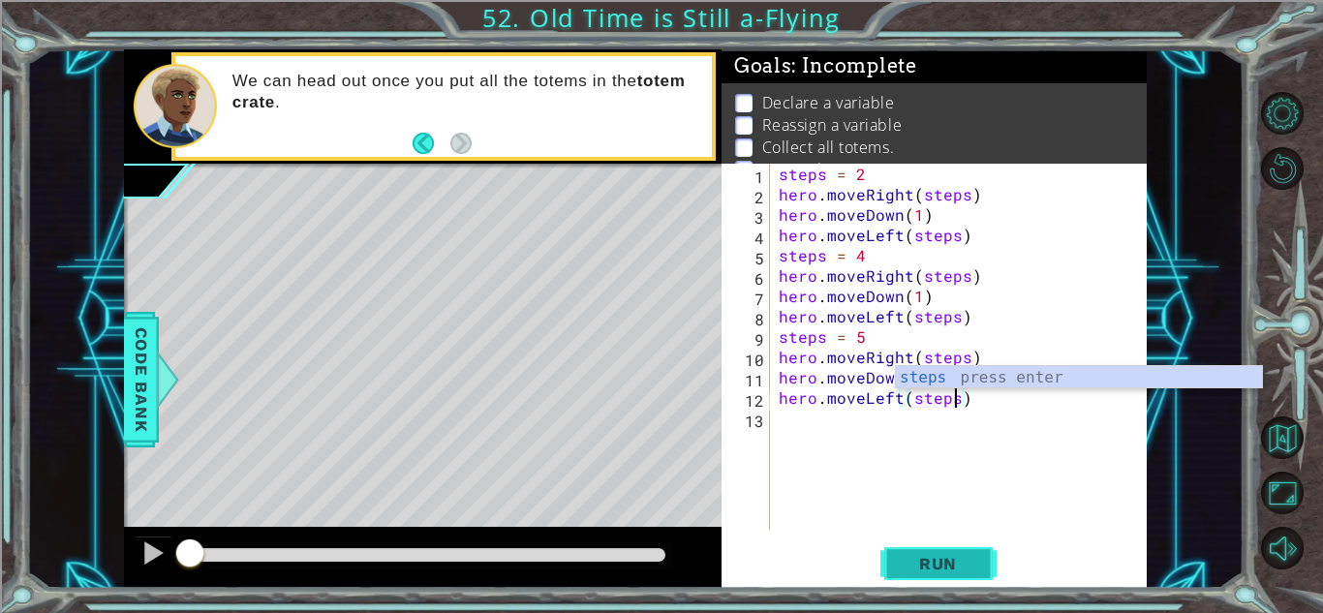
click at [933, 578] on button "Run" at bounding box center [938, 563] width 116 height 43
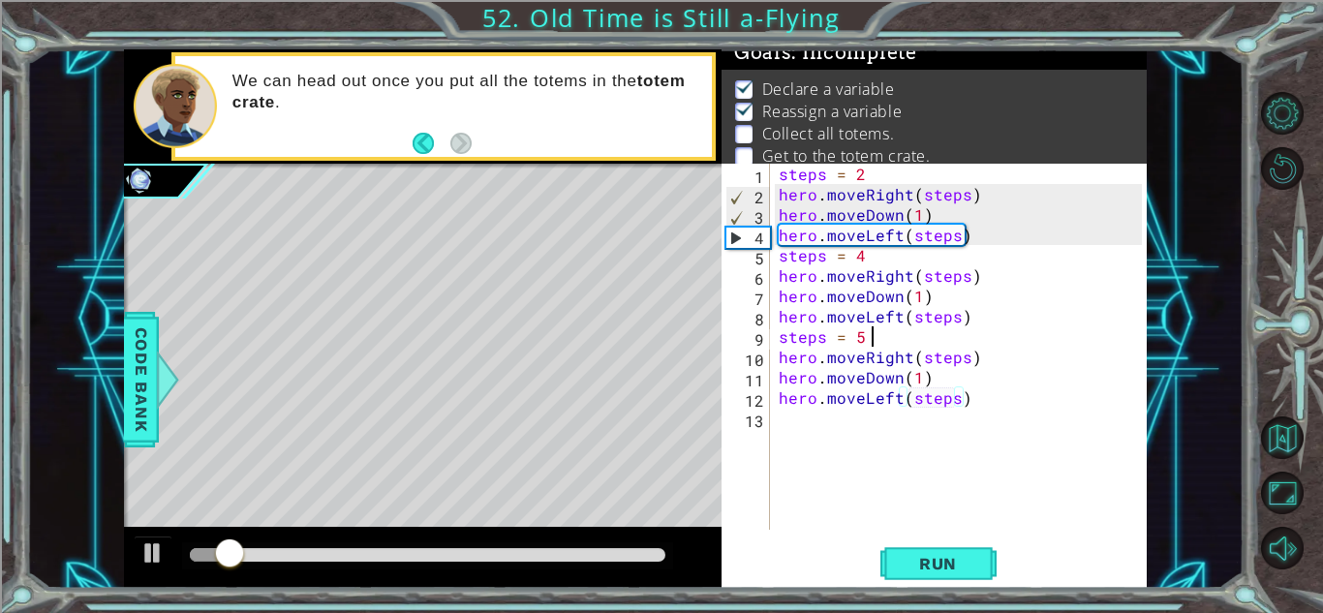
click at [872, 341] on div "steps = 2 hero . moveRight ( steps ) hero . moveDown ( 1 ) hero . moveLeft ( st…" at bounding box center [963, 367] width 377 height 407
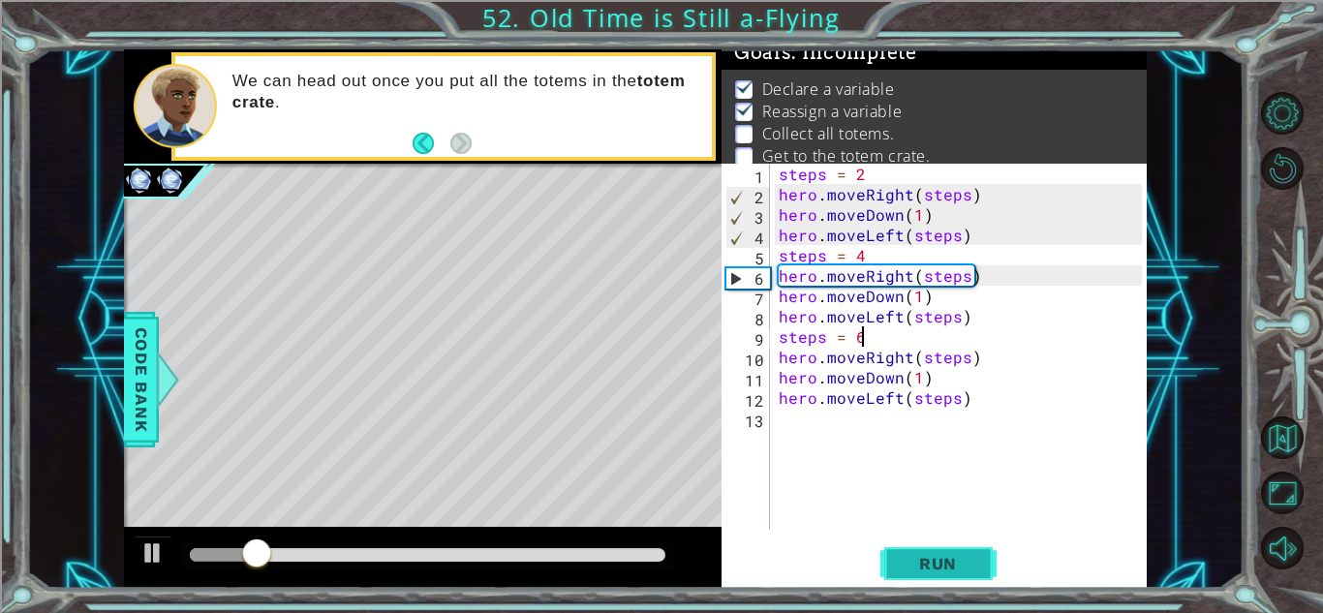
type textarea "steps = 6"
click at [942, 547] on button "Run" at bounding box center [938, 563] width 116 height 43
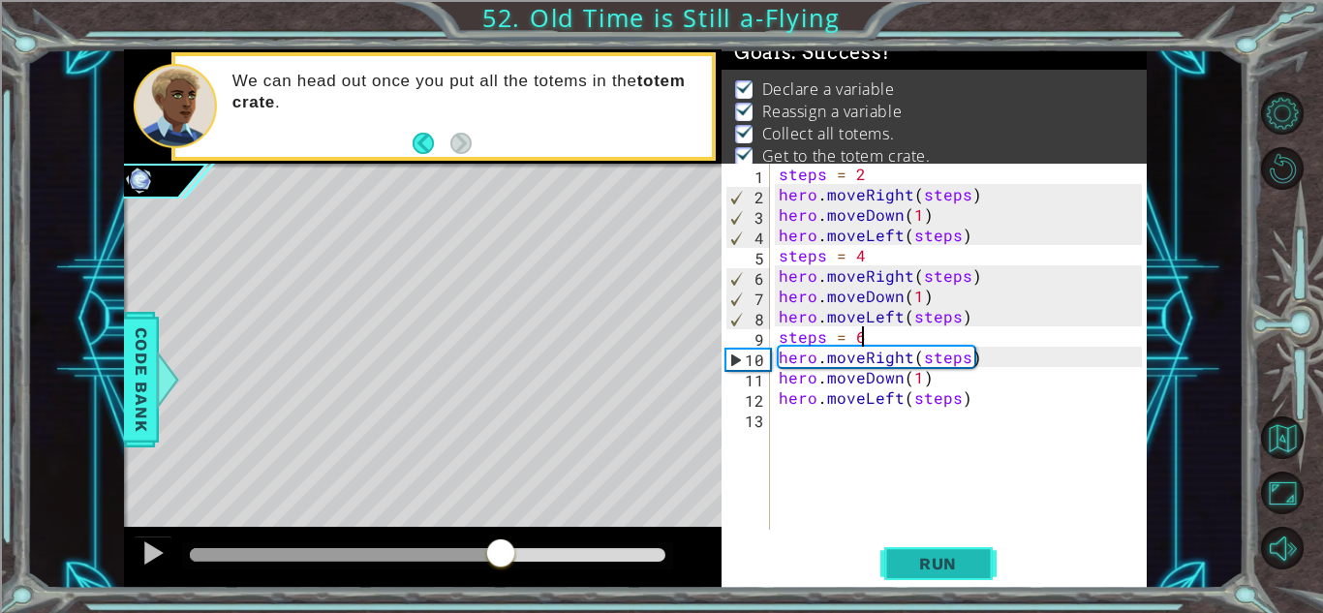
drag, startPoint x: 501, startPoint y: 559, endPoint x: 966, endPoint y: 553, distance: 465.7
click at [966, 553] on div "1 ההההההההההההההההההההההההההההההההההההההההההההההההההההההההההההההההההההההההההההה…" at bounding box center [635, 318] width 1022 height 539
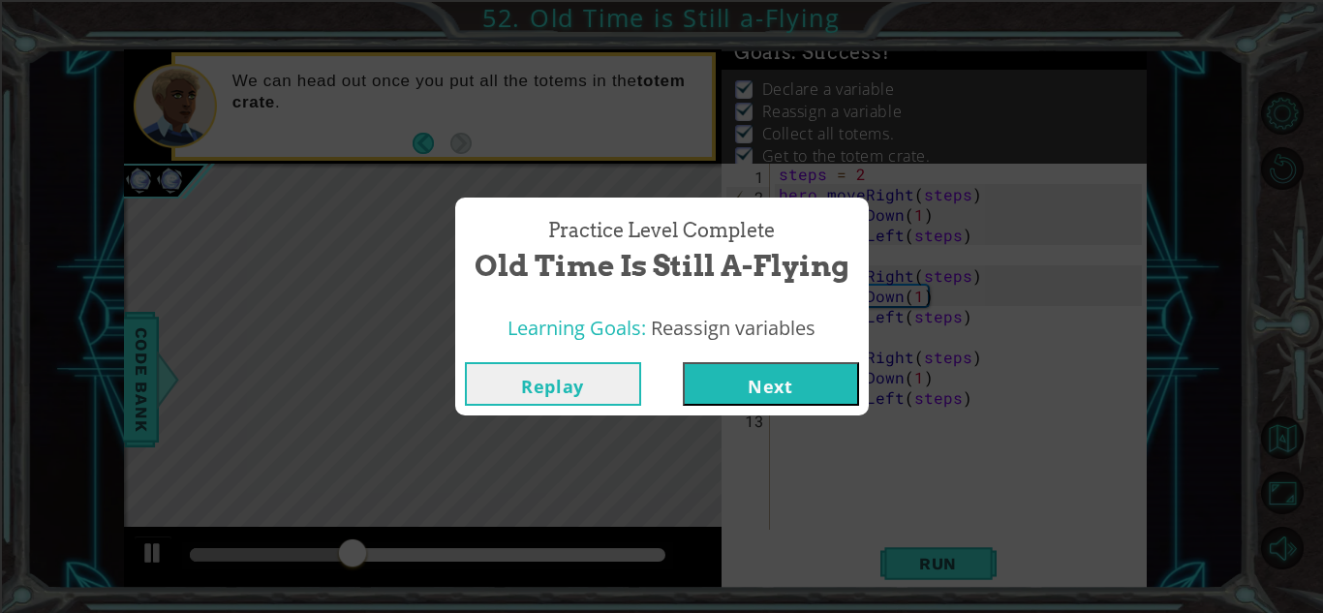
click at [778, 386] on button "Next" at bounding box center [771, 384] width 176 height 44
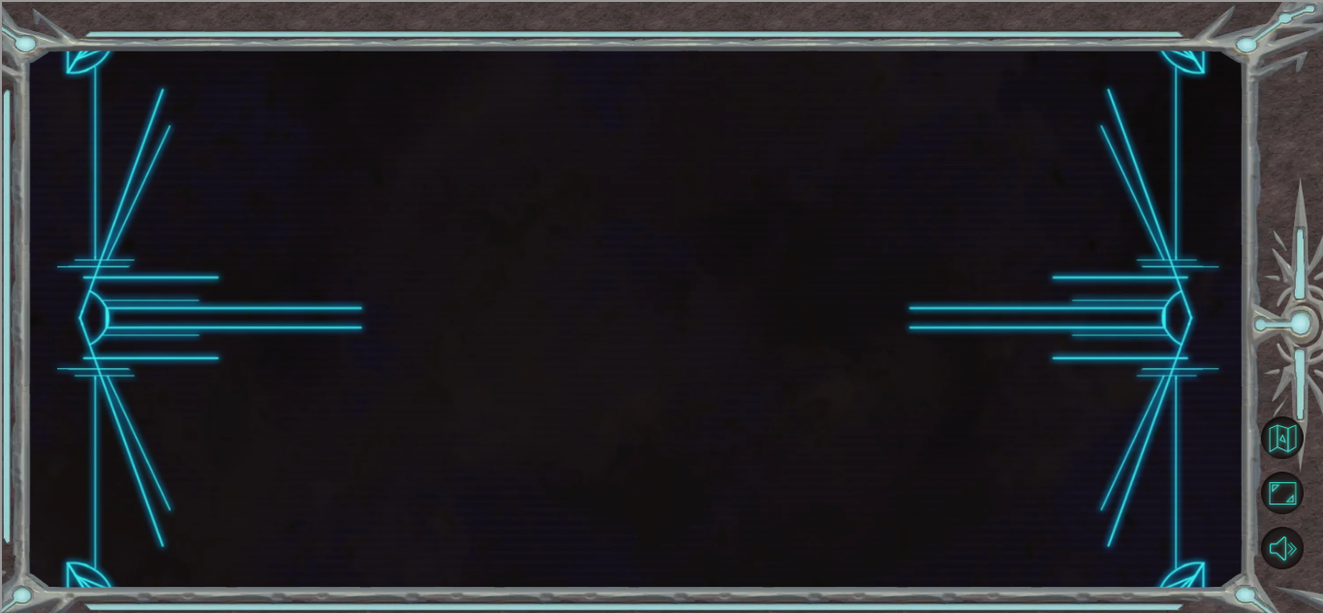
click at [778, 386] on body "1 2 3 4 5 6 7 8 9 hero. s neakLef t press enter hero. s neakRigh t press enter …" at bounding box center [661, 306] width 1323 height 613
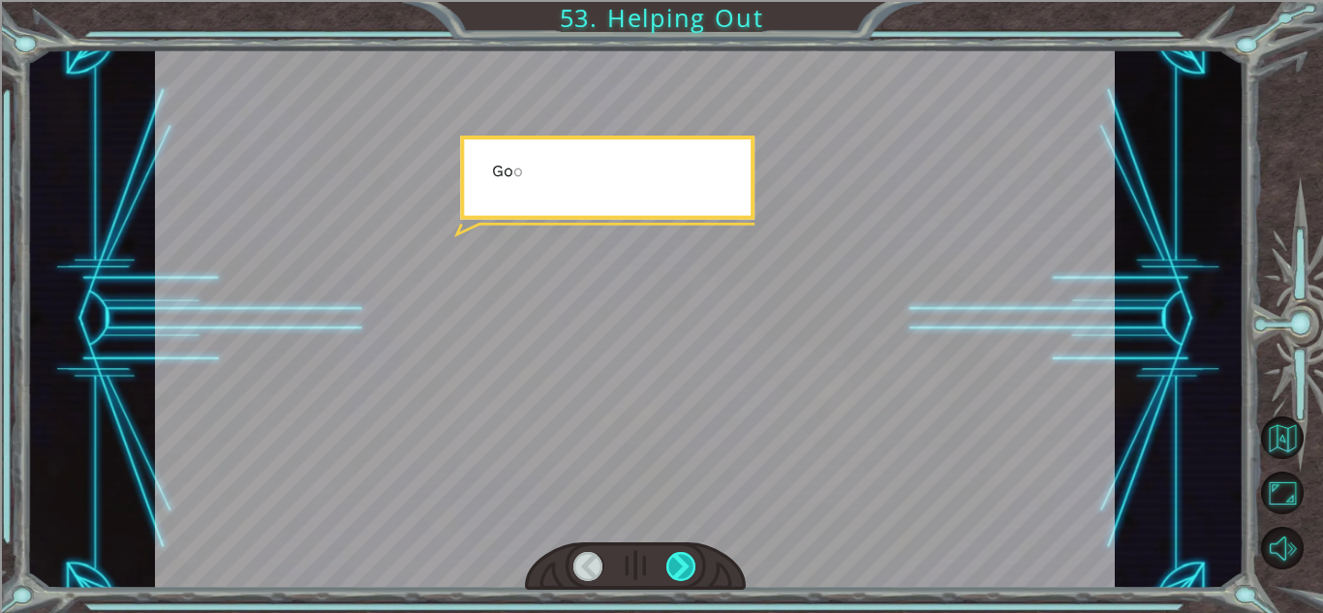
click at [679, 563] on div at bounding box center [681, 566] width 30 height 29
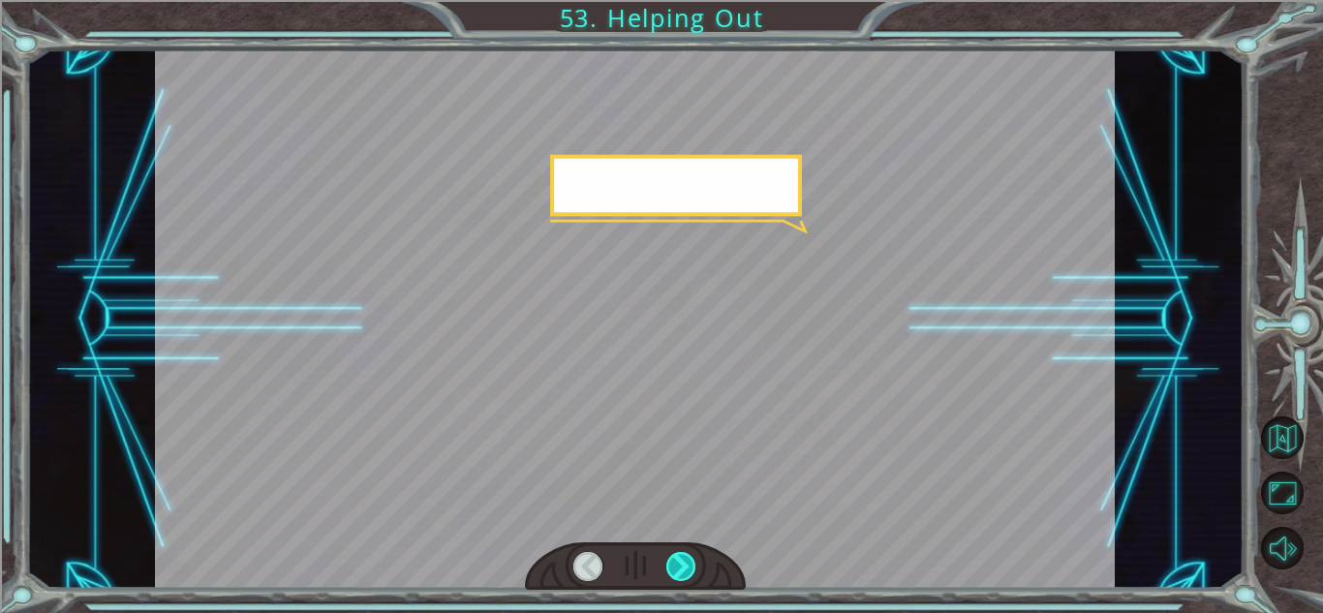
click at [679, 563] on div at bounding box center [681, 566] width 30 height 29
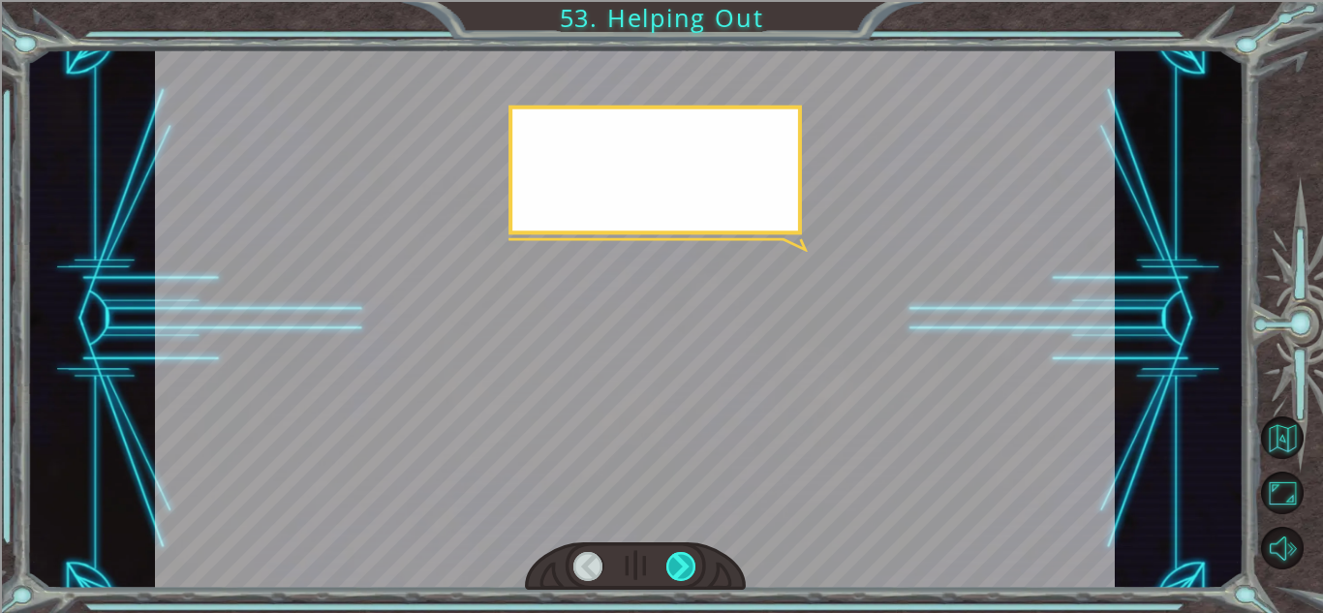
click at [679, 563] on div at bounding box center [681, 566] width 30 height 29
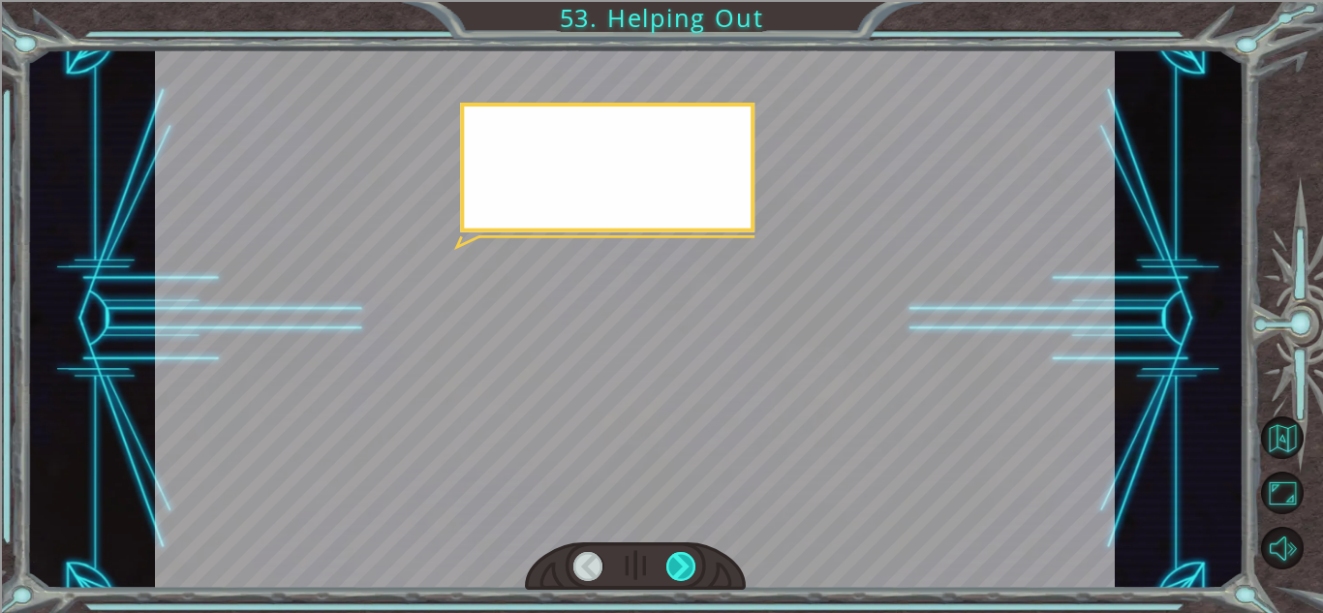
click at [679, 563] on div at bounding box center [681, 566] width 30 height 29
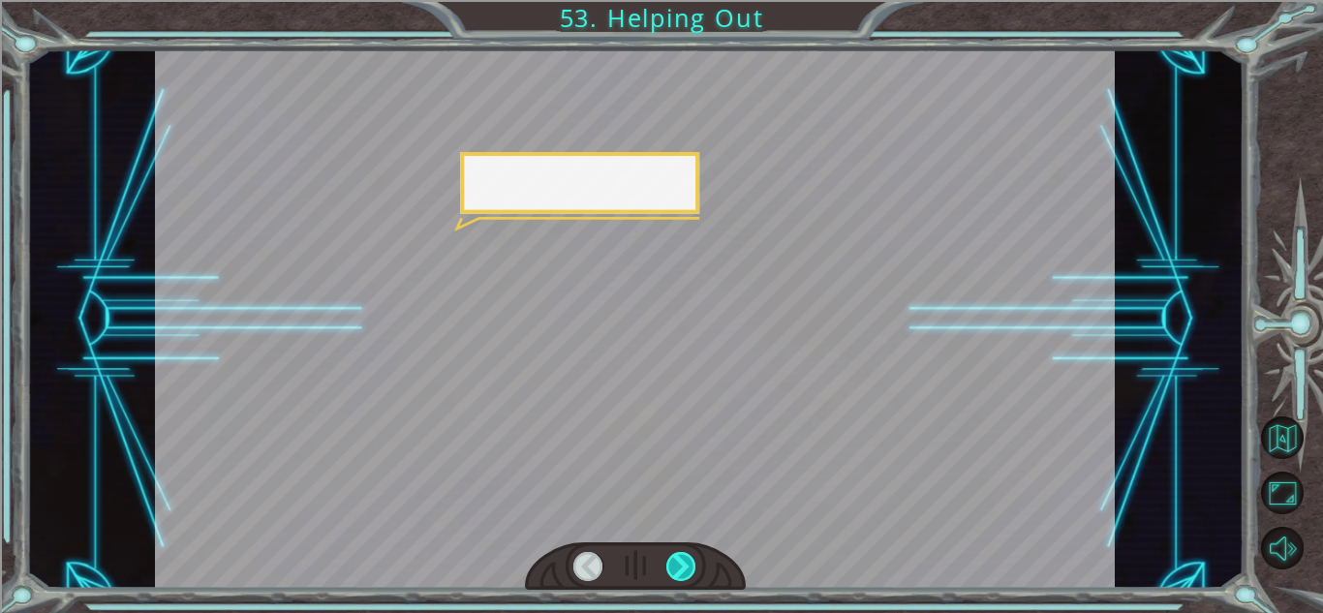
click at [679, 563] on div at bounding box center [681, 566] width 30 height 29
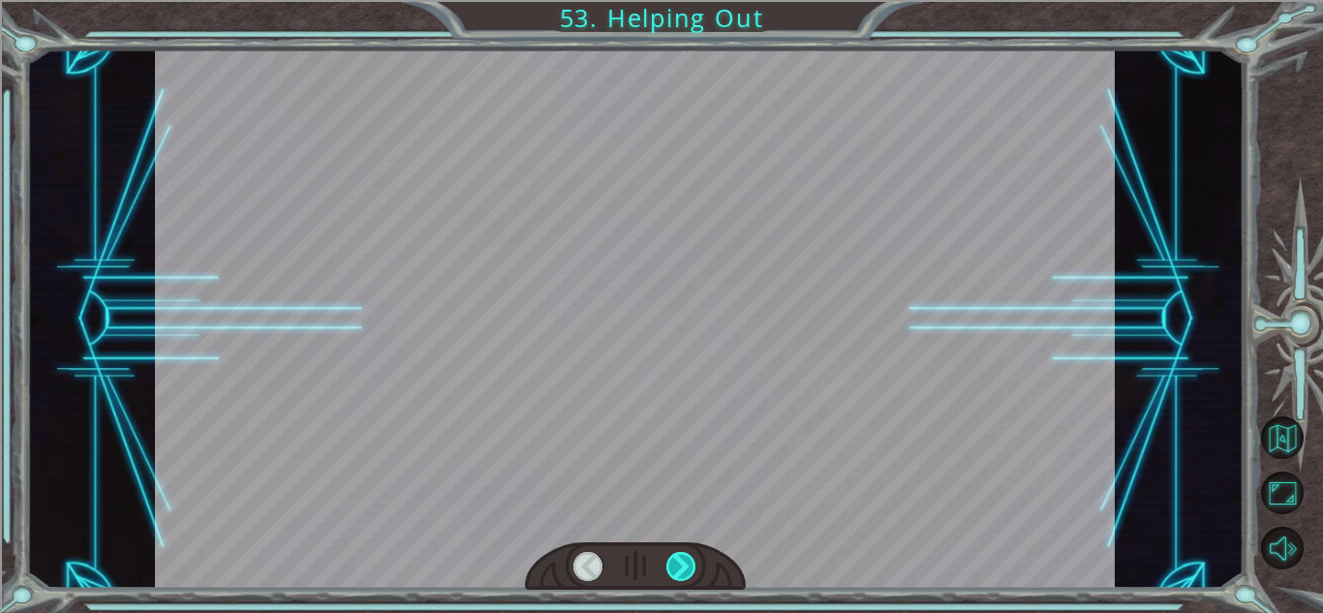
click at [679, 563] on div at bounding box center [681, 566] width 30 height 29
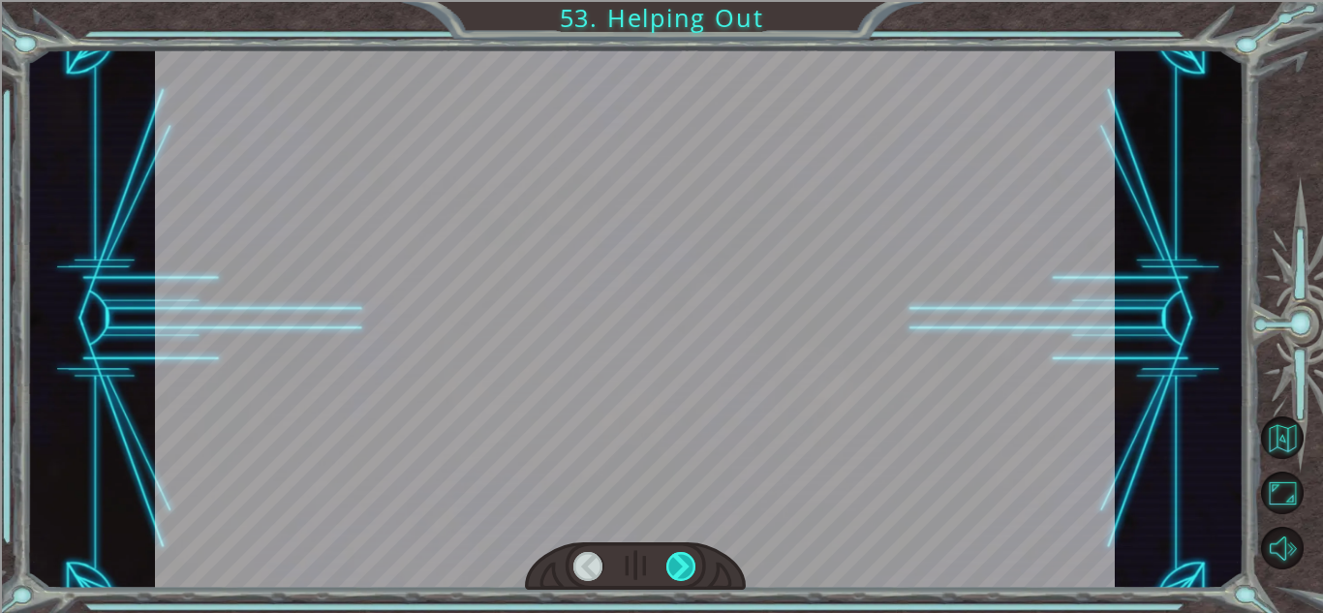
click at [679, 563] on div at bounding box center [681, 566] width 30 height 29
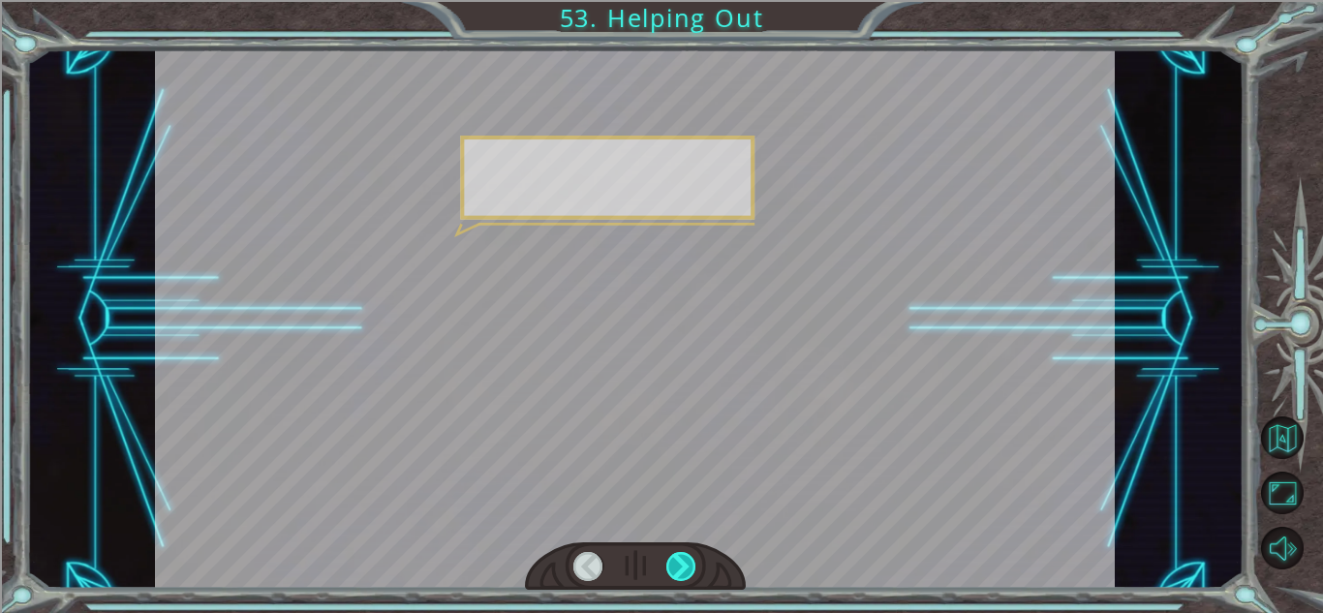
click at [679, 563] on div at bounding box center [681, 566] width 30 height 29
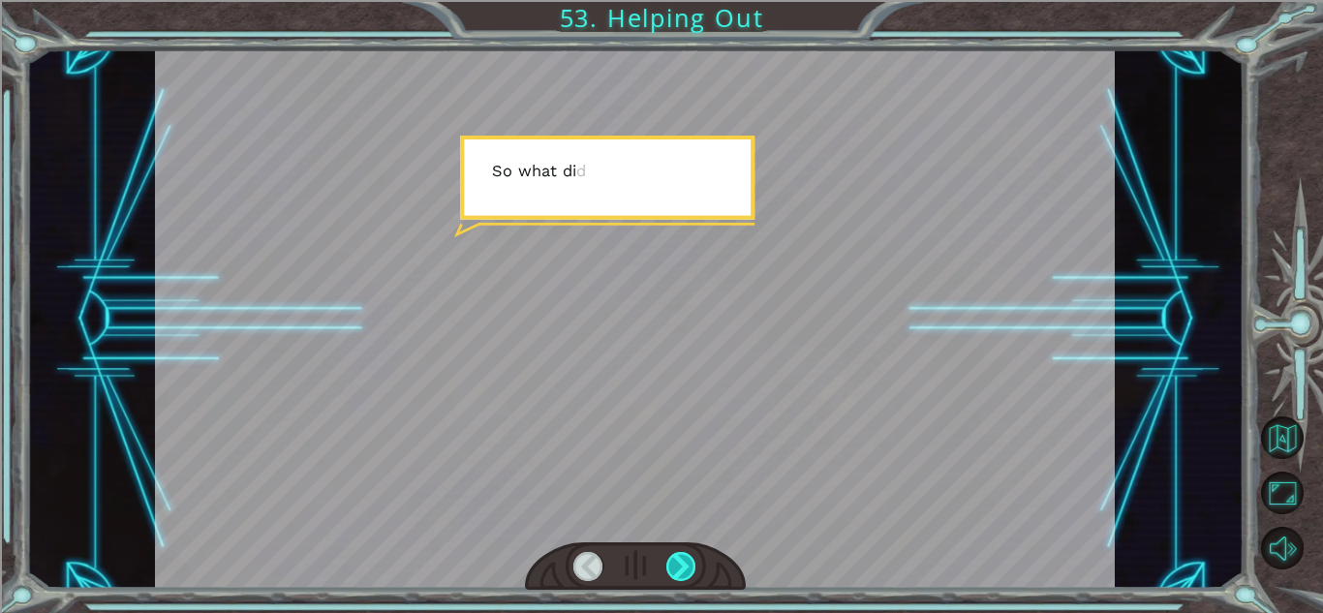
click at [679, 563] on div at bounding box center [681, 566] width 30 height 29
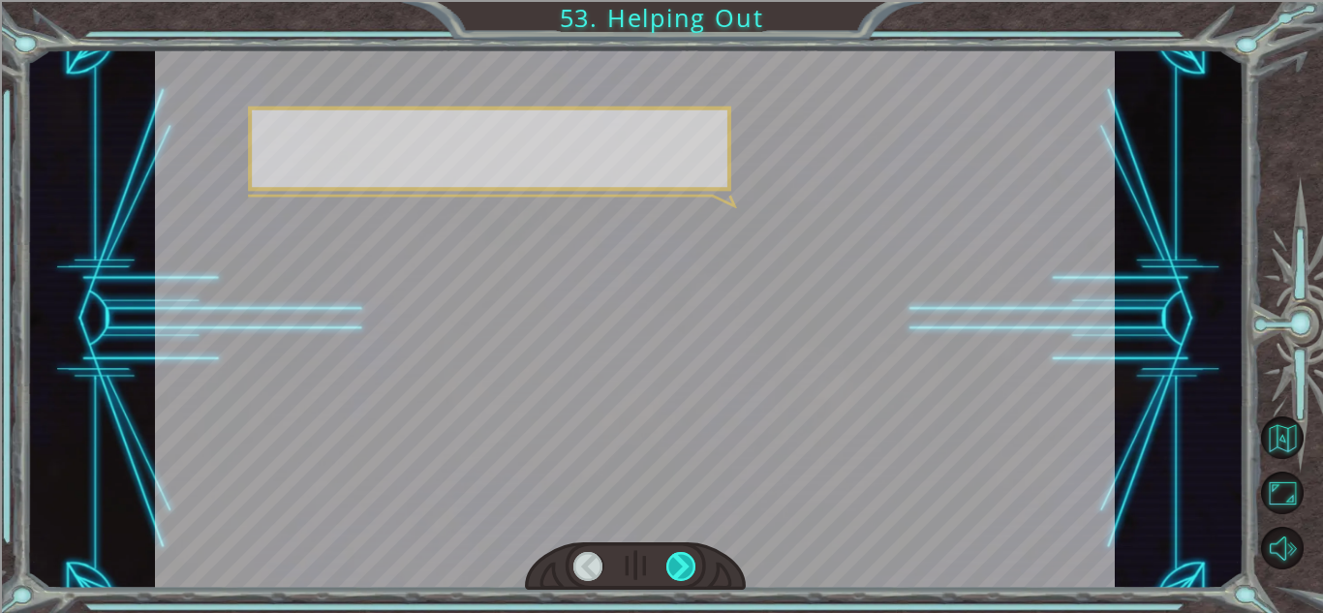
click at [679, 563] on div at bounding box center [681, 566] width 30 height 29
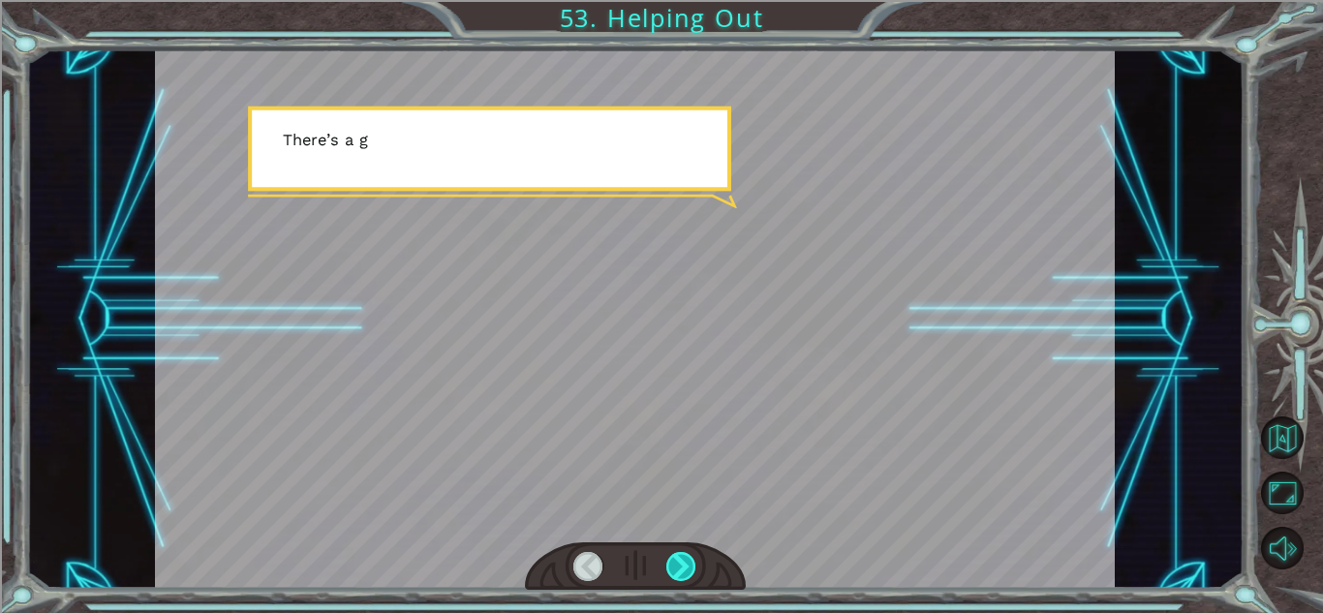
click at [679, 563] on div at bounding box center [681, 566] width 30 height 29
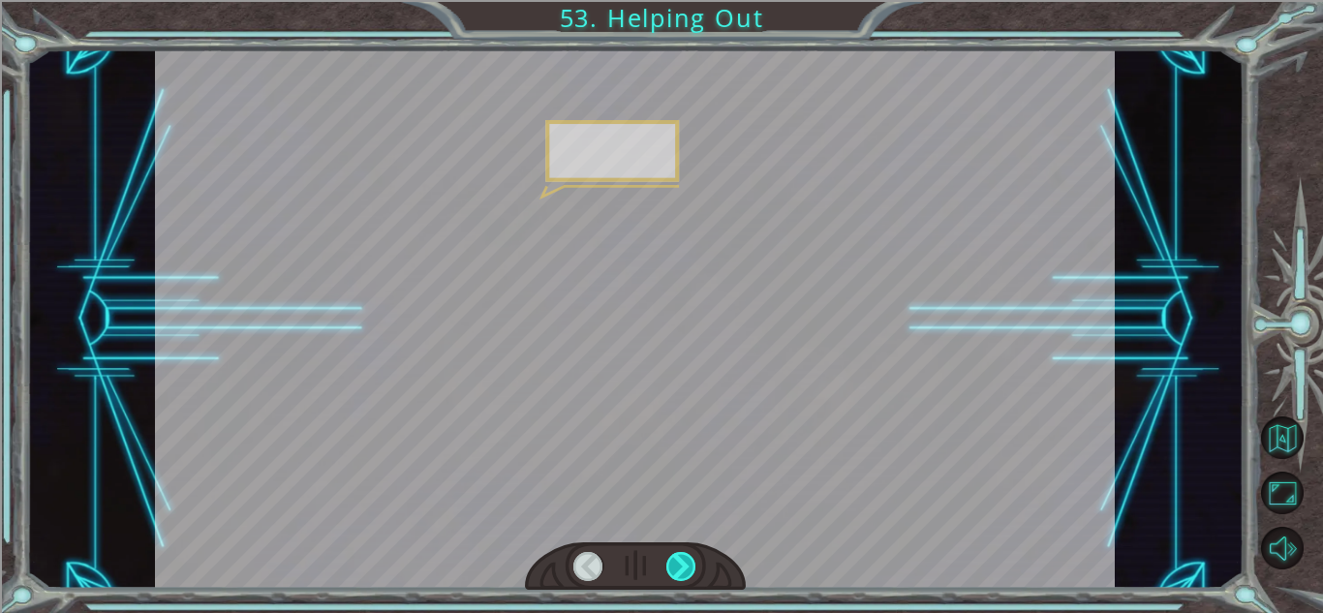
click at [679, 563] on div at bounding box center [681, 566] width 30 height 29
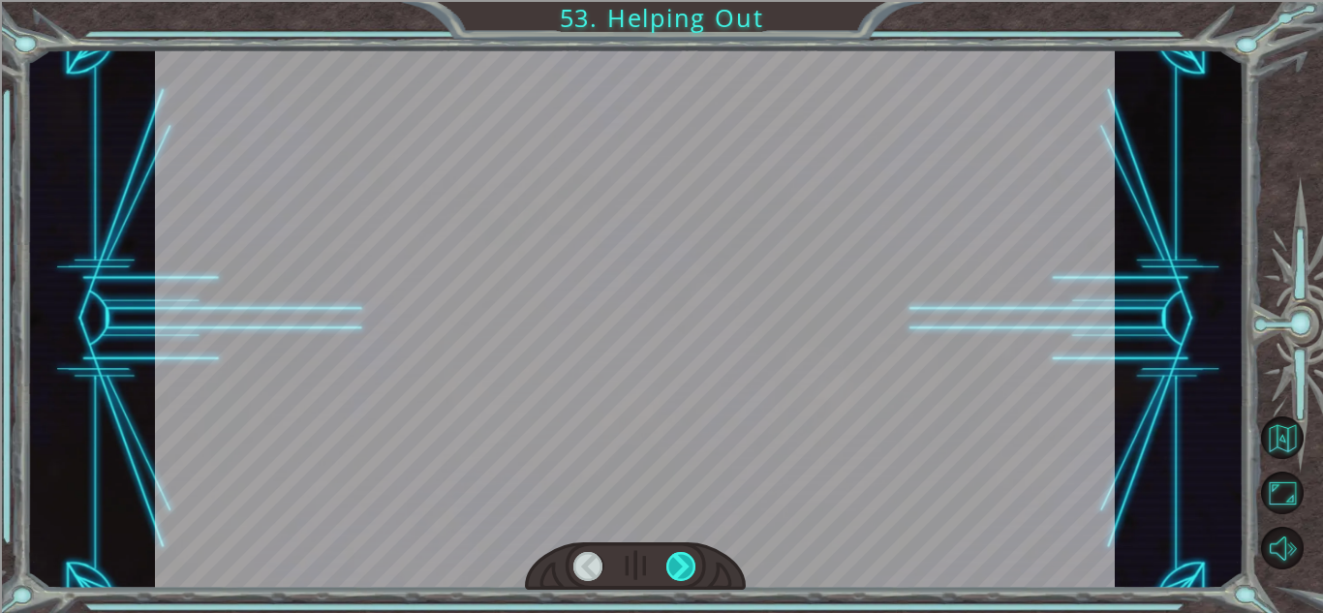
click at [679, 563] on div at bounding box center [681, 566] width 30 height 29
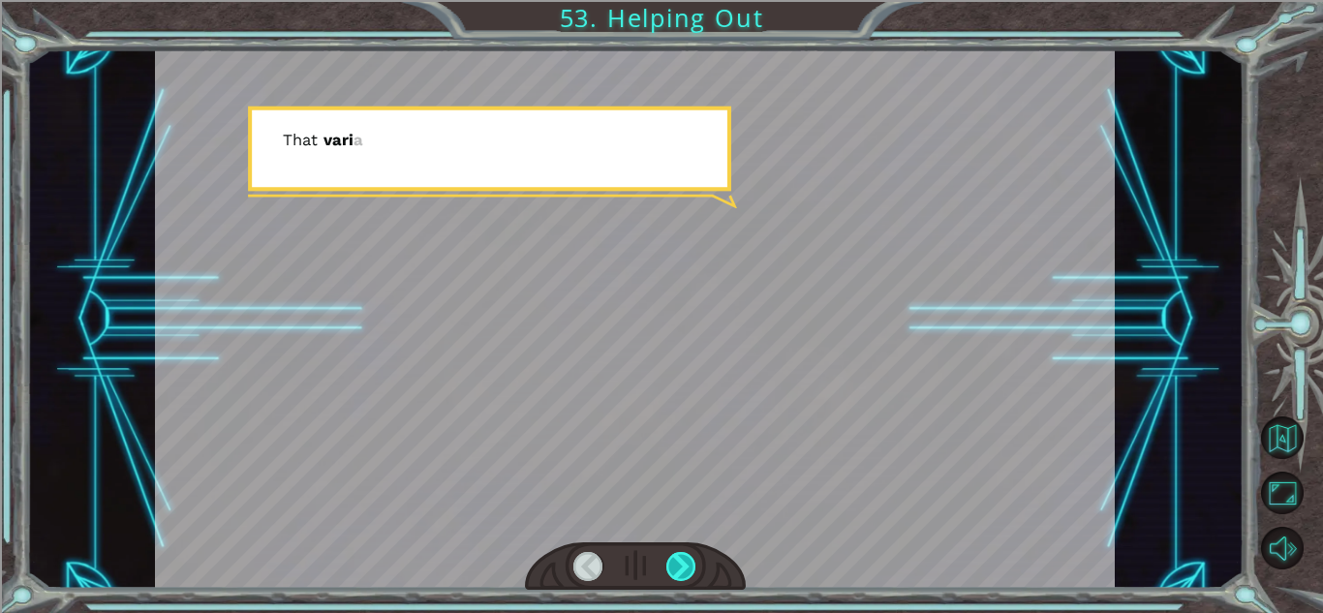
click at [679, 563] on div at bounding box center [681, 566] width 30 height 29
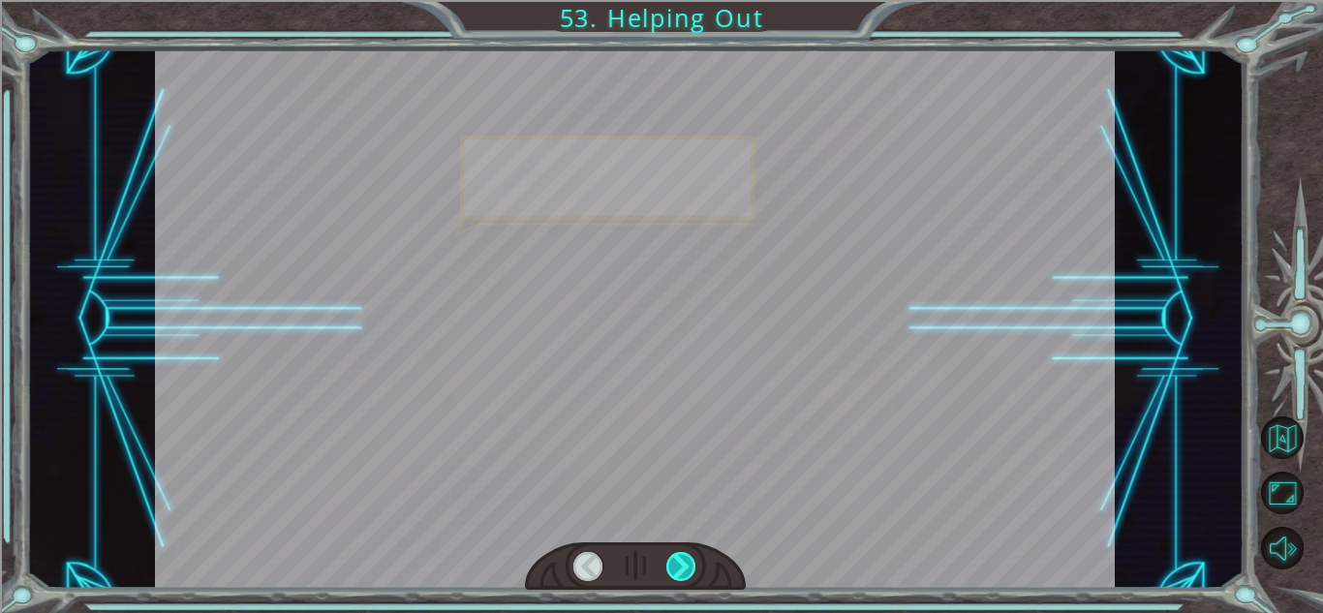
click at [679, 563] on div at bounding box center [681, 566] width 30 height 29
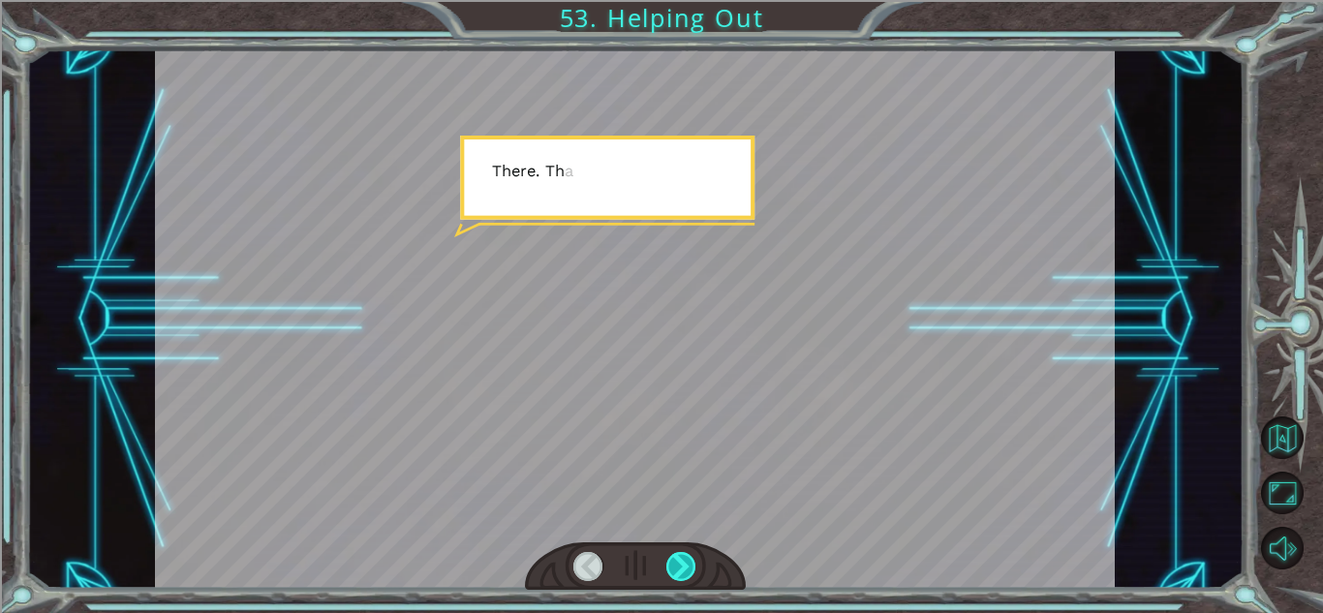
click at [679, 563] on div at bounding box center [681, 566] width 30 height 29
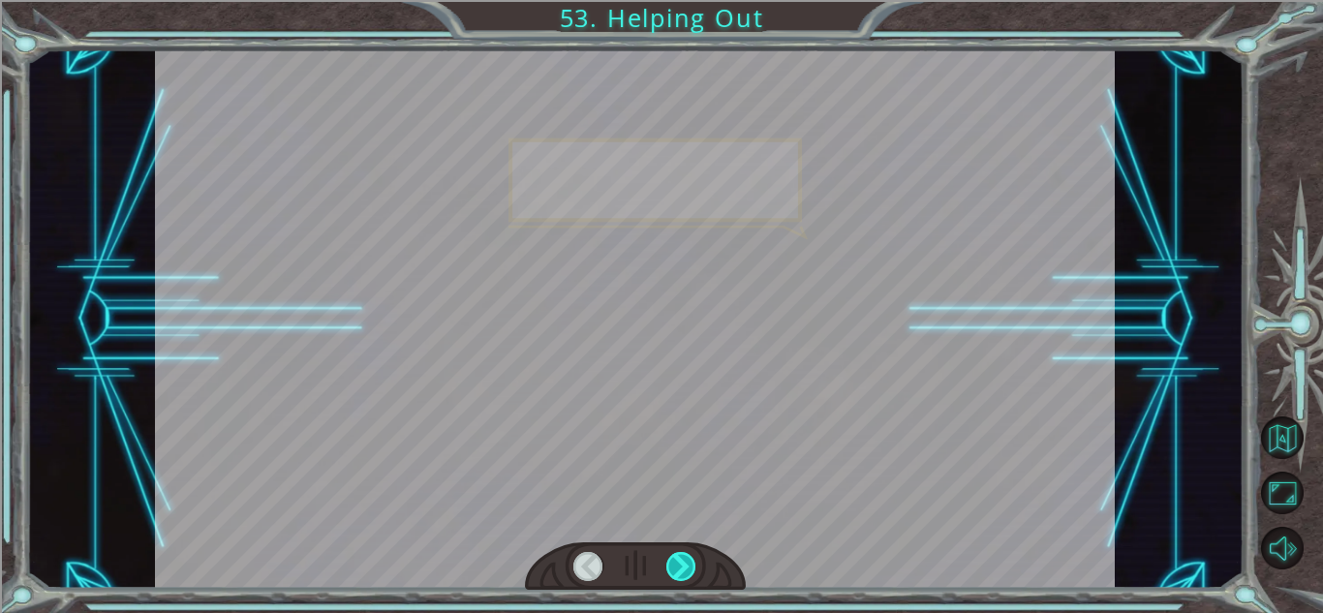
click at [679, 563] on div at bounding box center [681, 566] width 30 height 29
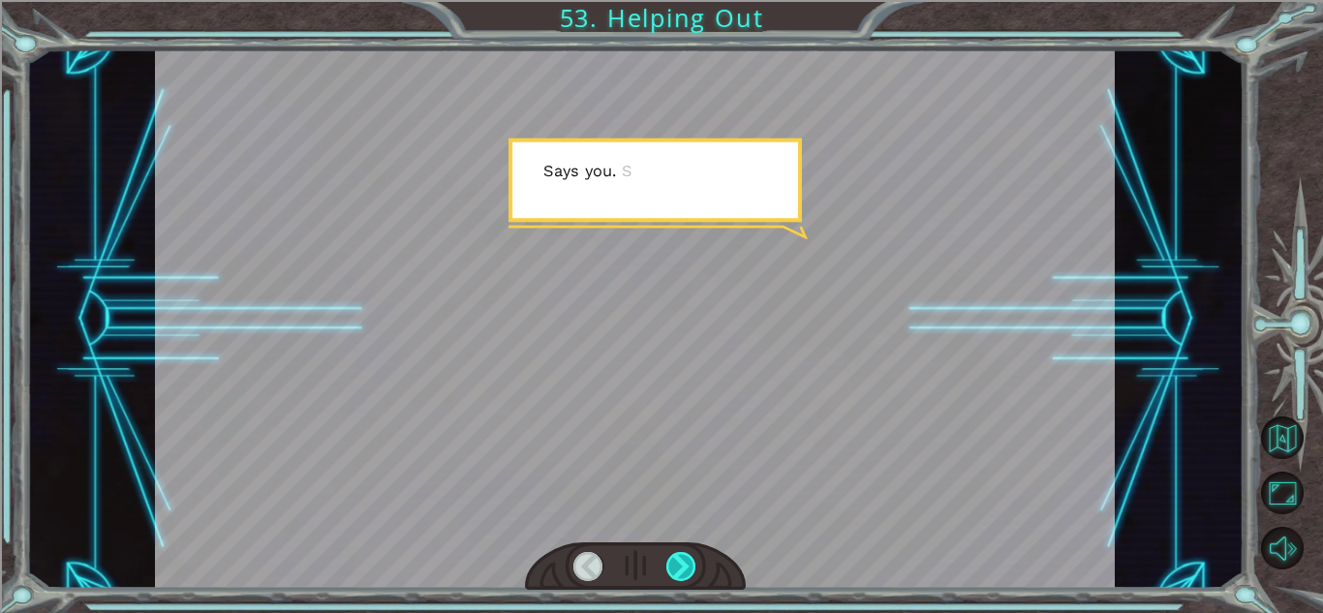
click at [679, 563] on div at bounding box center [681, 566] width 30 height 29
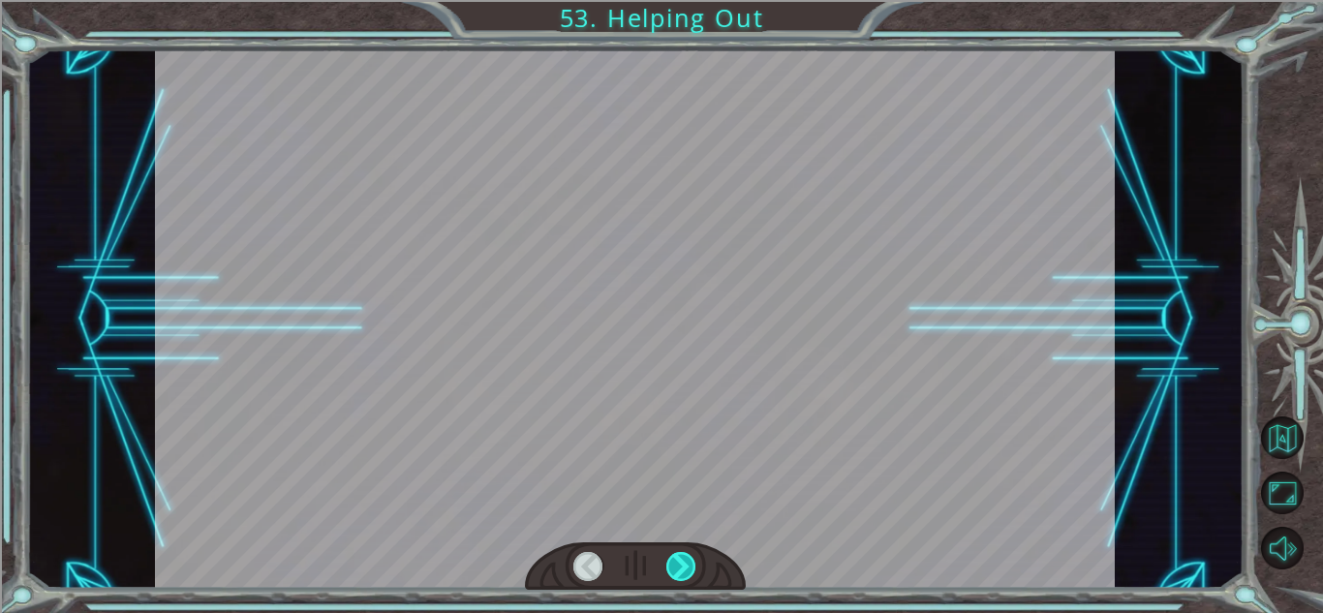
click at [679, 563] on div at bounding box center [681, 566] width 30 height 29
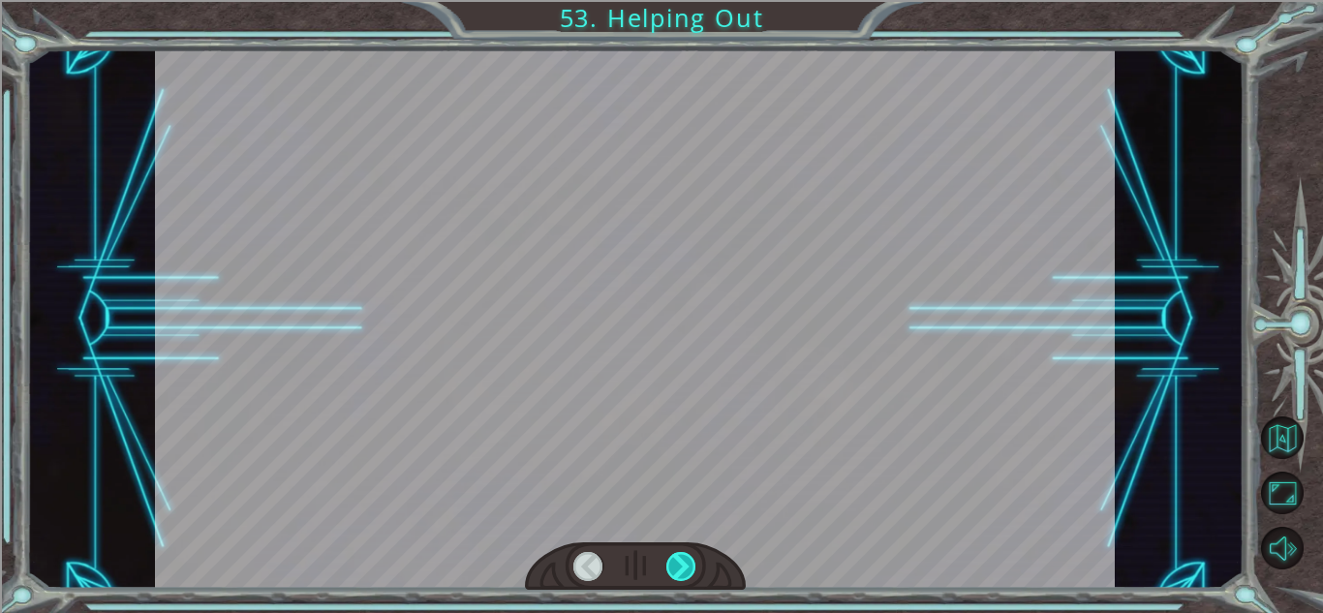
click at [679, 563] on div at bounding box center [681, 566] width 30 height 29
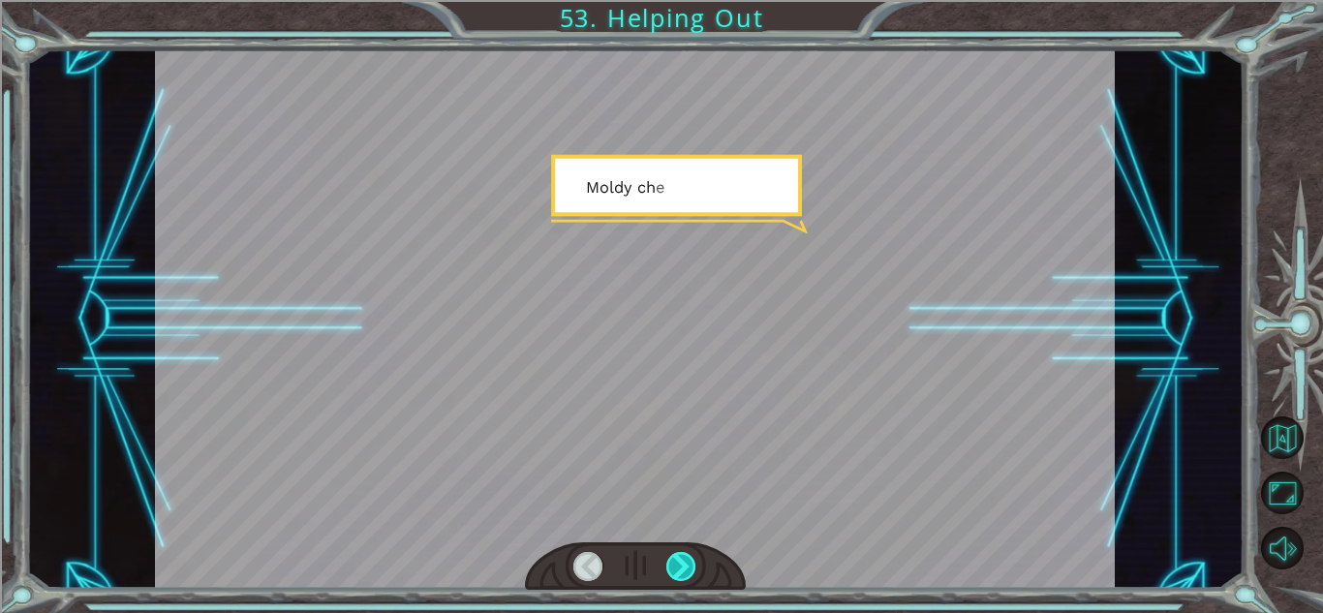
click at [679, 563] on div at bounding box center [681, 566] width 30 height 29
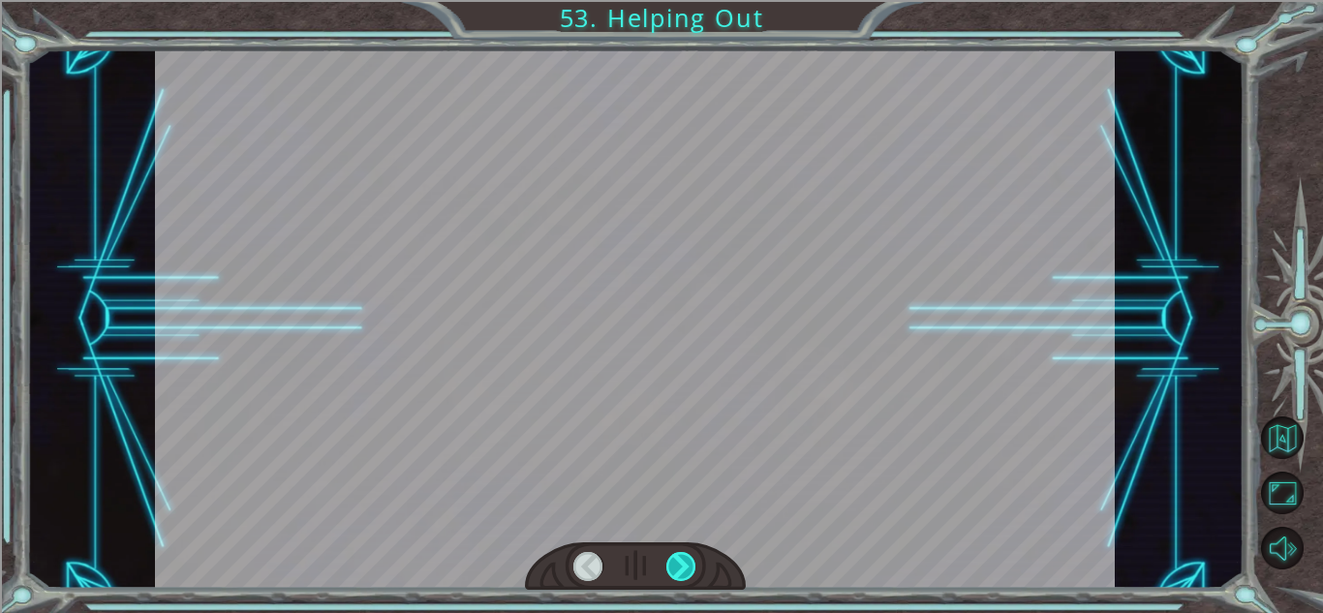
click at [679, 563] on div at bounding box center [681, 566] width 30 height 29
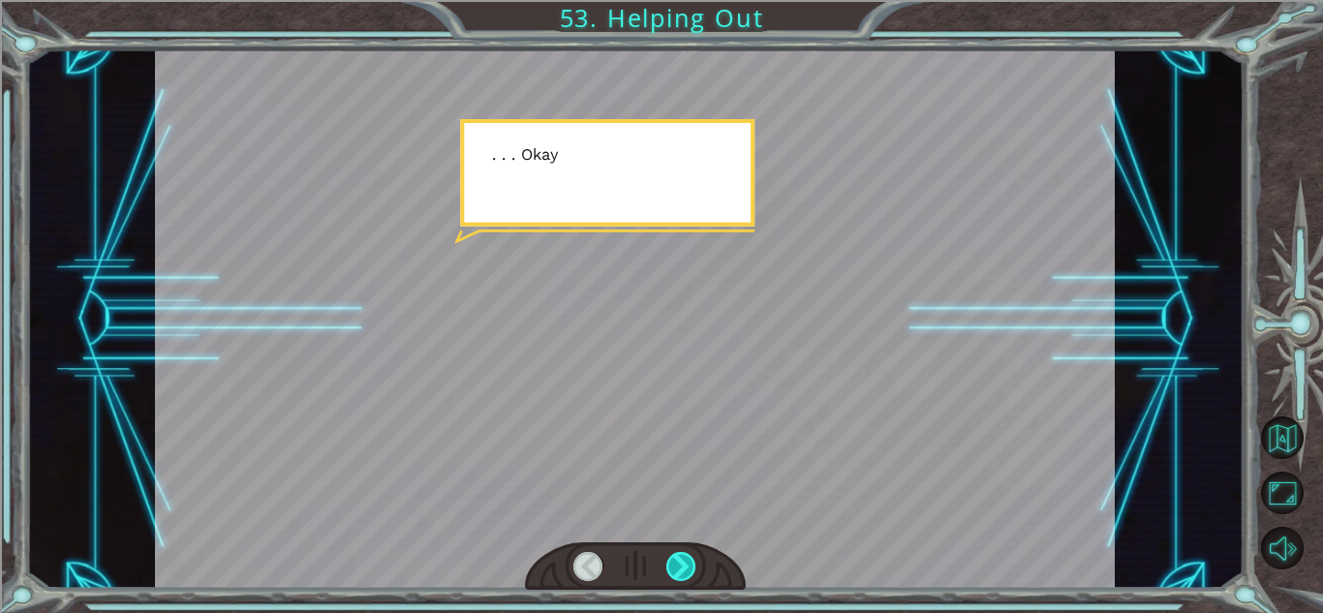
click at [679, 563] on div at bounding box center [681, 566] width 30 height 29
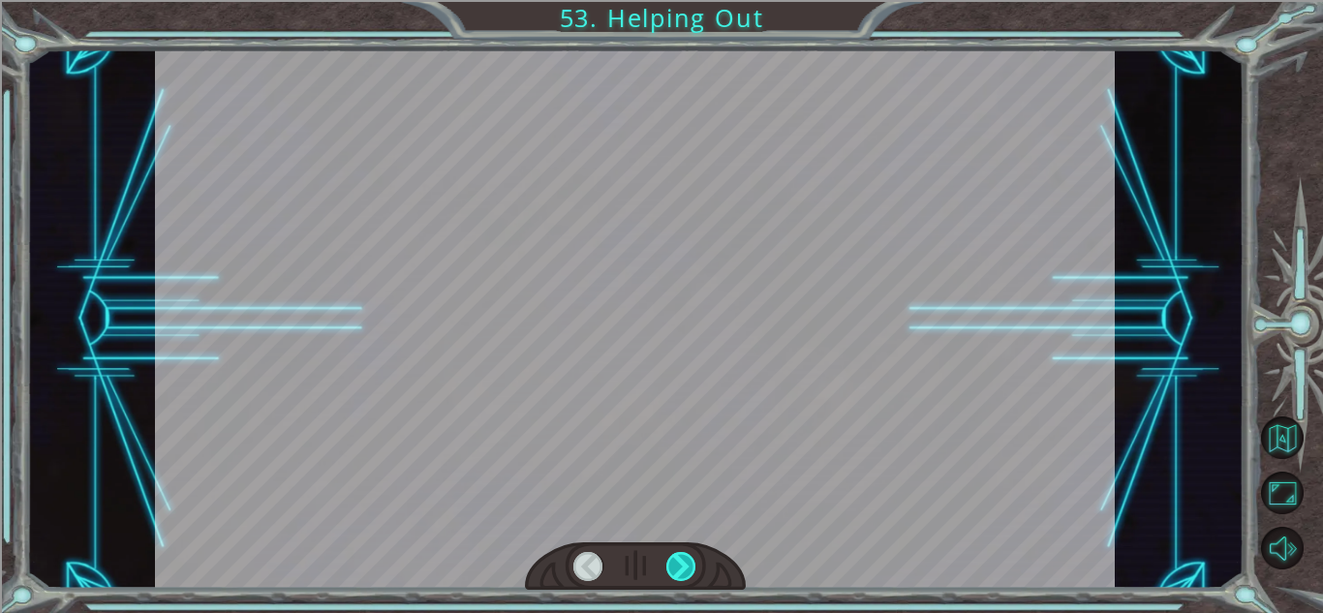
click at [679, 563] on div at bounding box center [681, 566] width 30 height 29
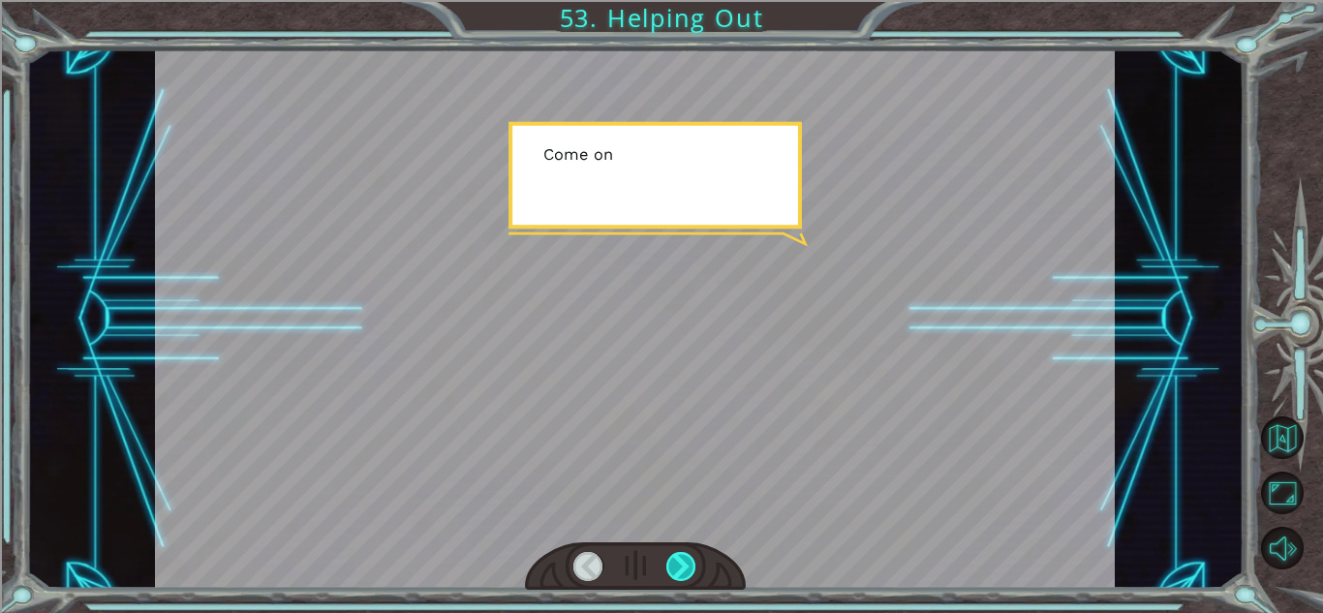
click at [679, 563] on div at bounding box center [681, 566] width 30 height 29
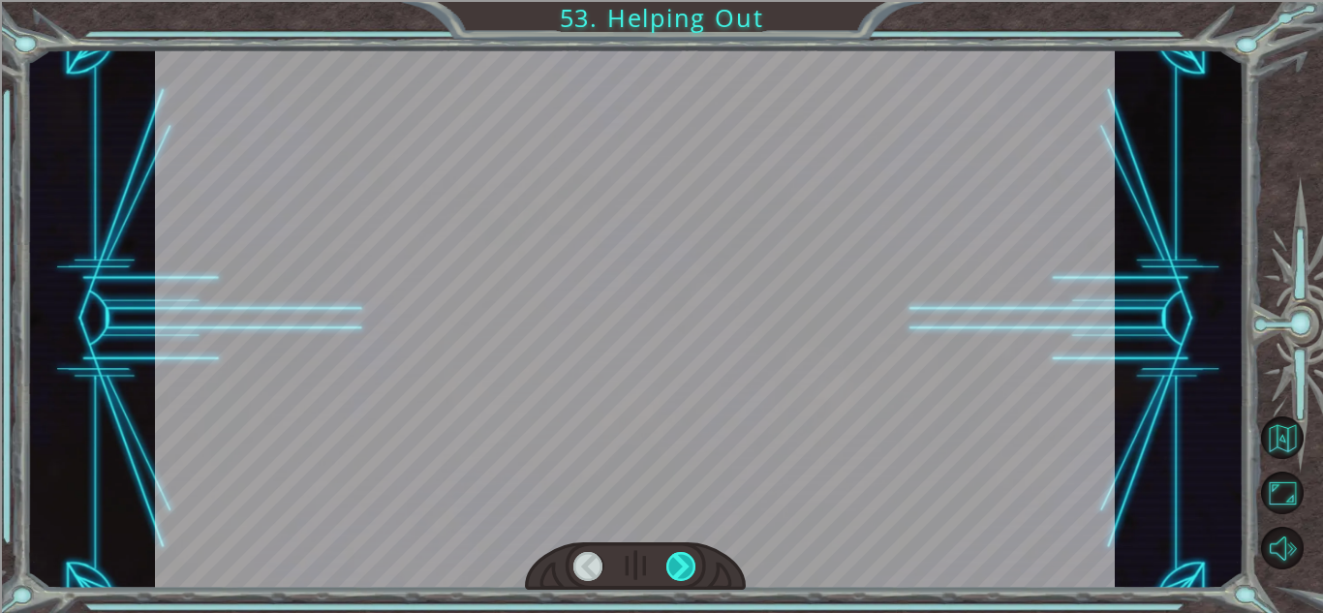
click at [679, 563] on div at bounding box center [681, 566] width 30 height 29
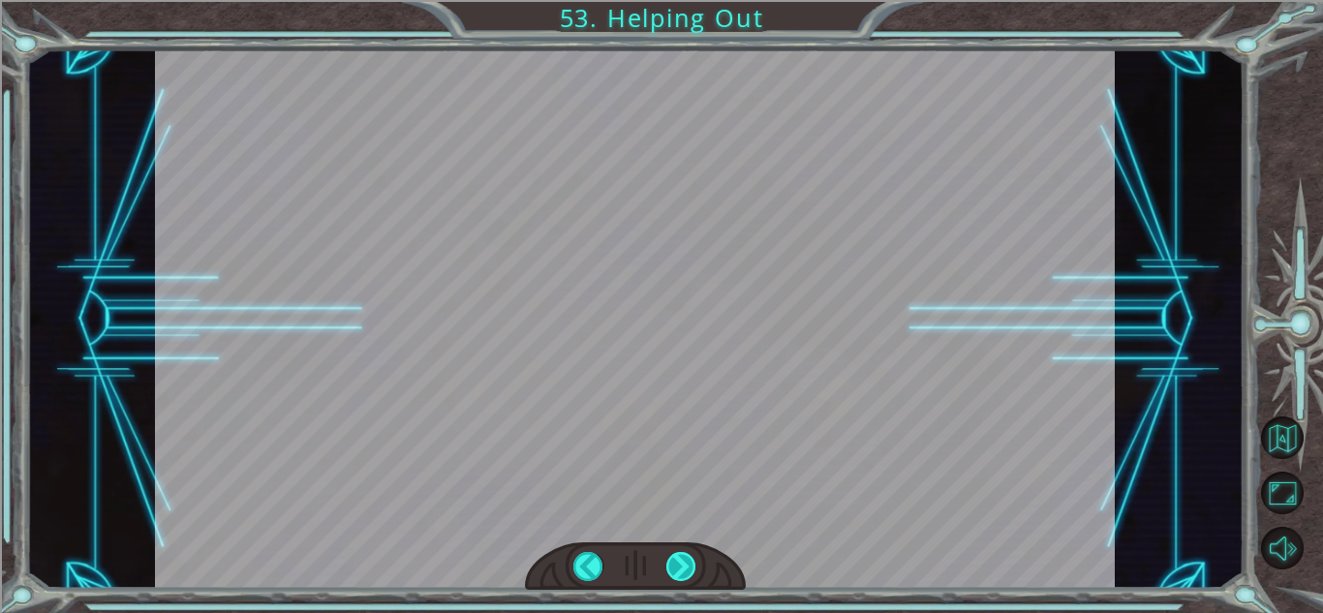
click at [679, 563] on div at bounding box center [681, 566] width 30 height 29
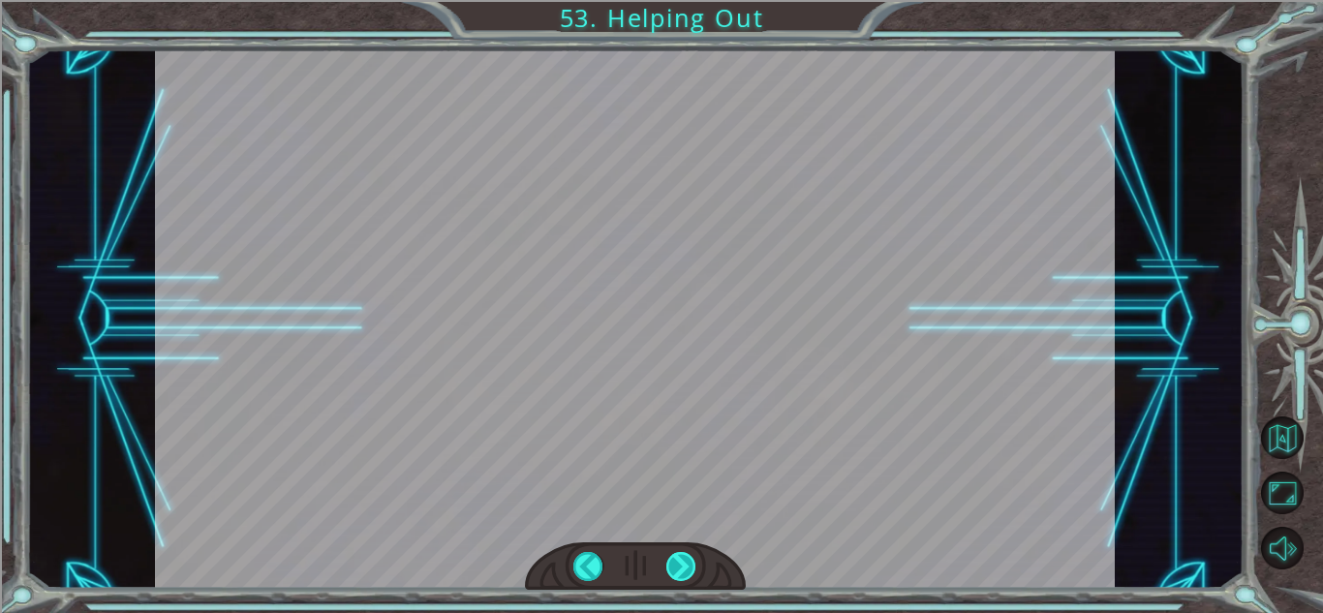
click at [682, 563] on div at bounding box center [681, 566] width 30 height 29
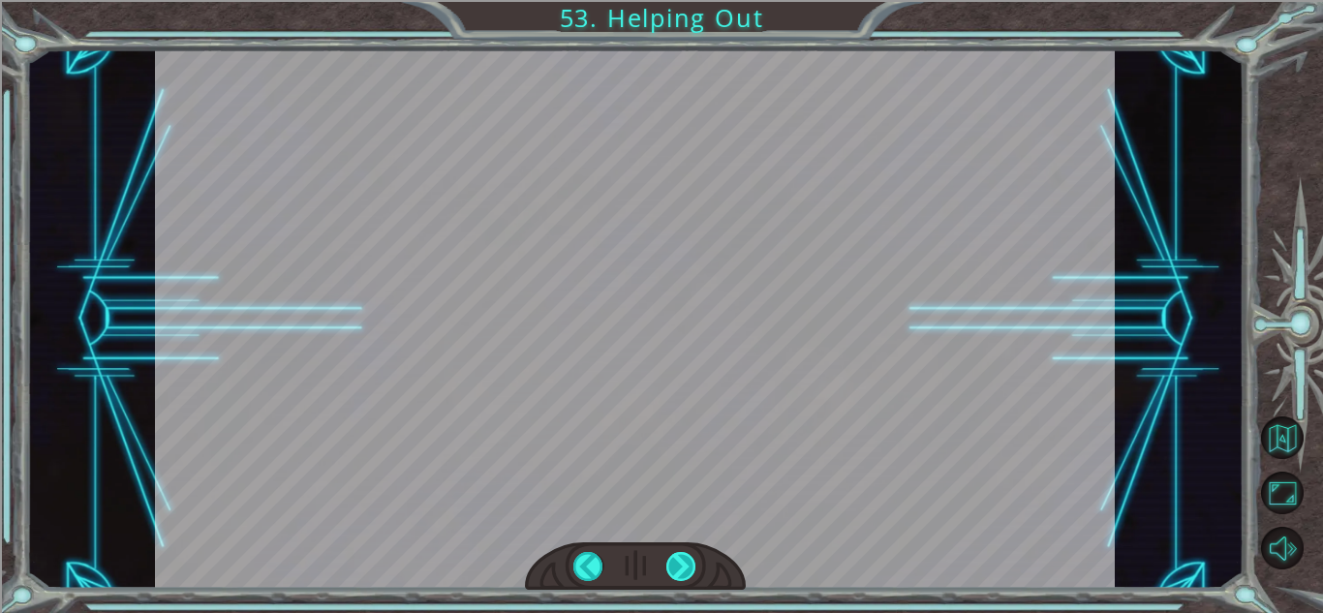
click at [682, 563] on div at bounding box center [681, 566] width 30 height 29
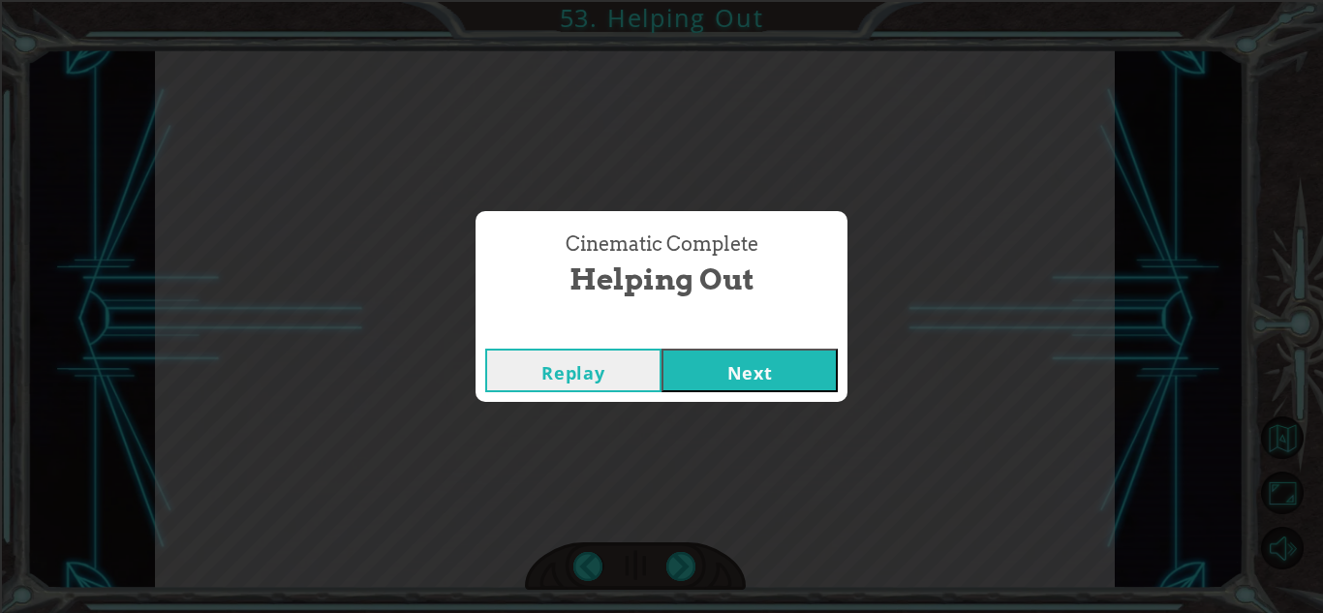
click at [720, 373] on button "Next" at bounding box center [749, 371] width 176 height 44
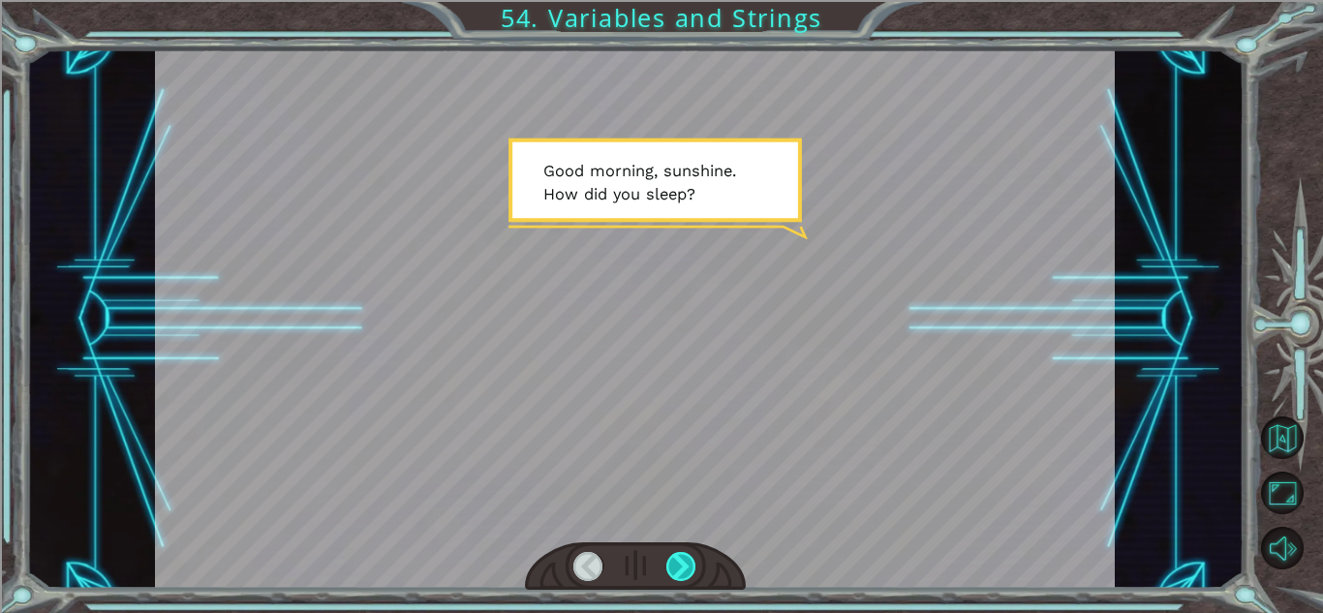
click at [682, 564] on div at bounding box center [681, 566] width 30 height 29
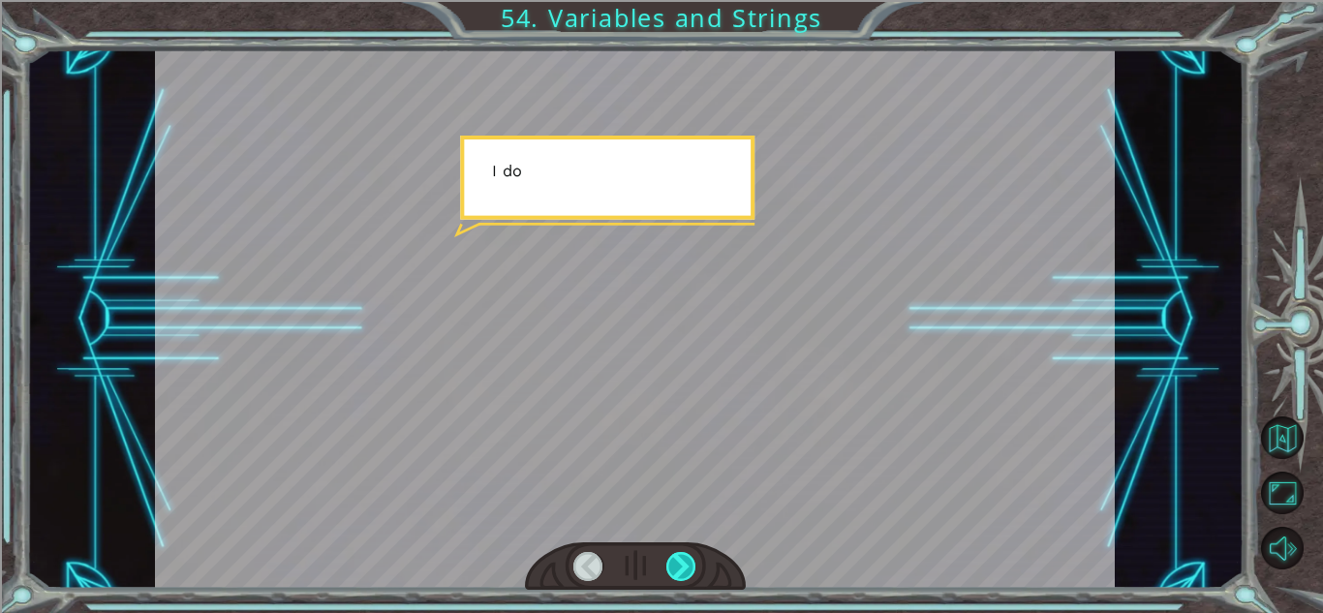
click at [682, 564] on div at bounding box center [681, 566] width 30 height 29
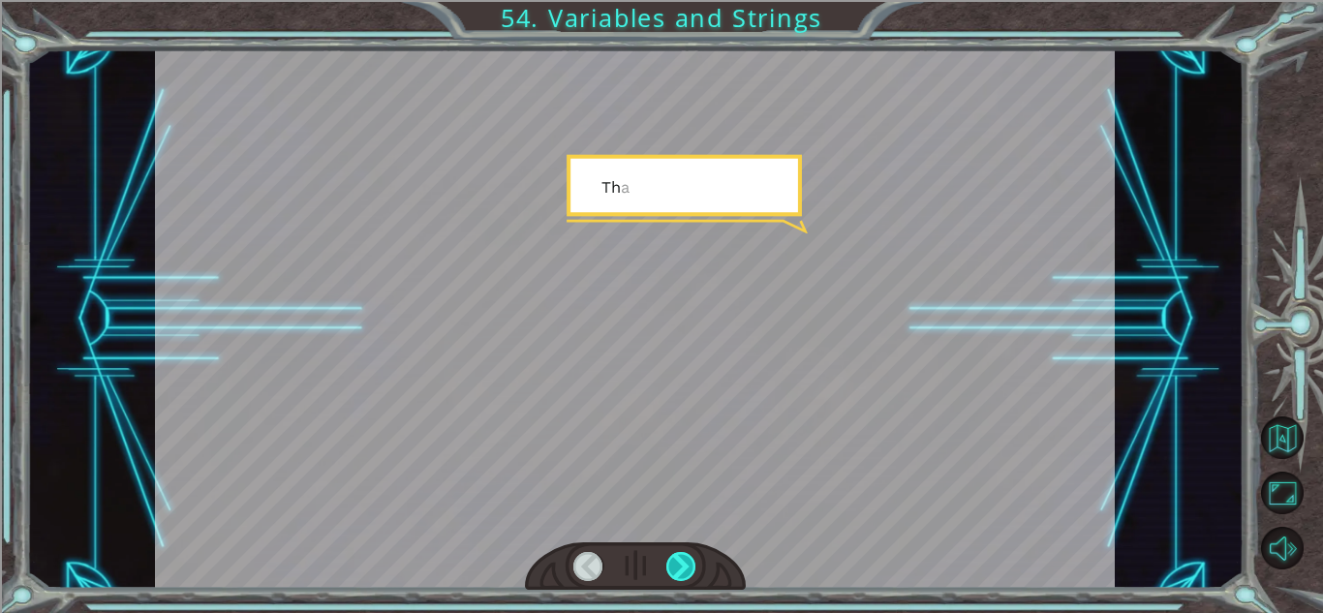
click at [682, 564] on div at bounding box center [681, 566] width 30 height 29
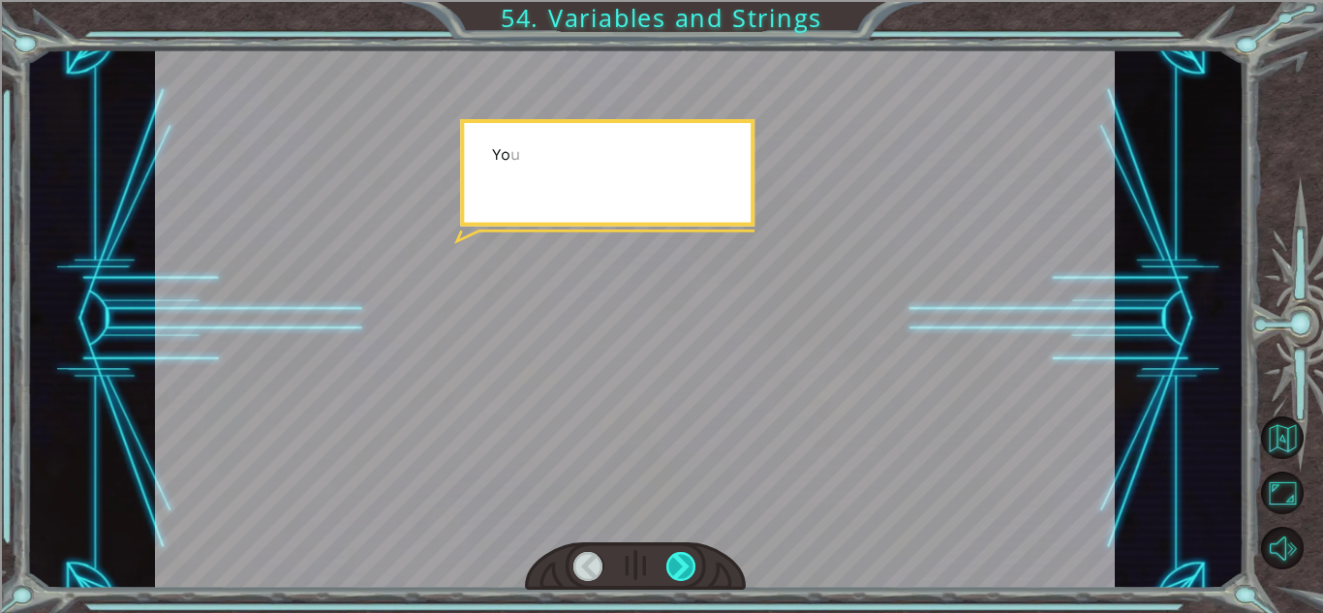
click at [682, 564] on div at bounding box center [681, 566] width 30 height 29
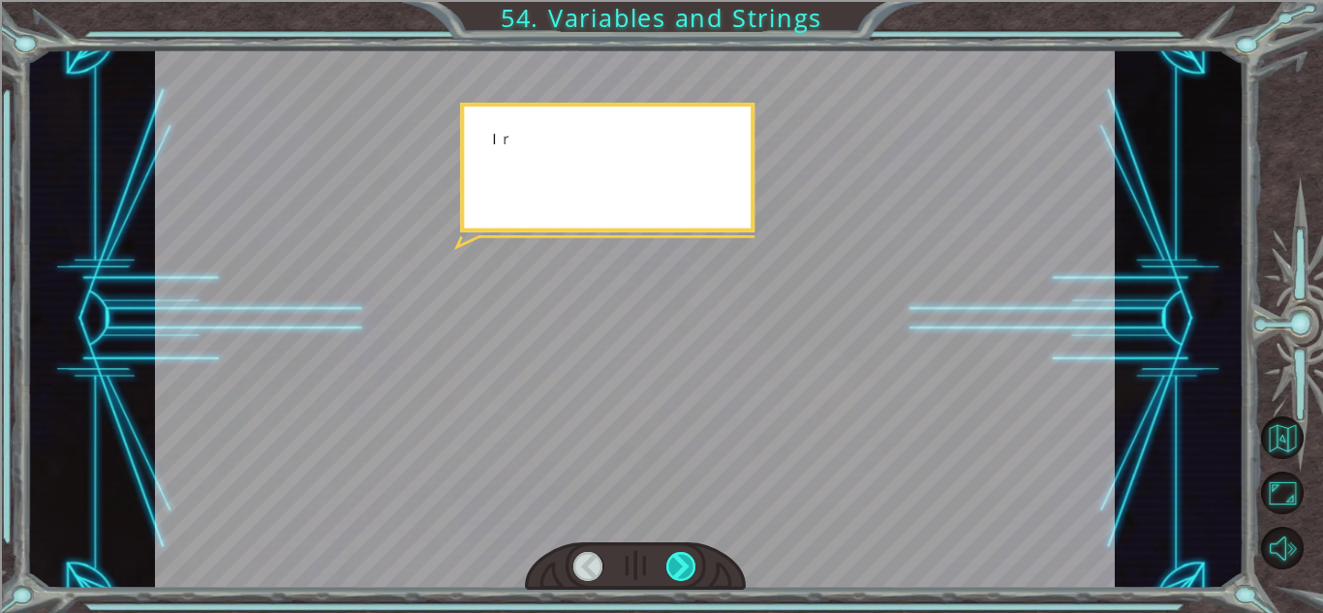
click at [682, 564] on div at bounding box center [681, 566] width 30 height 29
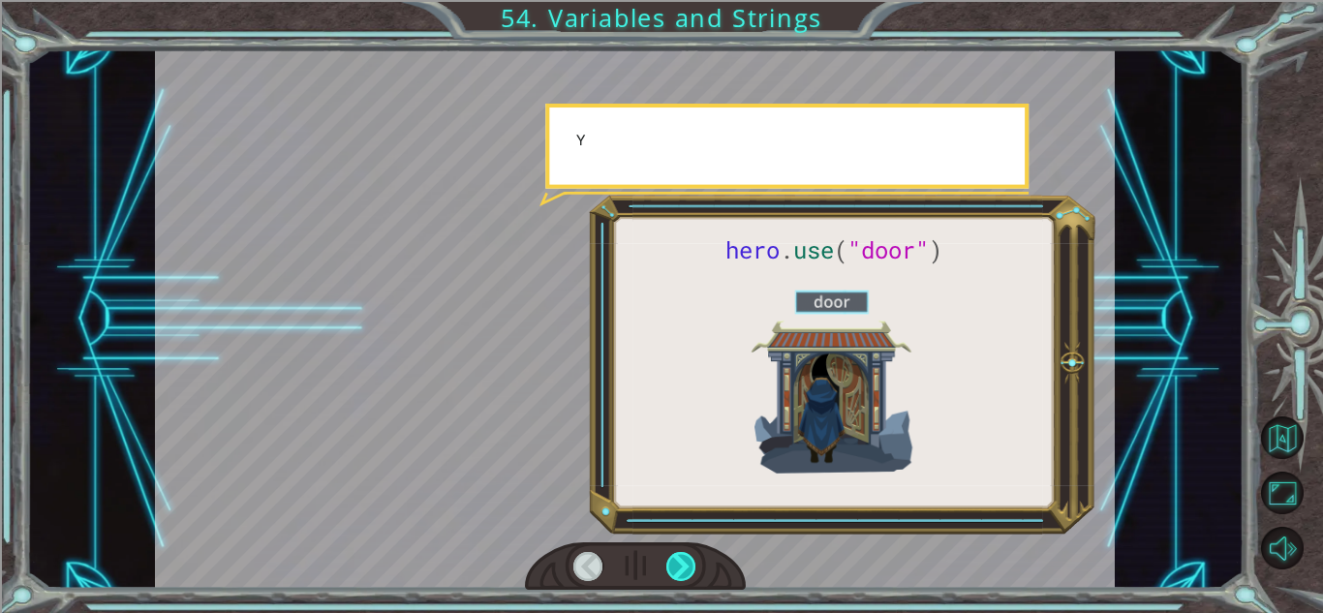
click at [682, 564] on div at bounding box center [681, 566] width 30 height 29
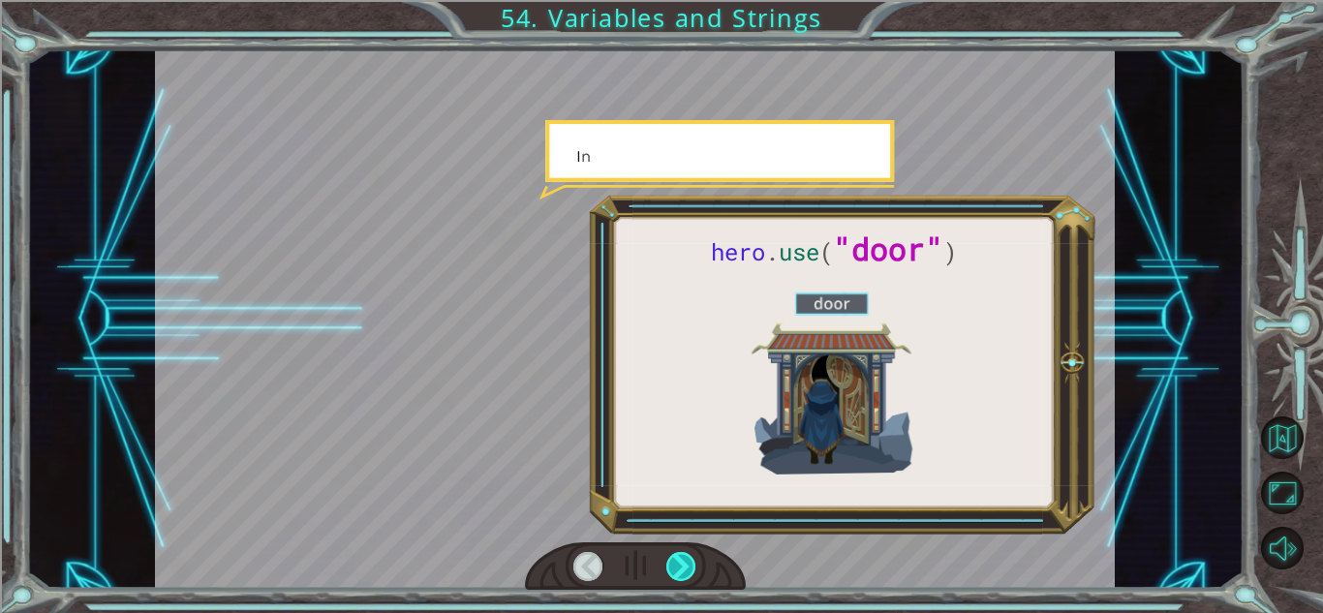
click at [682, 564] on div at bounding box center [681, 566] width 30 height 29
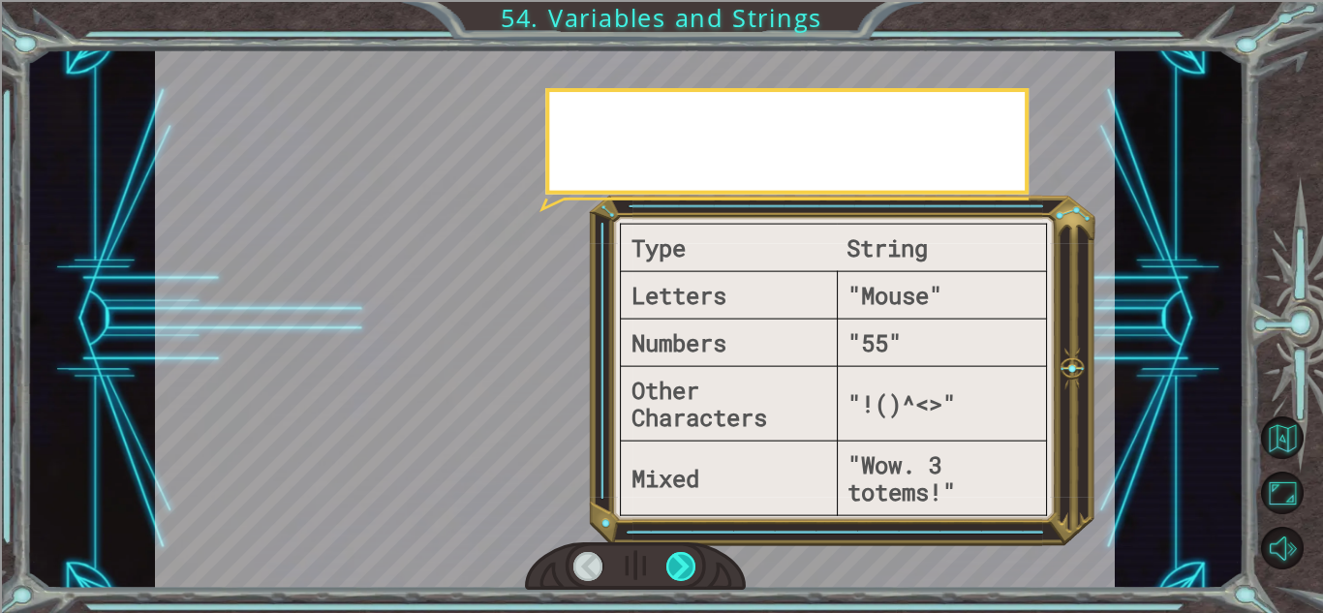
click at [682, 564] on div at bounding box center [681, 566] width 30 height 29
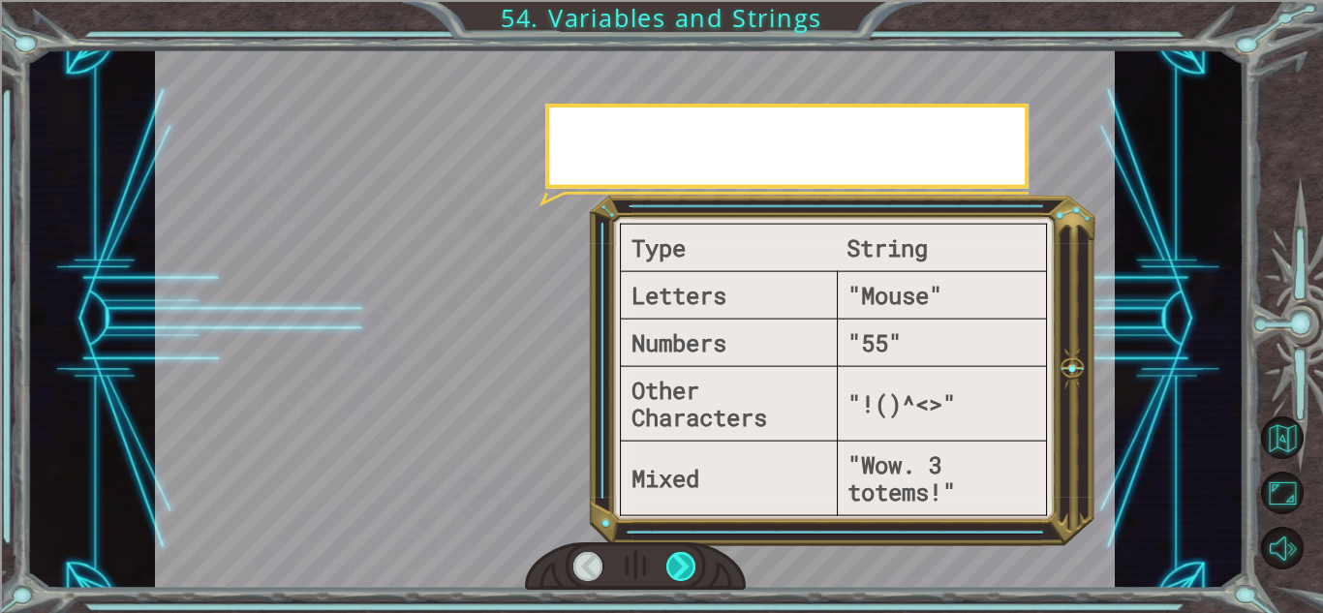
click at [682, 564] on div at bounding box center [681, 566] width 30 height 29
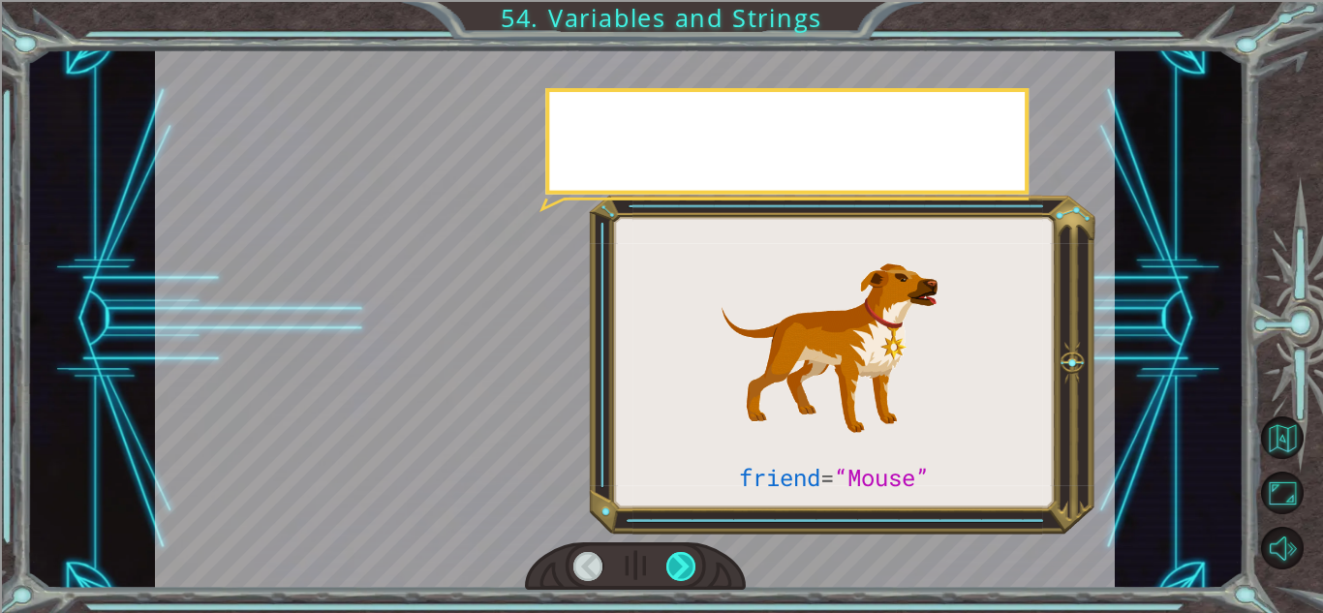
click at [682, 564] on div at bounding box center [681, 566] width 30 height 29
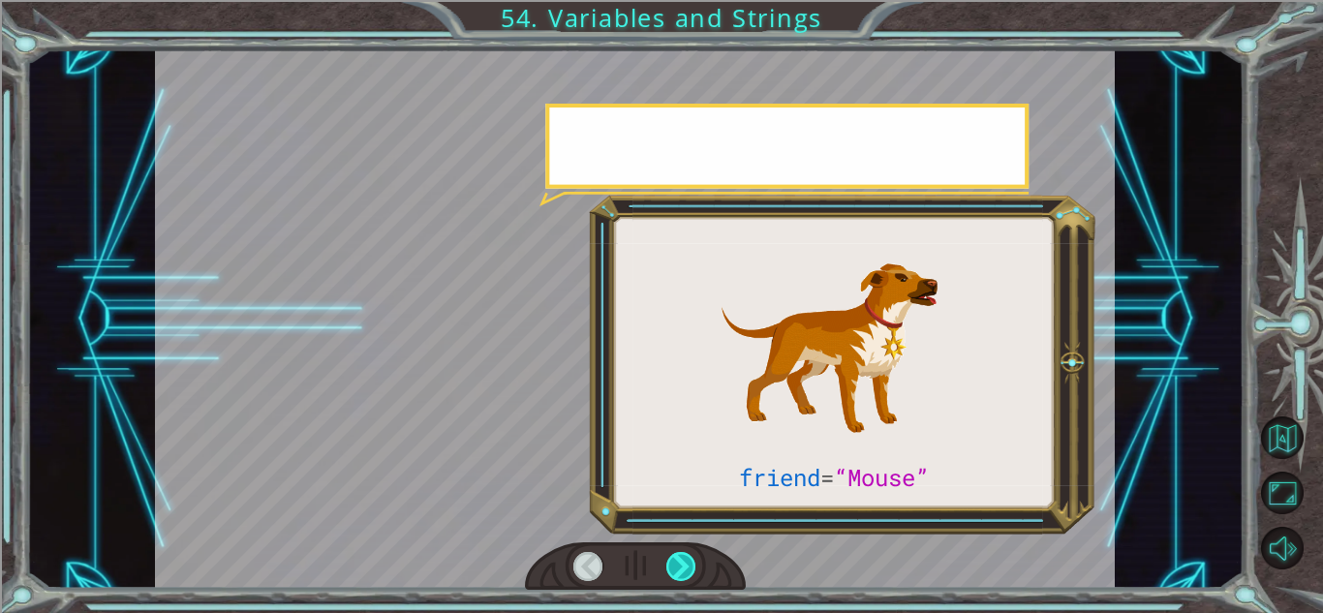
click at [682, 564] on div at bounding box center [681, 566] width 30 height 29
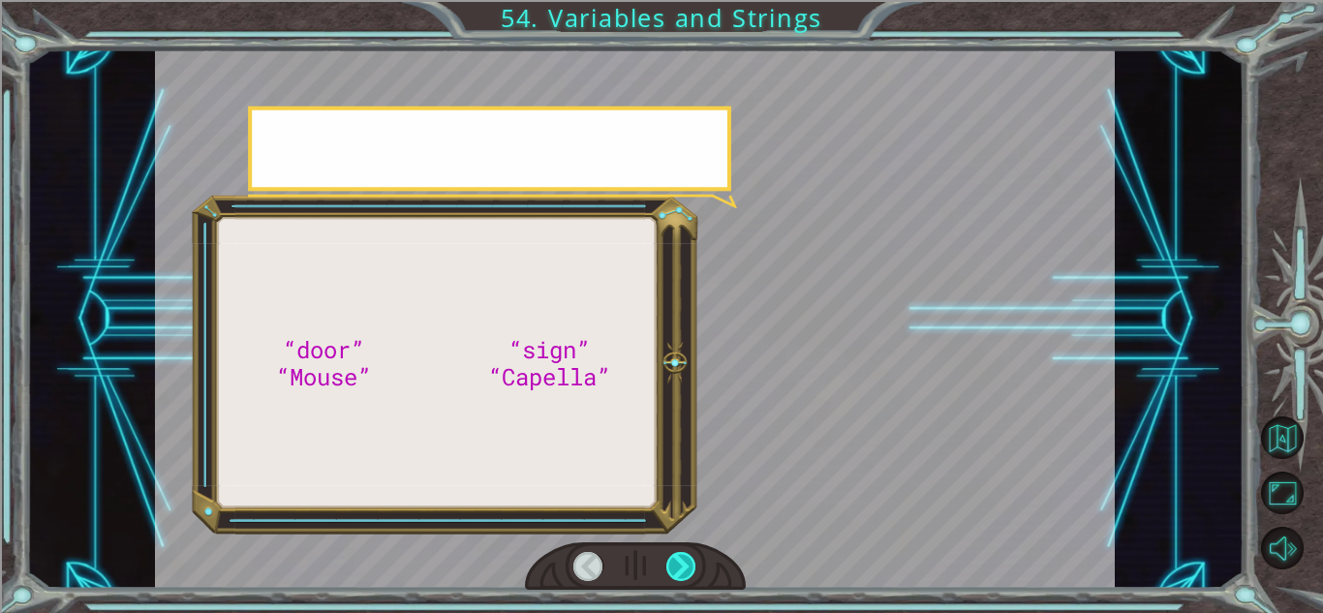
click at [682, 564] on div at bounding box center [681, 566] width 30 height 29
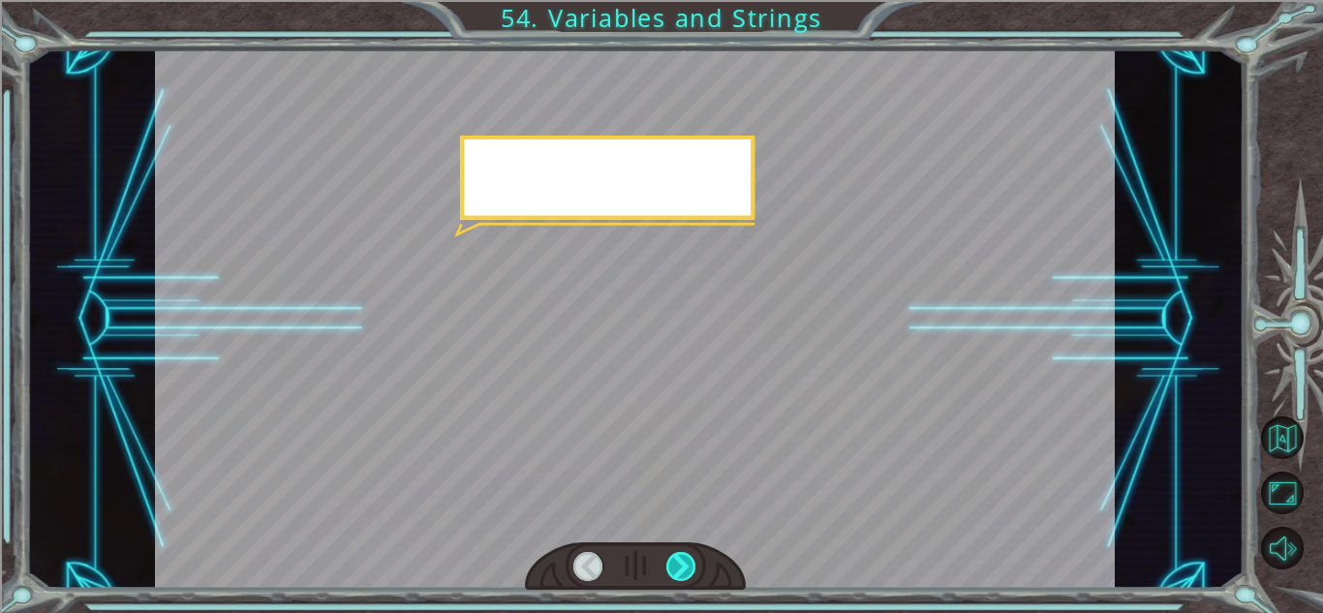
click at [682, 564] on div at bounding box center [681, 566] width 30 height 29
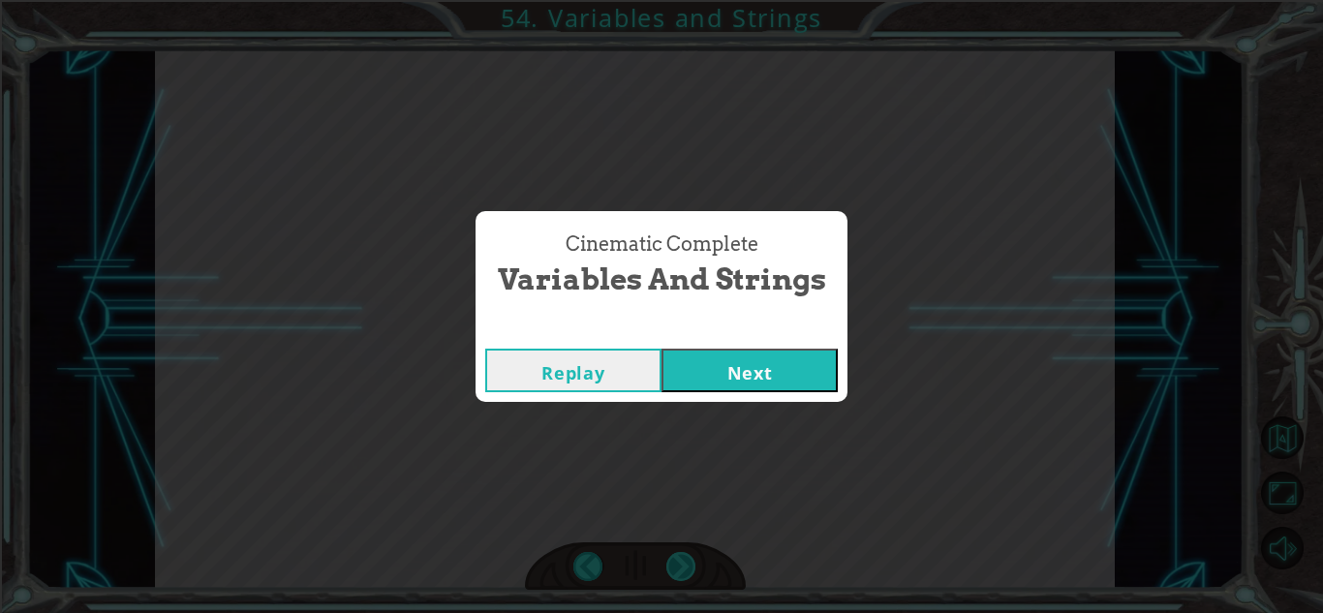
click at [682, 564] on div "Cinematic Complete Variables and Strings Replay Next" at bounding box center [661, 306] width 1323 height 613
click at [773, 353] on button "Next" at bounding box center [749, 371] width 176 height 44
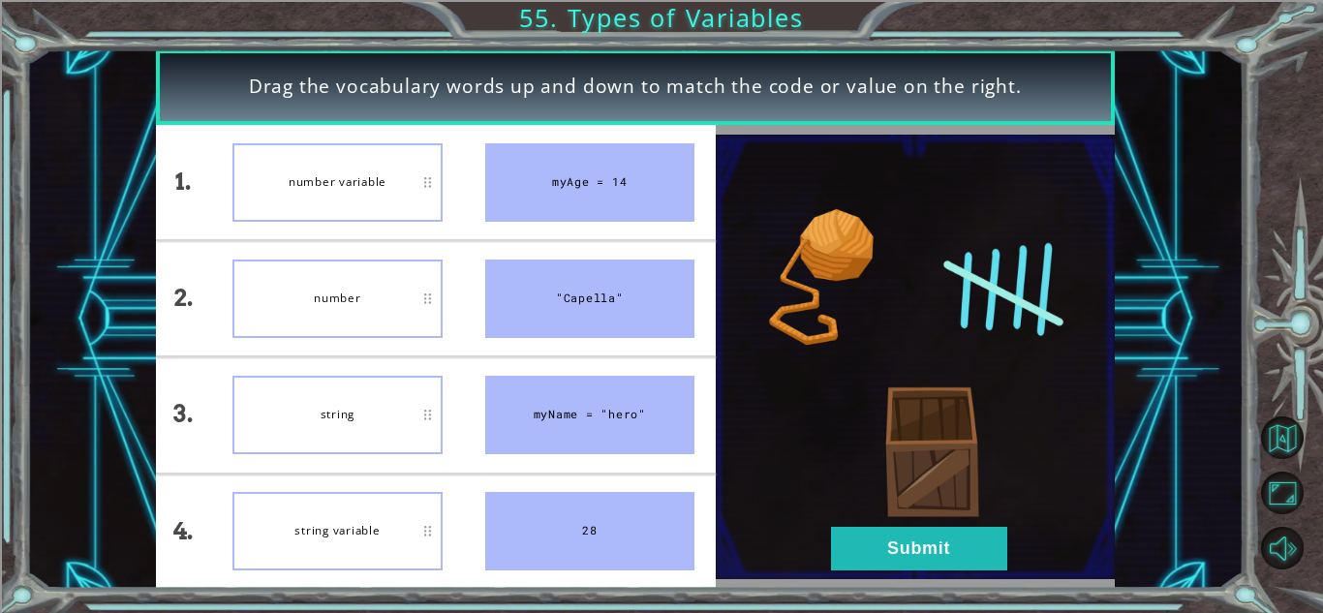
click at [381, 161] on div "number variable" at bounding box center [336, 182] width 209 height 78
click at [932, 556] on button "Submit" at bounding box center [919, 549] width 176 height 44
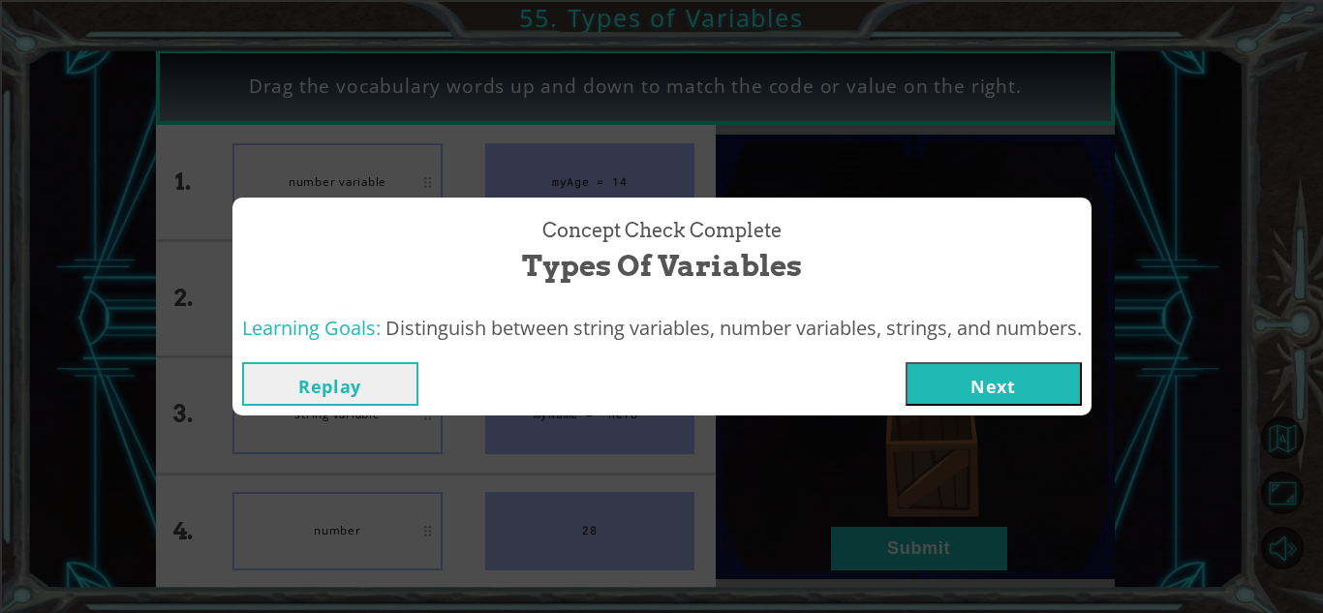
click at [998, 363] on button "Next" at bounding box center [993, 384] width 176 height 44
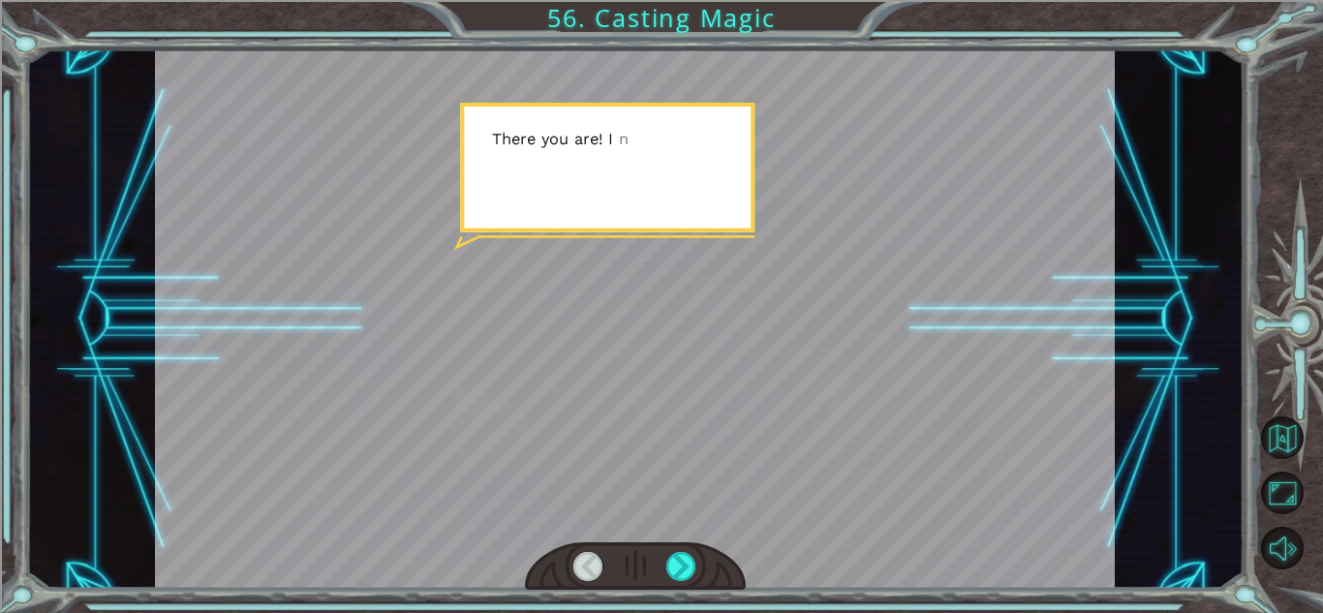
click at [680, 548] on div at bounding box center [635, 566] width 221 height 48
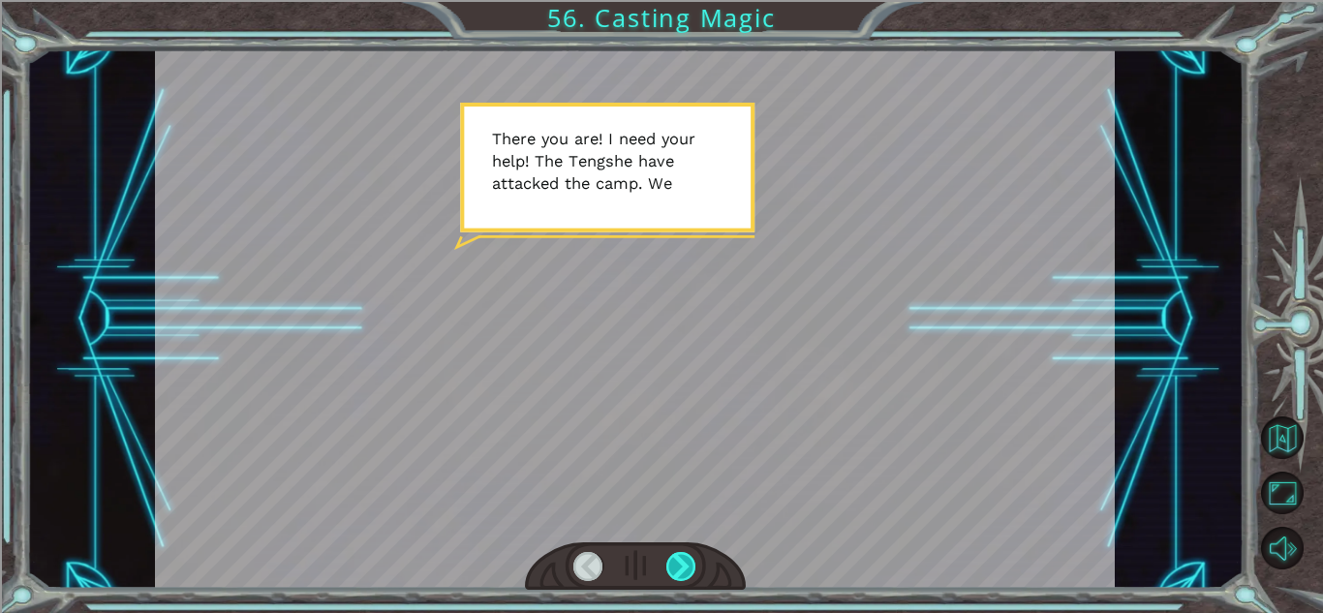
click at [685, 567] on div at bounding box center [681, 566] width 30 height 29
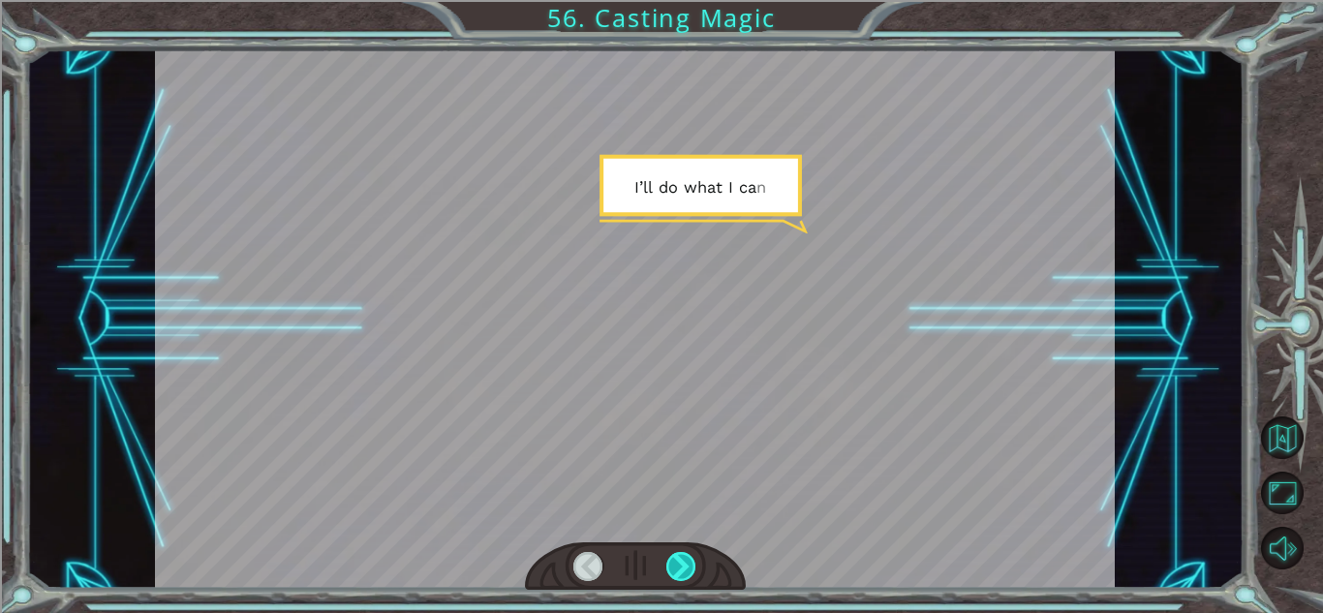
click at [685, 567] on div at bounding box center [681, 566] width 30 height 29
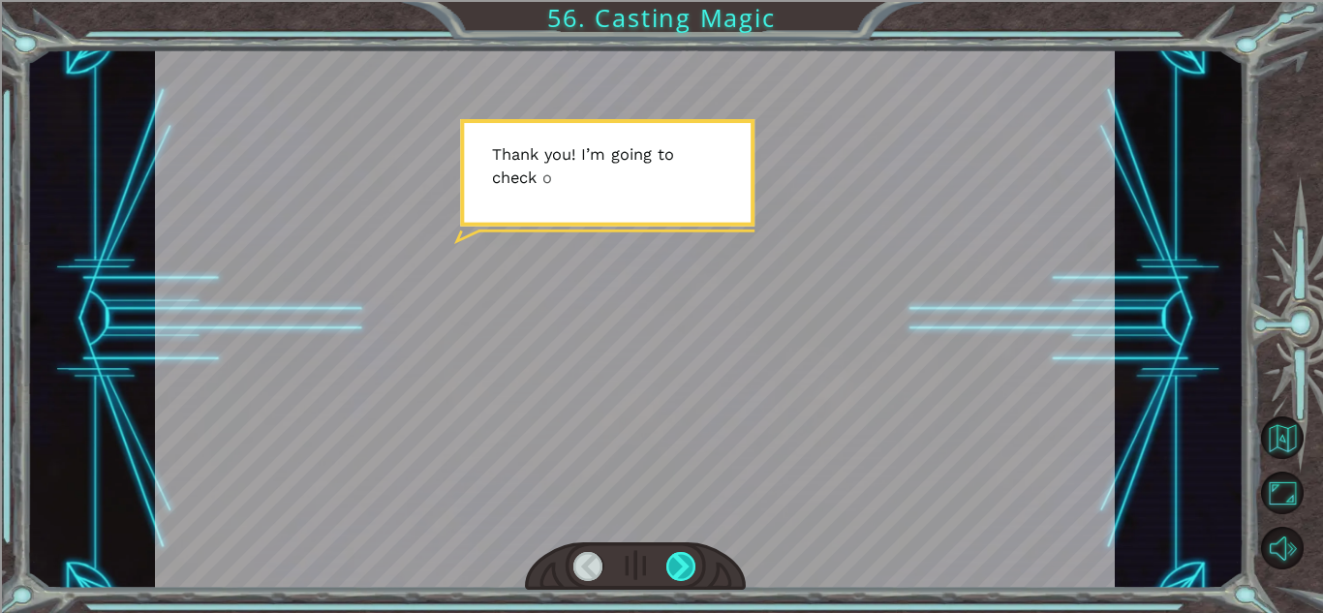
click at [685, 567] on div at bounding box center [681, 566] width 30 height 29
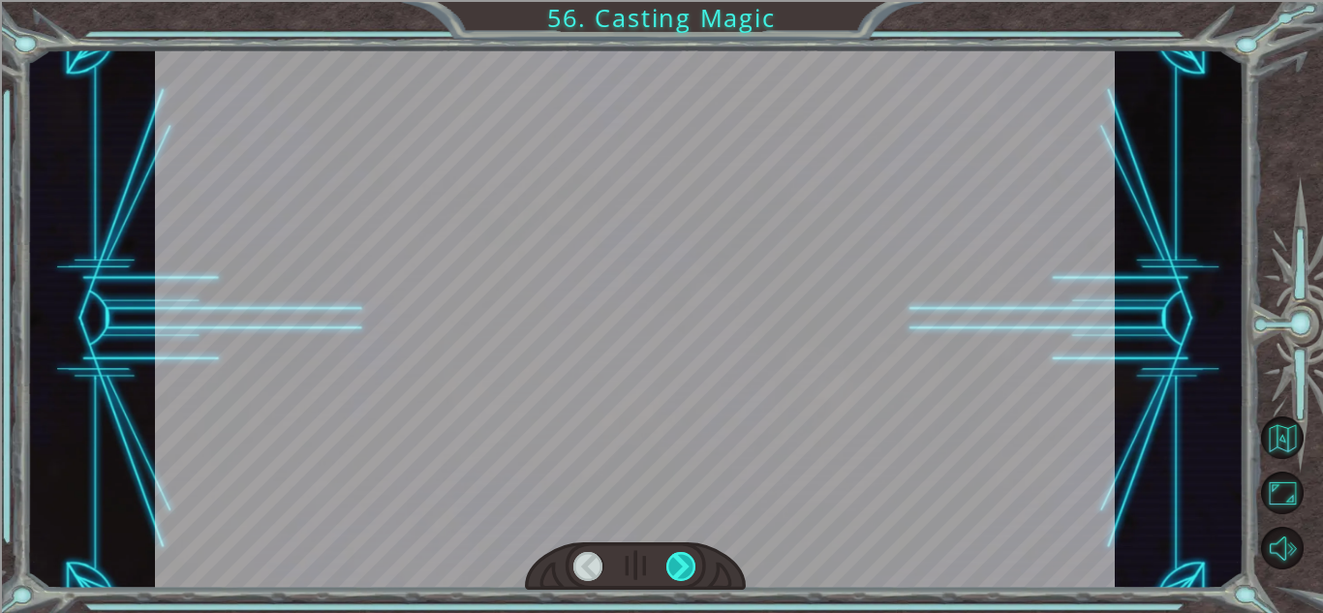
click at [685, 567] on div at bounding box center [681, 566] width 30 height 29
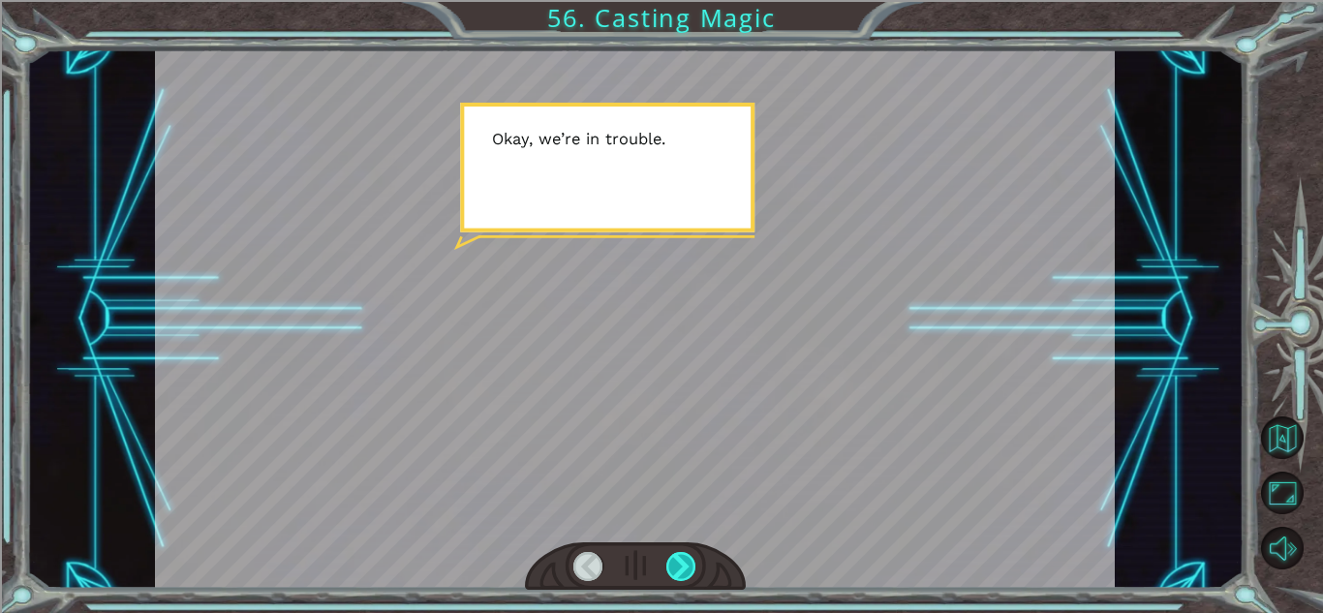
click at [685, 567] on div at bounding box center [681, 566] width 30 height 29
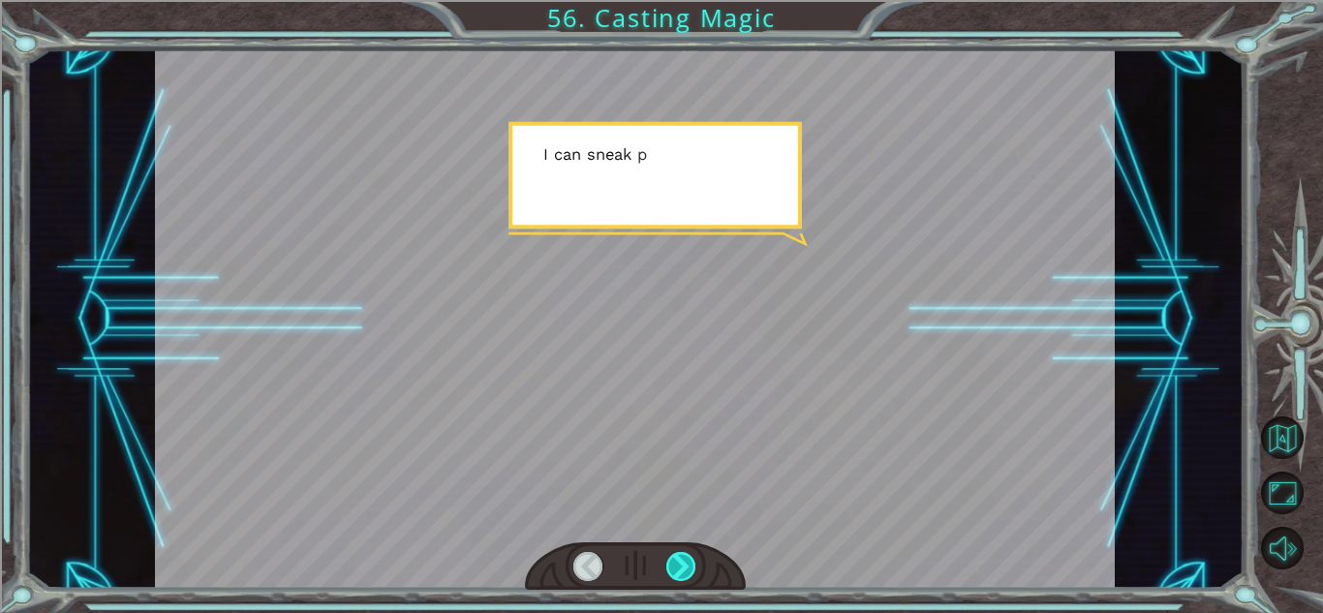
click at [685, 567] on div at bounding box center [681, 566] width 30 height 29
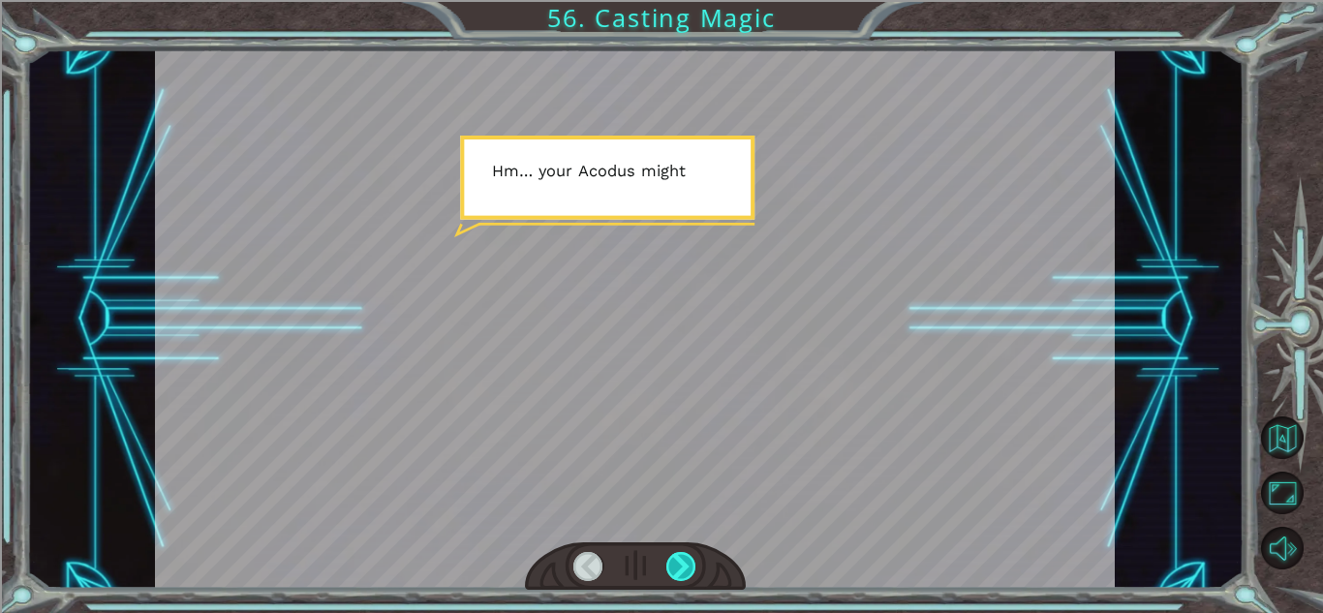
click at [685, 567] on div at bounding box center [681, 566] width 30 height 29
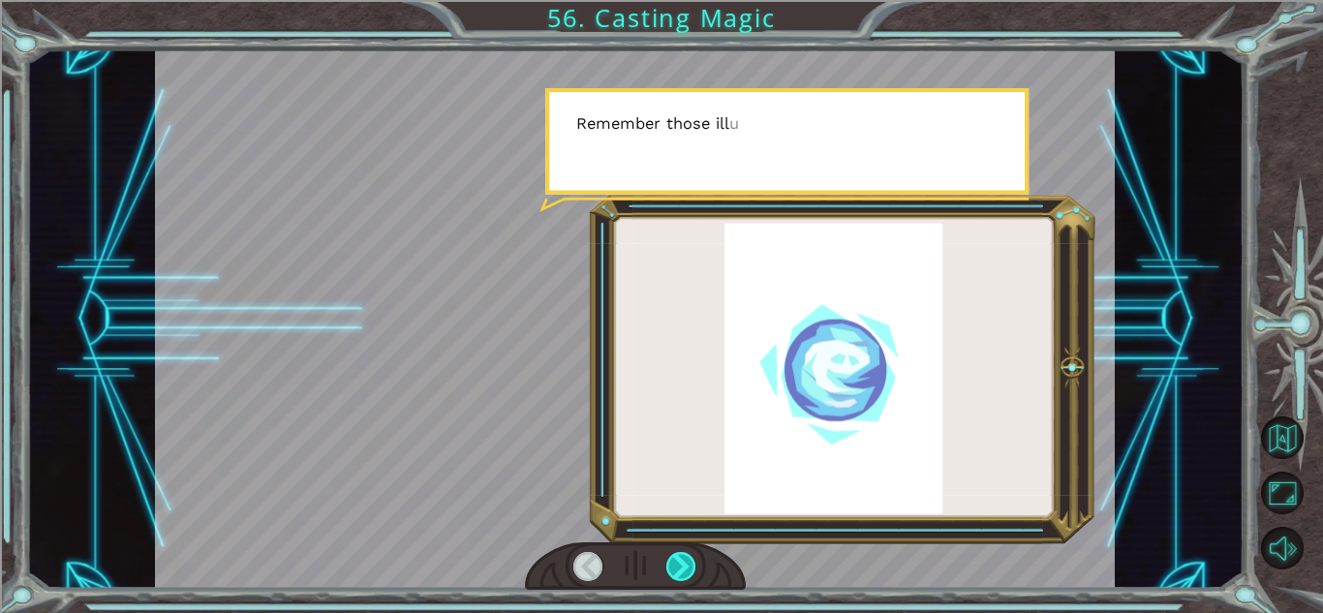
click at [685, 567] on div at bounding box center [681, 566] width 30 height 29
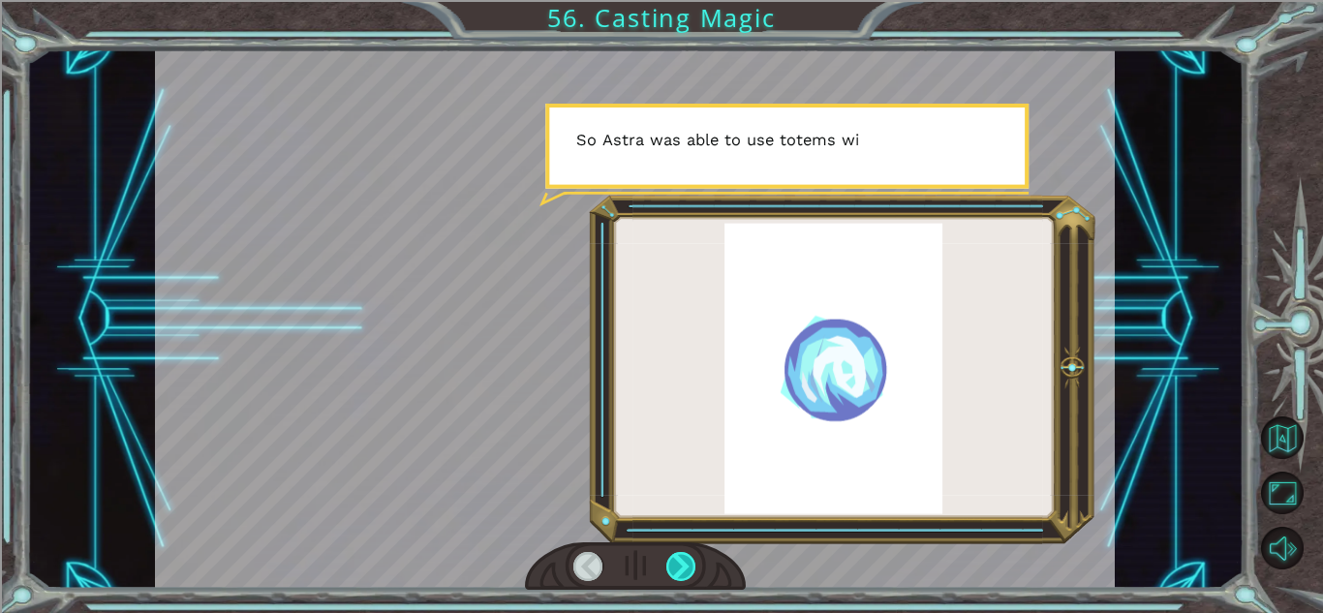
click at [685, 567] on div at bounding box center [681, 566] width 30 height 29
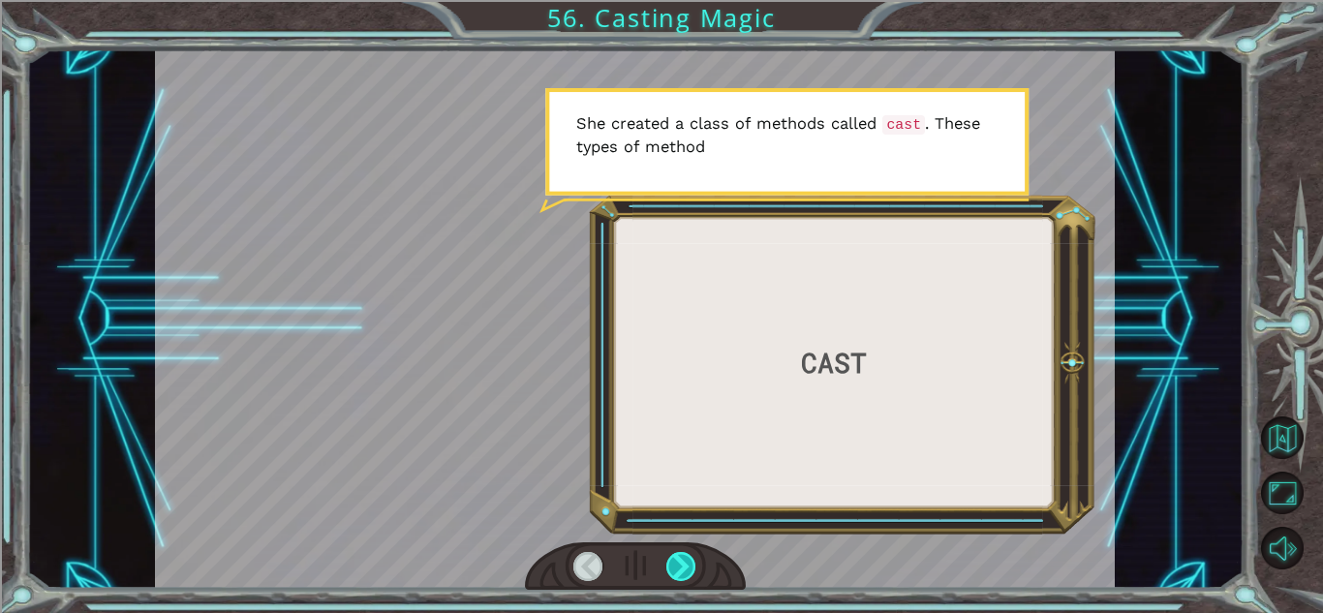
click at [685, 567] on div at bounding box center [681, 566] width 30 height 29
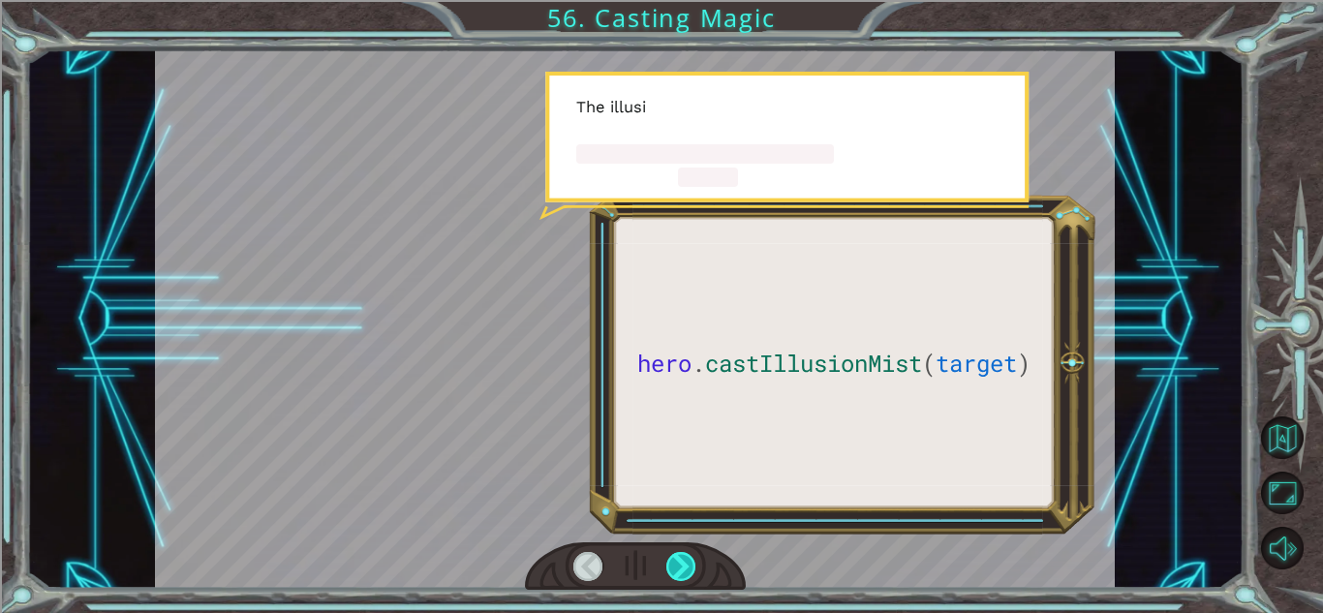
click at [685, 567] on div at bounding box center [681, 566] width 30 height 29
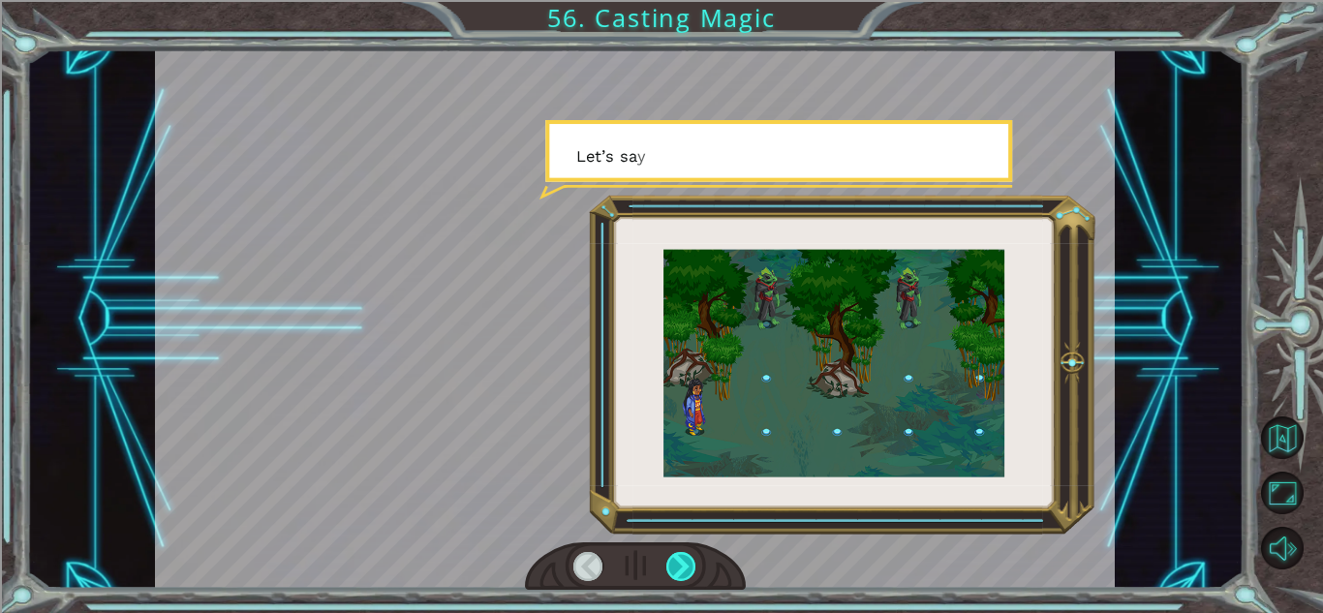
click at [685, 567] on div at bounding box center [681, 566] width 30 height 29
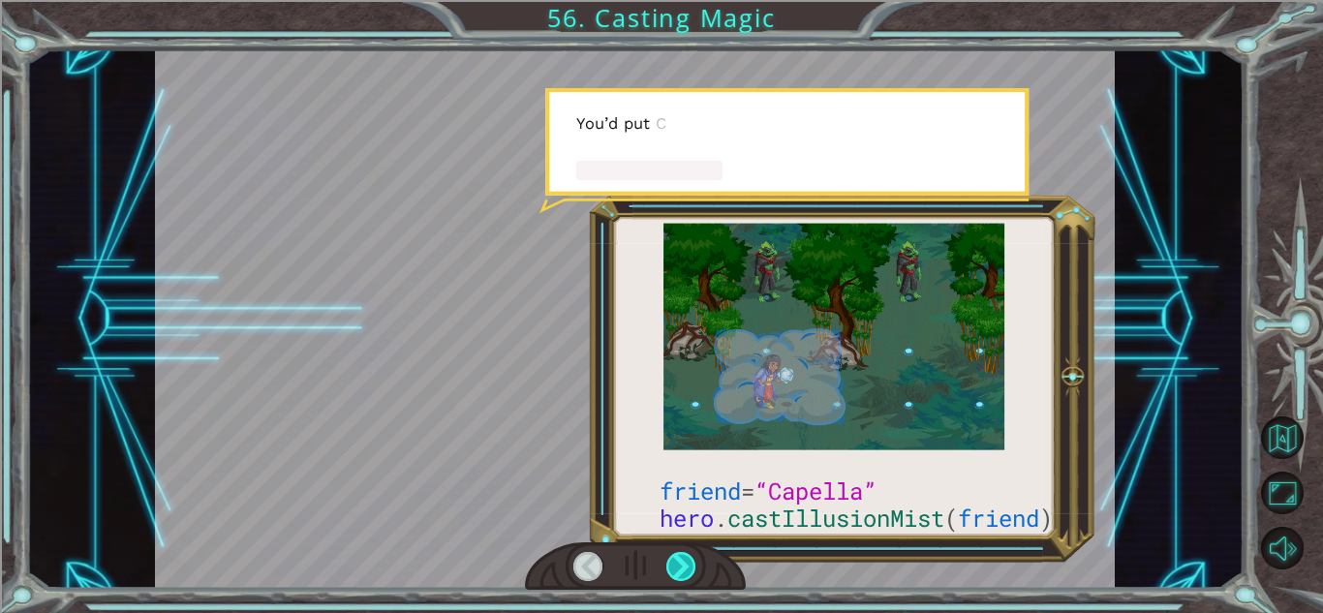
click at [685, 567] on div at bounding box center [681, 566] width 30 height 29
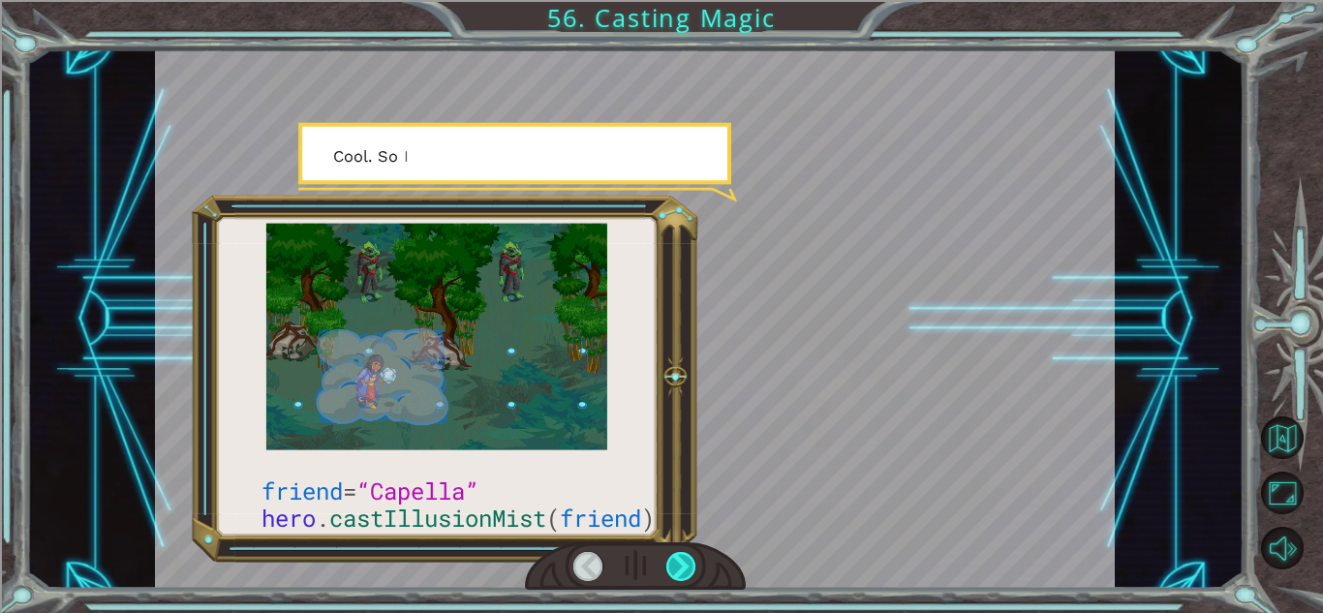
click at [685, 567] on div at bounding box center [681, 566] width 30 height 29
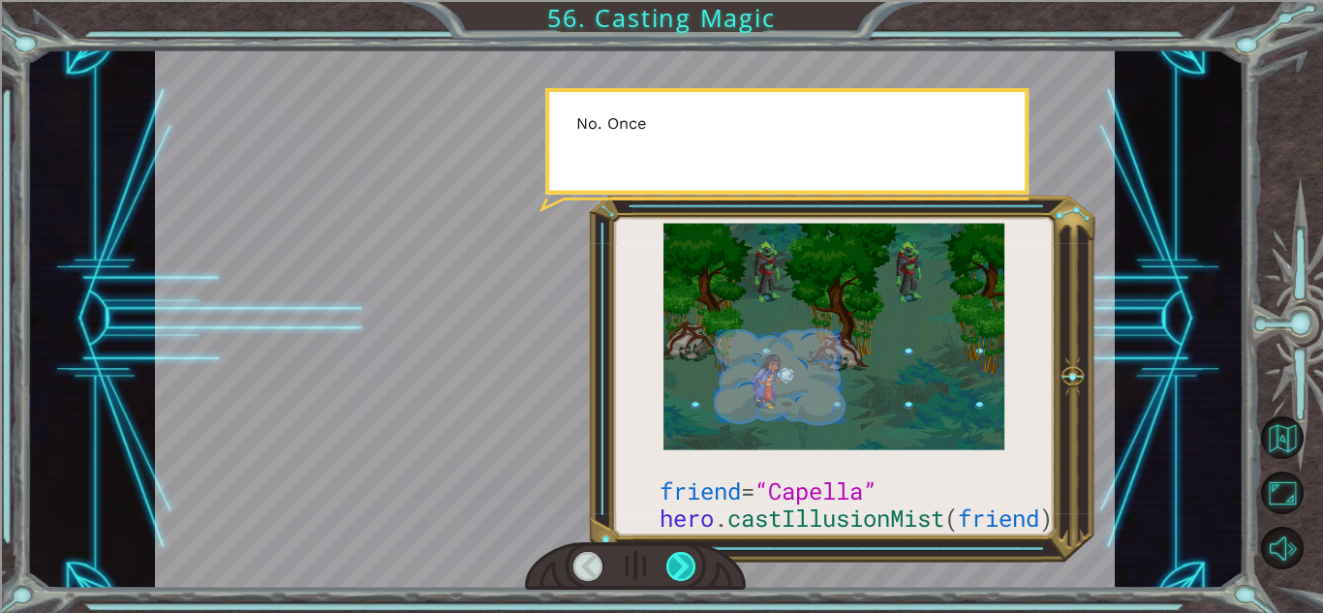
click at [685, 567] on div at bounding box center [681, 566] width 30 height 29
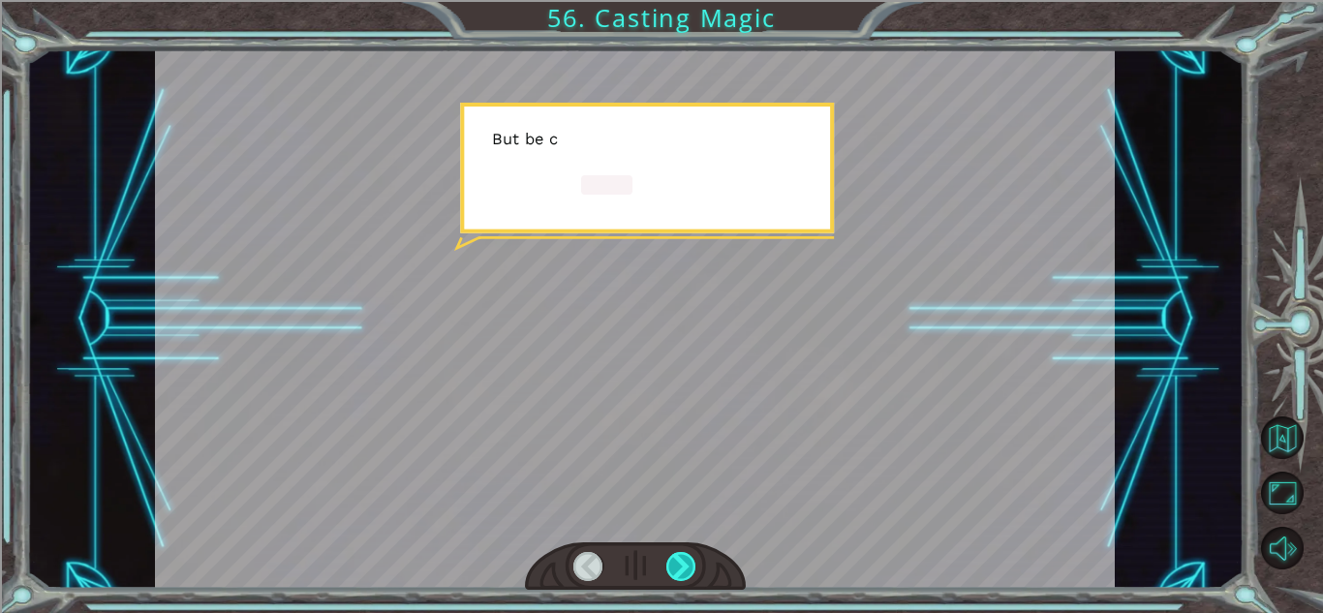
click at [685, 567] on div at bounding box center [681, 566] width 30 height 29
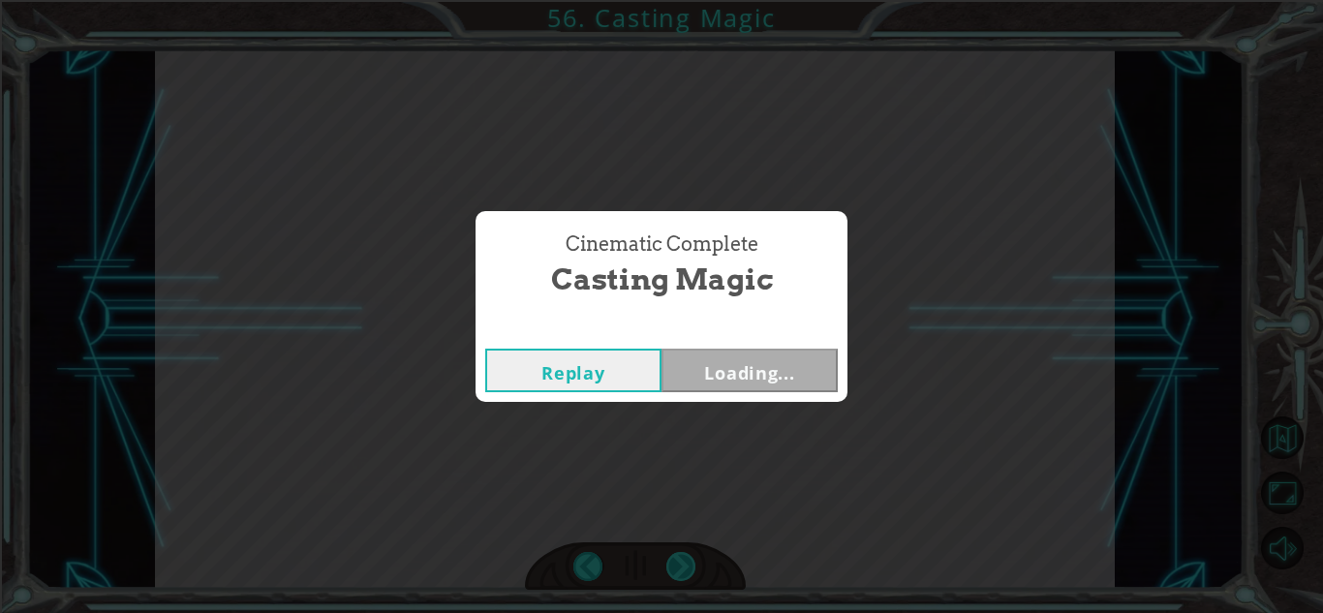
click at [685, 567] on div "Cinematic Complete Casting Magic Replay Loading..." at bounding box center [661, 306] width 1323 height 613
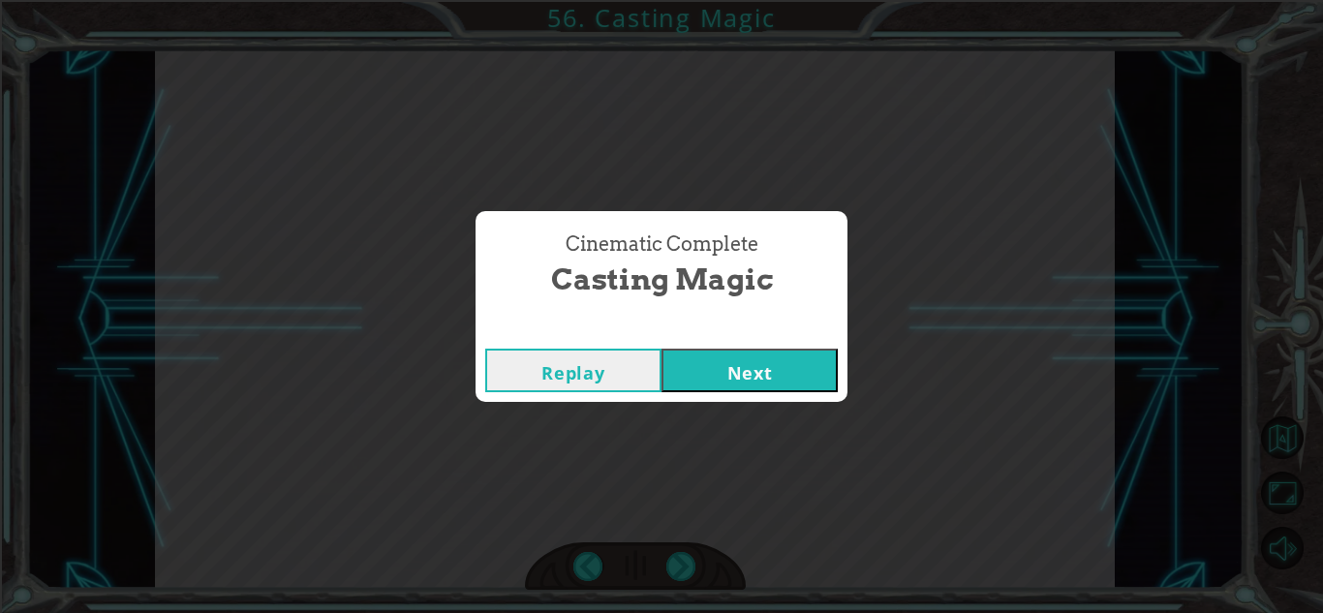
click at [715, 378] on button "Next" at bounding box center [749, 371] width 176 height 44
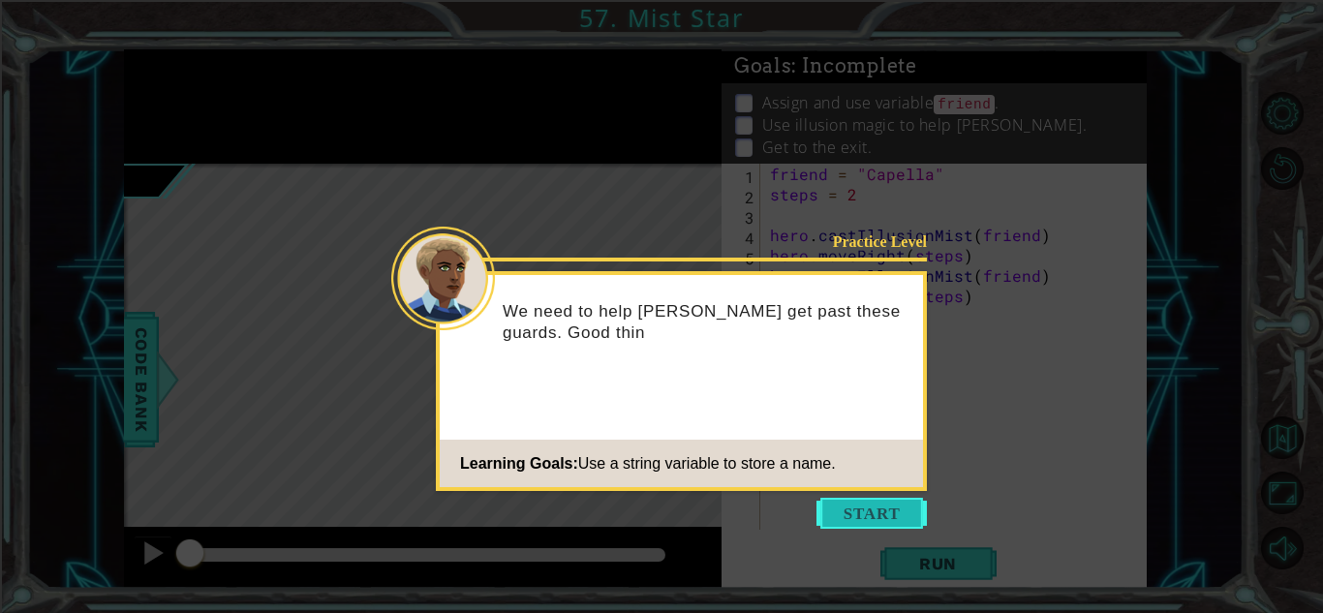
click at [871, 518] on button "Start" at bounding box center [871, 513] width 110 height 31
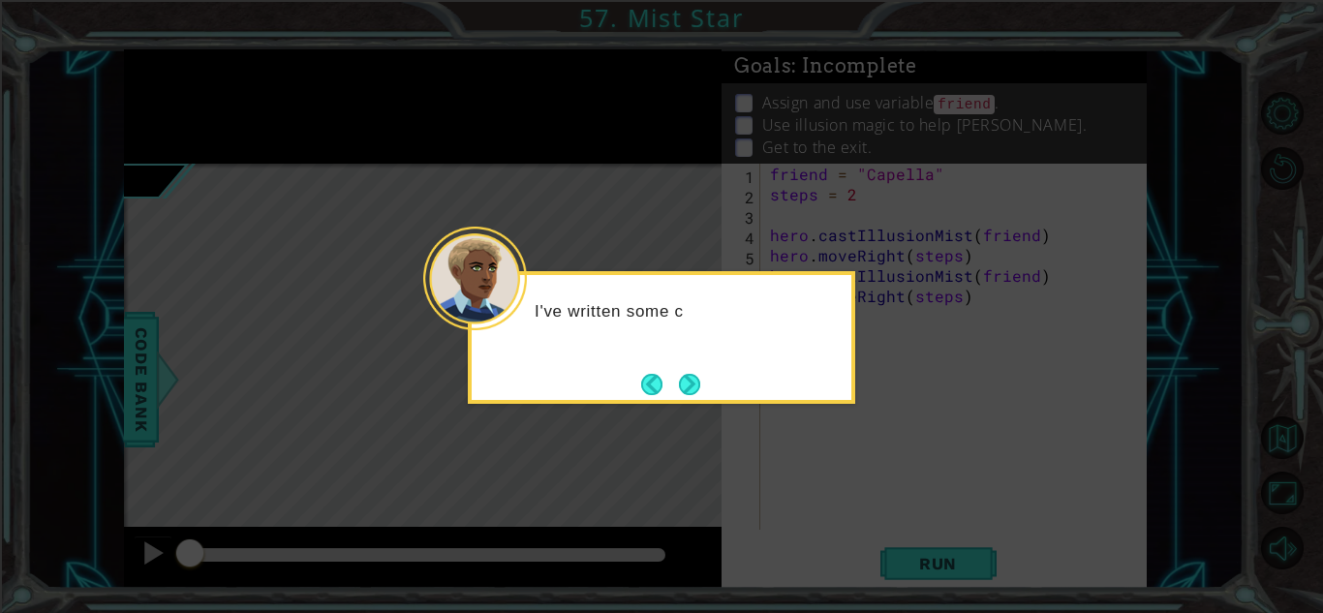
click at [710, 396] on div "I've written some c" at bounding box center [661, 337] width 387 height 133
click at [704, 383] on div "I've written some code to help you hide" at bounding box center [661, 337] width 387 height 133
click at [698, 379] on button "Next" at bounding box center [689, 384] width 21 height 21
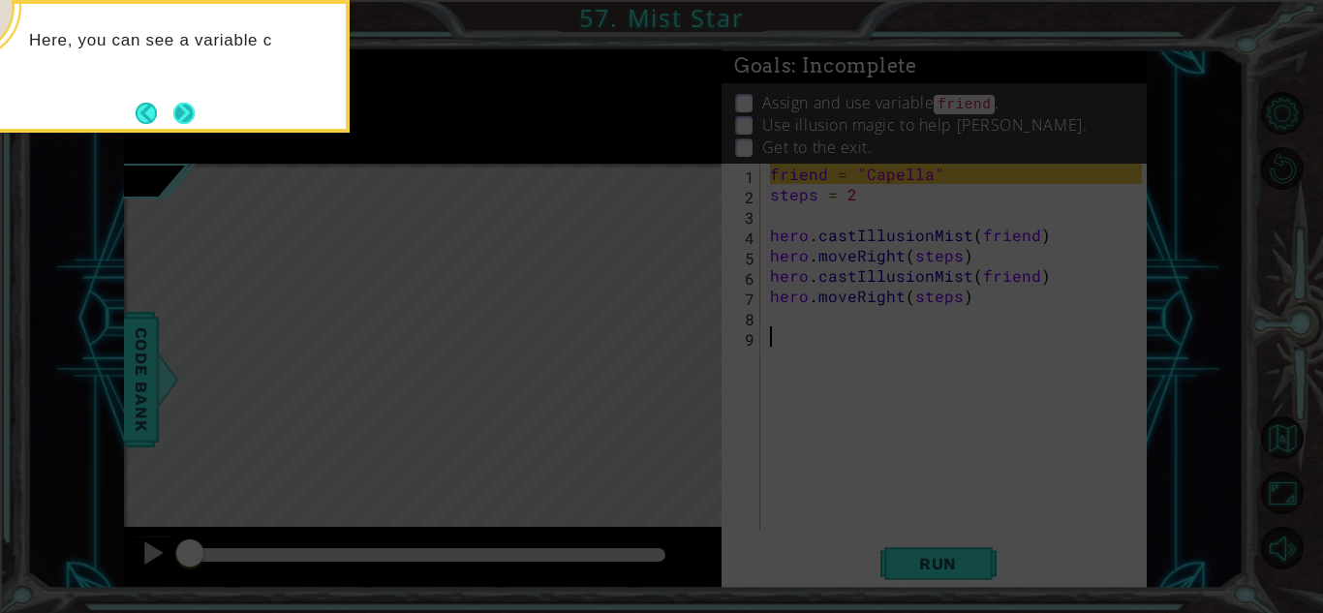
click at [196, 124] on button "Next" at bounding box center [184, 113] width 22 height 22
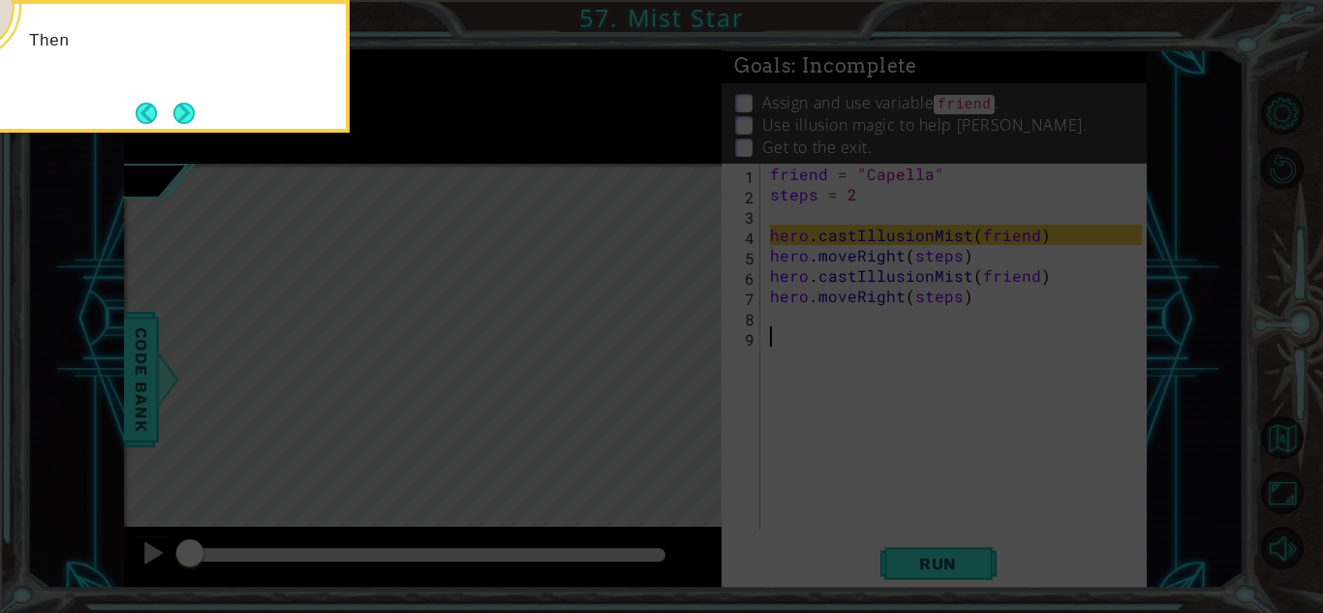
click at [200, 127] on div "Then" at bounding box center [155, 66] width 387 height 133
click at [193, 122] on button "Next" at bounding box center [183, 113] width 21 height 21
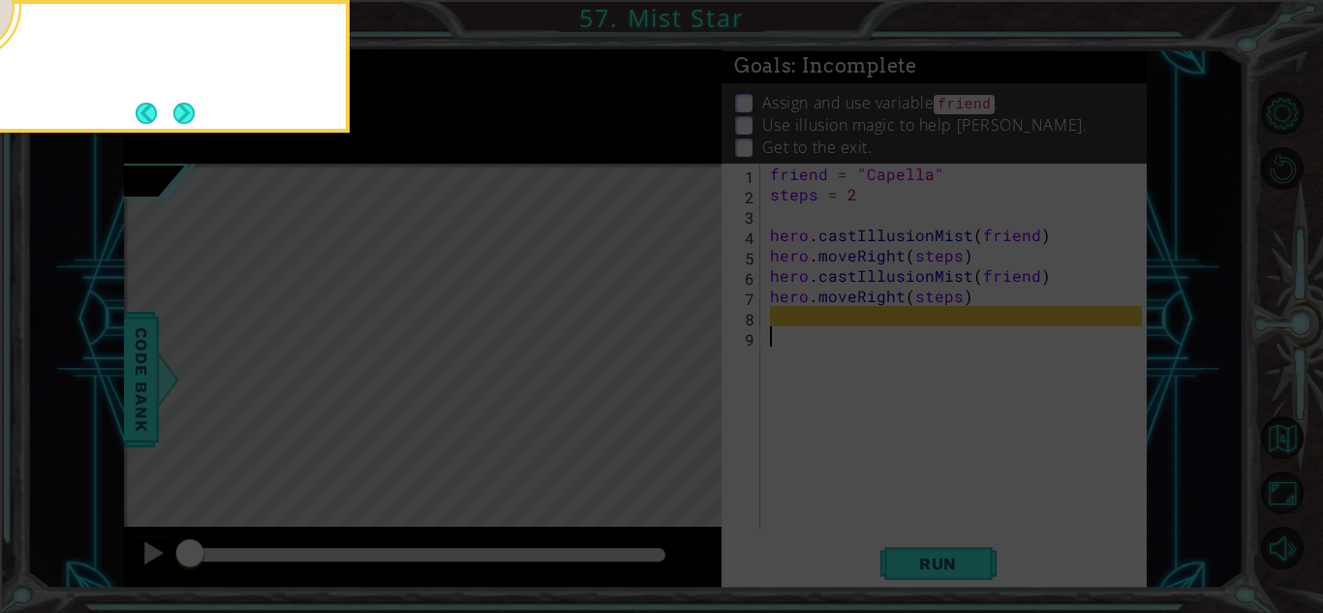
click at [193, 122] on button "Next" at bounding box center [183, 113] width 21 height 21
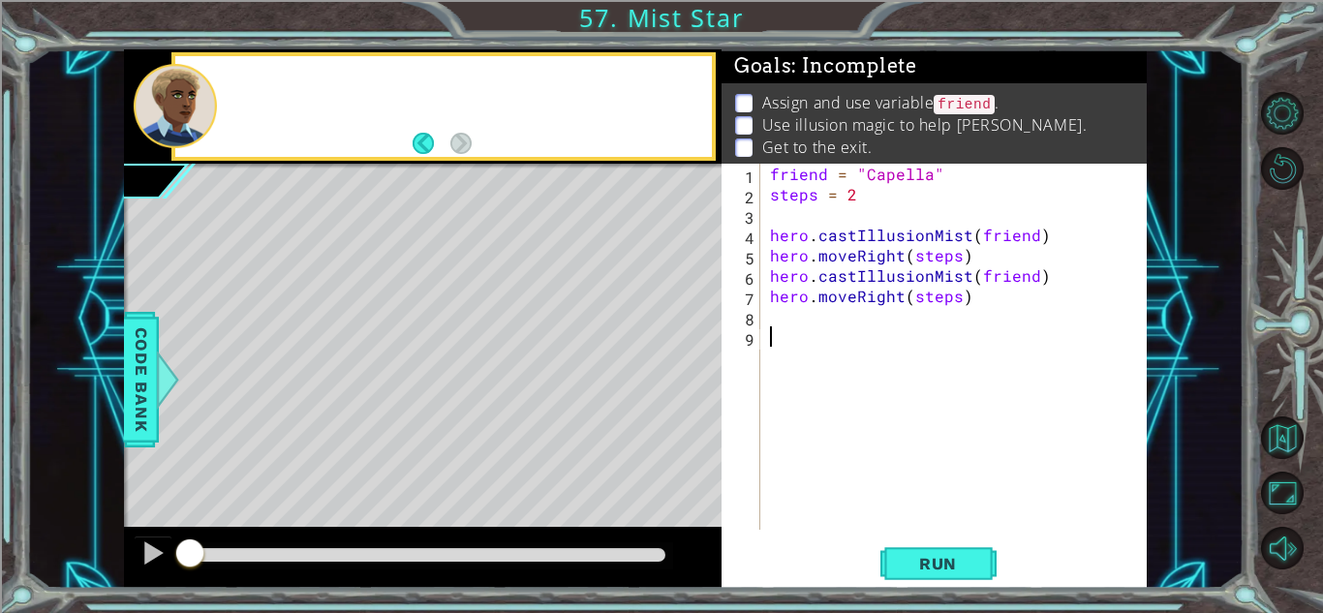
click at [193, 122] on div at bounding box center [175, 106] width 83 height 84
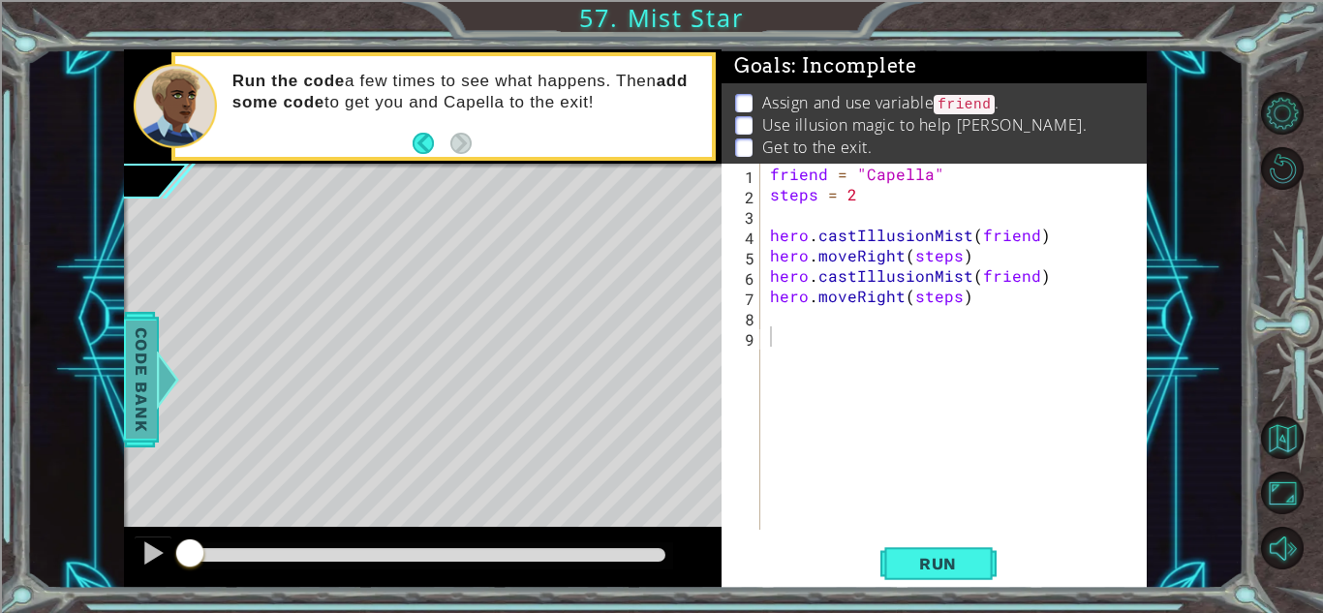
click at [156, 351] on div at bounding box center [167, 379] width 24 height 58
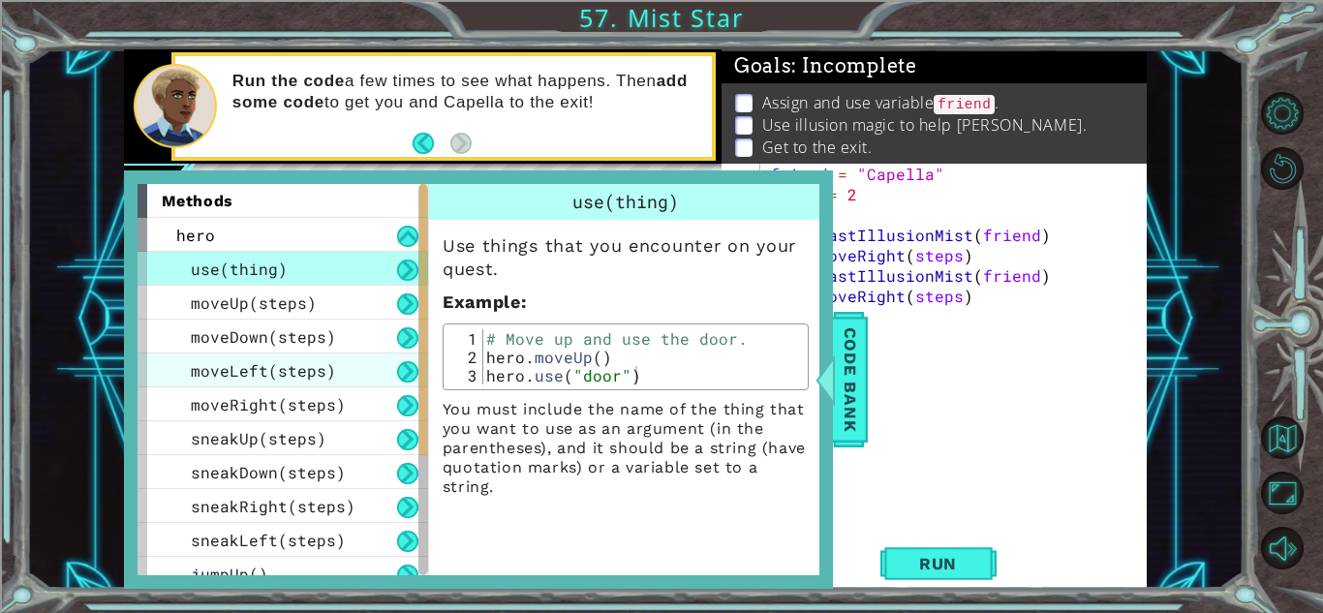
scroll to position [219, 0]
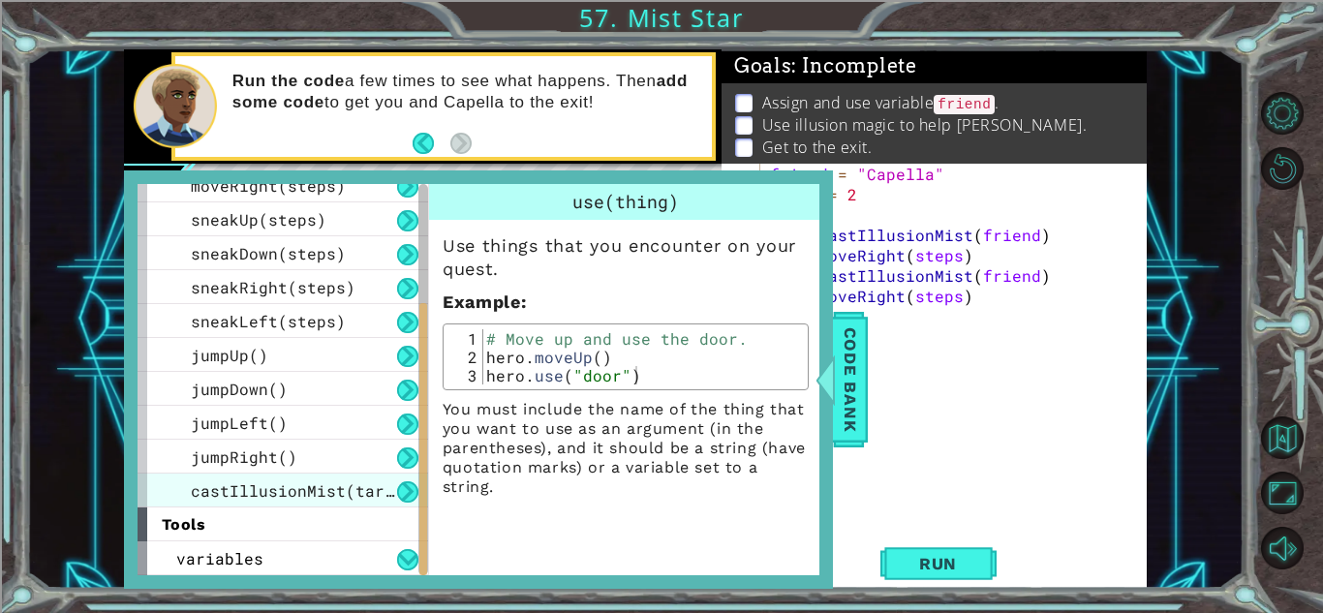
click at [260, 483] on span "castIllusionMist(target)" at bounding box center [307, 490] width 232 height 20
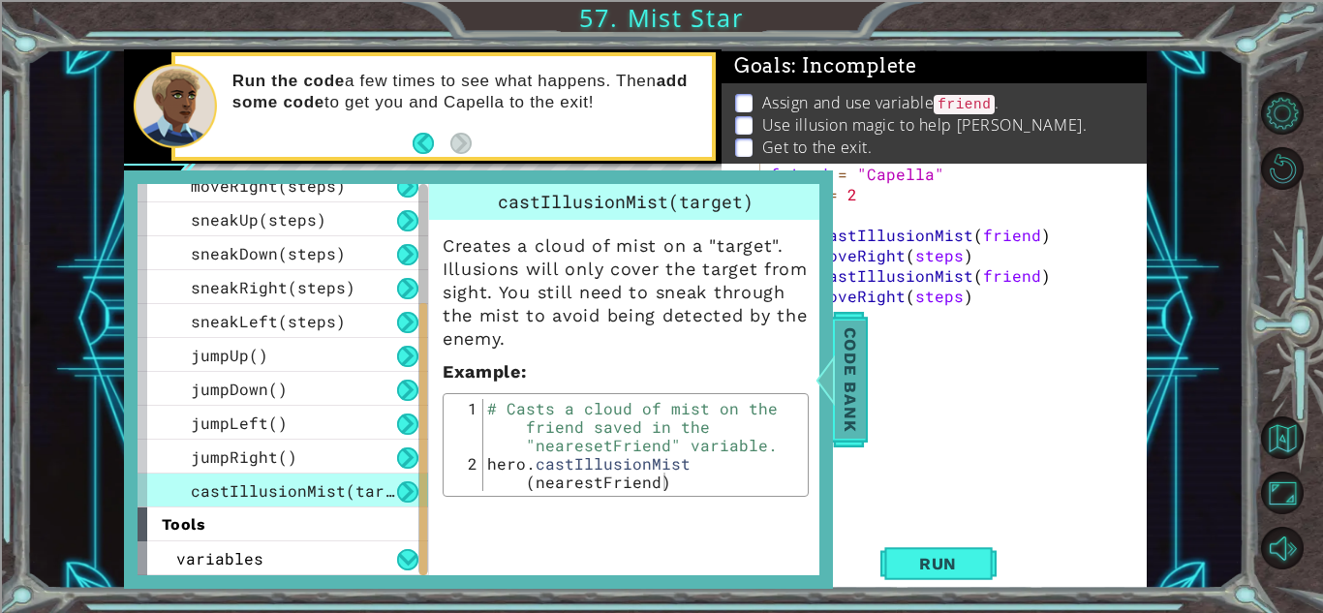
click at [848, 390] on span "Code Bank" at bounding box center [850, 379] width 31 height 118
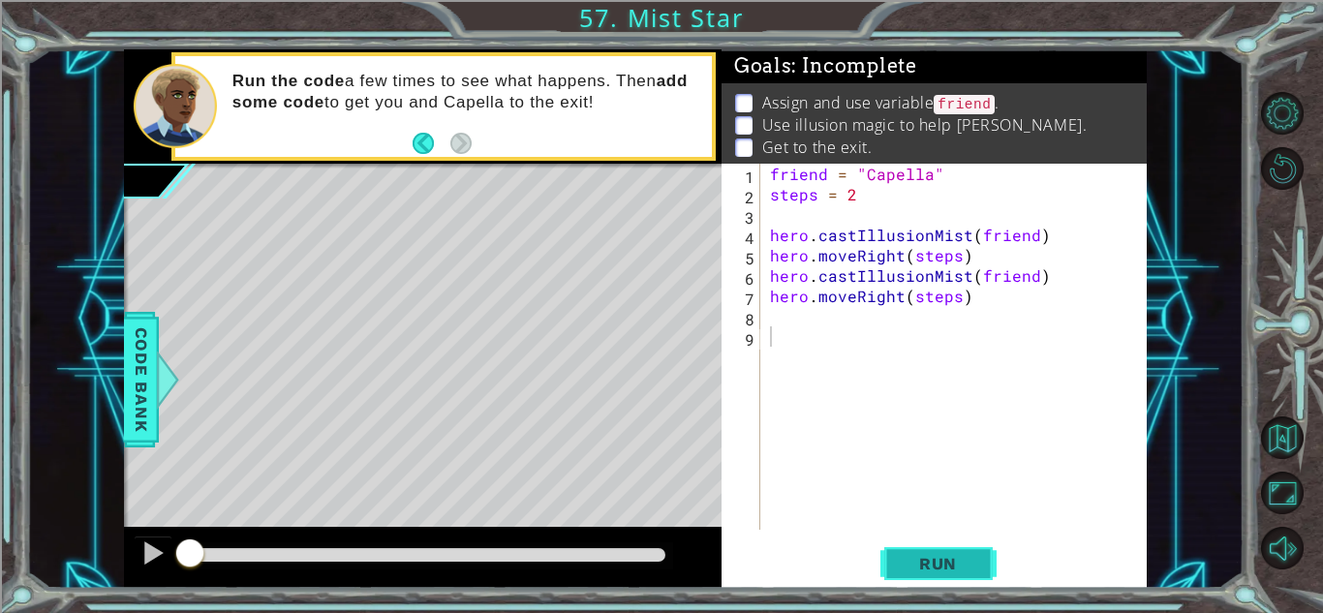
click at [899, 547] on button "Run" at bounding box center [938, 563] width 116 height 43
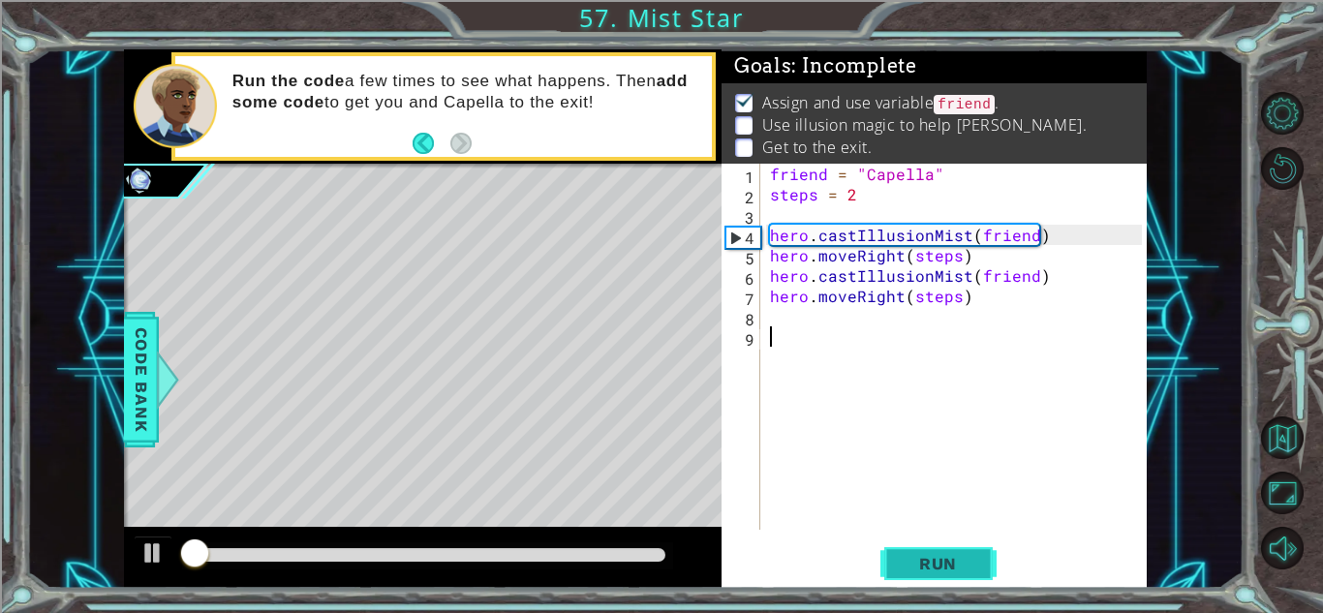
scroll to position [2, 0]
click at [899, 547] on button "Run" at bounding box center [938, 563] width 116 height 43
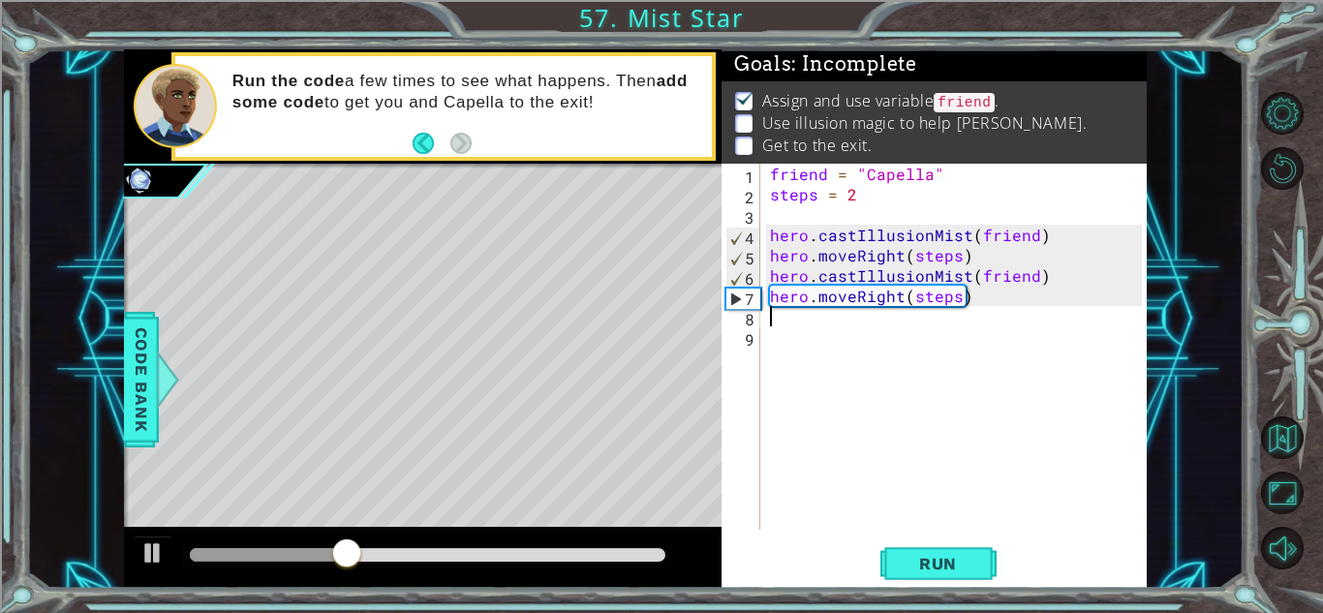
click at [831, 313] on div "friend = "Capella" steps = 2 hero . castIllusionMist ( friend ) hero . moveRigh…" at bounding box center [958, 367] width 385 height 407
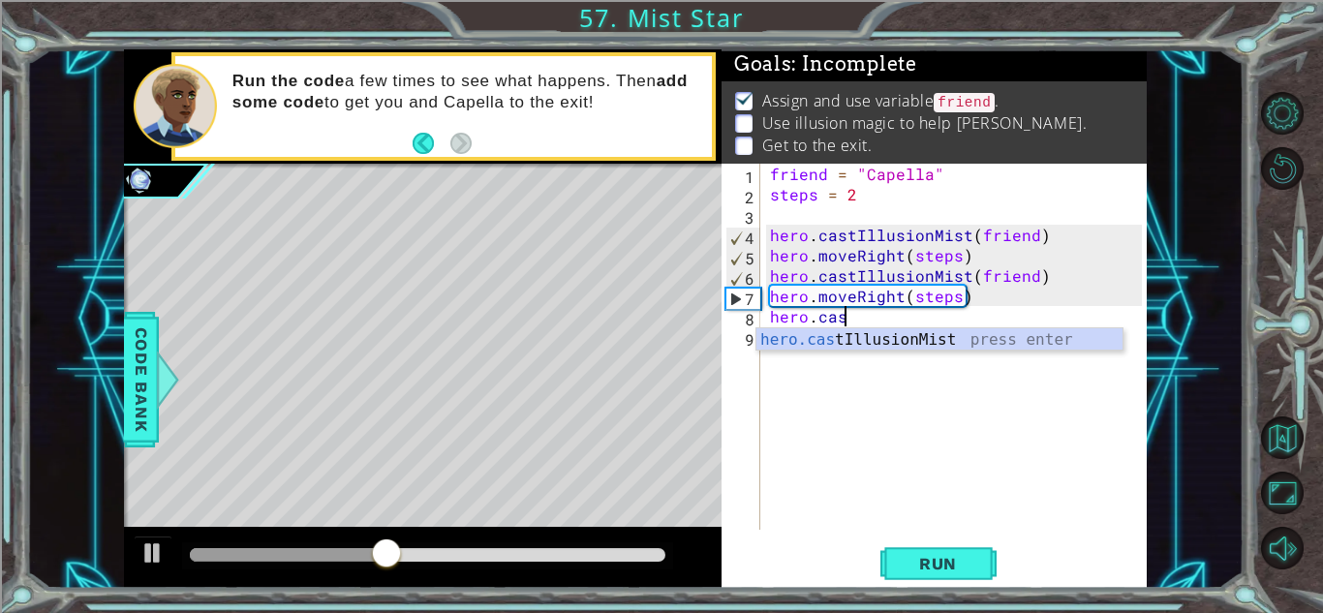
scroll to position [0, 4]
type textarea "hero.castIllusionMist(friend)"
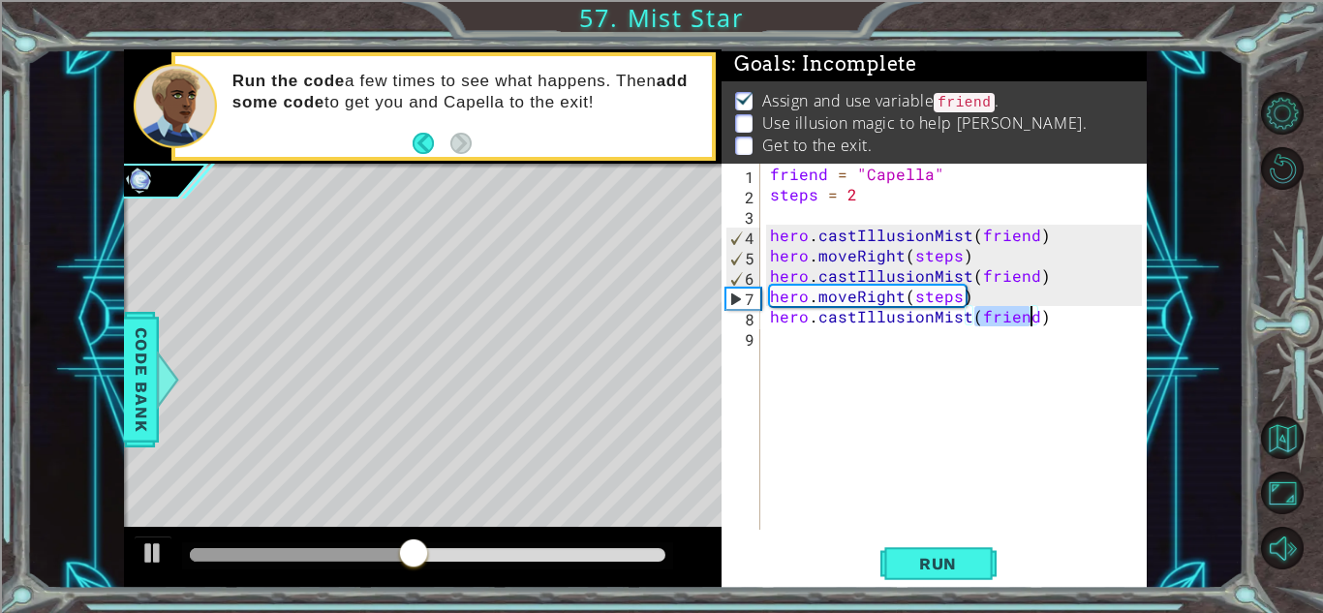
click at [812, 344] on div "friend = "Capella" steps = 2 hero . castIllusionMist ( friend ) hero . moveRigh…" at bounding box center [958, 367] width 385 height 407
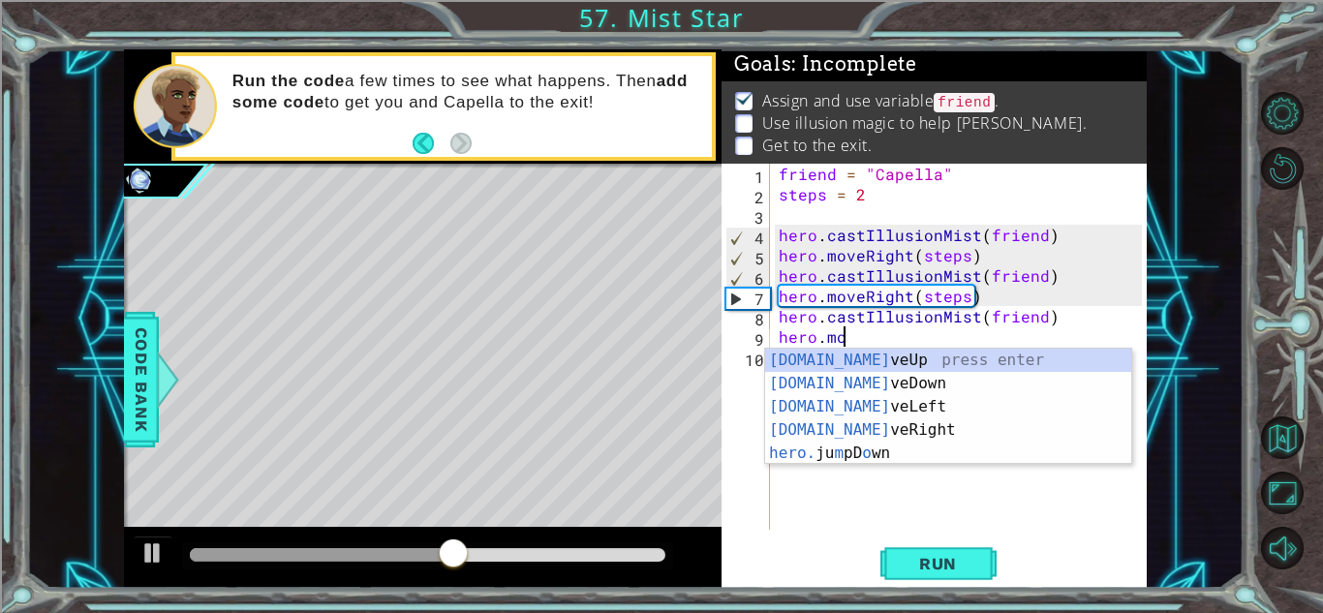
scroll to position [0, 3]
click at [902, 429] on div "[DOMAIN_NAME] veUp press enter [DOMAIN_NAME] veDown press enter [DOMAIN_NAME] v…" at bounding box center [948, 430] width 366 height 163
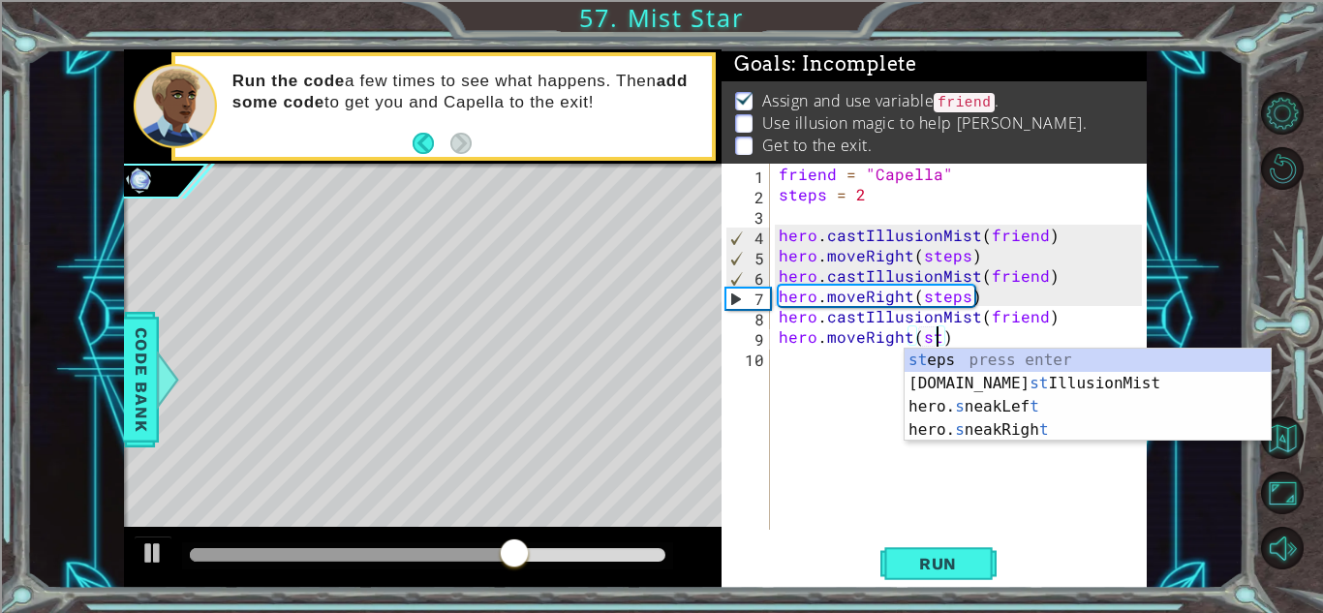
scroll to position [0, 11]
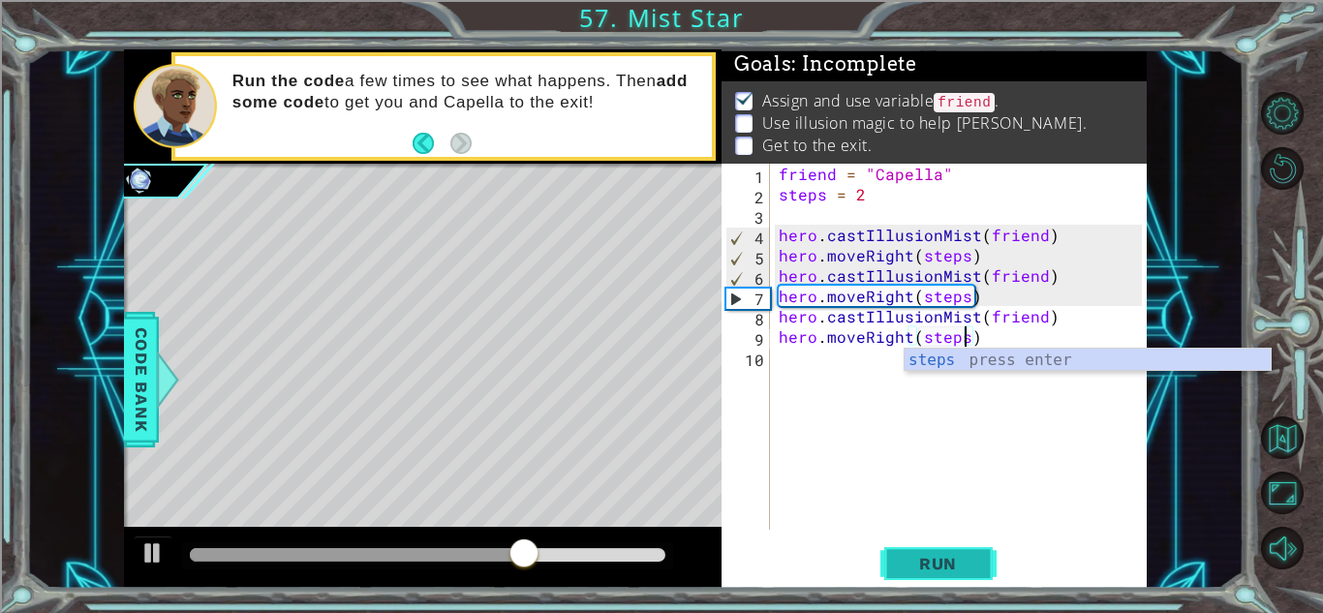
type textarea "hero.moveRight(steps)"
click at [941, 569] on span "Run" at bounding box center [937, 563] width 76 height 19
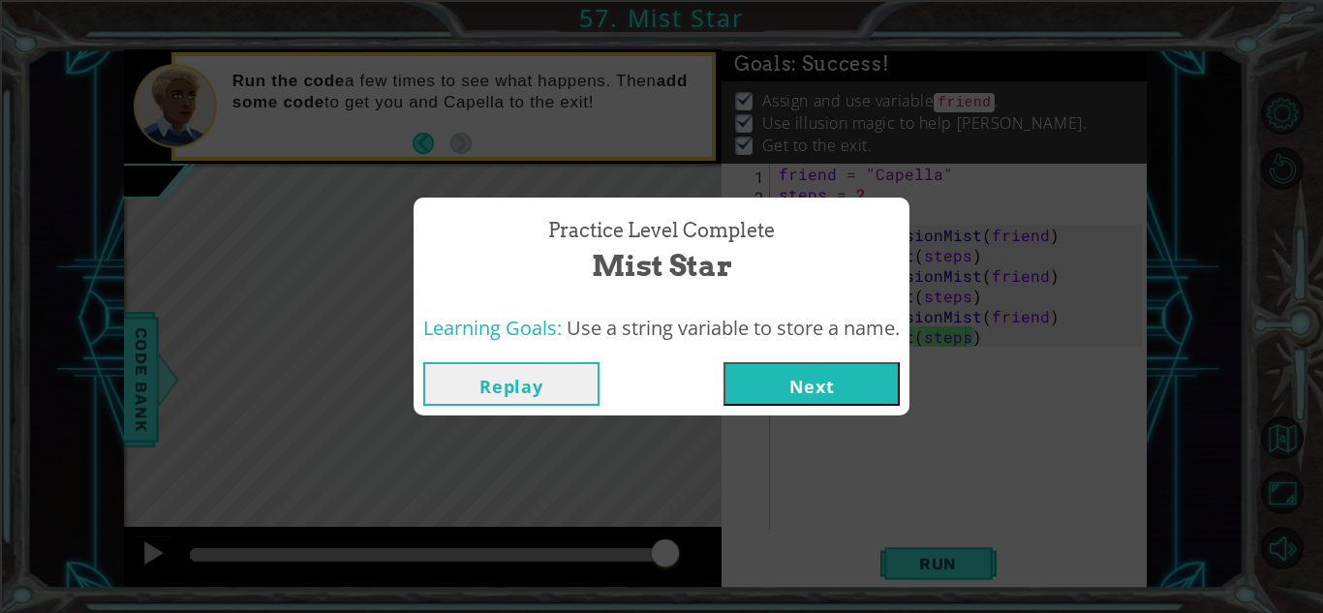
click at [877, 363] on button "Next" at bounding box center [811, 384] width 176 height 44
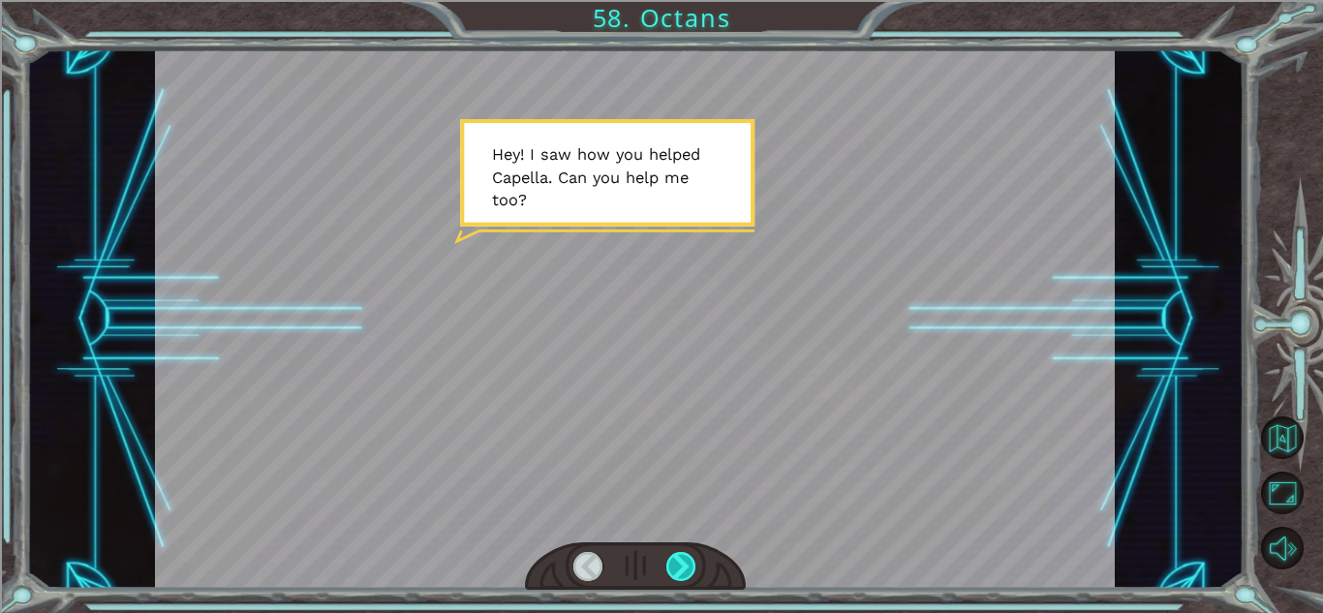
click at [678, 572] on div at bounding box center [681, 566] width 30 height 29
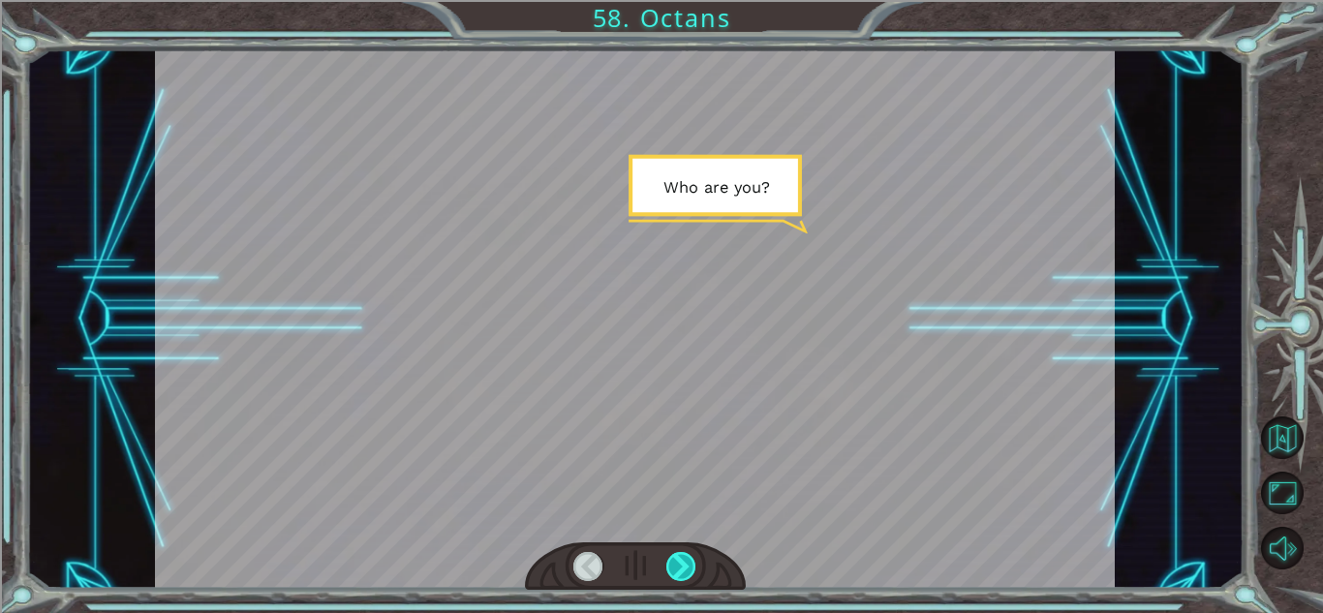
click at [678, 572] on div at bounding box center [681, 566] width 30 height 29
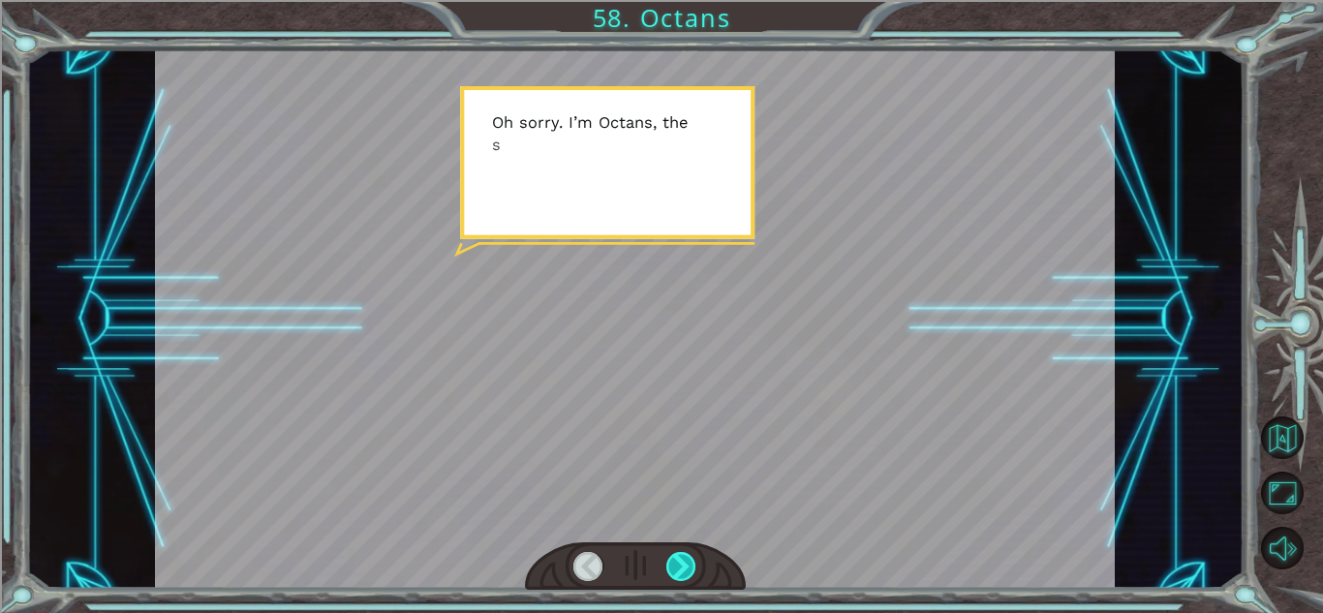
click at [678, 572] on div at bounding box center [681, 566] width 30 height 29
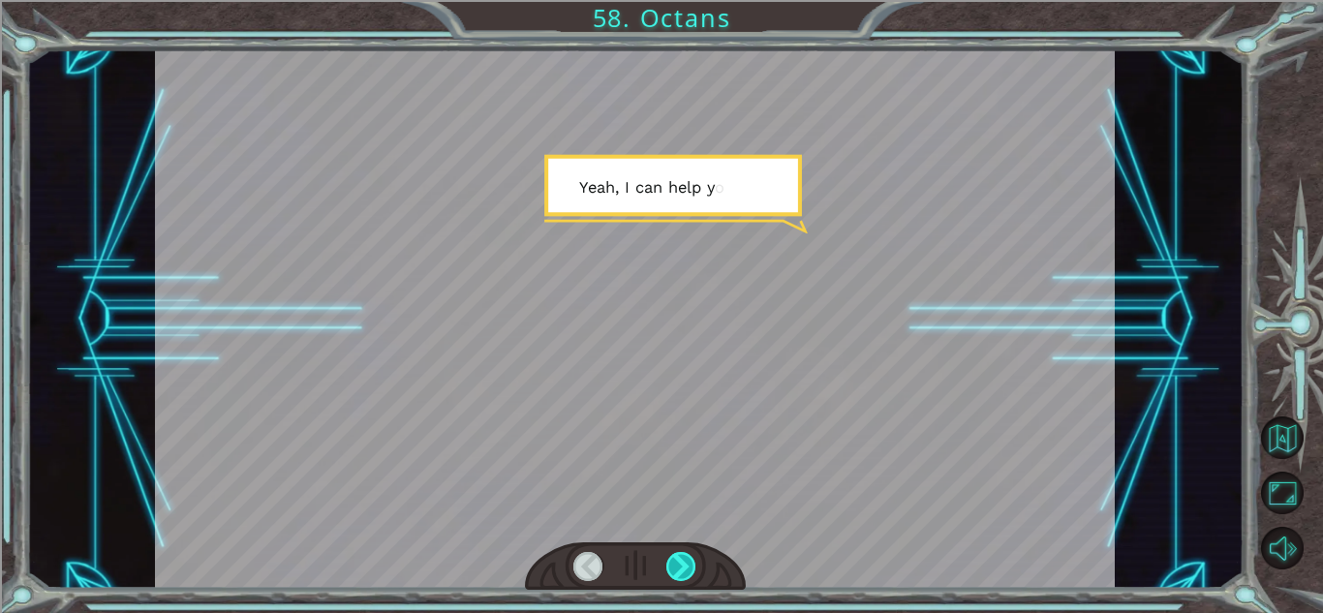
click at [678, 572] on div at bounding box center [681, 566] width 30 height 29
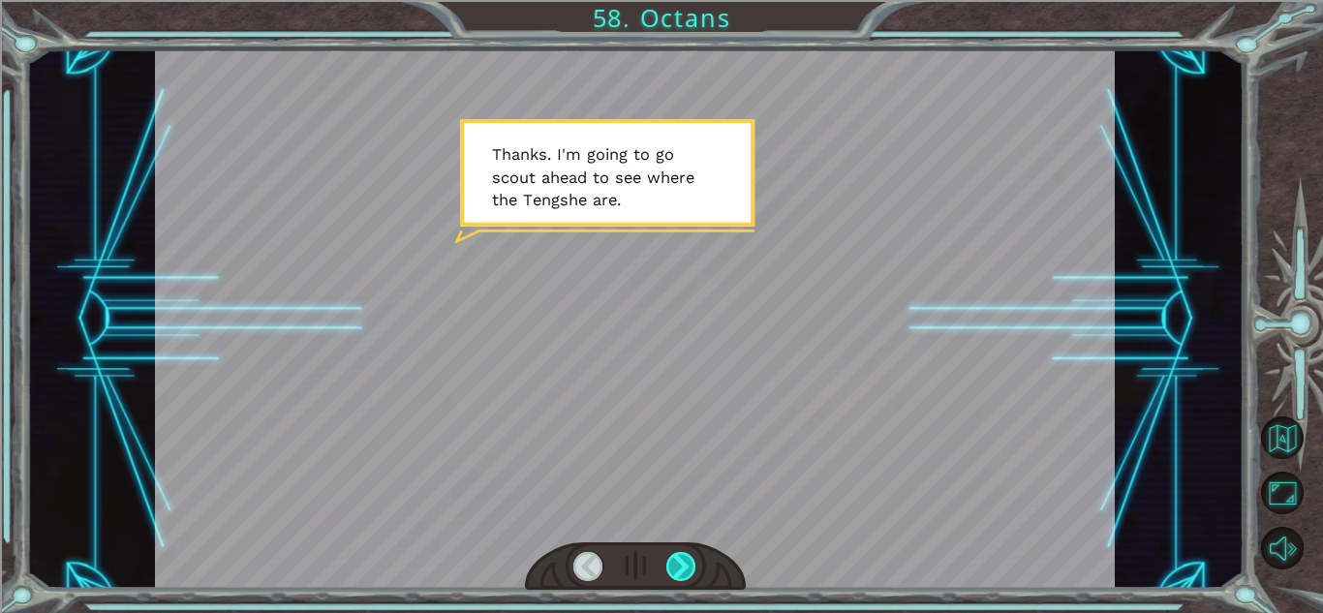
click at [678, 572] on div at bounding box center [681, 566] width 30 height 29
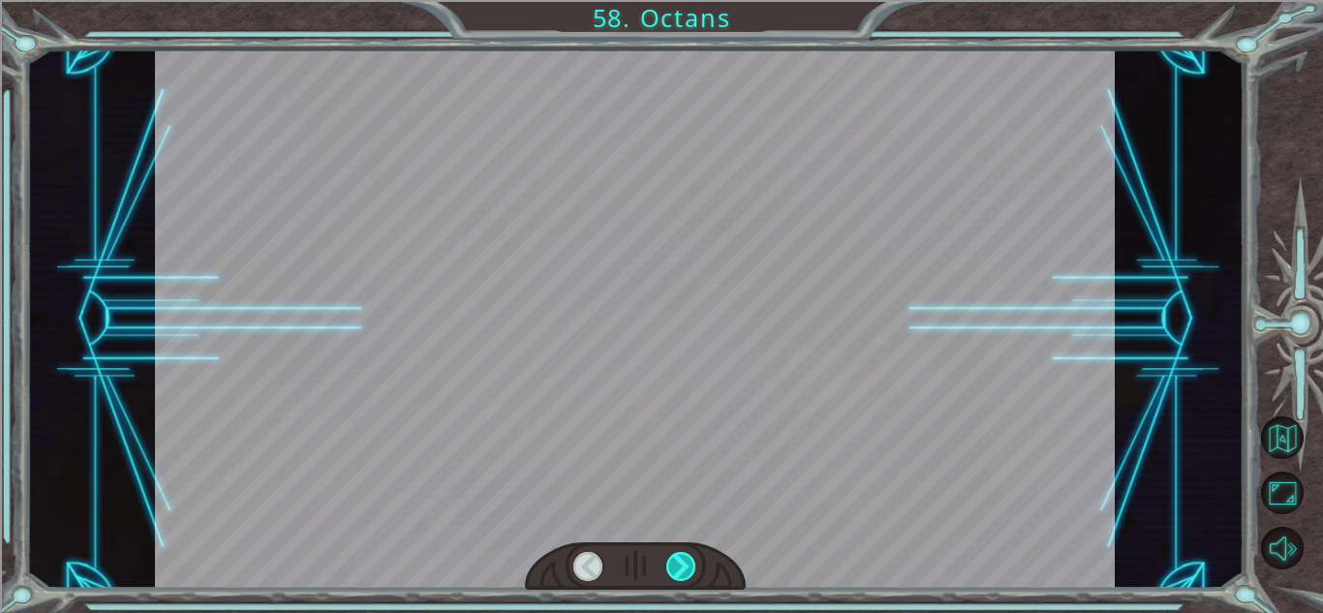
click at [678, 572] on div at bounding box center [681, 566] width 30 height 29
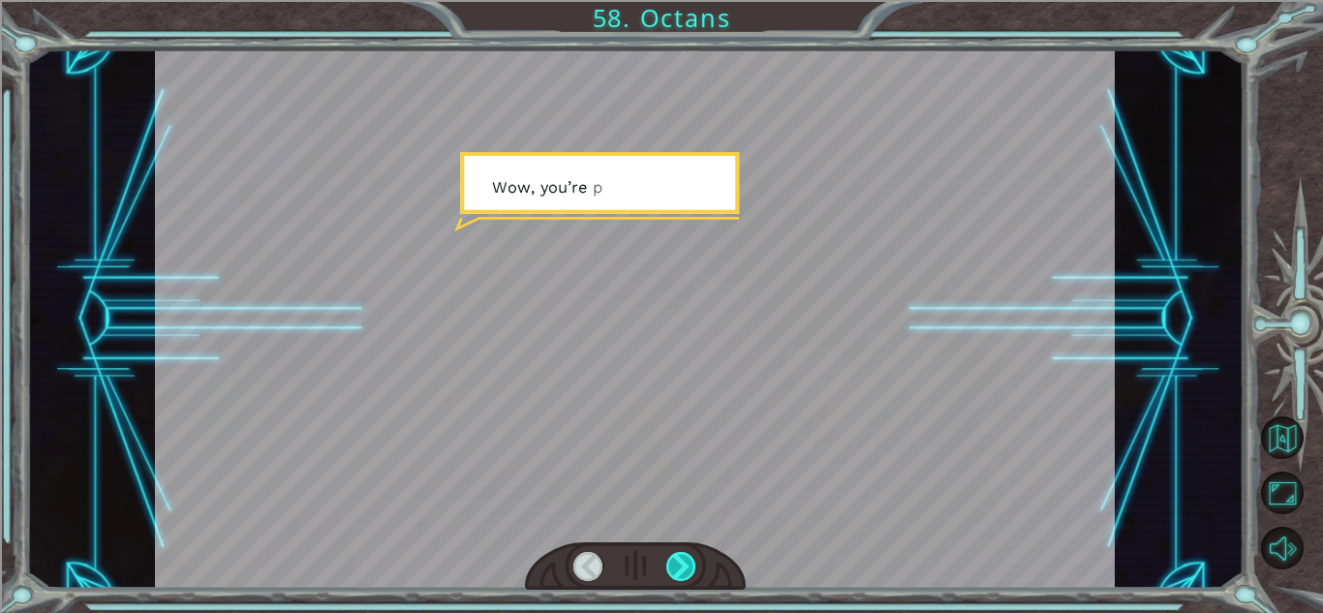
click at [678, 572] on div at bounding box center [681, 566] width 30 height 29
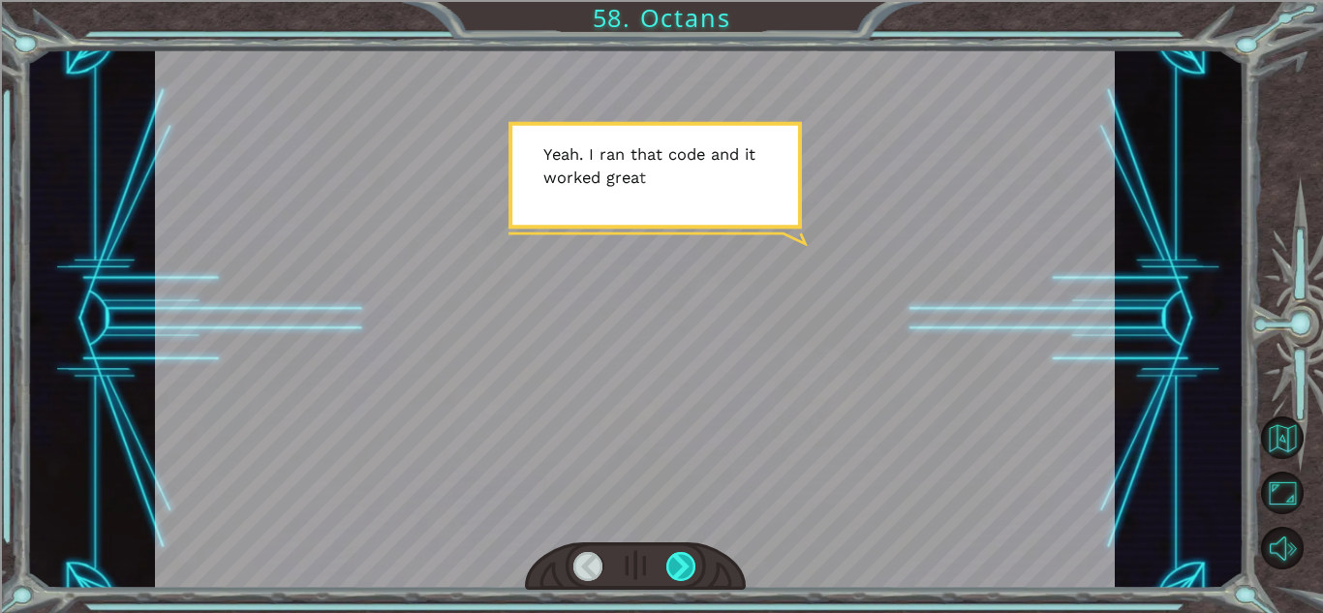
click at [678, 572] on div at bounding box center [681, 566] width 30 height 29
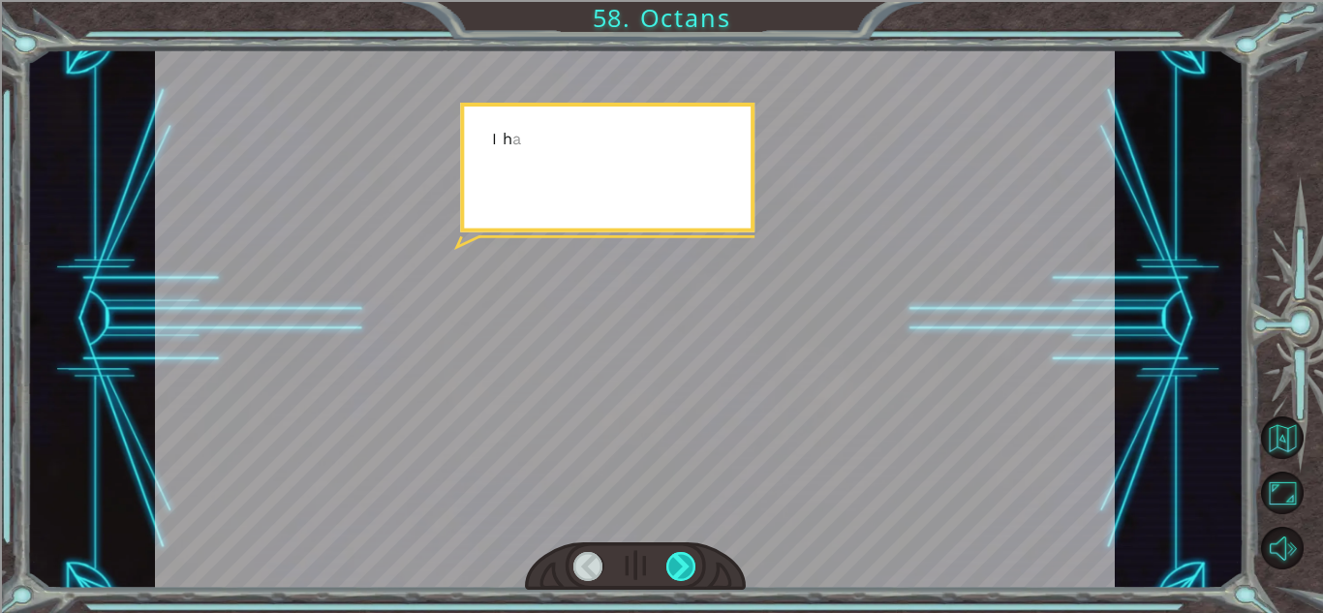
click at [678, 572] on div at bounding box center [681, 566] width 30 height 29
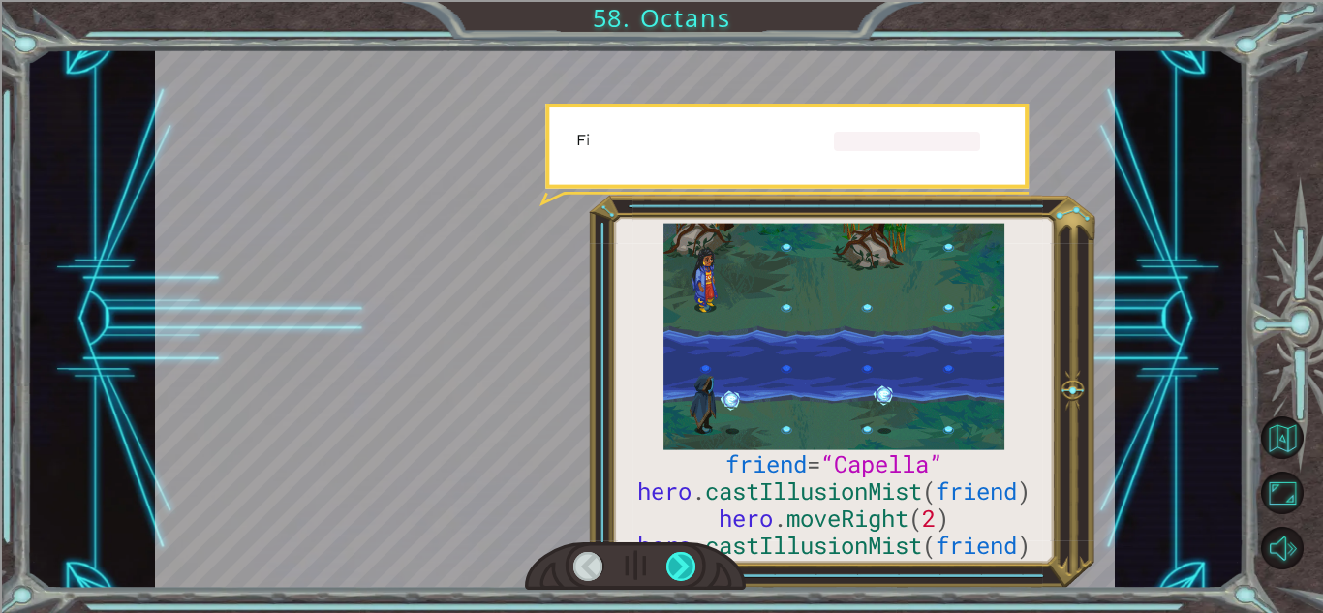
click at [678, 572] on div at bounding box center [681, 566] width 30 height 29
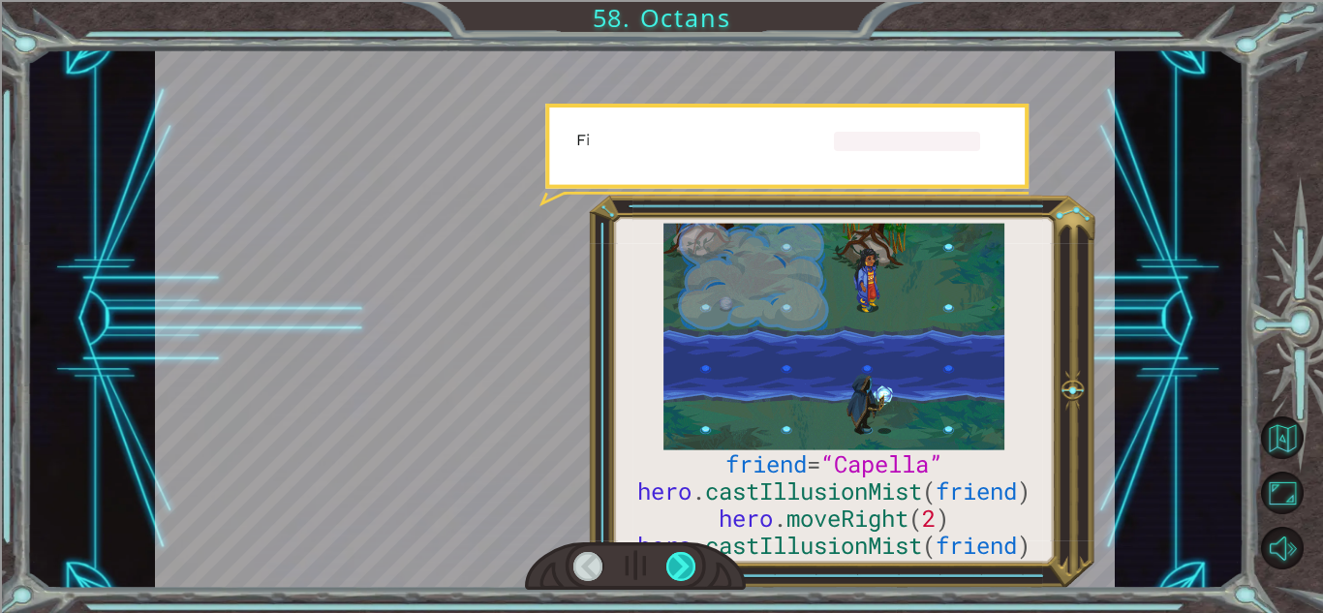
click at [678, 572] on div at bounding box center [681, 566] width 30 height 29
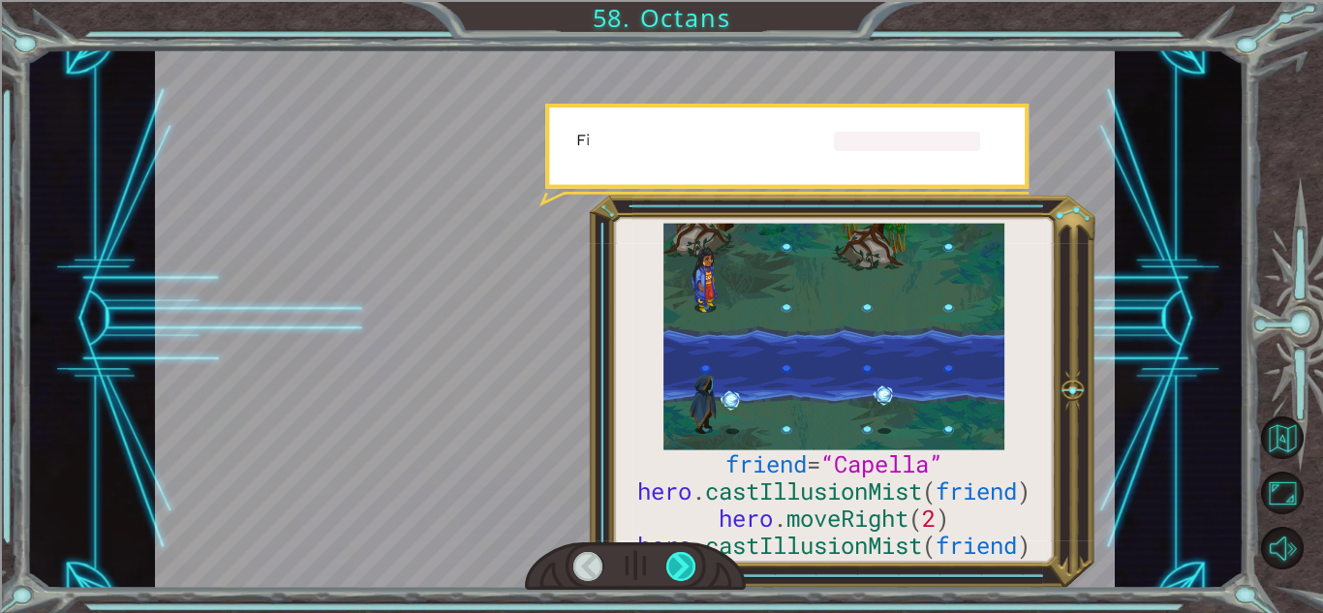
click at [678, 572] on div at bounding box center [681, 566] width 30 height 29
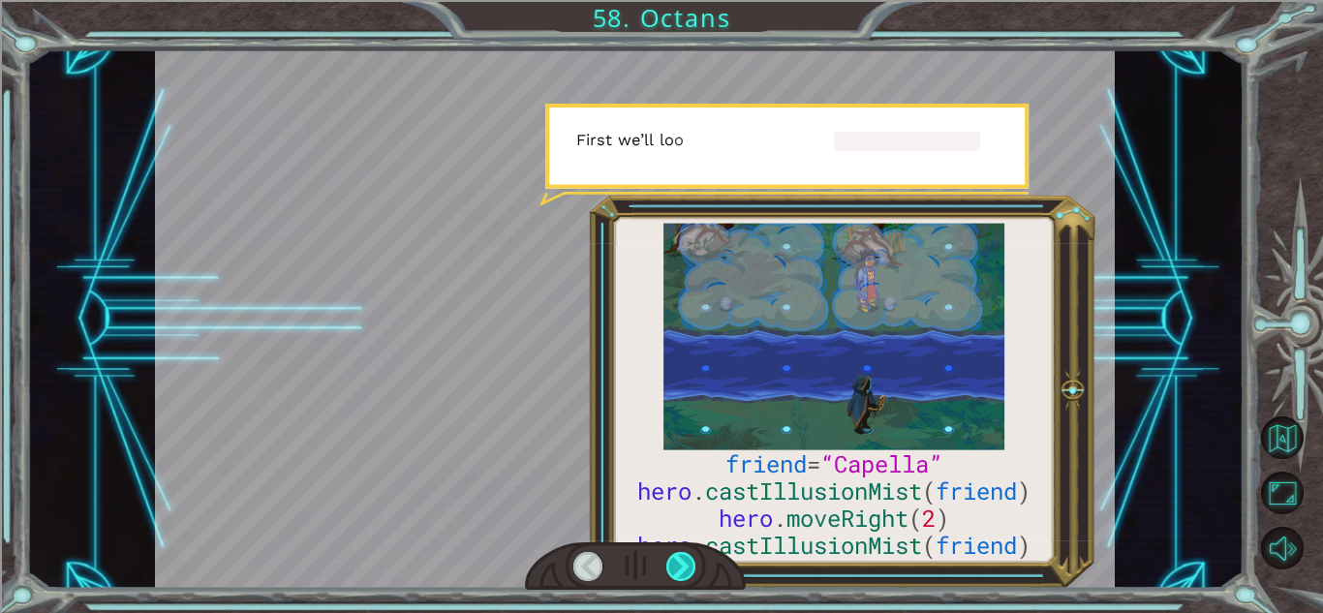
click at [678, 572] on div at bounding box center [681, 566] width 30 height 29
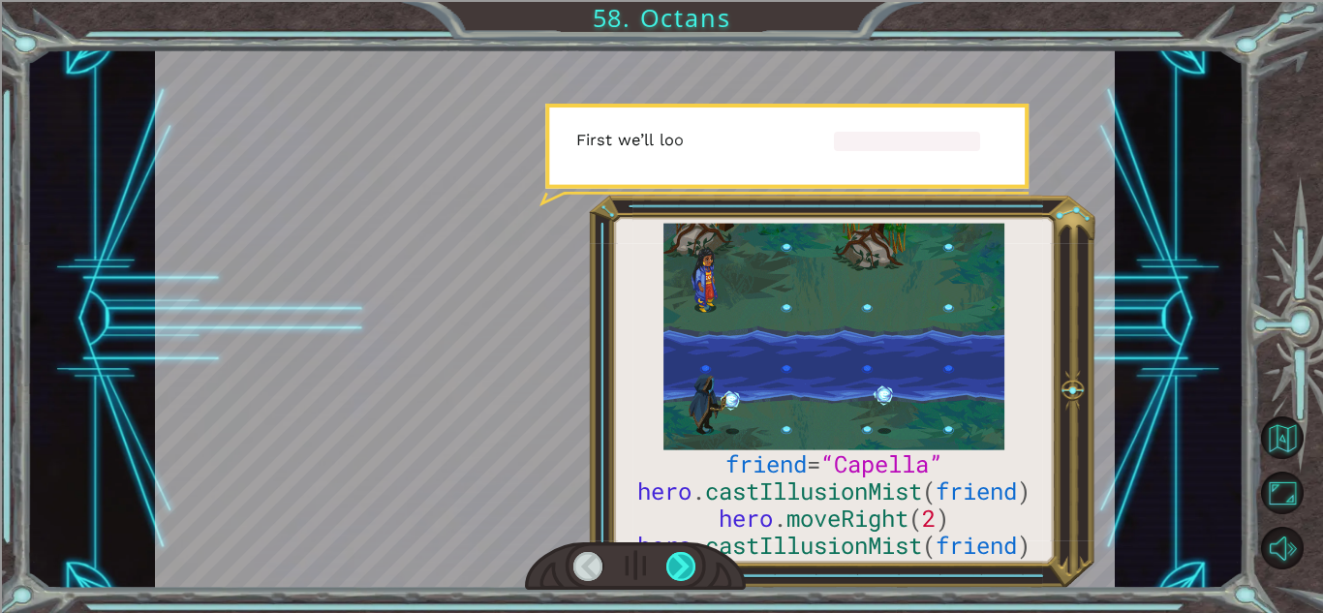
click at [678, 572] on div at bounding box center [681, 566] width 30 height 29
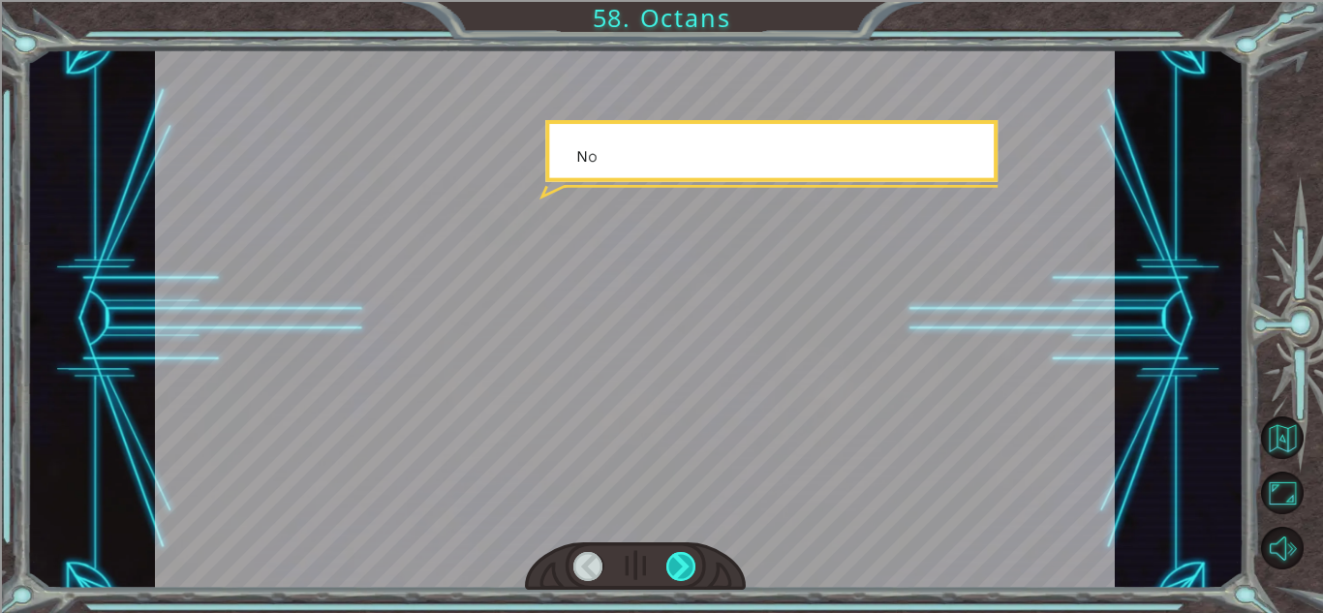
click at [678, 572] on div at bounding box center [681, 566] width 30 height 29
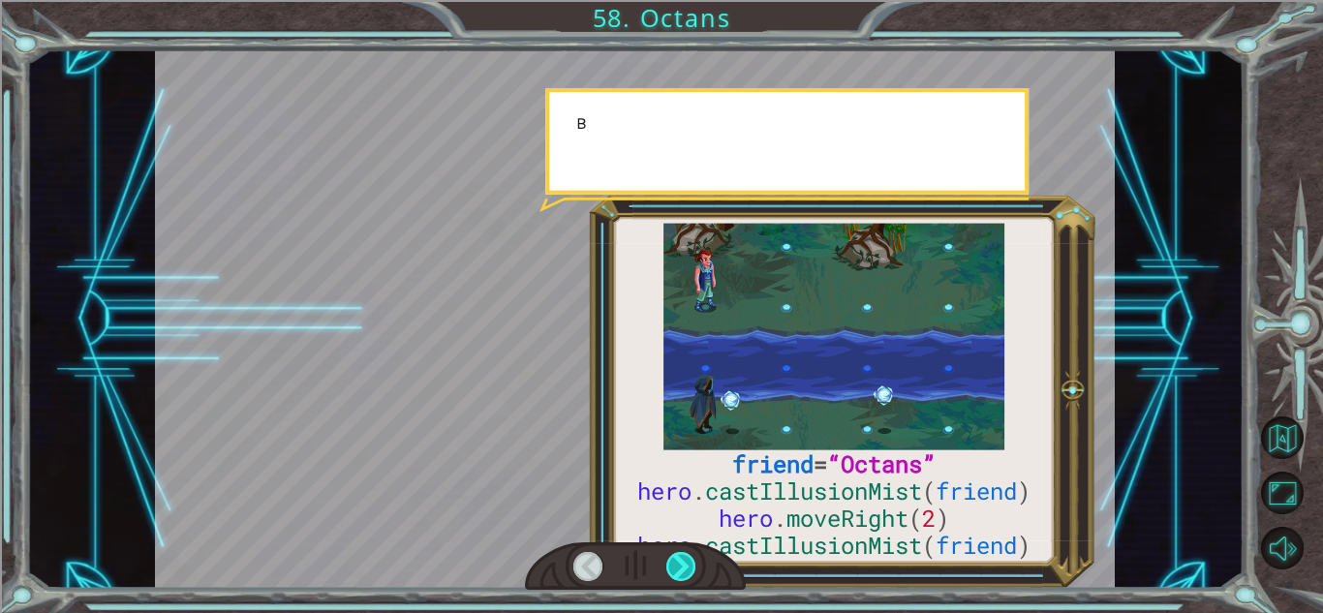
click at [678, 572] on div at bounding box center [681, 566] width 30 height 29
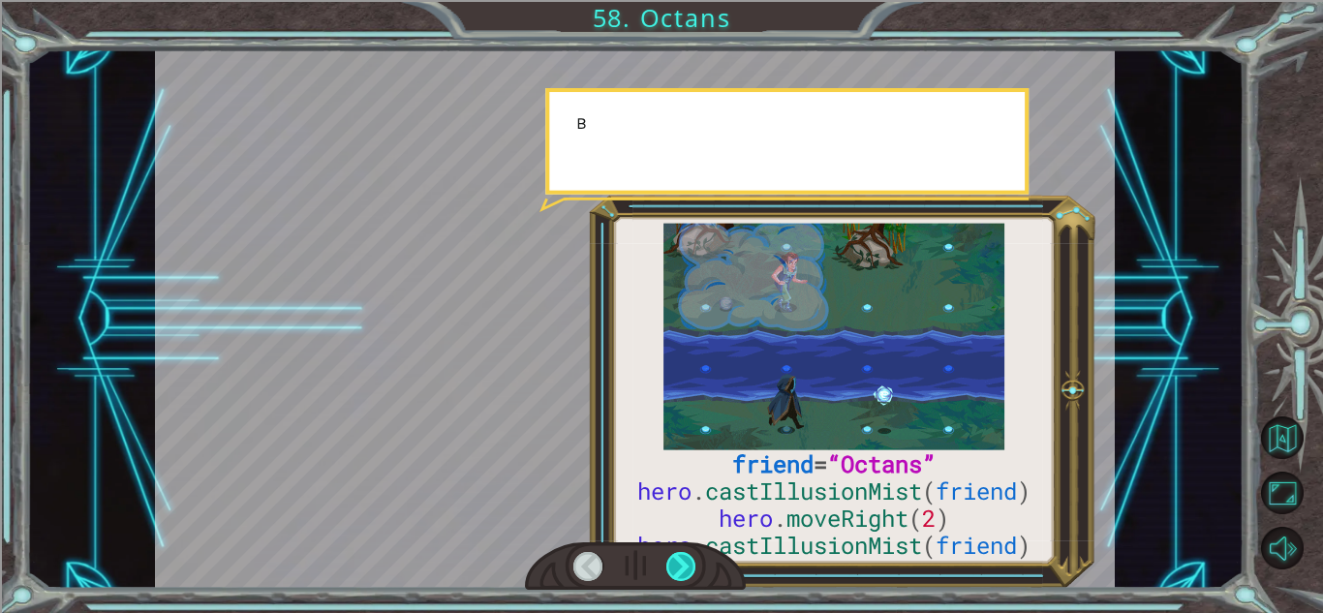
click at [678, 572] on div at bounding box center [681, 566] width 30 height 29
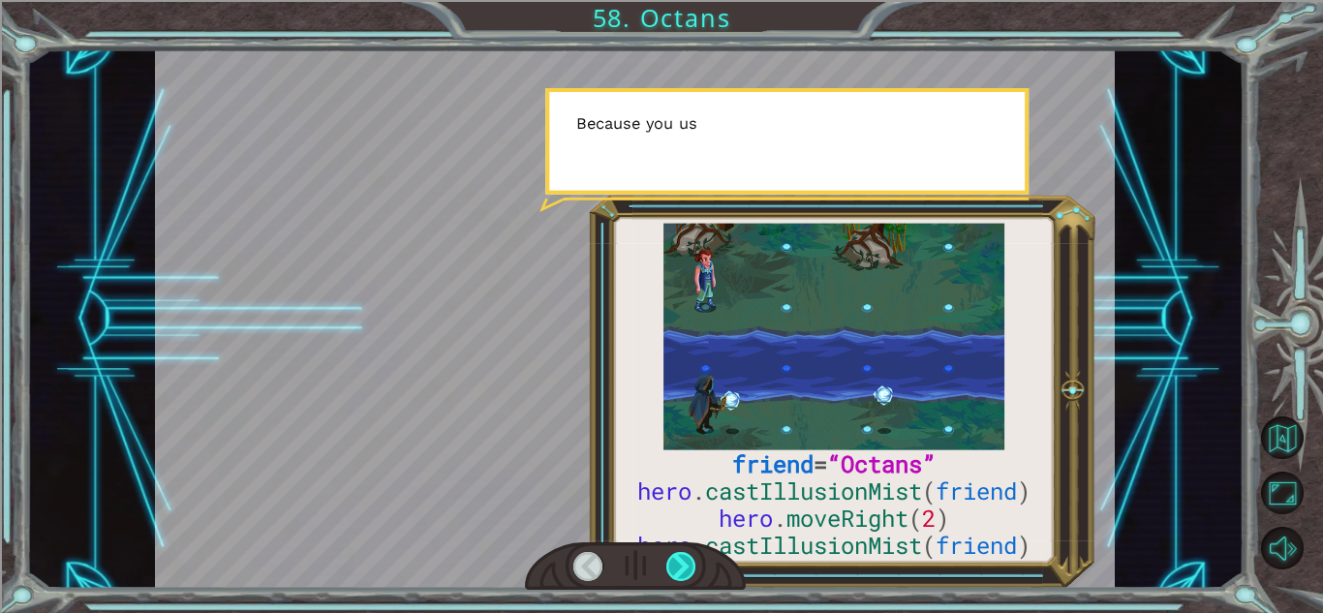
click at [678, 572] on div at bounding box center [681, 566] width 30 height 29
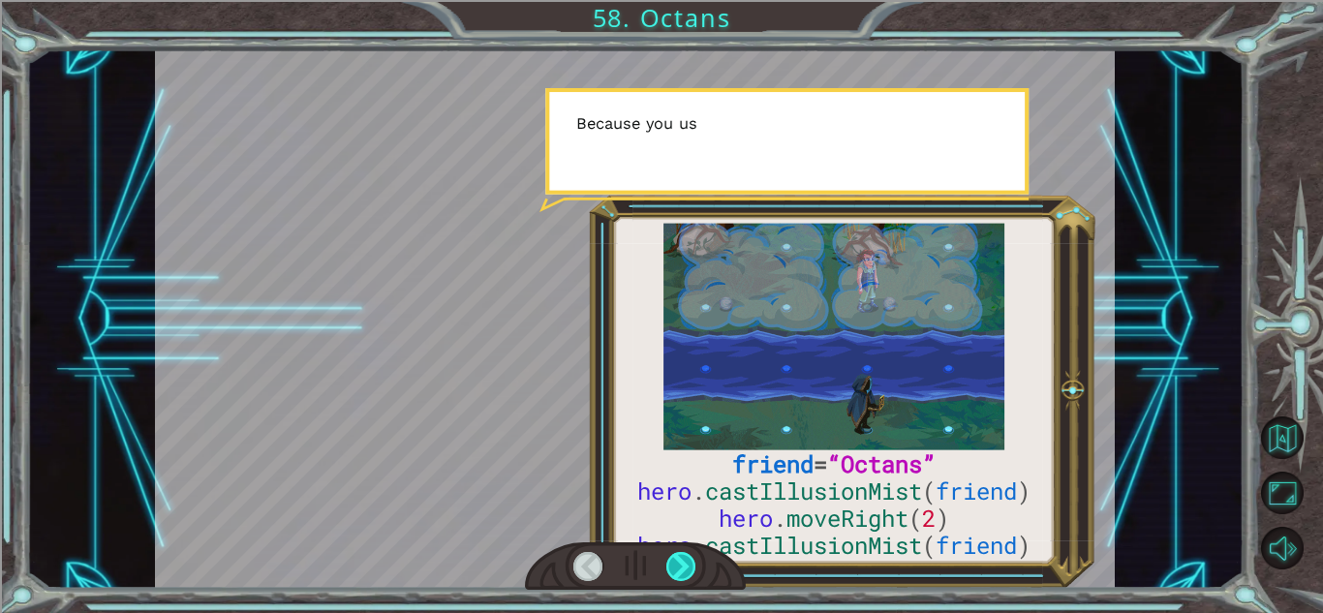
click at [678, 572] on div at bounding box center [681, 566] width 30 height 29
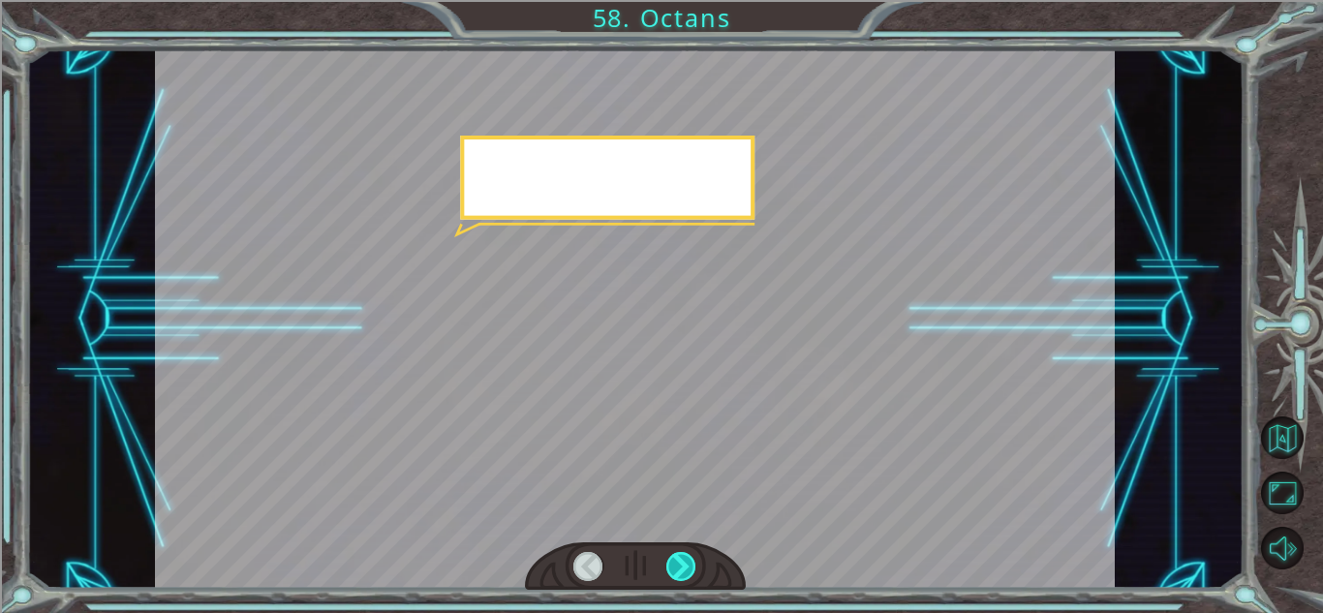
click at [678, 572] on div at bounding box center [681, 566] width 30 height 29
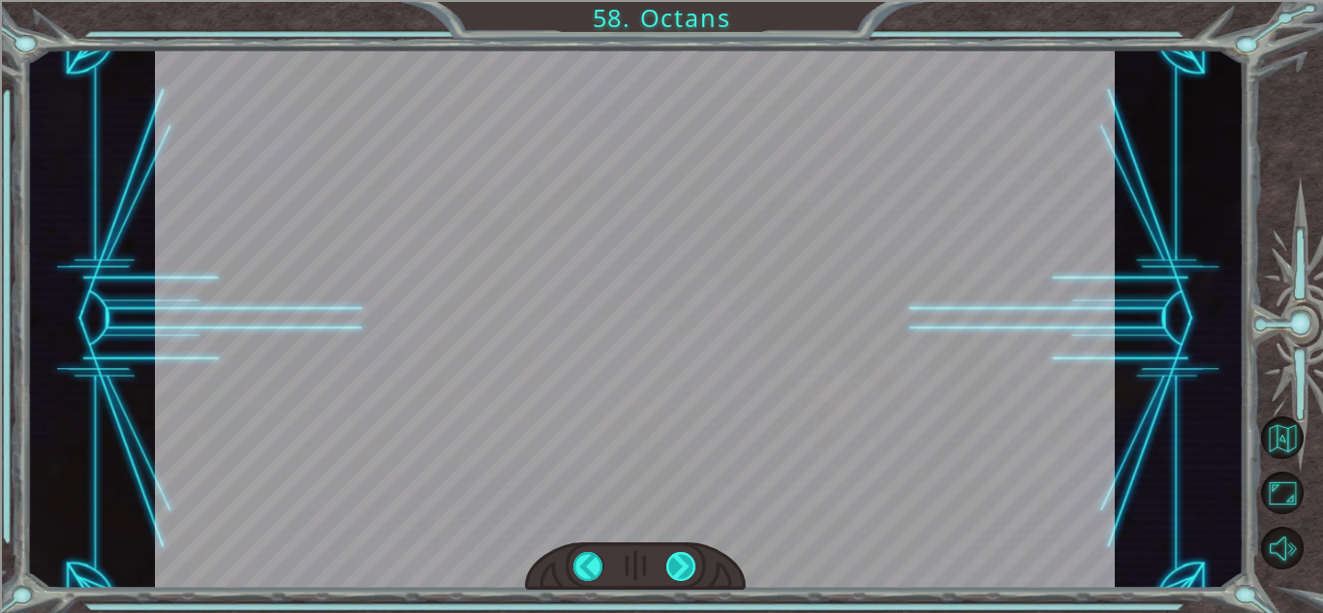
click at [678, 0] on div "friend = “Octans” hero . castIllusionMist ( friend ) hero . moveRight ( 2 ) her…" at bounding box center [661, 0] width 1323 height 0
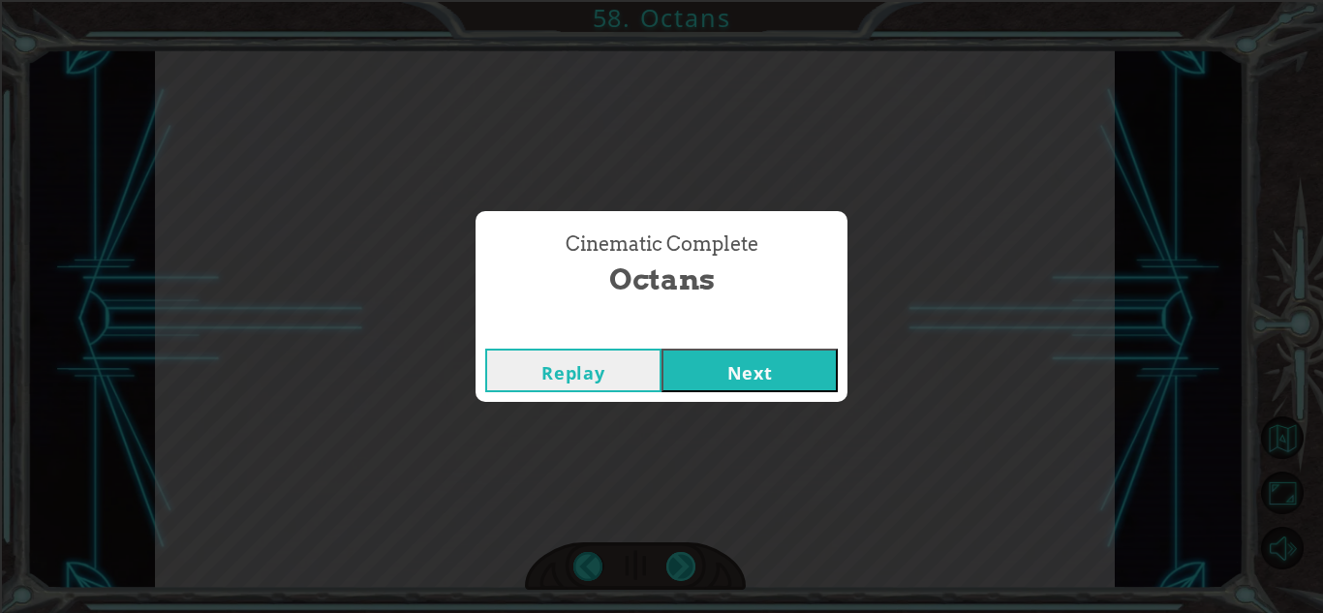
click at [678, 572] on div "Cinematic Complete Octans Replay Next" at bounding box center [661, 306] width 1323 height 613
click at [731, 394] on div "Replay Next" at bounding box center [661, 370] width 372 height 63
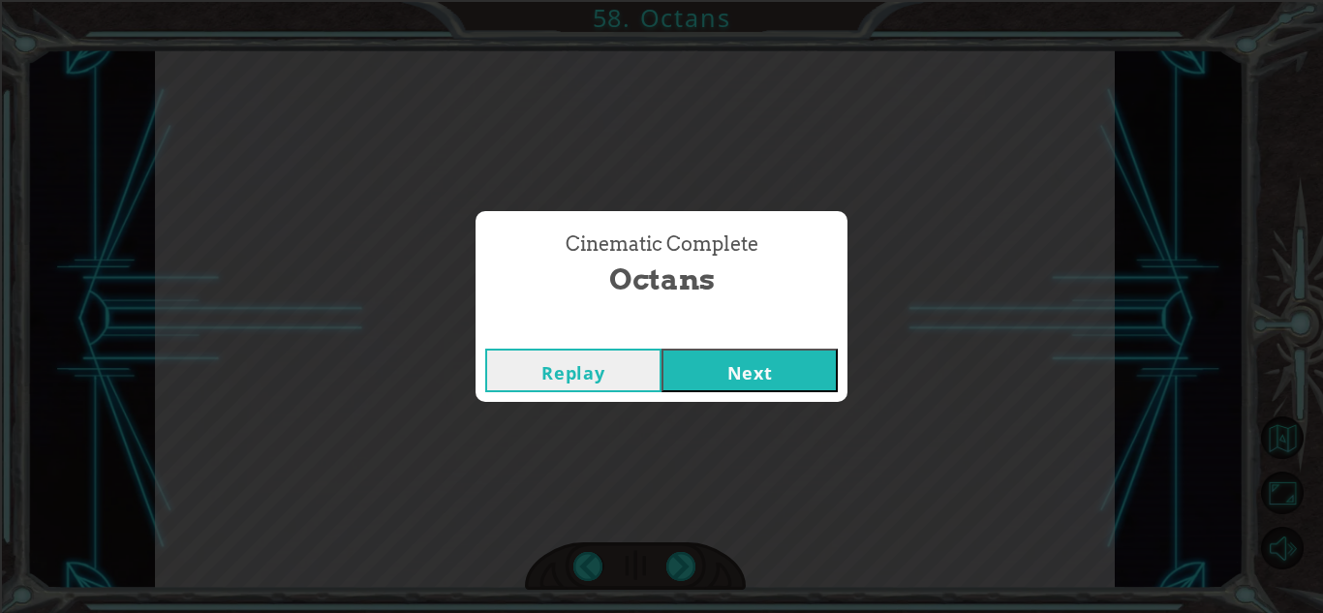
click at [731, 390] on button "Next" at bounding box center [749, 371] width 176 height 44
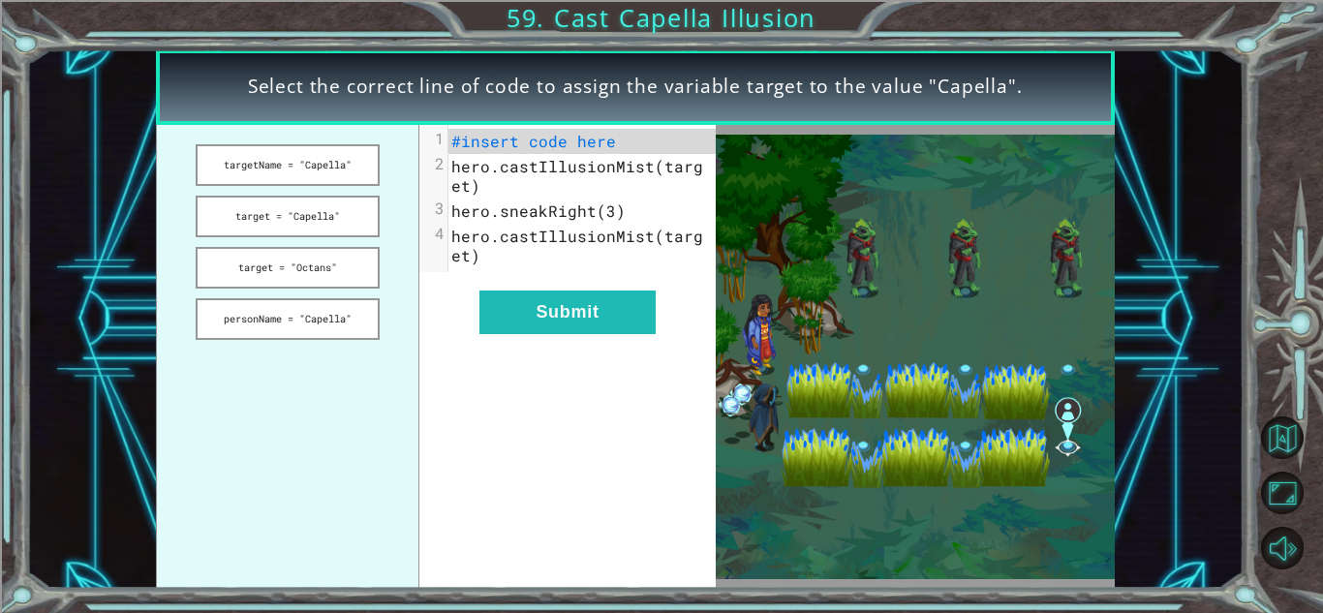
drag, startPoint x: 371, startPoint y: 332, endPoint x: 647, endPoint y: 107, distance: 355.8
click at [647, 107] on div "Select the correct line of code to assign the variable target to the value "Cap…" at bounding box center [635, 318] width 958 height 539
click at [289, 339] on button "personName = "Capella"" at bounding box center [287, 319] width 183 height 42
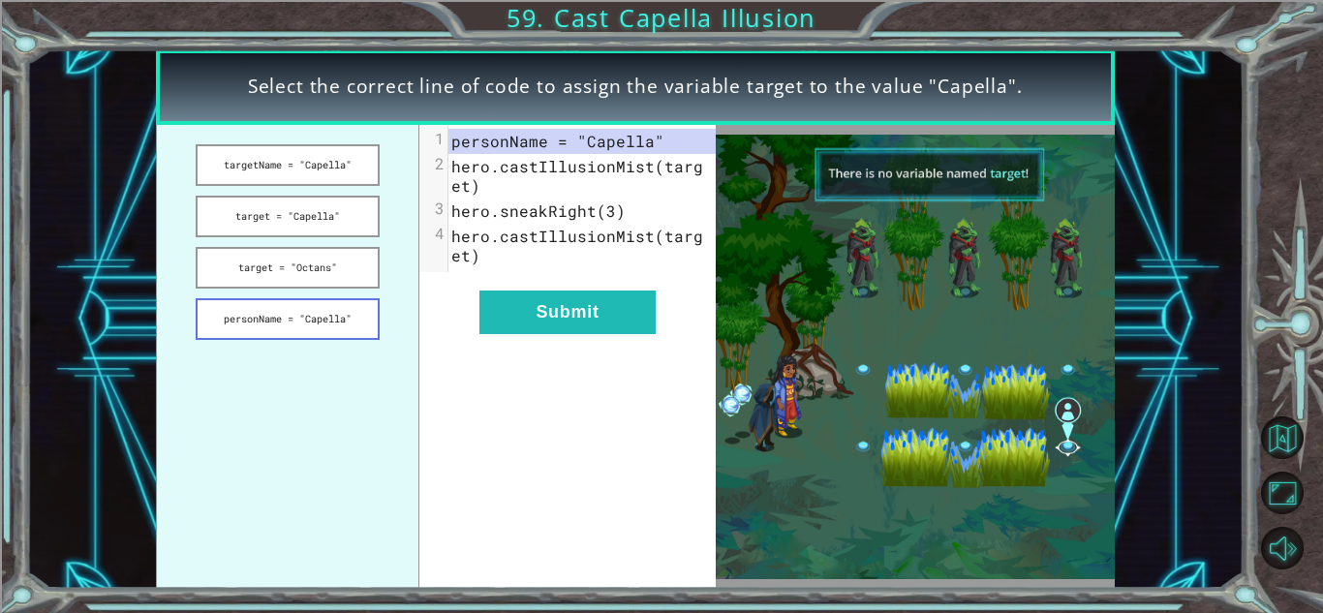
click at [286, 316] on button "personName = "Capella"" at bounding box center [287, 319] width 183 height 42
click at [548, 323] on button "Submit" at bounding box center [567, 312] width 176 height 44
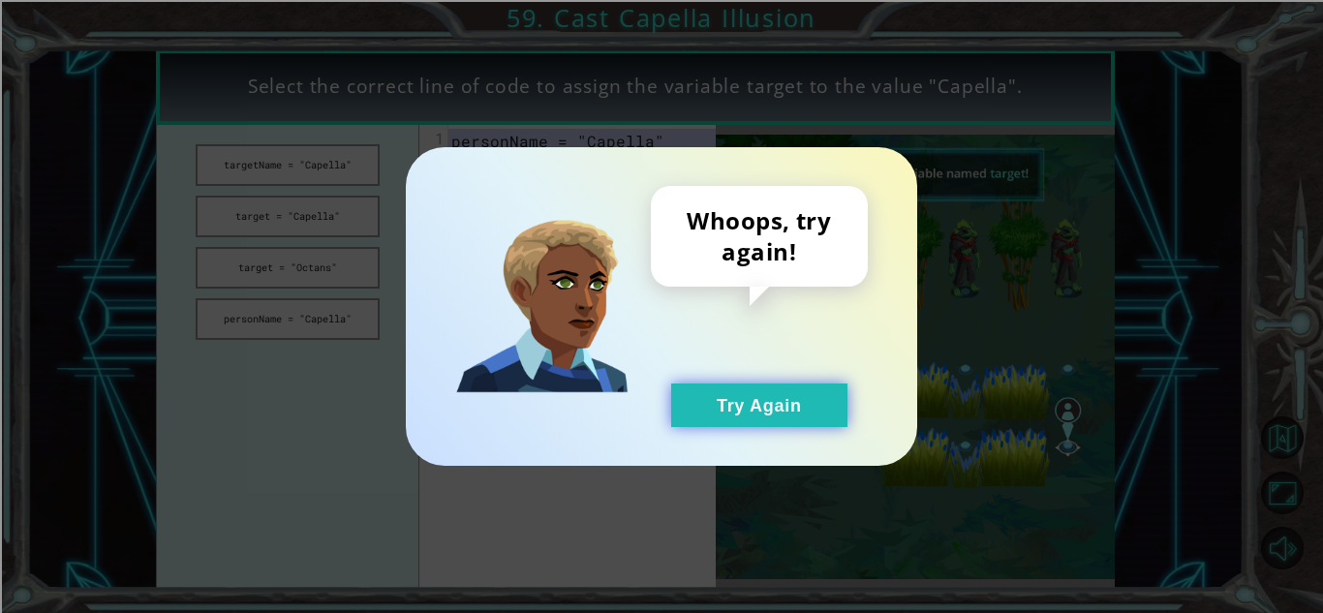
click at [776, 390] on button "Try Again" at bounding box center [759, 405] width 176 height 44
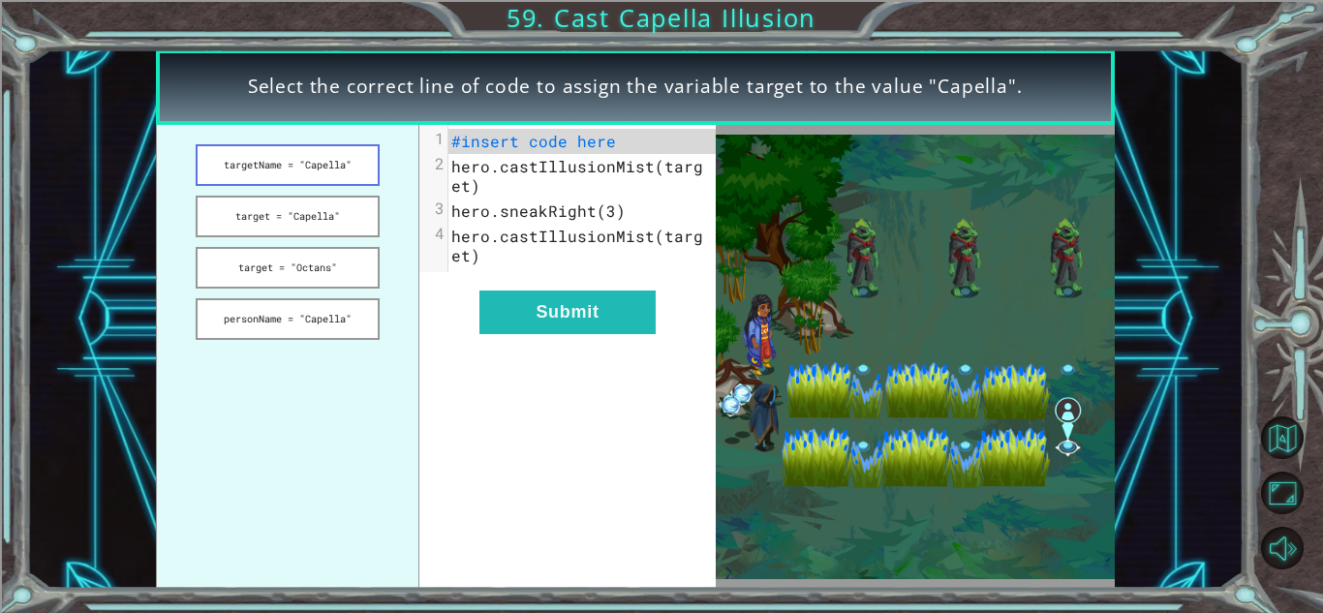
click at [350, 172] on button "targetName = "Capella"" at bounding box center [287, 165] width 183 height 42
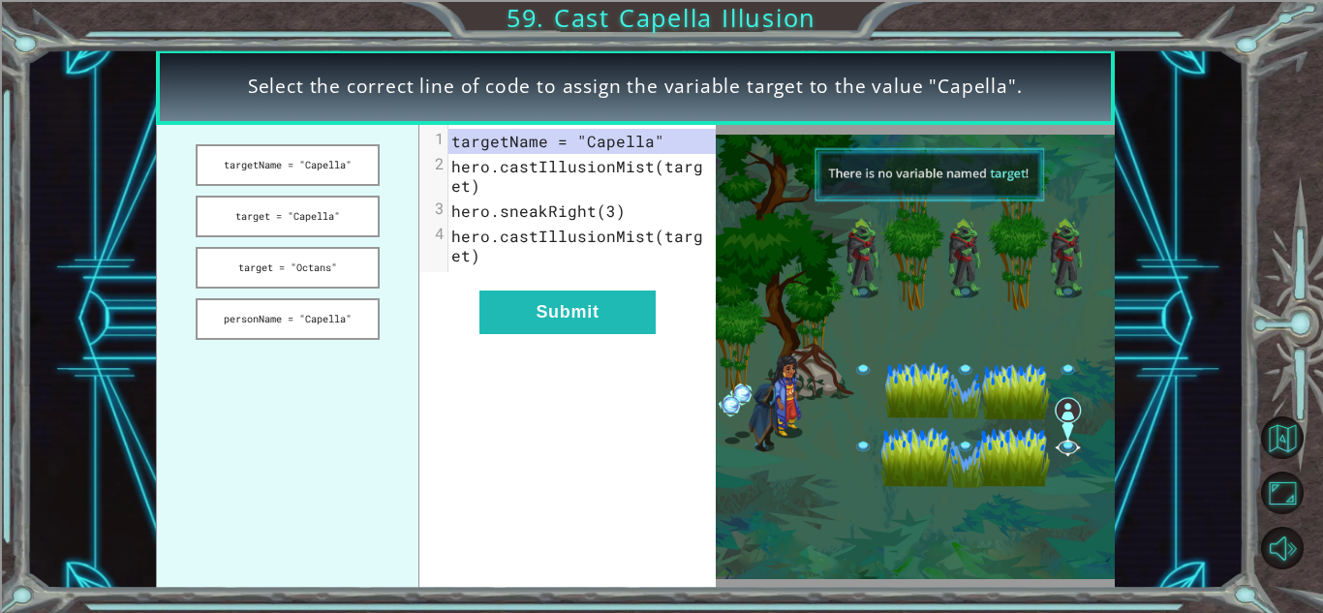
click at [513, 286] on div "xxxxxxxxxx 4 1 targetName = "Capella" 2 hero.castIllusionMist(target) 3 hero.sn…" at bounding box center [567, 357] width 296 height 464
click at [517, 295] on button "Submit" at bounding box center [567, 312] width 176 height 44
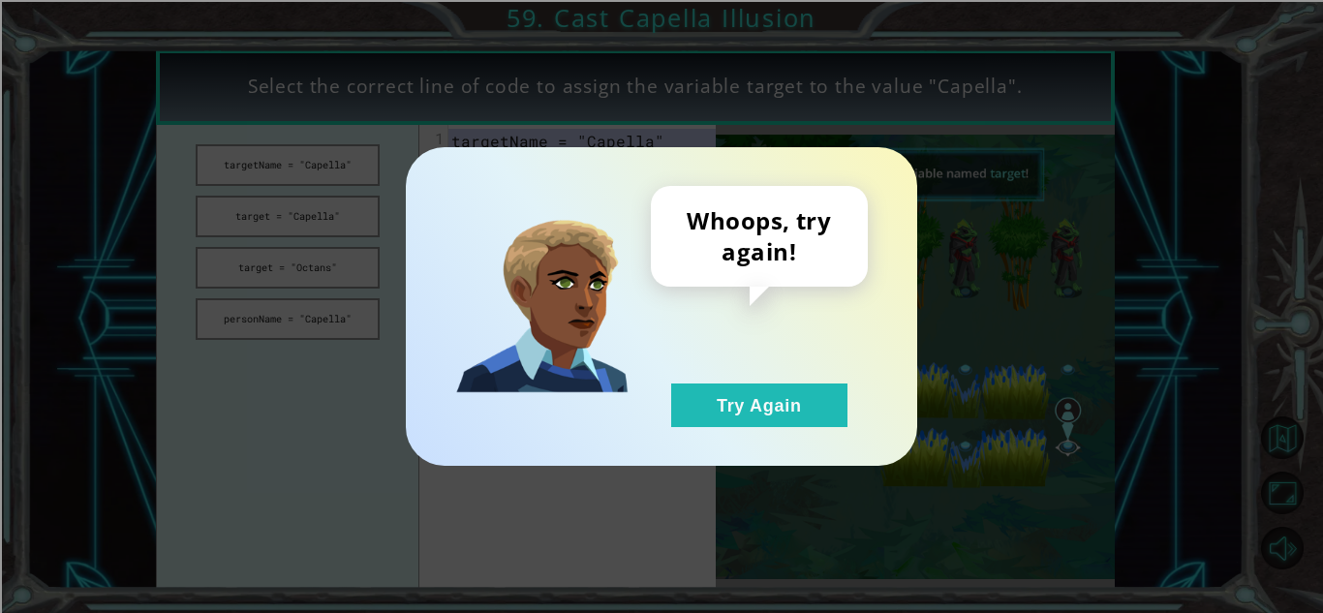
click at [737, 439] on div "Whoops, try again! Try Again" at bounding box center [661, 306] width 511 height 319
click at [732, 433] on div "Whoops, try again! Try Again" at bounding box center [661, 306] width 511 height 319
click at [725, 411] on button "Try Again" at bounding box center [759, 405] width 176 height 44
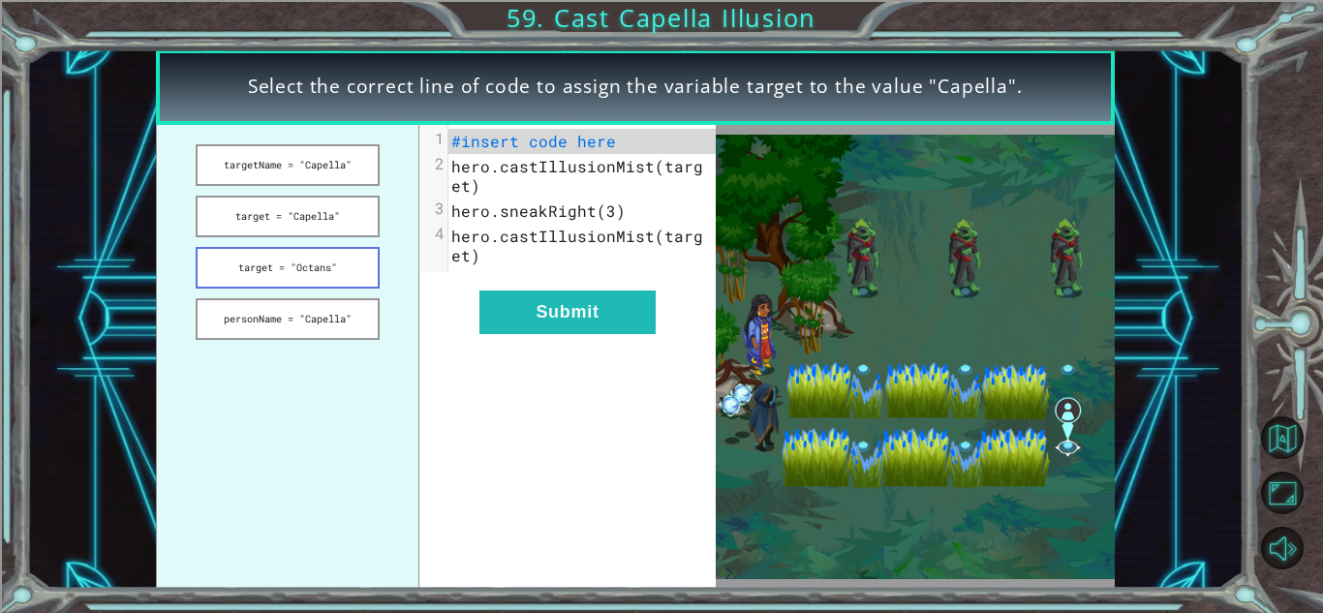
click at [286, 280] on button "target = "Octans"" at bounding box center [287, 268] width 183 height 42
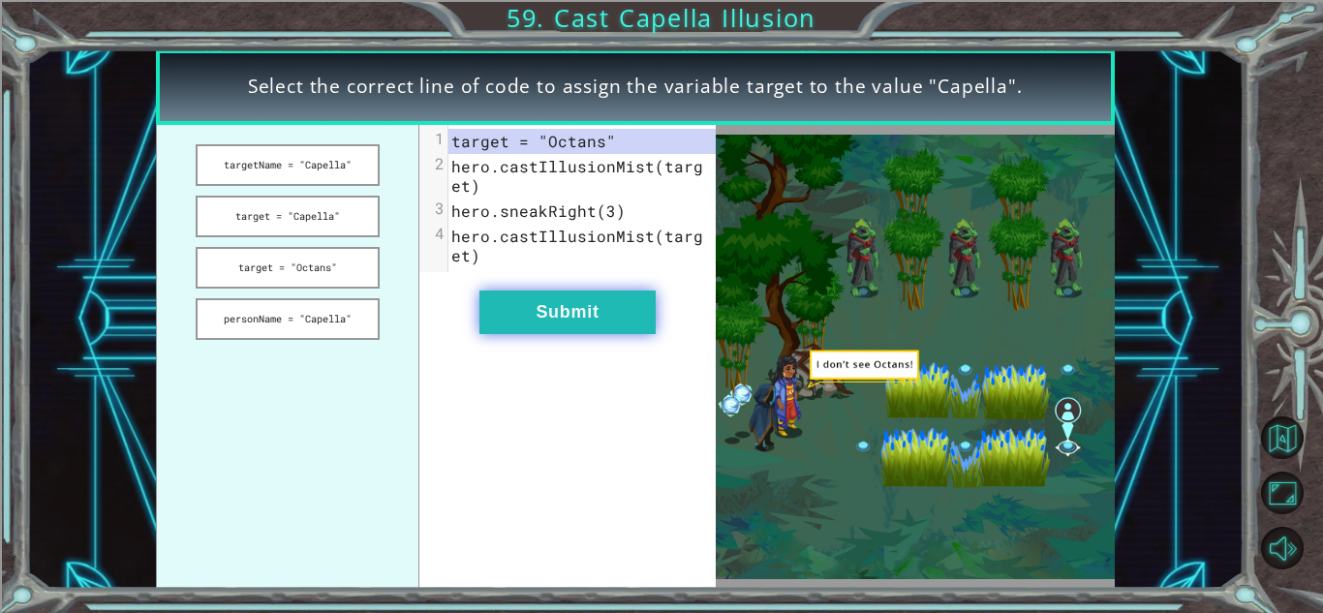
click at [581, 319] on button "Submit" at bounding box center [567, 312] width 176 height 44
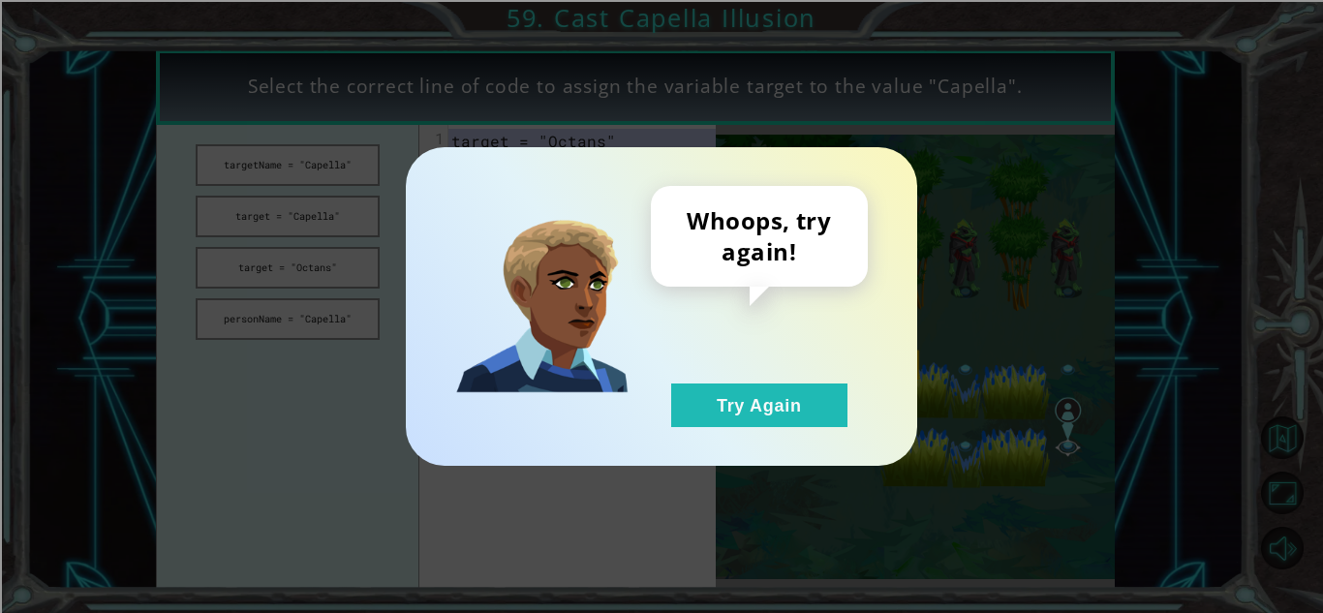
click at [671, 379] on div "Whoops, try again! Try Again" at bounding box center [759, 306] width 217 height 241
click at [695, 396] on button "Try Again" at bounding box center [759, 405] width 176 height 44
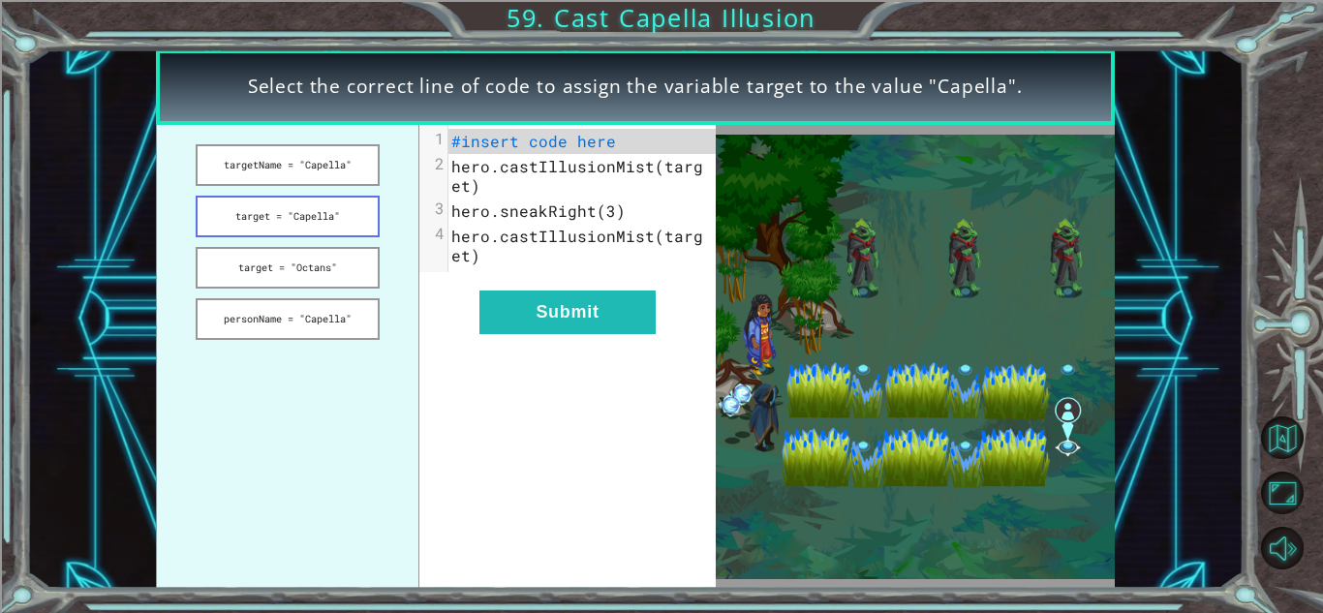
click at [346, 204] on button "target = "Capella"" at bounding box center [287, 217] width 183 height 42
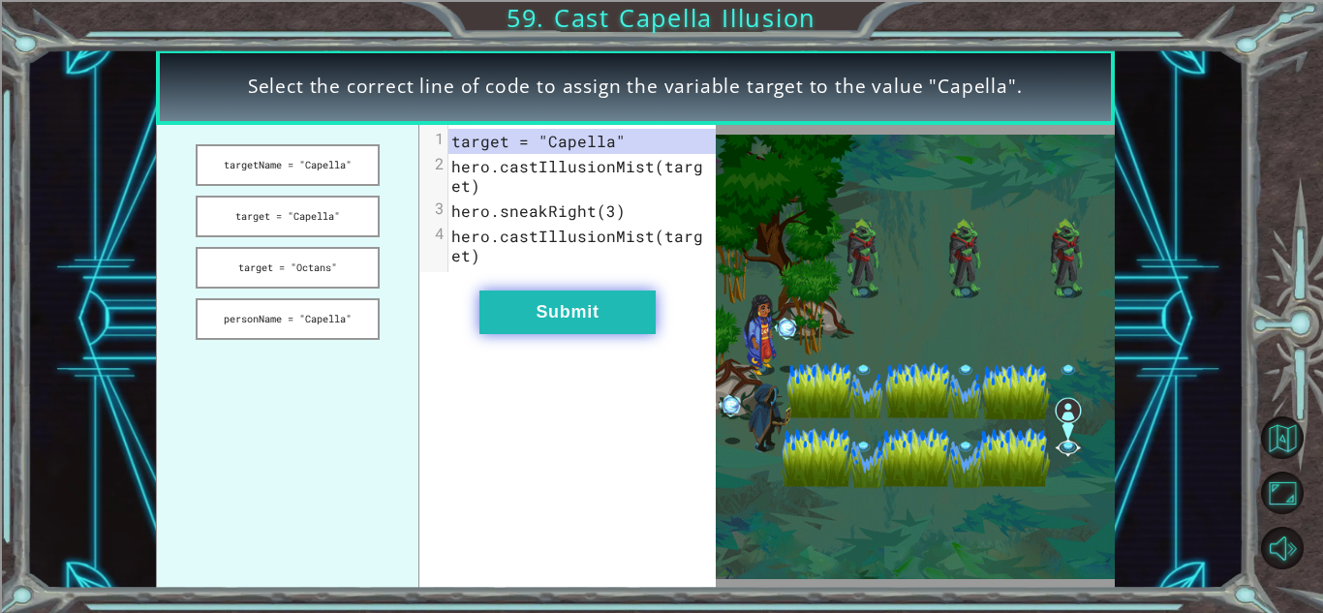
click at [526, 319] on button "Submit" at bounding box center [567, 312] width 176 height 44
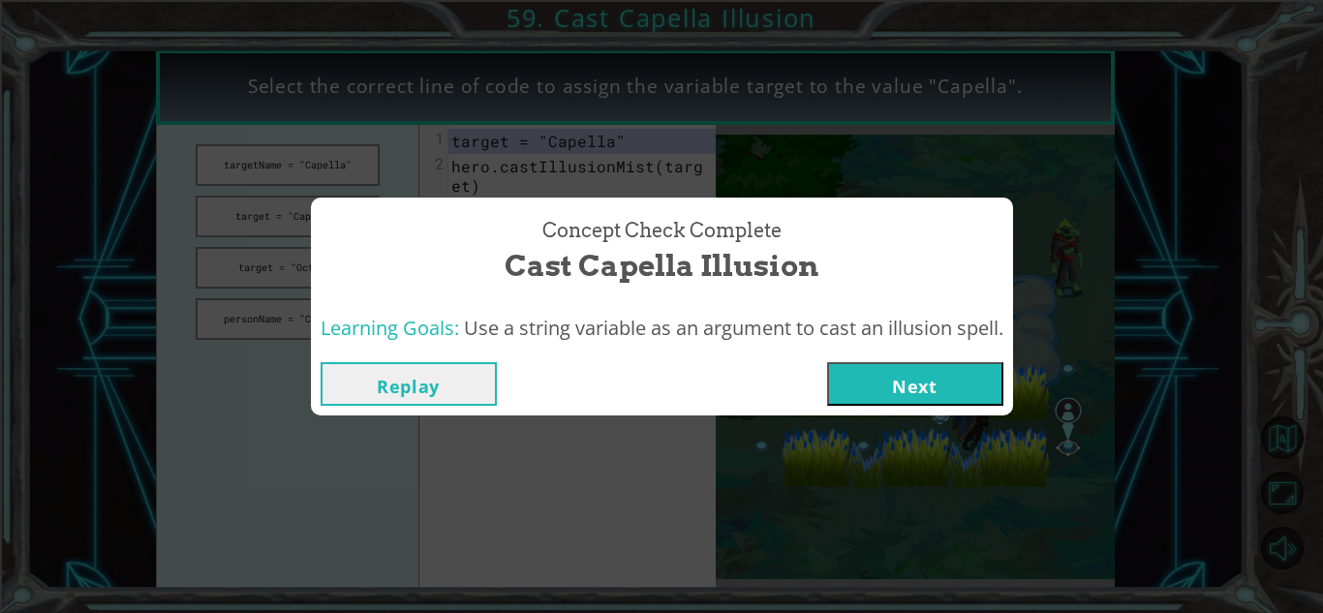
click at [979, 388] on button "Next" at bounding box center [915, 384] width 176 height 44
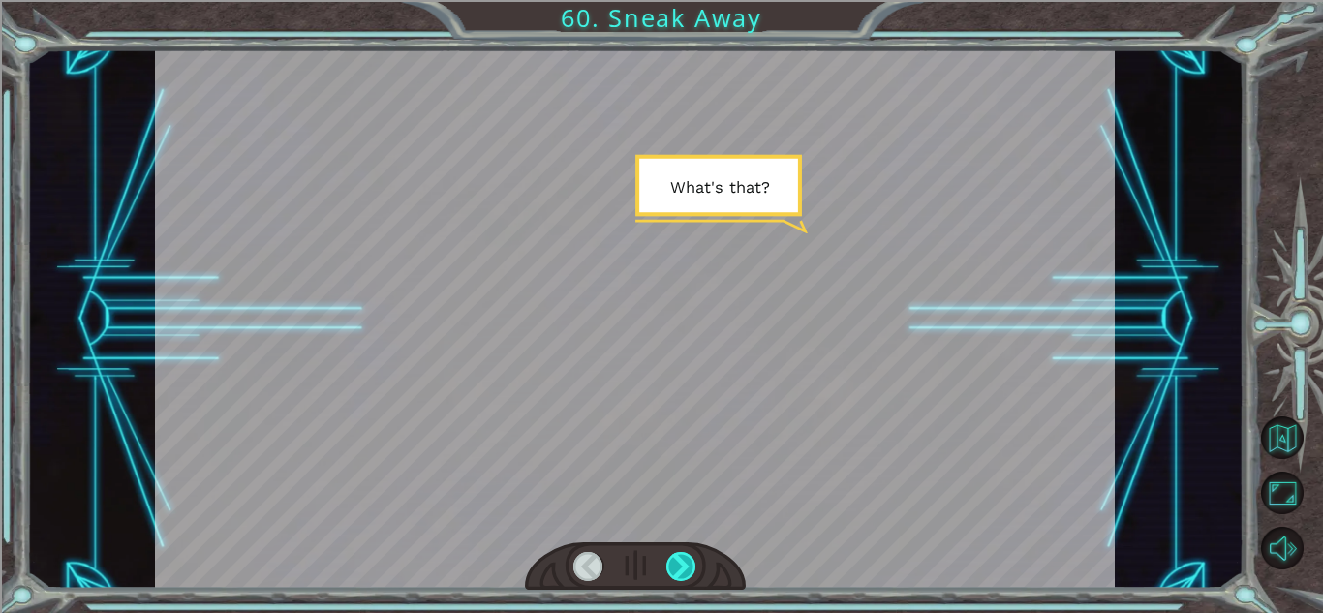
click at [673, 575] on div at bounding box center [681, 566] width 30 height 29
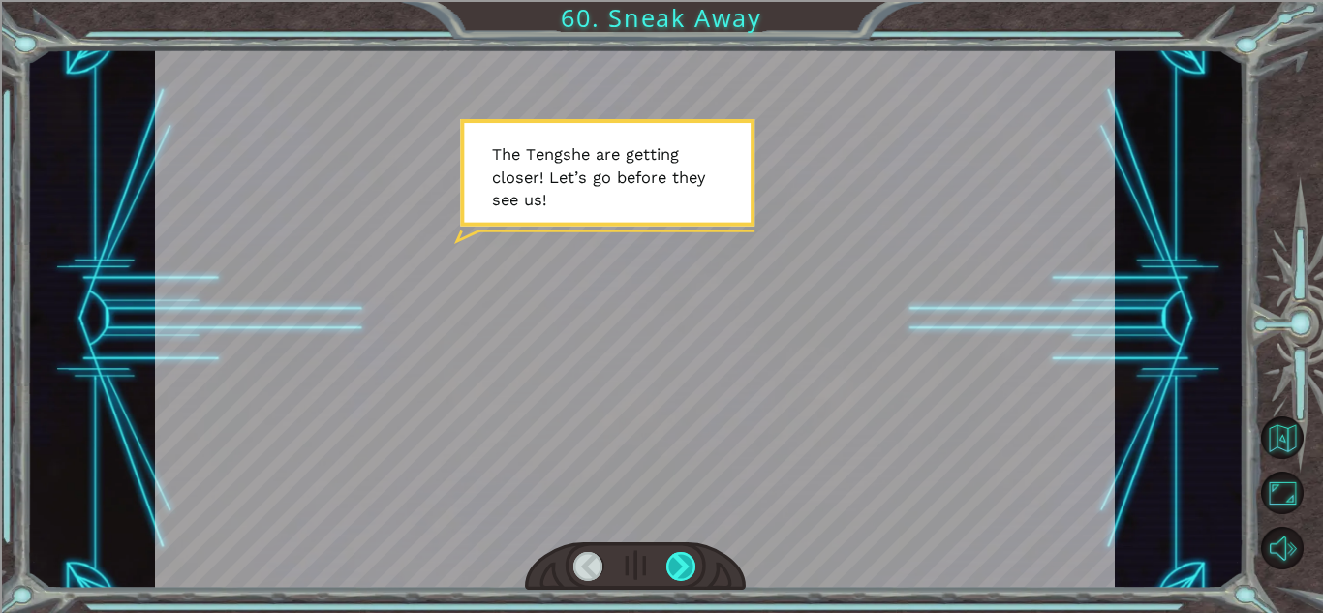
click at [673, 575] on div at bounding box center [681, 566] width 30 height 29
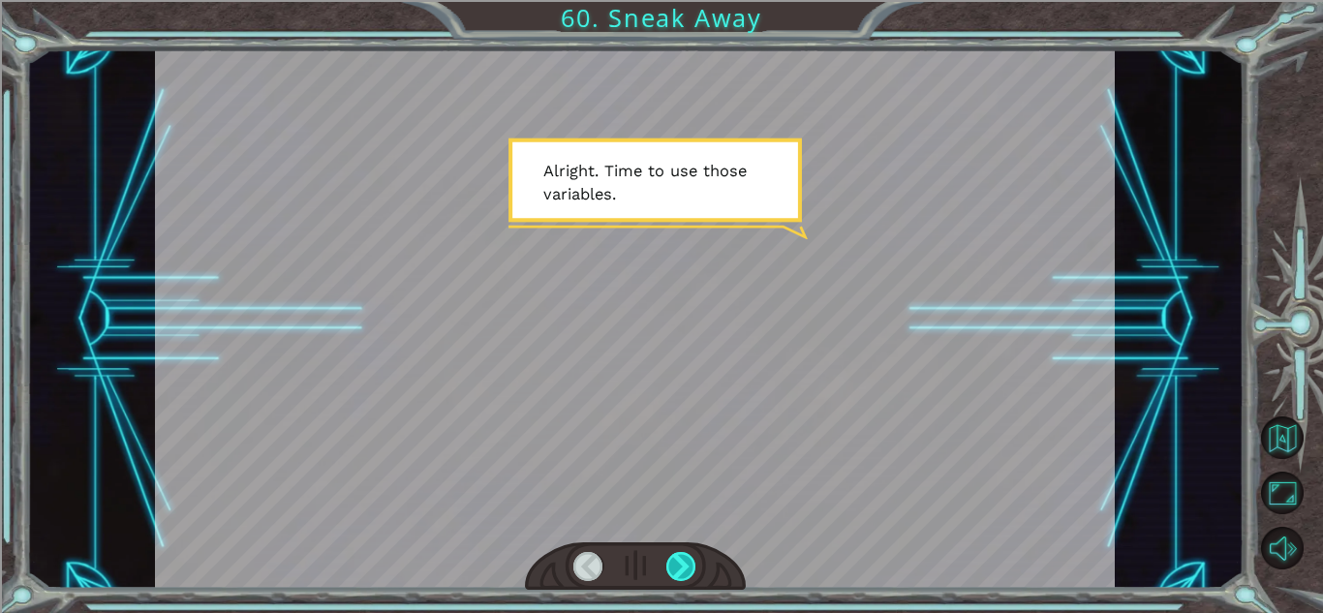
click at [673, 575] on div at bounding box center [681, 566] width 30 height 29
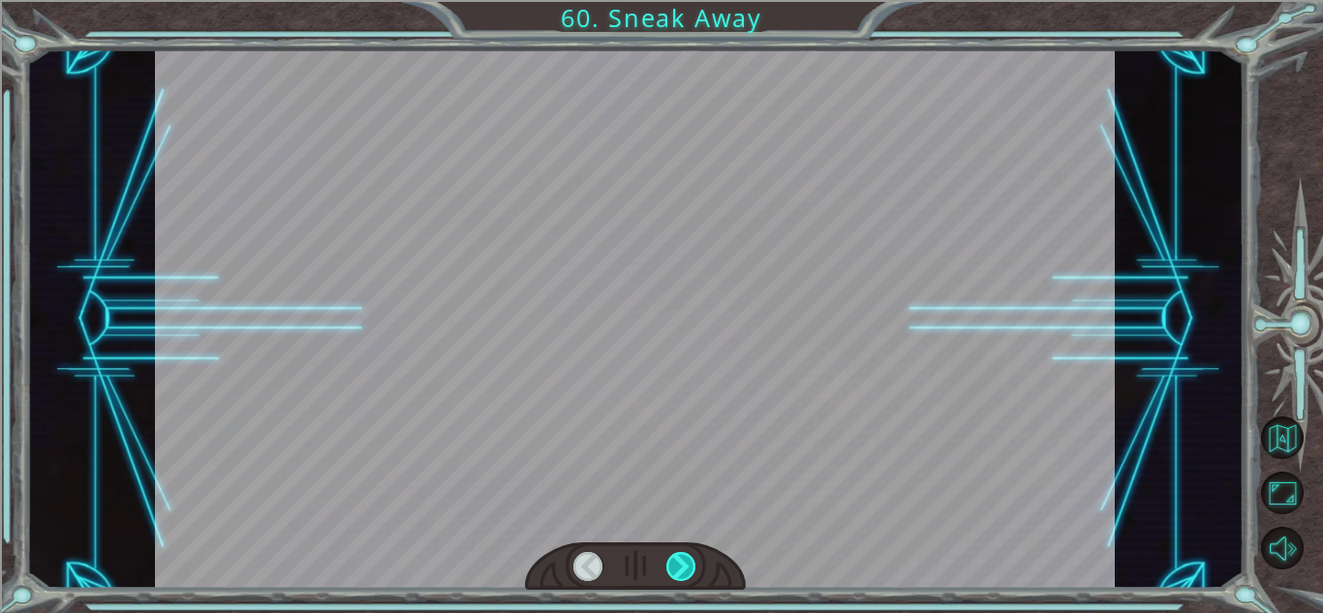
click at [673, 575] on div at bounding box center [681, 566] width 30 height 29
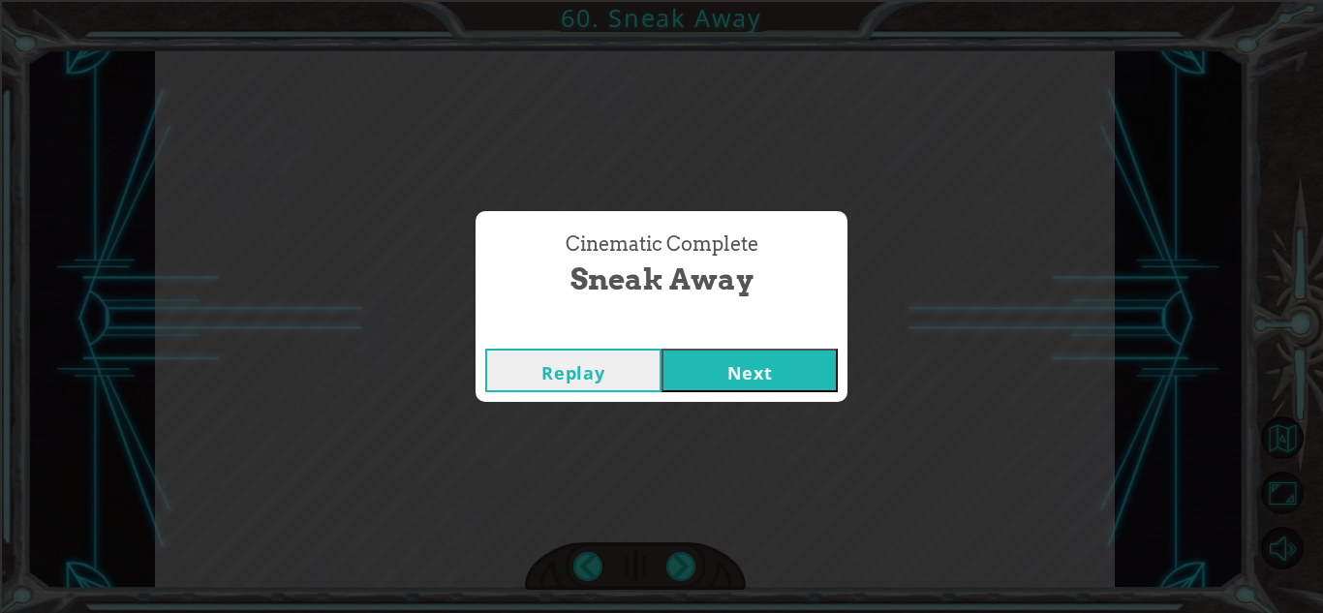
click at [751, 346] on div "Replay Next" at bounding box center [661, 370] width 372 height 63
click at [765, 378] on button "Next" at bounding box center [749, 371] width 176 height 44
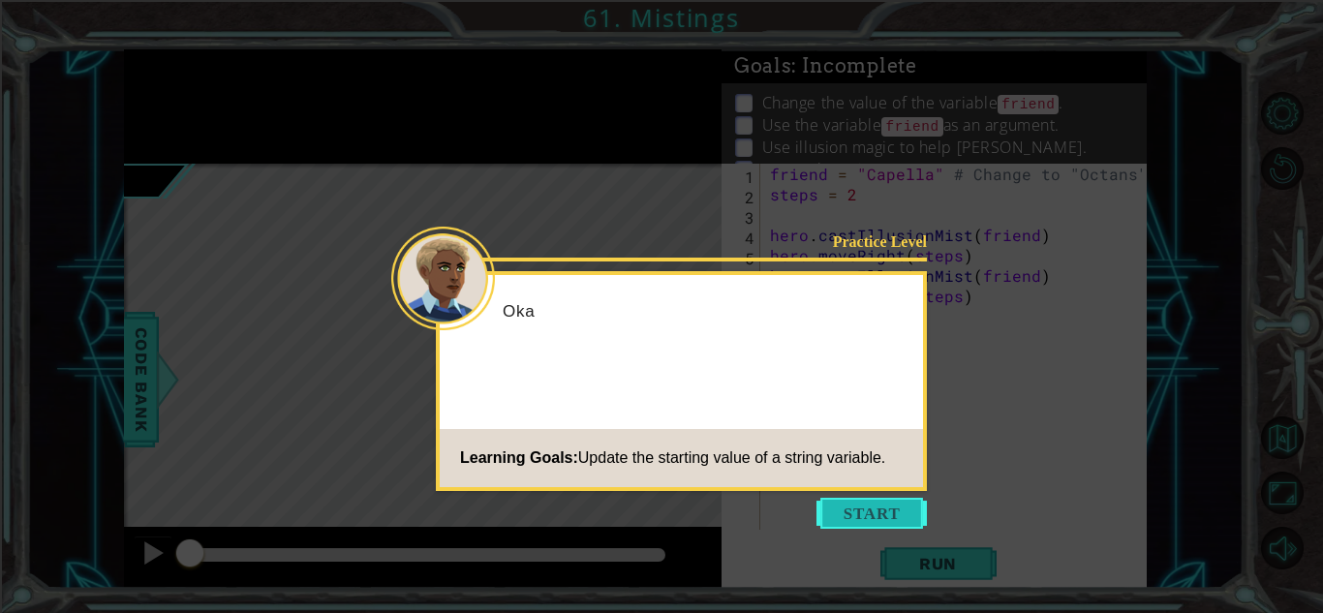
click at [874, 514] on button "Start" at bounding box center [871, 513] width 110 height 31
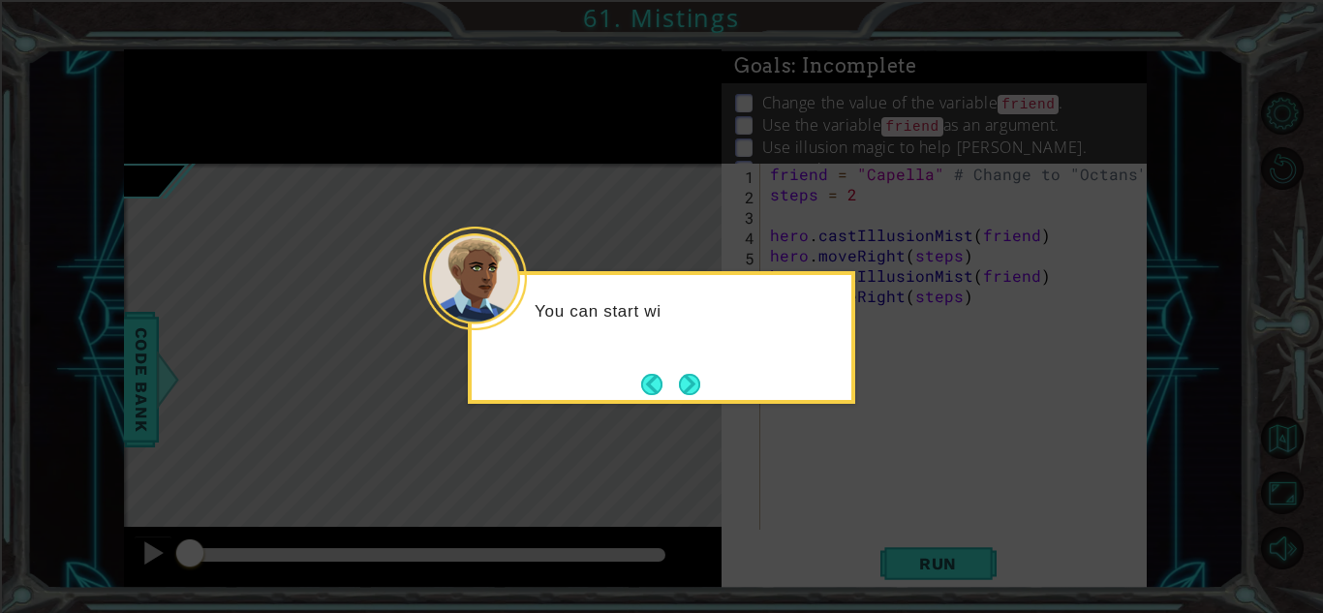
click at [749, 424] on icon at bounding box center [661, 306] width 1323 height 613
click at [712, 400] on div "You can start with the code you used" at bounding box center [661, 337] width 387 height 133
click at [671, 374] on button "Back" at bounding box center [660, 384] width 38 height 21
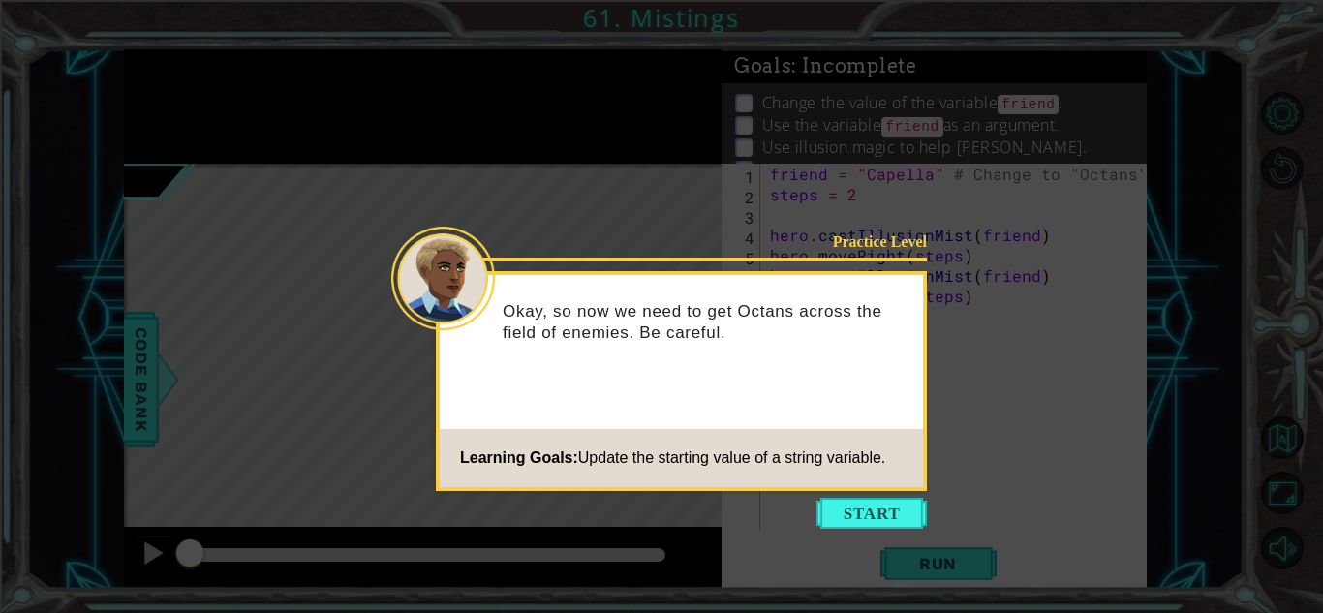
click at [874, 494] on icon at bounding box center [661, 306] width 1323 height 613
click at [873, 507] on button "Start" at bounding box center [871, 513] width 110 height 31
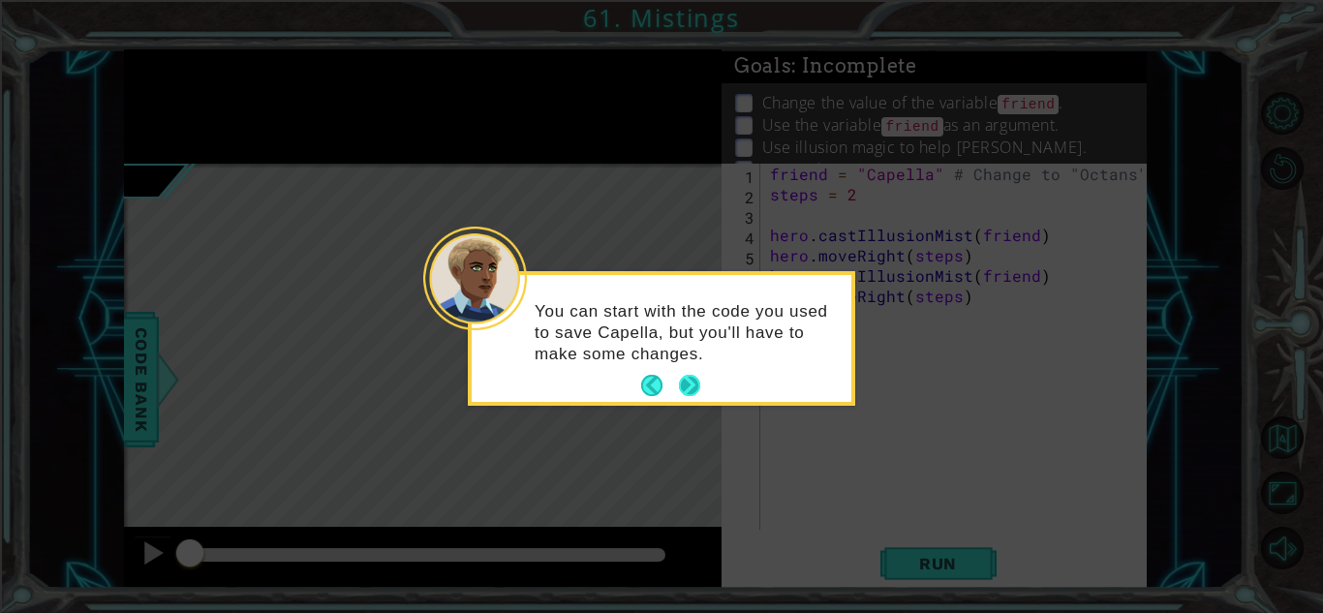
click at [679, 377] on button "Next" at bounding box center [690, 386] width 22 height 22
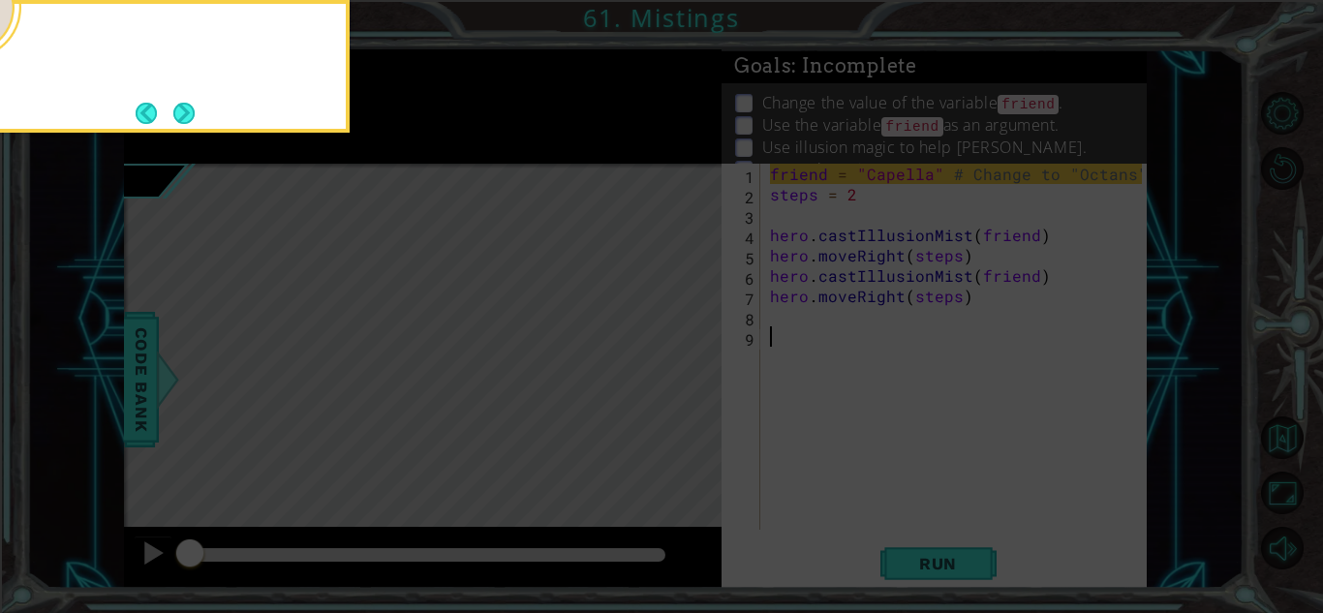
click at [679, 377] on icon at bounding box center [661, 91] width 1323 height 1043
click at [185, 102] on button "Next" at bounding box center [184, 113] width 22 height 22
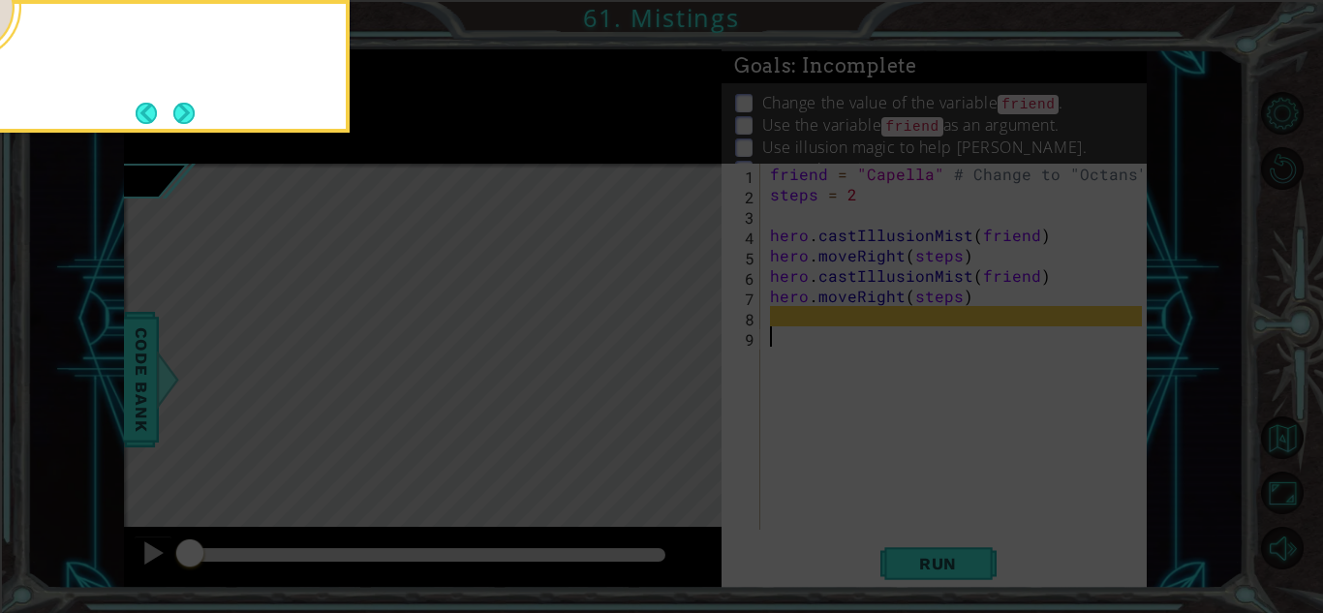
click at [185, 103] on button "Next" at bounding box center [183, 113] width 21 height 21
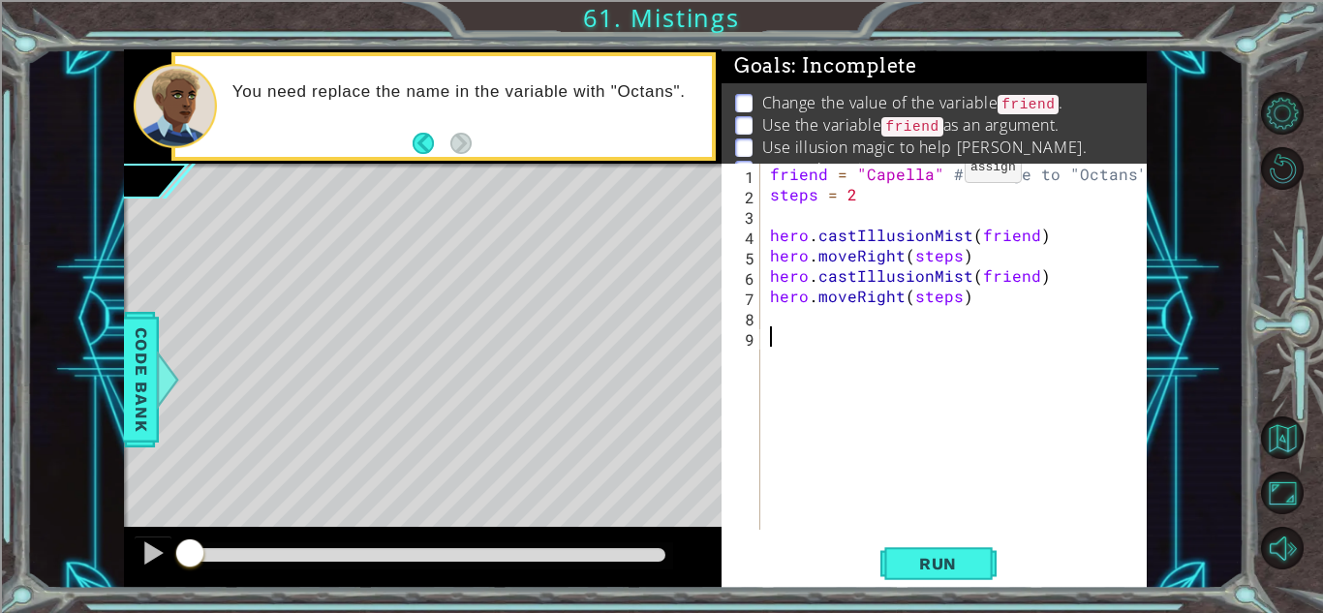
click at [930, 171] on div "friend = "Capella" # Change to "Octans" steps = 2 hero . castIllusionMist ( fri…" at bounding box center [958, 367] width 385 height 407
click at [926, 572] on span "Run" at bounding box center [937, 563] width 76 height 19
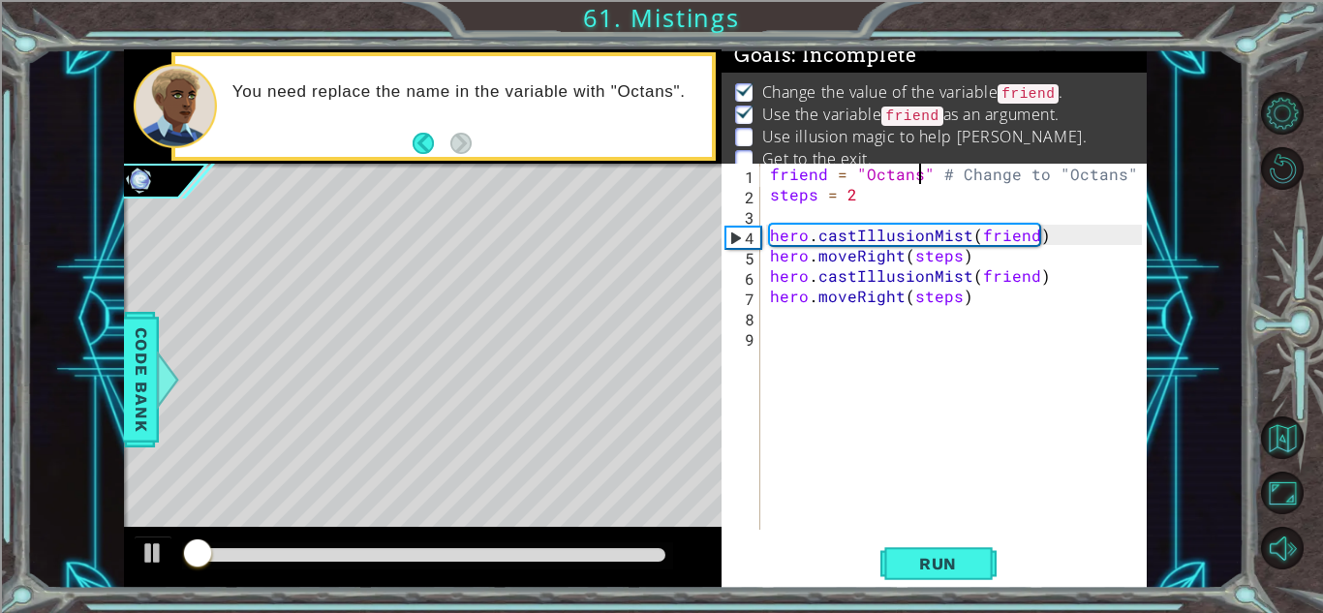
scroll to position [14, 0]
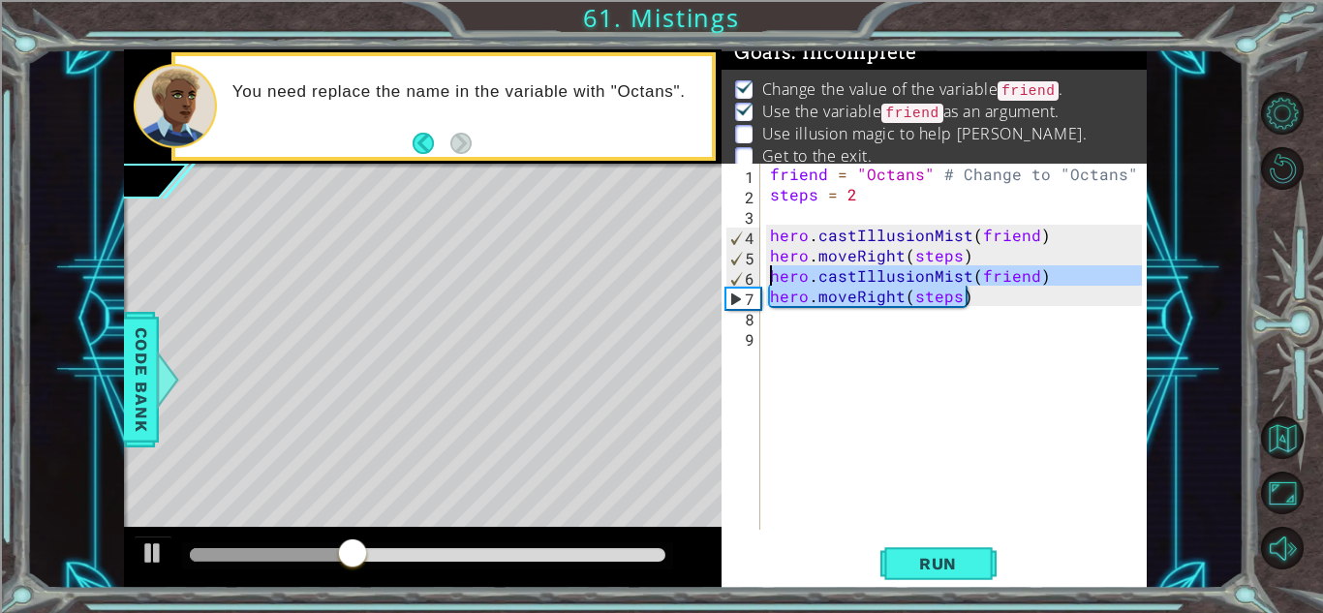
drag, startPoint x: 999, startPoint y: 296, endPoint x: 742, endPoint y: 278, distance: 258.2
click at [742, 278] on div "friend = "Octans" # Change to "Octans" 1 2 3 4 5 6 7 8 9 friend = "Octans" # Ch…" at bounding box center [931, 347] width 420 height 366
type textarea "hero.castIllusionMist(friend) hero.moveRight(steps)"
click at [806, 319] on div "friend = "Octans" # Change to "Octans" steps = 2 hero . castIllusionMist ( frie…" at bounding box center [958, 367] width 385 height 407
paste textarea "hero.moveRight(steps)"
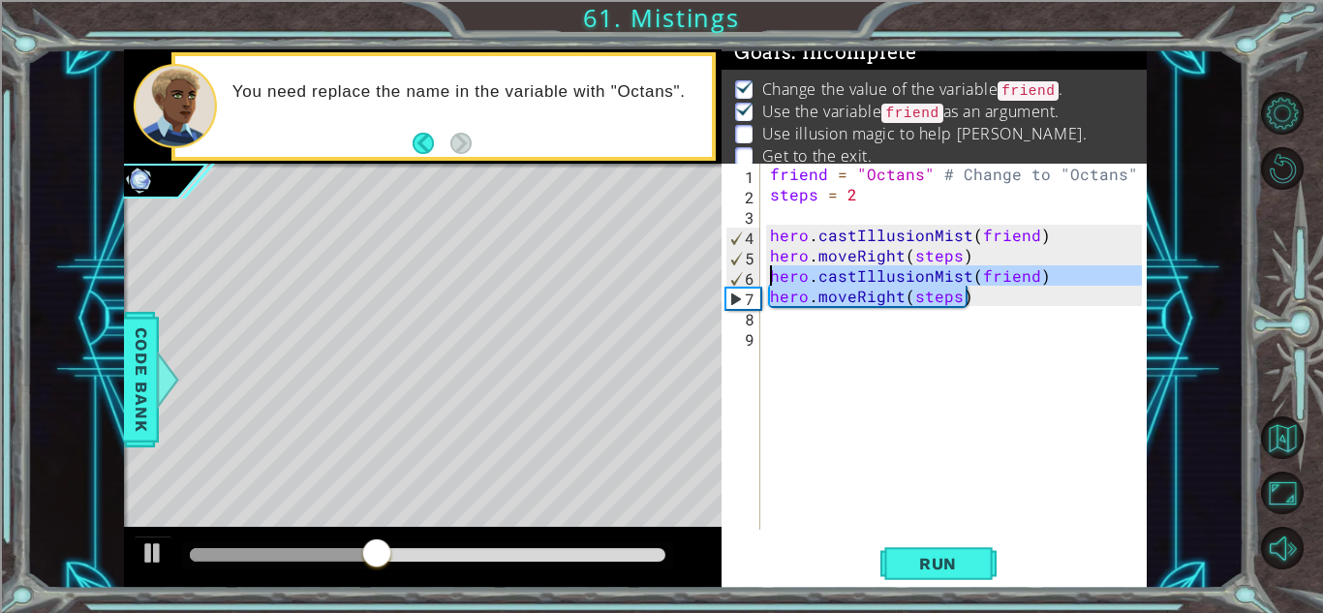
type textarea "hero.moveRight(steps)"
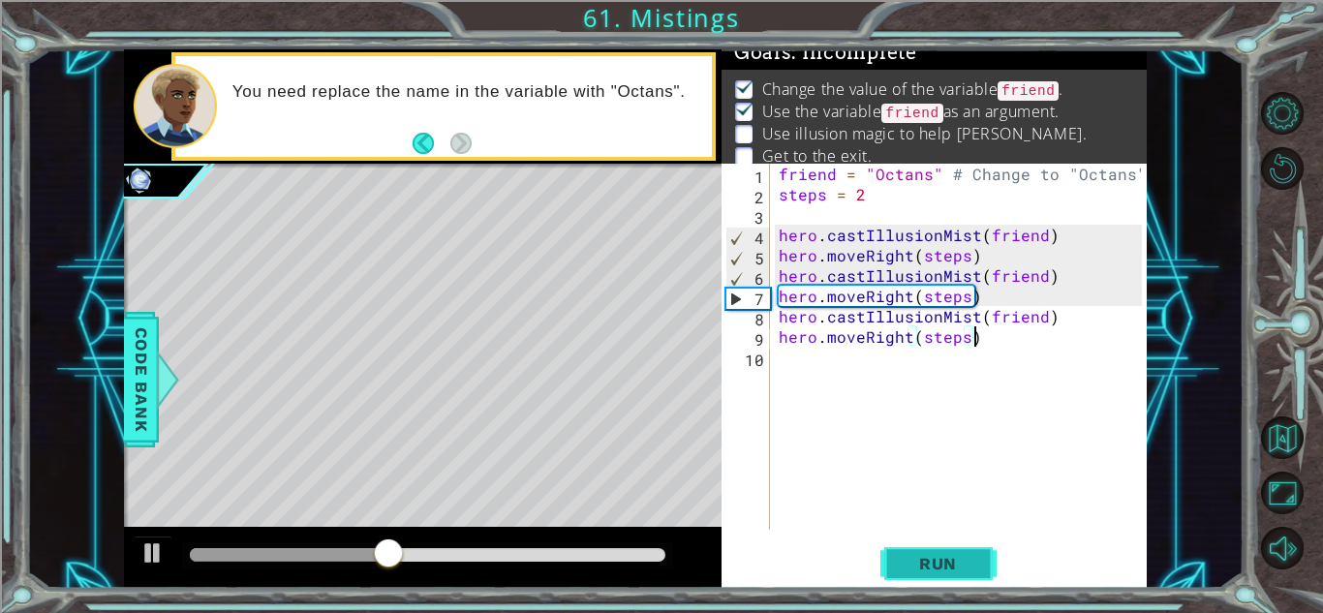
click at [952, 552] on button "Run" at bounding box center [938, 563] width 116 height 43
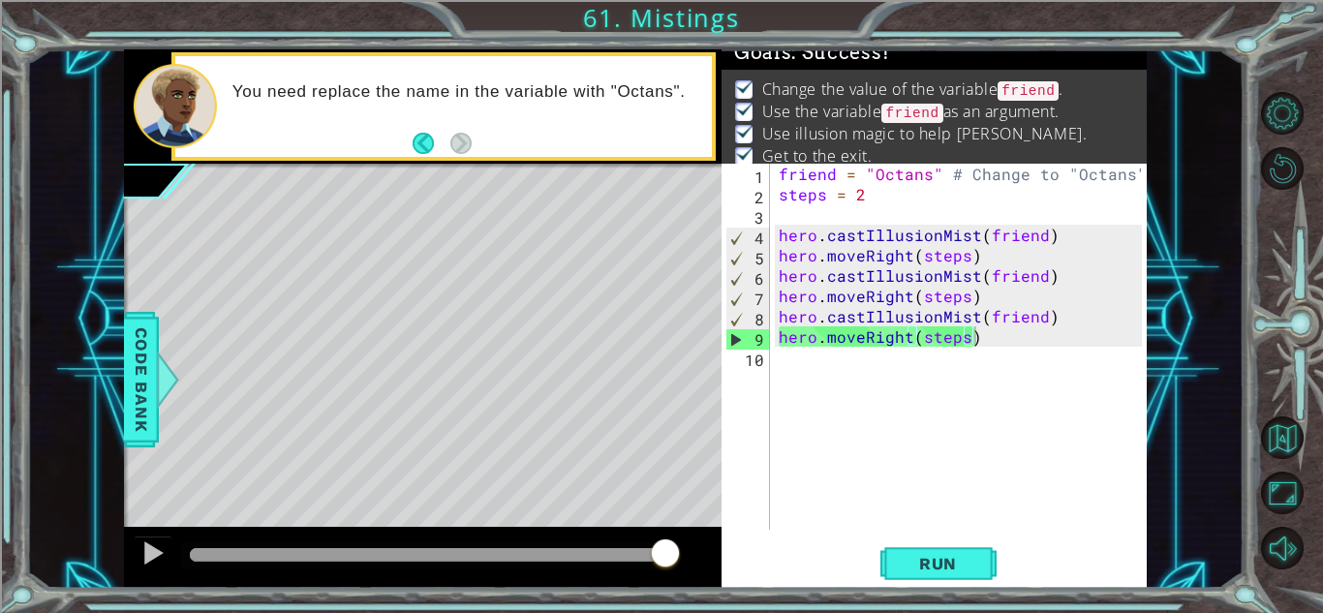
drag, startPoint x: 597, startPoint y: 547, endPoint x: 854, endPoint y: 560, distance: 256.9
click at [854, 560] on body "1 ההההההההההההההההההההההההההההההההההההההההההההההההההההההההההההההההההההההההההההה…" at bounding box center [661, 306] width 1323 height 613
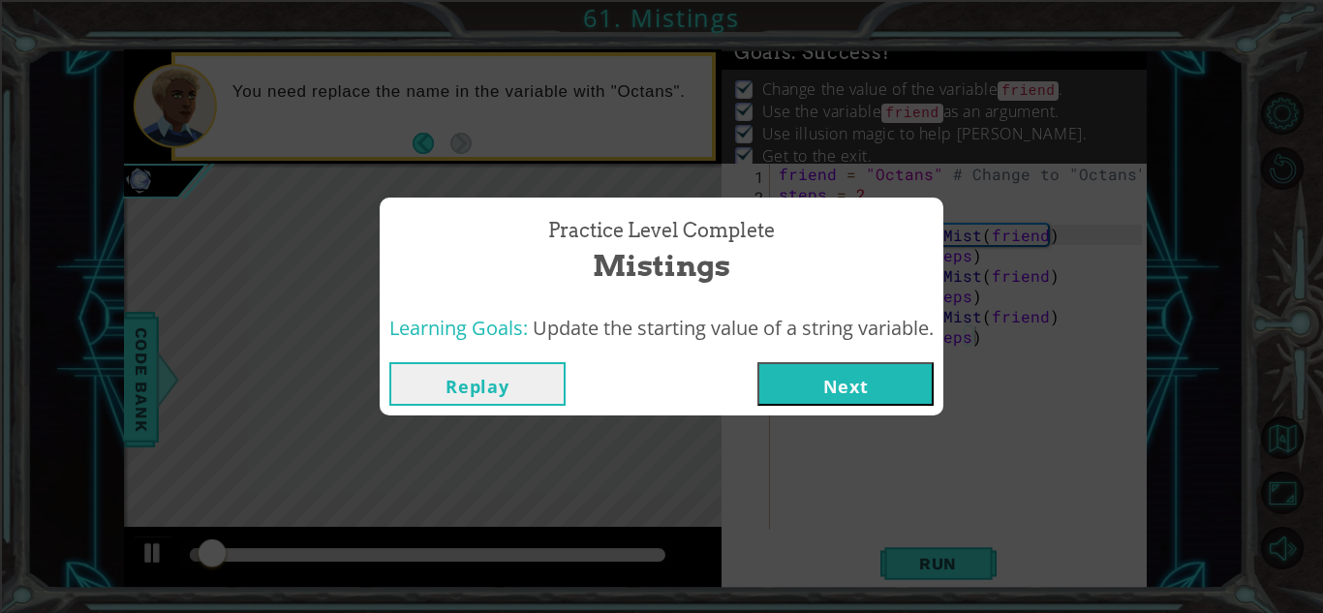
click at [903, 366] on button "Next" at bounding box center [845, 384] width 176 height 44
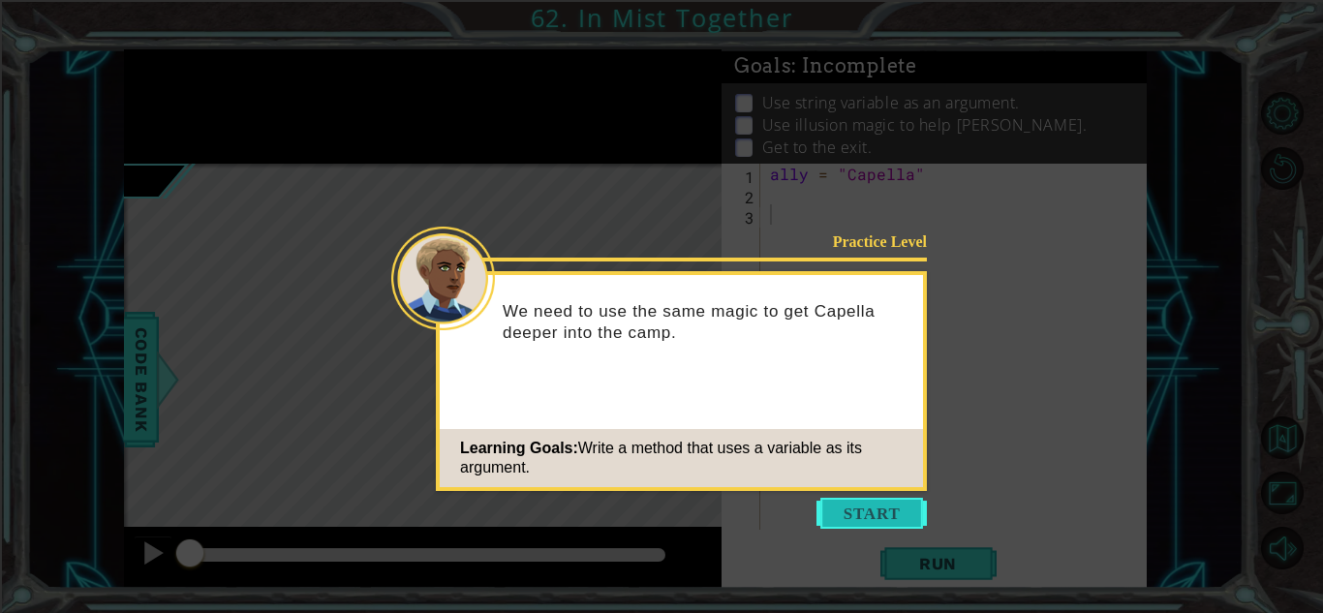
click at [869, 508] on button "Start" at bounding box center [871, 513] width 110 height 31
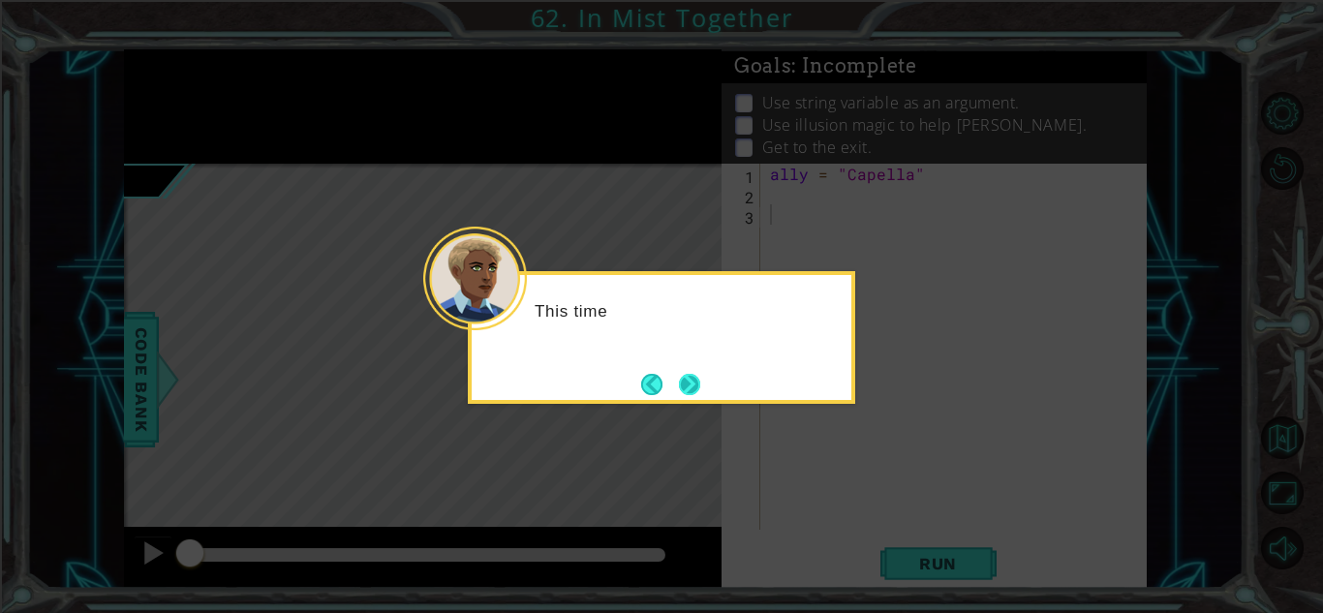
click at [695, 373] on button "Next" at bounding box center [690, 384] width 22 height 22
click at [693, 374] on button "Next" at bounding box center [689, 384] width 21 height 21
click at [694, 374] on button "Next" at bounding box center [689, 384] width 21 height 21
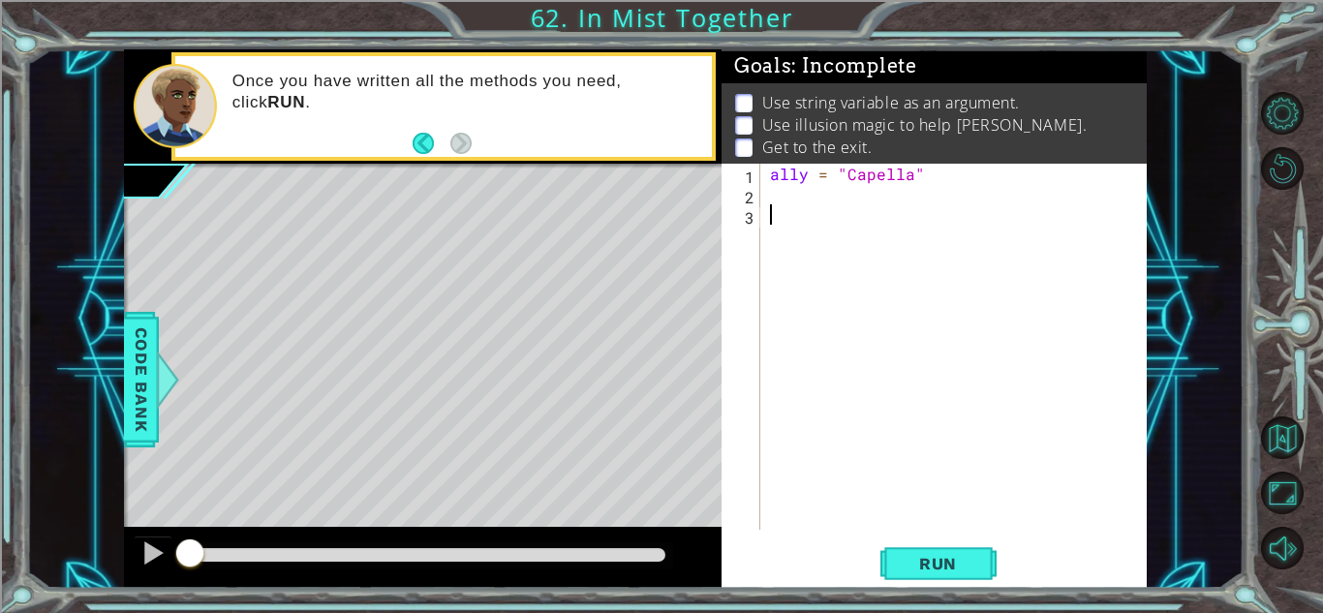
click at [851, 202] on div "ally = "Capella"" at bounding box center [958, 367] width 385 height 407
type textarea "h"
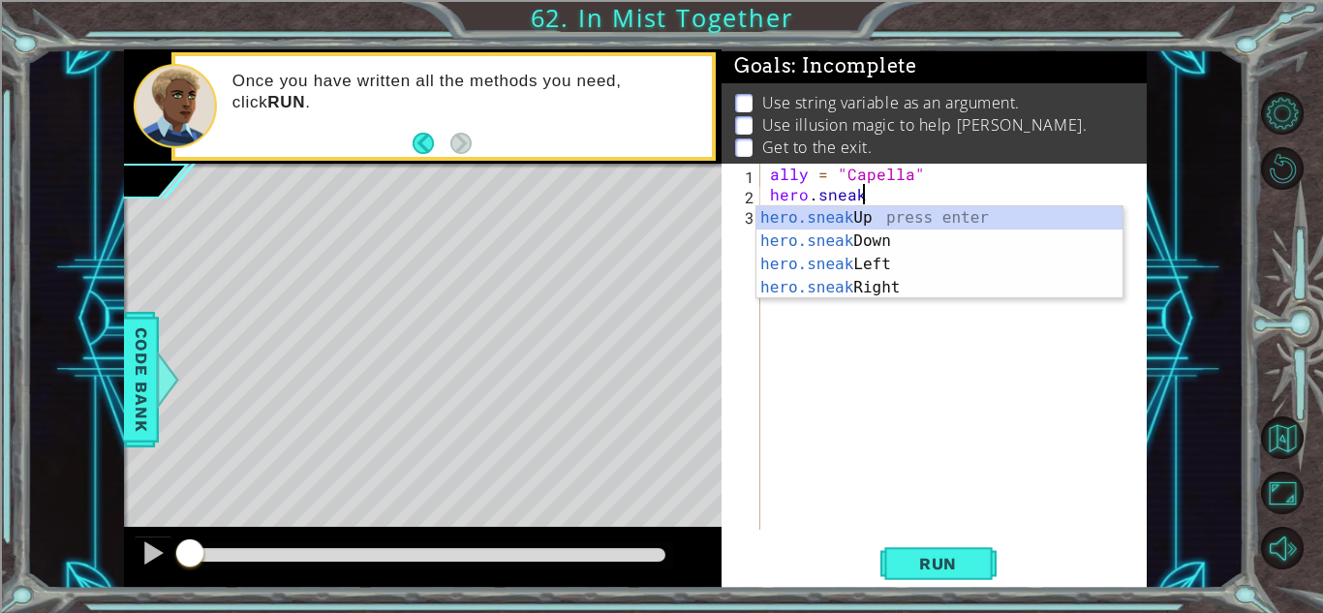
scroll to position [0, 5]
click at [904, 291] on div "hero.sneak Up press enter hero.sneak Down press enter hero.sneak Left press ent…" at bounding box center [939, 275] width 366 height 139
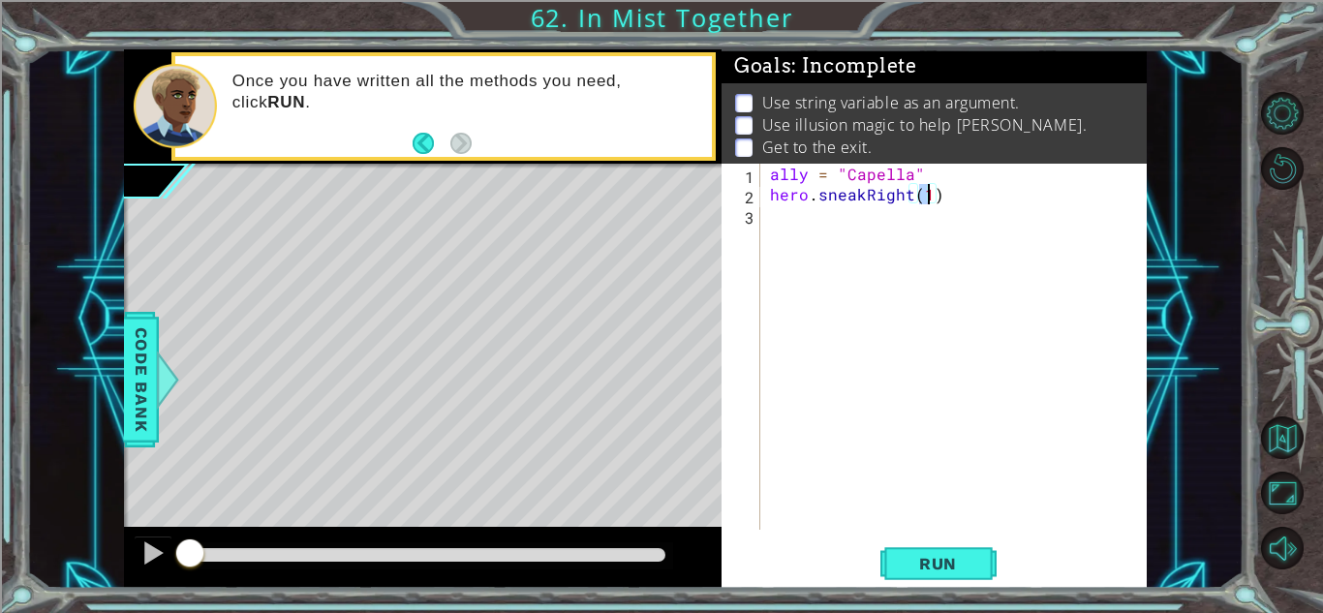
type textarea "hero.sneakRight(2)"
click at [841, 214] on div "ally = "Capella" hero . sneakRight ( 2 )" at bounding box center [958, 367] width 385 height 407
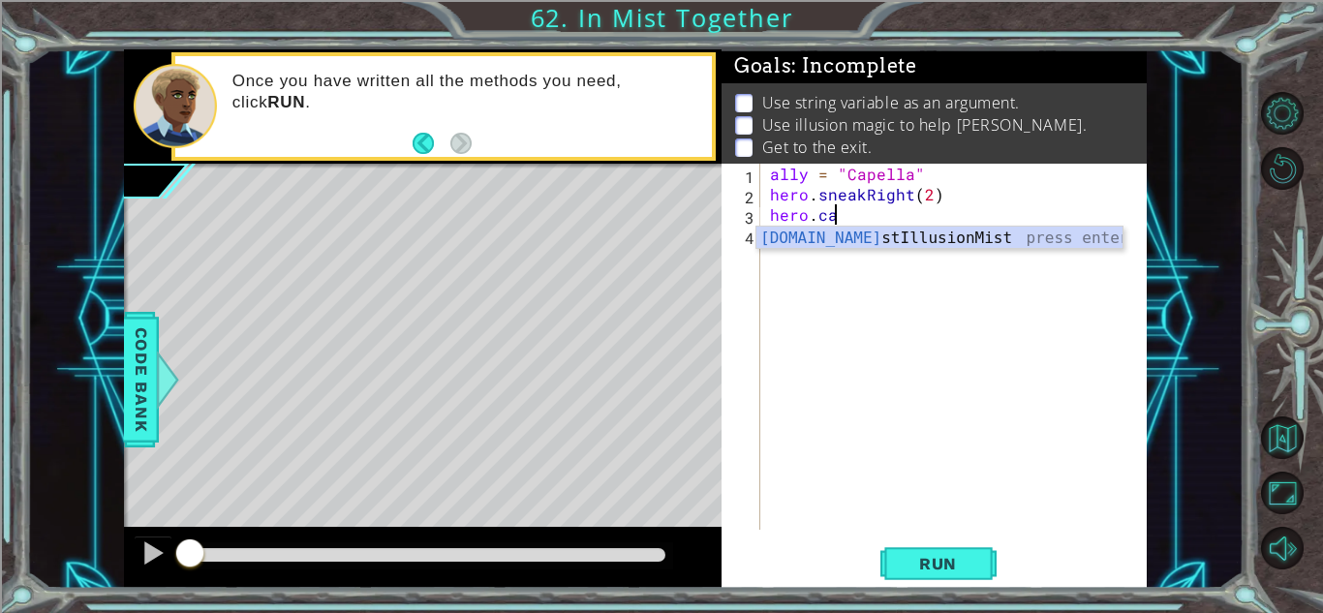
scroll to position [0, 3]
click at [862, 240] on div "hero.cas tIllusionMist press enter" at bounding box center [939, 262] width 366 height 70
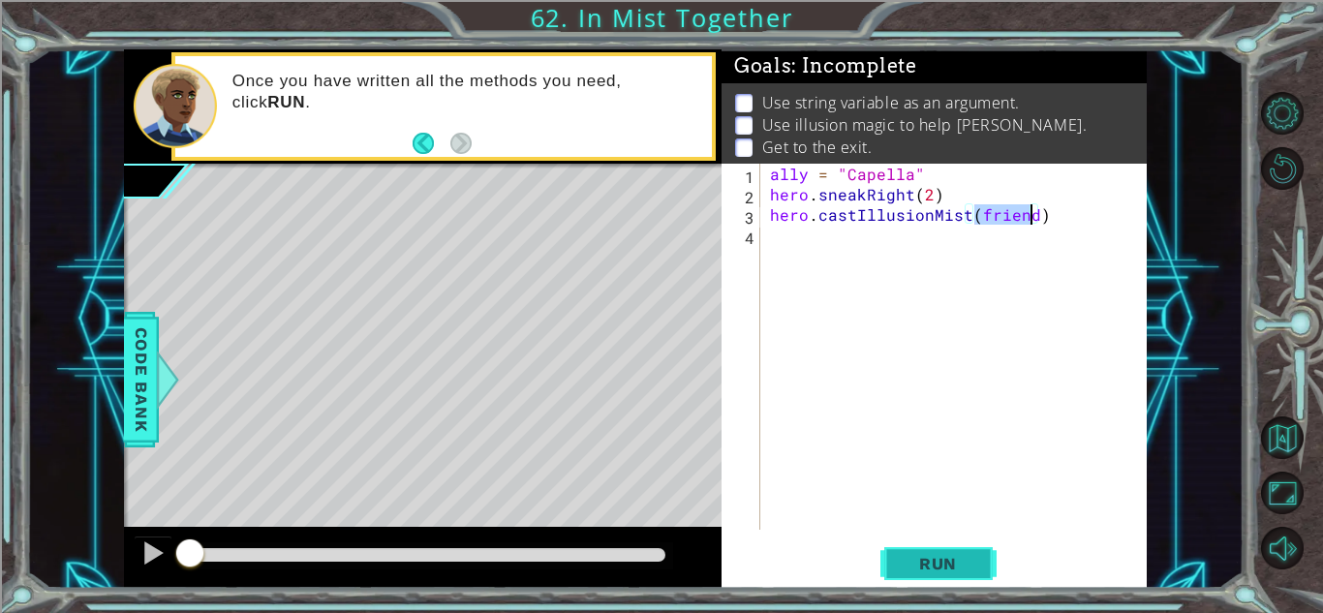
click at [968, 557] on span "Run" at bounding box center [937, 563] width 76 height 19
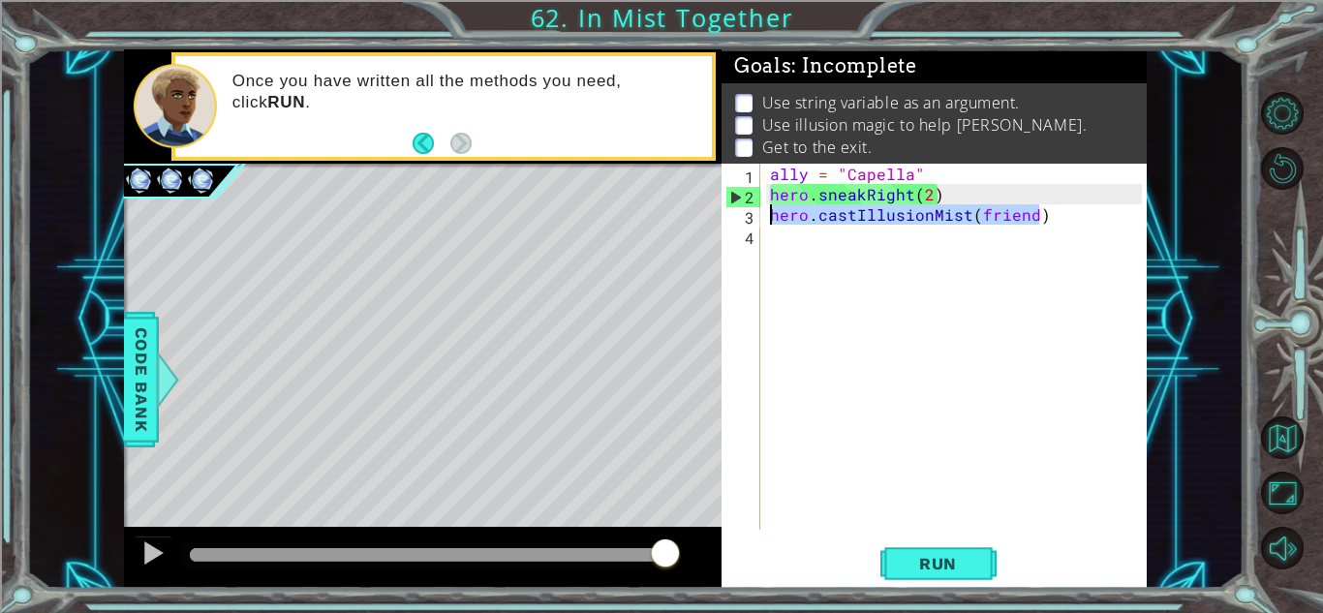
drag, startPoint x: 1052, startPoint y: 221, endPoint x: 756, endPoint y: 213, distance: 296.4
click at [756, 213] on div "hero.castIllusionMist(friend) 1 2 3 4 ally = "Capella" hero . sneakRight ( 2 ) …" at bounding box center [931, 347] width 420 height 366
click at [941, 196] on div "ally = "Capella" hero . sneakRight ( 2 ) hero . castIllusionMist ( friend )" at bounding box center [958, 367] width 385 height 407
click at [768, 193] on div "ally = "Capella" hero . sneakRight ( 2 ) hero . castIllusionMist ( friend )" at bounding box center [958, 367] width 385 height 407
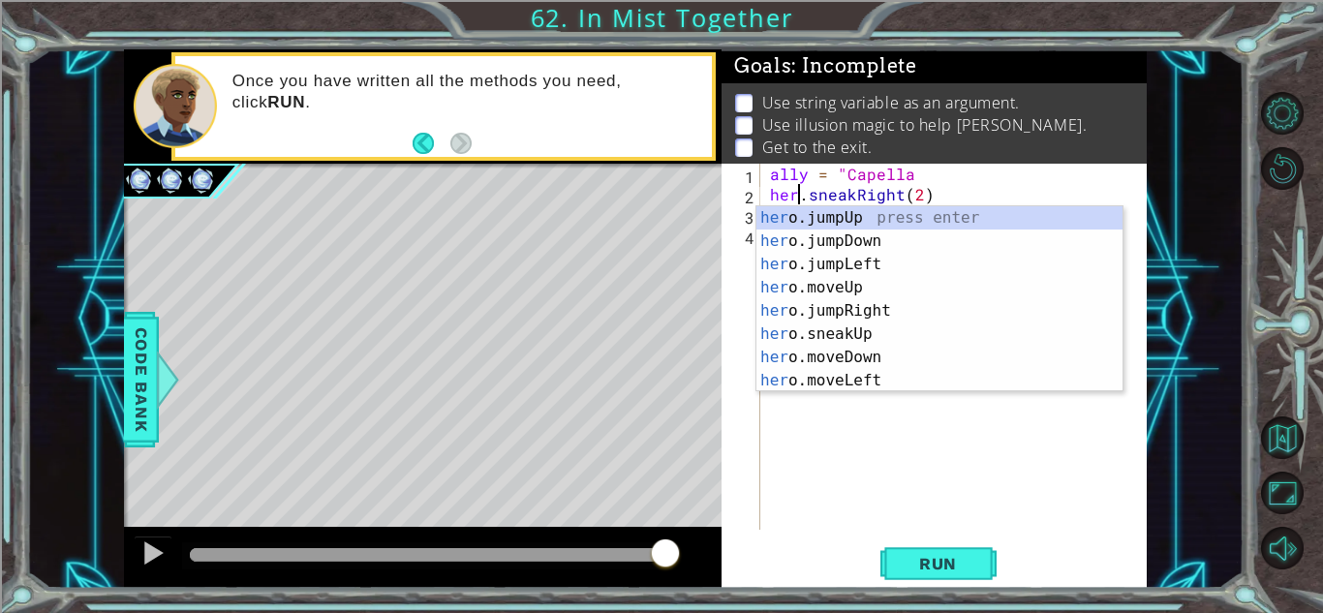
scroll to position [0, 2]
click at [926, 179] on div "ally = "Capella hero . sneakRight ( 2 ) hero . castIllusionMist ( friend )" at bounding box center [958, 367] width 385 height 407
type textarea "ally = "Capella"
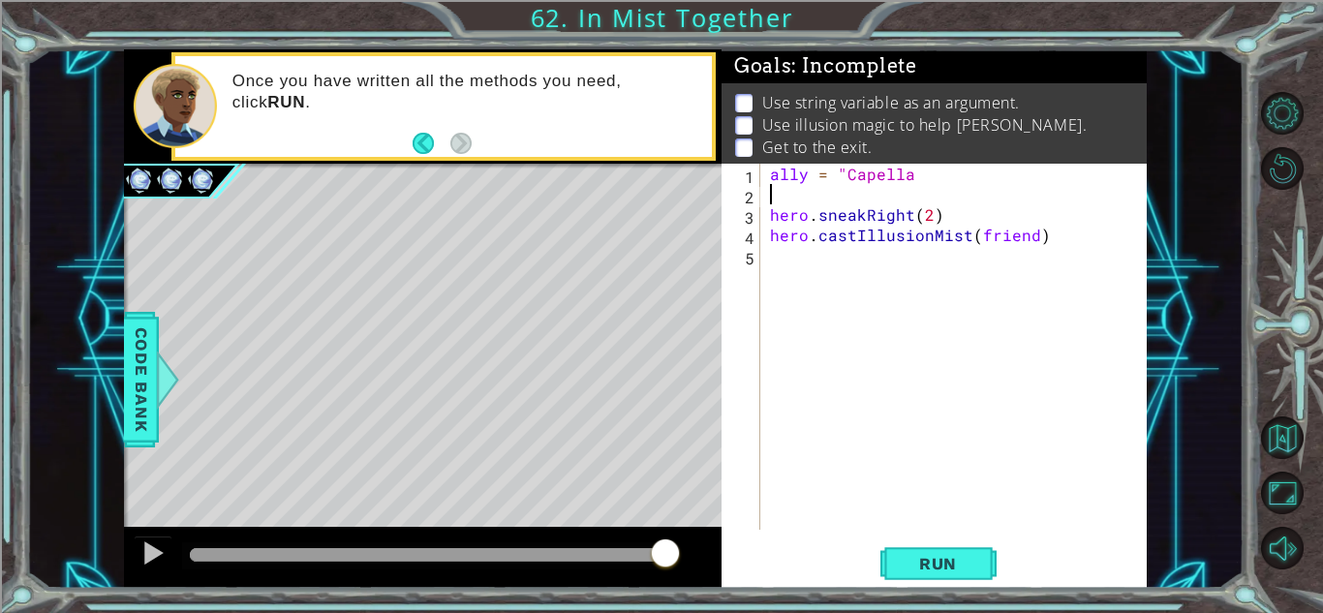
scroll to position [0, 0]
paste textarea "hero.castIllusionMist(friend)"
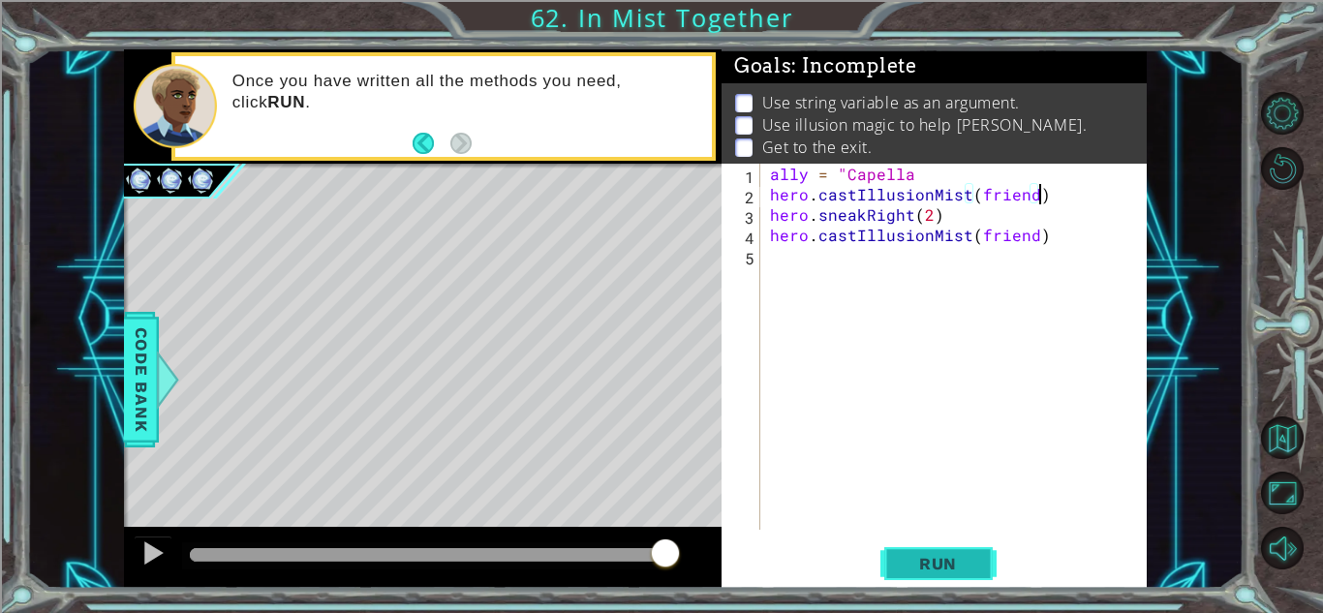
click at [897, 558] on button "Run" at bounding box center [938, 563] width 116 height 43
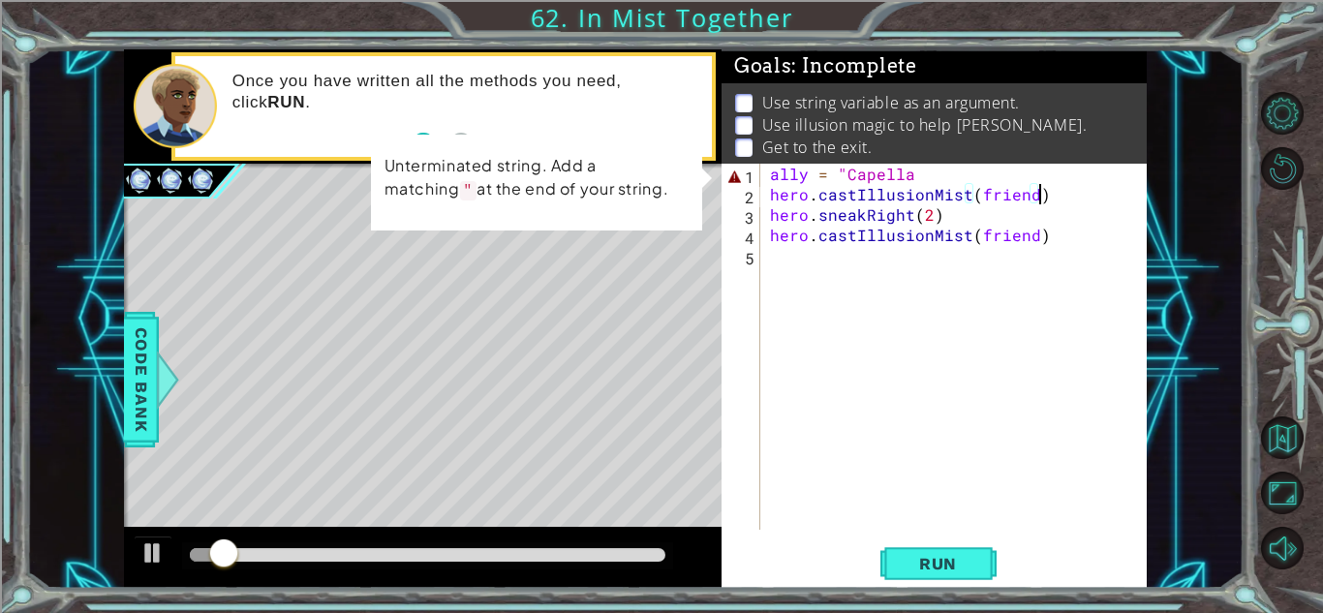
click at [921, 179] on div "ally = "Capella hero . castIllusionMist ( friend ) hero . sneakRight ( 2 ) hero…" at bounding box center [958, 367] width 385 height 407
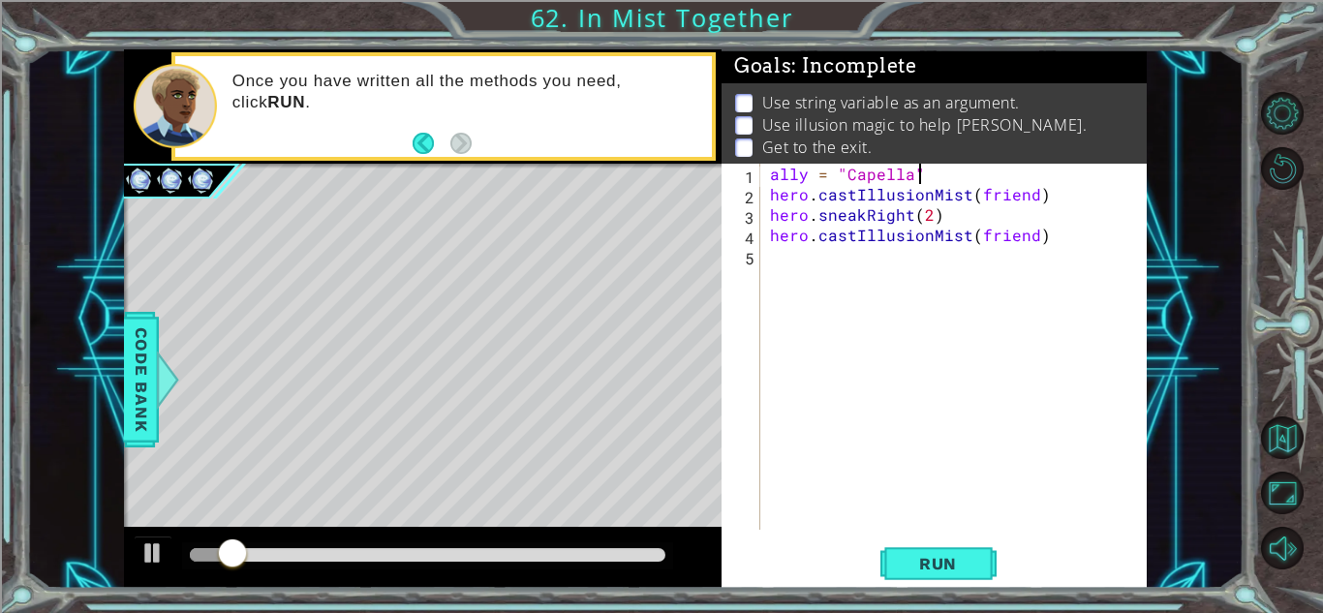
scroll to position [0, 8]
click at [922, 562] on span "Run" at bounding box center [937, 563] width 76 height 19
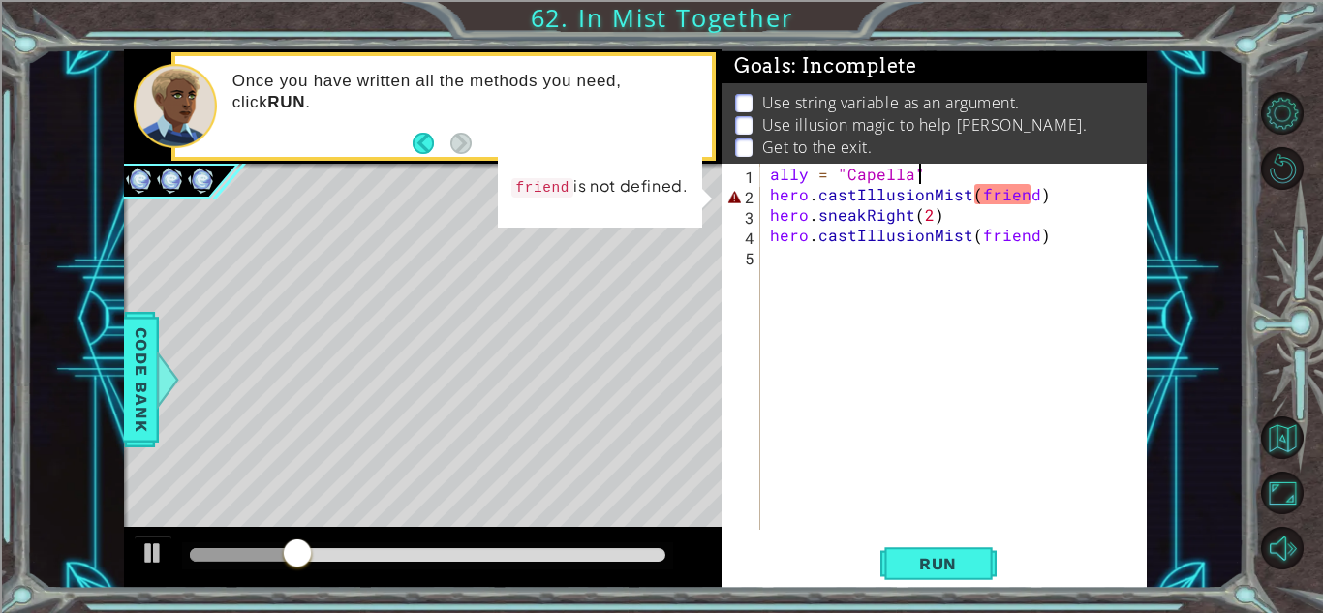
click at [815, 176] on div "ally = "Capella" hero . castIllusionMist ( friend ) hero . sneakRight ( 2 ) her…" at bounding box center [958, 367] width 385 height 407
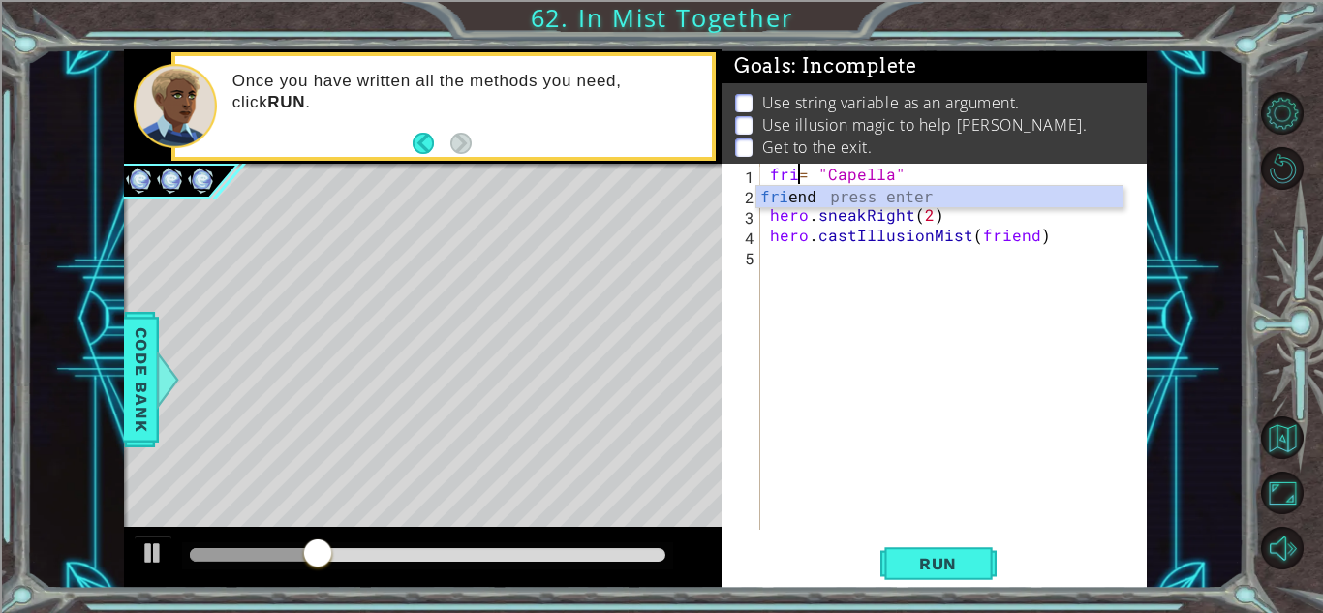
scroll to position [0, 3]
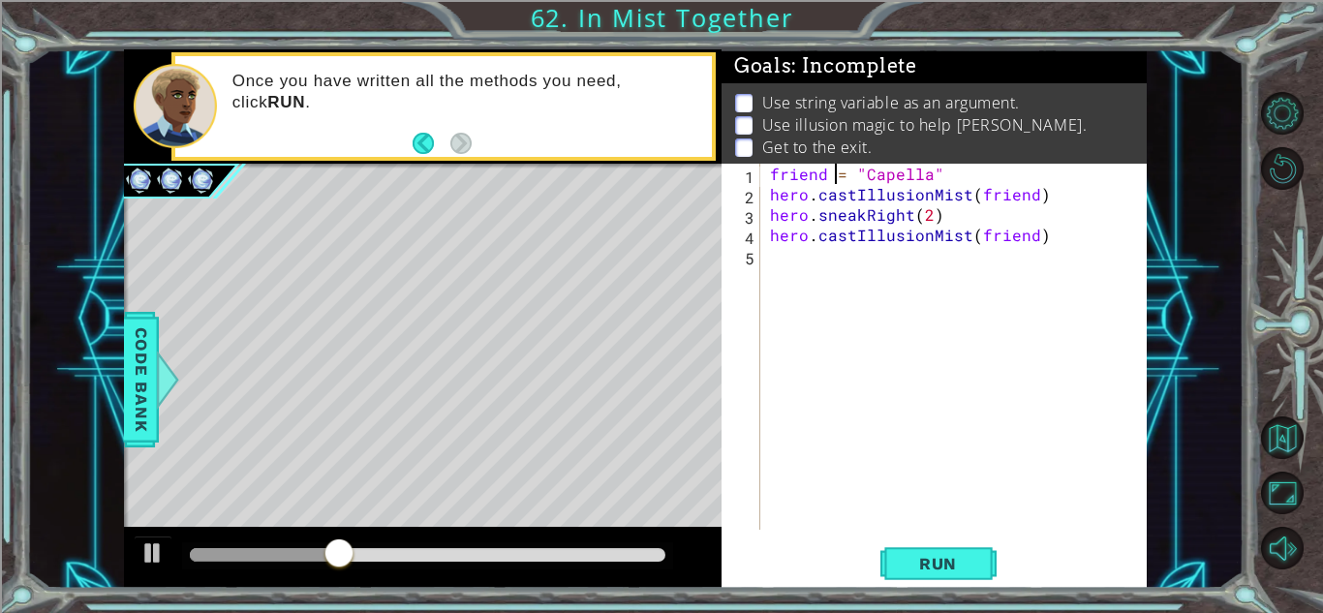
type textarea "friend = "Capella""
click at [941, 597] on div "1 ההההההההההההההההההההההההההההההההההההההההההההההההההההההההההההההההההההההההההההה…" at bounding box center [661, 306] width 1323 height 613
click at [928, 570] on span "Run" at bounding box center [937, 563] width 76 height 19
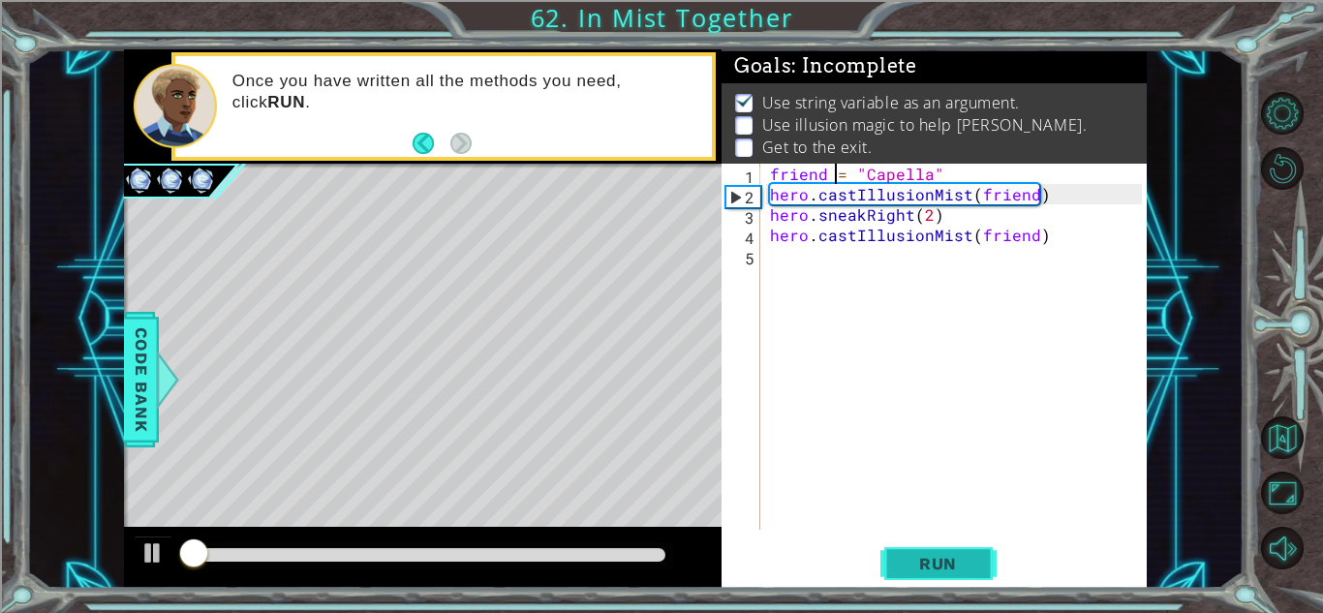
scroll to position [2, 0]
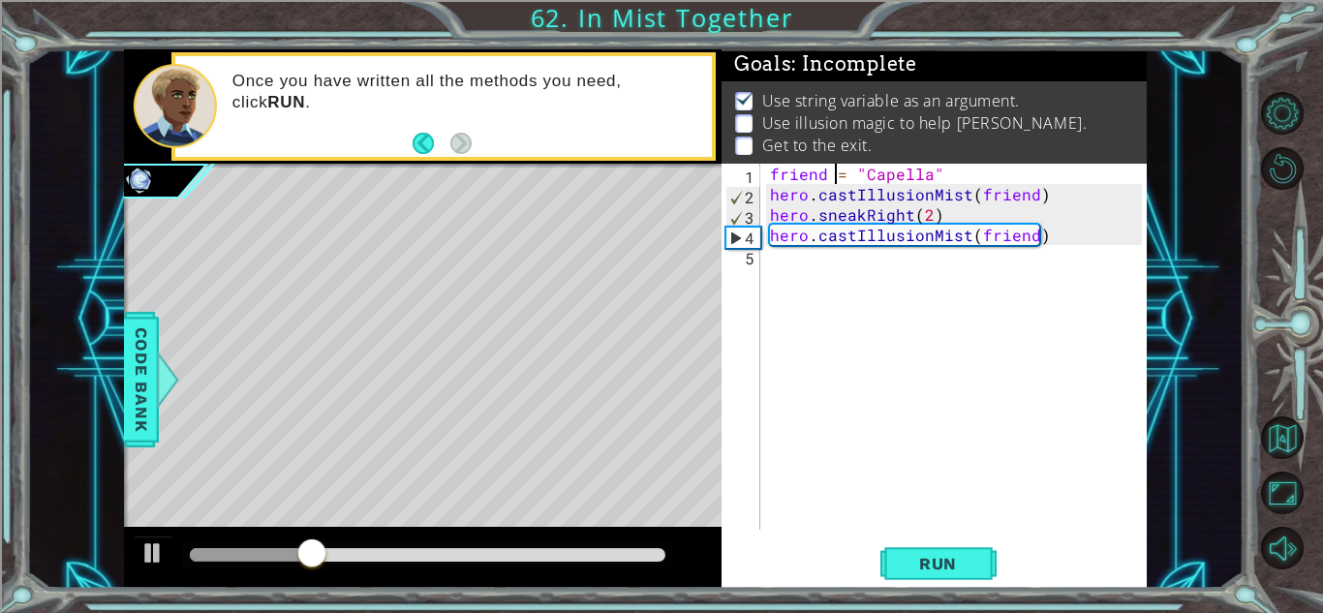
click at [848, 267] on div "friend = "Capella" hero . castIllusionMist ( friend ) hero . sneakRight ( 2 ) h…" at bounding box center [958, 367] width 385 height 407
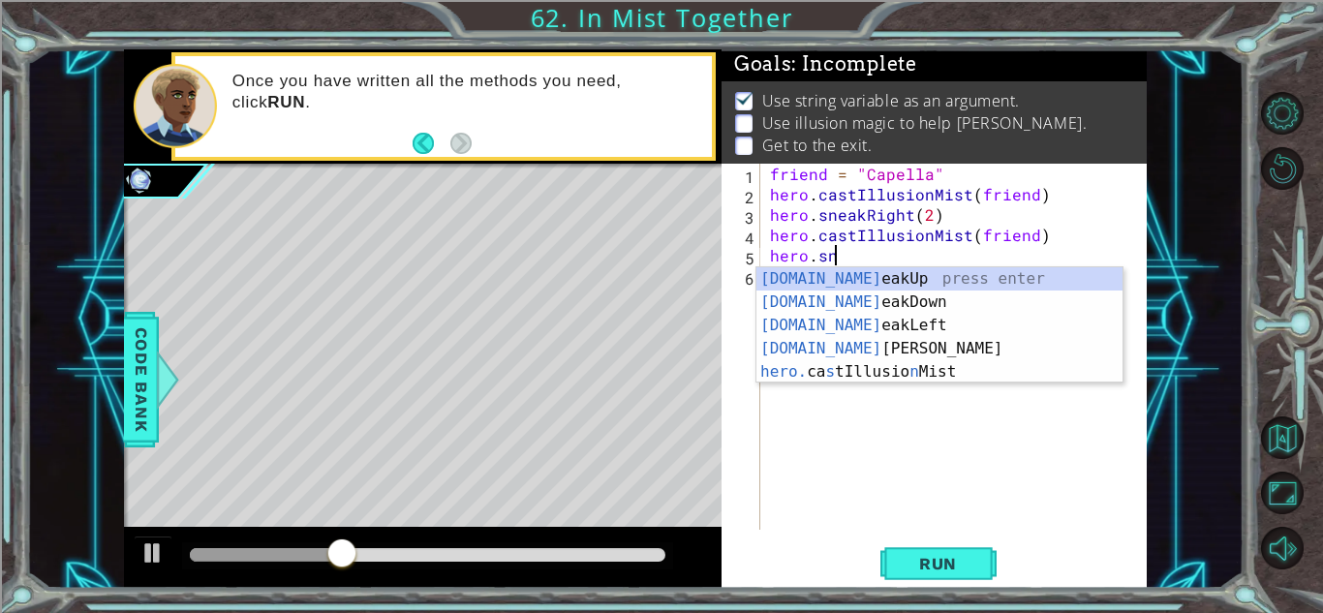
scroll to position [0, 5]
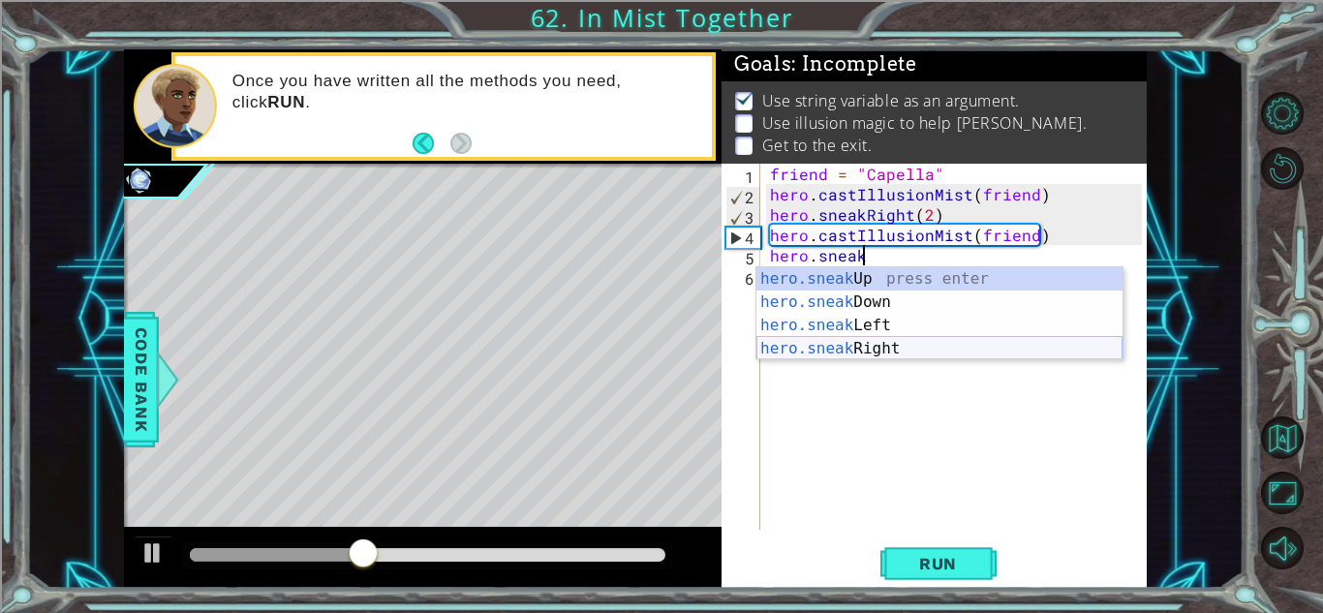
click at [911, 352] on div "hero.sneak Up press enter hero.sneak Down press enter hero.sneak Left press ent…" at bounding box center [939, 336] width 366 height 139
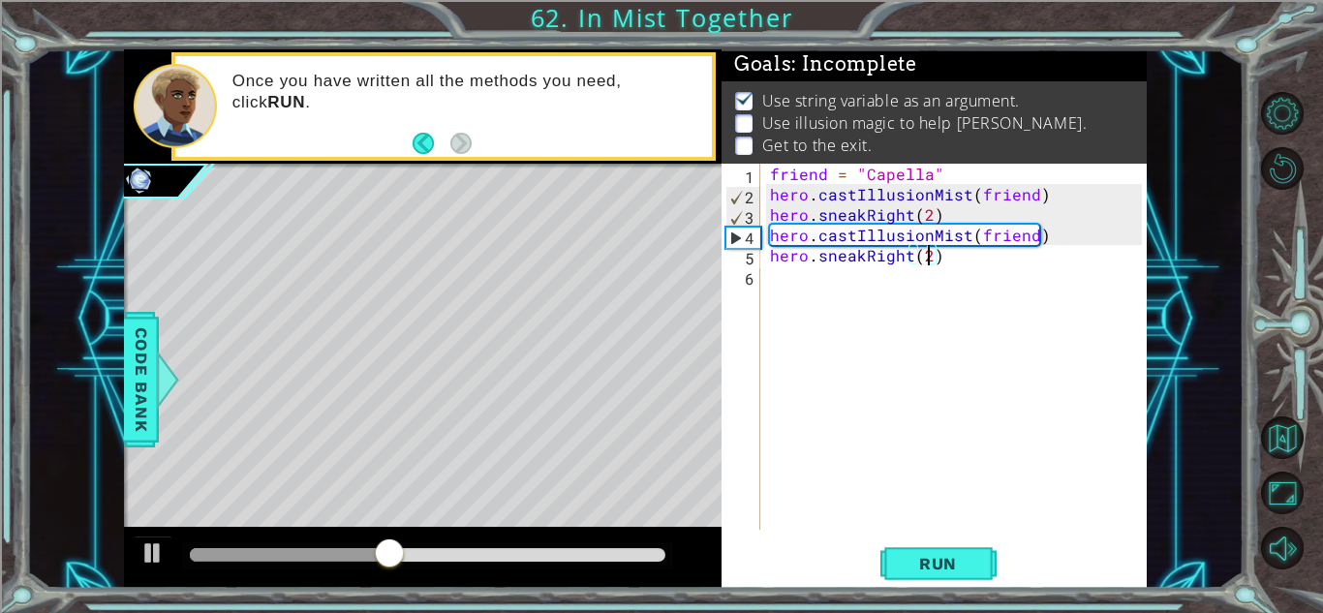
scroll to position [0, 9]
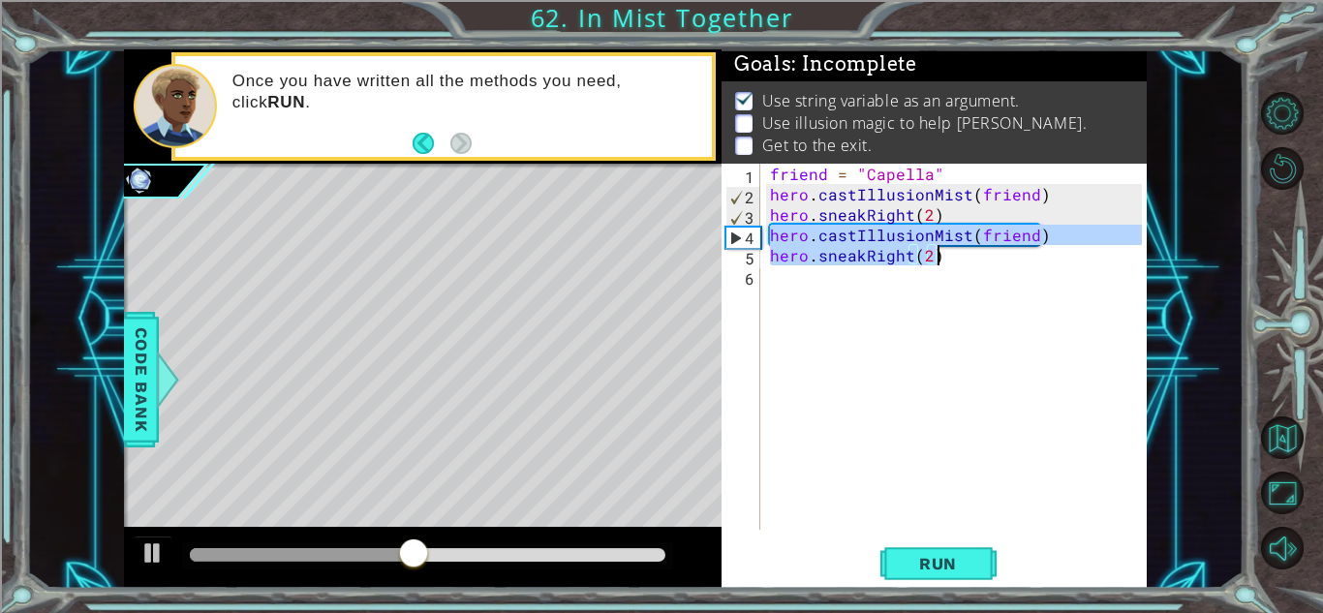
drag, startPoint x: 766, startPoint y: 229, endPoint x: 1047, endPoint y: 261, distance: 282.6
click at [1047, 261] on div "friend = "Capella" hero . castIllusionMist ( friend ) hero . sneakRight ( 2 ) h…" at bounding box center [958, 367] width 385 height 407
type textarea "hero.castIllusionMist(friend) hero.sneakRight(2)"
click at [900, 279] on div "friend = "Capella" hero . castIllusionMist ( friend ) hero . sneakRight ( 2 ) h…" at bounding box center [958, 367] width 385 height 407
paste textarea "hero.sneakRight(2)"
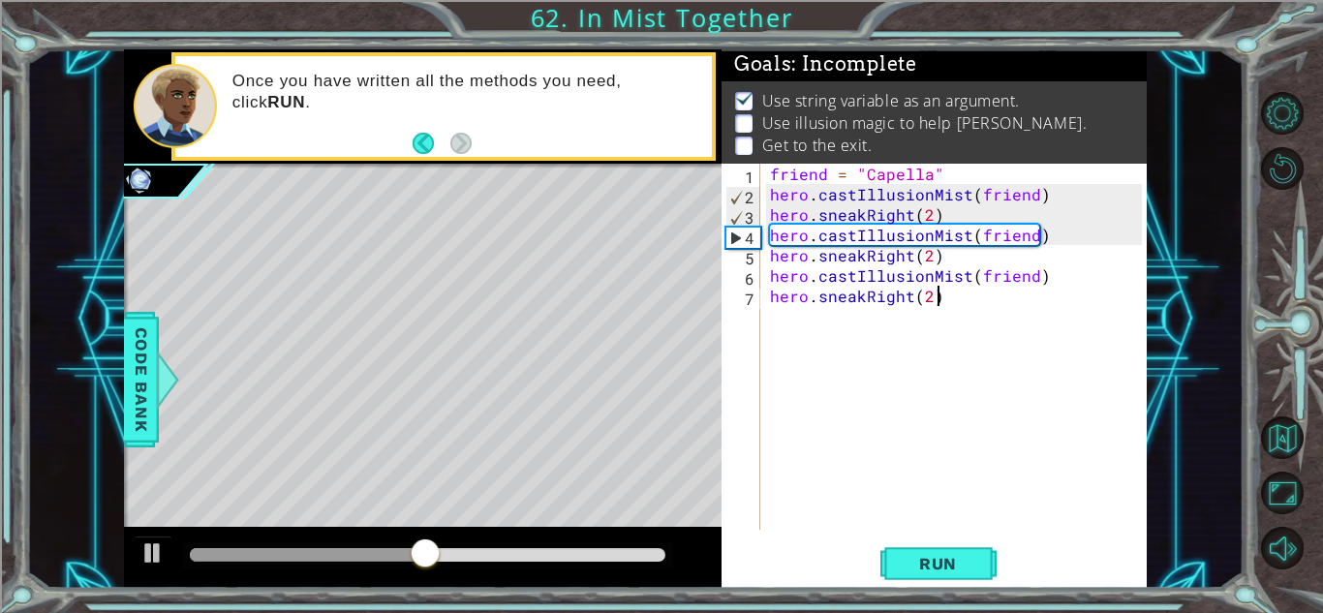
scroll to position [0, 0]
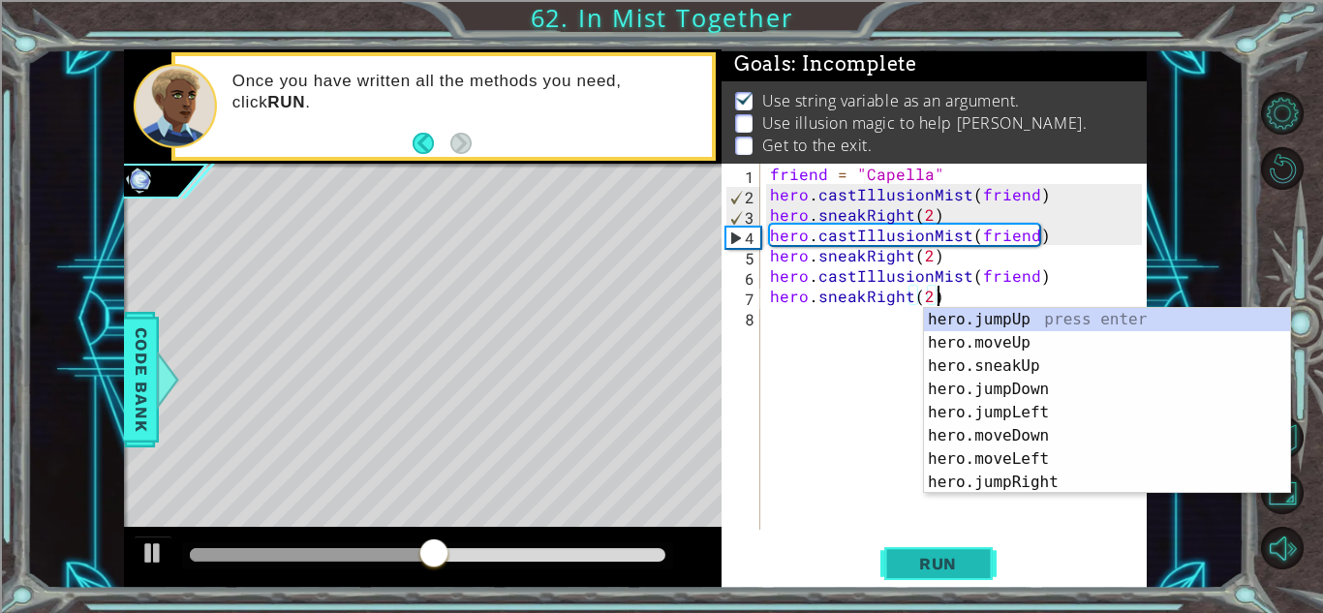
type textarea "hero.sneakRight(2)"
click at [930, 559] on span "Run" at bounding box center [937, 563] width 76 height 19
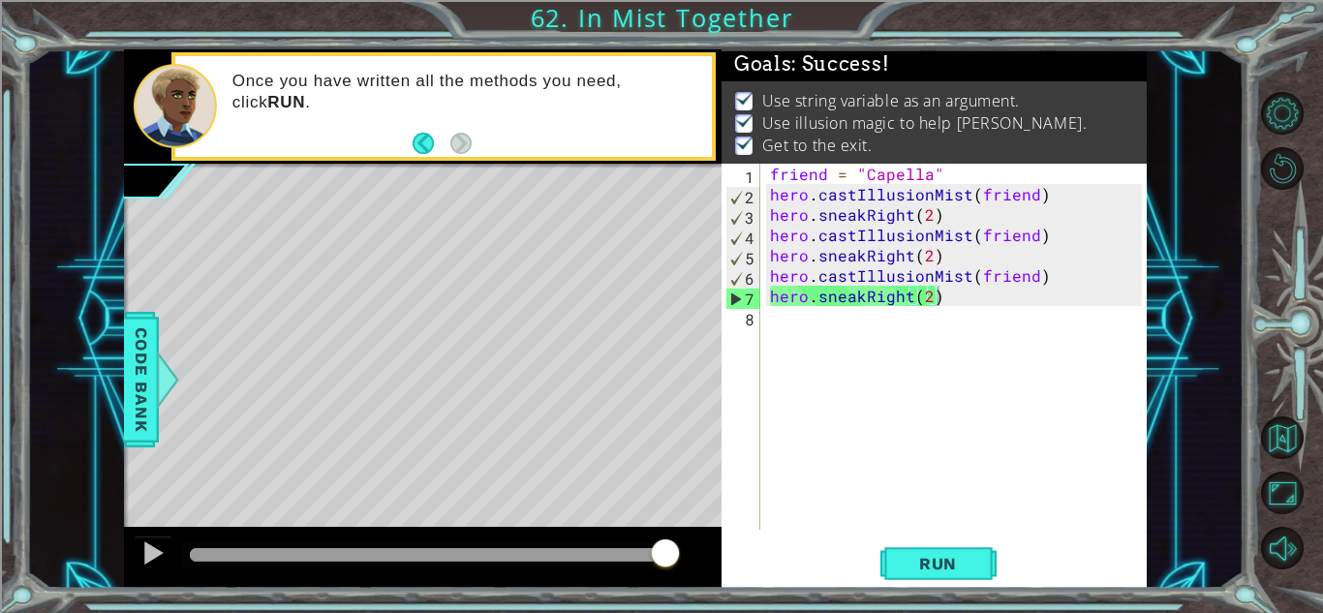
drag, startPoint x: 639, startPoint y: 556, endPoint x: 817, endPoint y: 582, distance: 180.1
click at [817, 582] on div "1 ההההההההההההההההההההההההההההההההההההההההההההההההההההההההההההההההההההההההההההה…" at bounding box center [635, 318] width 1022 height 539
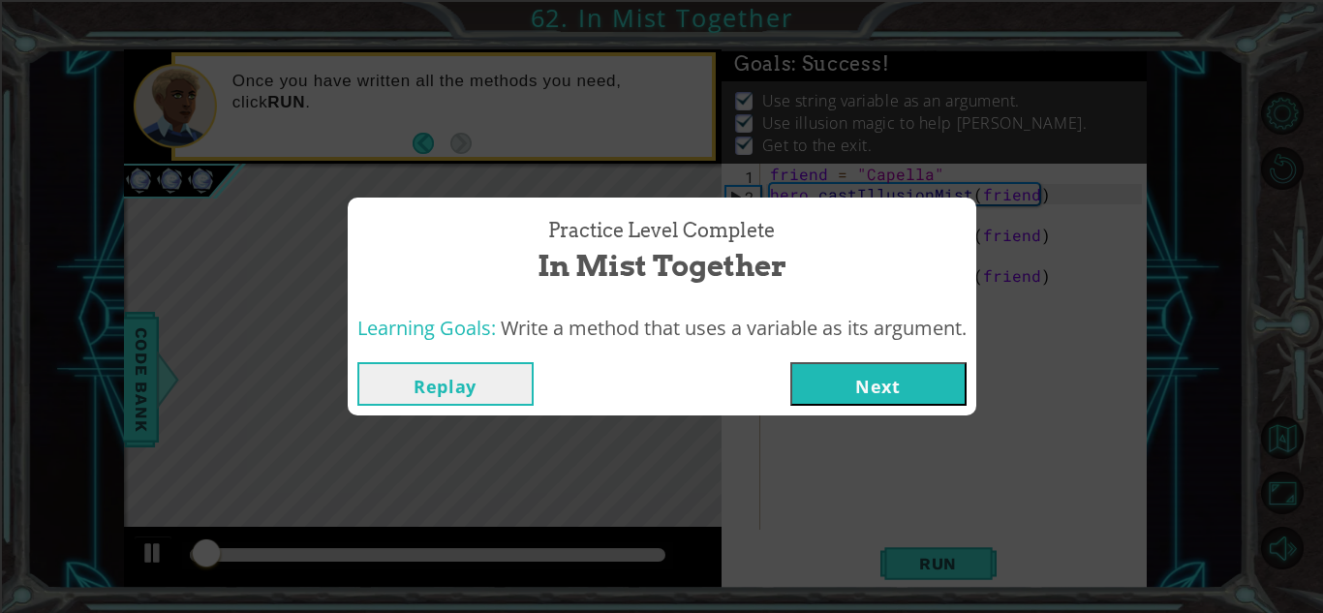
click at [857, 359] on div "Replay Next" at bounding box center [662, 383] width 628 height 63
click at [845, 397] on button "Next" at bounding box center [878, 384] width 176 height 44
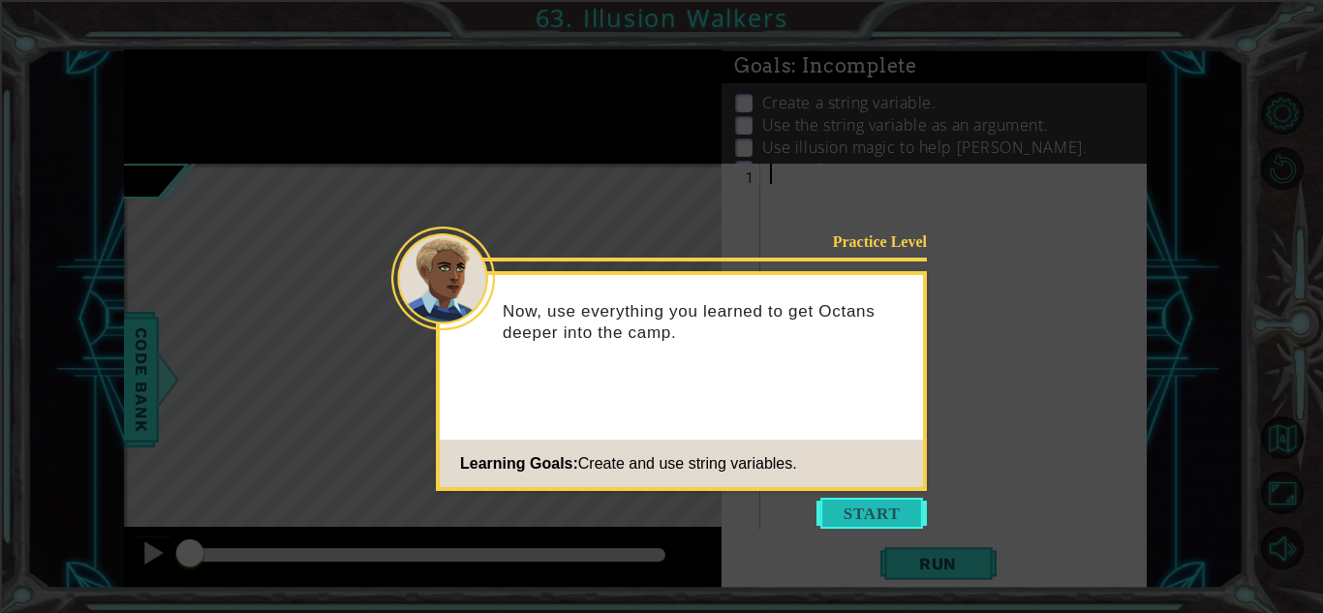
click at [888, 527] on button "Start" at bounding box center [871, 513] width 110 height 31
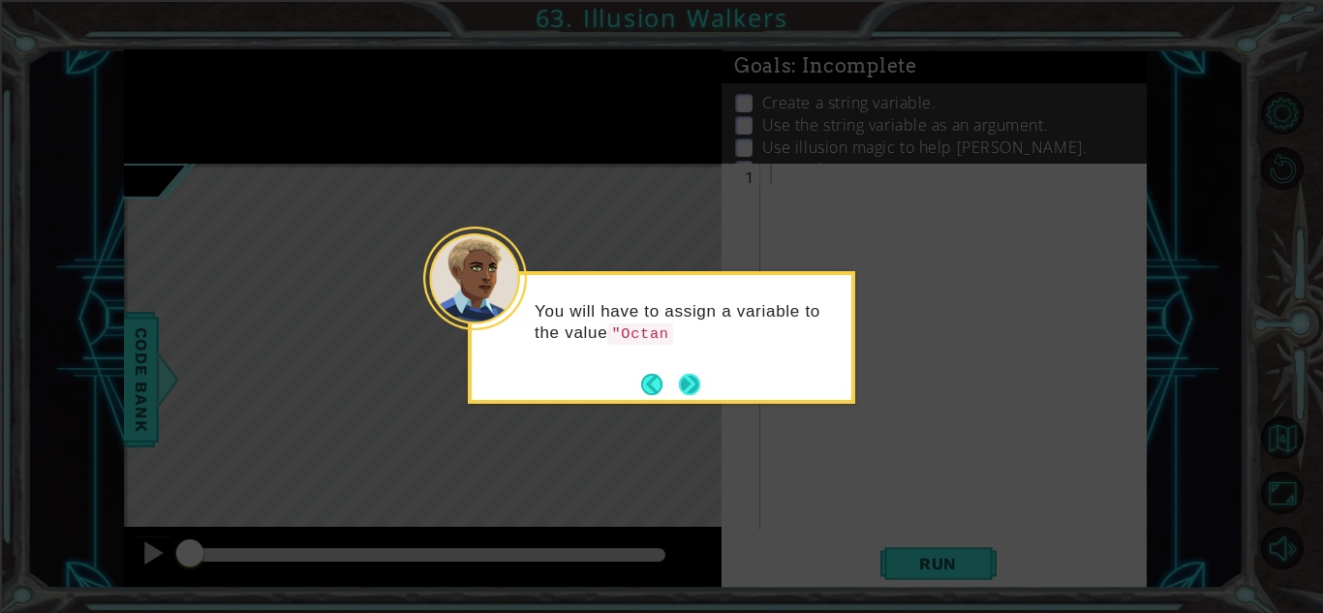
click at [686, 391] on button "Next" at bounding box center [689, 384] width 21 height 21
click at [686, 391] on button "Next" at bounding box center [689, 384] width 23 height 23
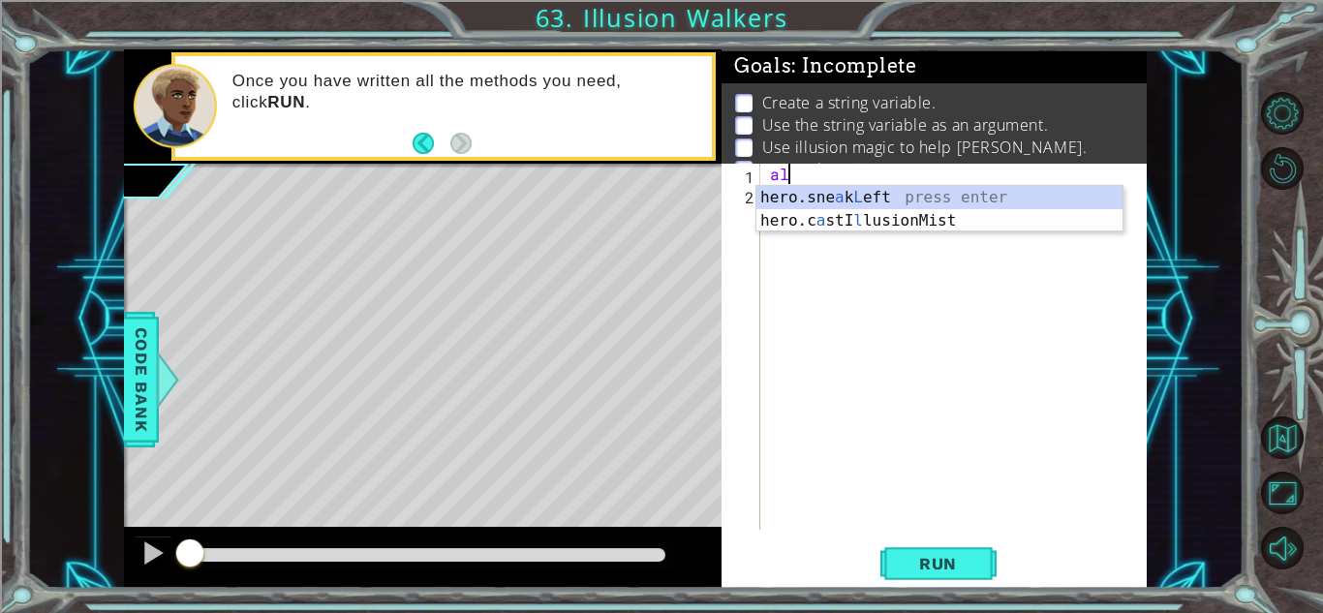
type textarea "a"
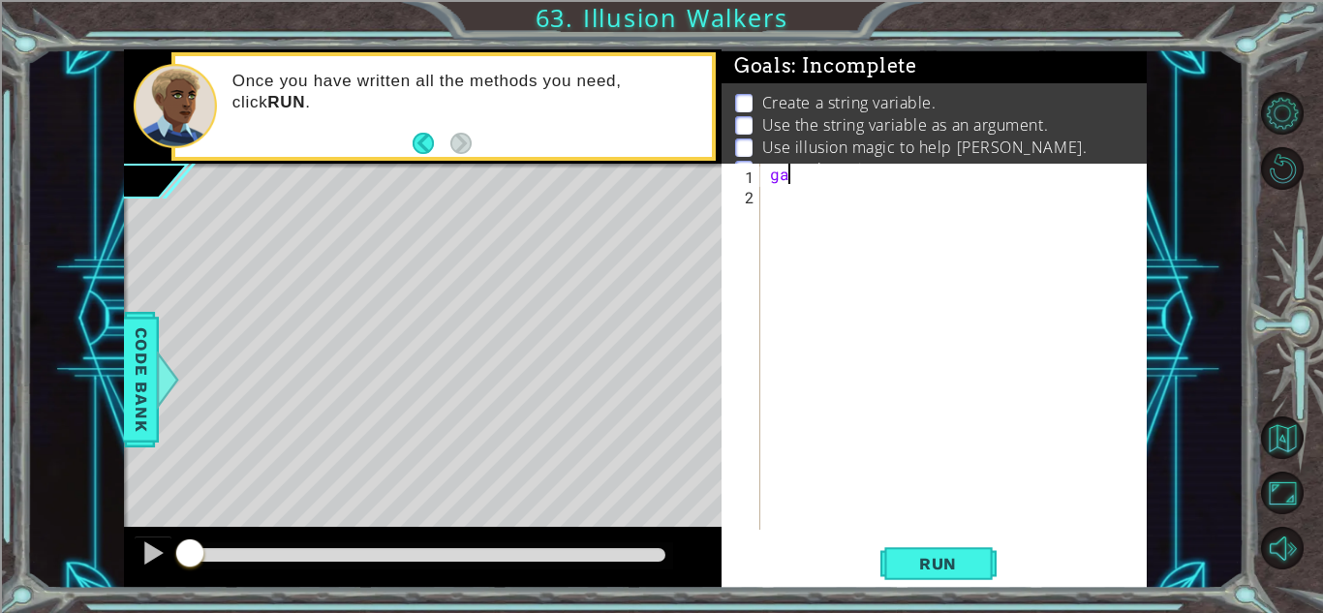
type textarea "g"
click at [851, 177] on div "sigma = octans" at bounding box center [958, 367] width 385 height 407
type textarea "sigma = Octans"
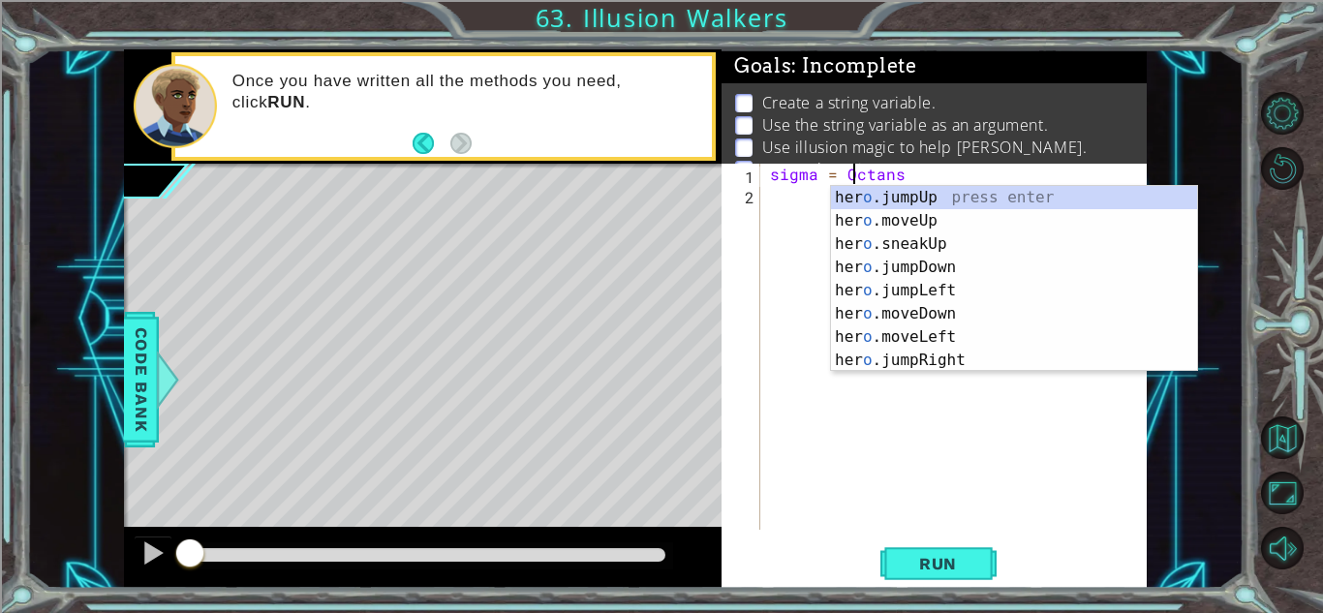
click at [800, 186] on div "sigma = Octans" at bounding box center [958, 367] width 385 height 407
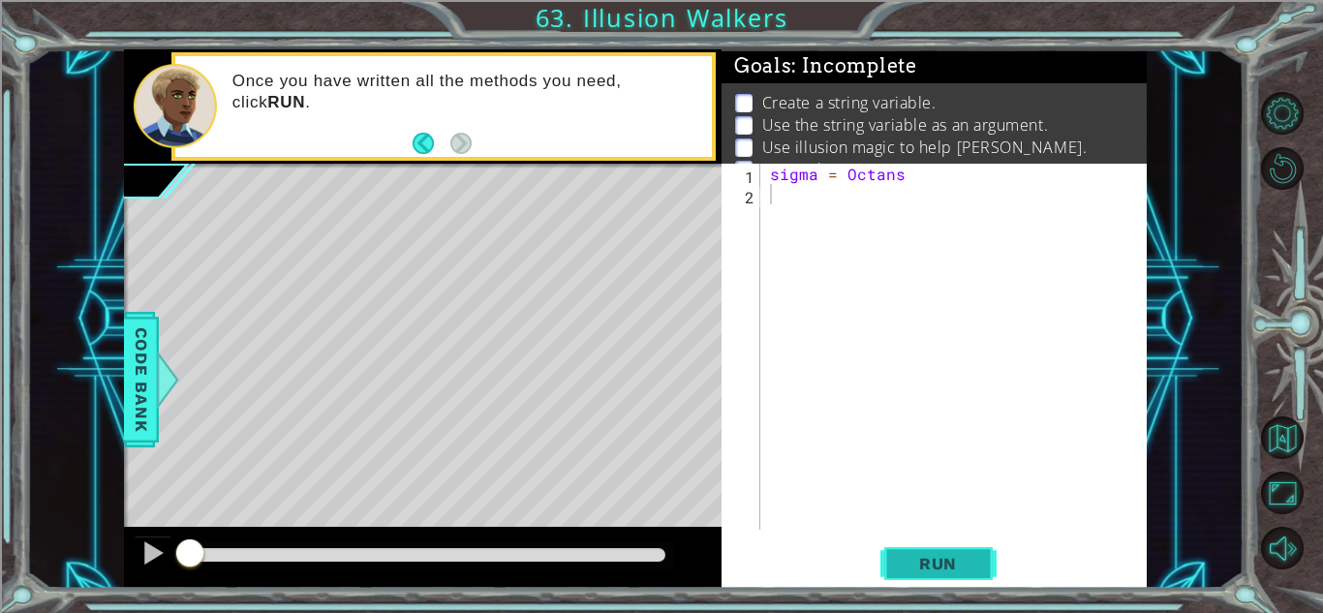
click at [959, 558] on span "Run" at bounding box center [937, 563] width 76 height 19
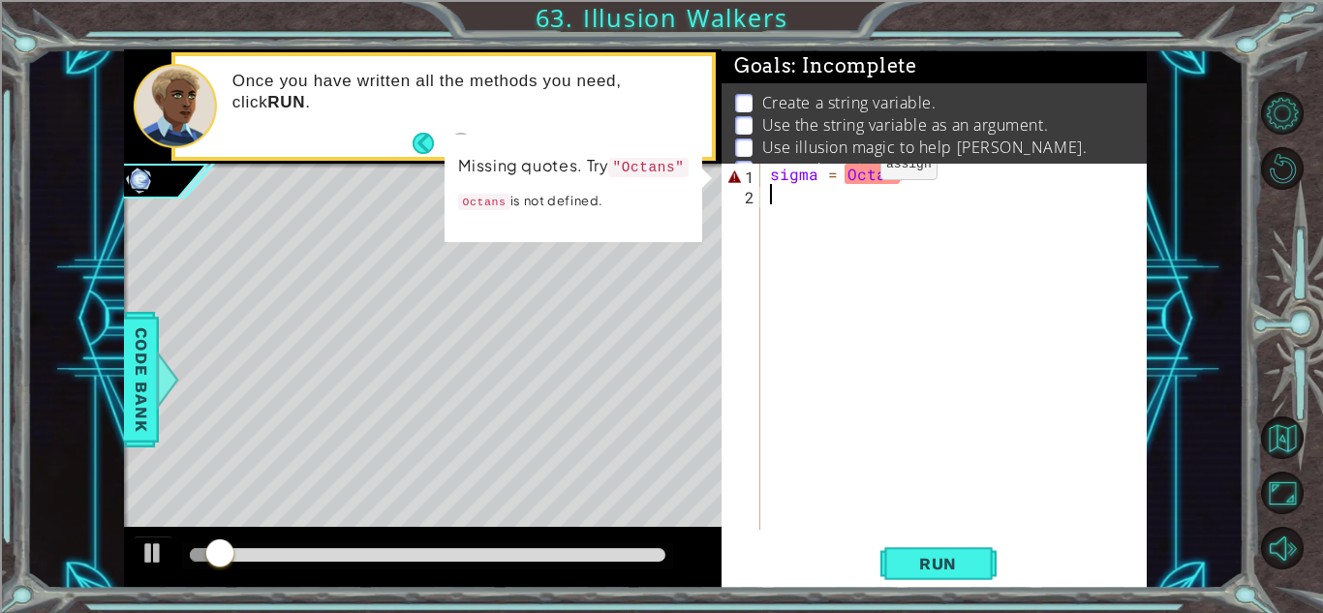
click at [845, 169] on div "sigma = Octans" at bounding box center [958, 367] width 385 height 407
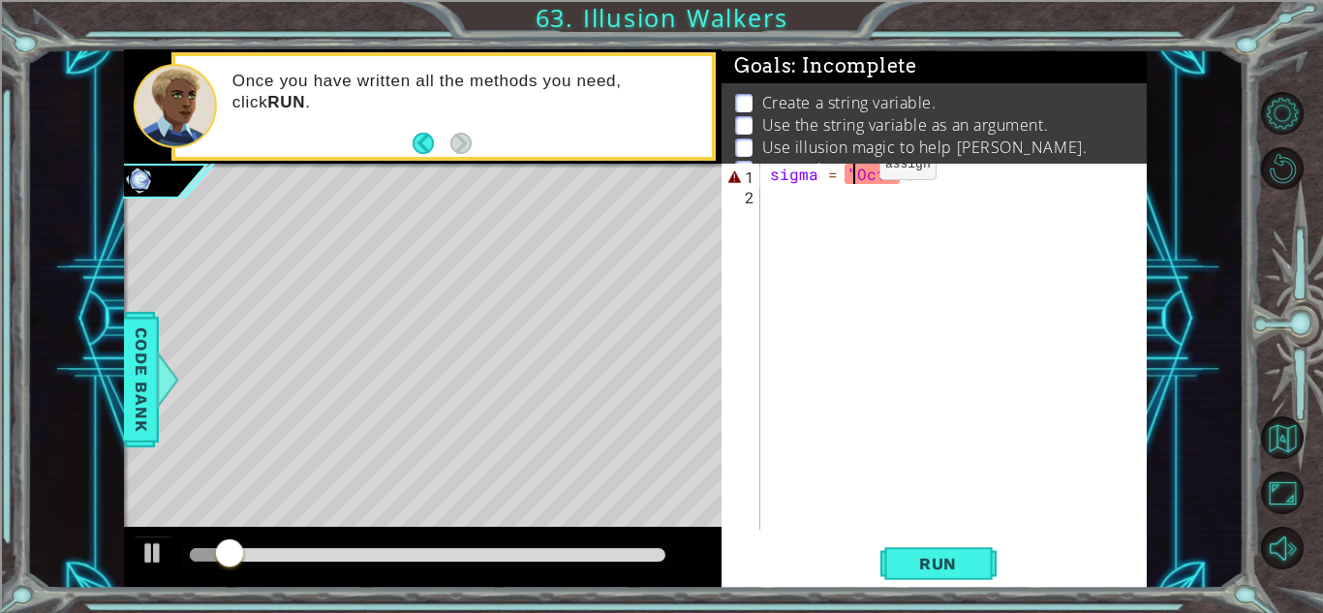
scroll to position [0, 5]
click at [922, 174] on div "sigma = "Octans" at bounding box center [958, 367] width 385 height 407
type textarea "sigma = "Octans""
click at [812, 195] on div "sigma = "Octans"" at bounding box center [958, 367] width 385 height 407
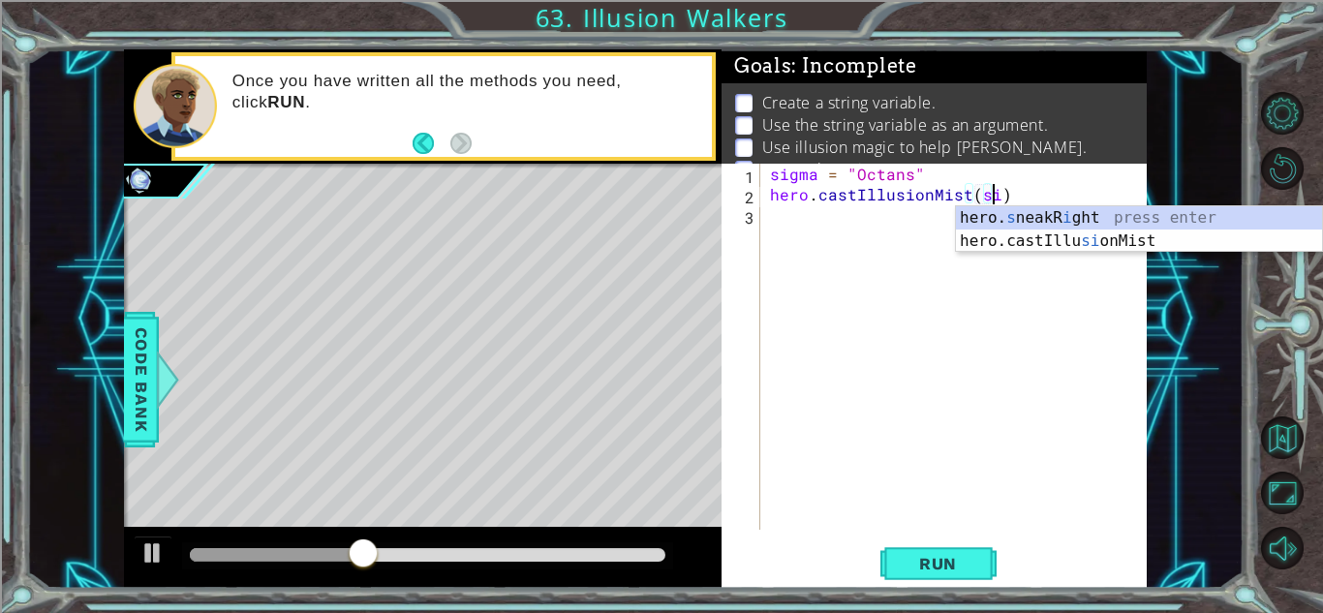
scroll to position [0, 15]
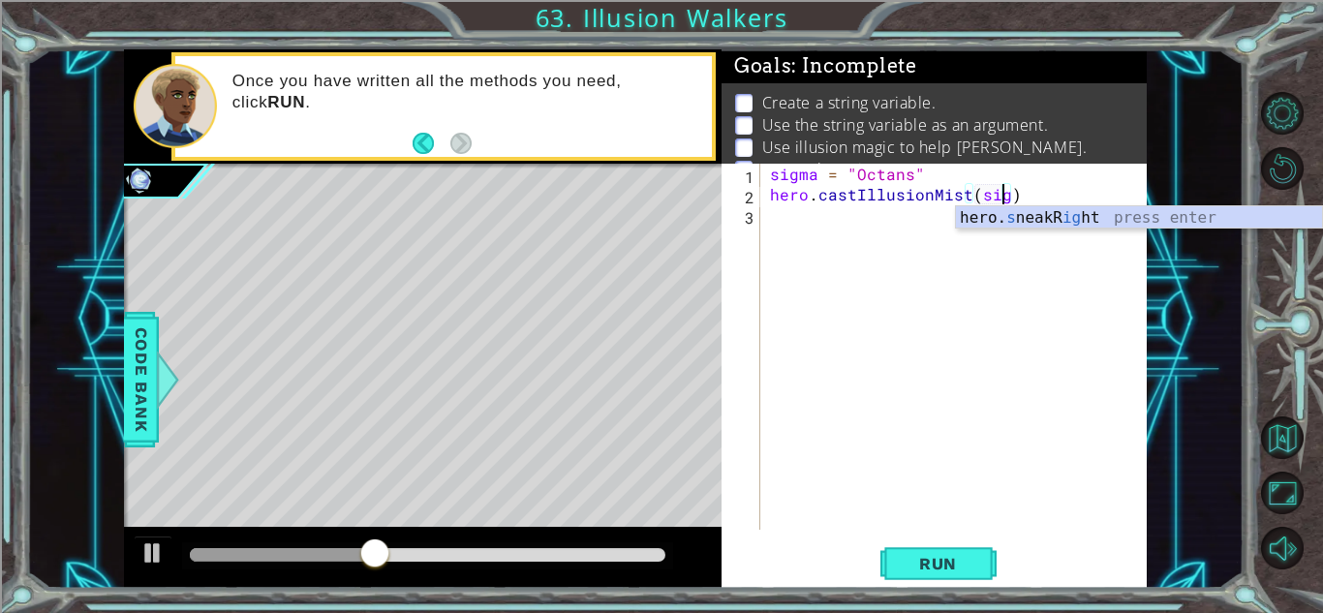
type textarea "hero.castIllusionMist(sigma)"
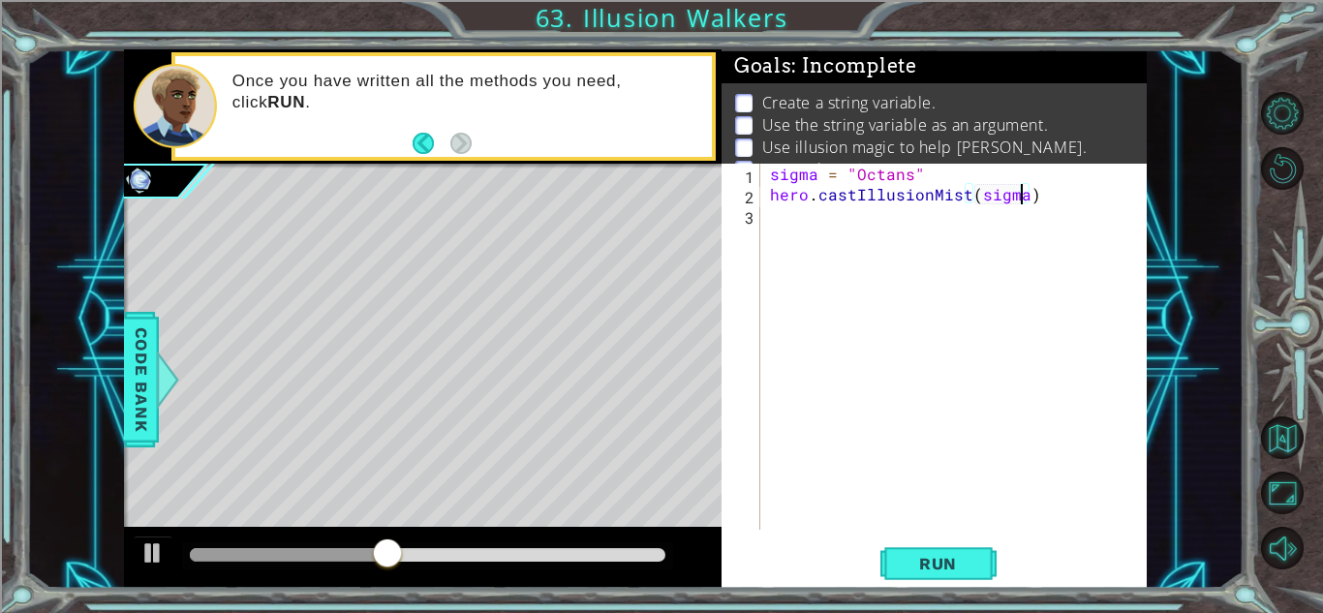
click at [851, 217] on div "sigma = "Octans" hero . castIllusionMist ( sigma )" at bounding box center [958, 367] width 385 height 407
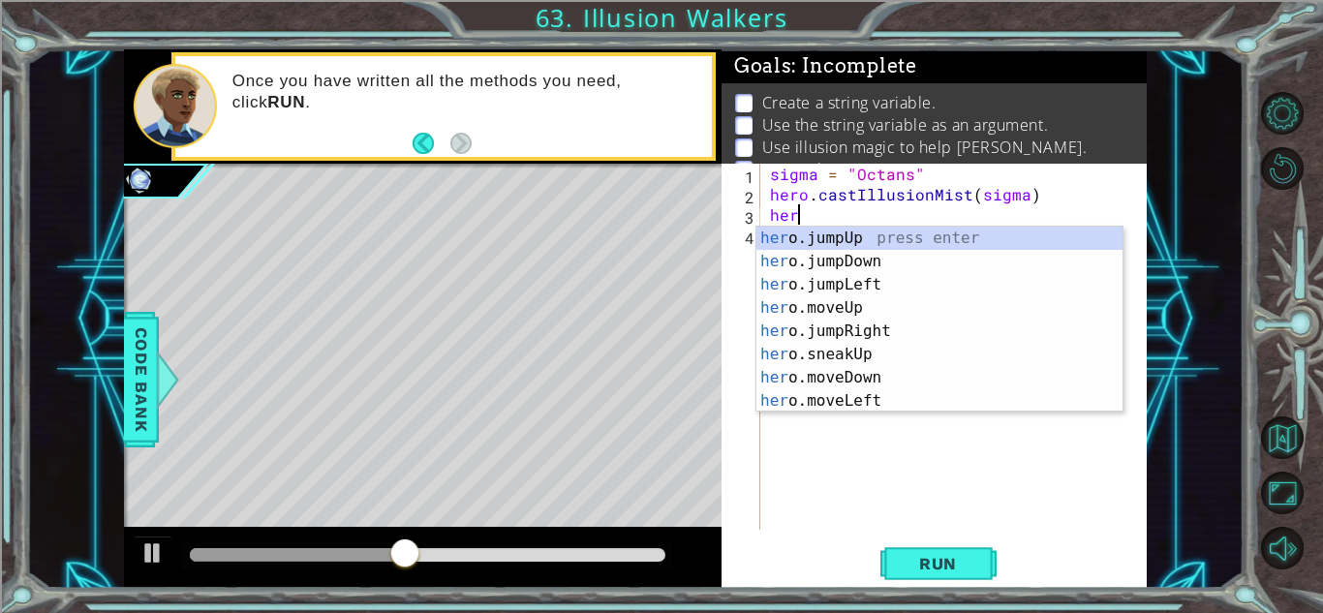
scroll to position [0, 1]
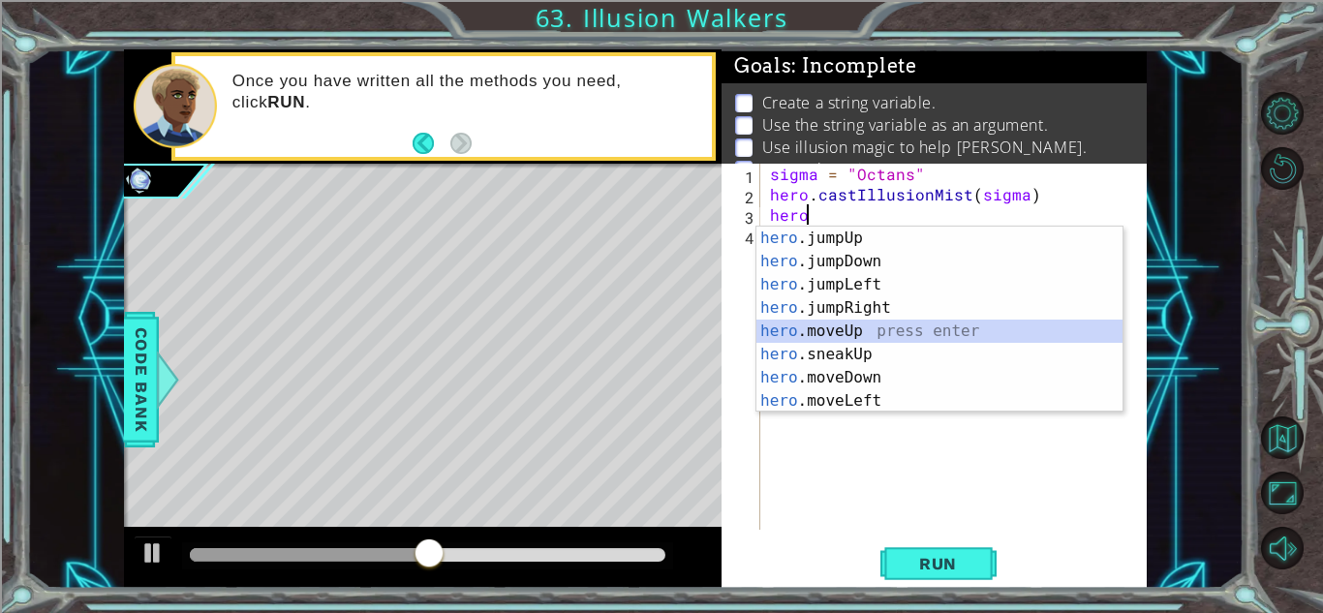
click at [901, 336] on div "hero .jumpUp press enter hero .jumpDown press enter hero .jumpLeft press enter …" at bounding box center [939, 343] width 366 height 232
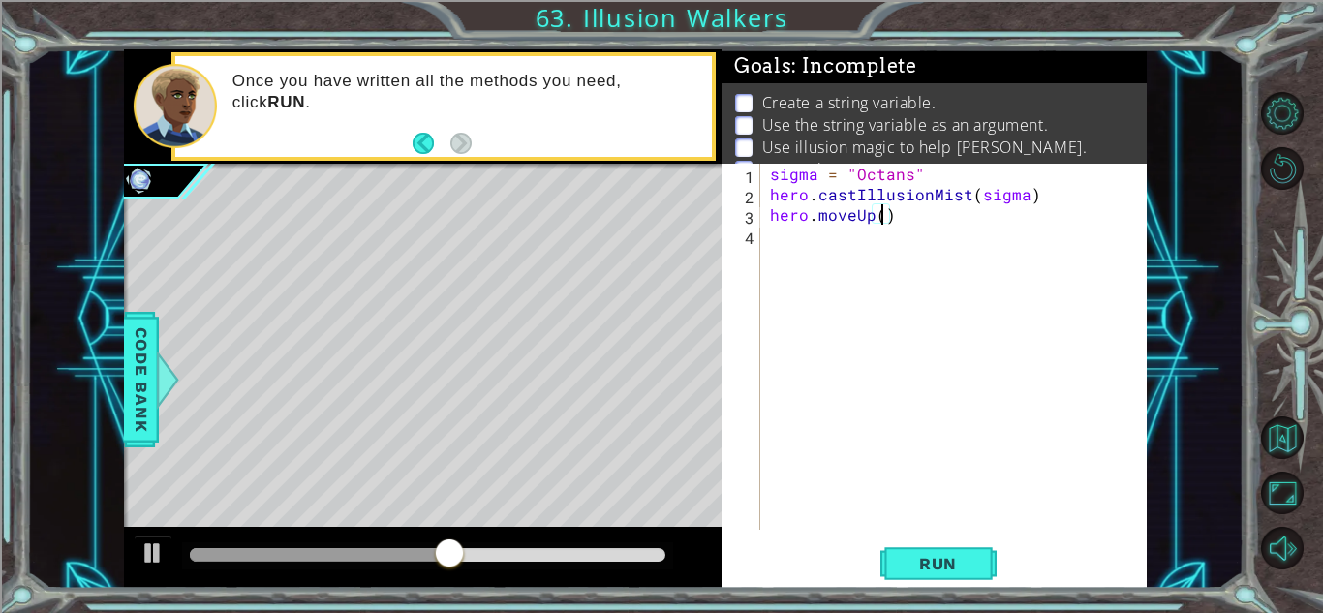
scroll to position [0, 7]
click at [843, 211] on div "sigma = "Octans" hero . castIllusionMist ( sigma ) hero . moveUp ( 2 )" at bounding box center [958, 367] width 385 height 407
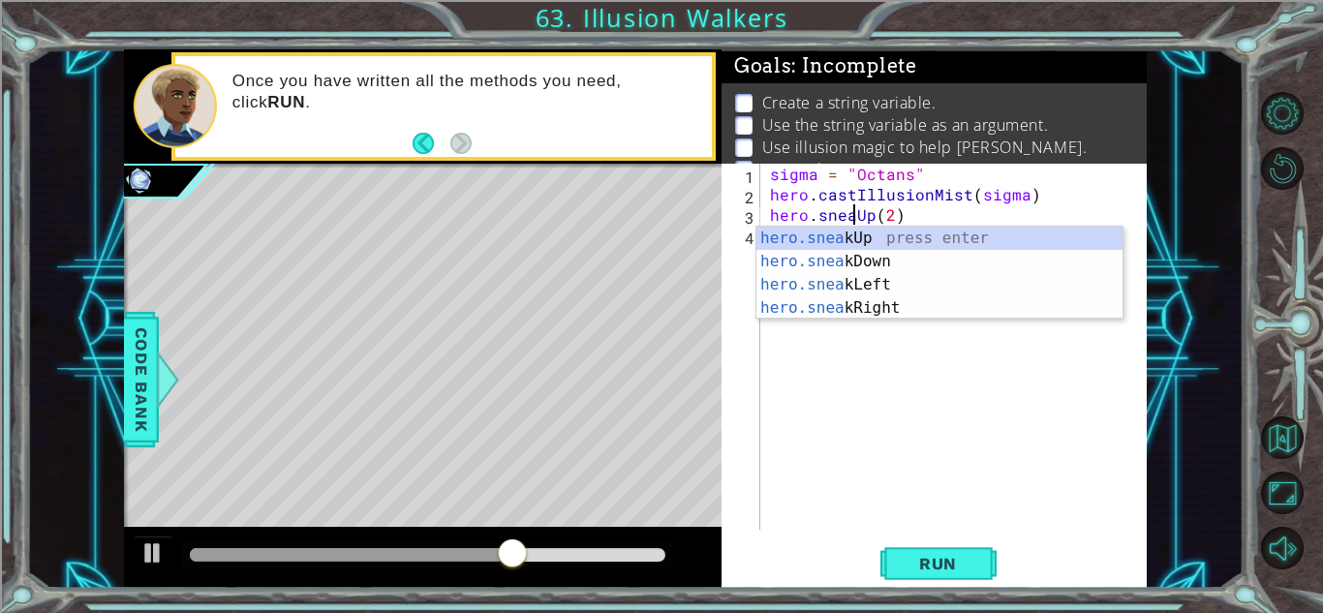
type textarea "hero.sneakUp(2)"
click at [824, 394] on div "sigma = "Octans" hero . castIllusionMist ( sigma ) hero . sneakUp ( 2 )" at bounding box center [958, 367] width 385 height 407
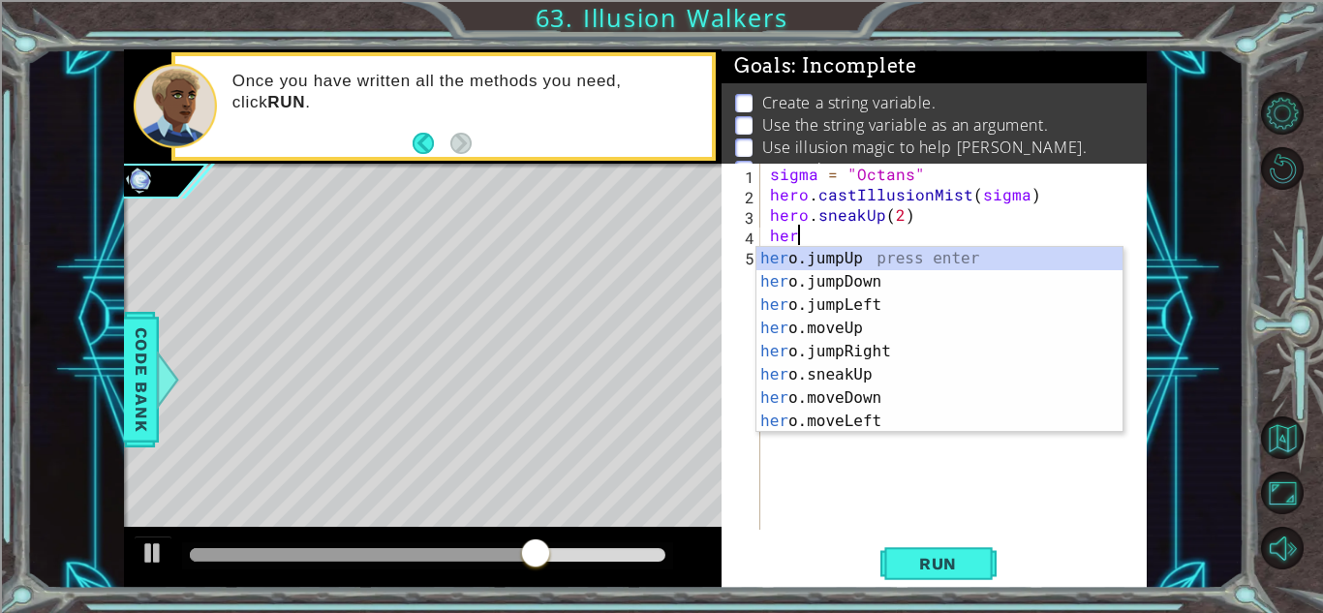
scroll to position [0, 1]
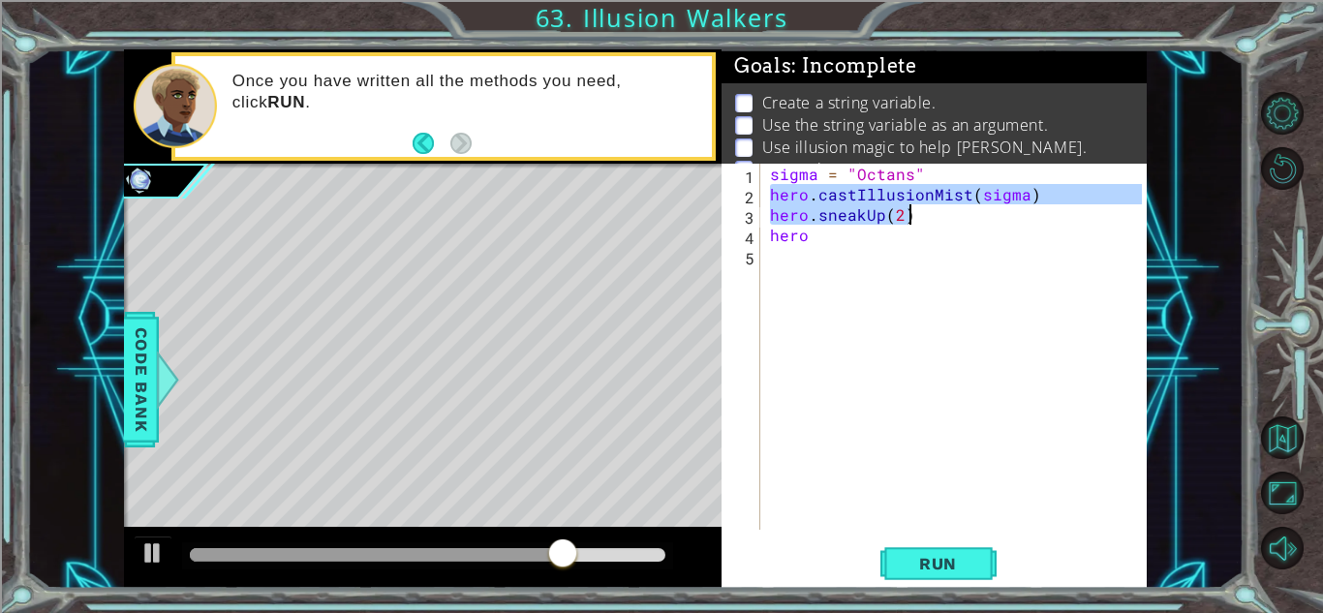
drag, startPoint x: 769, startPoint y: 194, endPoint x: 928, endPoint y: 220, distance: 160.9
click at [928, 220] on div "sigma = "Octans" hero . castIllusionMist ( sigma ) hero . sneakUp ( 2 ) hero" at bounding box center [958, 367] width 385 height 407
click at [886, 237] on div "sigma = "Octans" hero . castIllusionMist ( sigma ) hero . sneakUp ( 2 ) hero" at bounding box center [958, 367] width 385 height 407
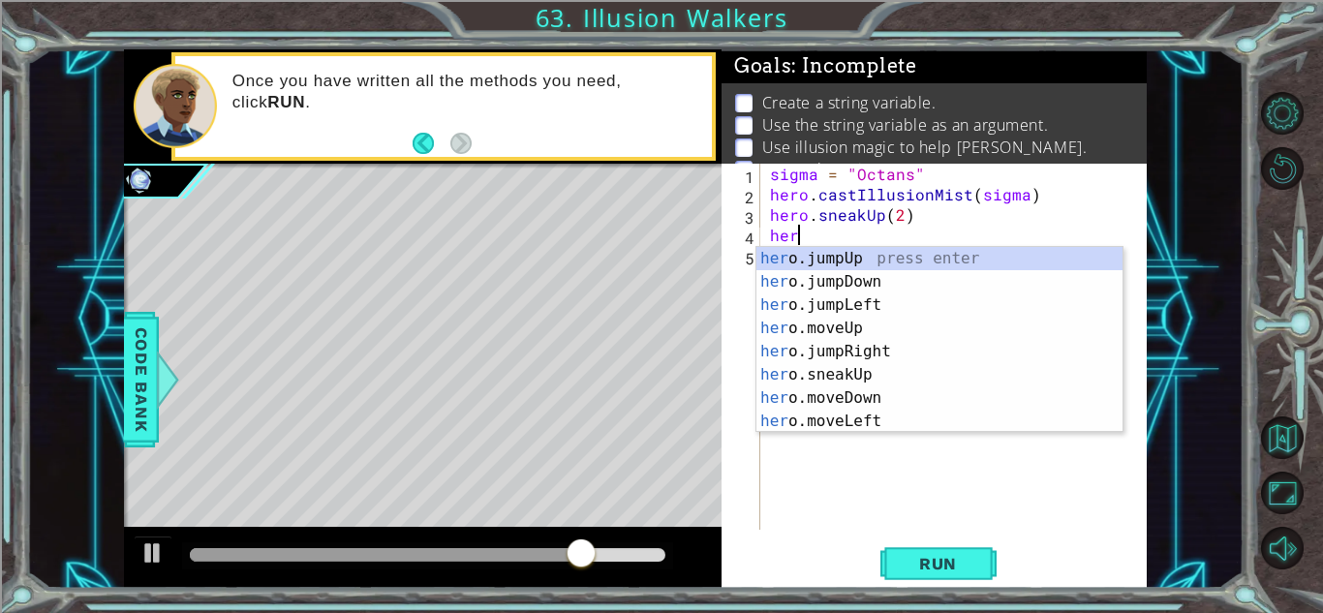
scroll to position [0, 0]
paste textarea "ero.sneakUp(2)"
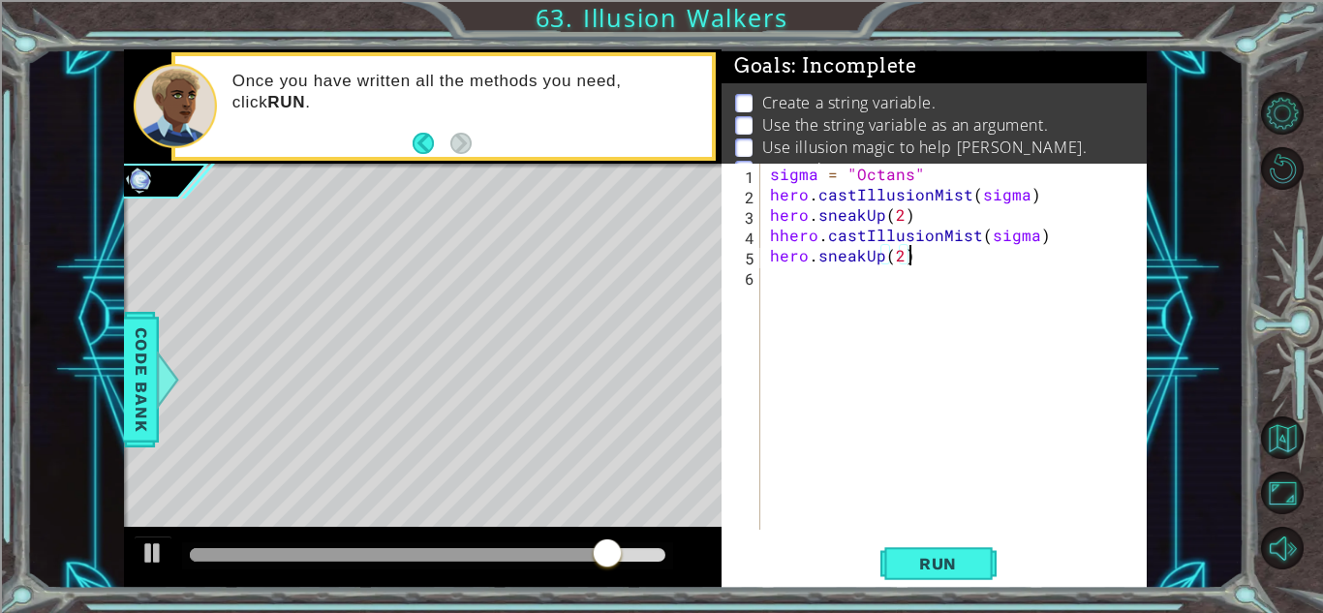
click at [788, 254] on div "sigma = "Octans" hero . castIllusionMist ( sigma ) hero . sneakUp ( 2 ) hhero .…" at bounding box center [958, 367] width 385 height 407
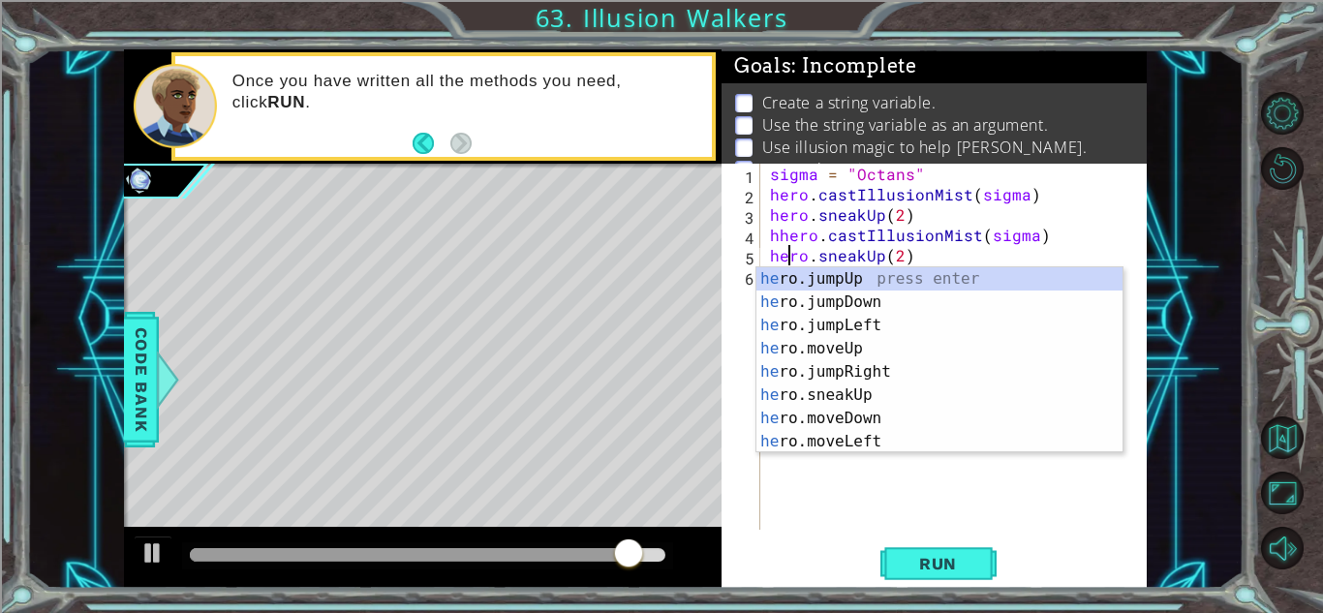
scroll to position [0, 1]
click at [783, 238] on div "sigma = "Octans" hero . castIllusionMist ( sigma ) hero . sneakUp ( 2 ) hhero .…" at bounding box center [958, 367] width 385 height 407
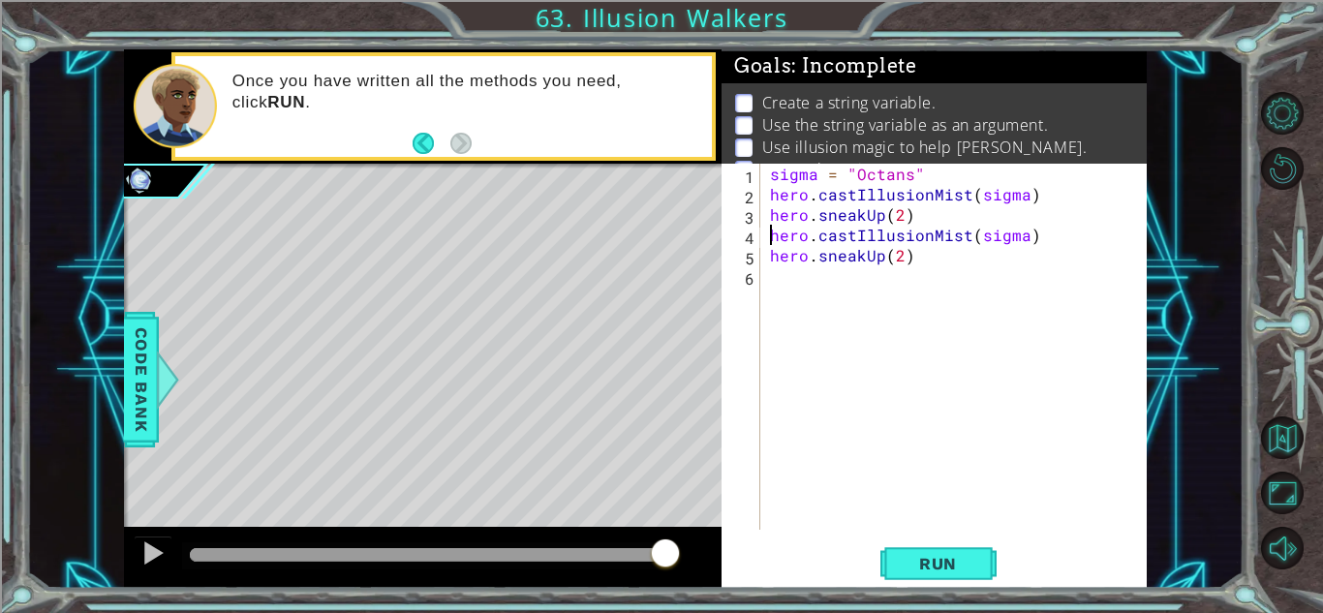
click at [925, 255] on div "sigma = "Octans" hero . castIllusionMist ( sigma ) hero . sneakUp ( 2 ) hero . …" at bounding box center [958, 367] width 385 height 407
type textarea "hero.sneakUp(2)"
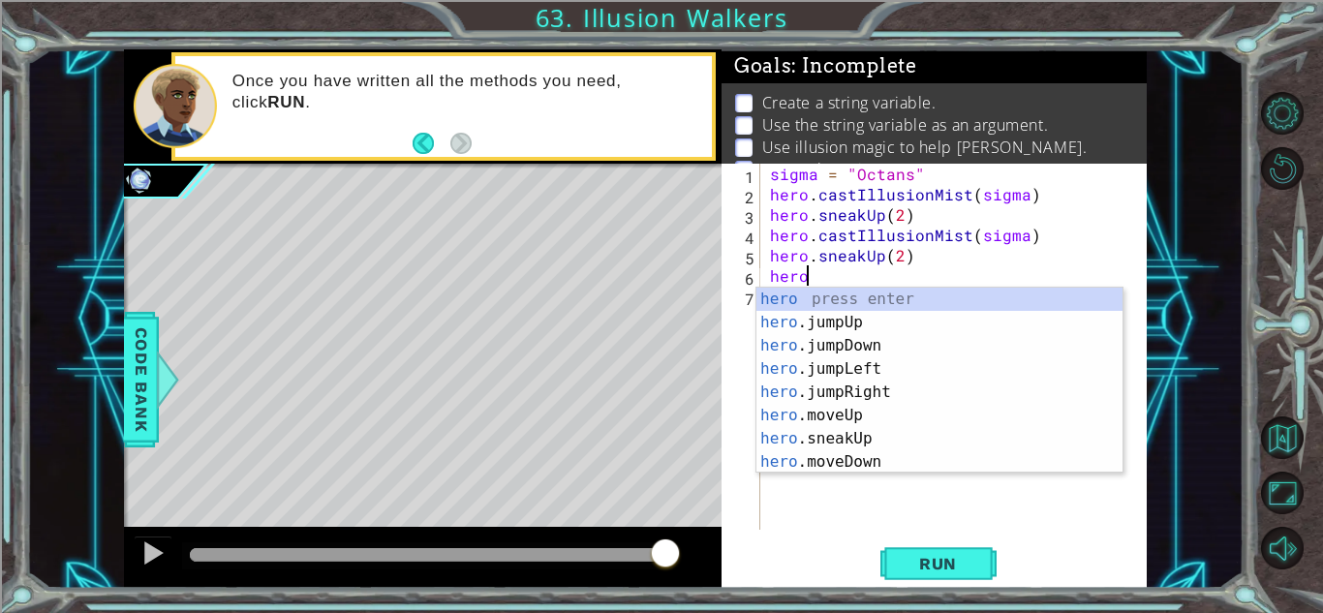
scroll to position [0, 2]
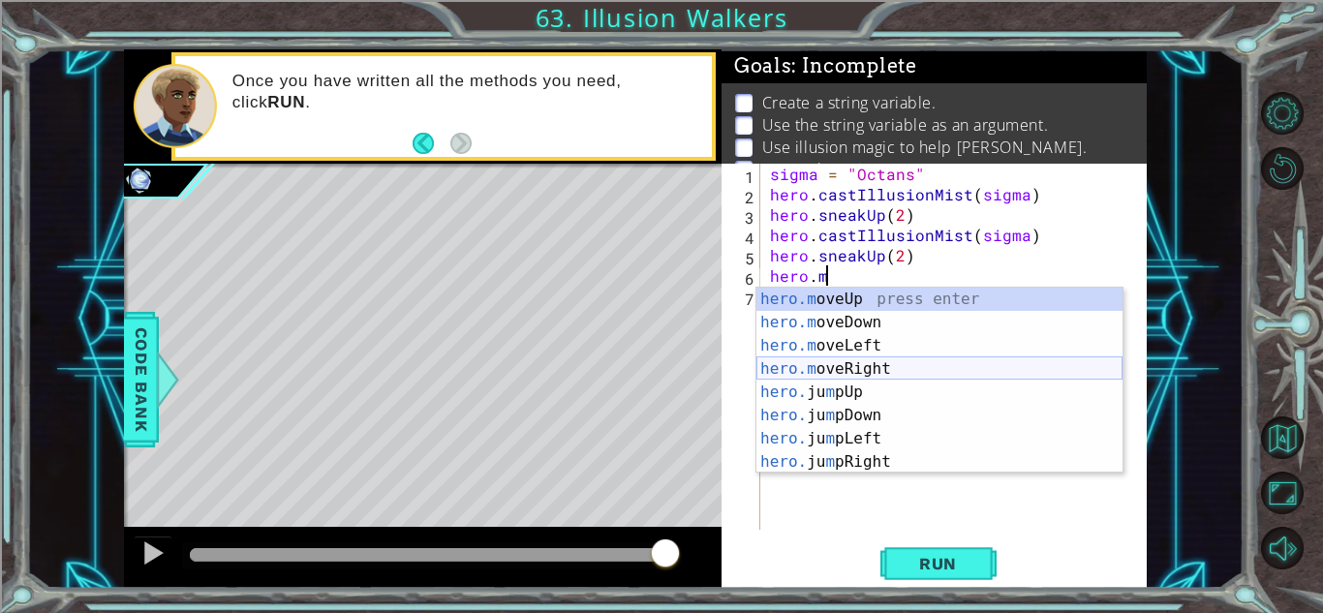
click at [872, 378] on div "hero.m oveUp press enter hero.m oveDown press enter hero.m oveLeft press enter …" at bounding box center [939, 404] width 366 height 232
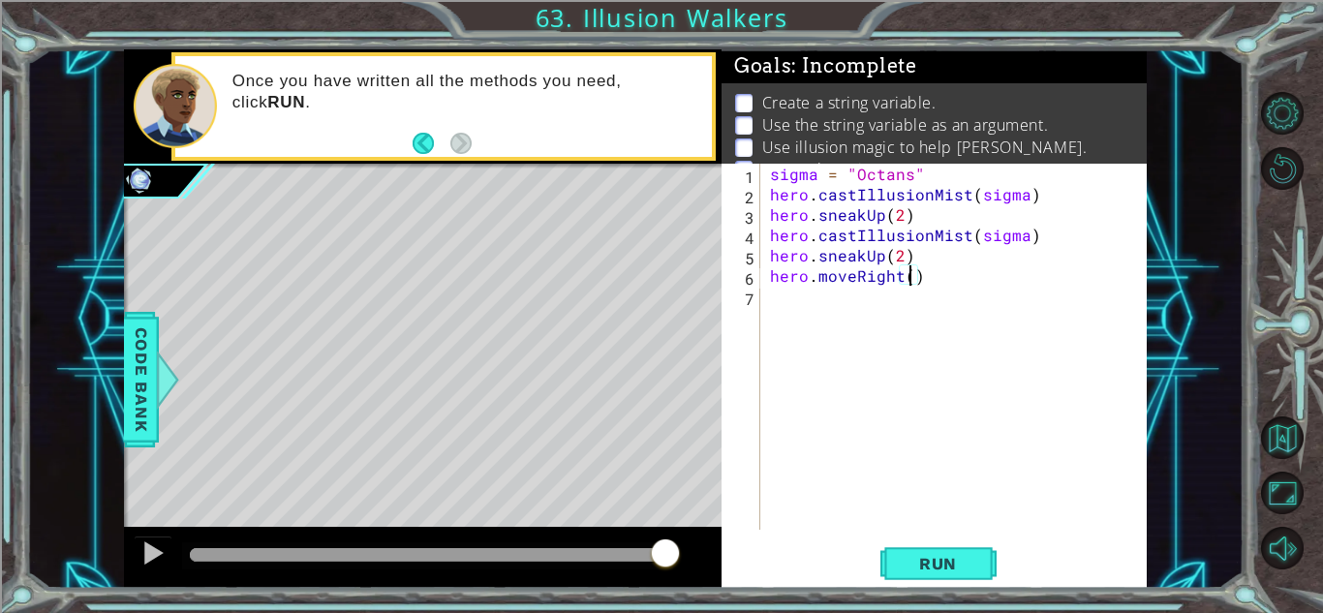
scroll to position [0, 9]
click at [958, 566] on span "Run" at bounding box center [937, 563] width 76 height 19
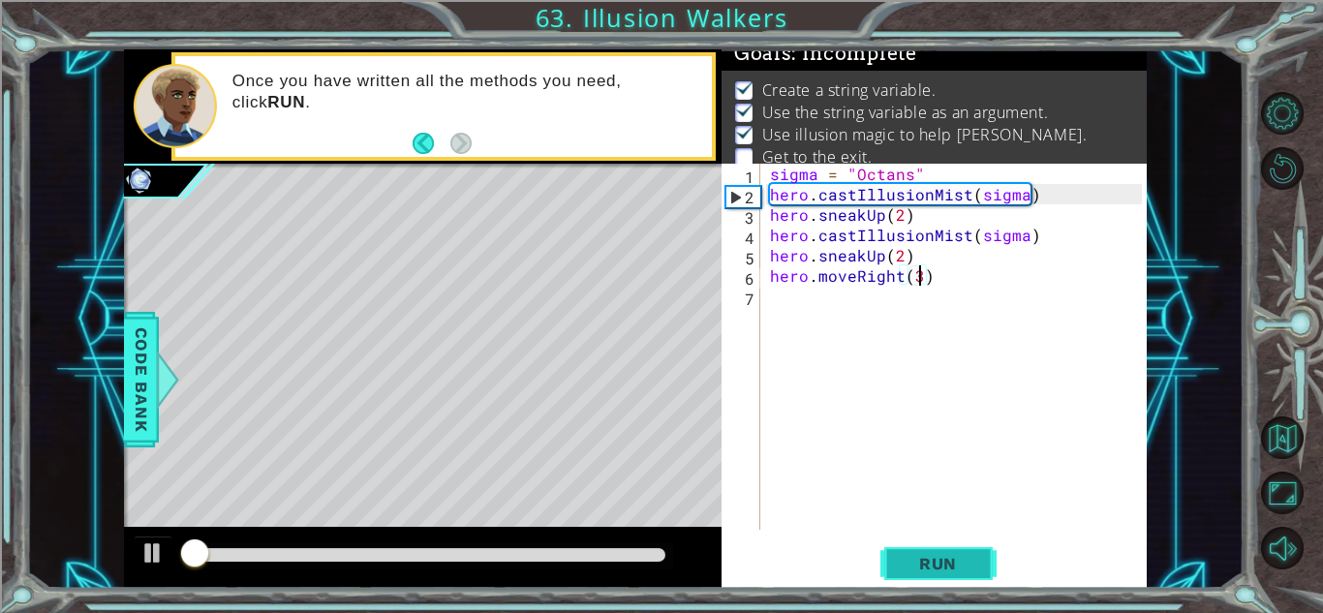
scroll to position [14, 0]
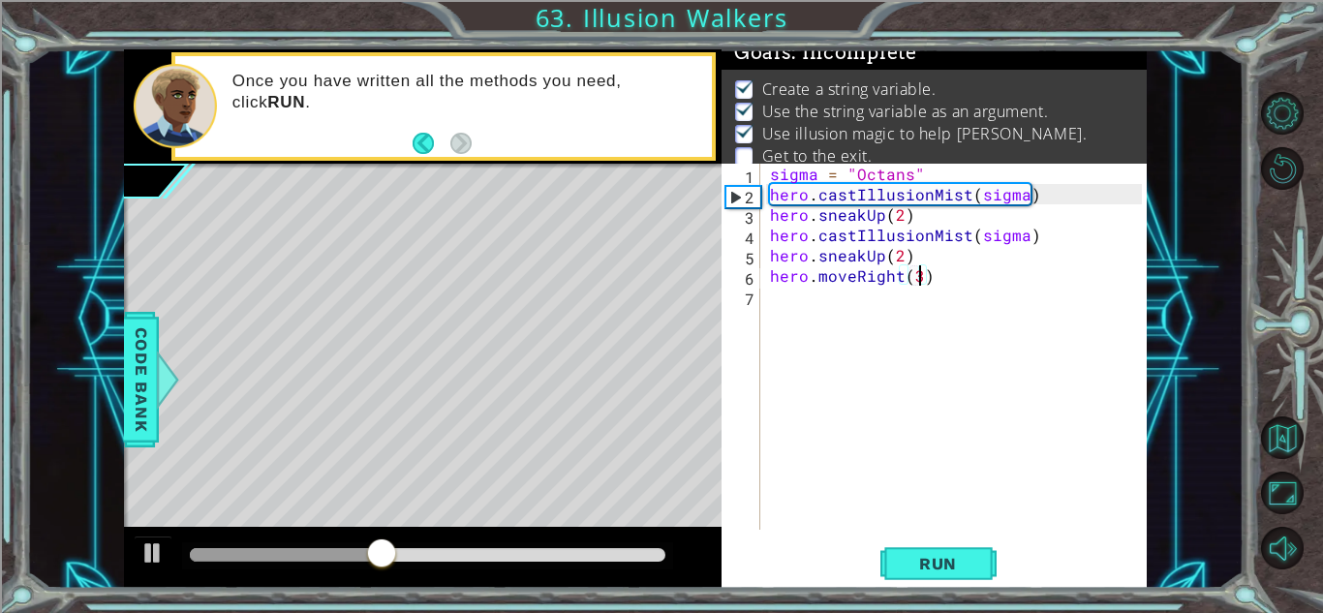
click at [900, 258] on div "sigma = "Octans" hero . castIllusionMist ( sigma ) hero . sneakUp ( 2 ) hero . …" at bounding box center [958, 367] width 385 height 407
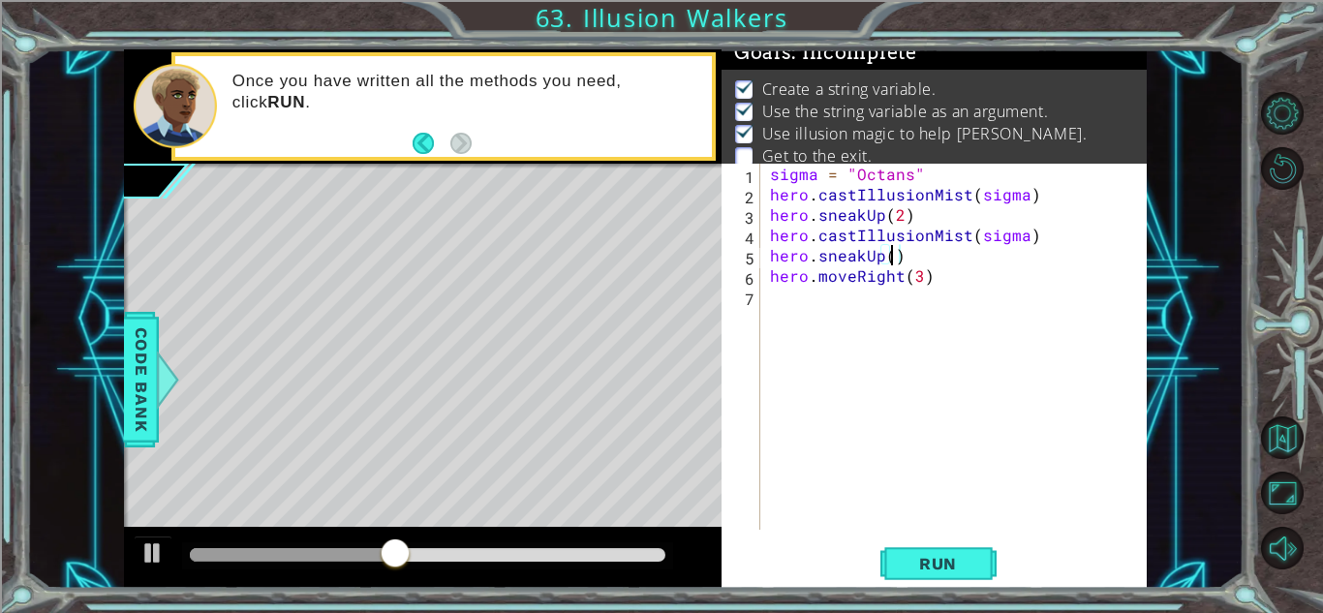
scroll to position [0, 8]
type textarea "hero.sneakUp(3)"
click at [938, 554] on span "Run" at bounding box center [937, 563] width 76 height 19
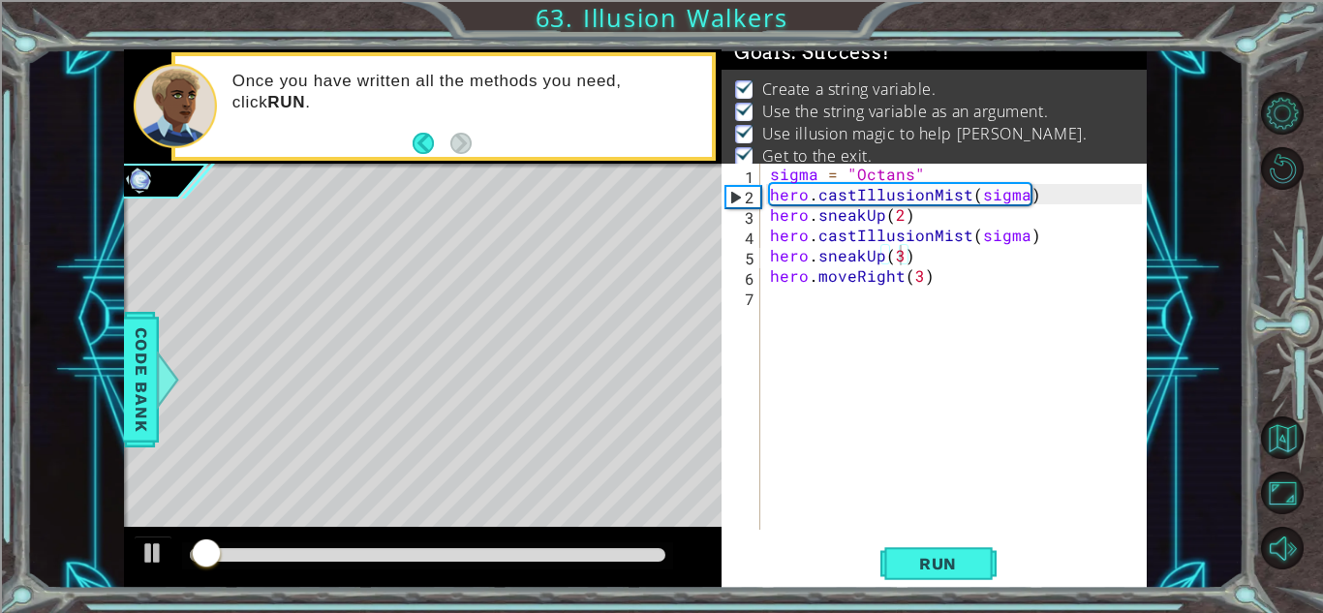
click at [579, 573] on div at bounding box center [422, 558] width 597 height 62
drag, startPoint x: 569, startPoint y: 552, endPoint x: 1034, endPoint y: 527, distance: 465.4
click at [1034, 527] on div "1 ההההההההההההההההההההההההההההההההההההההההההההההההההההההההההההההההההההההההההההה…" at bounding box center [635, 318] width 1022 height 539
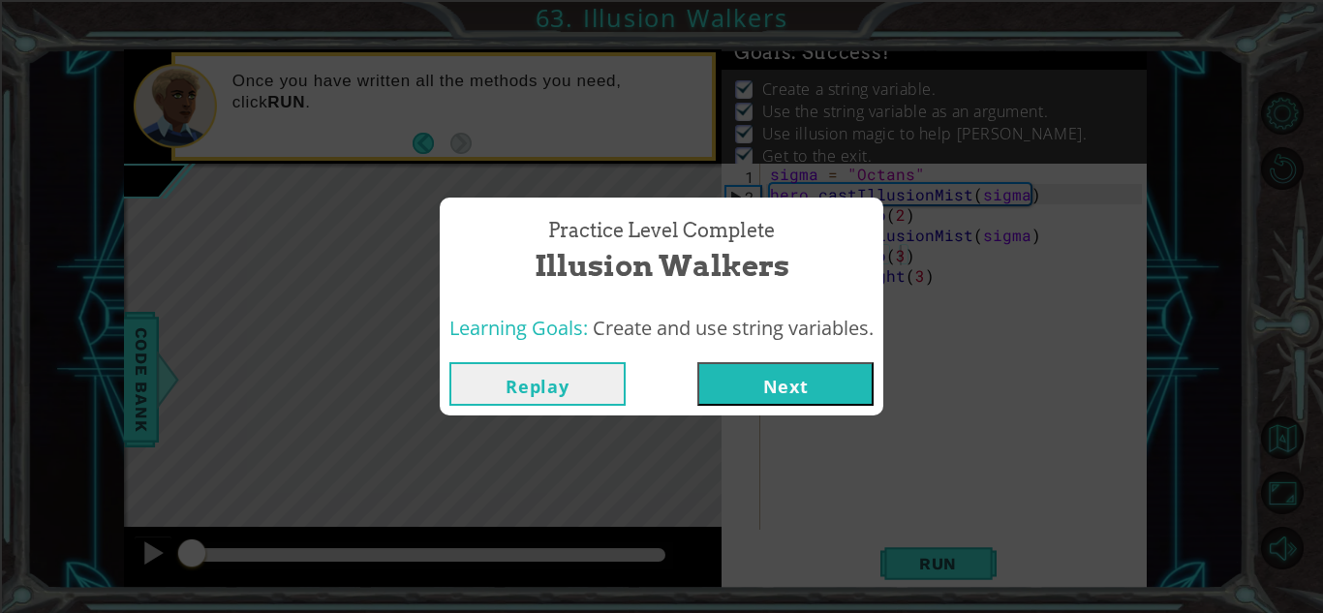
click at [720, 371] on button "Next" at bounding box center [785, 384] width 176 height 44
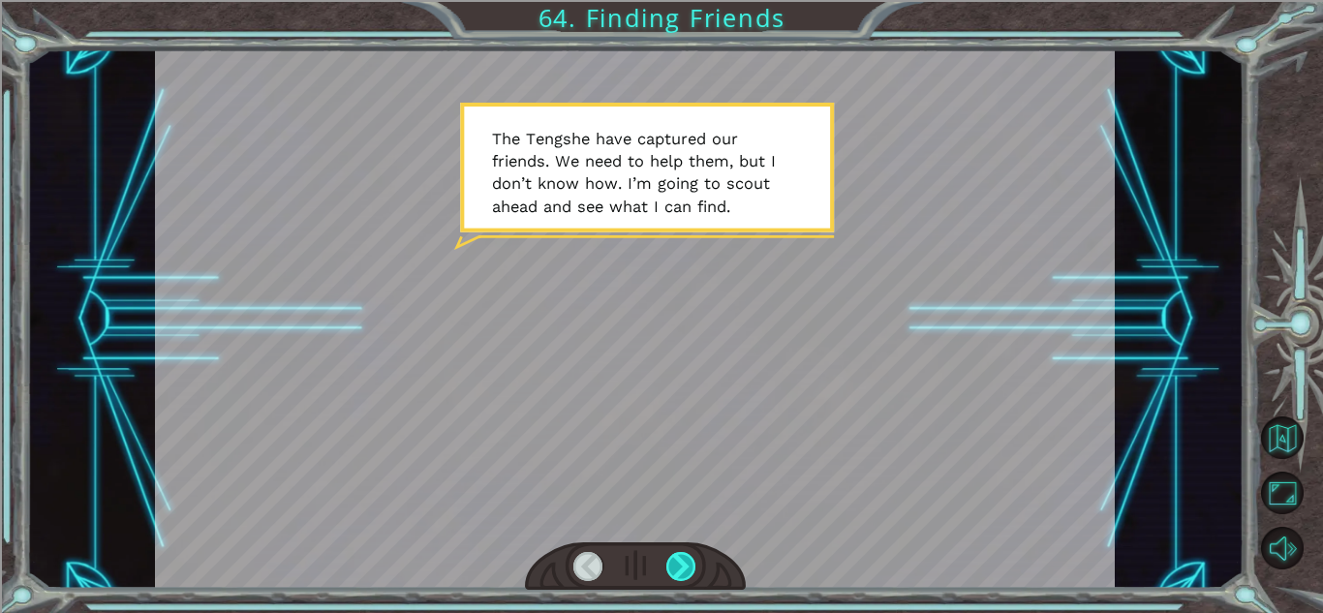
click at [679, 570] on div at bounding box center [681, 566] width 30 height 29
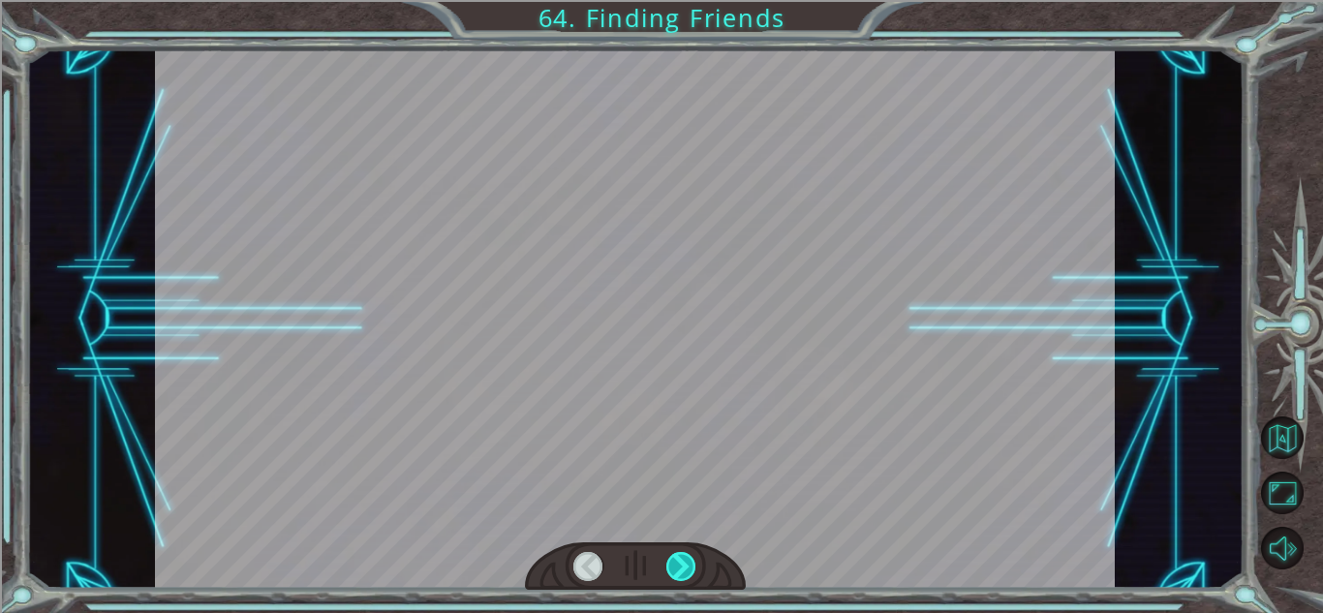
click at [679, 570] on div at bounding box center [681, 566] width 30 height 29
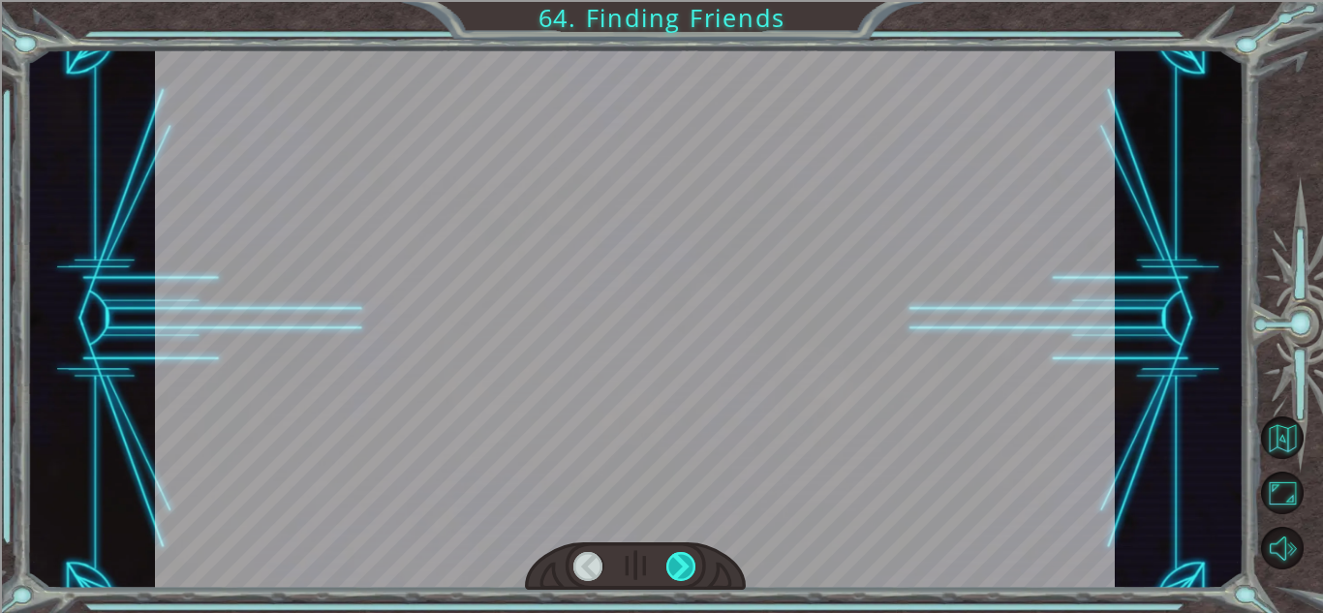
click at [679, 570] on div at bounding box center [681, 566] width 30 height 29
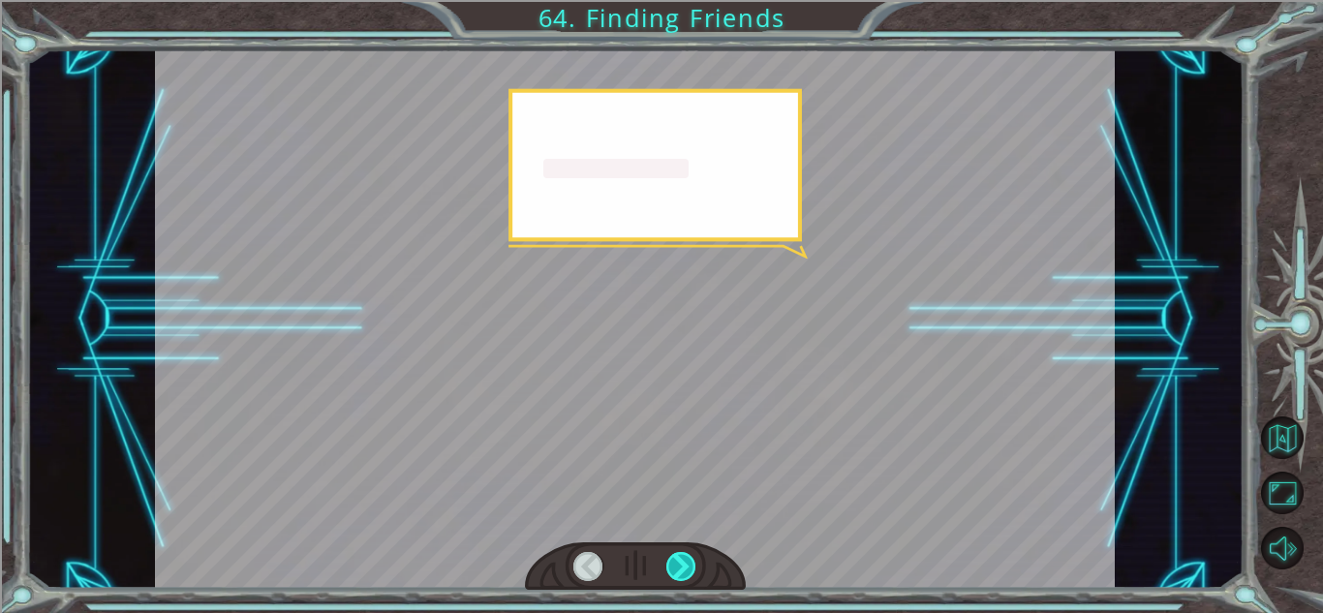
click at [679, 570] on div at bounding box center [681, 566] width 30 height 29
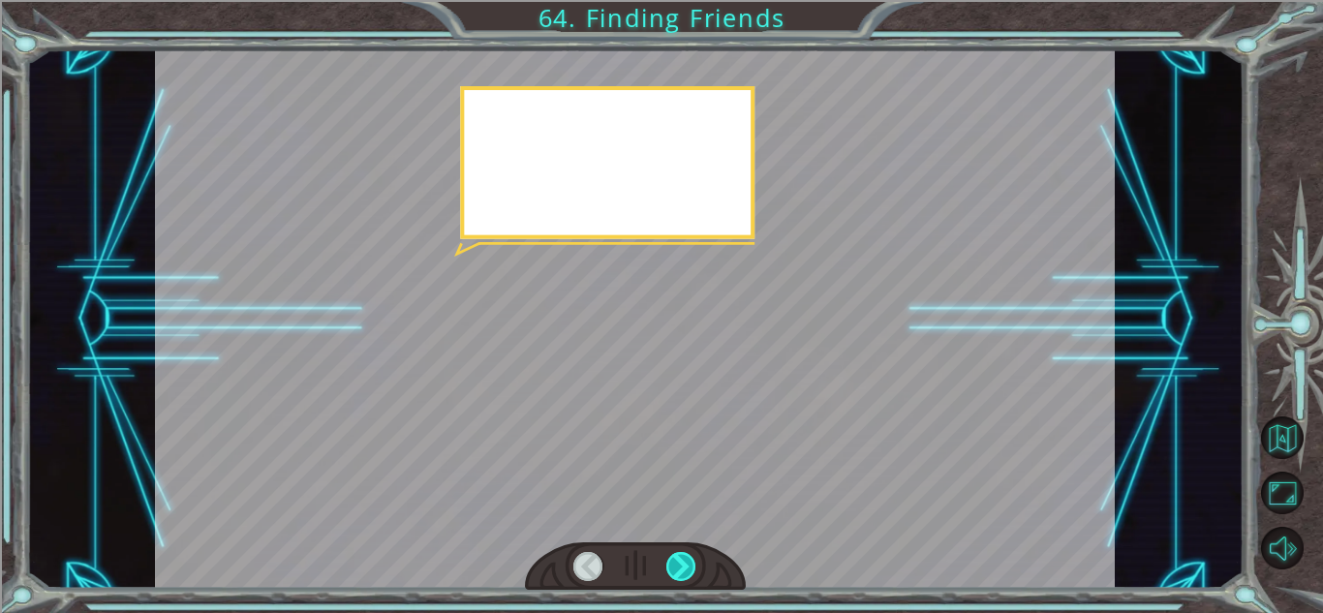
click at [679, 570] on div at bounding box center [681, 566] width 30 height 29
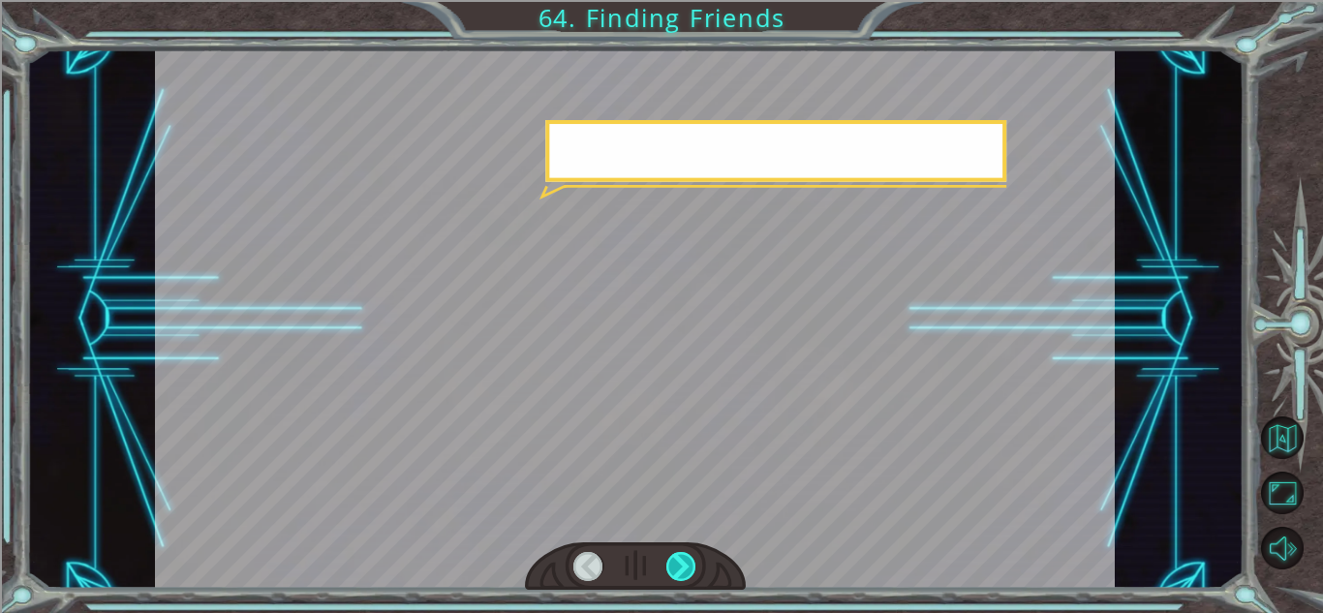
click at [679, 570] on div at bounding box center [681, 566] width 30 height 29
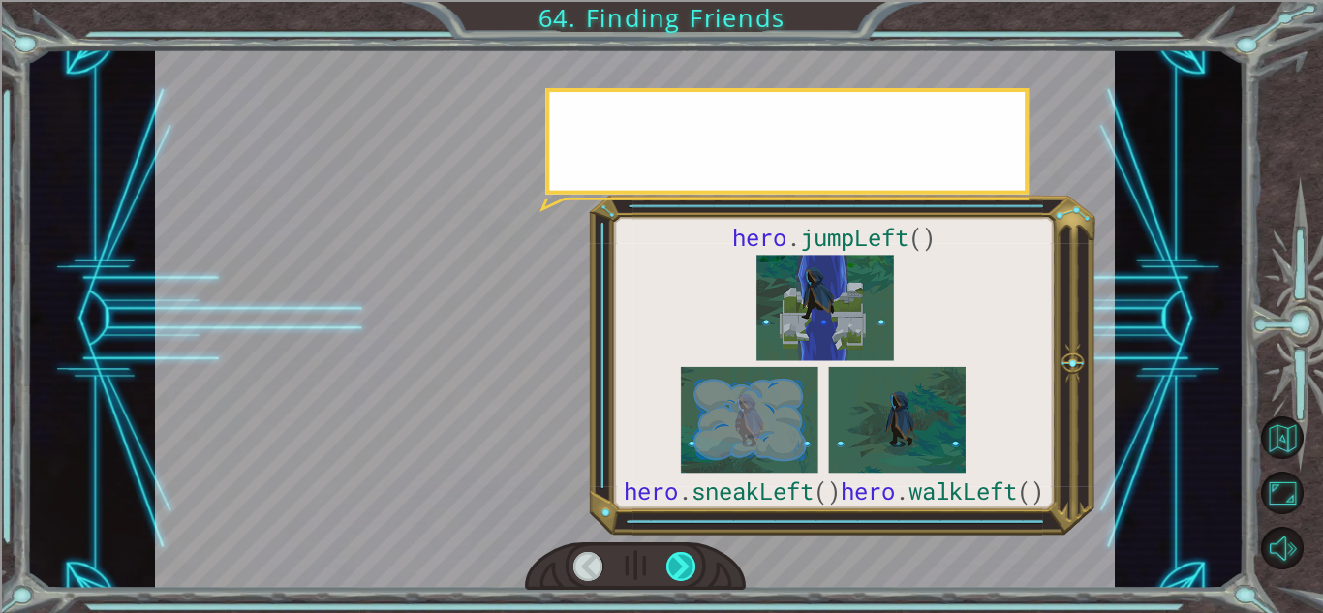
click at [679, 570] on div at bounding box center [681, 566] width 30 height 29
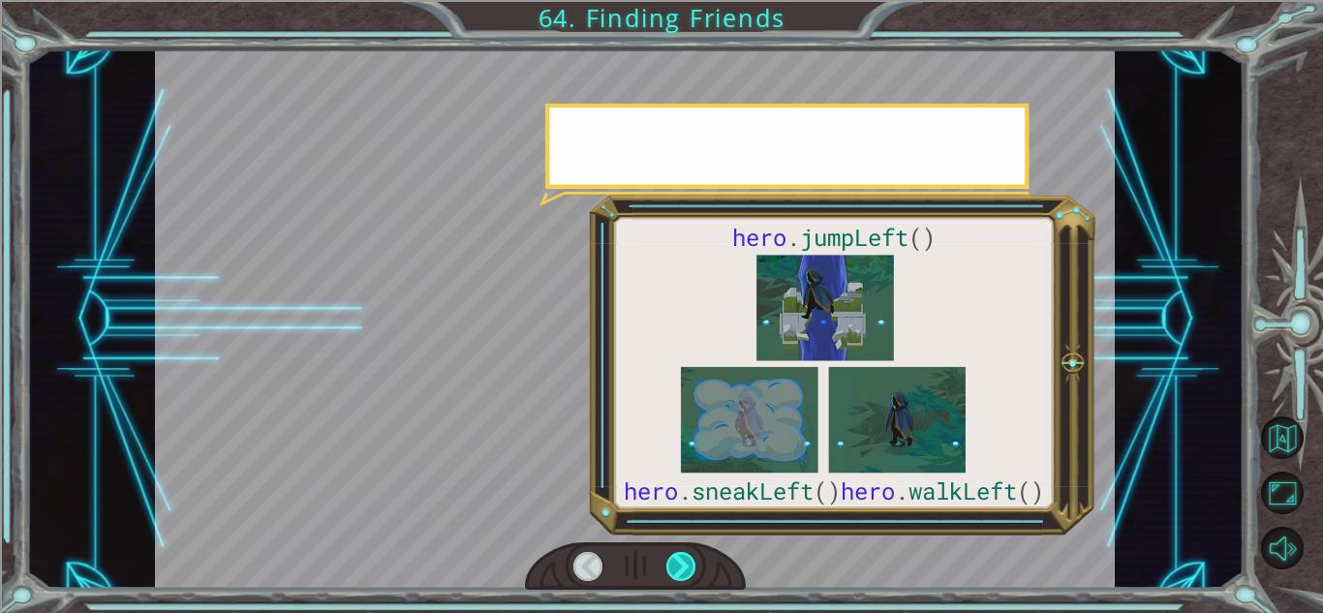
click at [679, 570] on div at bounding box center [681, 566] width 30 height 29
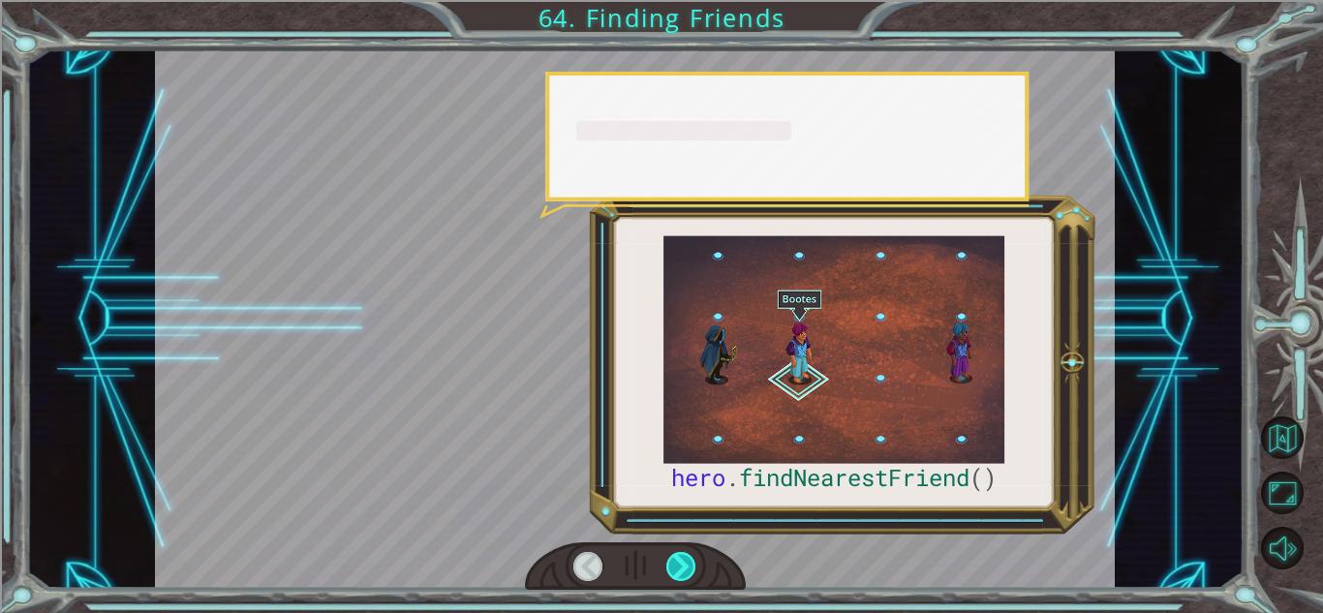
click at [679, 570] on div at bounding box center [681, 566] width 30 height 29
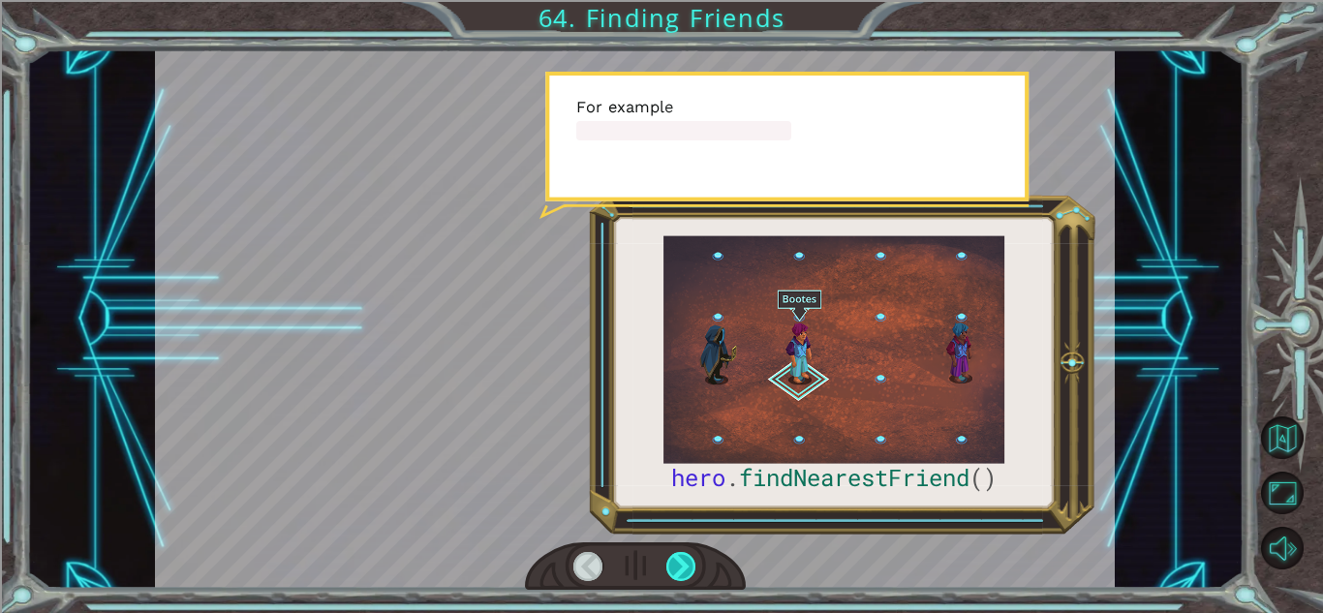
click at [679, 570] on div at bounding box center [681, 566] width 30 height 29
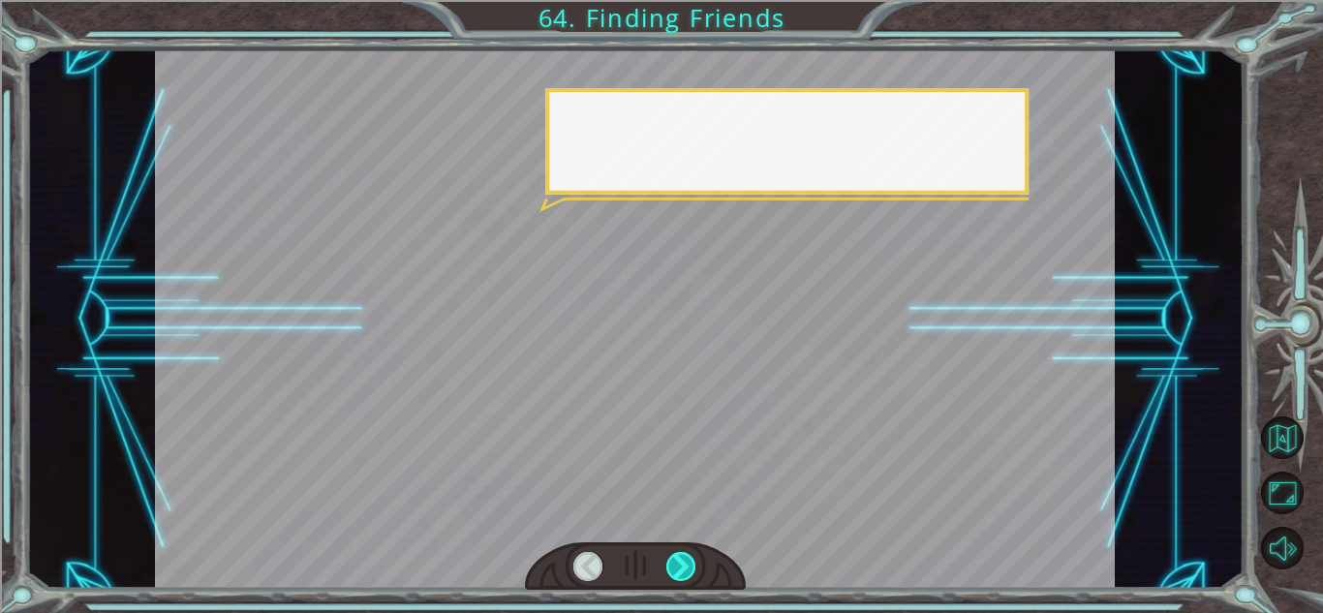
click at [679, 570] on div at bounding box center [681, 566] width 30 height 29
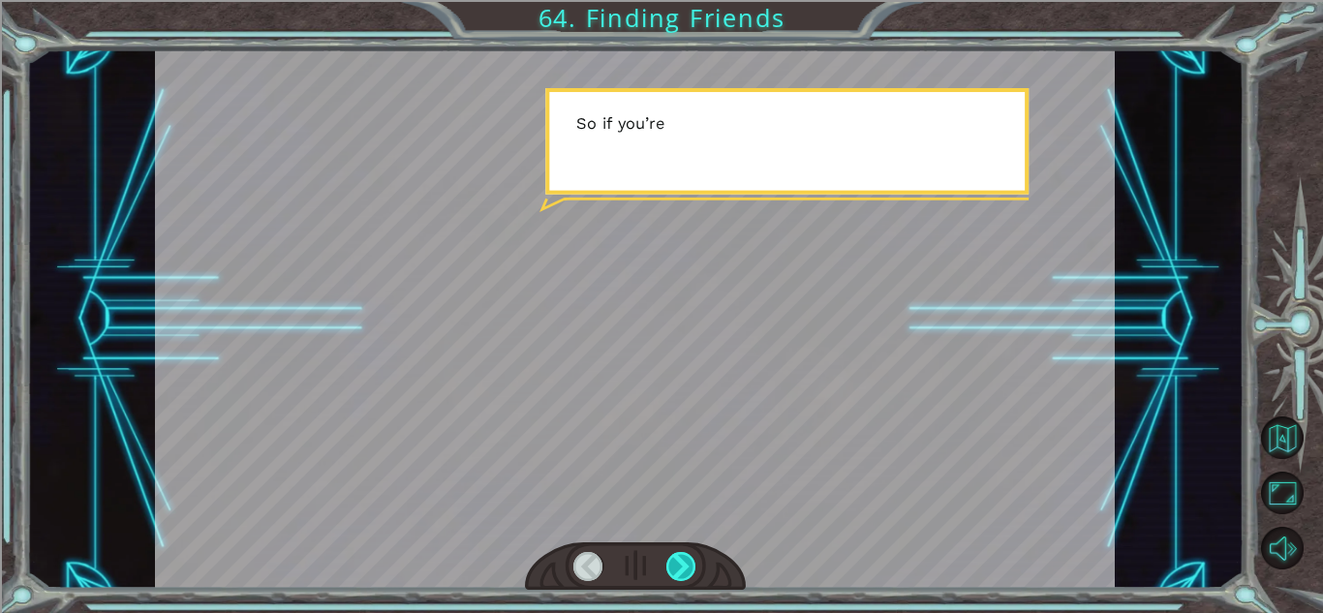
click at [679, 570] on div at bounding box center [681, 566] width 30 height 29
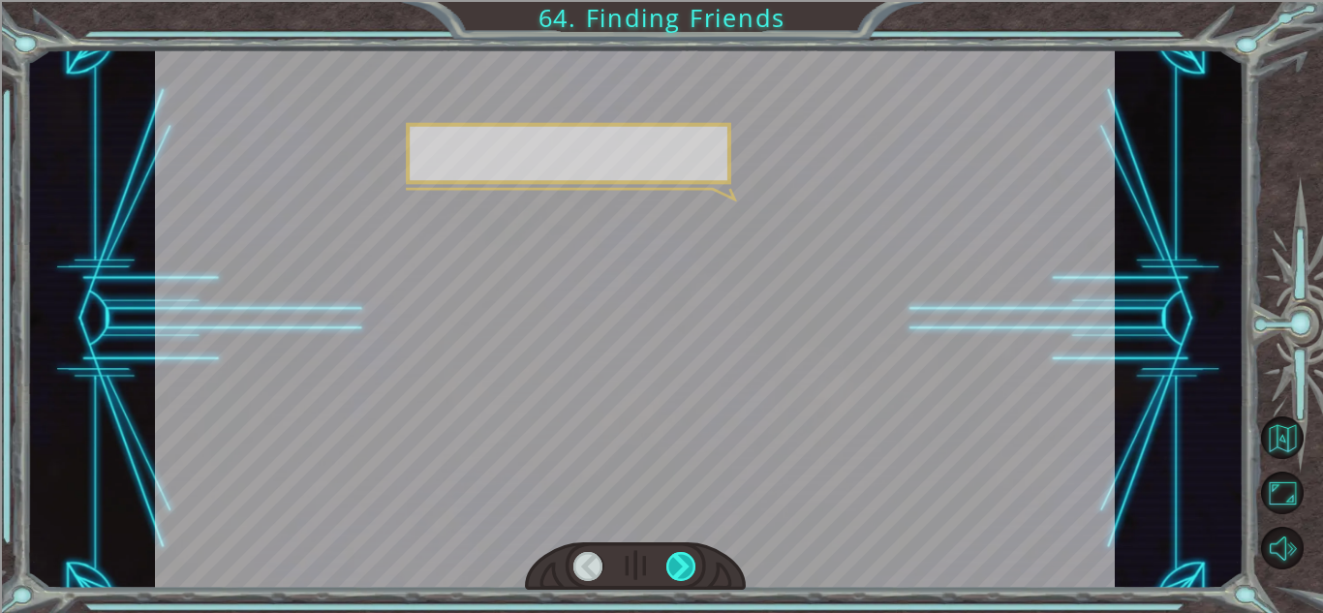
click at [679, 570] on div at bounding box center [681, 566] width 30 height 29
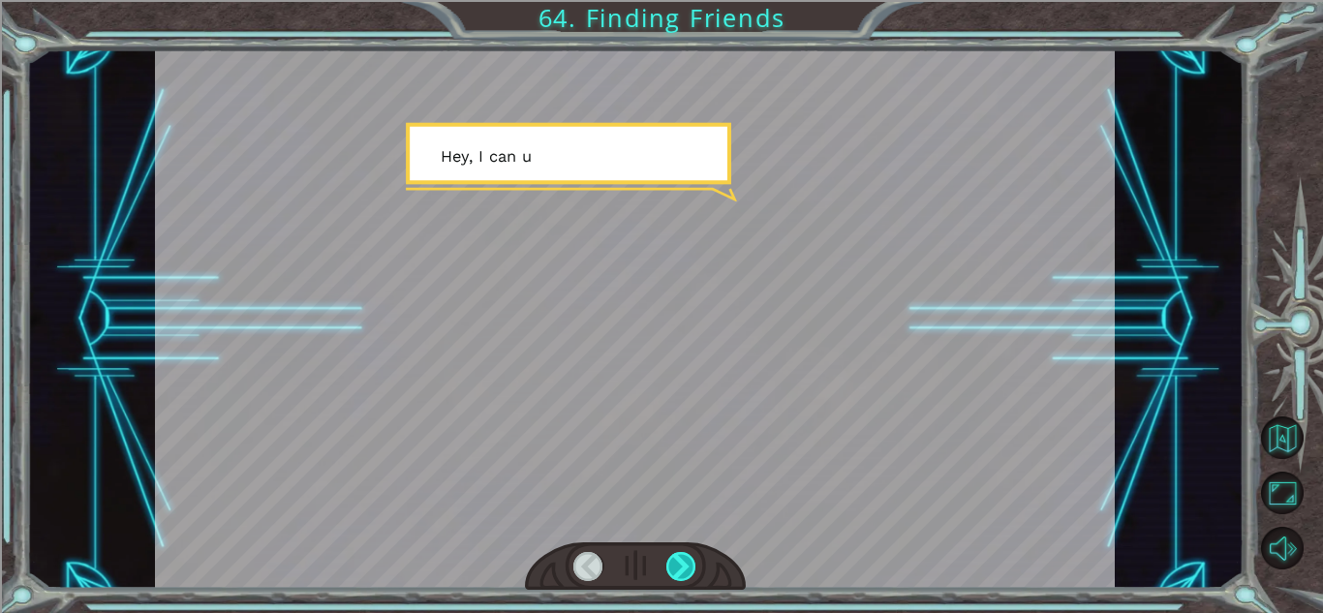
click at [679, 570] on div at bounding box center [681, 566] width 30 height 29
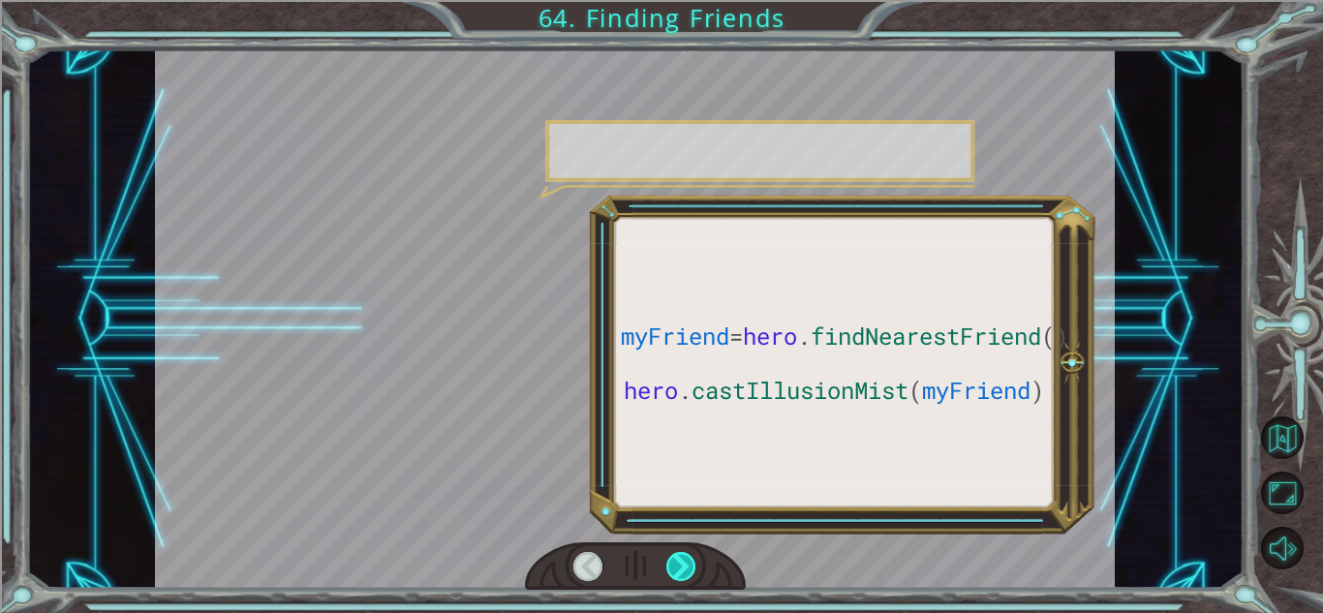
click at [679, 570] on div at bounding box center [681, 566] width 30 height 29
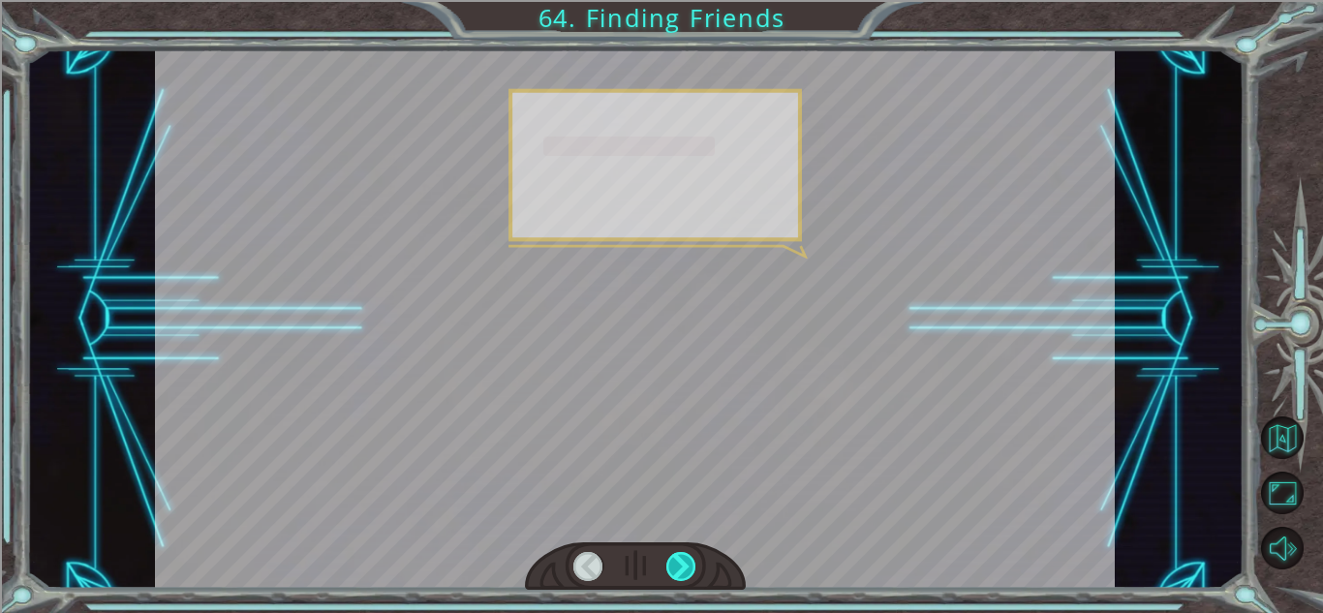
click at [679, 570] on div at bounding box center [681, 566] width 30 height 29
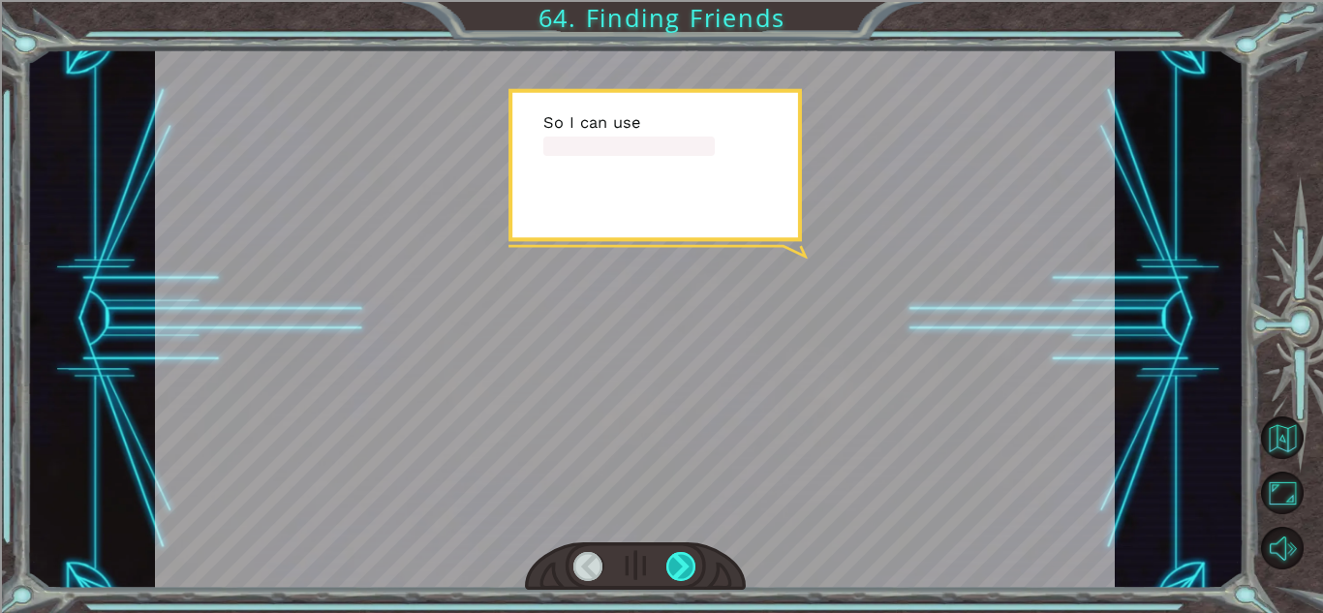
click at [679, 570] on div at bounding box center [681, 566] width 30 height 29
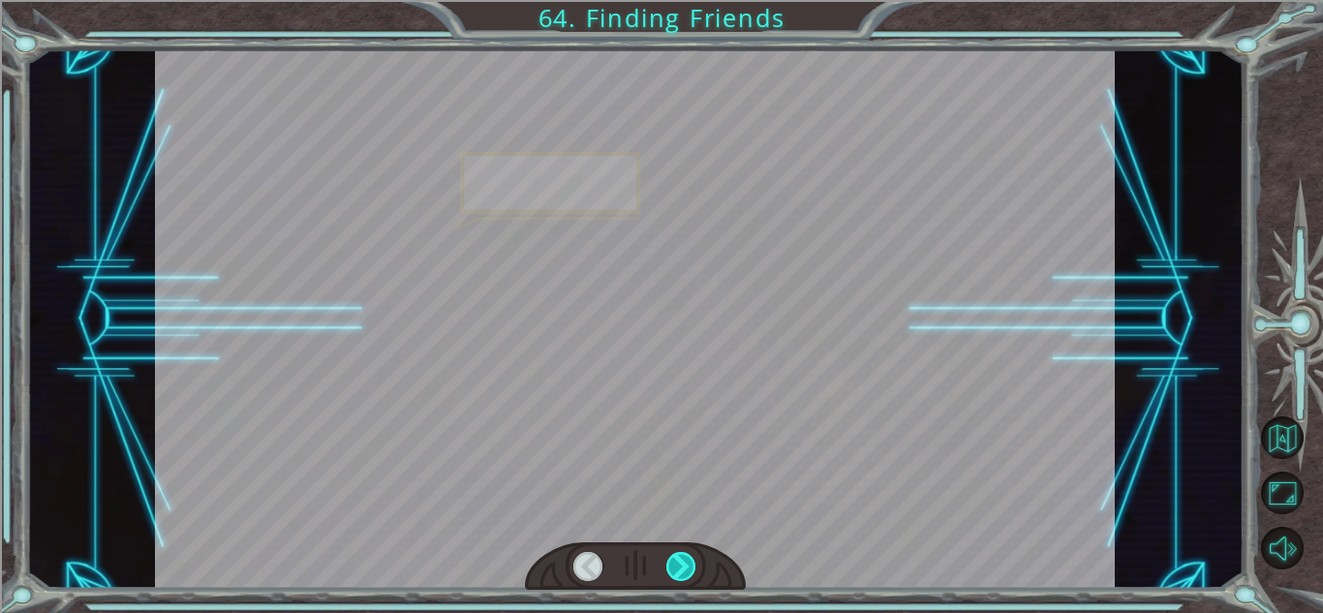
click at [679, 570] on div at bounding box center [681, 566] width 30 height 29
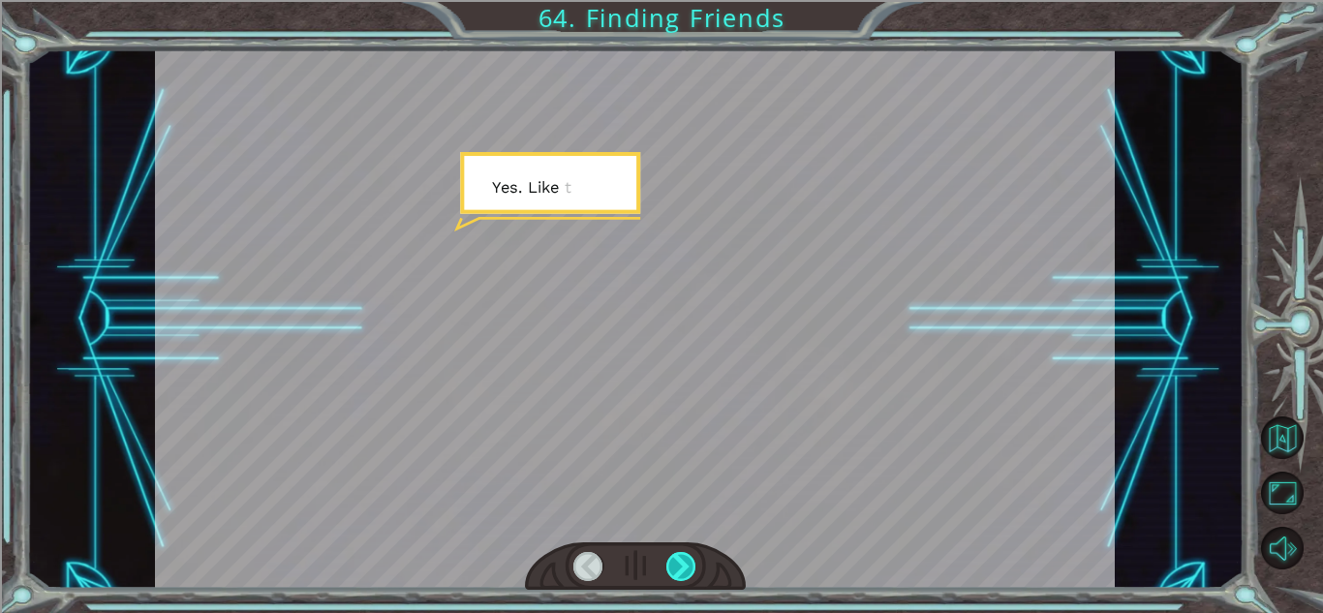
click at [679, 570] on div at bounding box center [681, 566] width 30 height 29
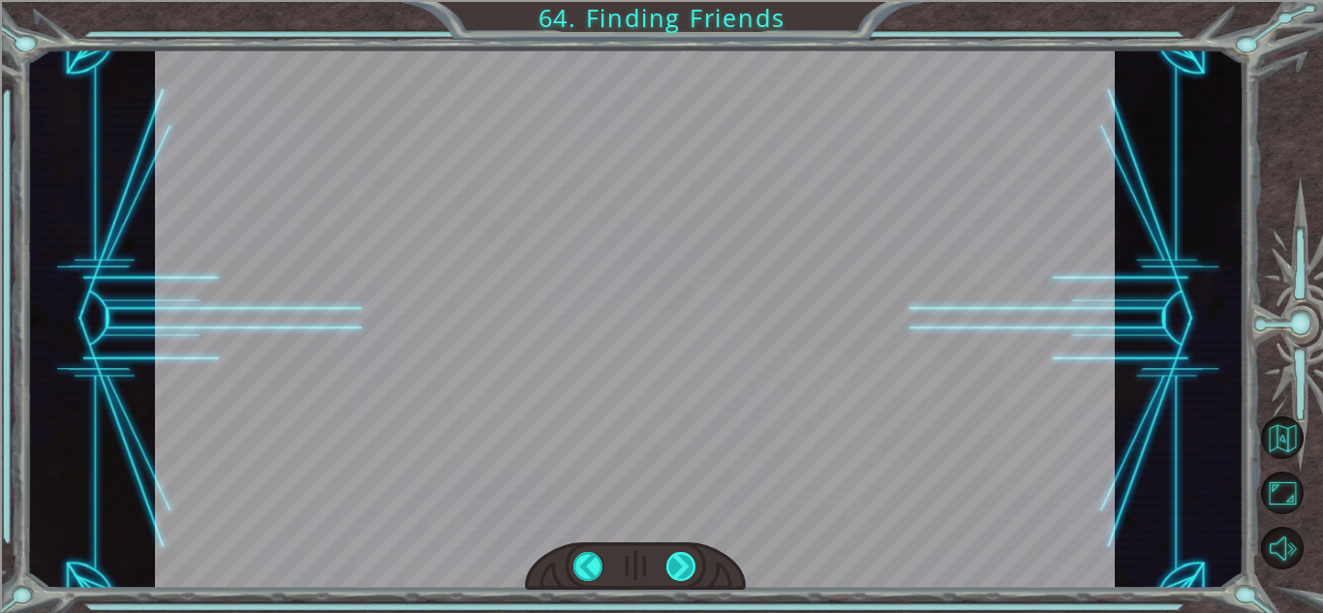
click at [679, 570] on div at bounding box center [681, 566] width 30 height 29
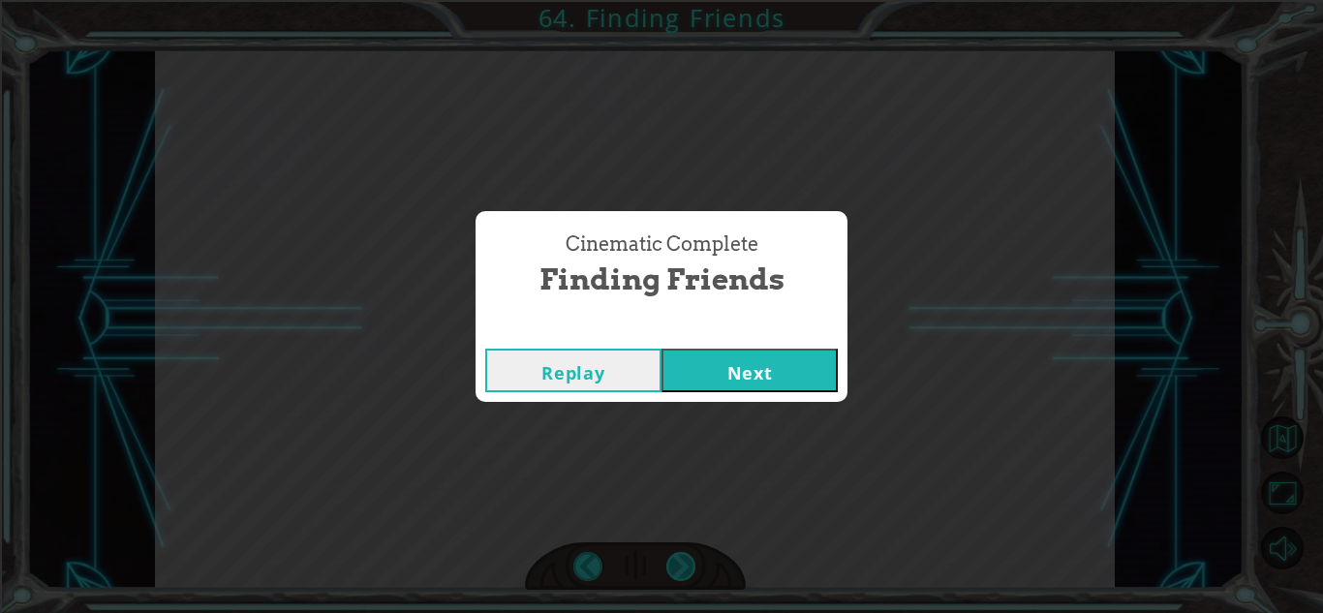
click at [679, 570] on div "Cinematic Complete Finding Friends Replay Next" at bounding box center [661, 306] width 1323 height 613
click at [745, 371] on button "Next" at bounding box center [749, 371] width 176 height 44
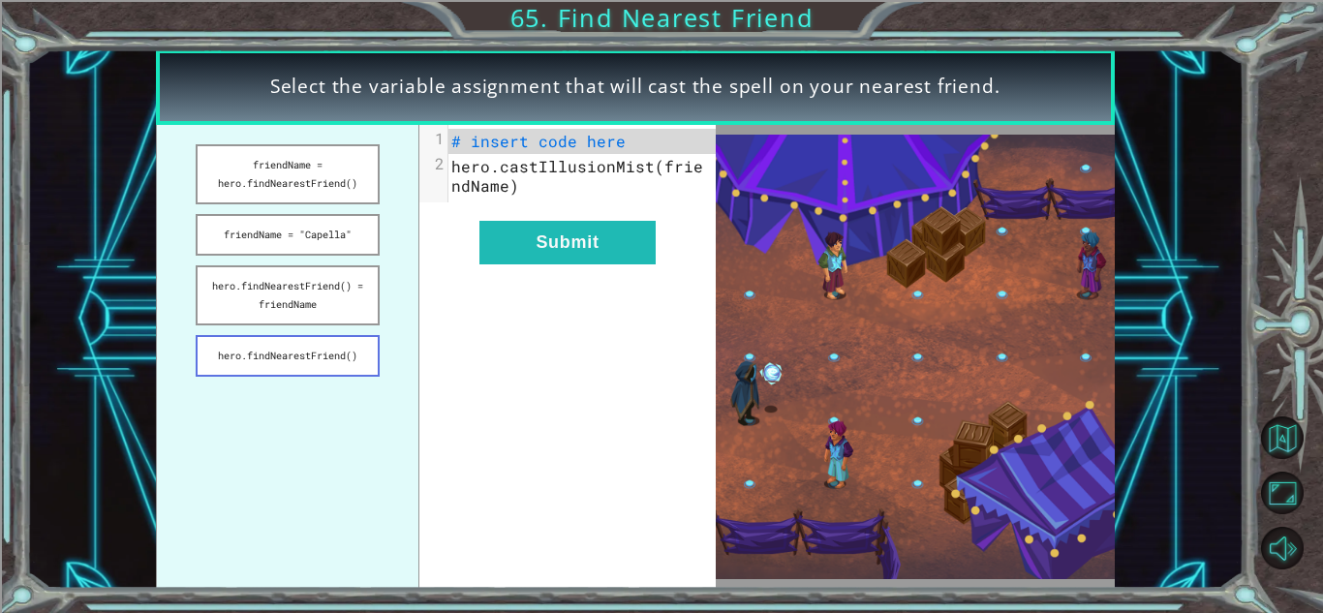
click at [218, 356] on button "hero.findNearestFriend()" at bounding box center [287, 356] width 183 height 42
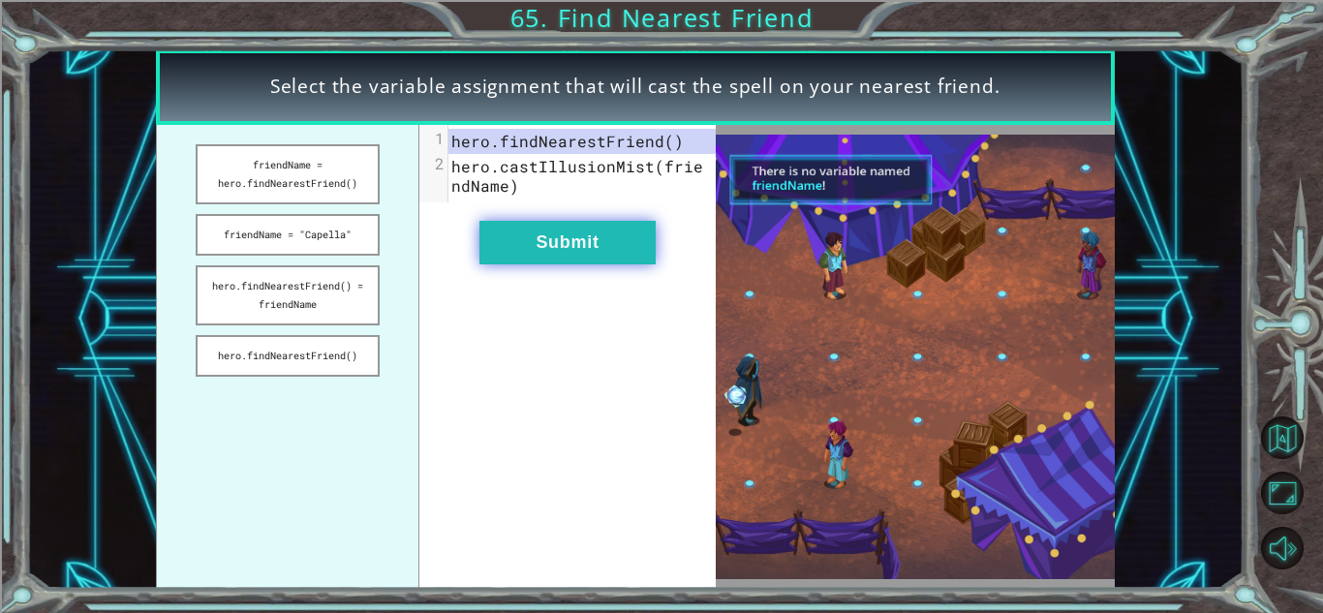
click at [501, 258] on button "Submit" at bounding box center [567, 243] width 176 height 44
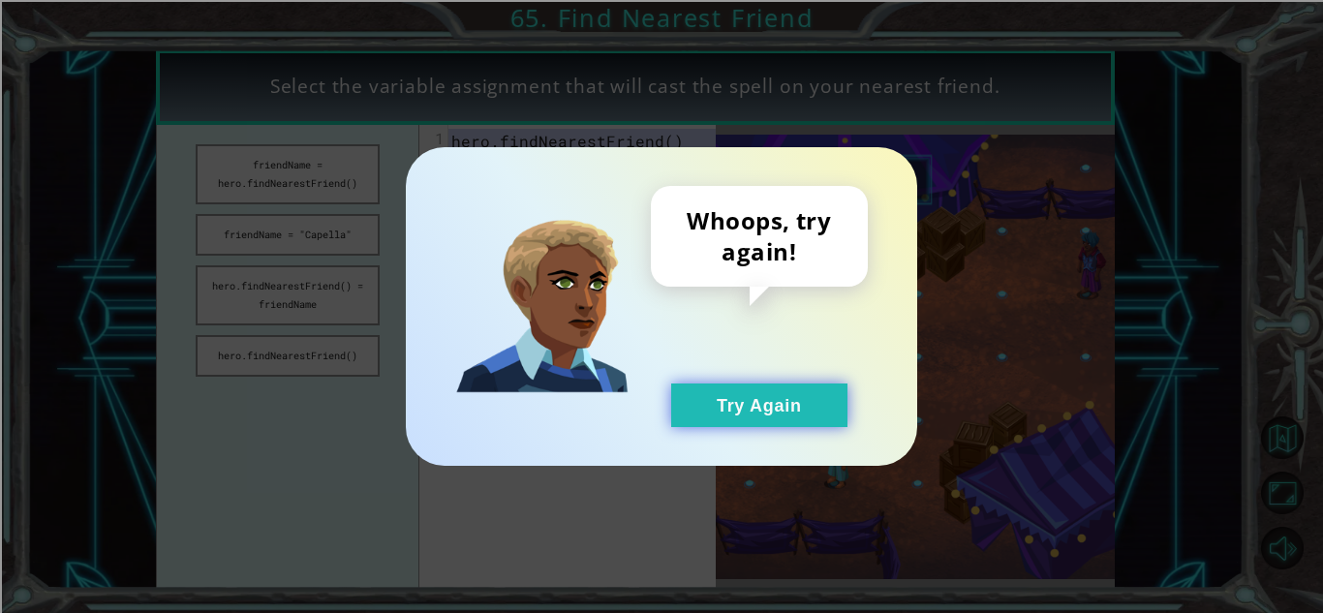
click at [749, 391] on button "Try Again" at bounding box center [759, 405] width 176 height 44
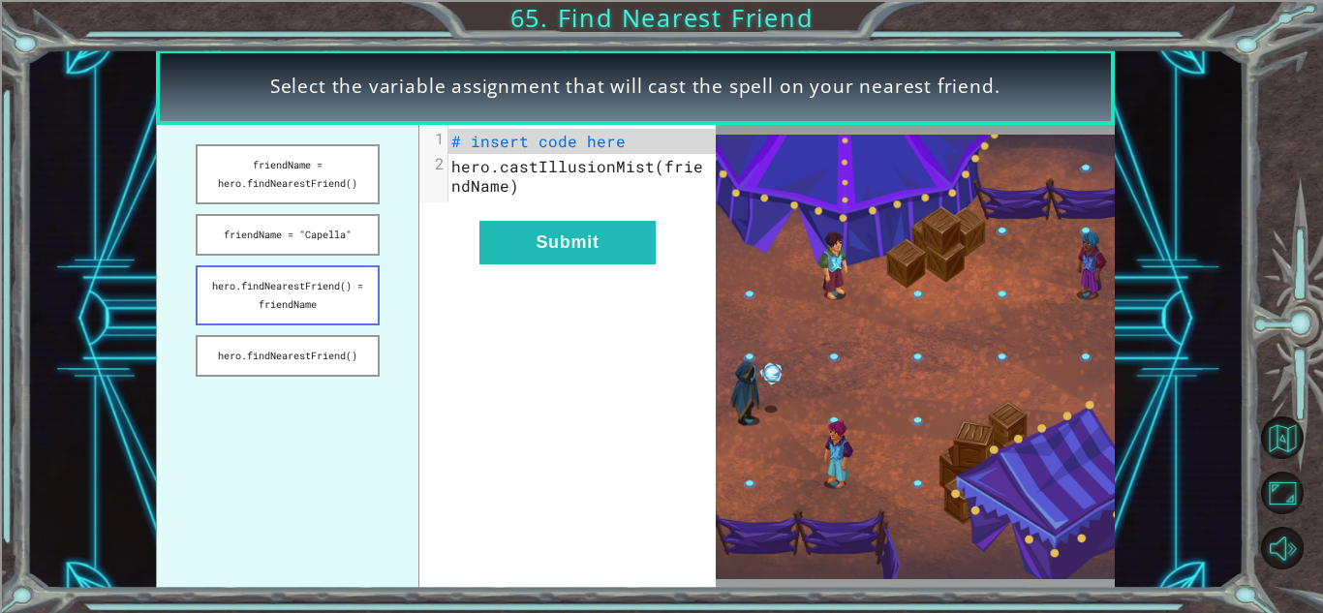
click at [331, 274] on button "hero.findNearestFriend() = friendName" at bounding box center [287, 295] width 183 height 60
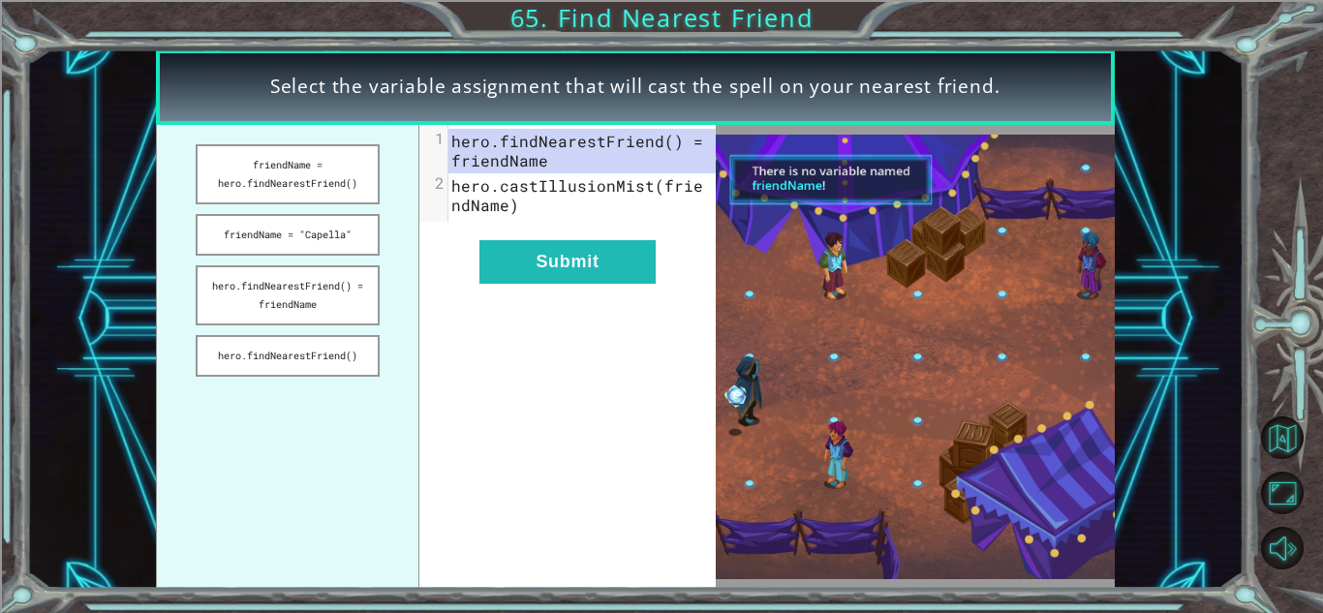
click at [565, 284] on div "xxxxxxxxxx 2 1 hero.findNearestFriend() = friendName 2 hero.castIllusionMist(fr…" at bounding box center [567, 357] width 296 height 464
click at [156, 130] on ul "friendName = hero.findNearestFriend() friendName = "Capella" hero.findNearestFr…" at bounding box center [288, 357] width 264 height 464
click at [170, 165] on ul "friendName = hero.findNearestFriend() friendName = "Capella" hero.findNearestFr…" at bounding box center [288, 357] width 264 height 464
click at [234, 179] on button "friendName = hero.findNearestFriend()" at bounding box center [287, 174] width 183 height 60
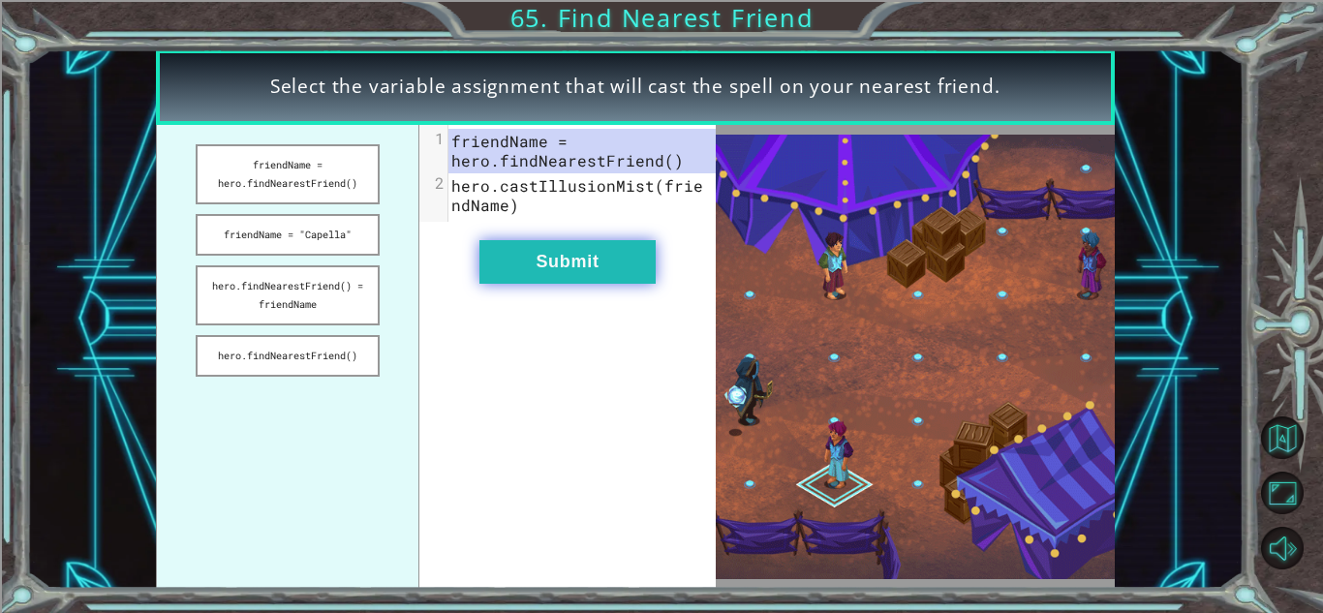
click at [591, 267] on button "Submit" at bounding box center [567, 262] width 176 height 44
click at [568, 268] on button "Submit" at bounding box center [567, 262] width 176 height 44
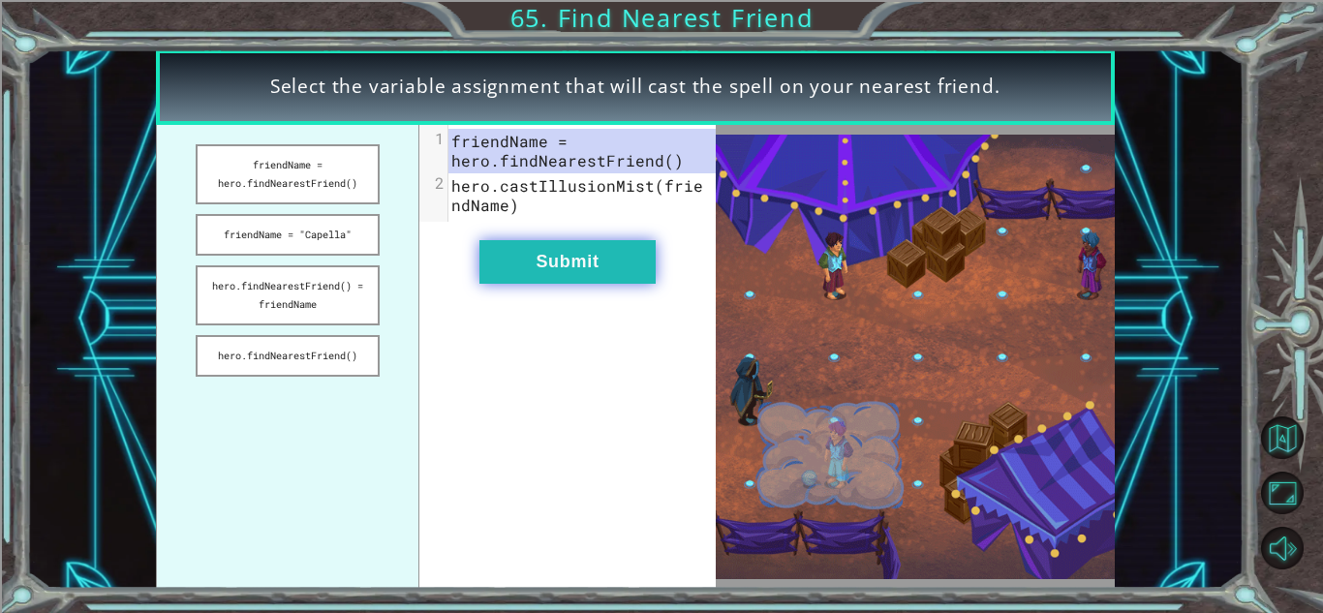
click at [568, 268] on button "Submit" at bounding box center [567, 262] width 176 height 44
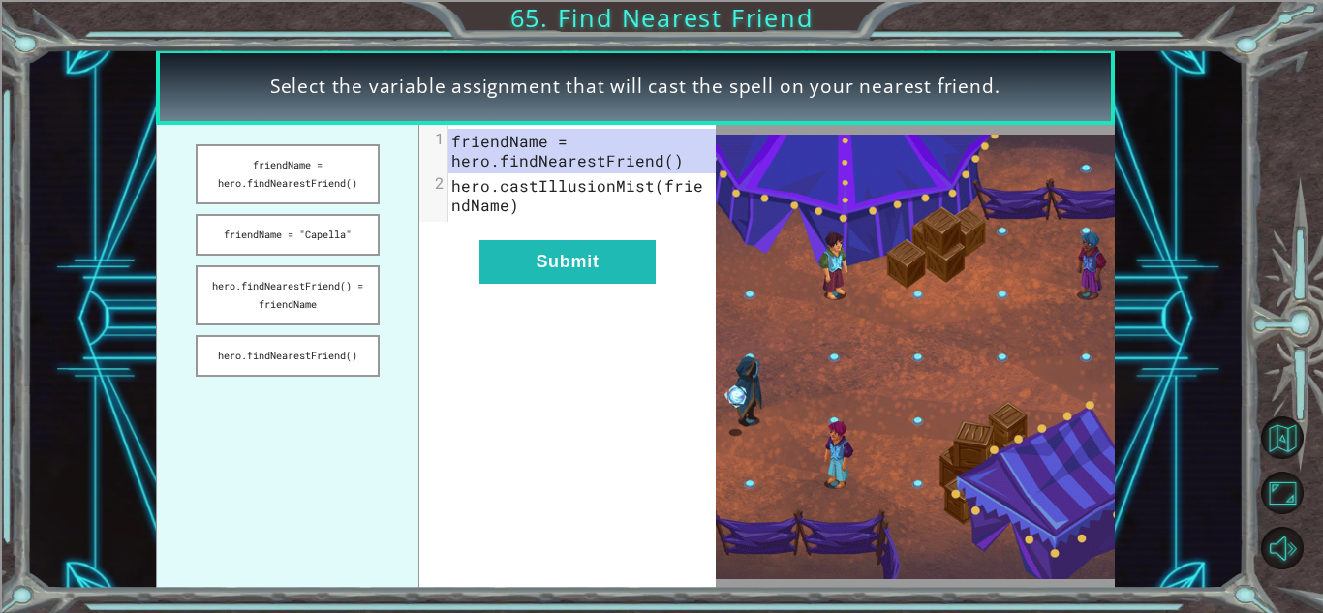
click at [193, 228] on ul "friendName = hero.findNearestFriend() friendName = "Capella" hero.findNearestFr…" at bounding box center [288, 357] width 264 height 464
click at [263, 243] on button "friendName = "Capella"" at bounding box center [287, 235] width 183 height 42
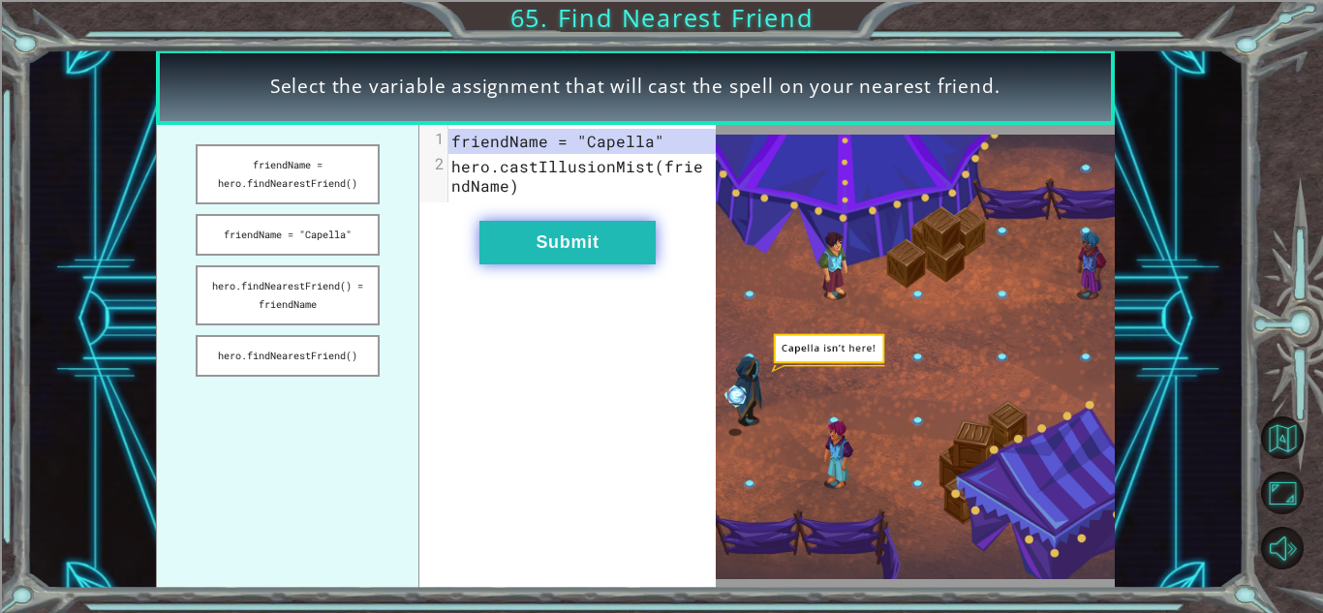
click at [567, 242] on button "Submit" at bounding box center [567, 243] width 176 height 44
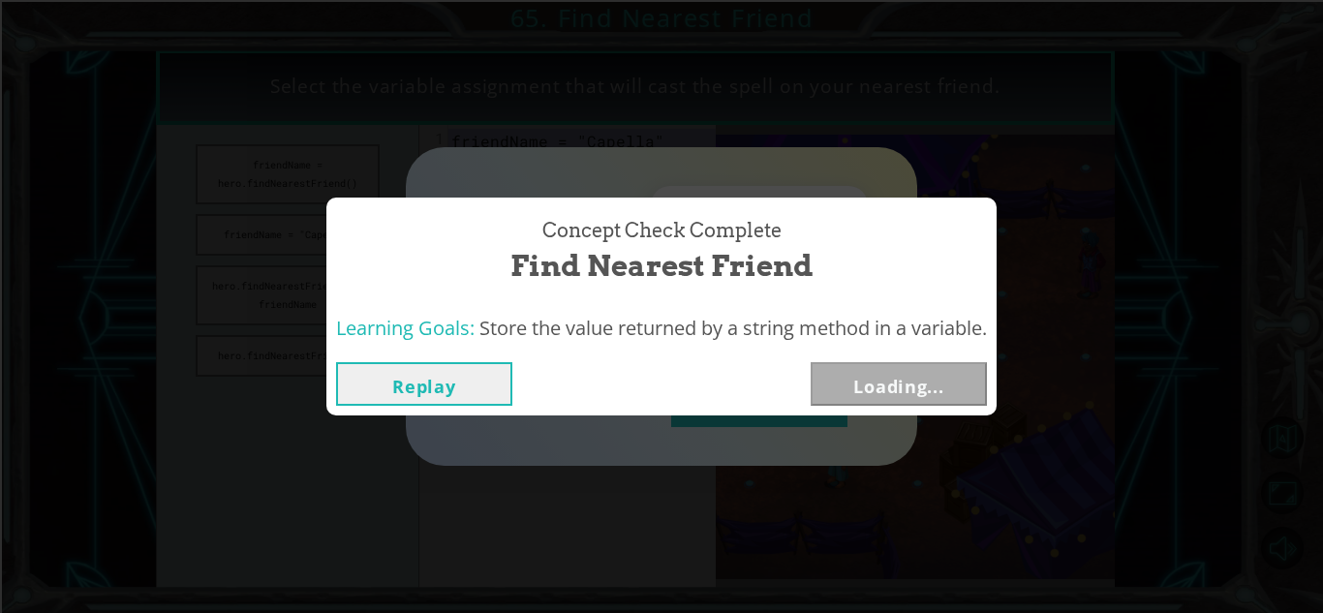
click at [430, 390] on button "Replay" at bounding box center [424, 384] width 176 height 44
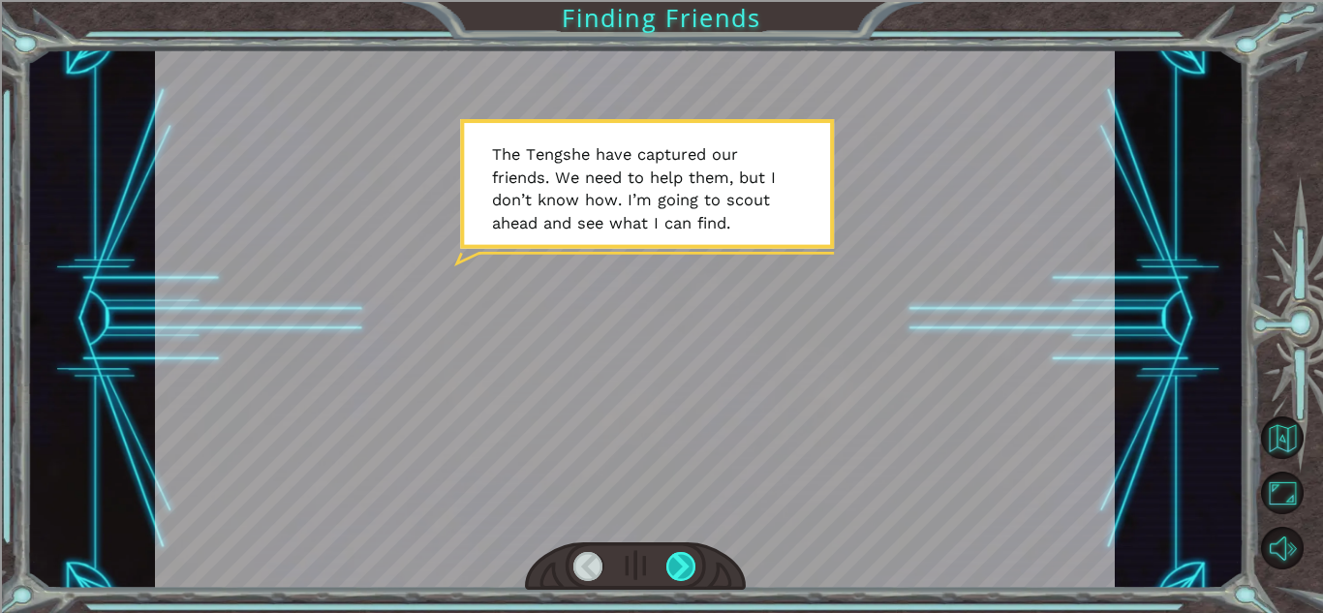
click at [687, 569] on div at bounding box center [681, 566] width 30 height 29
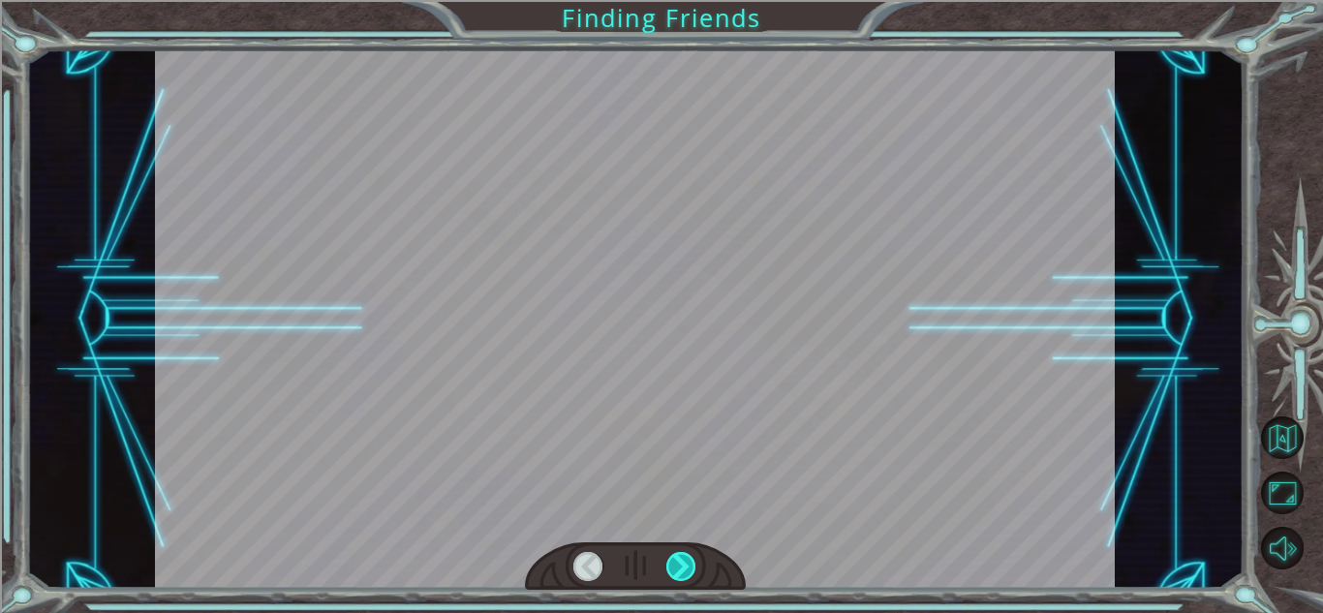
click at [687, 569] on div at bounding box center [681, 566] width 30 height 29
click at [687, 570] on div at bounding box center [681, 566] width 30 height 29
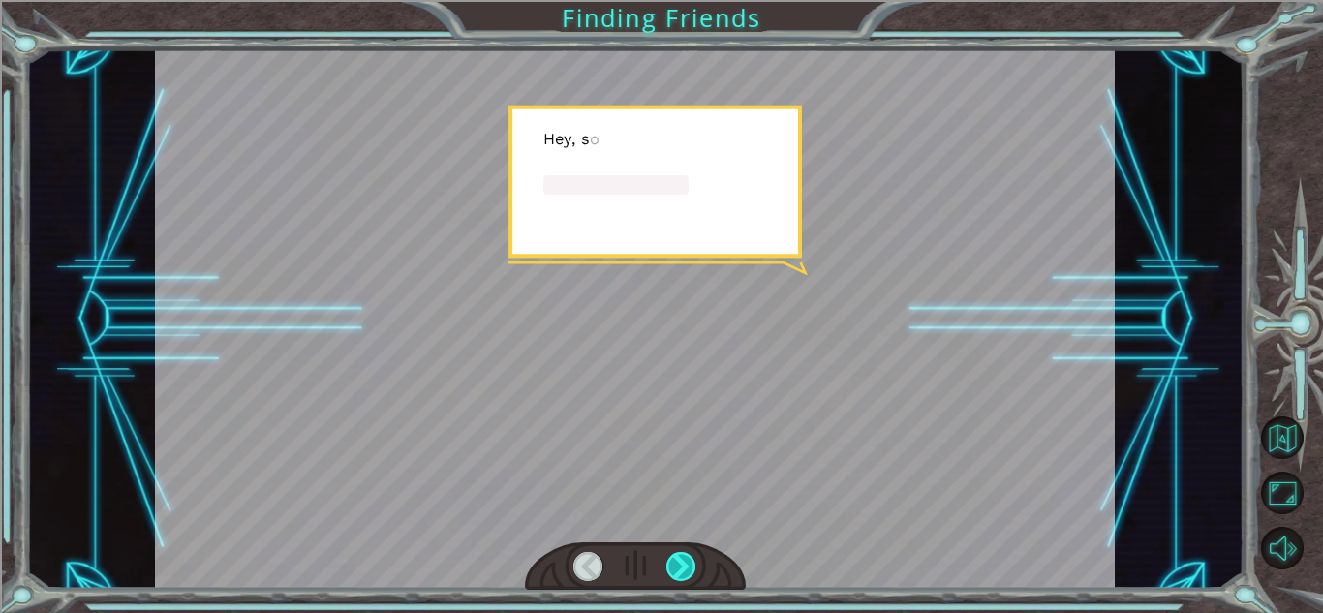
click at [687, 570] on div at bounding box center [681, 566] width 30 height 29
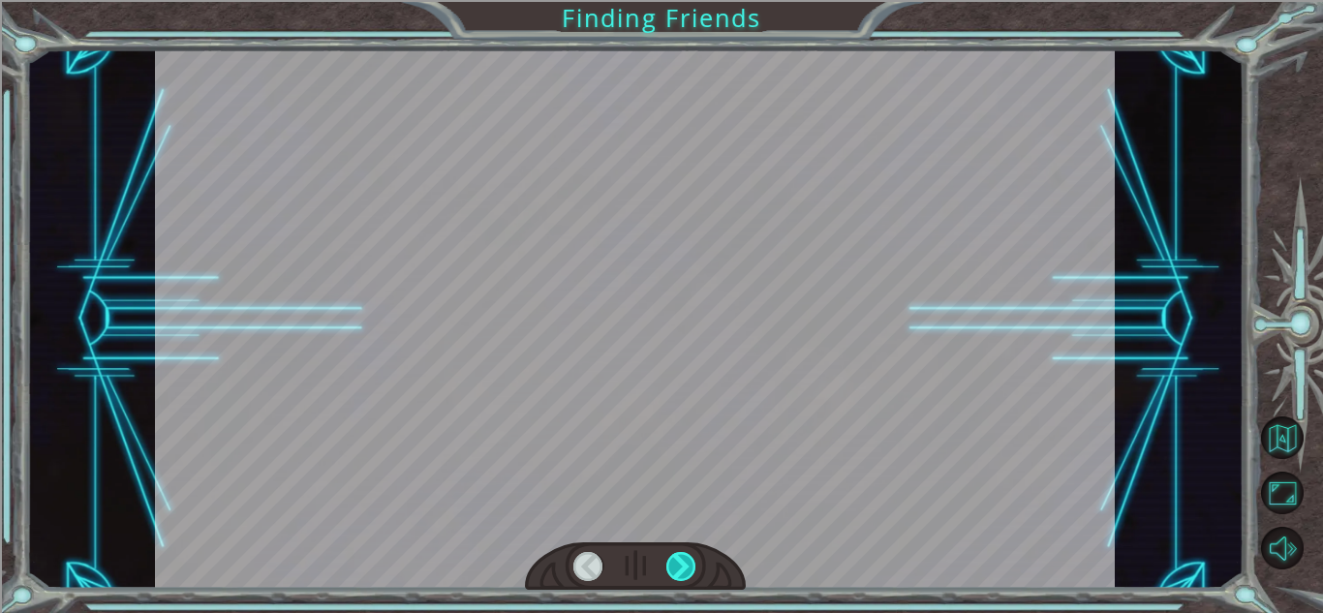
click at [687, 570] on div at bounding box center [681, 566] width 30 height 29
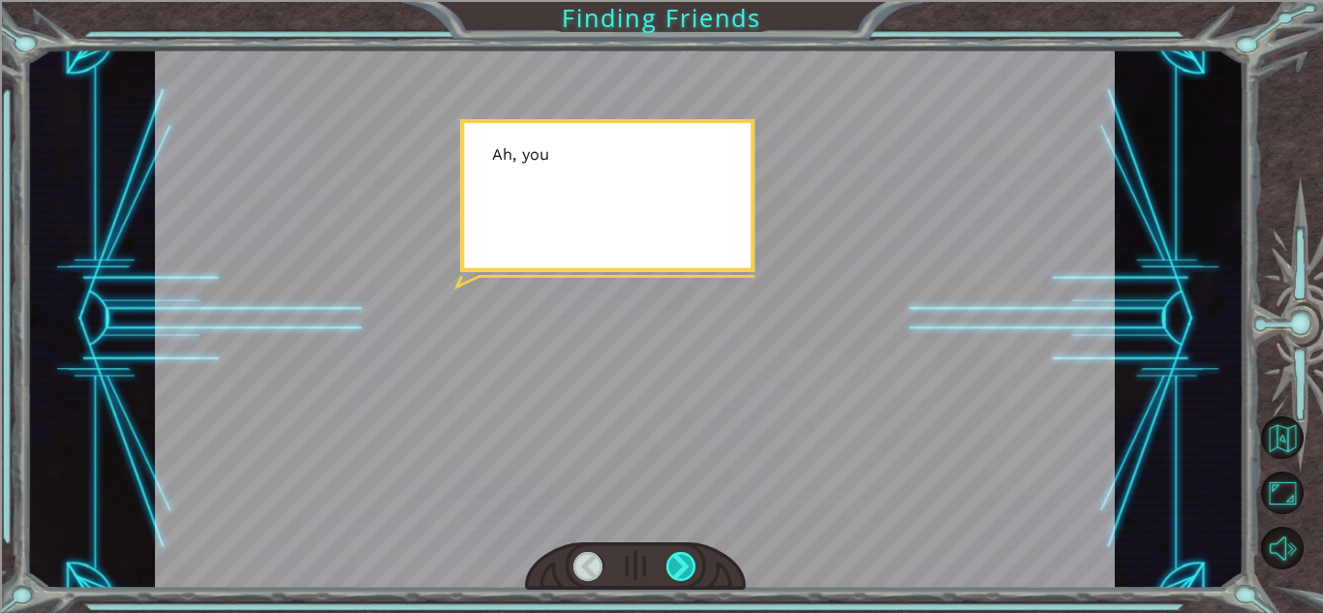
click at [687, 570] on div at bounding box center [681, 566] width 30 height 29
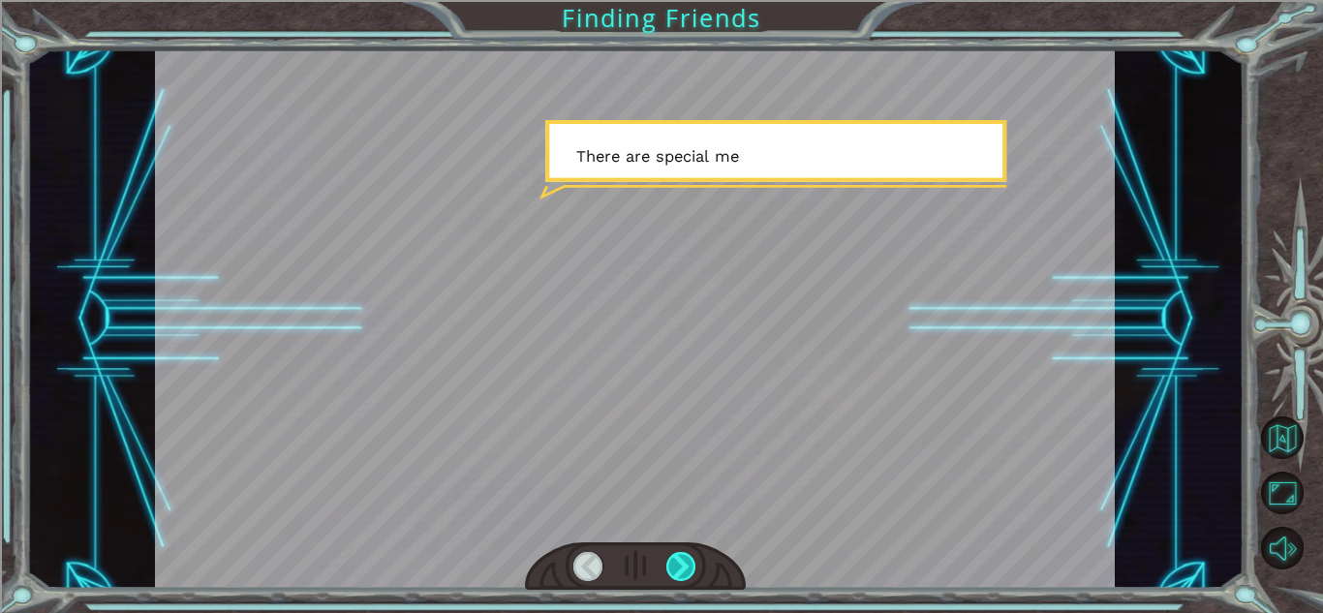
click at [687, 570] on div at bounding box center [681, 566] width 30 height 29
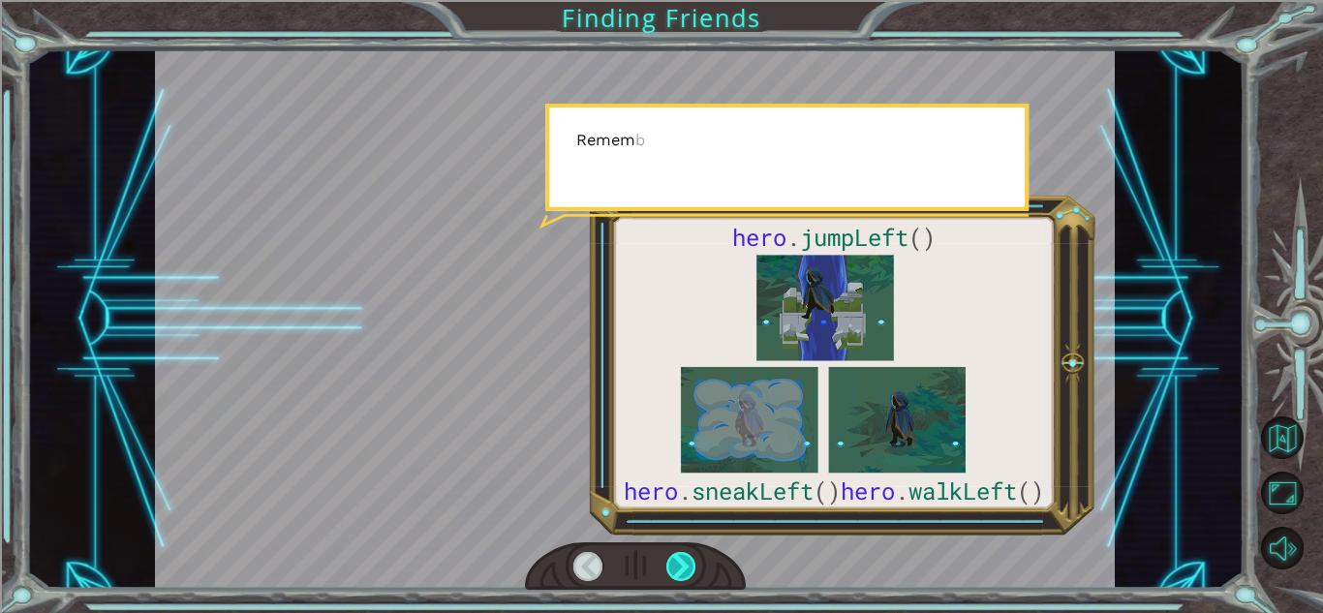
click at [687, 570] on div at bounding box center [681, 566] width 30 height 29
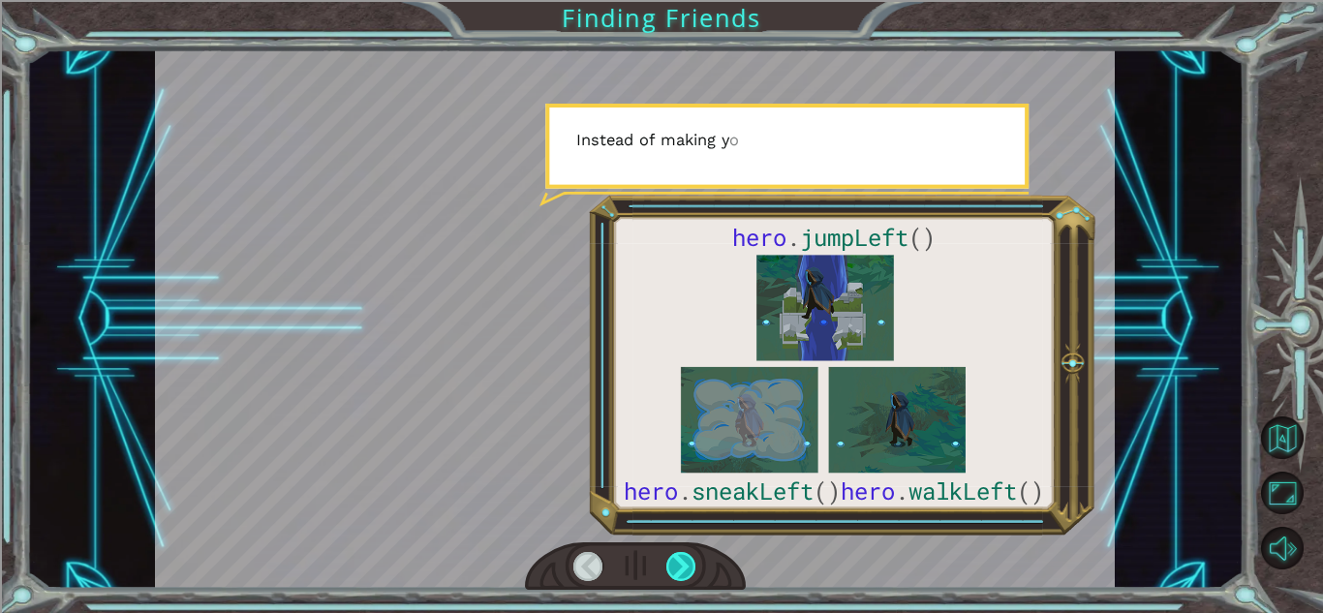
click at [687, 570] on div at bounding box center [681, 566] width 30 height 29
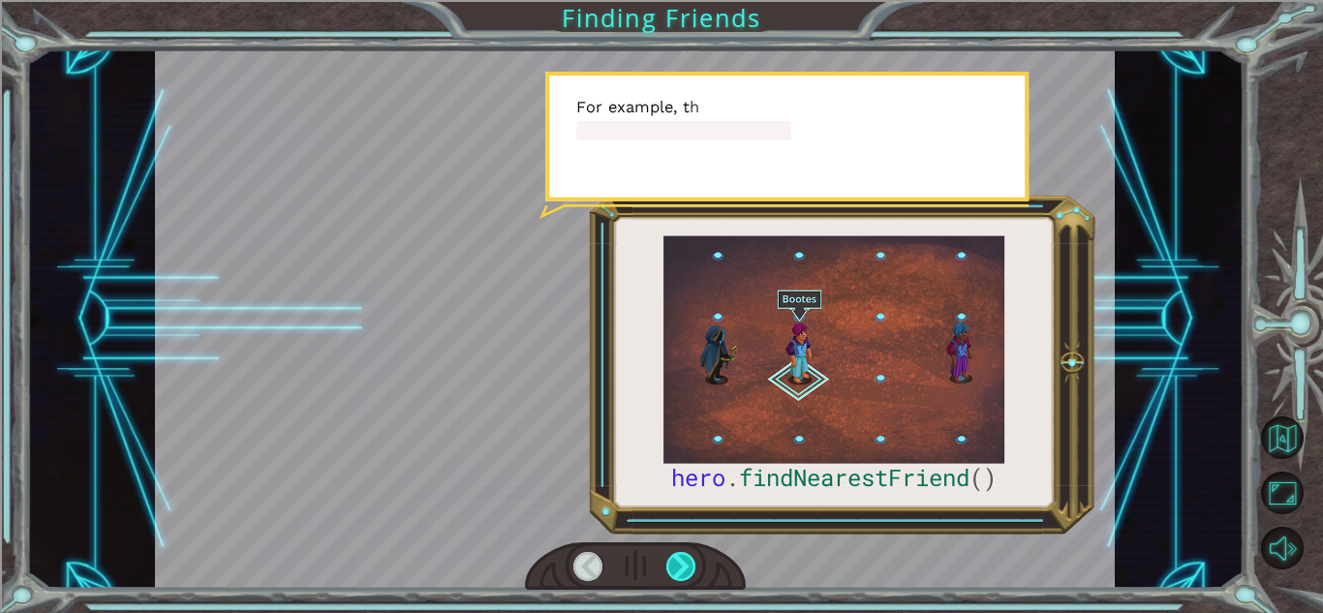
click at [687, 570] on div at bounding box center [681, 566] width 30 height 29
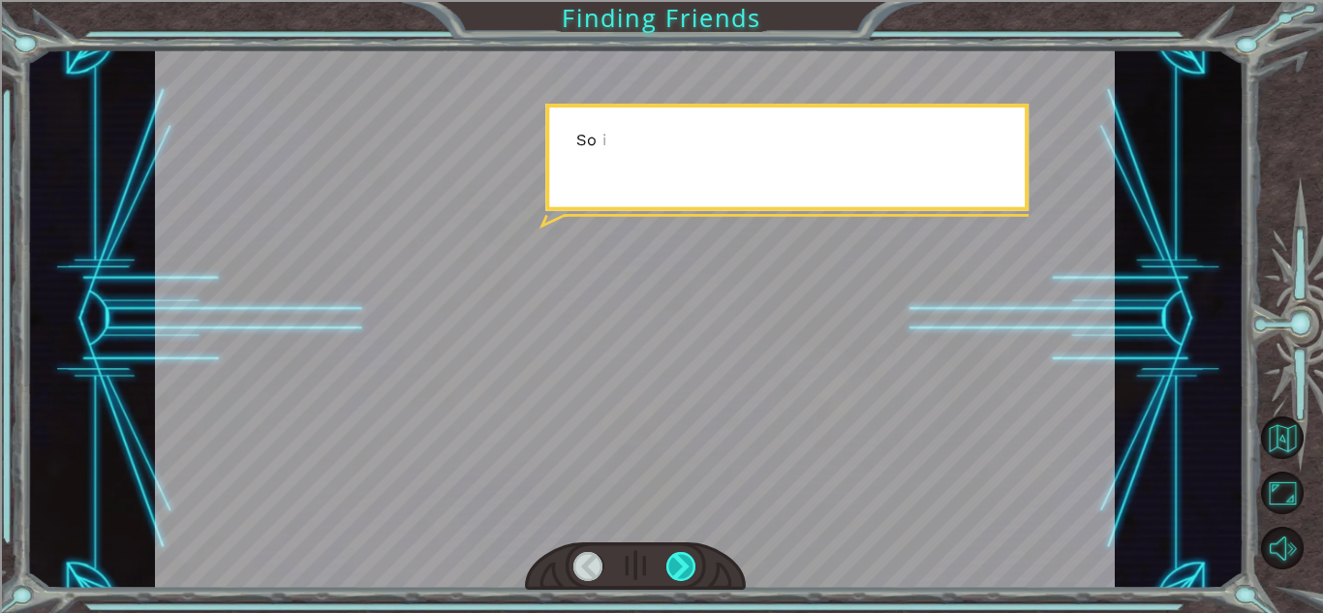
click at [687, 570] on div at bounding box center [681, 566] width 30 height 29
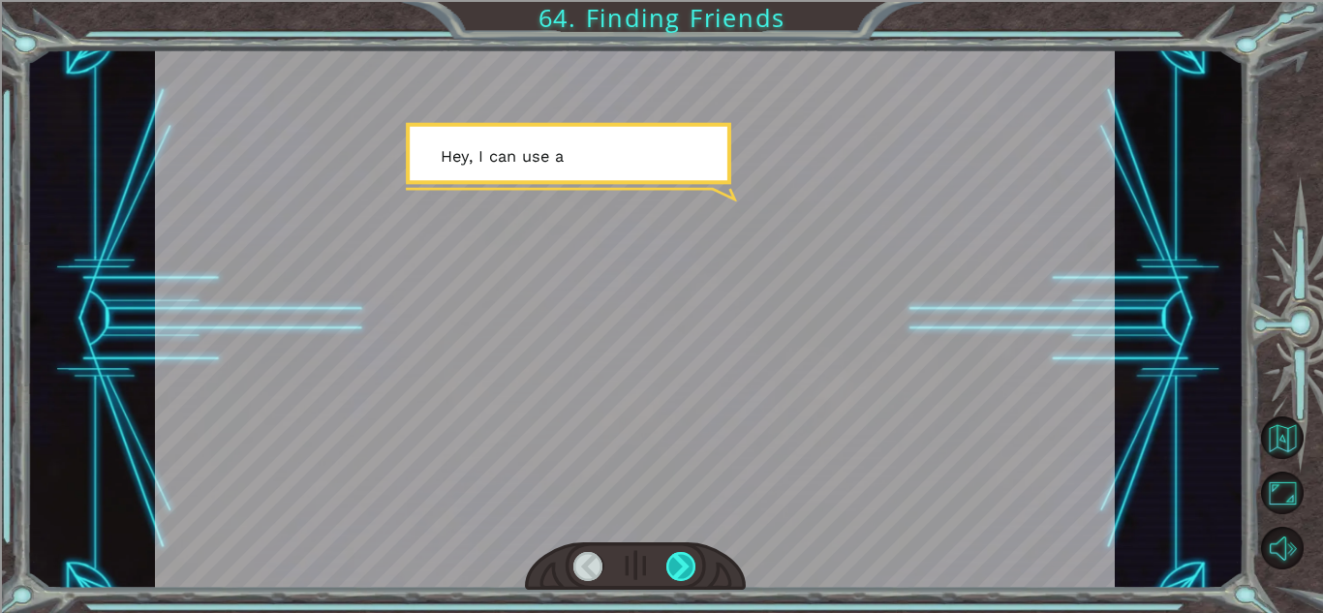
click at [688, 572] on div at bounding box center [681, 566] width 30 height 29
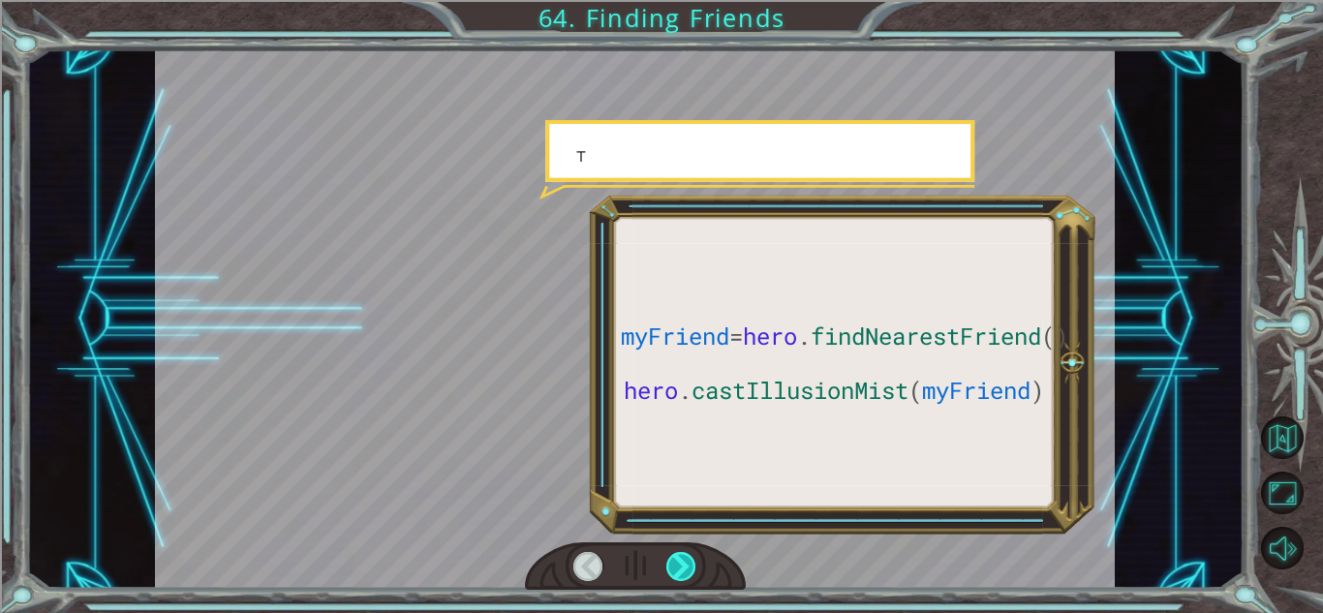
click at [688, 572] on div at bounding box center [681, 566] width 30 height 29
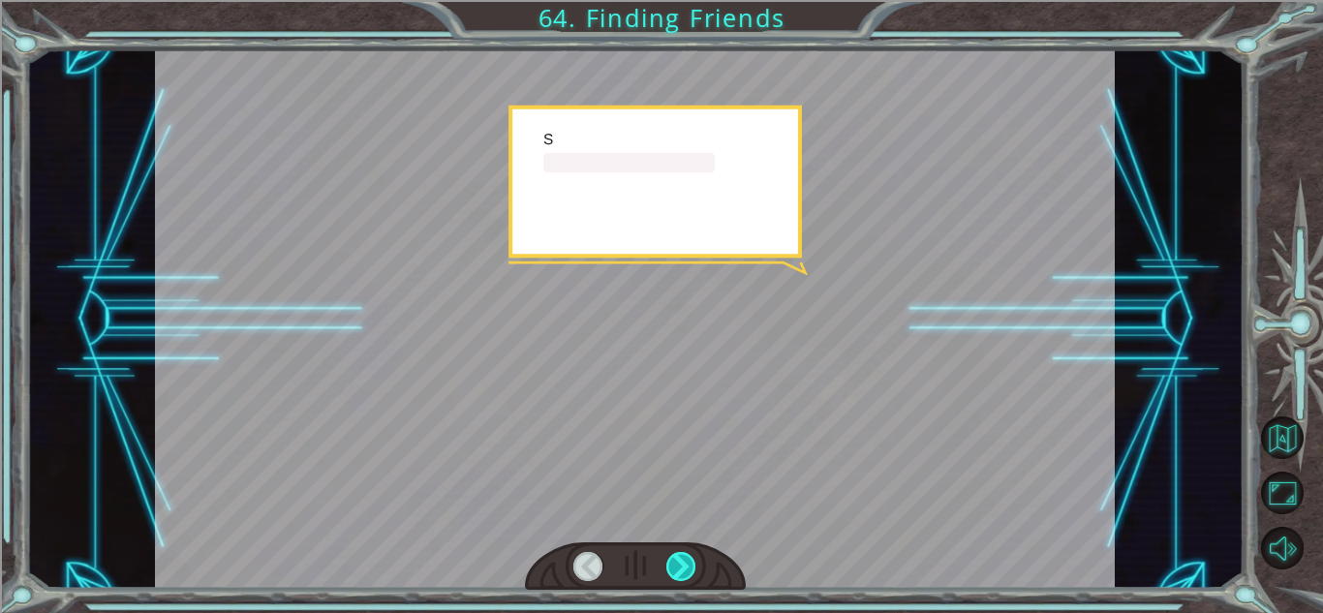
click at [688, 572] on div at bounding box center [681, 566] width 30 height 29
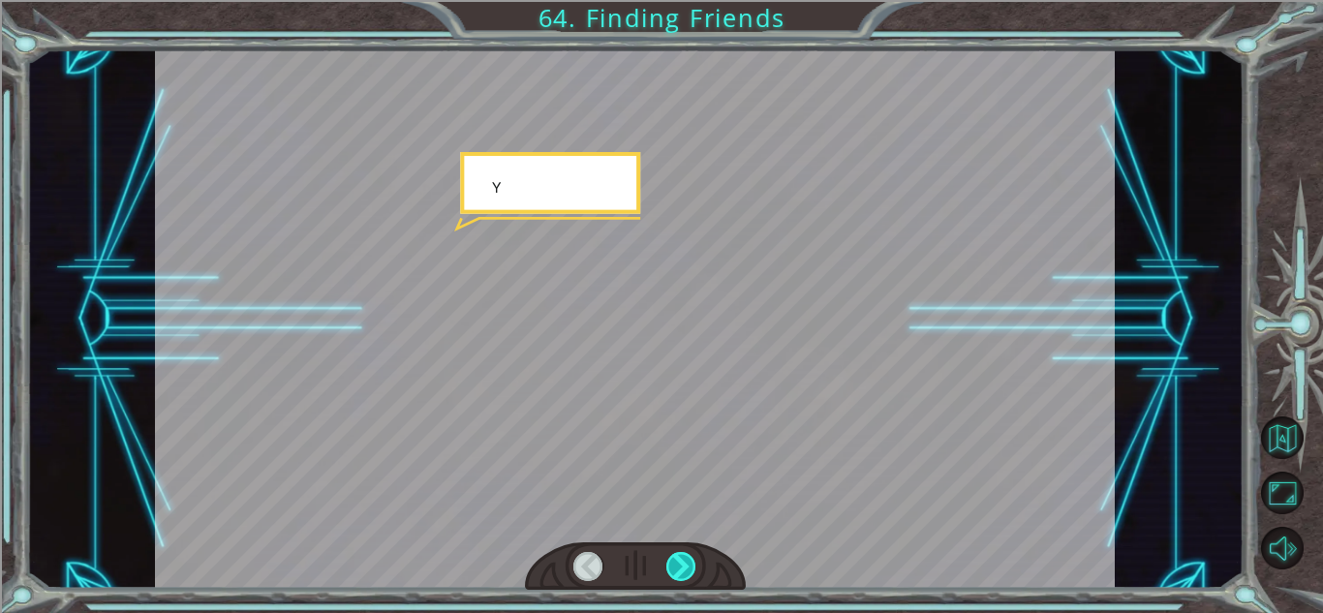
click at [688, 572] on div at bounding box center [681, 566] width 30 height 29
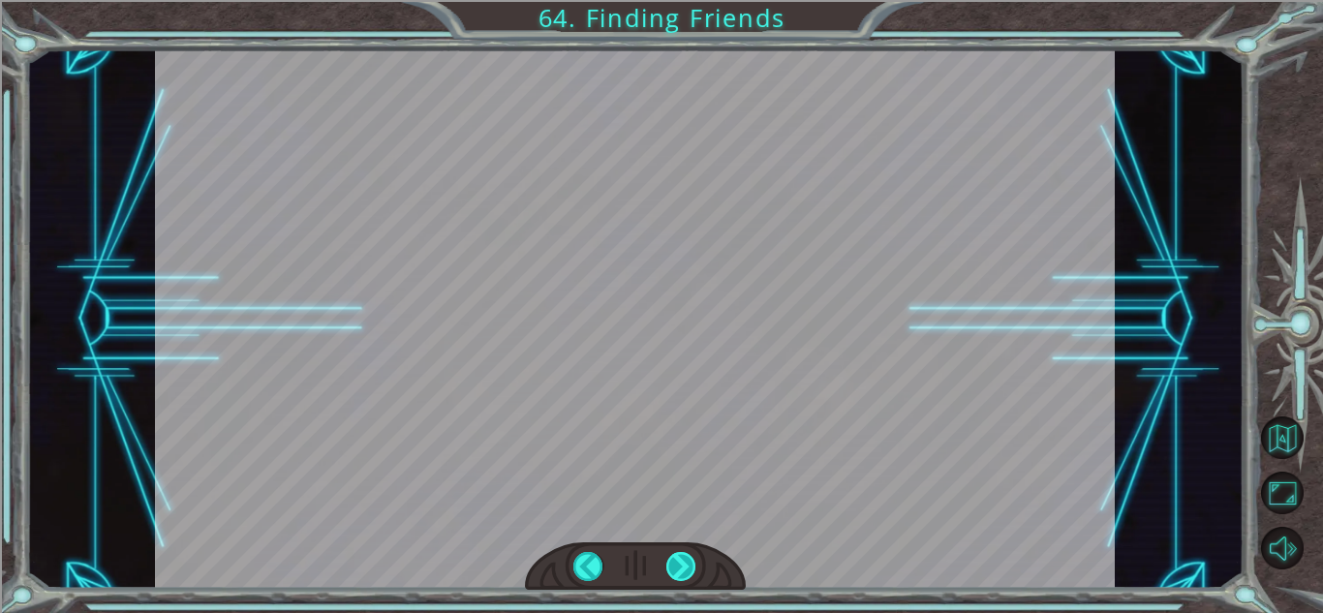
click at [688, 572] on div at bounding box center [681, 566] width 30 height 29
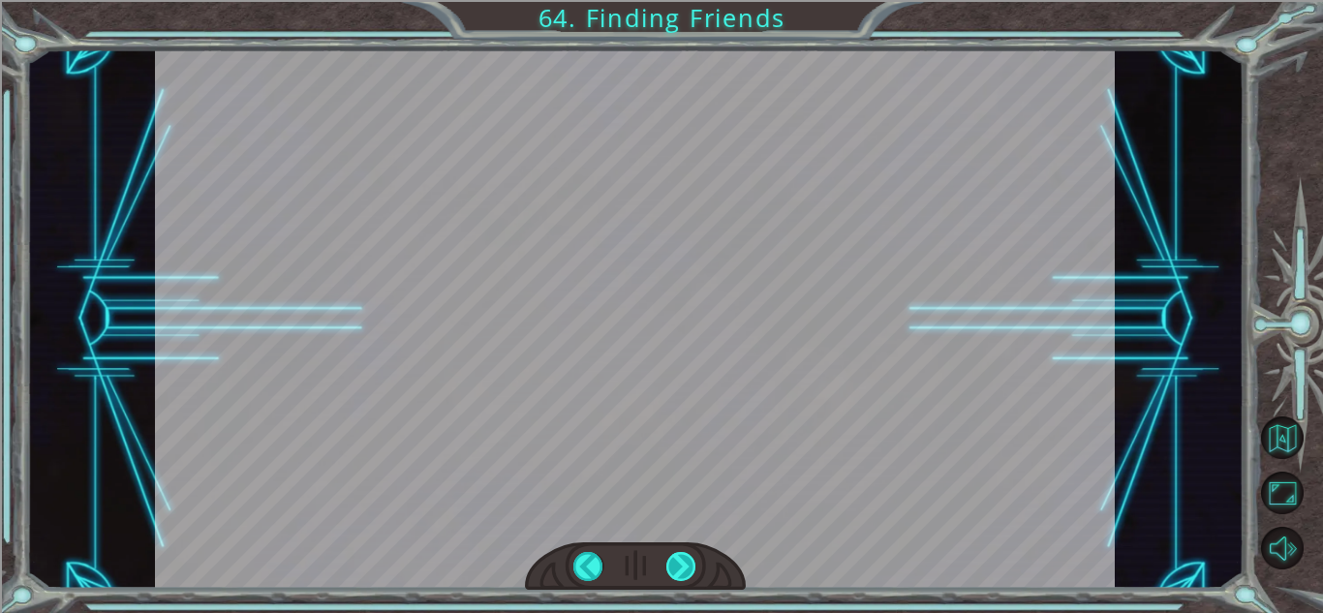
click at [688, 572] on div at bounding box center [681, 566] width 30 height 29
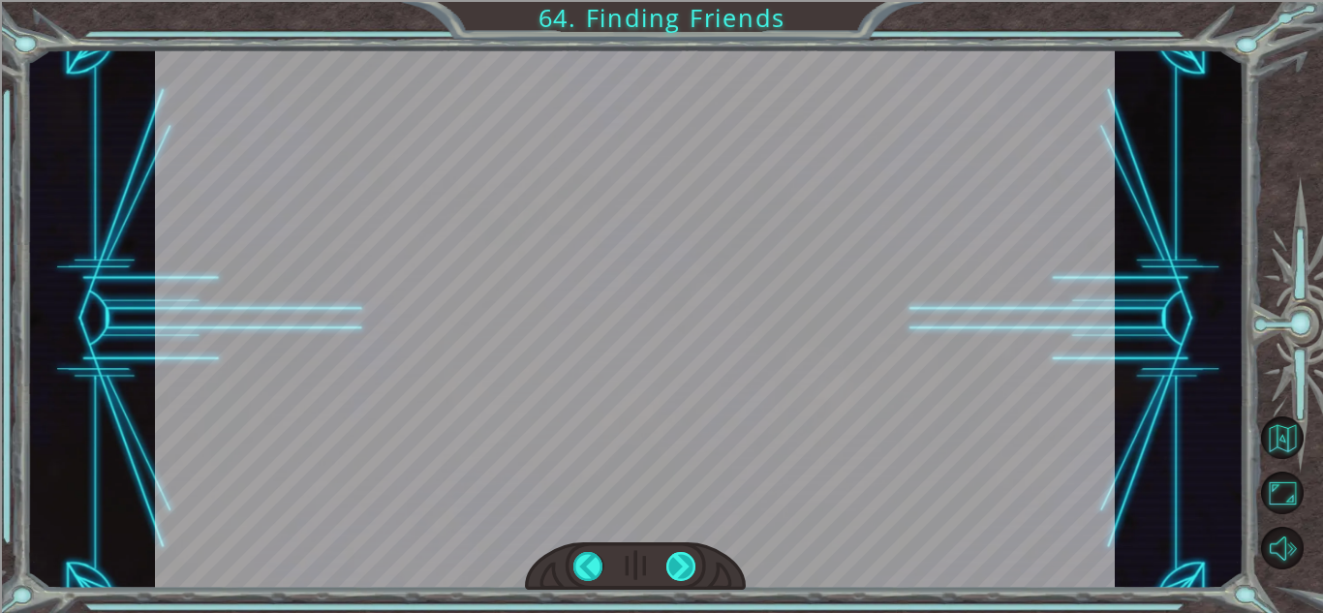
click at [688, 572] on div at bounding box center [681, 566] width 30 height 29
click at [685, 569] on div at bounding box center [681, 566] width 30 height 29
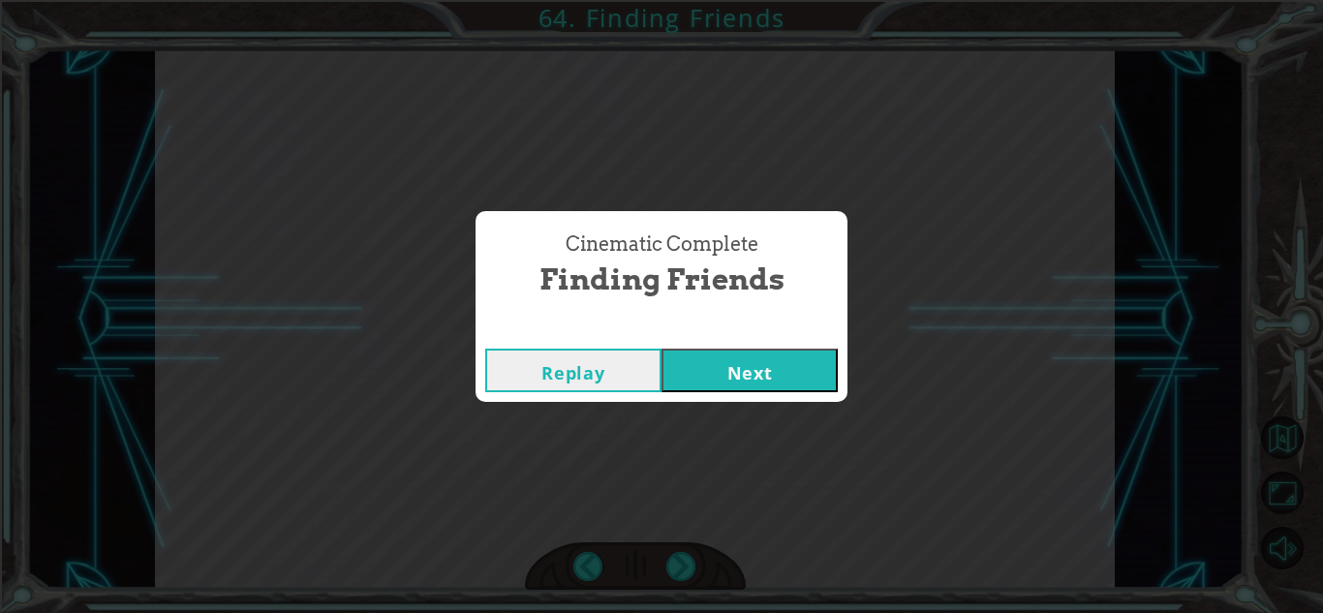
click at [750, 371] on button "Next" at bounding box center [749, 371] width 176 height 44
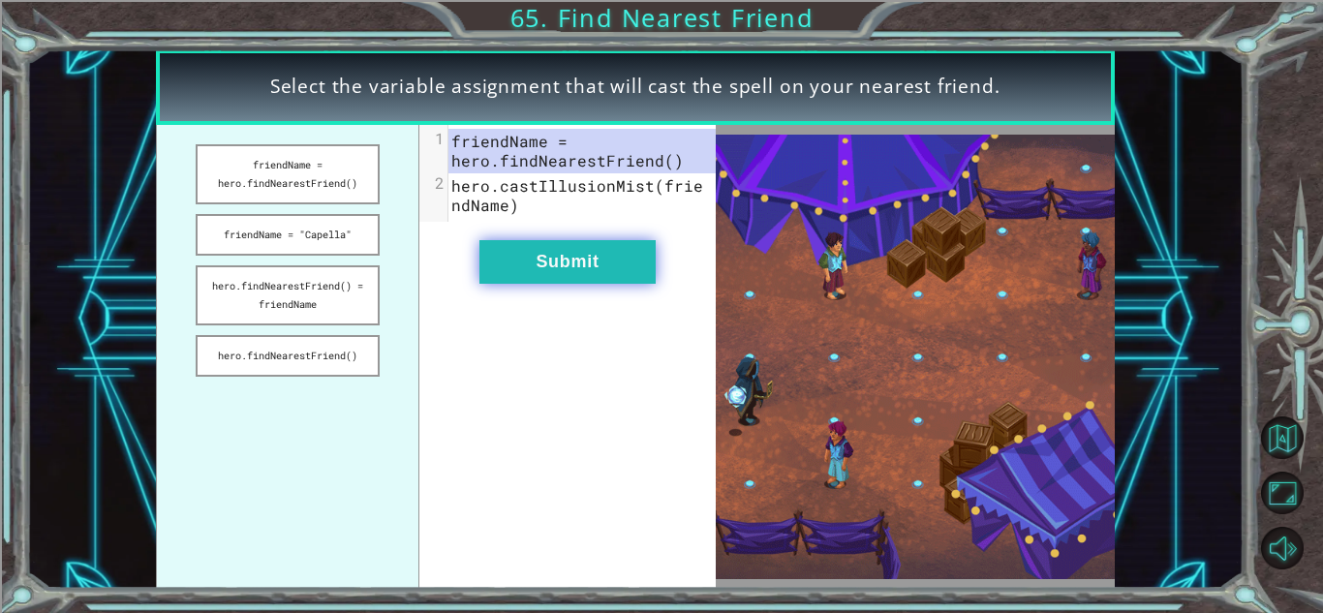
click at [574, 241] on button "Submit" at bounding box center [567, 262] width 176 height 44
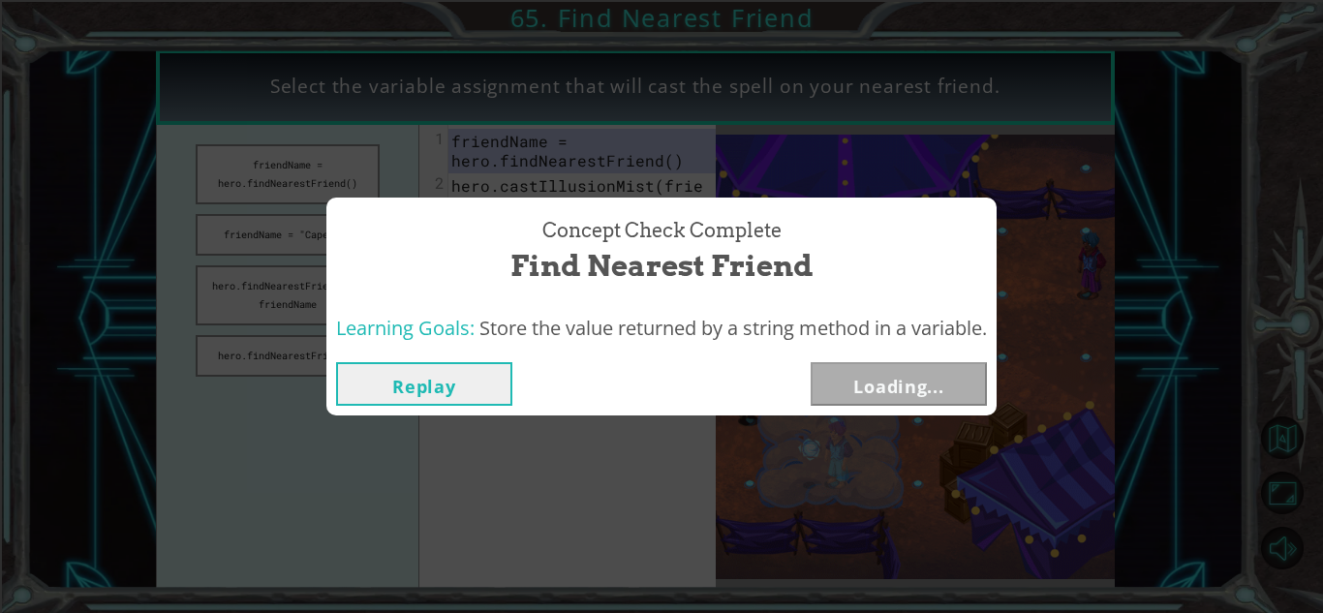
click at [283, 293] on div "Concept Check Complete Find Nearest Friend Learning Goals: Store the value retu…" at bounding box center [661, 306] width 1323 height 613
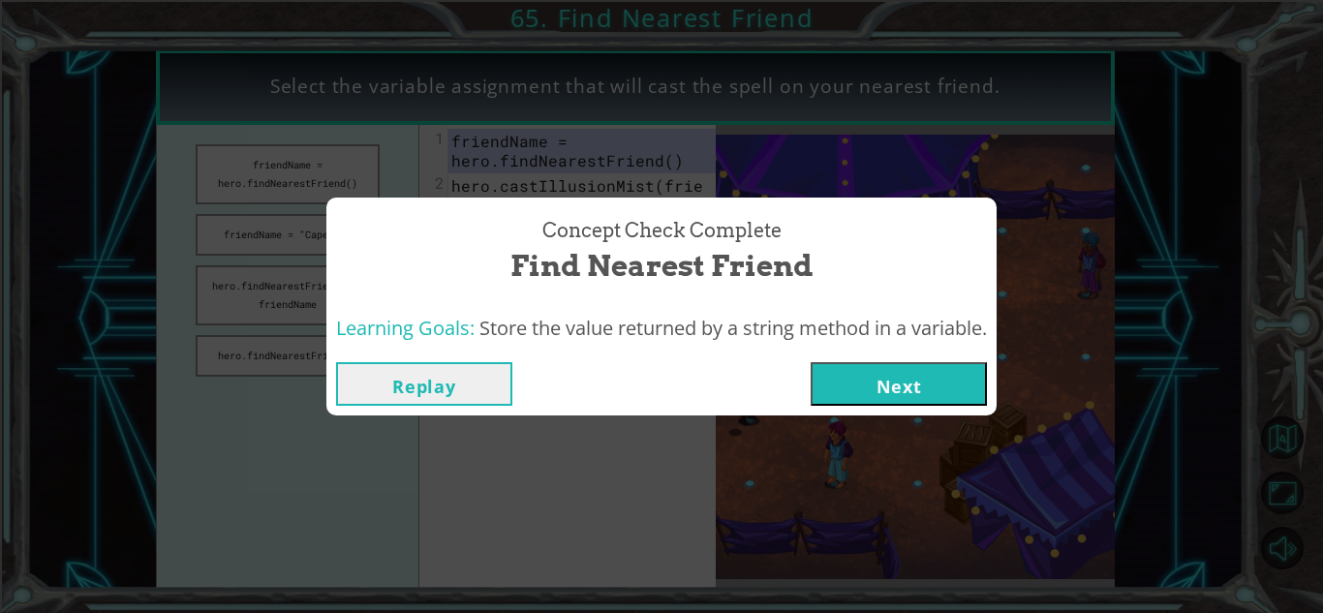
click at [879, 381] on button "Next" at bounding box center [898, 384] width 176 height 44
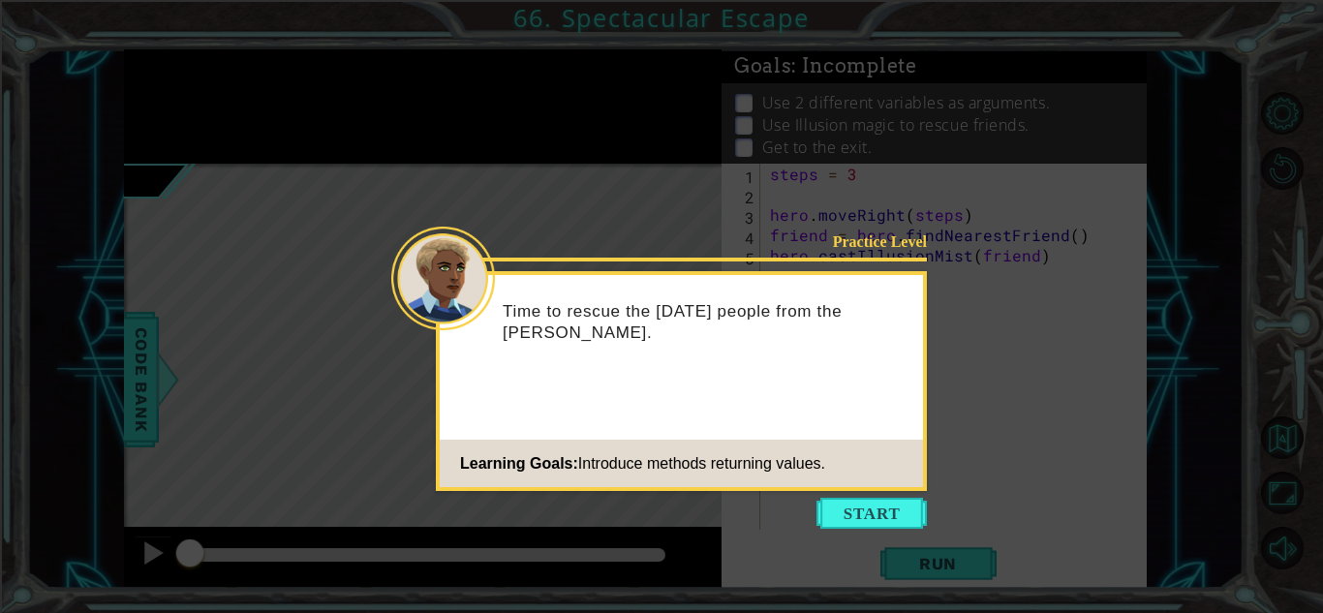
click at [867, 531] on icon at bounding box center [661, 306] width 1323 height 613
click at [857, 516] on button "Start" at bounding box center [871, 513] width 110 height 31
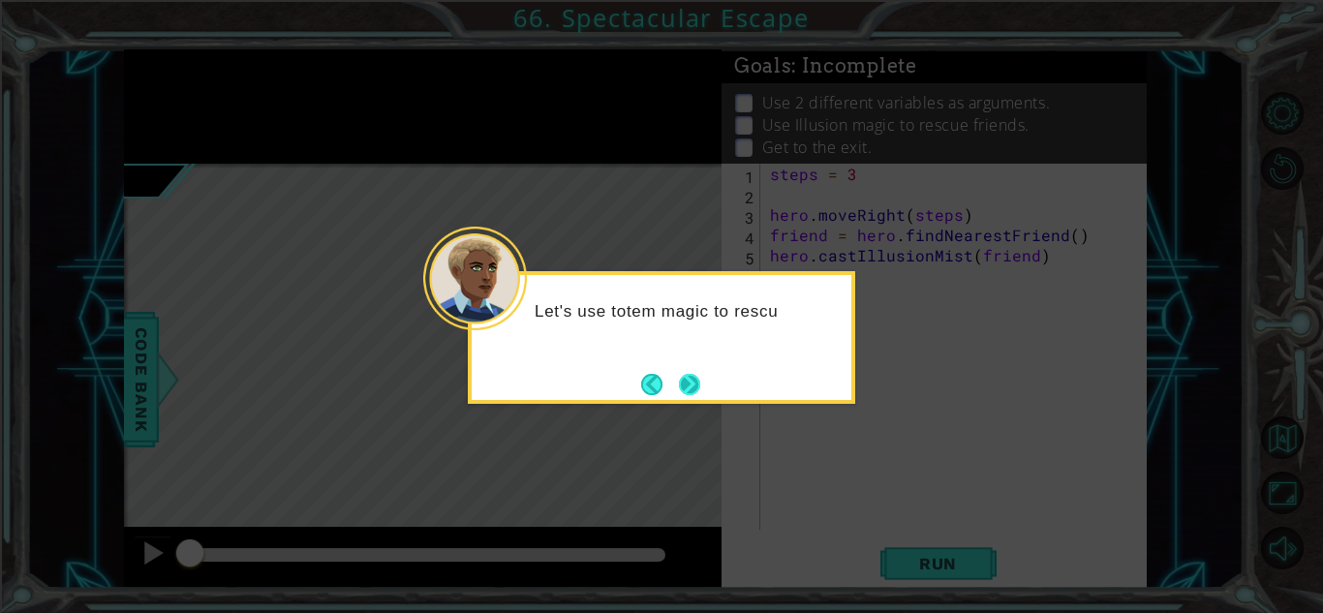
click at [693, 382] on button "Next" at bounding box center [689, 384] width 21 height 21
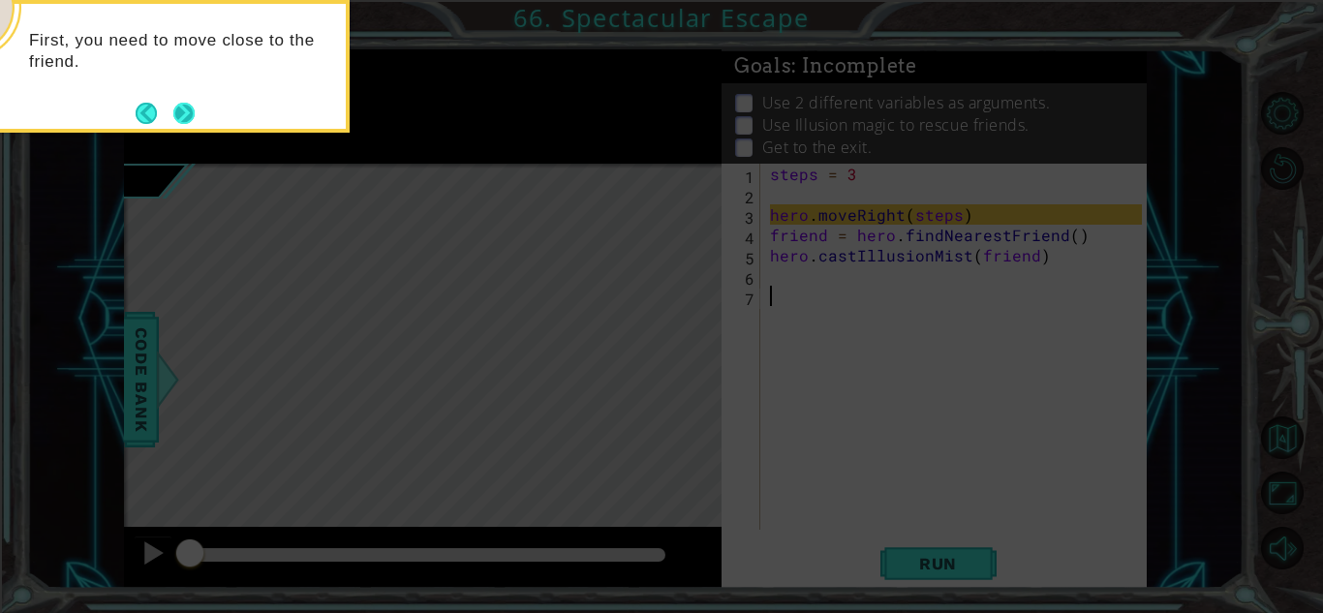
click at [186, 103] on button "Next" at bounding box center [183, 113] width 23 height 23
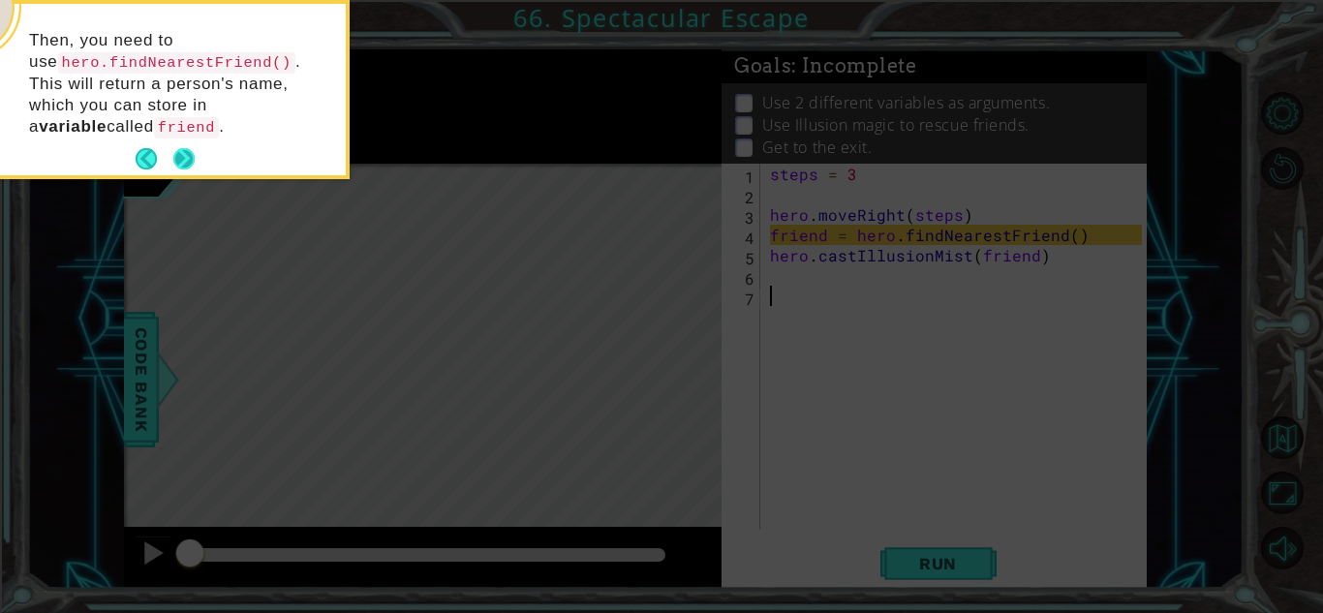
click at [183, 149] on button "Next" at bounding box center [183, 158] width 21 height 21
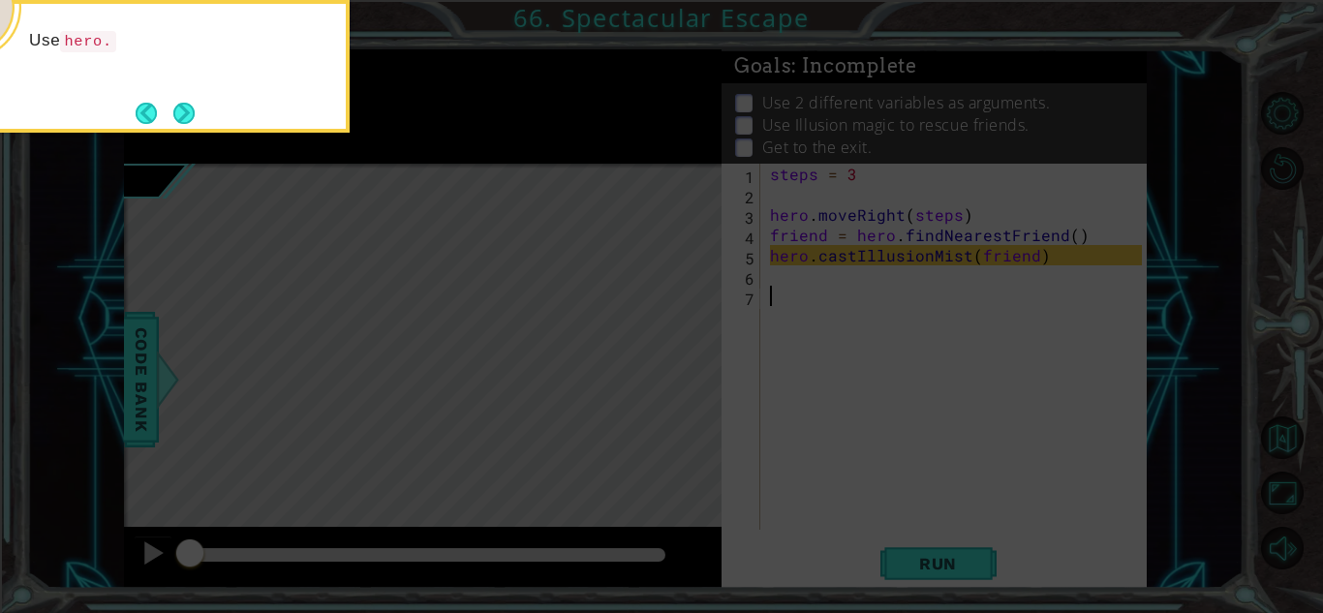
click at [190, 151] on icon at bounding box center [661, 91] width 1323 height 1043
click at [173, 104] on button "Next" at bounding box center [184, 113] width 22 height 22
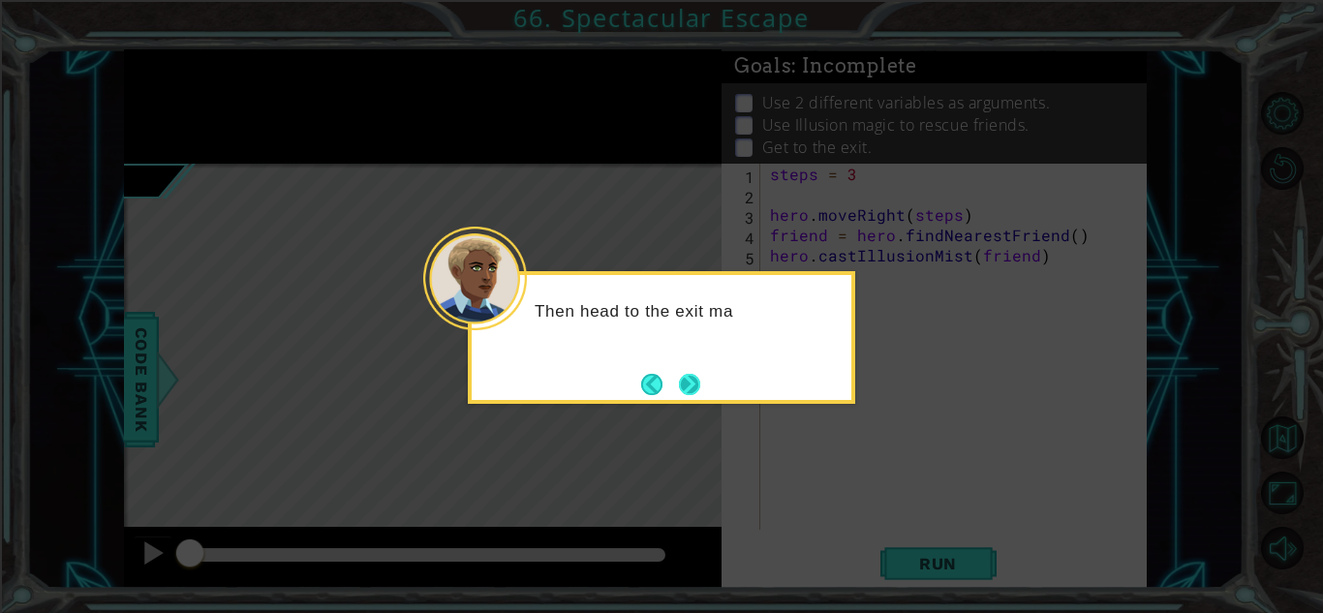
click at [686, 382] on button "Next" at bounding box center [689, 384] width 21 height 21
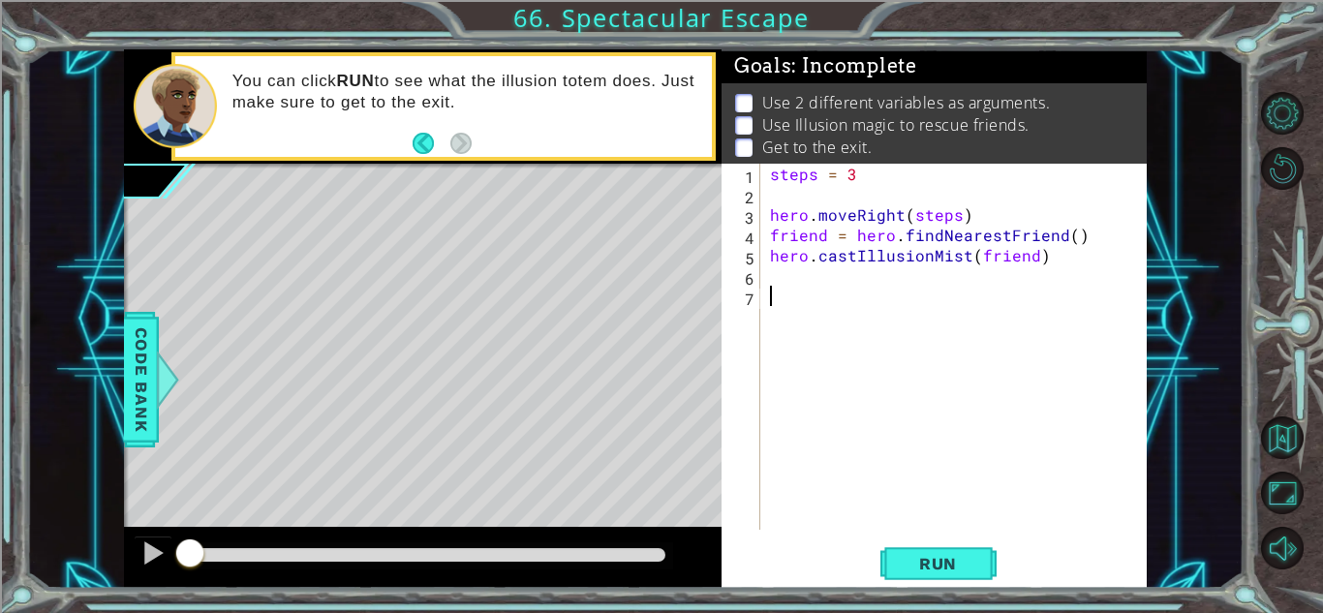
click at [909, 175] on div "steps = 3 hero . moveRight ( steps ) friend = hero . findNearestFriend ( ) hero…" at bounding box center [958, 367] width 385 height 407
type textarea "steps = 2"
